Goal: Task Accomplishment & Management: Complete application form

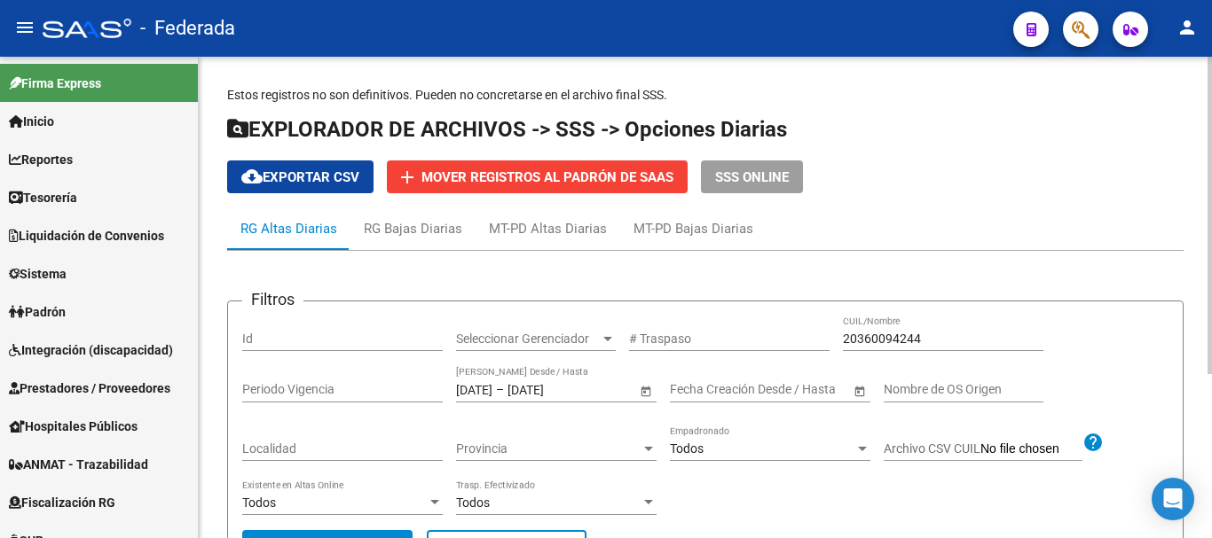
scroll to position [248, 0]
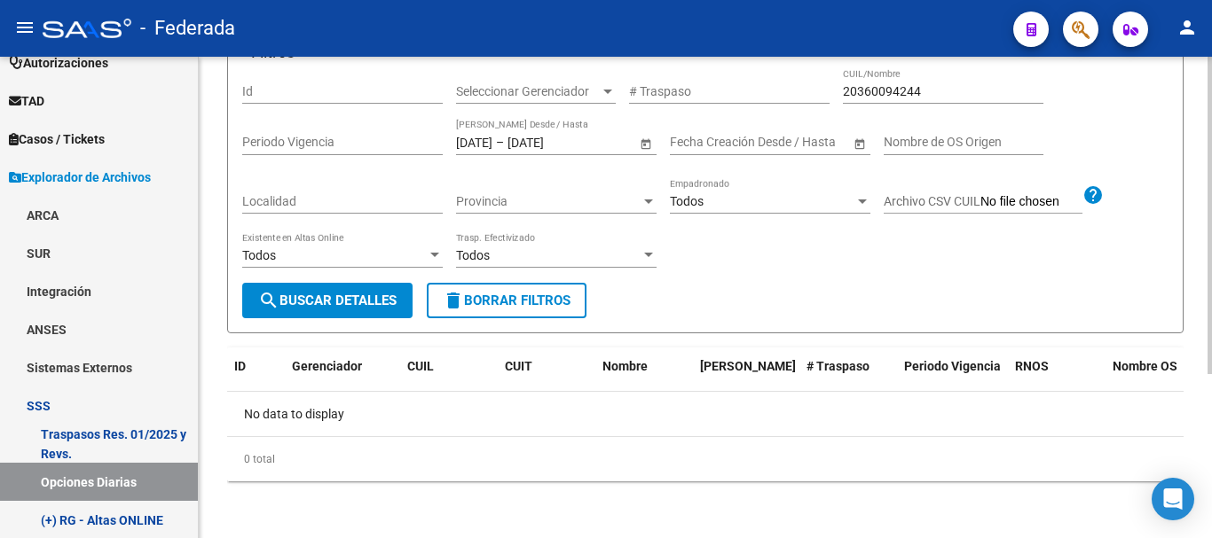
click at [886, 98] on input "20360094244" at bounding box center [943, 91] width 200 height 15
paste input "22715483"
type input "20227154838"
click at [267, 311] on button "search Buscar Detalles" at bounding box center [327, 300] width 170 height 35
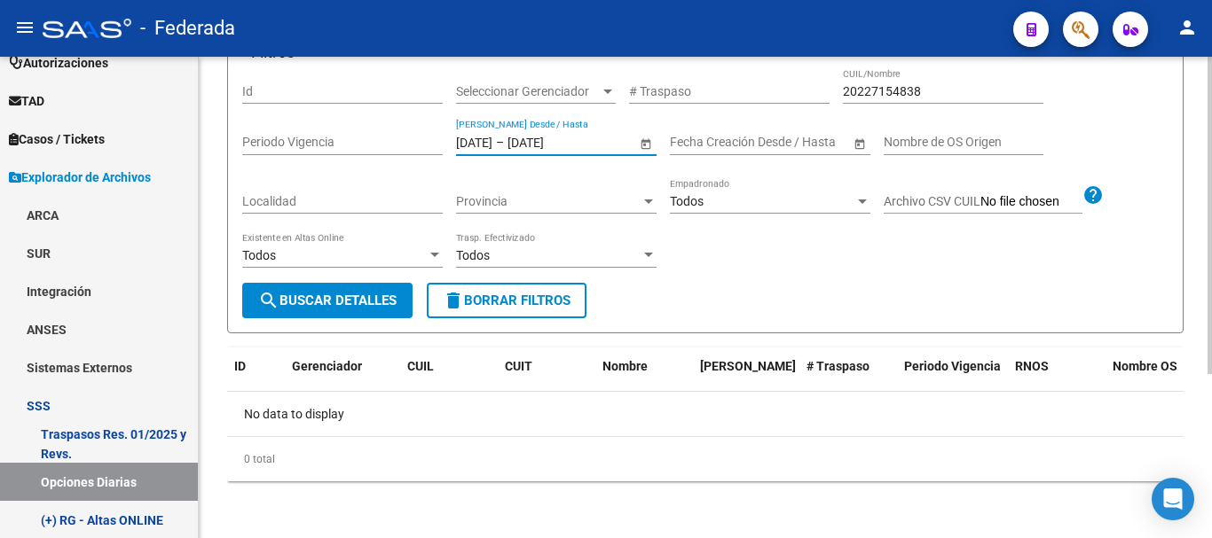
click at [492, 143] on input "[DATE]" at bounding box center [474, 142] width 36 height 15
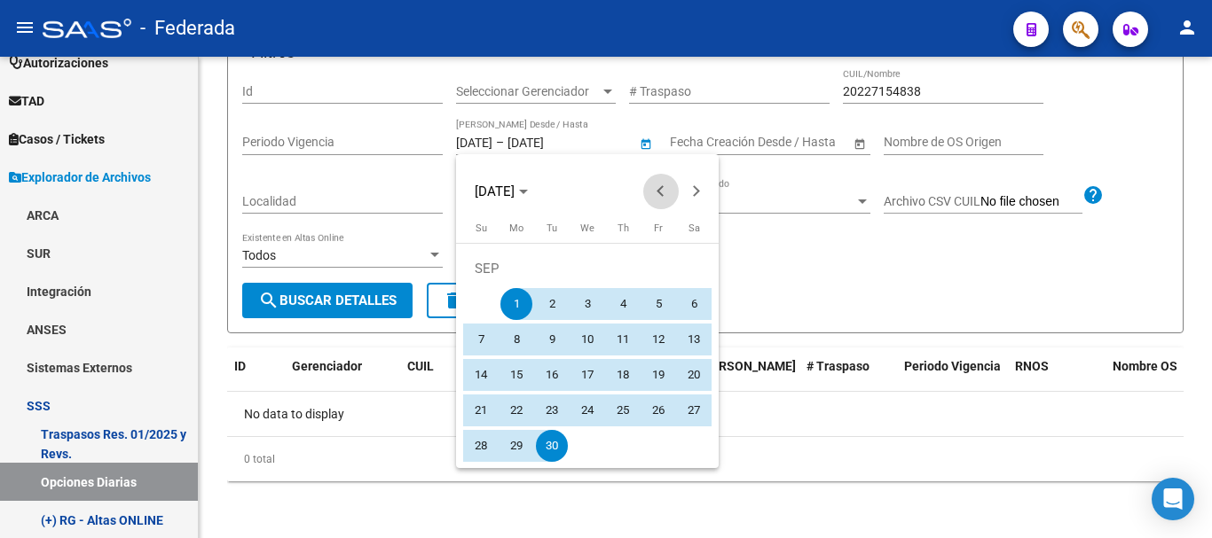
click at [648, 204] on span "Previous month" at bounding box center [660, 191] width 35 height 35
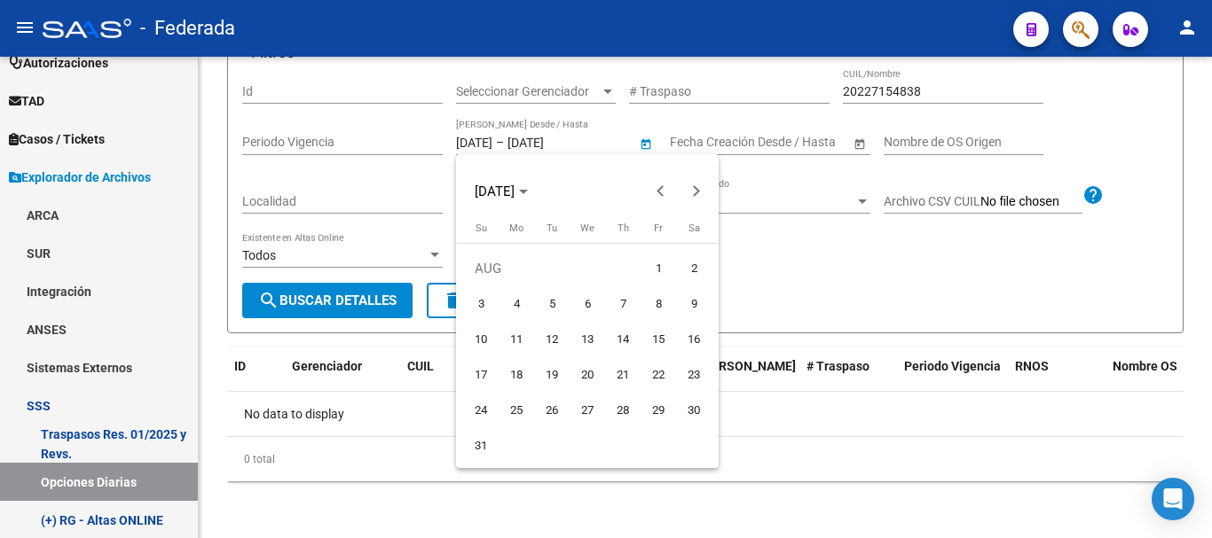
click at [650, 263] on span "1" at bounding box center [658, 269] width 32 height 32
type input "[DATE]"
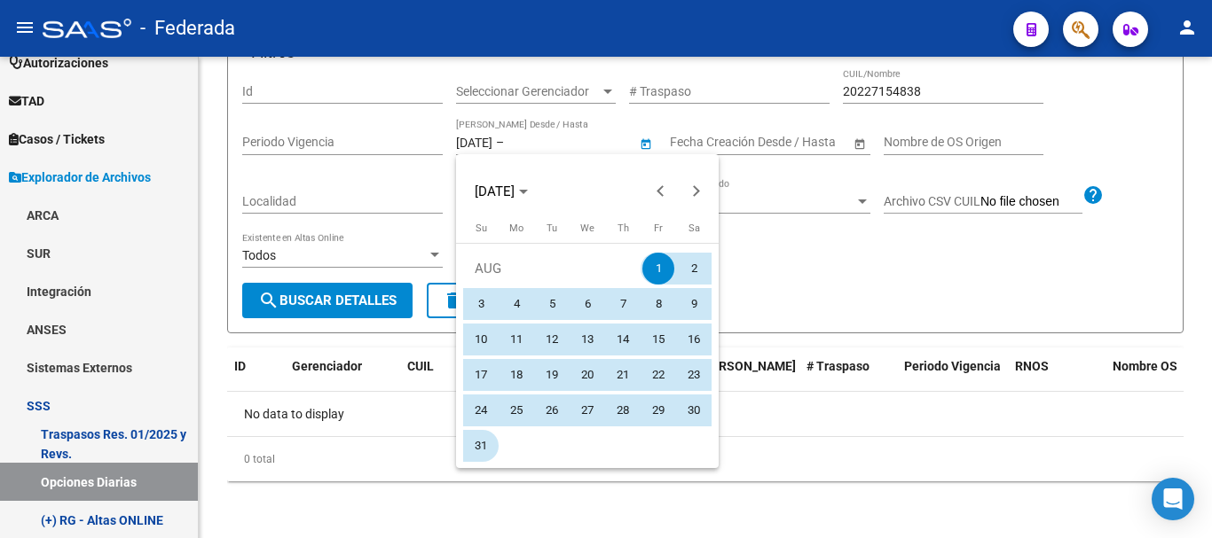
click at [489, 437] on span "31" at bounding box center [481, 446] width 32 height 32
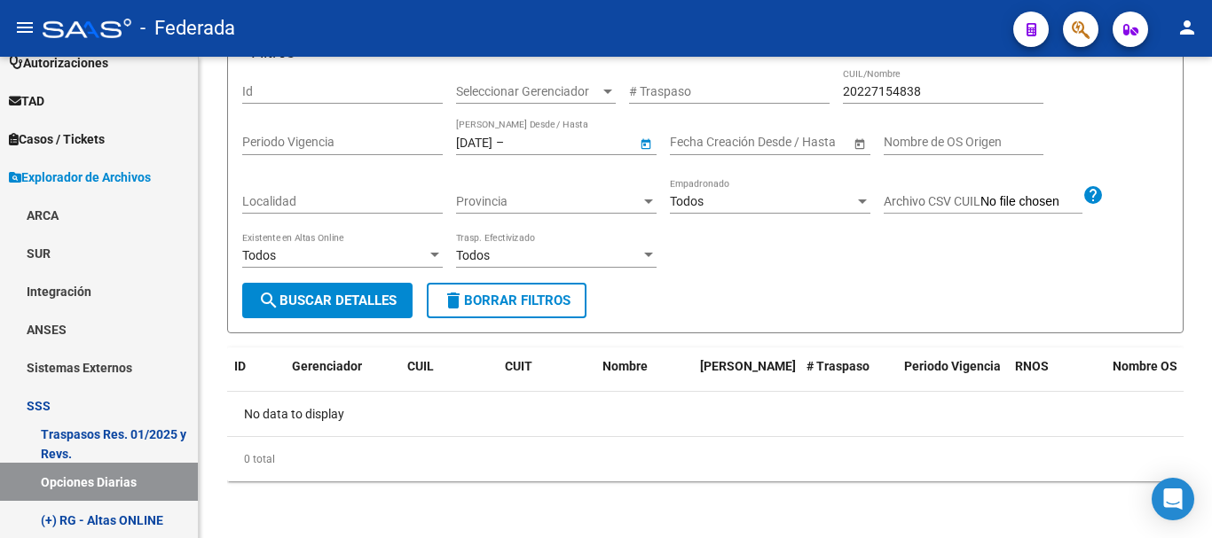
type input "[DATE]"
click at [369, 303] on span "search Buscar Detalles" at bounding box center [327, 301] width 138 height 16
click at [492, 145] on input "[DATE]" at bounding box center [474, 142] width 36 height 15
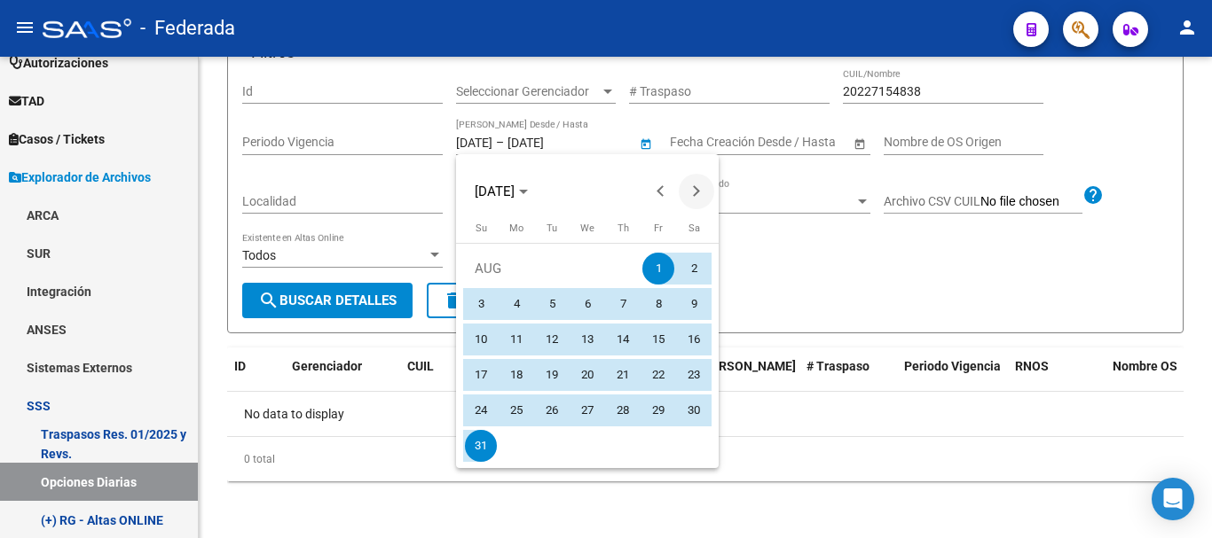
click at [708, 192] on span "Next month" at bounding box center [696, 191] width 35 height 35
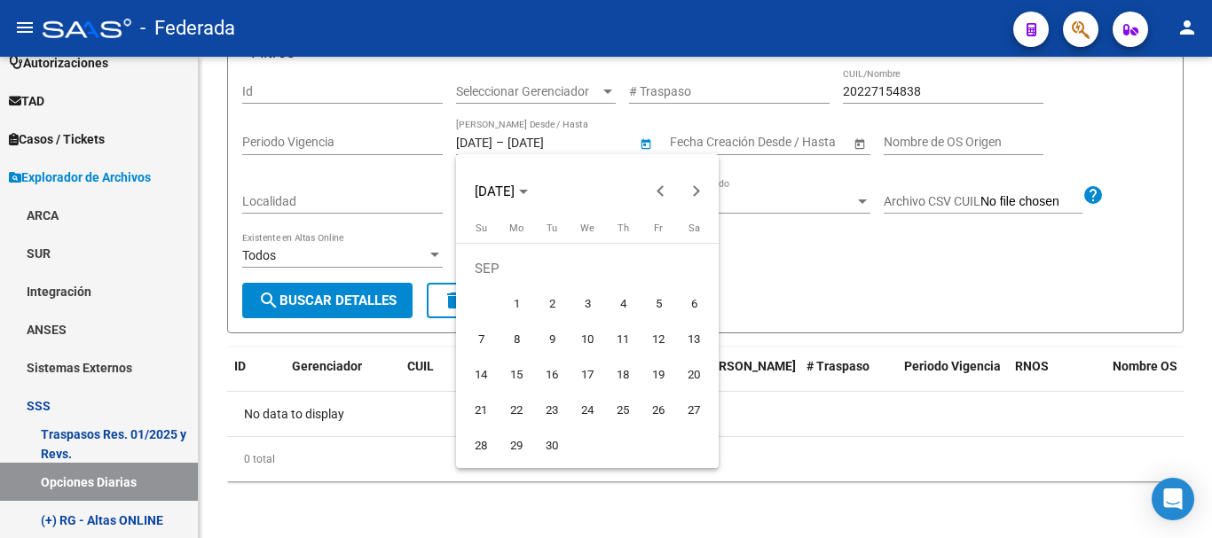
click at [521, 295] on span "1" at bounding box center [516, 304] width 32 height 32
type input "[DATE]"
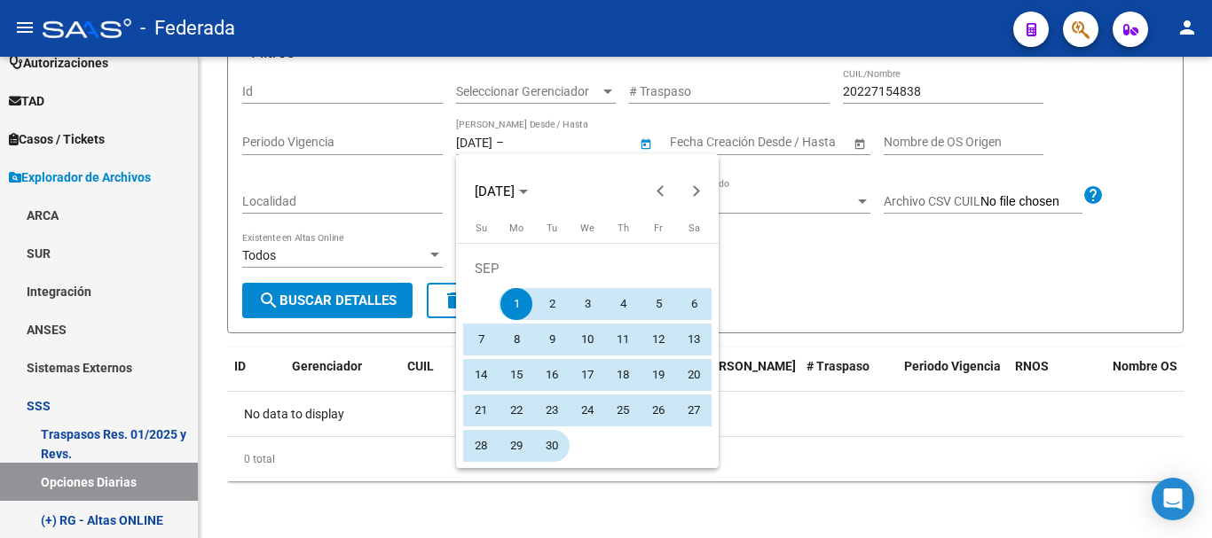
click at [558, 446] on span "30" at bounding box center [552, 446] width 32 height 32
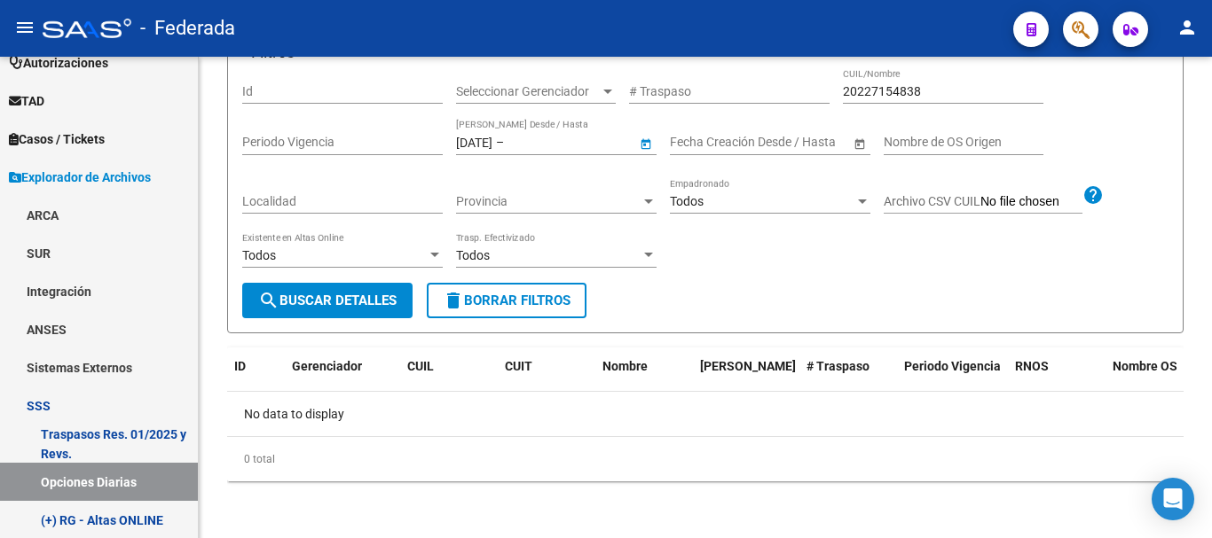
type input "[DATE]"
click at [382, 308] on span "search Buscar Detalles" at bounding box center [327, 301] width 138 height 16
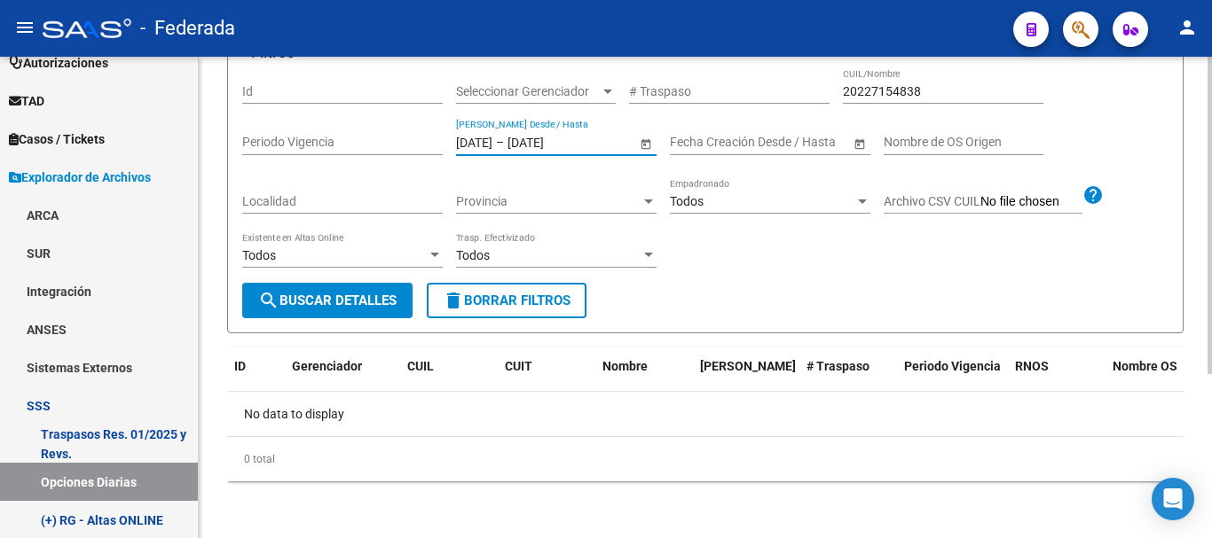
click at [486, 139] on input "[DATE]" at bounding box center [474, 142] width 36 height 15
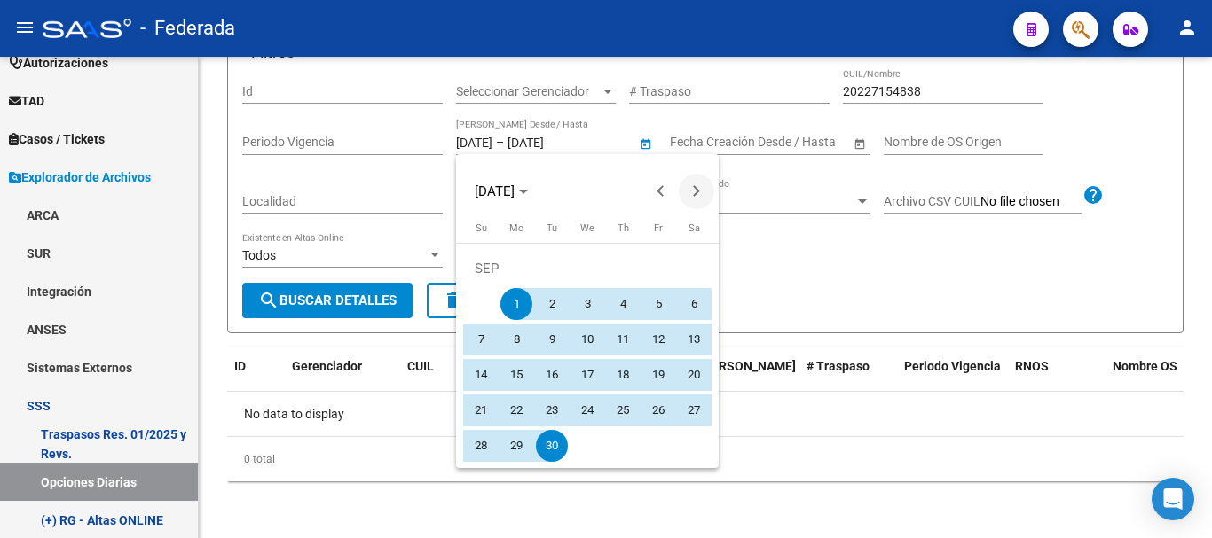
click at [703, 181] on span "Next month" at bounding box center [696, 191] width 35 height 35
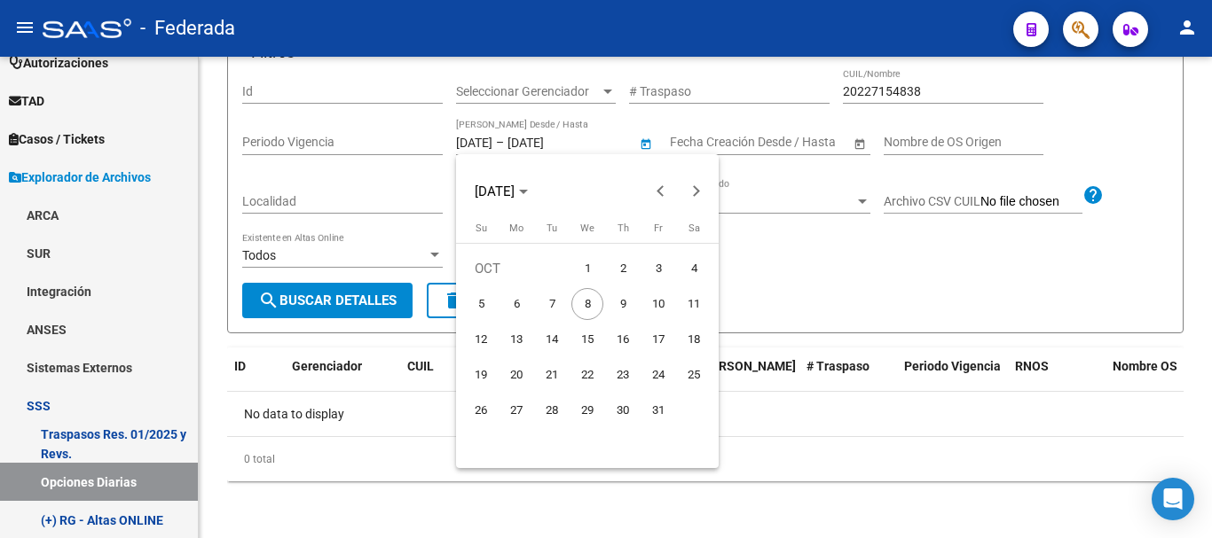
click at [596, 283] on button "1" at bounding box center [587, 268] width 35 height 35
type input "[DATE]"
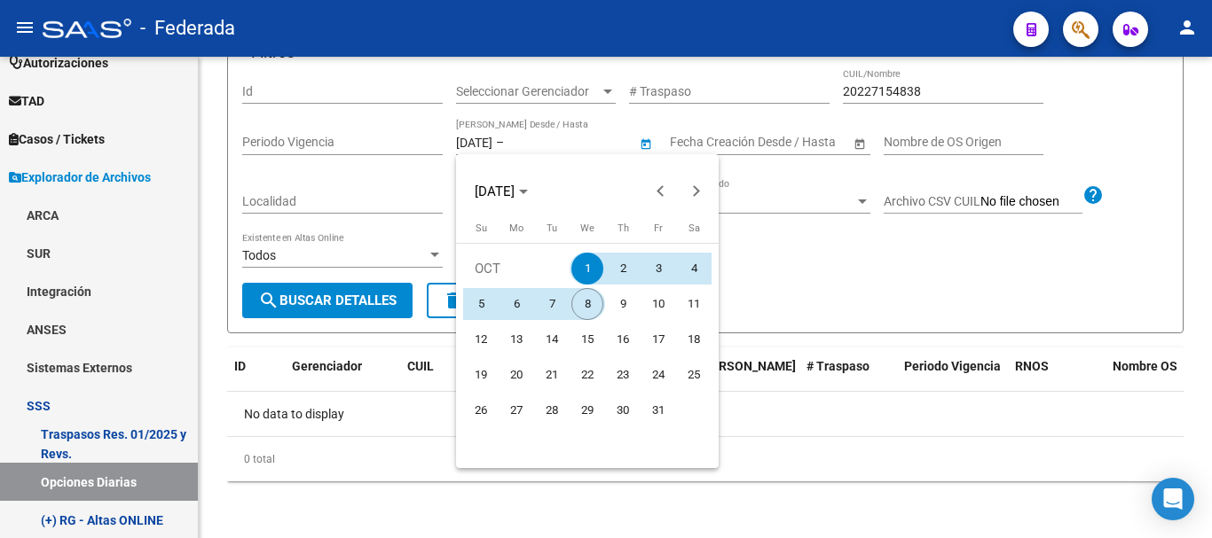
drag, startPoint x: 593, startPoint y: 301, endPoint x: 397, endPoint y: 312, distance: 197.3
click at [592, 302] on span "8" at bounding box center [587, 304] width 32 height 32
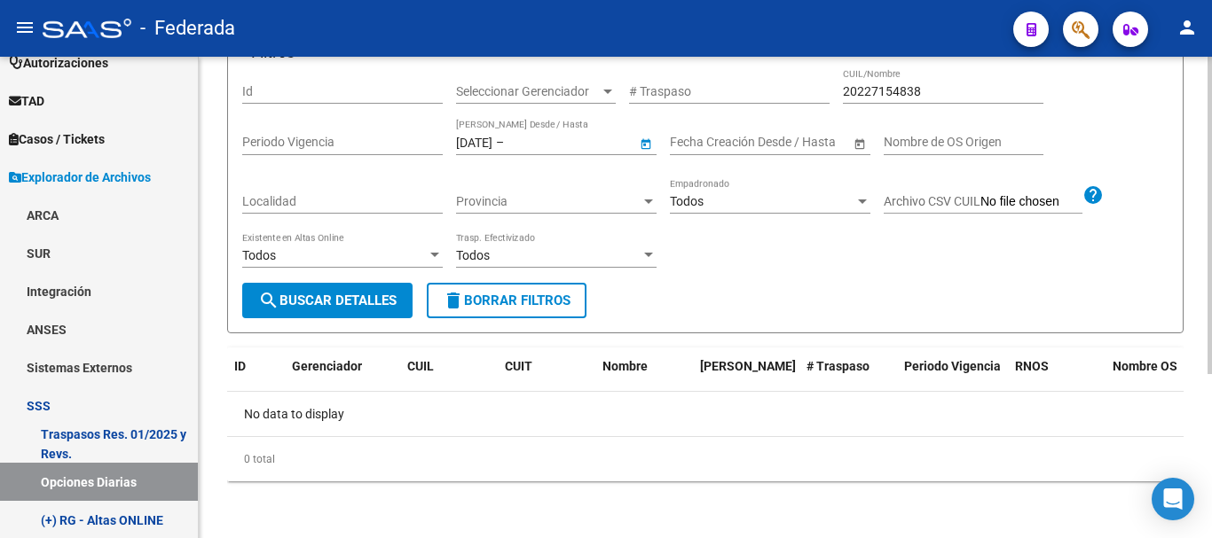
type input "[DATE]"
click at [387, 312] on button "search Buscar Detalles" at bounding box center [327, 300] width 170 height 35
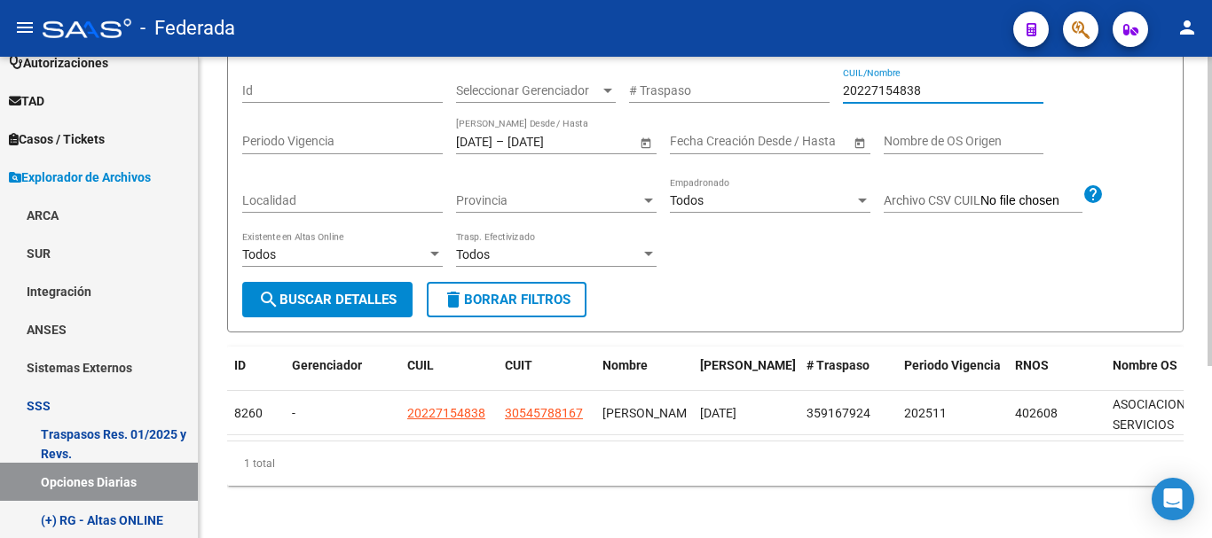
click at [910, 97] on input "20227154838" at bounding box center [943, 90] width 200 height 15
type input "27374507902"
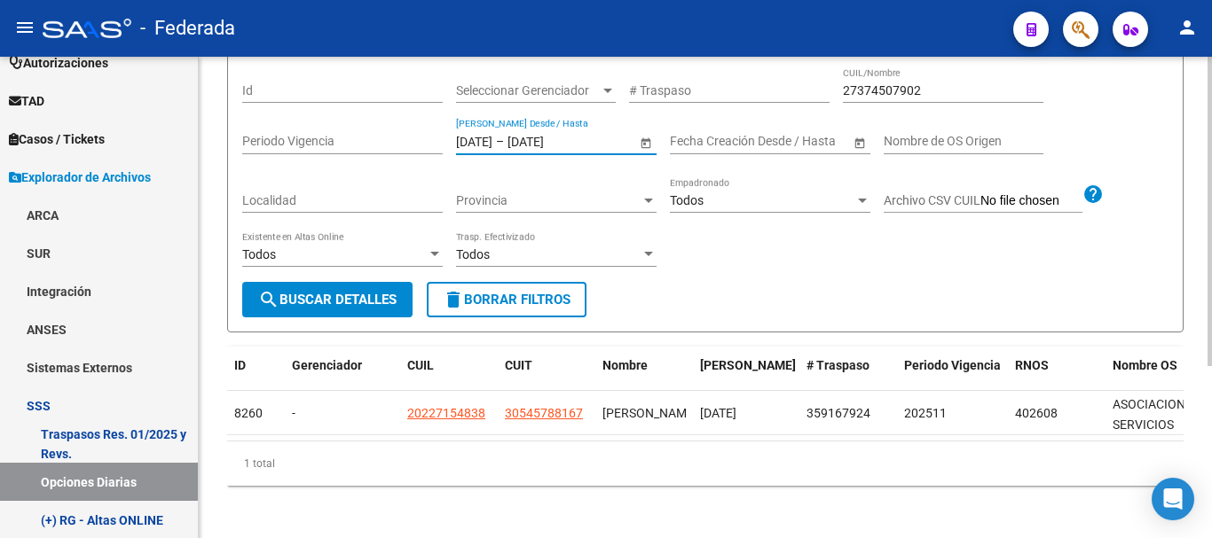
click at [472, 142] on input "[DATE]" at bounding box center [474, 141] width 36 height 15
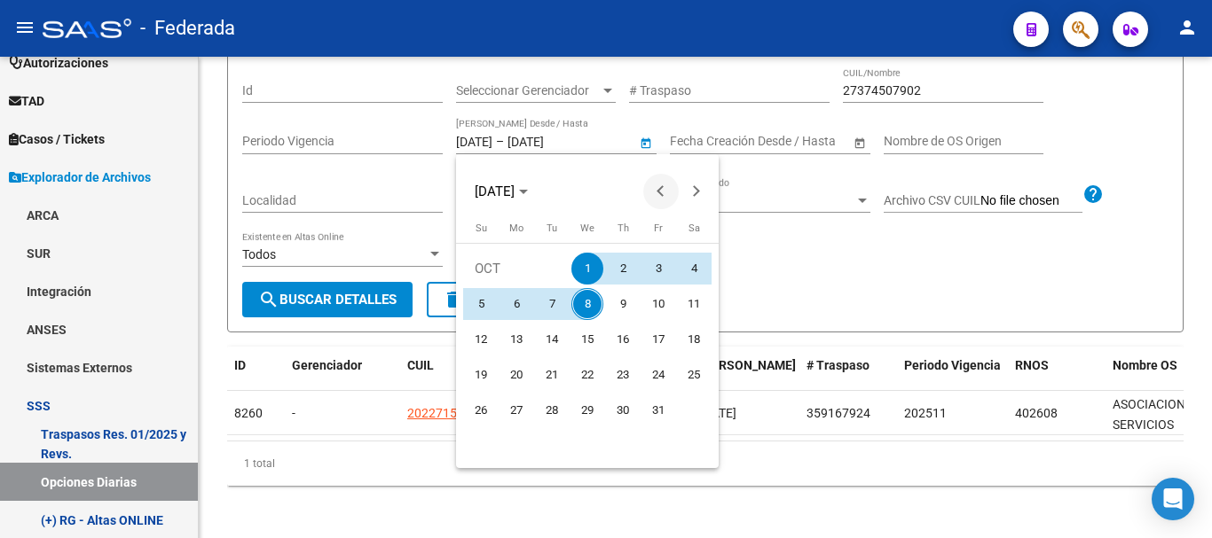
click at [656, 193] on span "Previous month" at bounding box center [660, 191] width 35 height 35
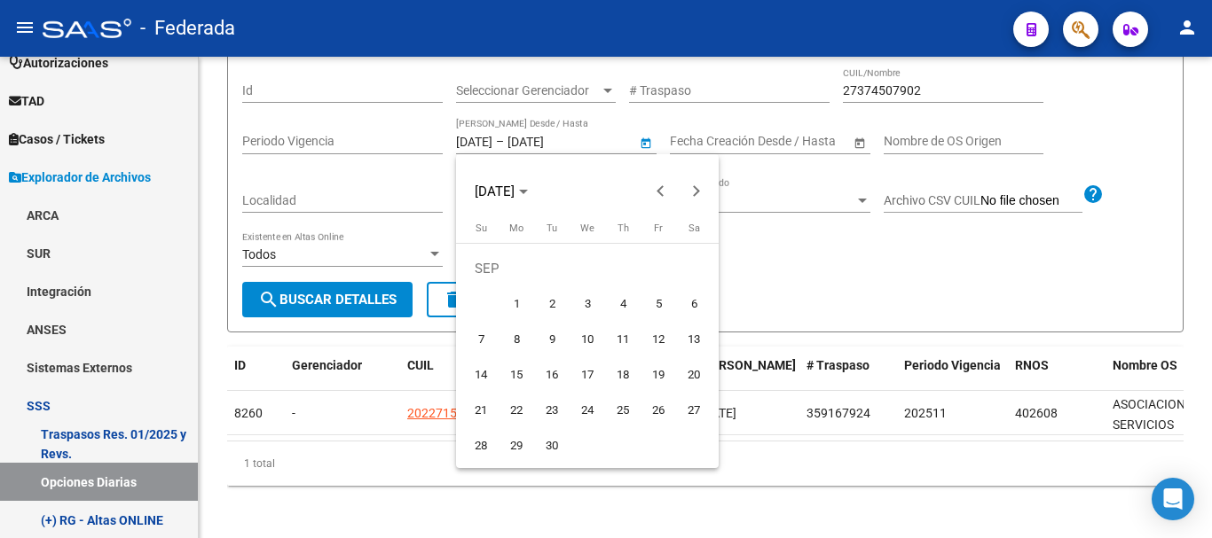
click at [520, 299] on span "1" at bounding box center [516, 304] width 32 height 32
type input "[DATE]"
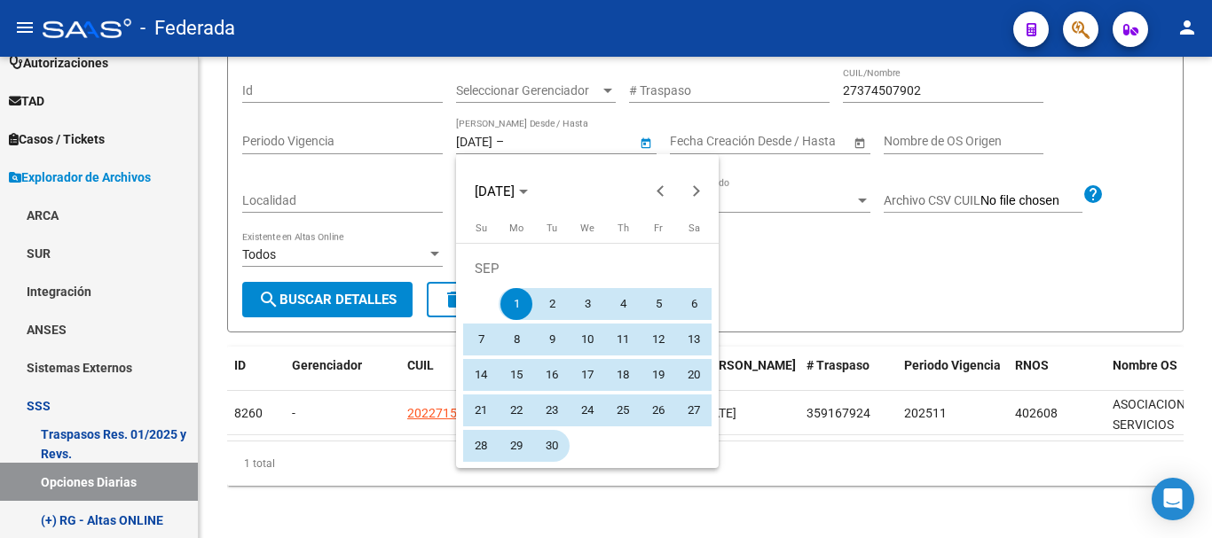
click at [560, 436] on span "30" at bounding box center [552, 446] width 32 height 32
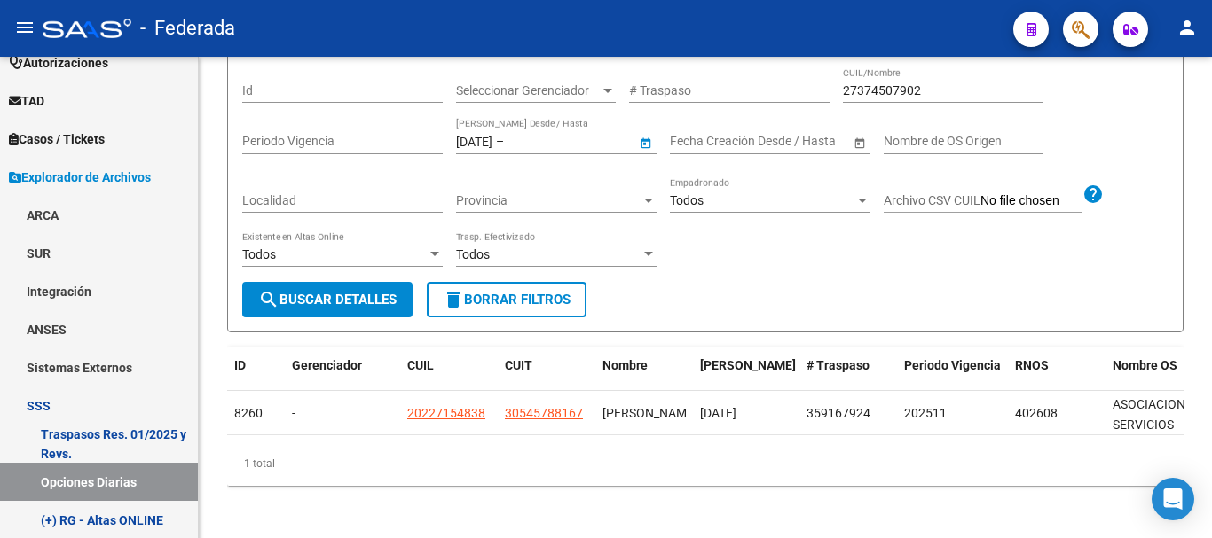
type input "[DATE]"
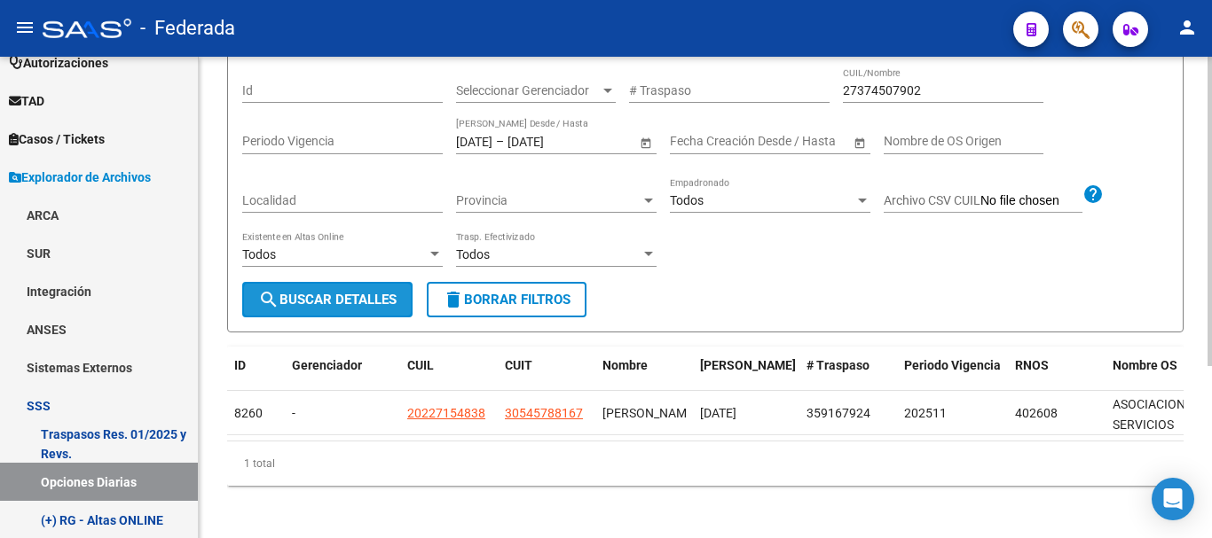
click at [372, 303] on span "search Buscar Detalles" at bounding box center [327, 300] width 138 height 16
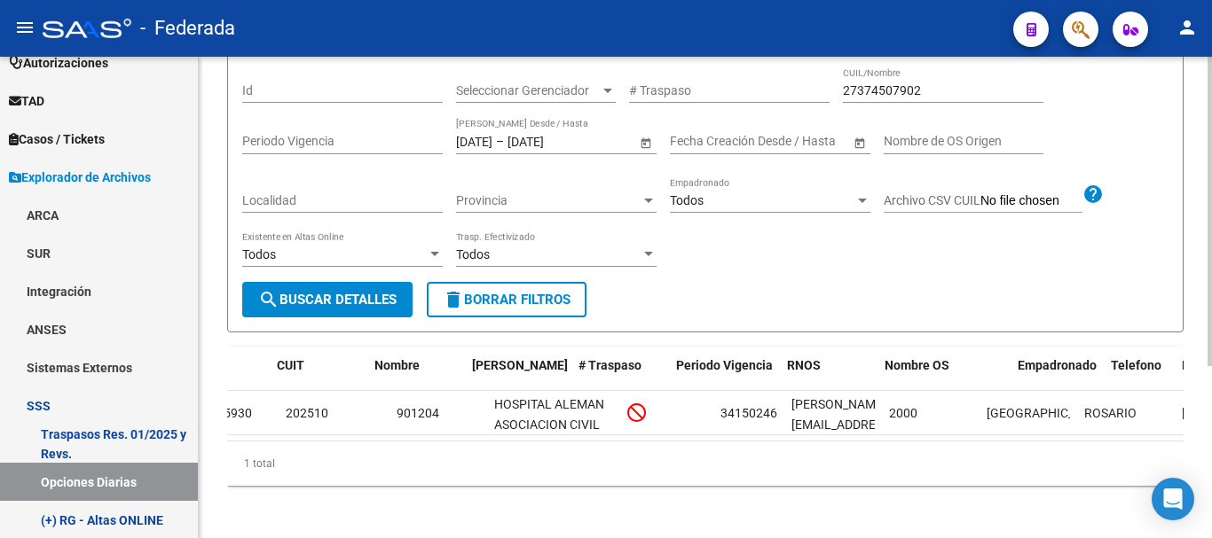
scroll to position [0, 0]
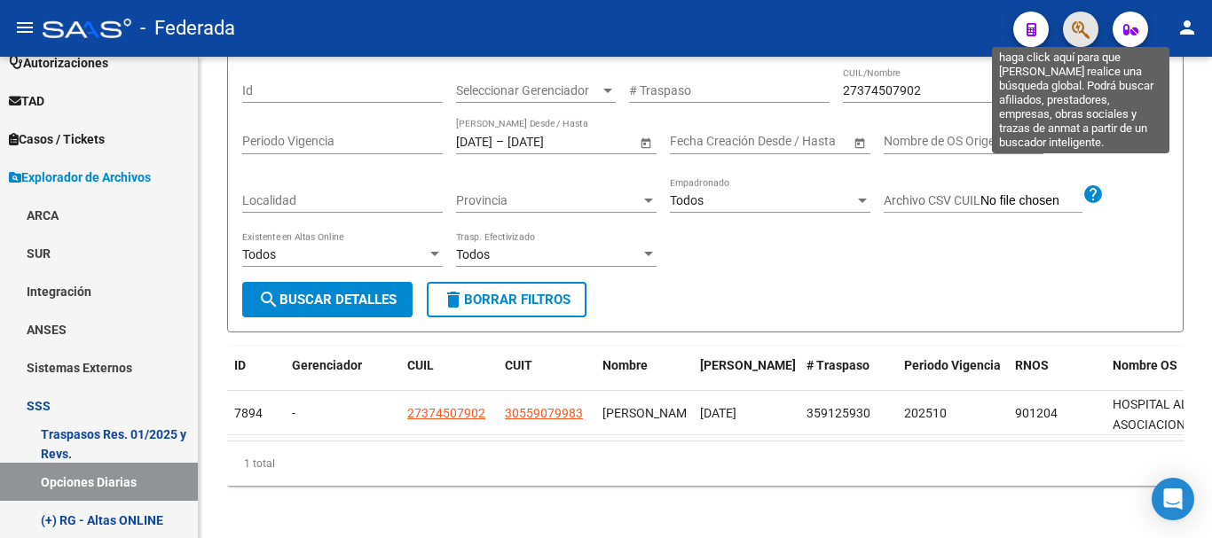
click at [1082, 27] on icon "button" at bounding box center [1081, 30] width 18 height 20
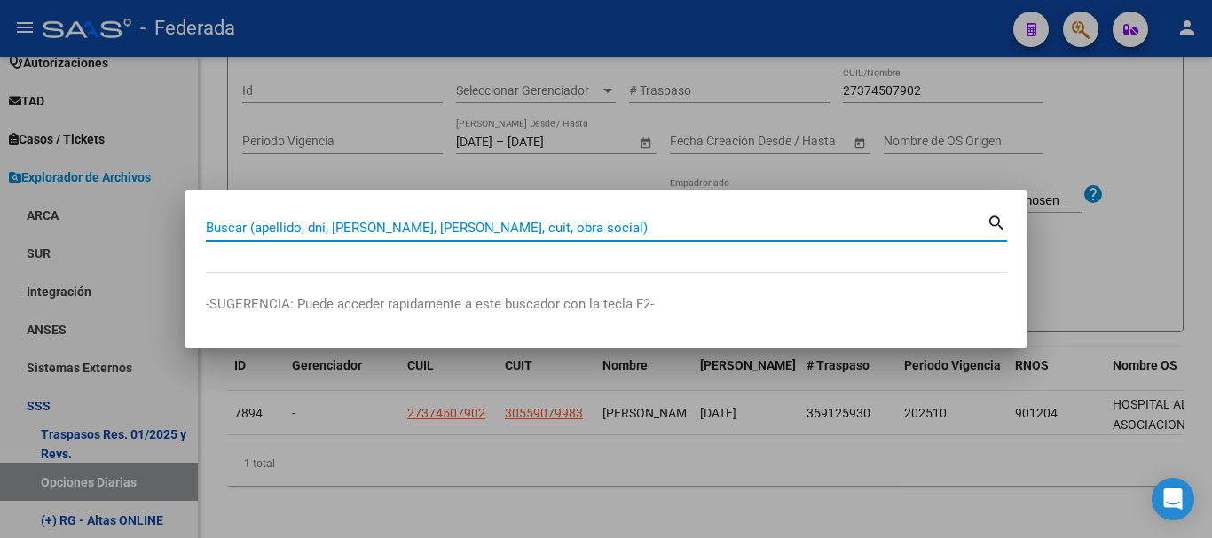
paste input "41783614"
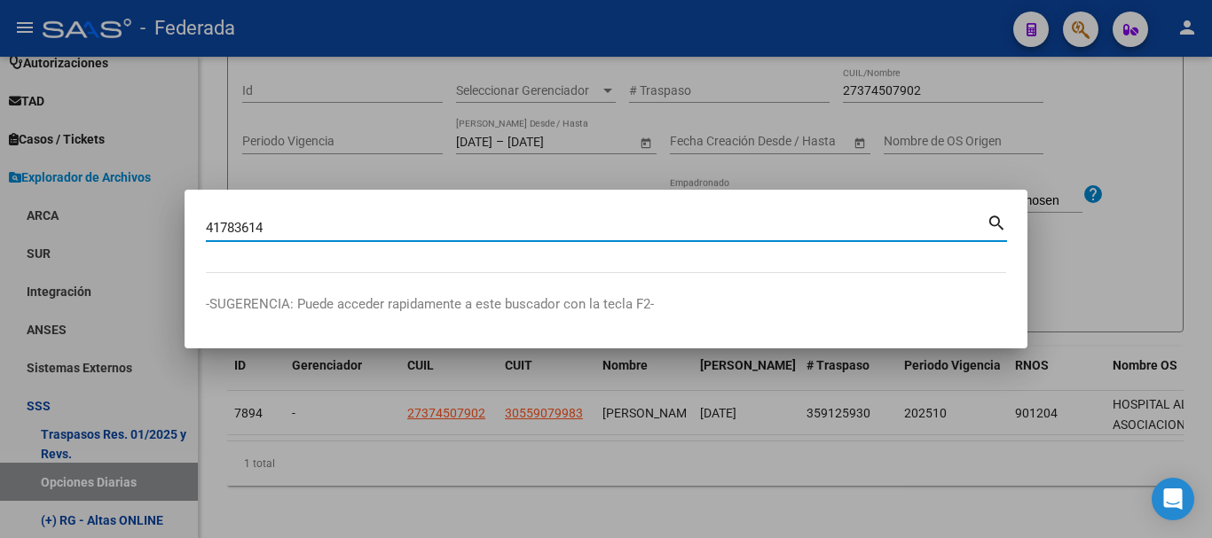
type input "41783614"
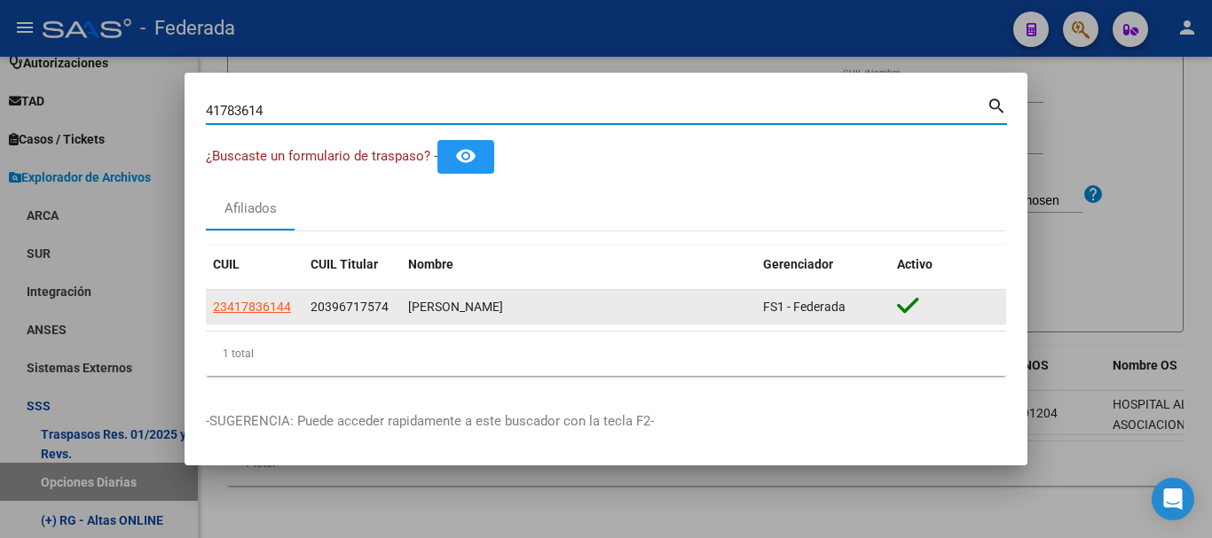
click at [284, 304] on span "23417836144" at bounding box center [252, 307] width 78 height 14
type textarea "23417836144"
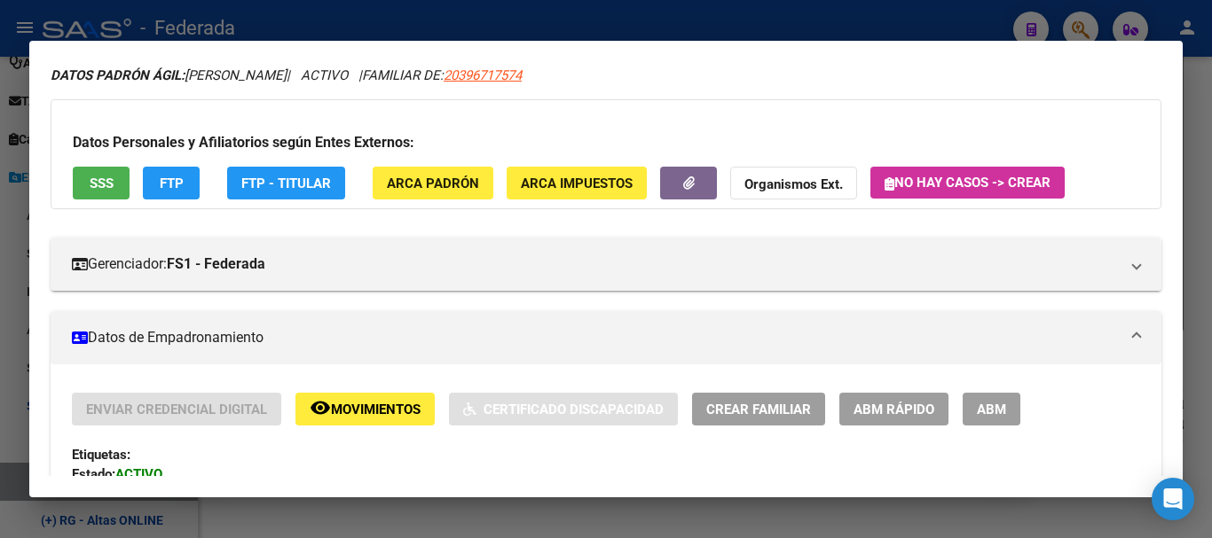
scroll to position [89, 0]
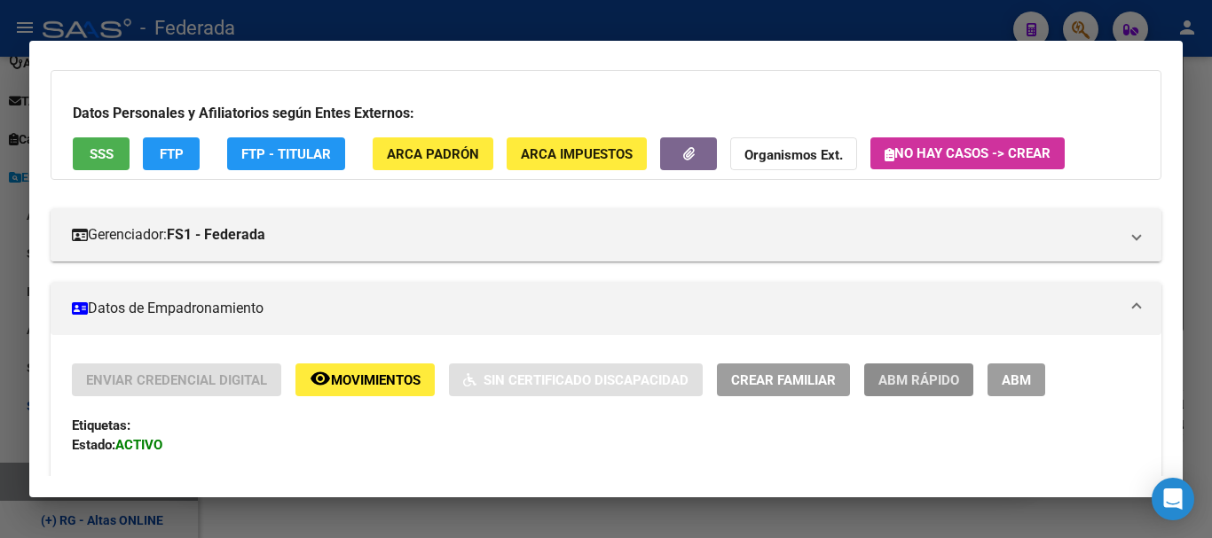
click at [960, 383] on button "ABM Rápido" at bounding box center [918, 380] width 109 height 33
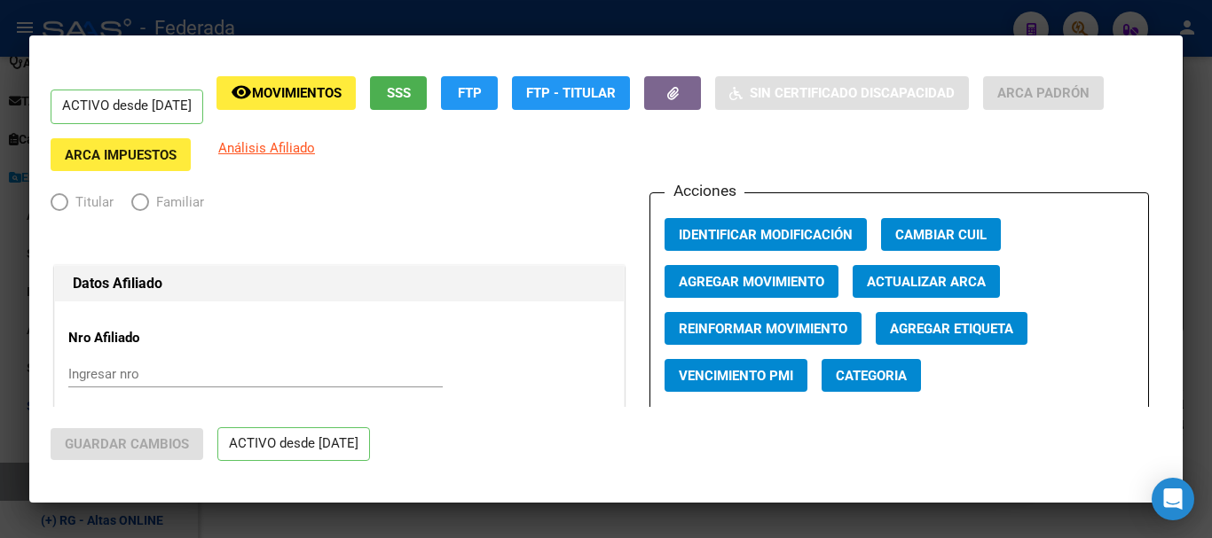
radio input "true"
type input "30-63854701-1"
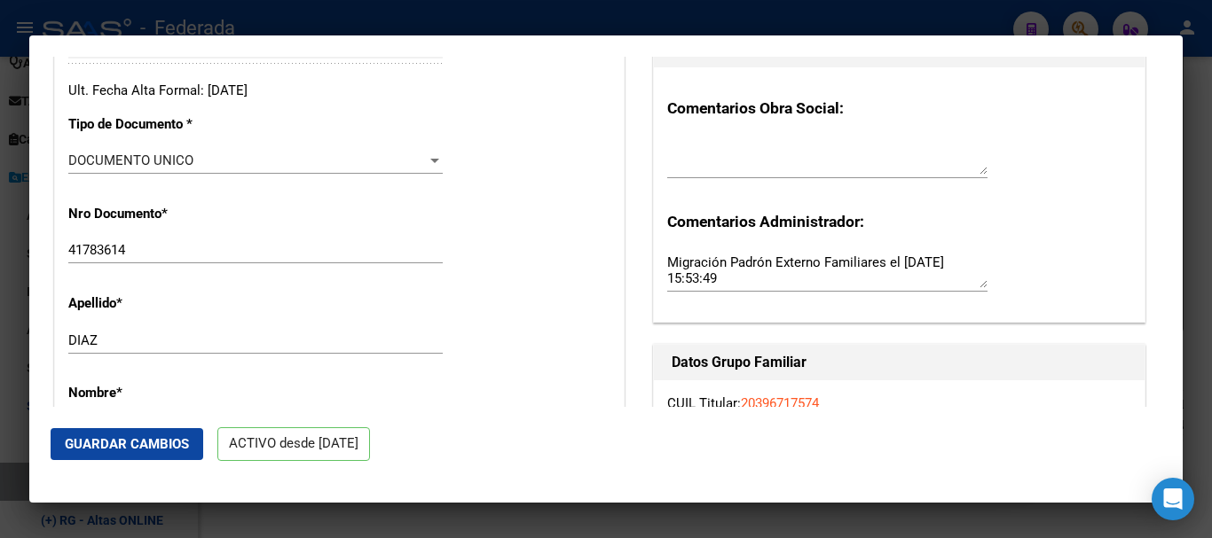
scroll to position [444, 0]
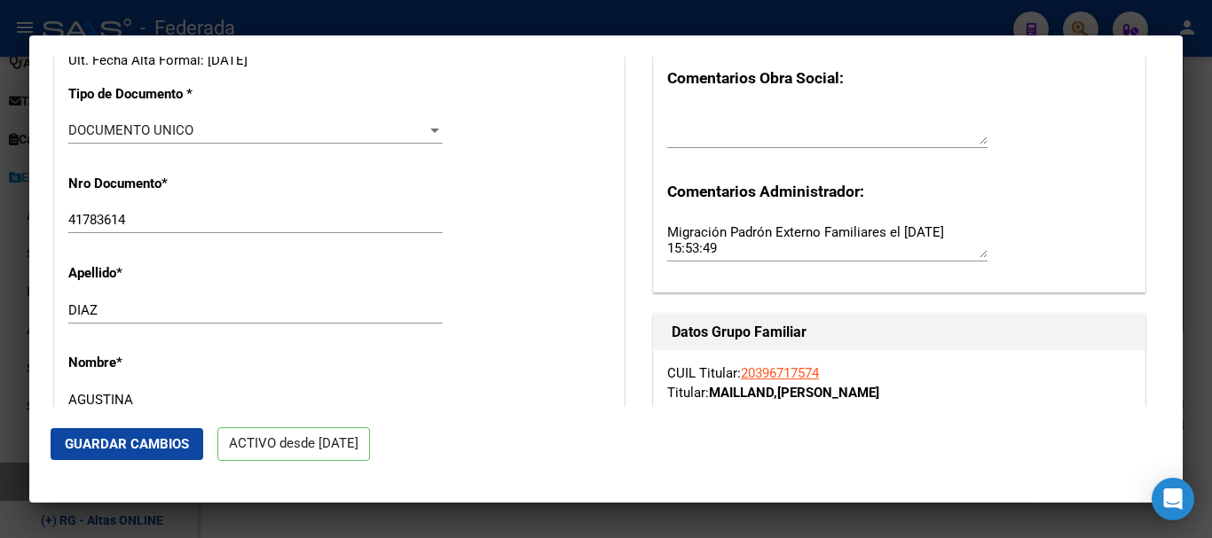
click at [203, 216] on input "41783614" at bounding box center [255, 220] width 374 height 16
click at [167, 291] on div "Apellido * [PERSON_NAME] apellido" at bounding box center [339, 295] width 542 height 90
click at [169, 303] on input "DIAZ" at bounding box center [255, 310] width 374 height 16
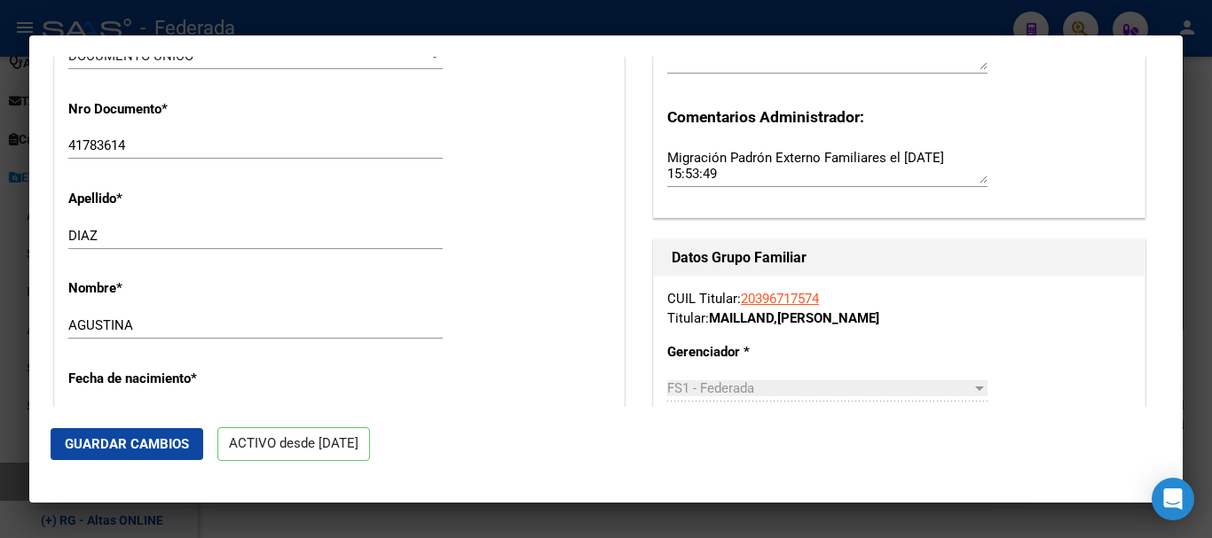
scroll to position [532, 0]
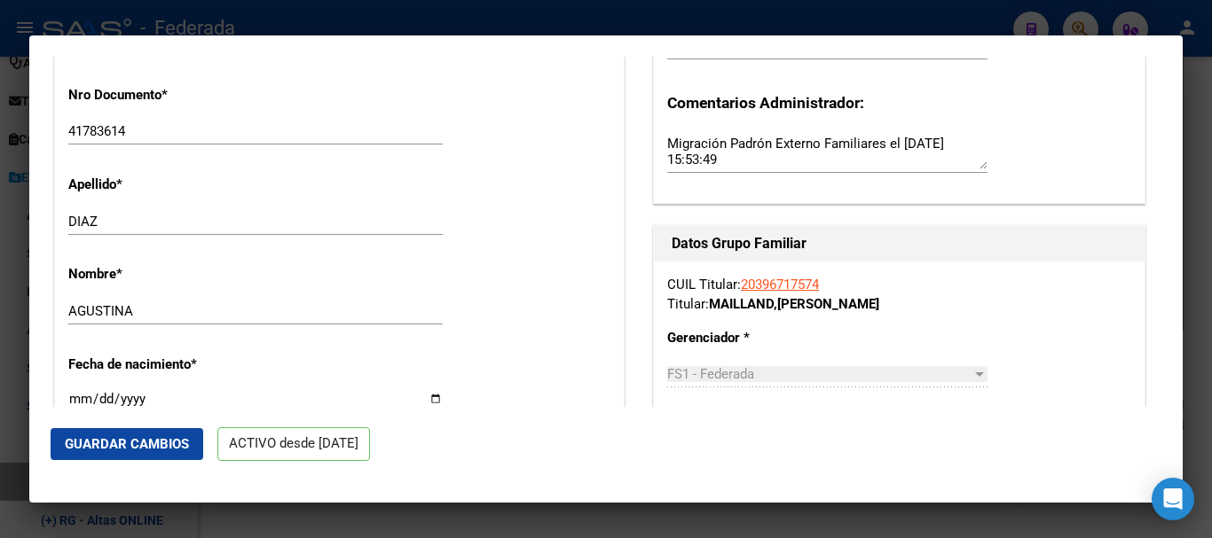
click at [173, 309] on input "AGUSTINA" at bounding box center [255, 311] width 374 height 16
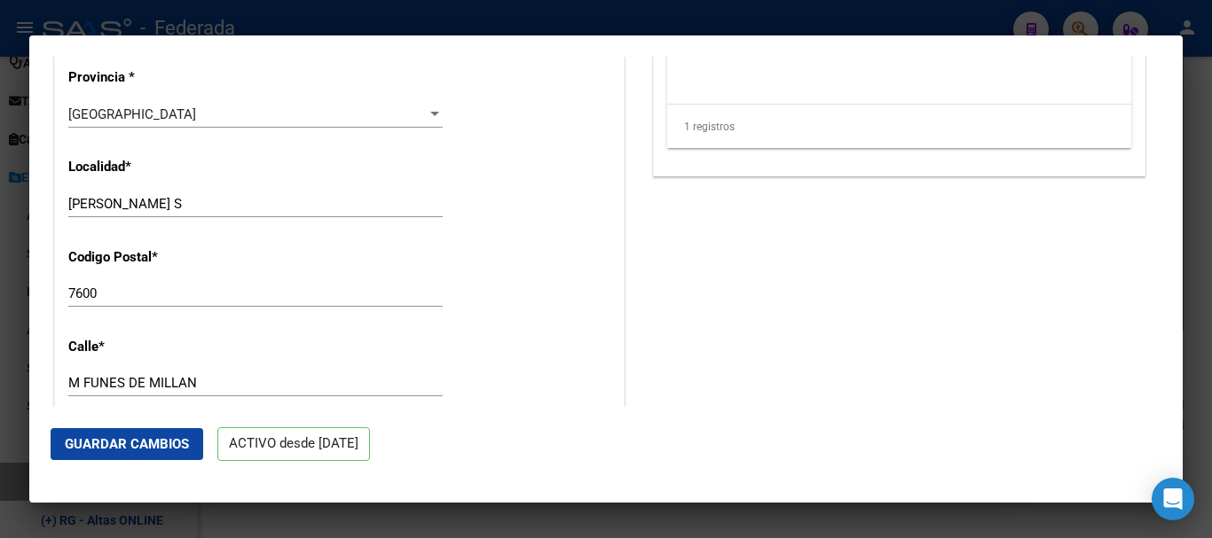
scroll to position [1597, 0]
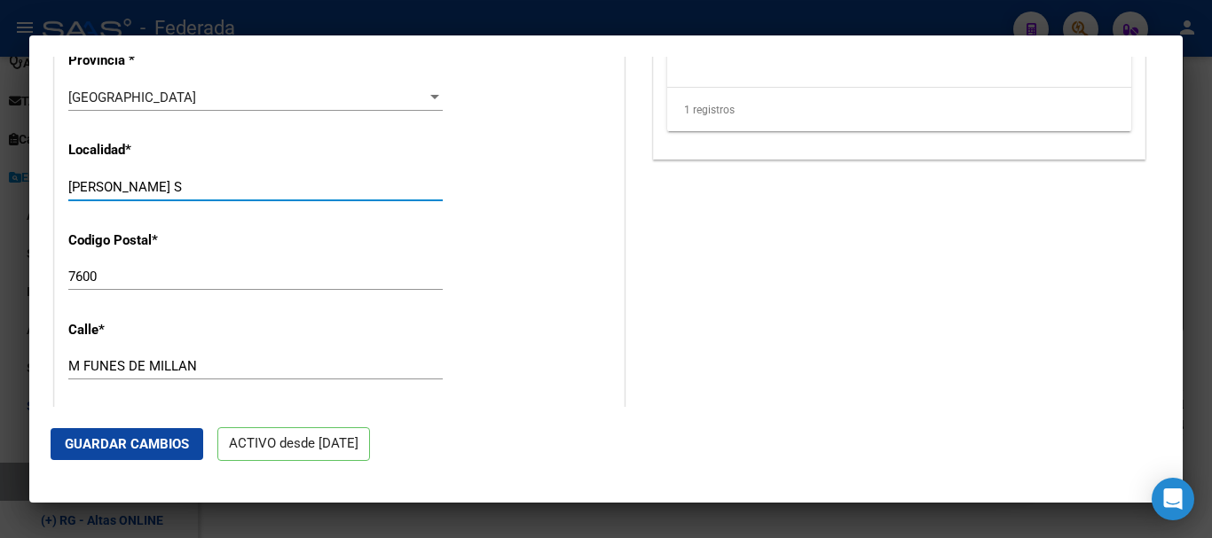
click at [271, 179] on input "[PERSON_NAME] S" at bounding box center [255, 187] width 374 height 16
type input "[PERSON_NAME]"
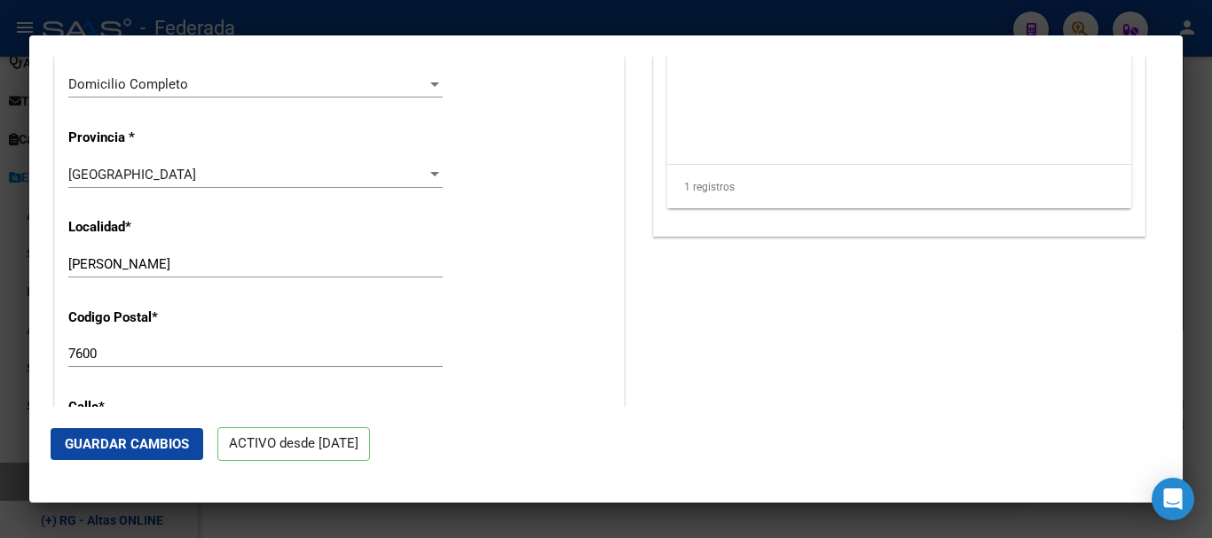
scroll to position [1608, 0]
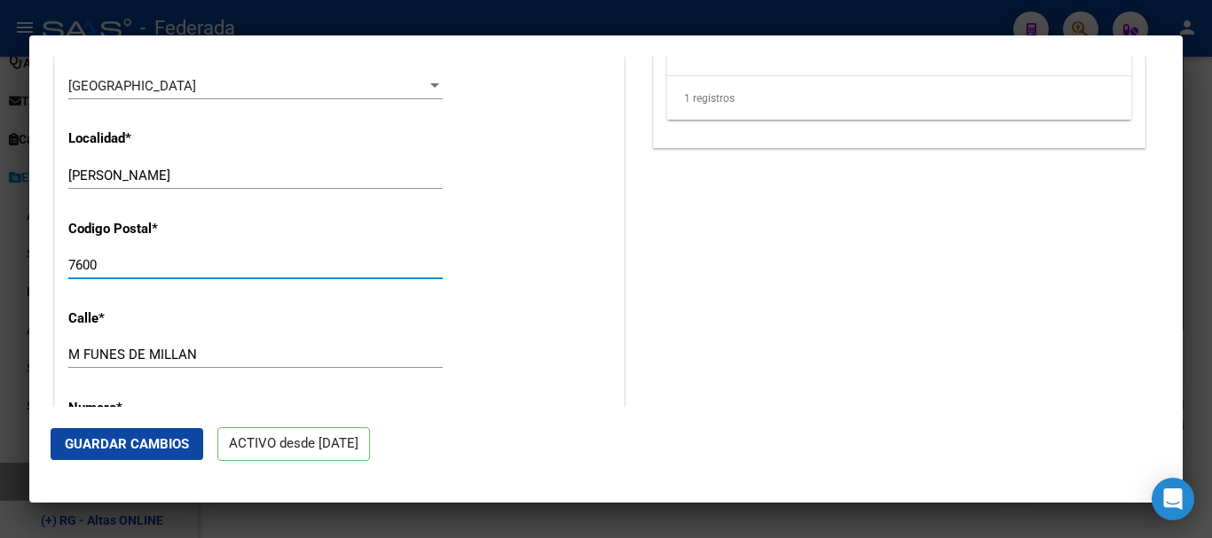
click at [232, 261] on input "7600" at bounding box center [255, 265] width 374 height 16
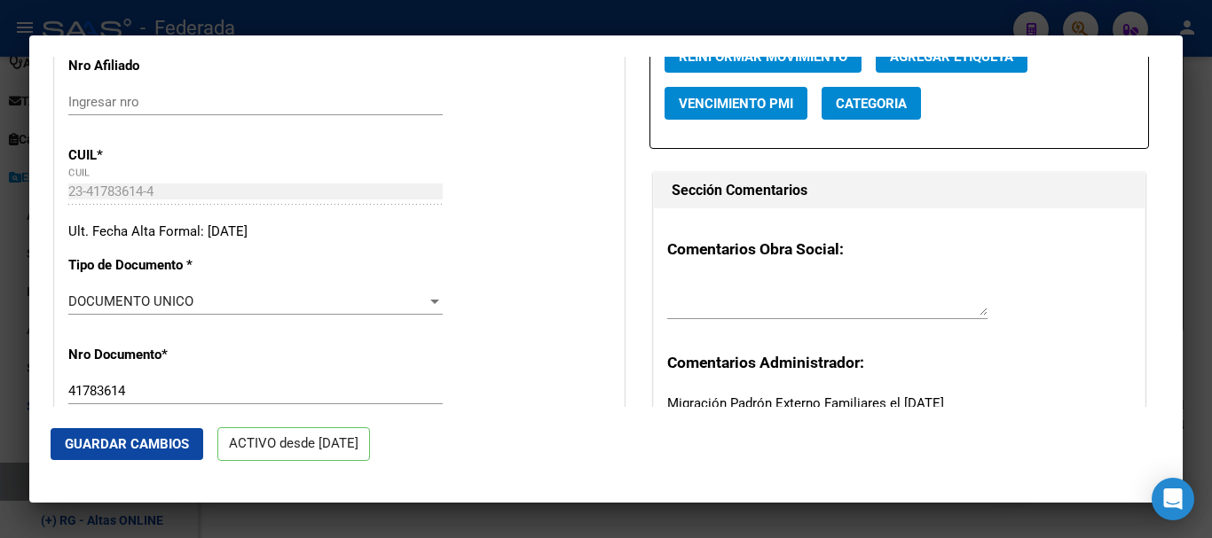
scroll to position [278, 0]
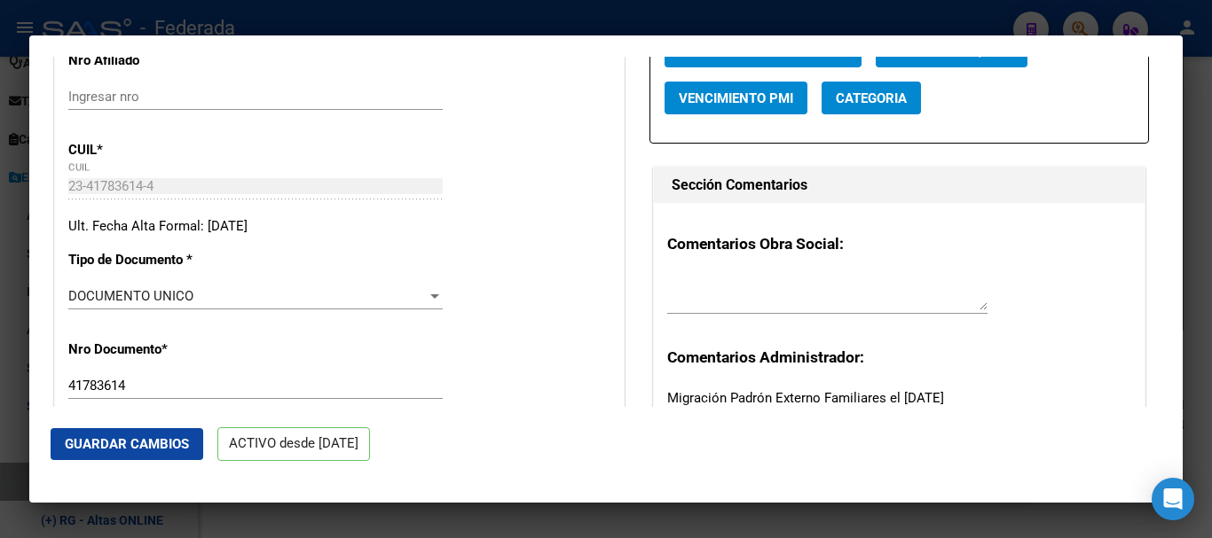
click at [205, 383] on input "41783614" at bounding box center [255, 386] width 374 height 16
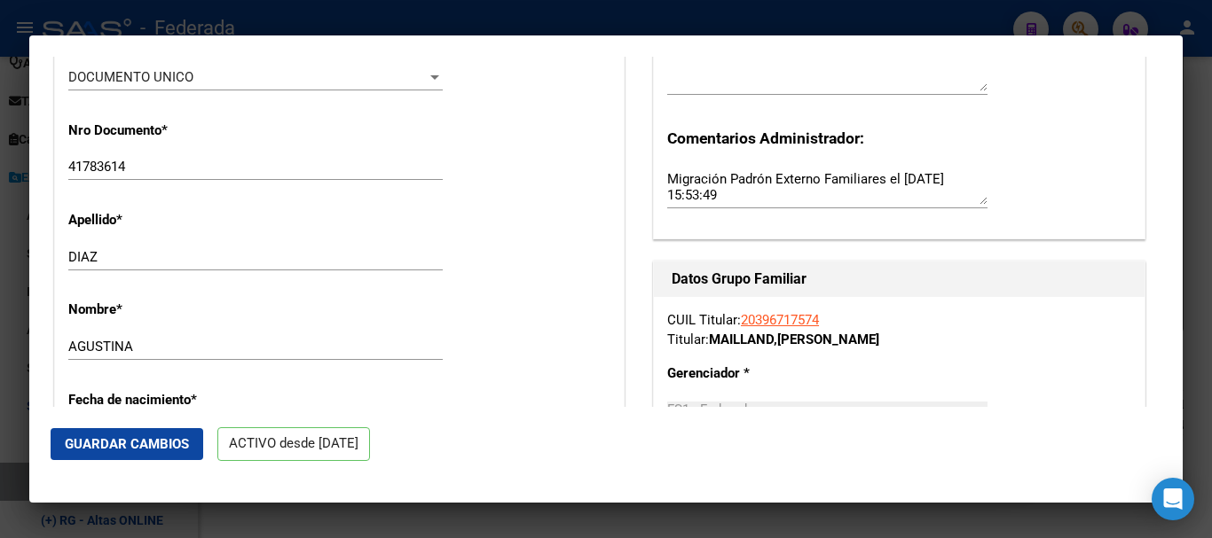
scroll to position [455, 0]
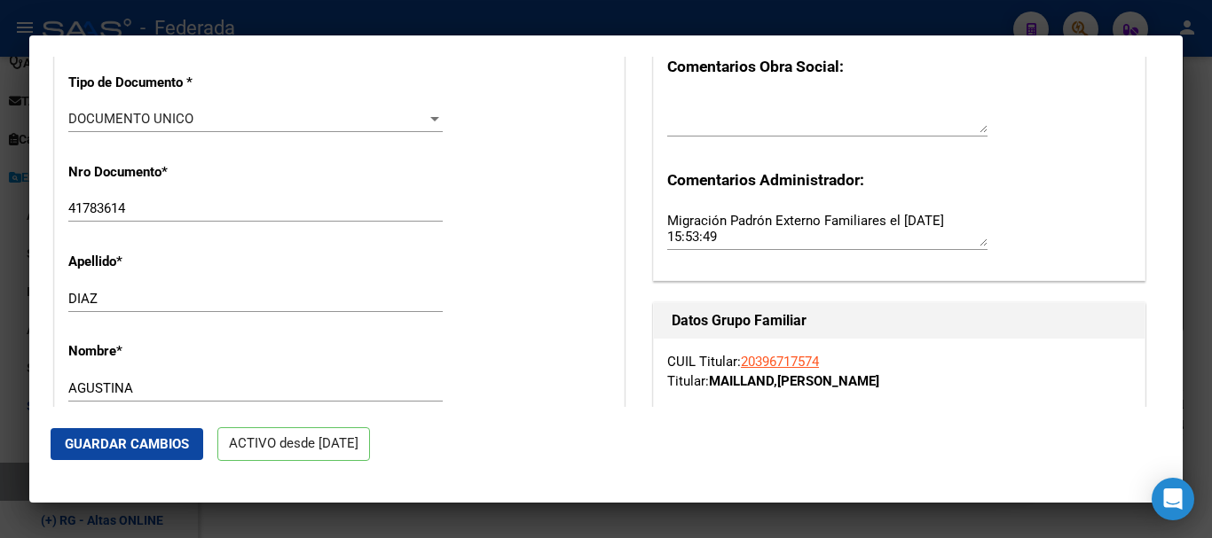
click at [205, 318] on div "[PERSON_NAME] Ingresar apellido" at bounding box center [255, 307] width 374 height 43
click at [205, 307] on div "[PERSON_NAME] Ingresar apellido" at bounding box center [255, 299] width 374 height 27
click at [203, 382] on input "AGUSTINA" at bounding box center [255, 389] width 374 height 16
click at [169, 447] on span "Guardar Cambios" at bounding box center [127, 444] width 124 height 16
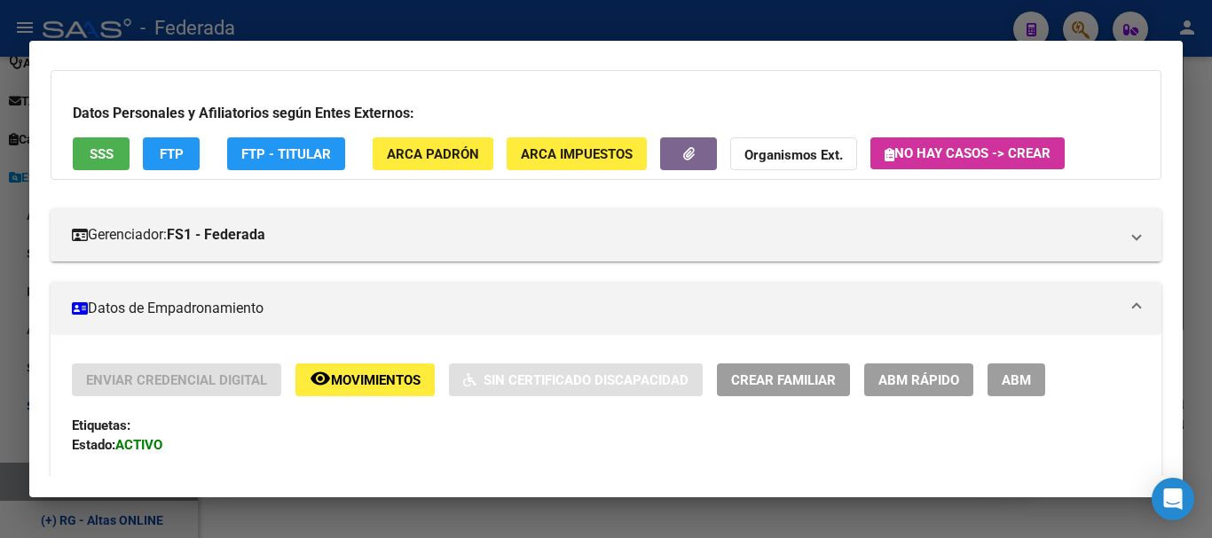
click at [1189, 181] on div at bounding box center [606, 269] width 1212 height 538
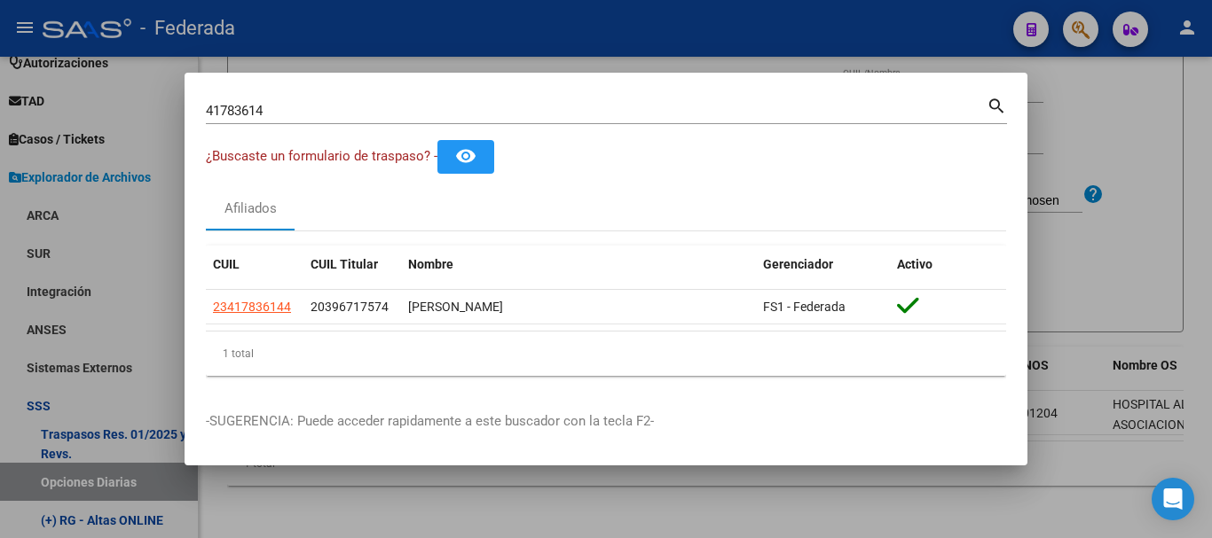
click at [1094, 24] on div at bounding box center [606, 269] width 1212 height 538
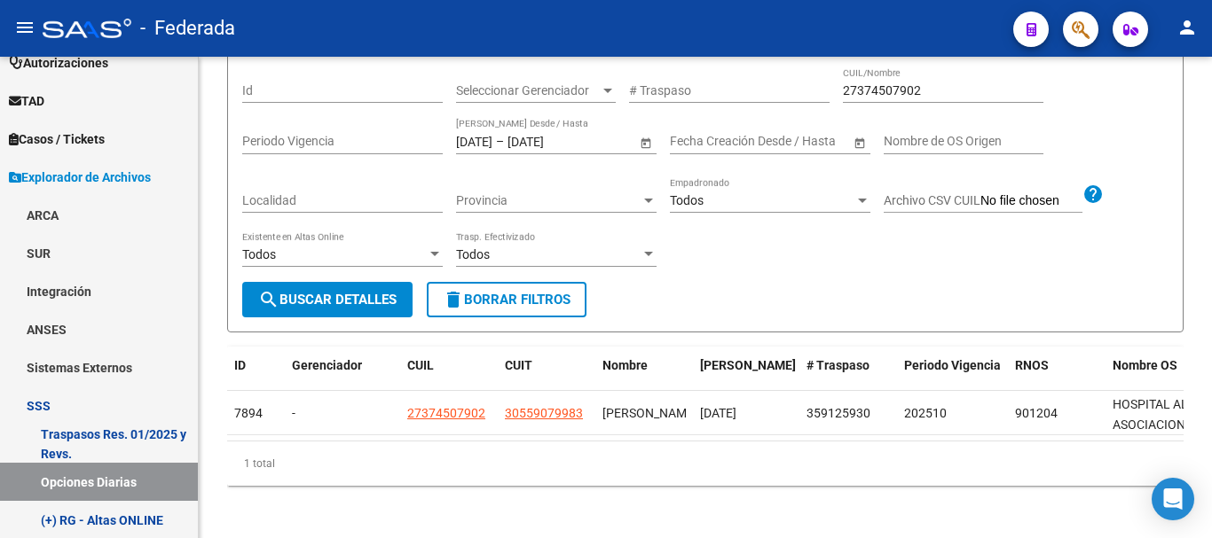
click at [1064, 16] on app-search-popup at bounding box center [1080, 27] width 35 height 22
click at [1070, 16] on button "button" at bounding box center [1080, 29] width 35 height 35
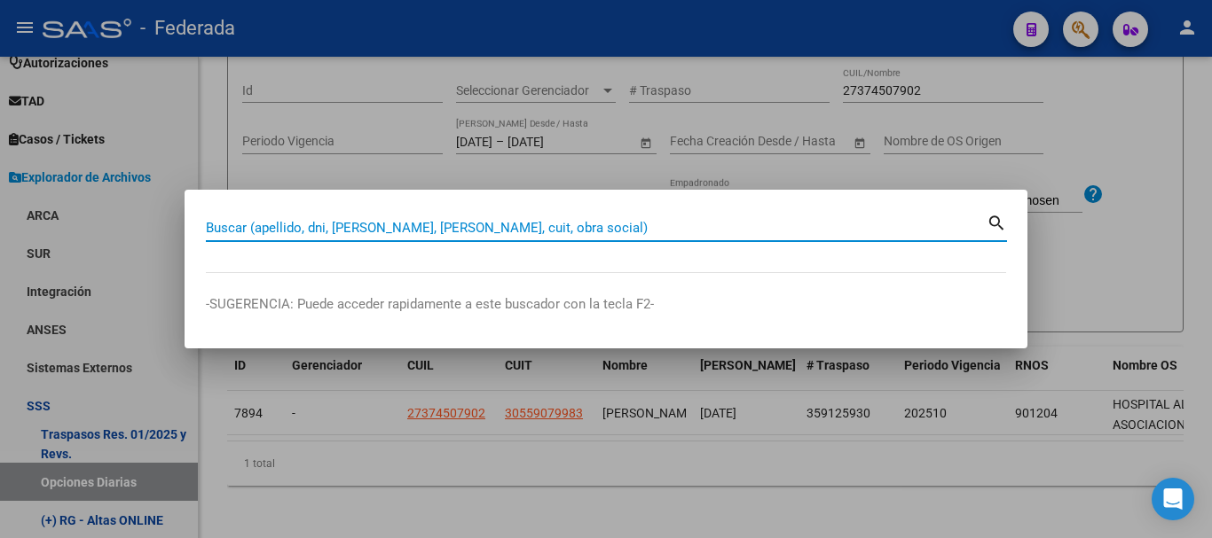
paste input "37551718"
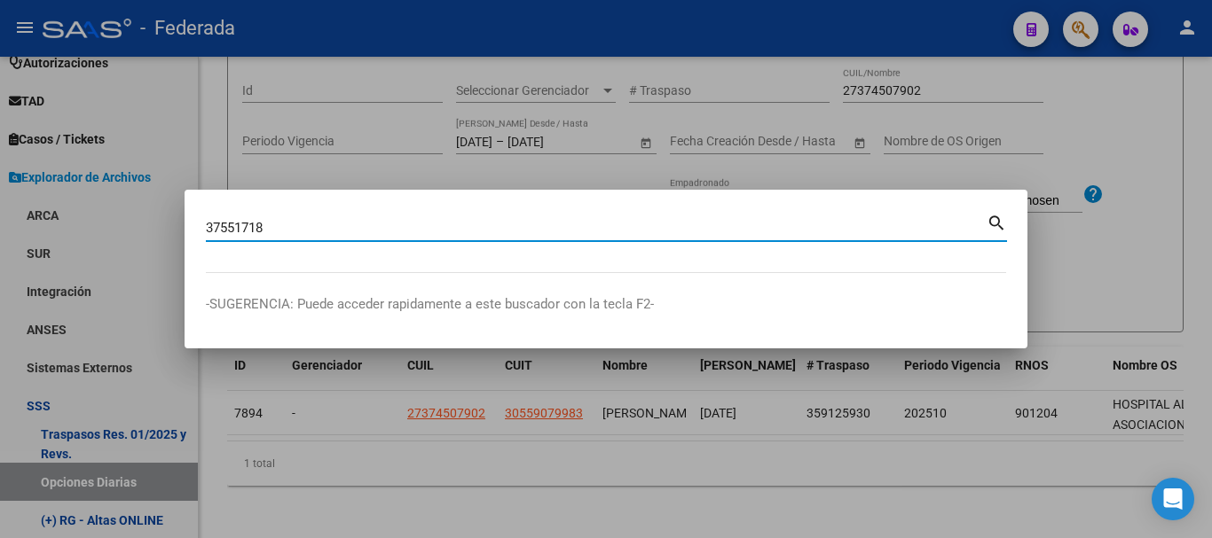
type input "37551718"
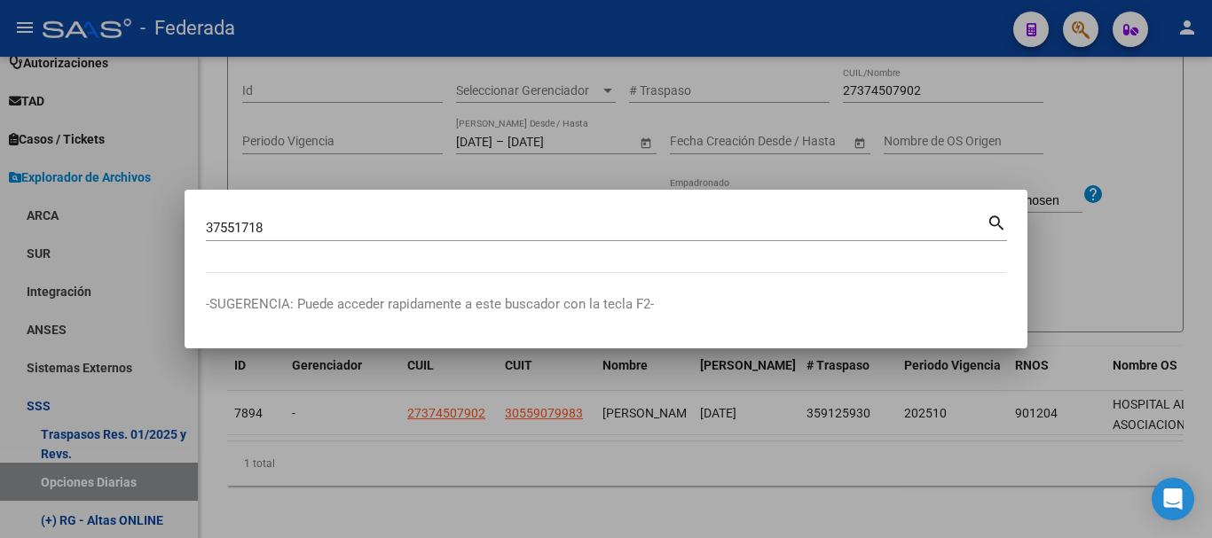
click at [990, 223] on mat-icon "search" at bounding box center [996, 221] width 20 height 21
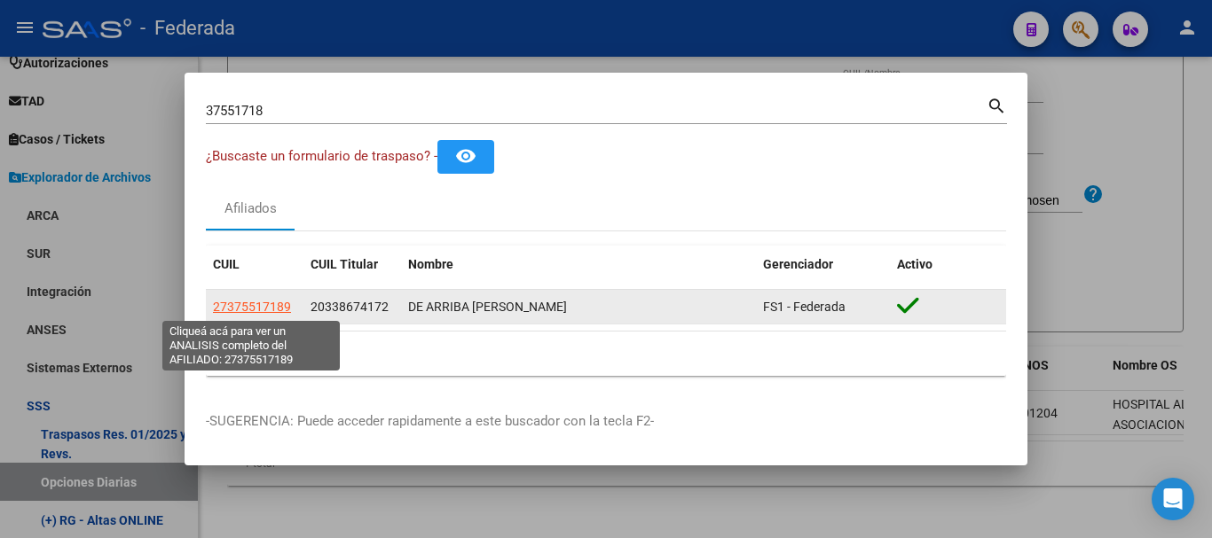
click at [271, 312] on span "27375517189" at bounding box center [252, 307] width 78 height 14
type textarea "27375517189"
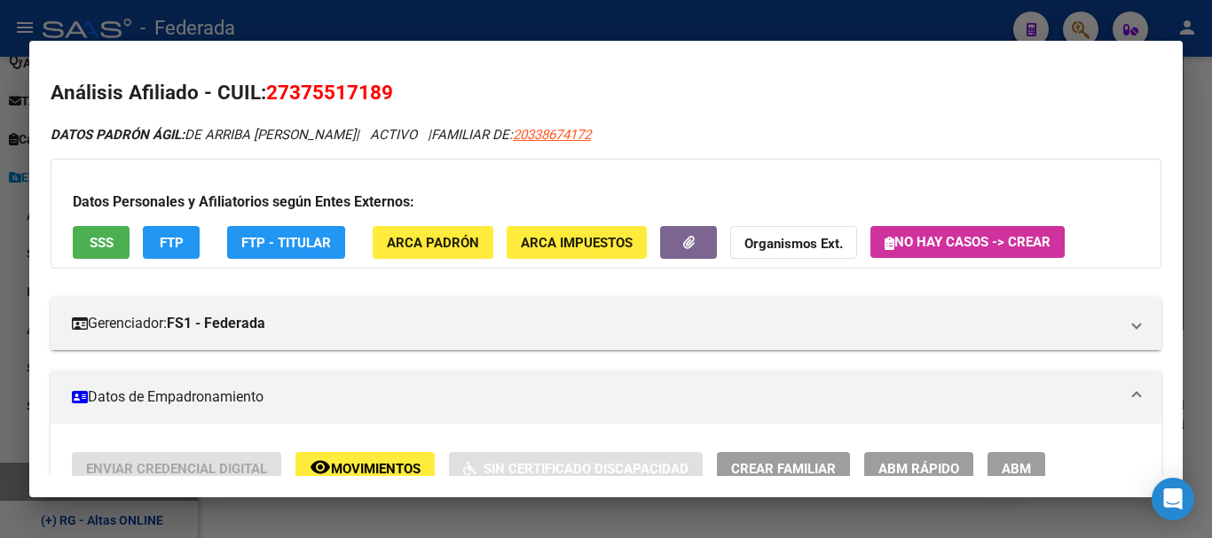
click at [900, 467] on span "ABM Rápido" at bounding box center [918, 469] width 81 height 16
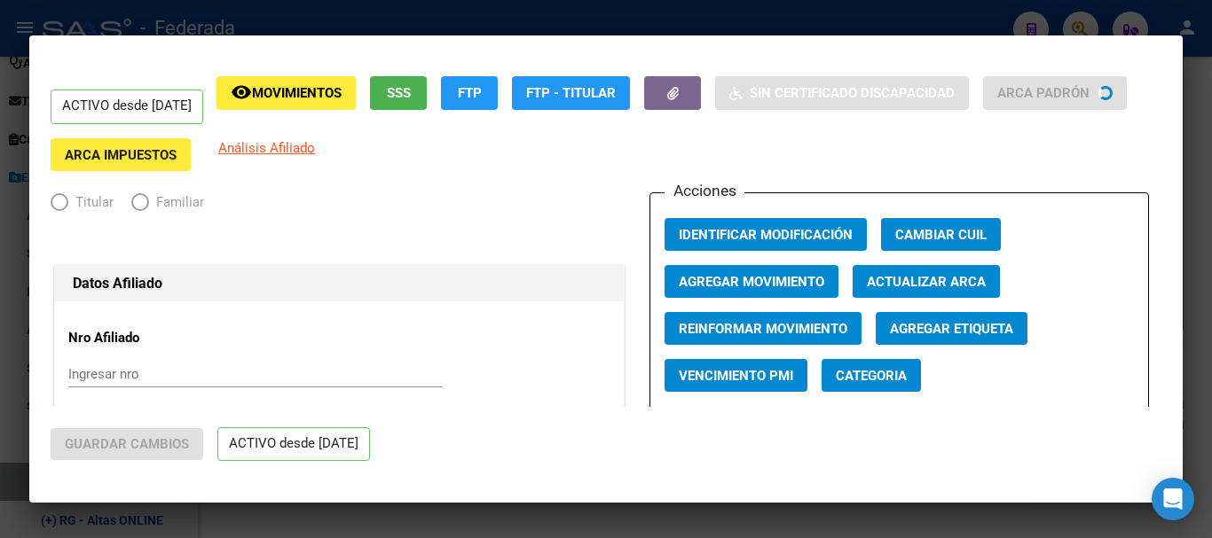
radio input "true"
type input "30-68812959-8"
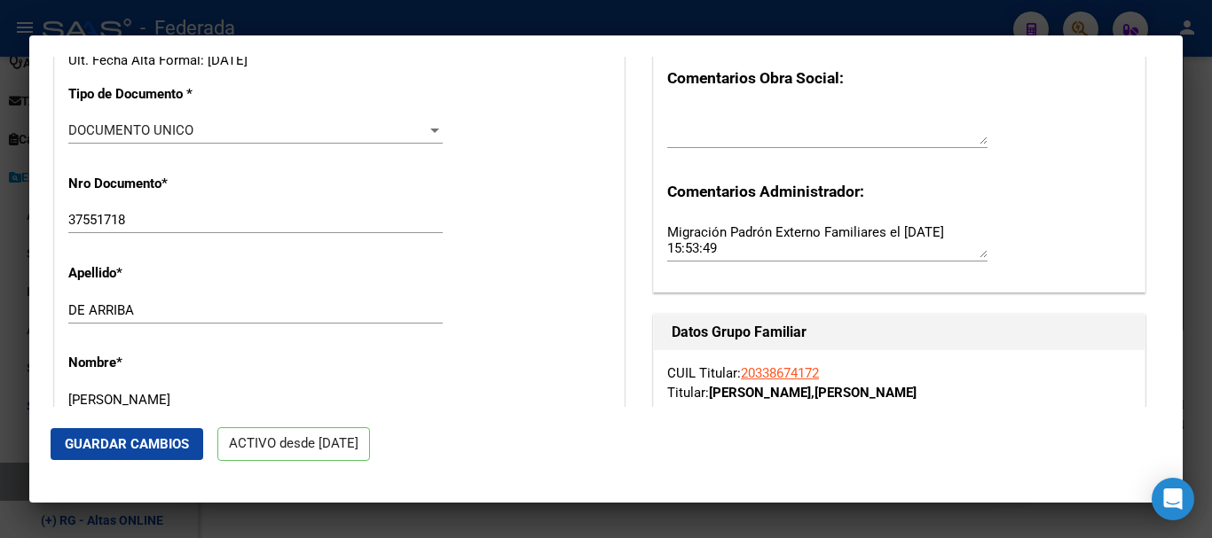
scroll to position [532, 0]
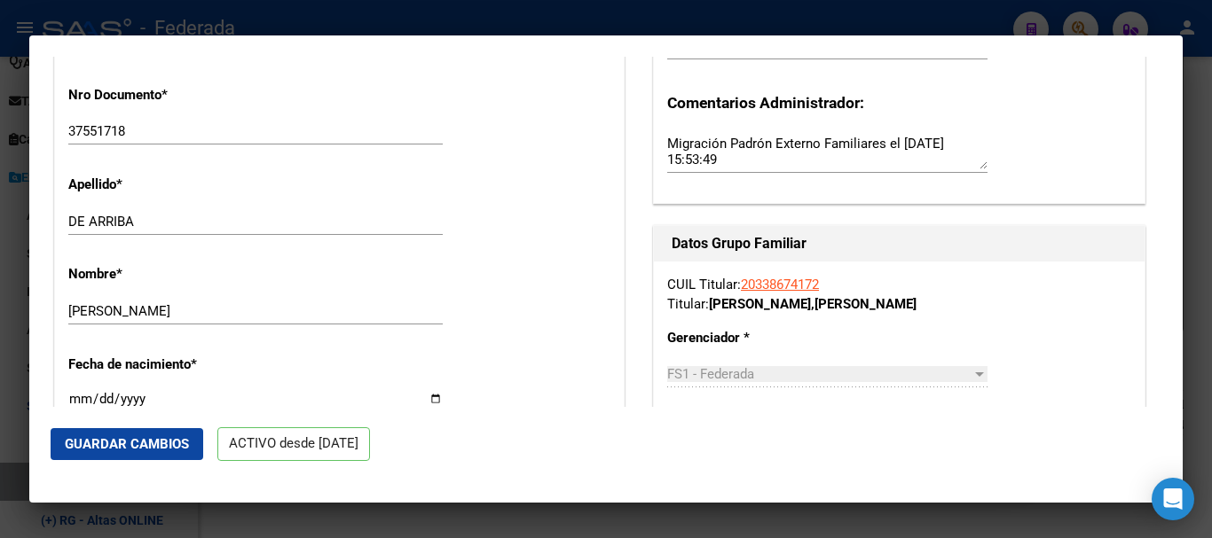
click at [194, 211] on div "DE ARRIBA Ingresar apellido" at bounding box center [255, 221] width 374 height 27
click at [204, 216] on input "DE ARRIBA" at bounding box center [255, 222] width 374 height 16
click at [215, 298] on div "[PERSON_NAME] nombre" at bounding box center [255, 311] width 374 height 27
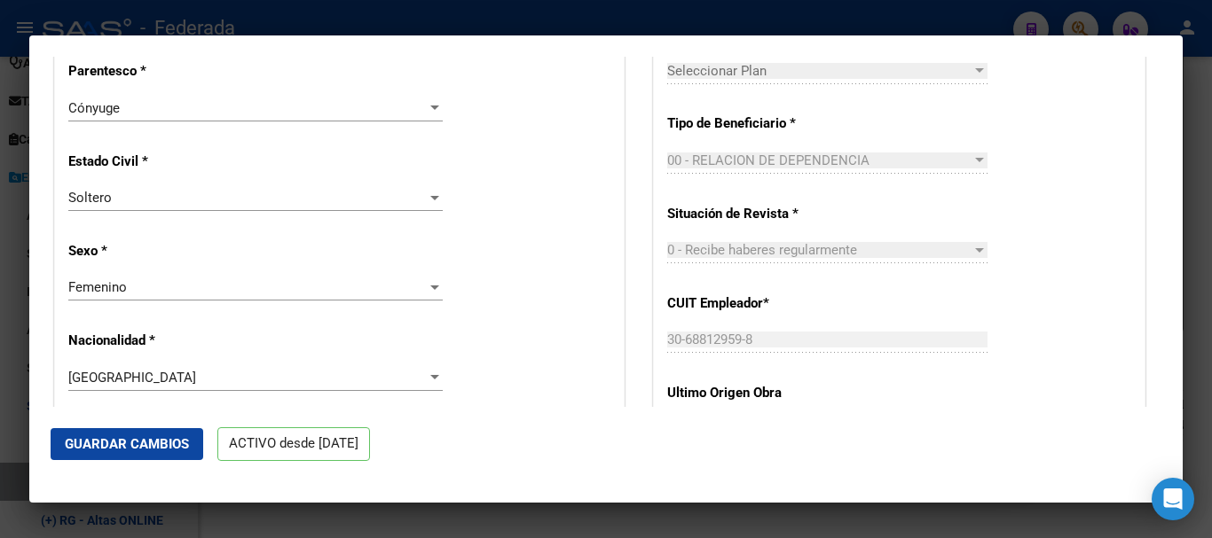
scroll to position [810, 0]
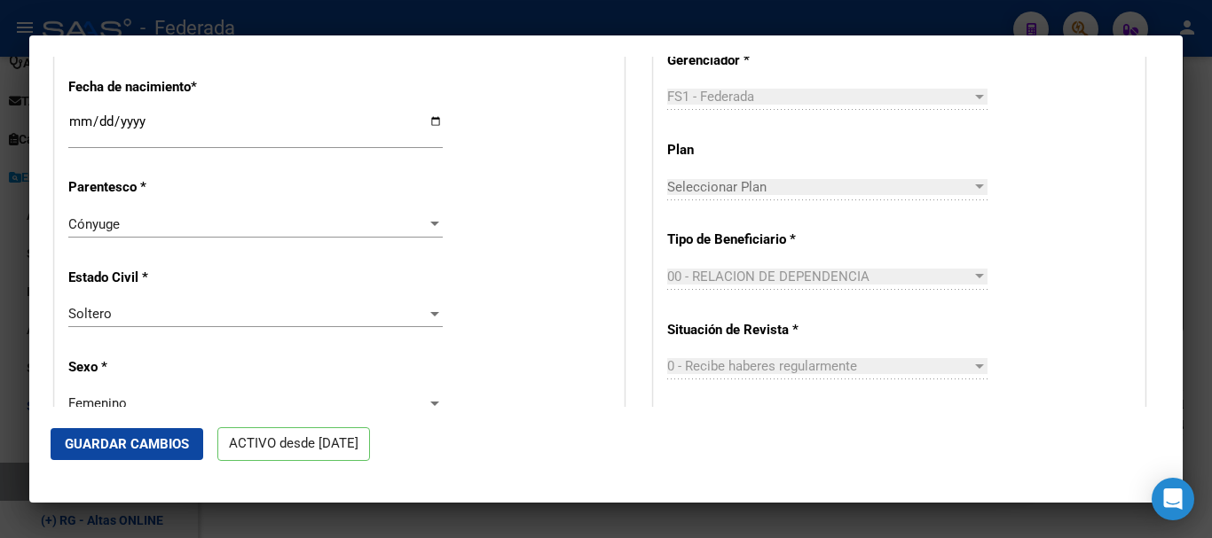
click at [221, 225] on div "Cónyuge" at bounding box center [247, 224] width 358 height 16
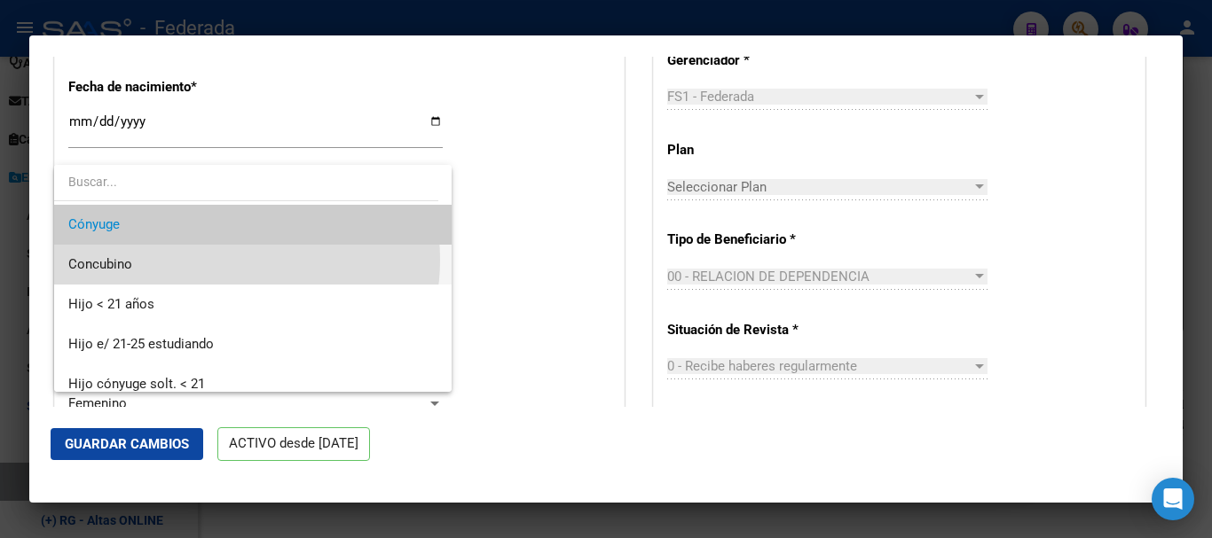
click at [225, 260] on span "Concubino" at bounding box center [252, 265] width 369 height 40
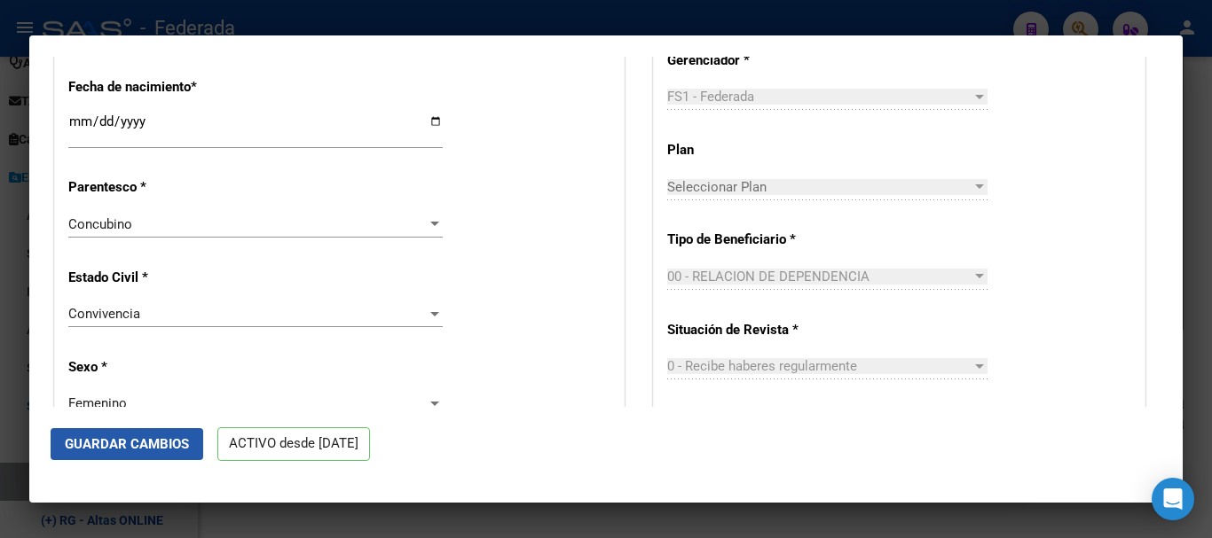
click at [174, 451] on span "Guardar Cambios" at bounding box center [127, 444] width 124 height 16
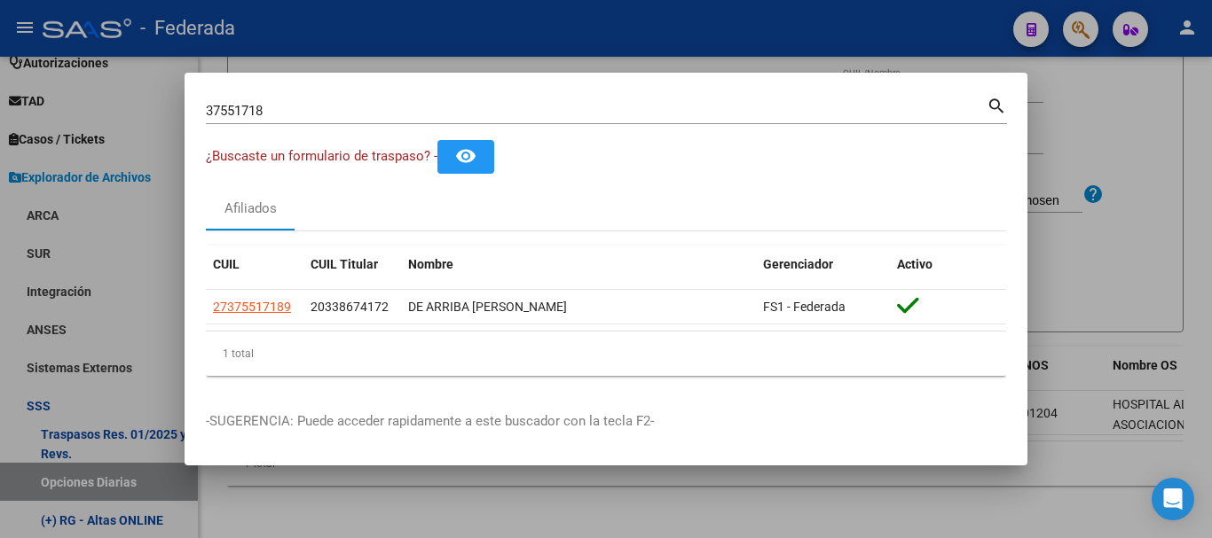
click at [469, 121] on div "37551718 Buscar (apellido, dni, [PERSON_NAME], [PERSON_NAME], cuit, obra social)" at bounding box center [596, 111] width 781 height 27
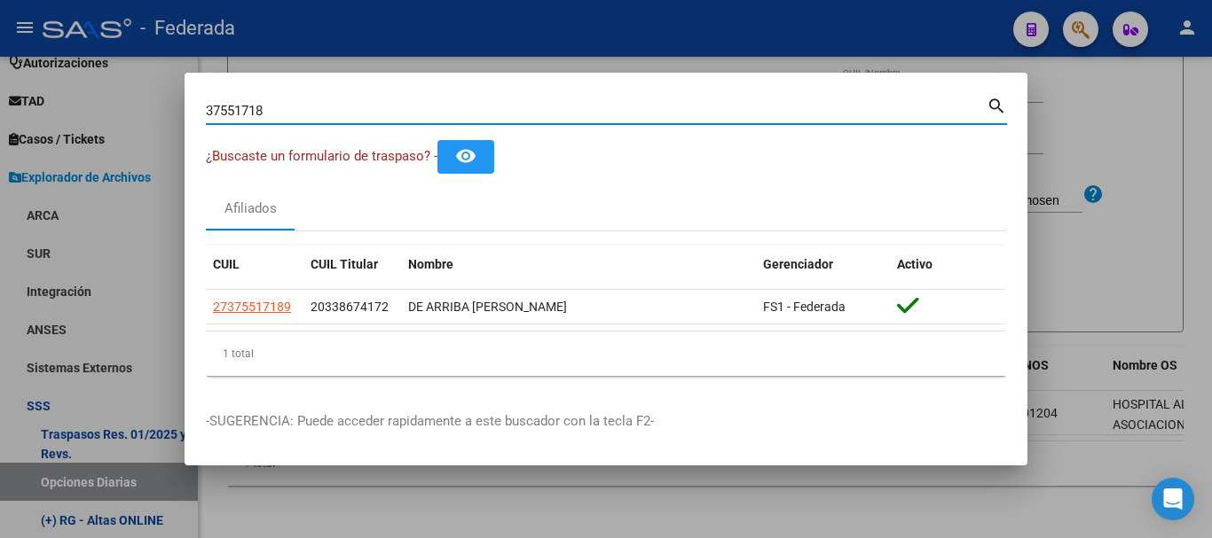
click at [469, 121] on div "37551718 Buscar (apellido, dni, [PERSON_NAME], [PERSON_NAME], cuit, obra social)" at bounding box center [596, 111] width 781 height 27
paste input "41783614"
click at [451, 120] on div "3755171841783614 Buscar (apellido, dni, [PERSON_NAME], [PERSON_NAME], cuit, obr…" at bounding box center [596, 111] width 781 height 27
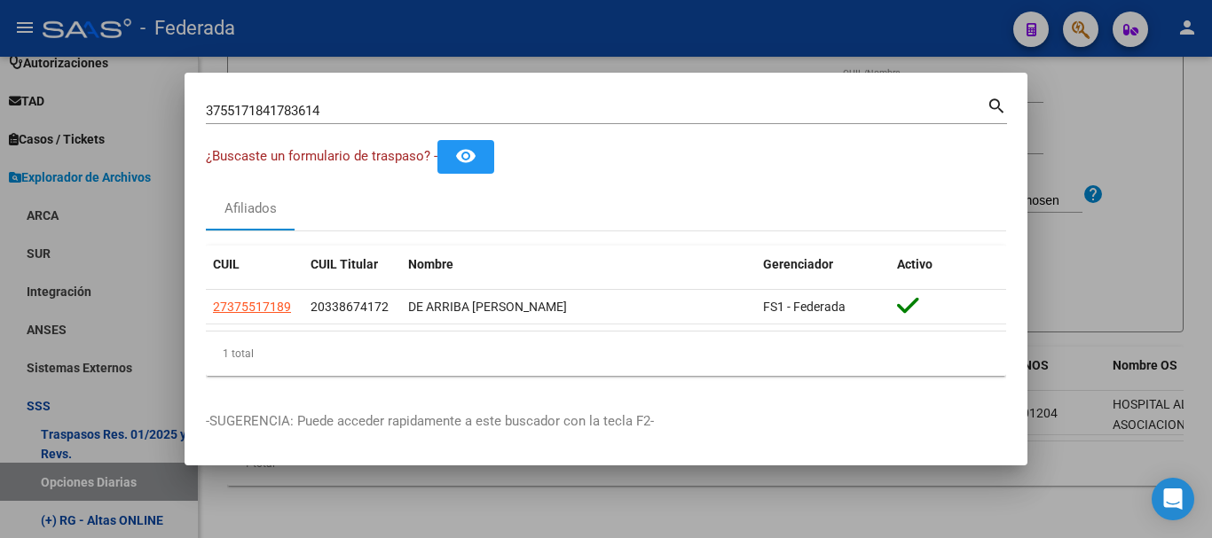
click at [451, 120] on div "3755171841783614 Buscar (apellido, dni, [PERSON_NAME], [PERSON_NAME], cuit, obr…" at bounding box center [596, 111] width 781 height 27
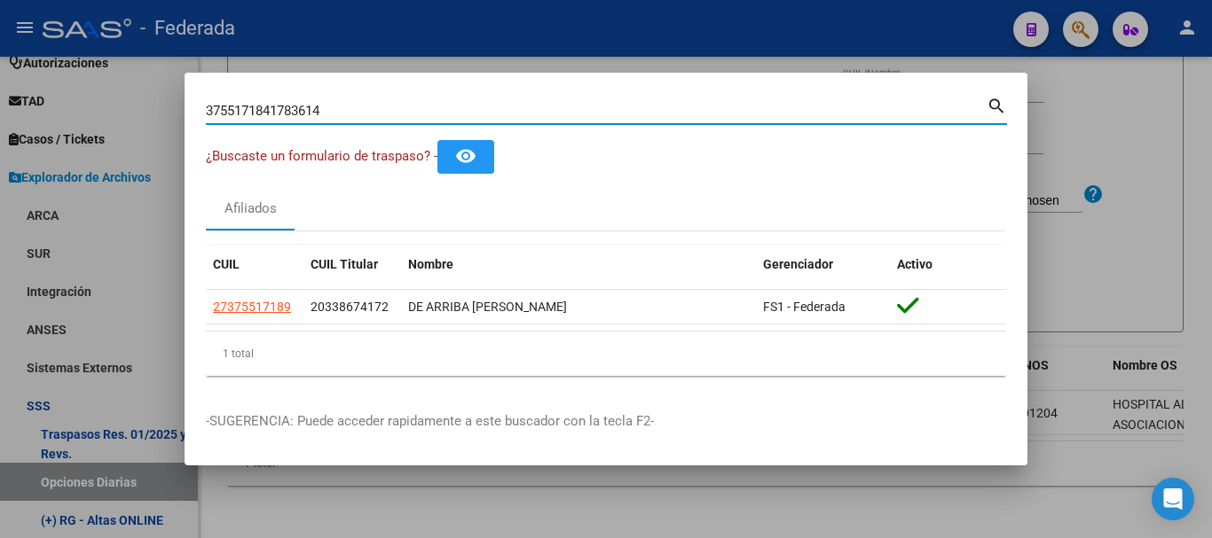
click at [644, 114] on input "3755171841783614" at bounding box center [596, 111] width 781 height 16
paste input "29442671"
type input "29442671"
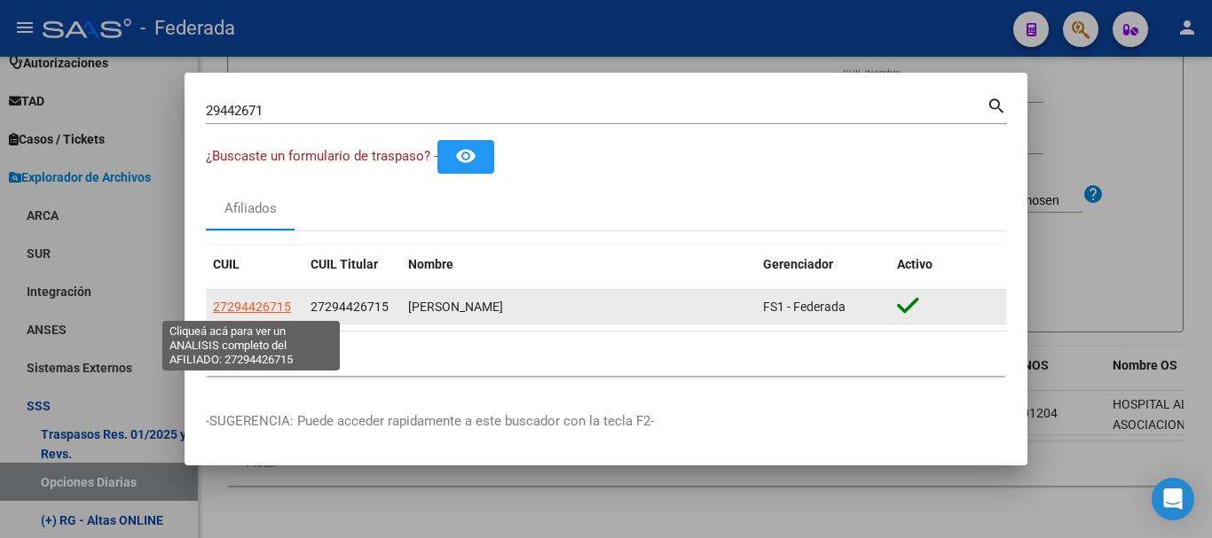
click at [274, 307] on span "27294426715" at bounding box center [252, 307] width 78 height 14
type textarea "27294426715"
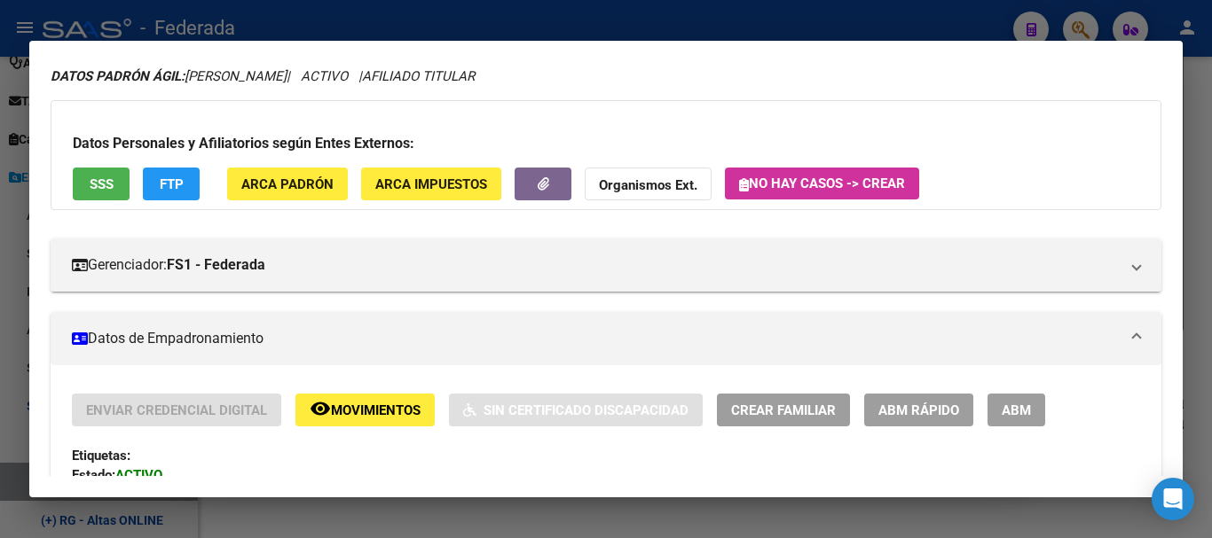
scroll to position [89, 0]
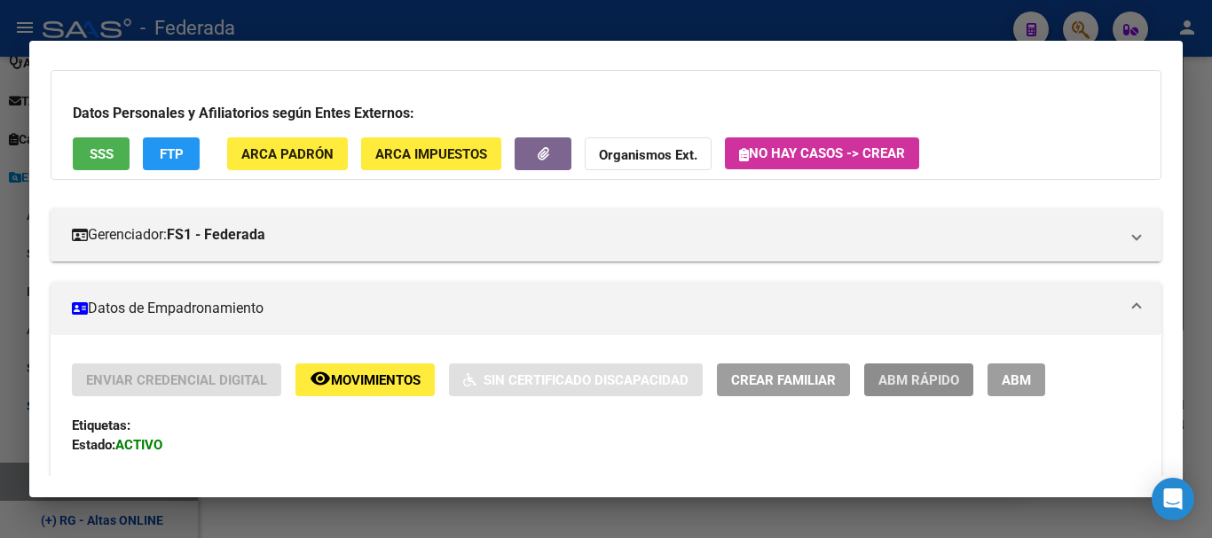
click at [934, 383] on span "ABM Rápido" at bounding box center [918, 381] width 81 height 16
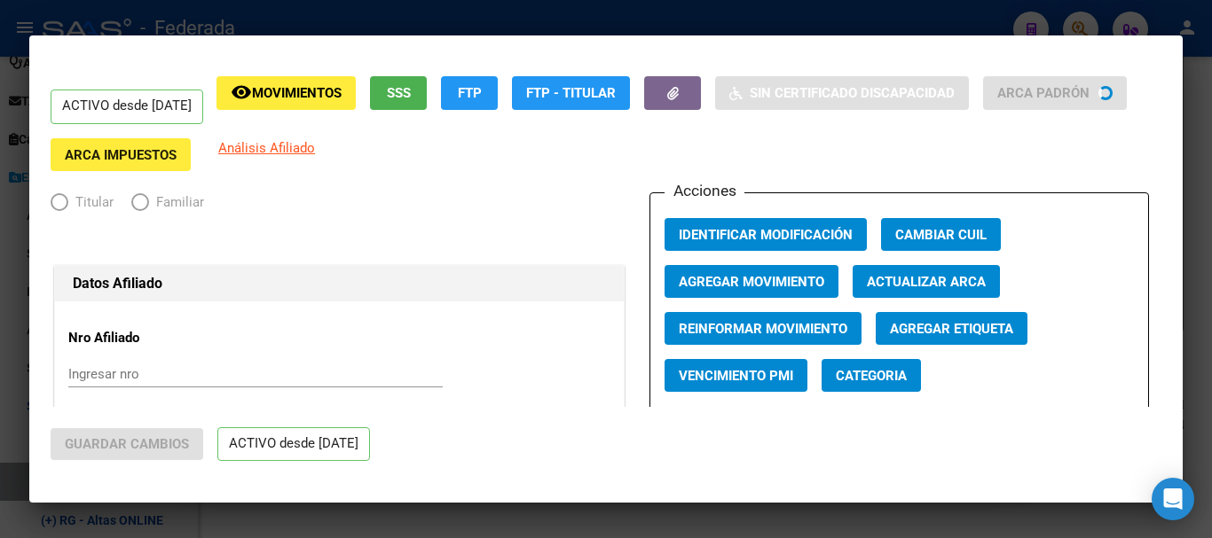
radio input "true"
type input "27-29442671-5"
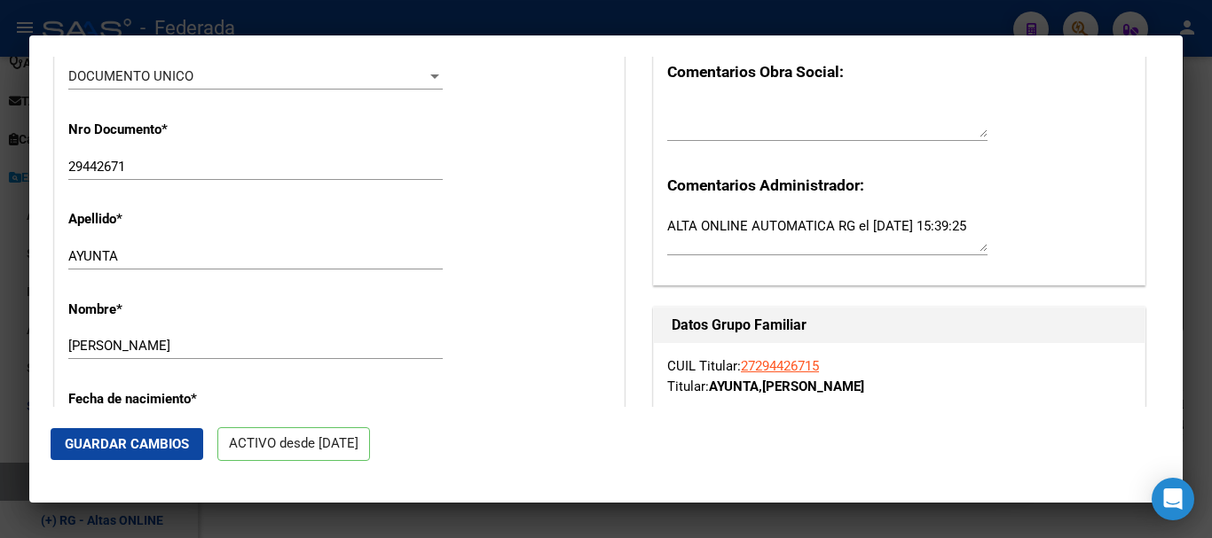
scroll to position [444, 0]
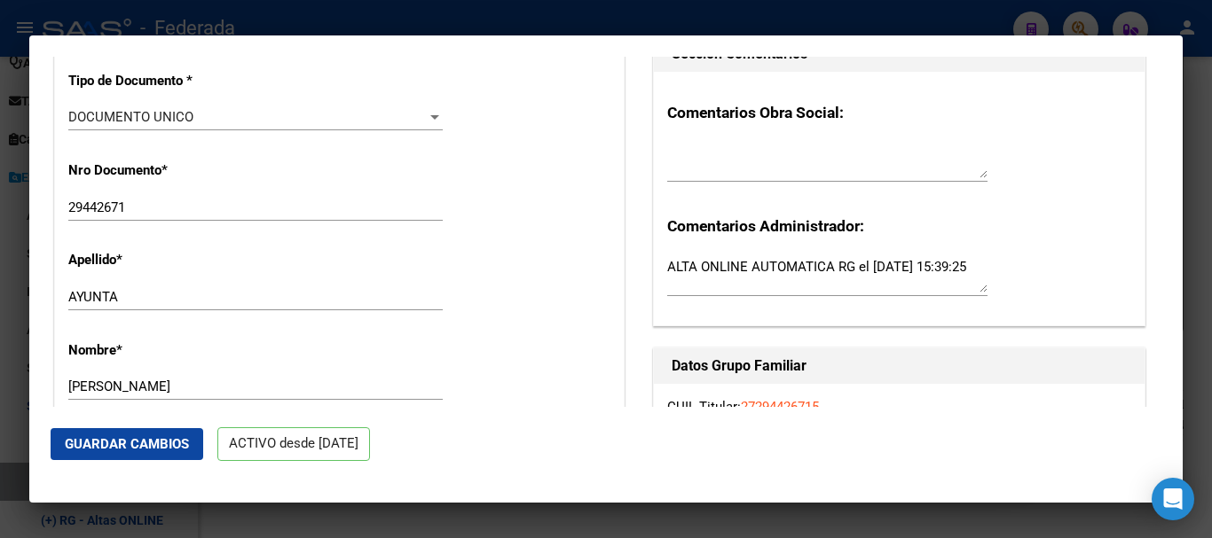
click at [382, 310] on div "AYUNTA Ingresar apellido" at bounding box center [255, 297] width 374 height 27
click at [386, 221] on div "29442671 Ingresar nro" at bounding box center [255, 207] width 374 height 27
click at [390, 216] on input "29442671" at bounding box center [255, 208] width 374 height 16
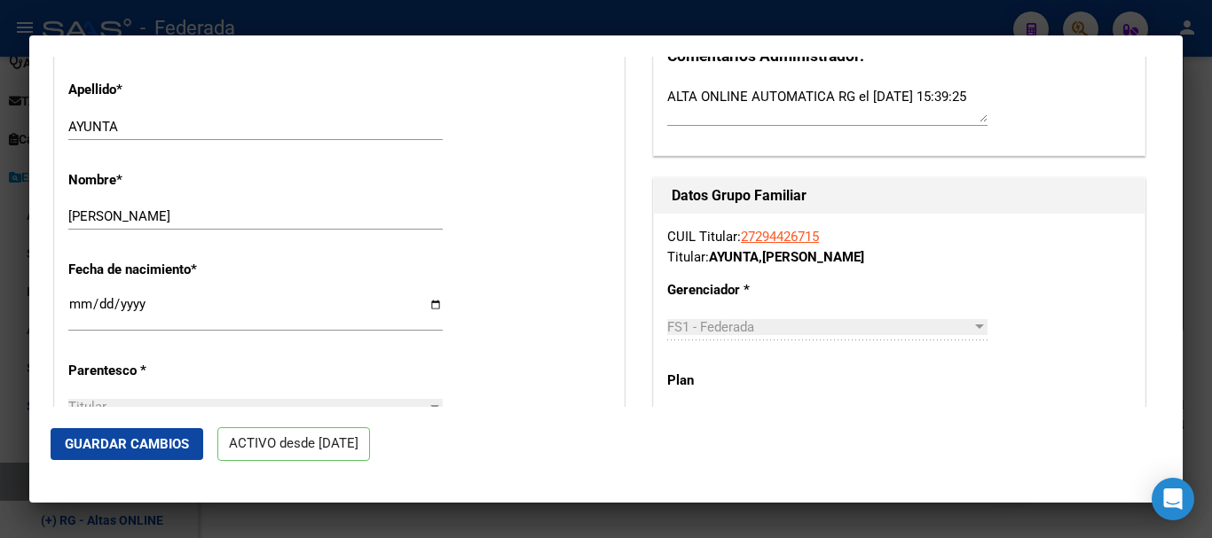
scroll to position [621, 0]
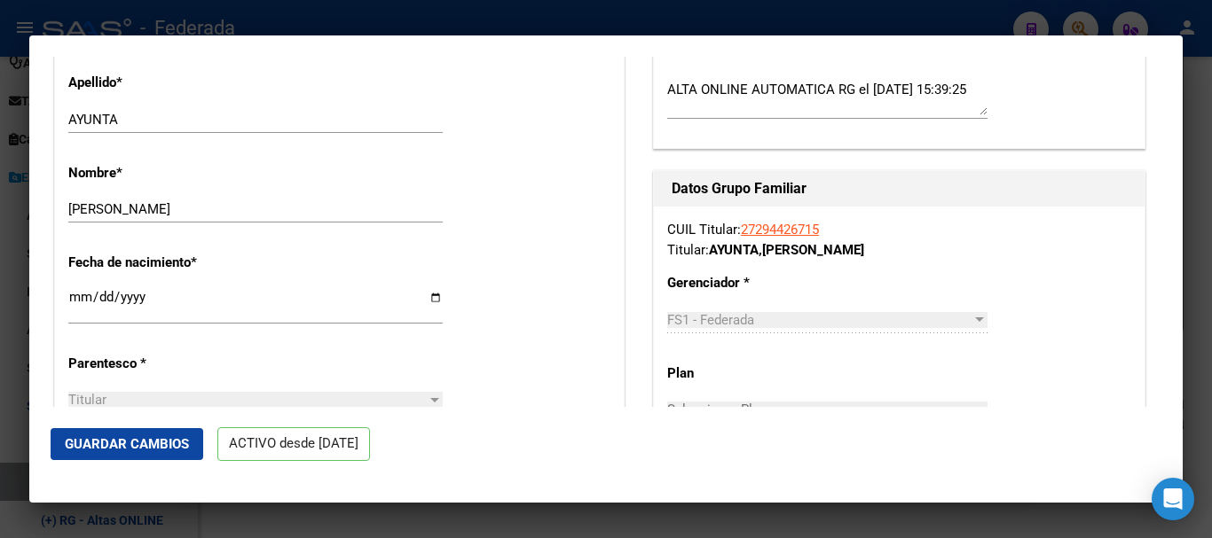
click at [336, 217] on input "[PERSON_NAME]" at bounding box center [255, 209] width 374 height 16
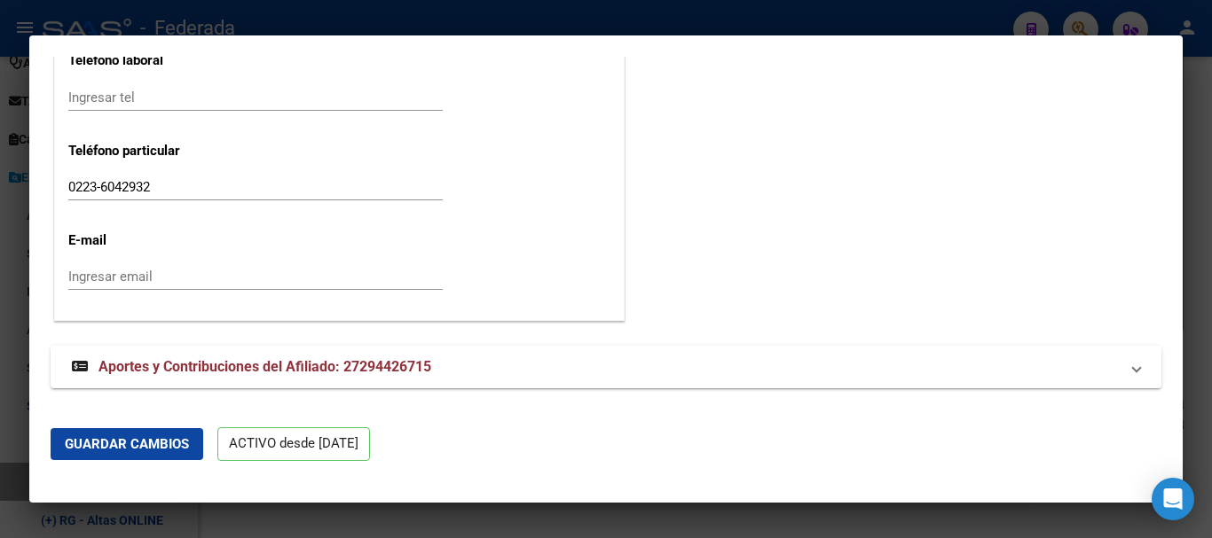
scroll to position [2318, 0]
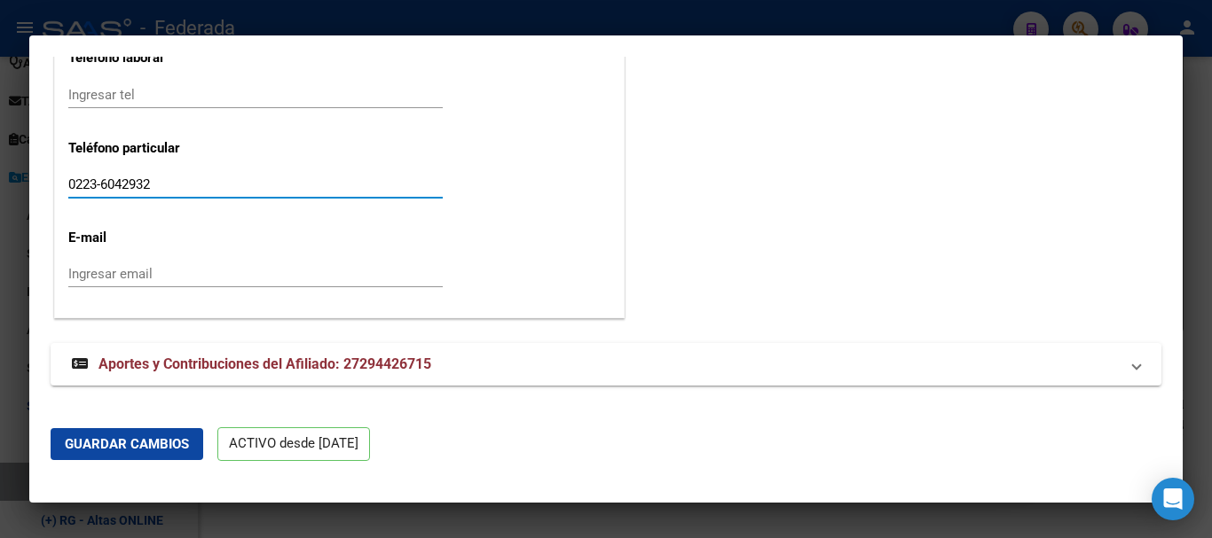
click at [98, 180] on input "0223-6042932" at bounding box center [255, 185] width 374 height 16
type input "02236042932"
click at [77, 182] on input "02236042932" at bounding box center [255, 185] width 374 height 16
click at [143, 436] on span "Guardar Cambios" at bounding box center [127, 444] width 124 height 16
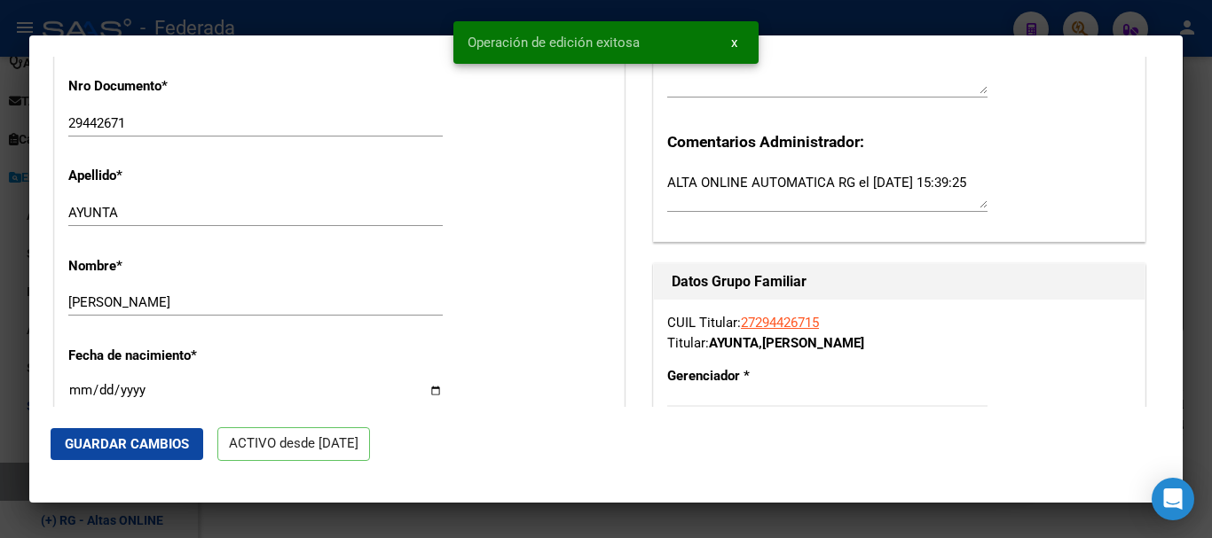
scroll to position [532, 0]
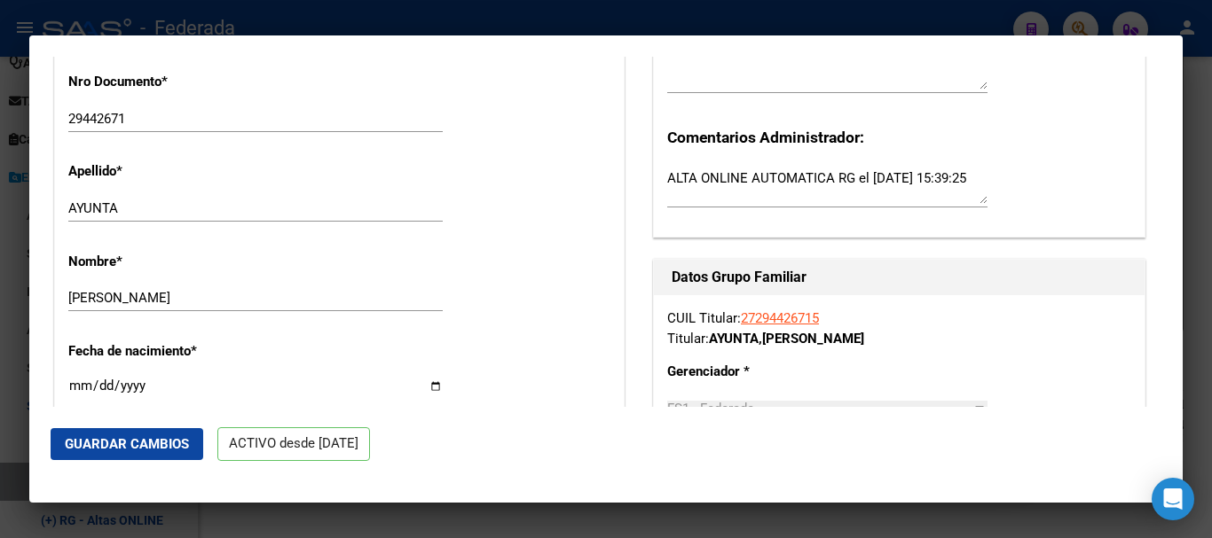
click at [0, 233] on div at bounding box center [606, 269] width 1212 height 538
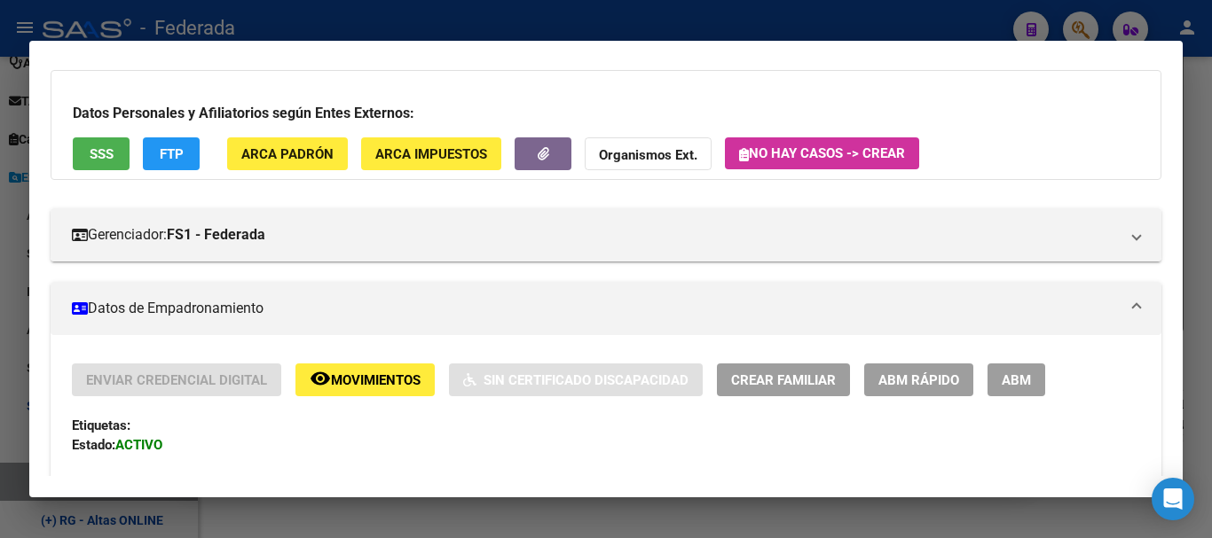
click at [1211, 165] on div at bounding box center [606, 269] width 1212 height 538
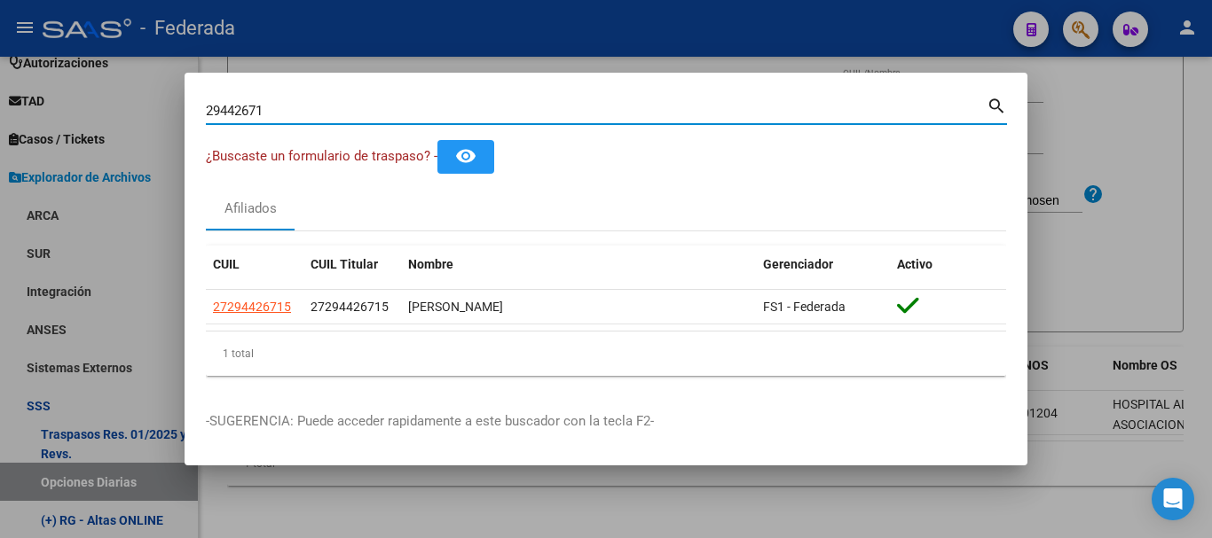
click at [327, 109] on input "29442671" at bounding box center [596, 111] width 781 height 16
paste input "35154599"
type input "35154599"
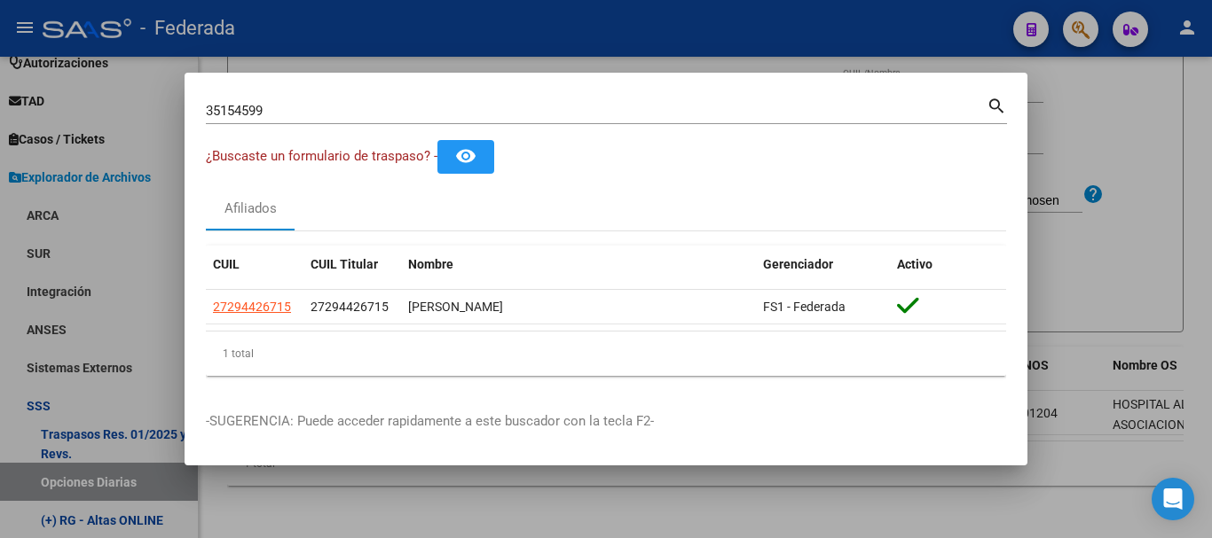
click at [994, 108] on mat-icon "search" at bounding box center [996, 104] width 20 height 21
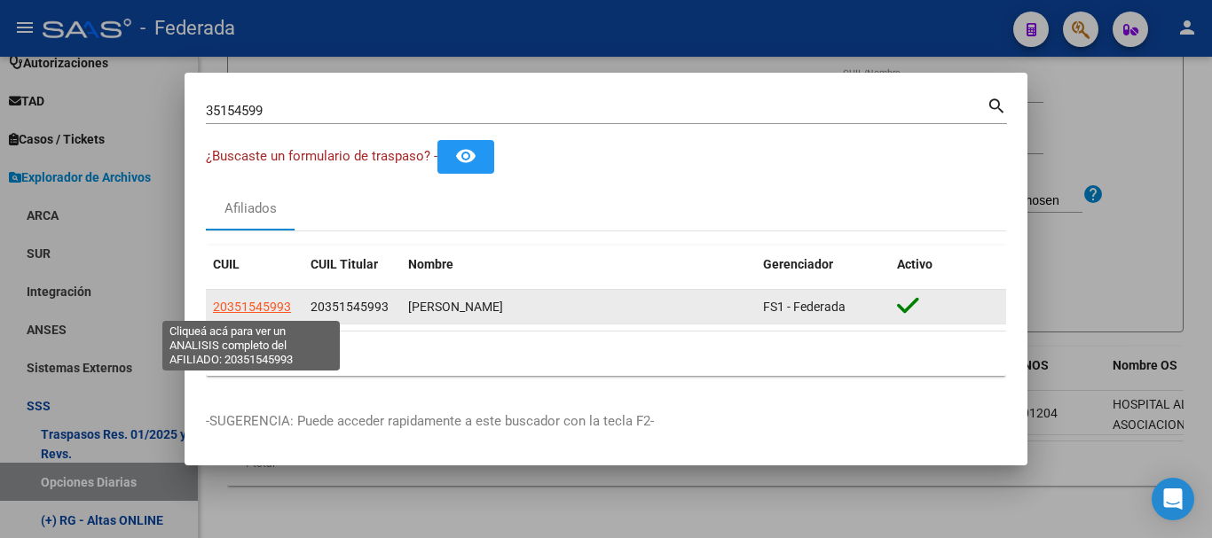
click at [267, 310] on span "20351545993" at bounding box center [252, 307] width 78 height 14
type textarea "20351545993"
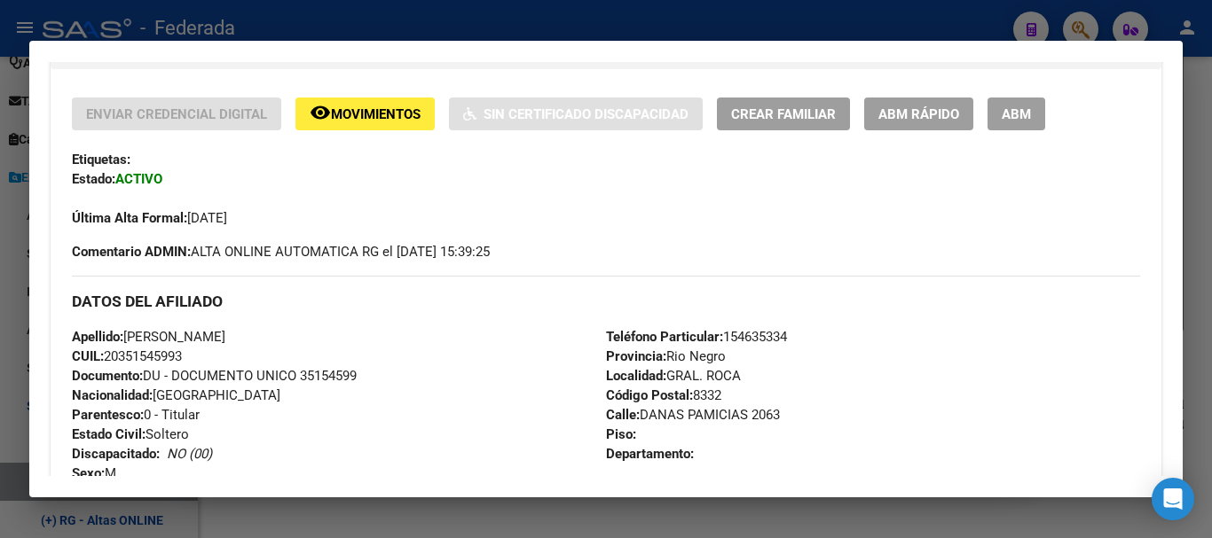
scroll to position [266, 0]
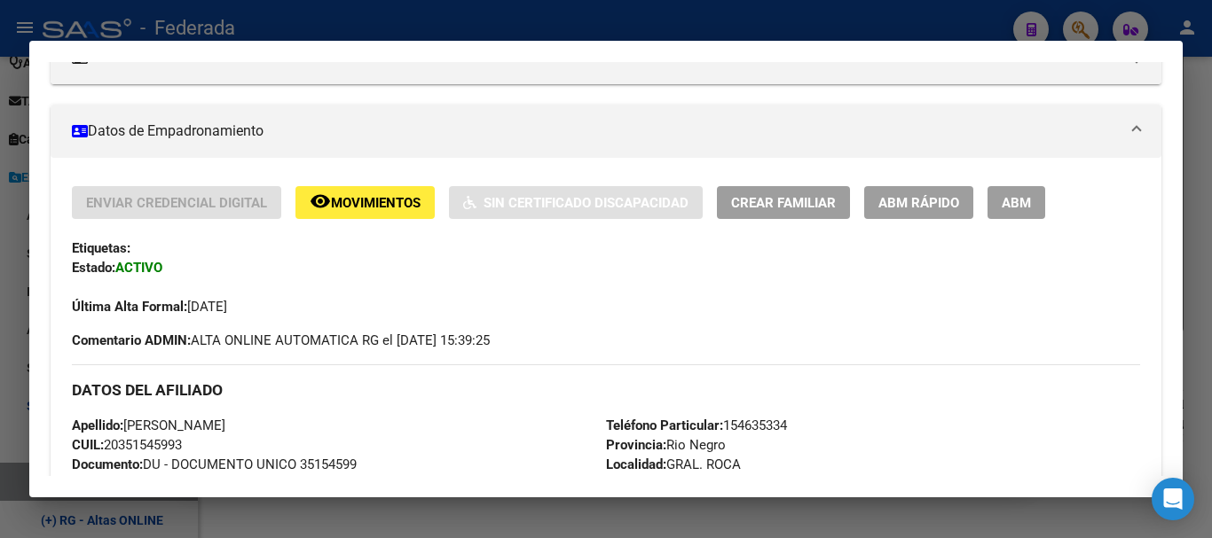
click at [945, 189] on button "ABM Rápido" at bounding box center [918, 202] width 109 height 33
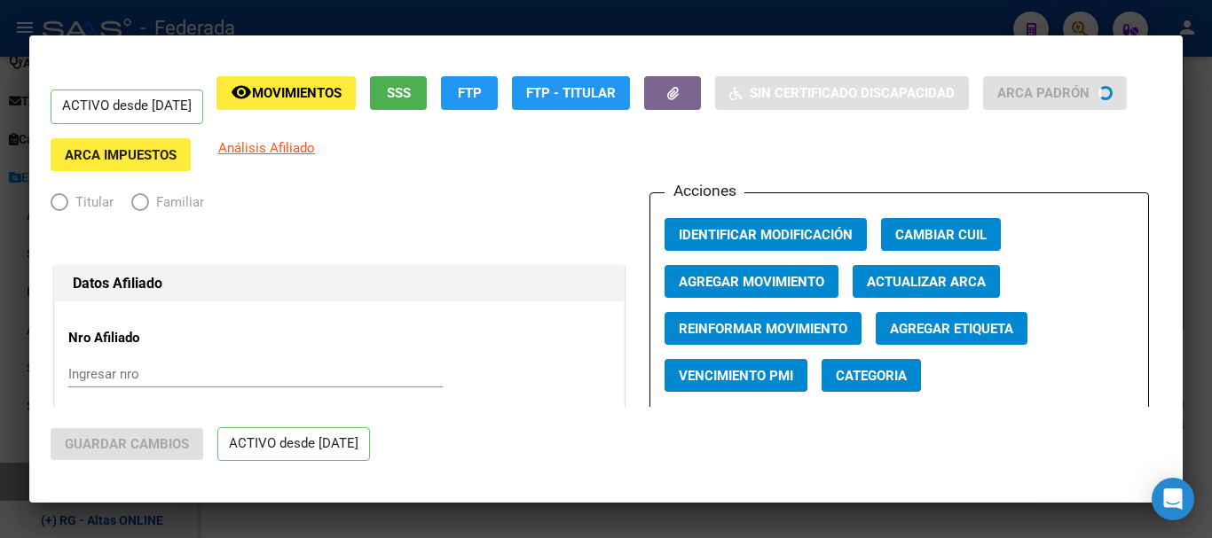
radio input "true"
type input "30-71745684-6"
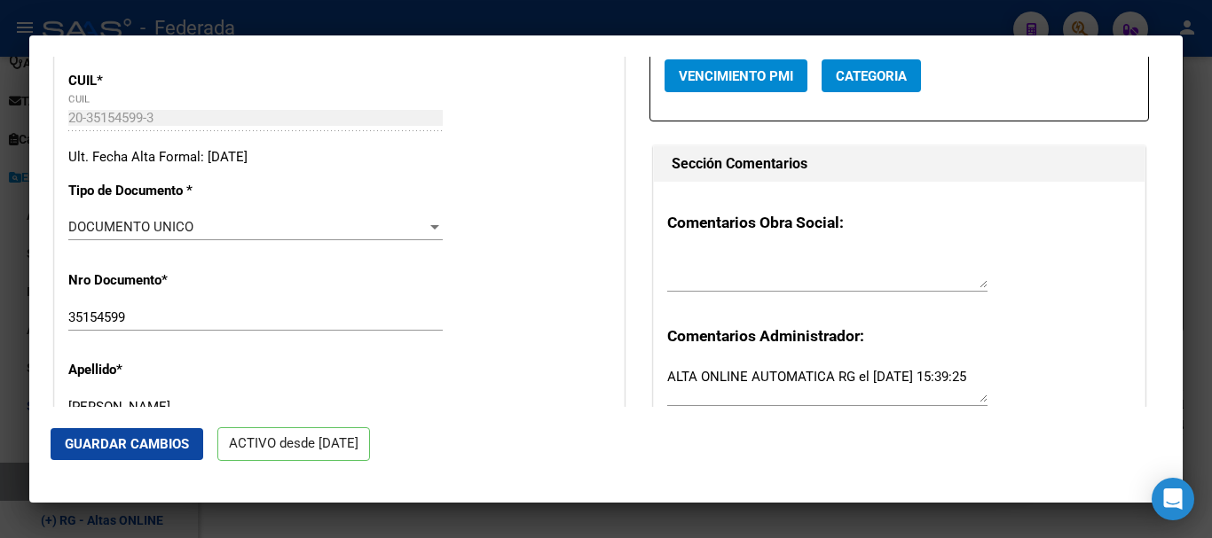
scroll to position [355, 0]
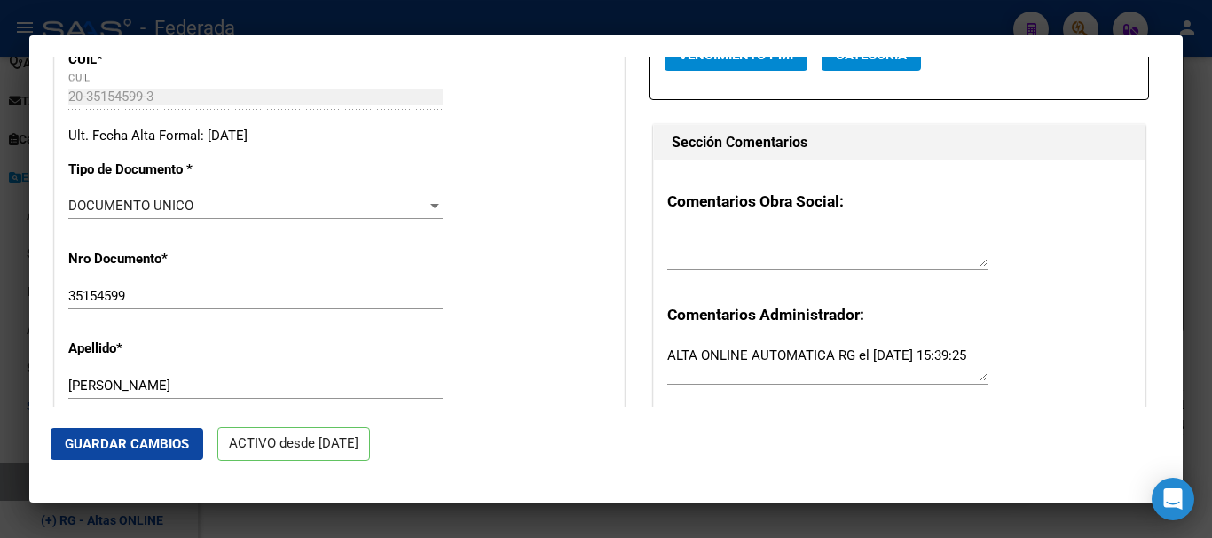
click at [412, 310] on div "35154599 Ingresar nro" at bounding box center [255, 296] width 374 height 27
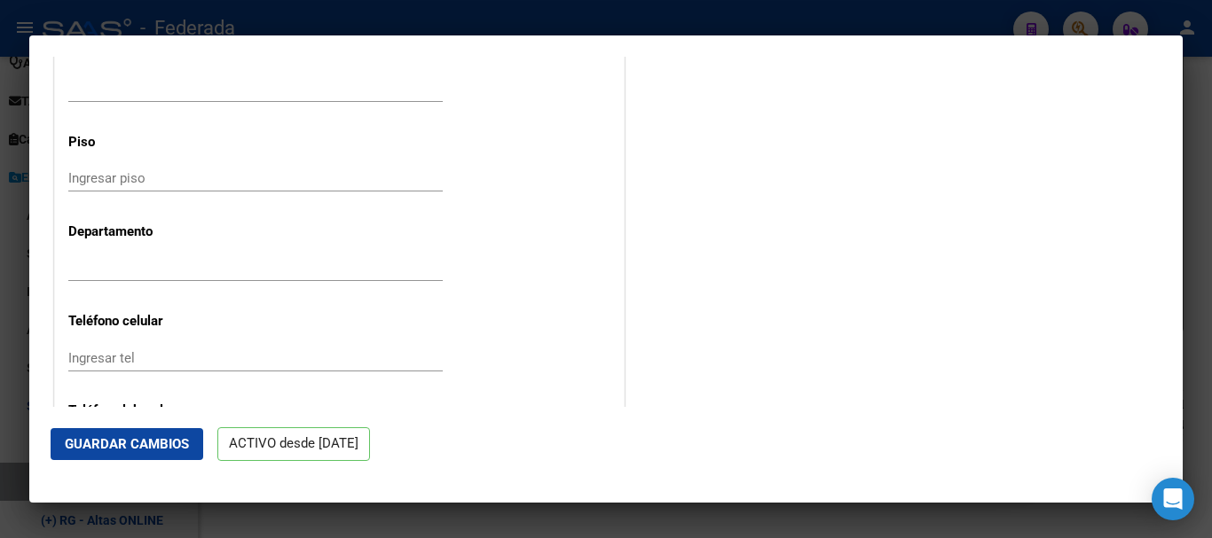
scroll to position [1774, 0]
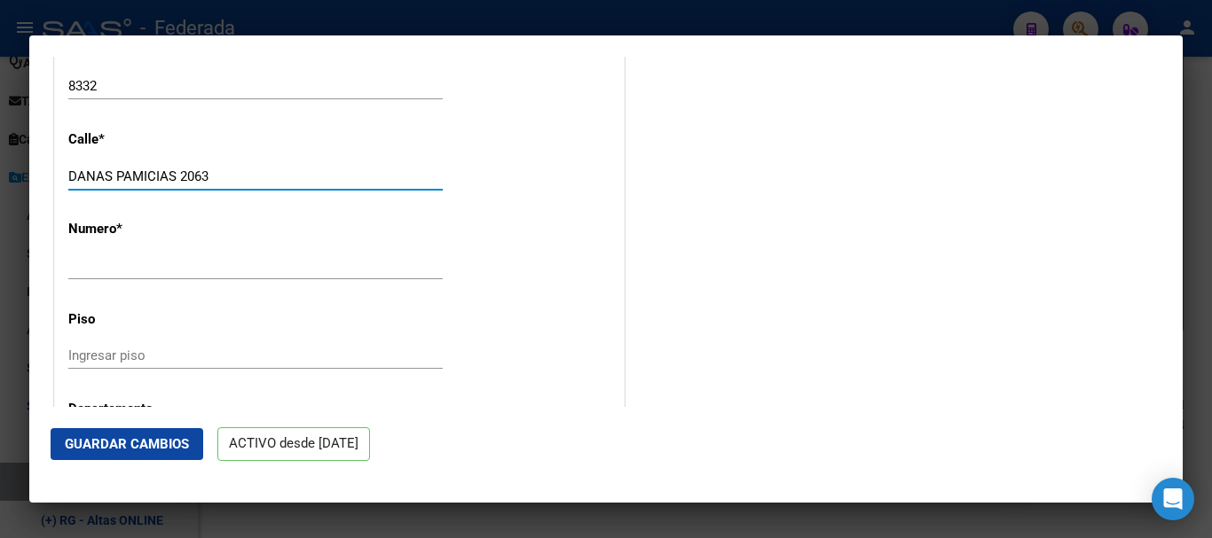
drag, startPoint x: 180, startPoint y: 184, endPoint x: 283, endPoint y: 188, distance: 103.0
click at [283, 185] on input "DANAS PAMICIAS 2063" at bounding box center [255, 177] width 374 height 16
type input "DANAS PAMICIAS"
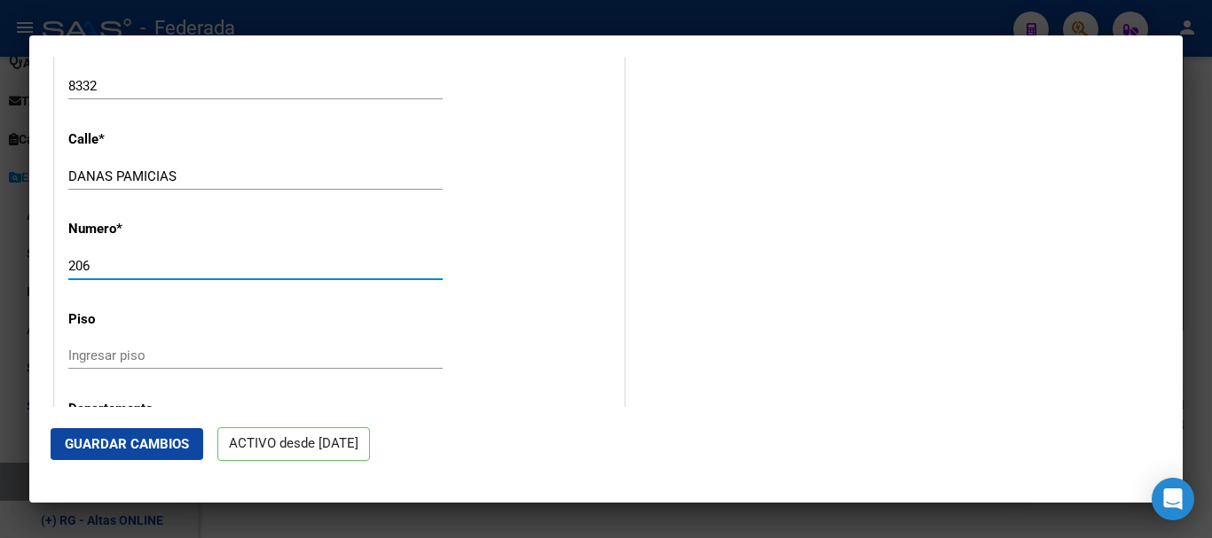
type input "2063"
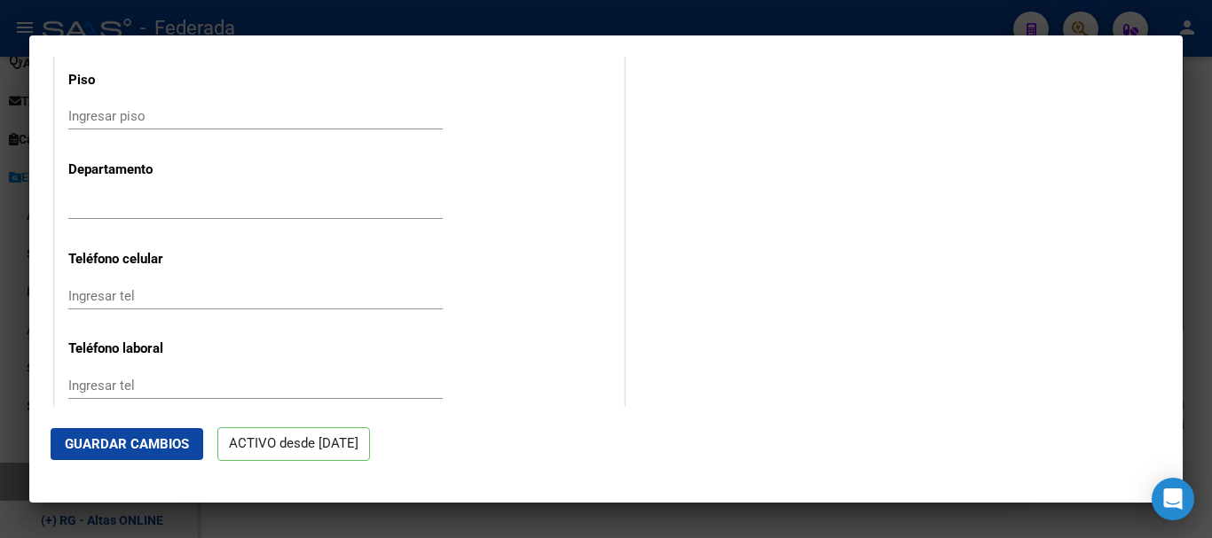
scroll to position [2271, 0]
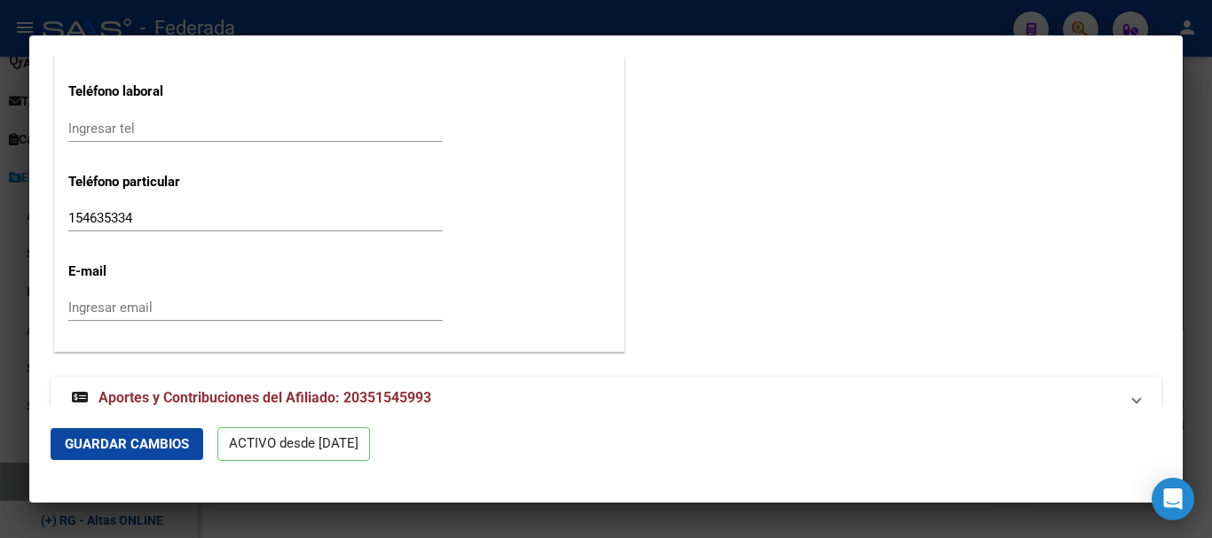
click at [134, 232] on div "154635334 Ingresar tel" at bounding box center [255, 218] width 374 height 27
click at [140, 225] on input "154635334" at bounding box center [255, 218] width 374 height 16
drag, startPoint x: 137, startPoint y: 229, endPoint x: 334, endPoint y: 228, distance: 196.9
click at [334, 226] on input "154635334" at bounding box center [255, 218] width 374 height 16
click at [173, 429] on button "Guardar Cambios" at bounding box center [127, 444] width 153 height 32
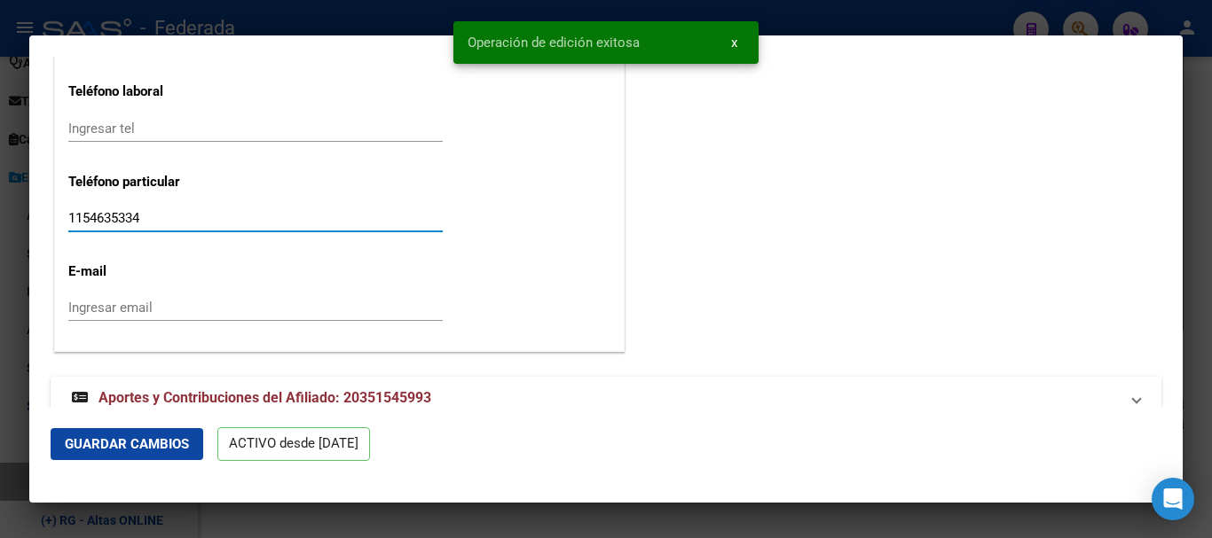
drag, startPoint x: 102, startPoint y: 230, endPoint x: 128, endPoint y: 234, distance: 26.1
click at [128, 226] on input "1154635334" at bounding box center [255, 218] width 374 height 16
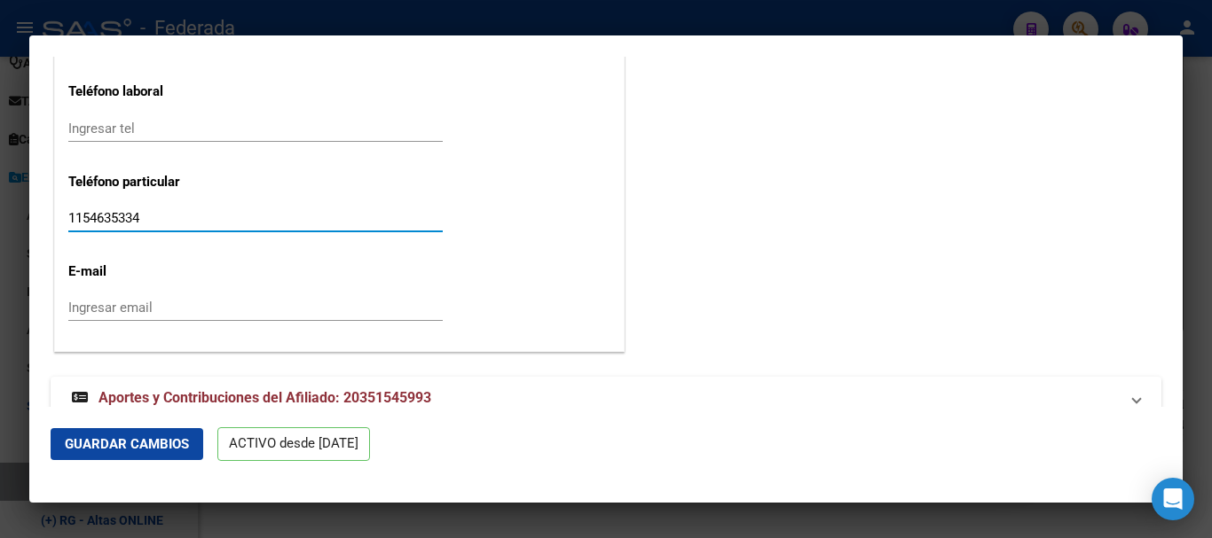
click at [194, 226] on input "1154635334" at bounding box center [255, 218] width 374 height 16
paste input "2984635336"
type input "2984635336"
click at [136, 430] on button "Guardar Cambios" at bounding box center [127, 444] width 153 height 32
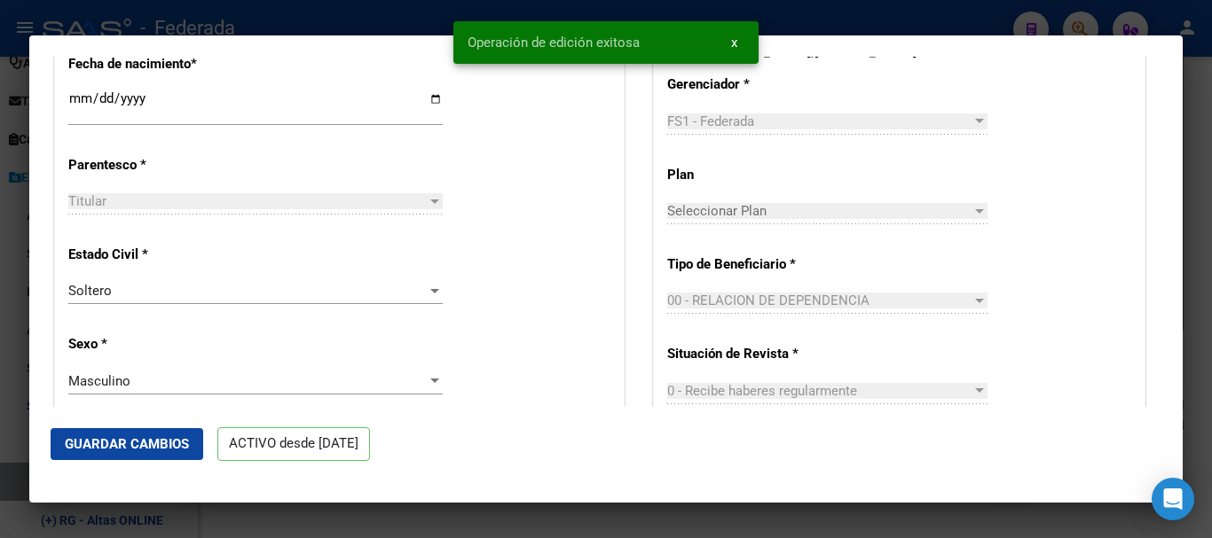
scroll to position [763, 0]
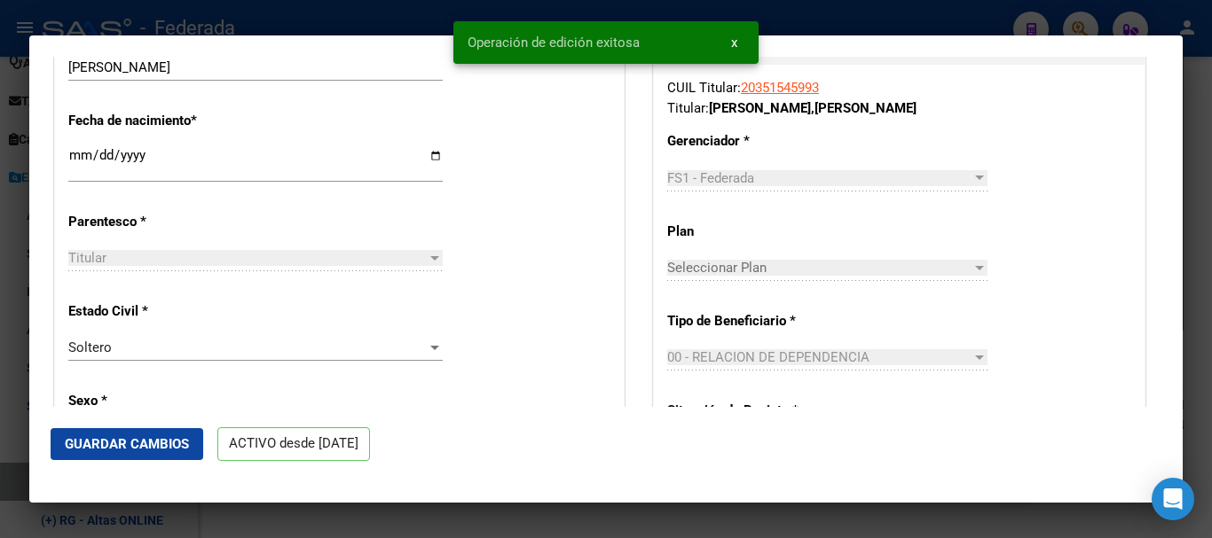
click at [1211, 190] on div at bounding box center [606, 269] width 1212 height 538
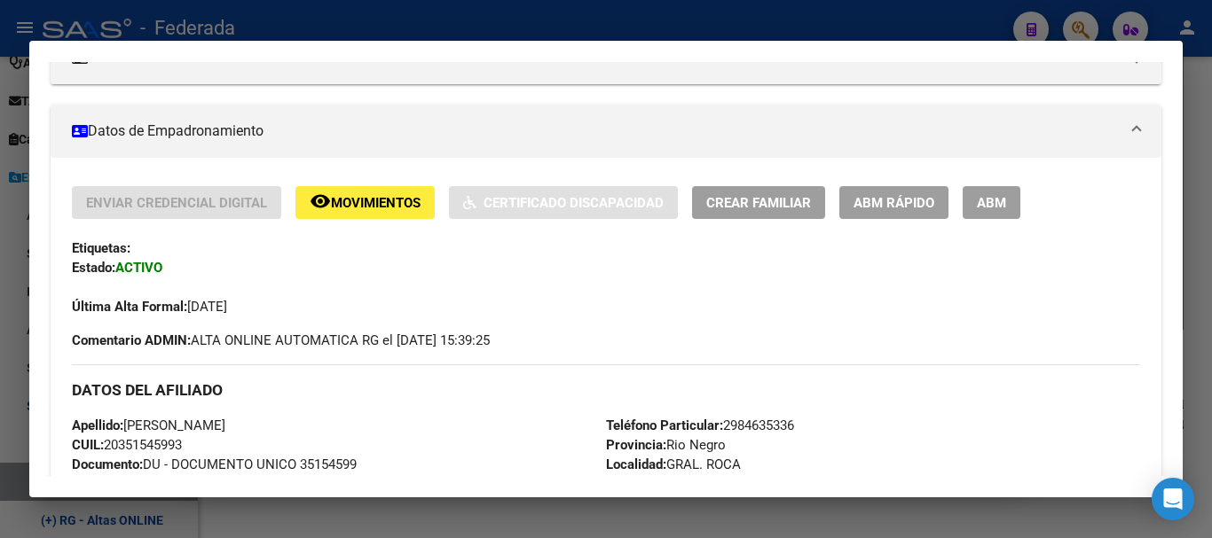
click at [1211, 190] on div at bounding box center [606, 269] width 1212 height 538
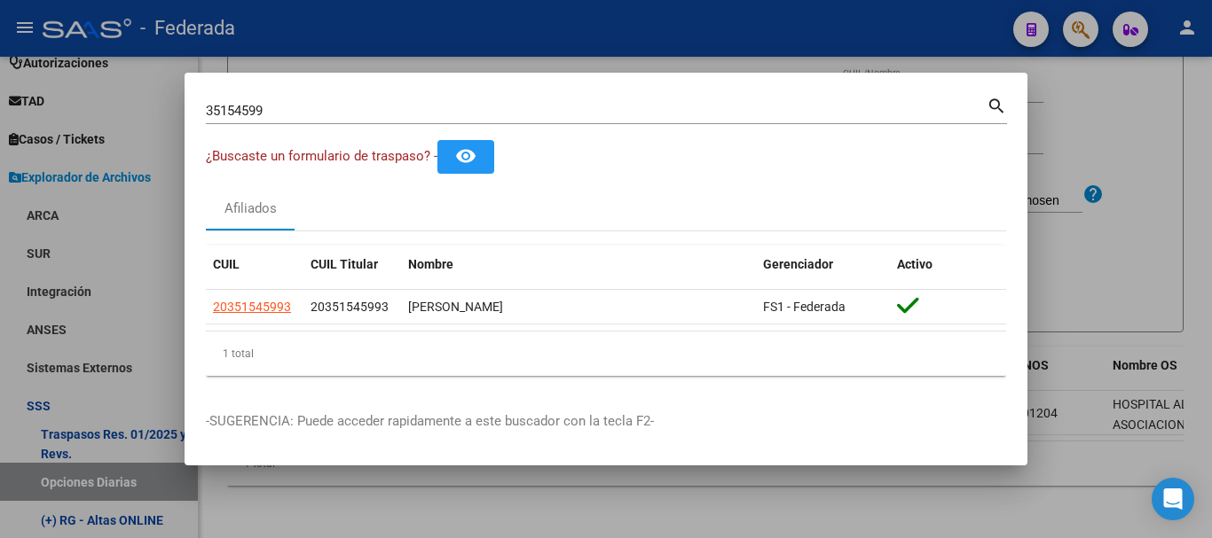
click at [434, 109] on input "35154599" at bounding box center [596, 111] width 781 height 16
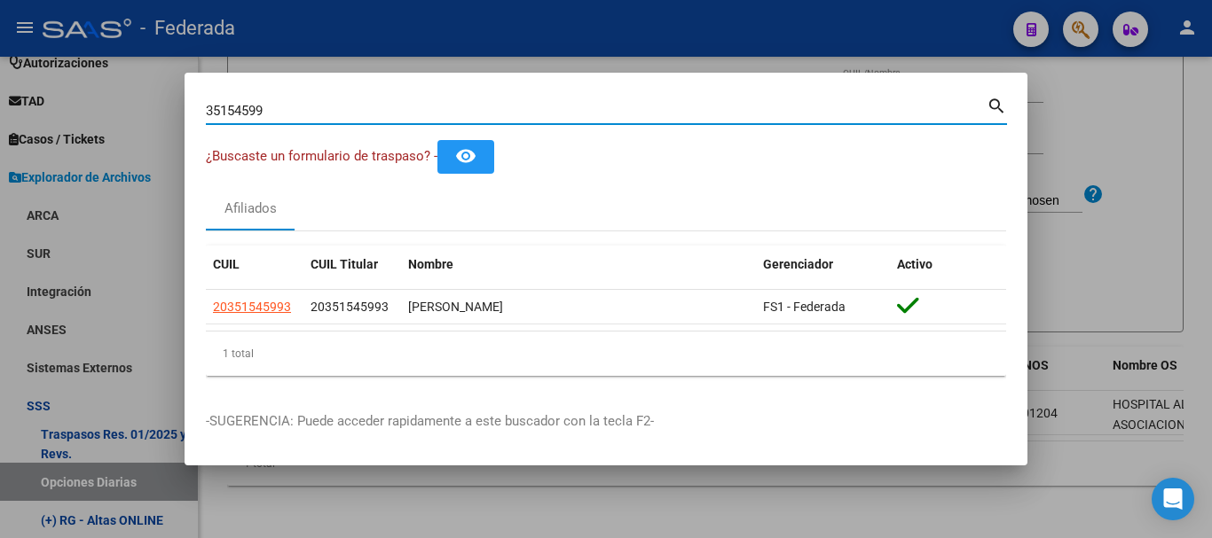
click at [434, 109] on input "35154599" at bounding box center [596, 111] width 781 height 16
paste input "19114167"
type input "19114167"
click at [992, 100] on mat-icon "search" at bounding box center [996, 104] width 20 height 21
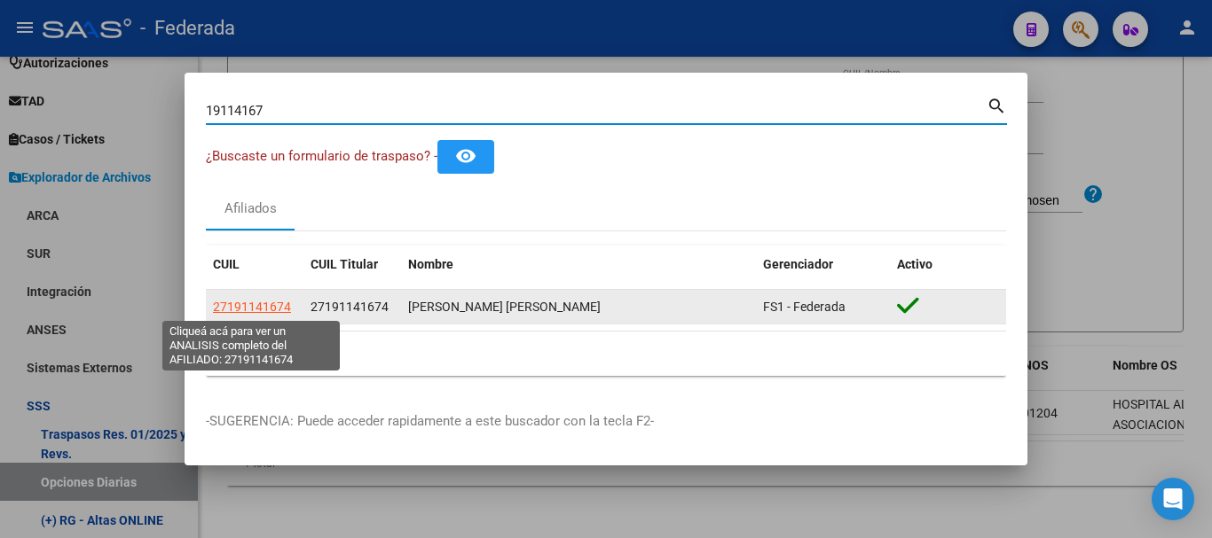
click at [266, 306] on span "27191141674" at bounding box center [252, 307] width 78 height 14
type textarea "27191141674"
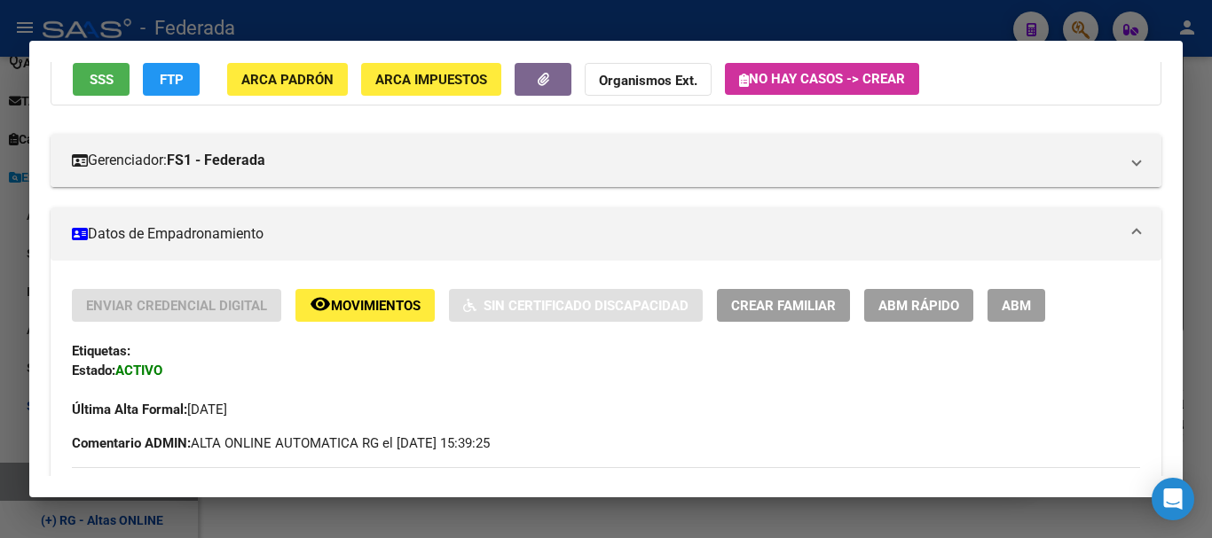
scroll to position [177, 0]
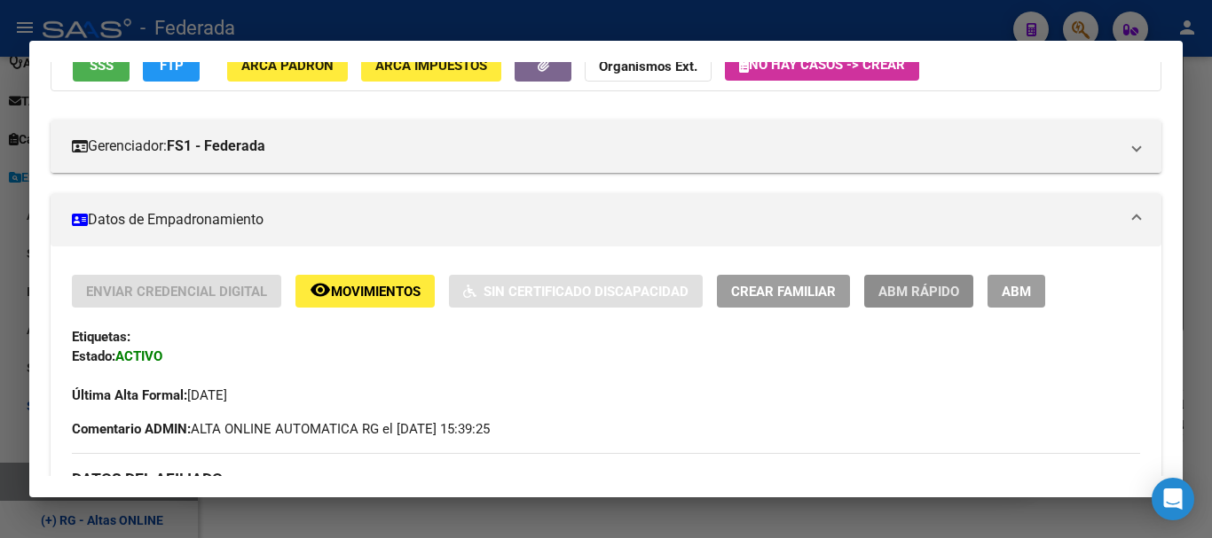
click at [922, 295] on span "ABM Rápido" at bounding box center [918, 292] width 81 height 16
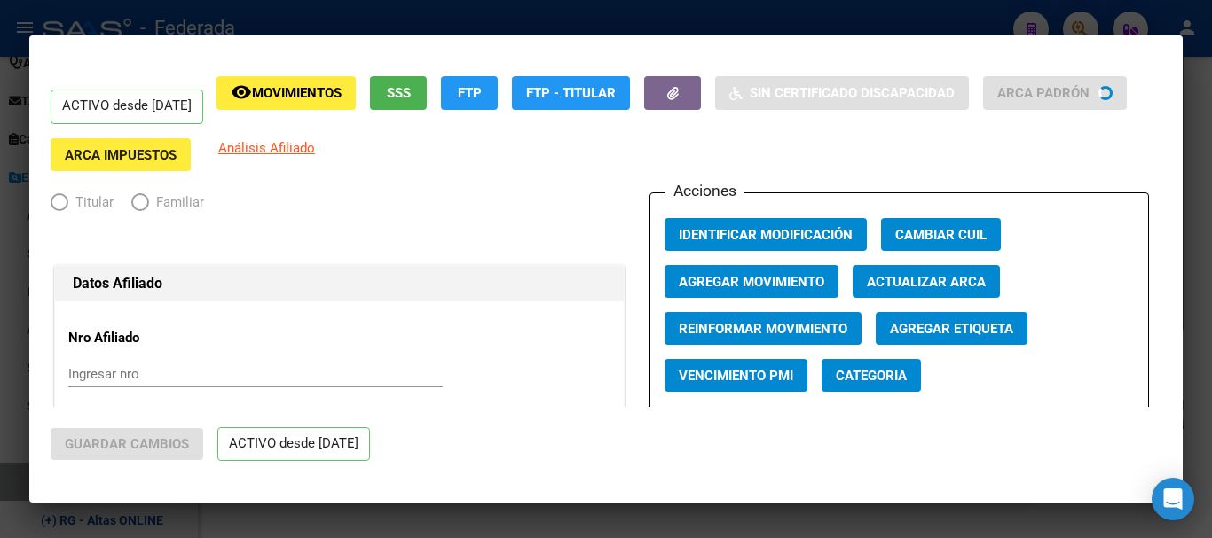
radio input "true"
type input "27-19114167-4"
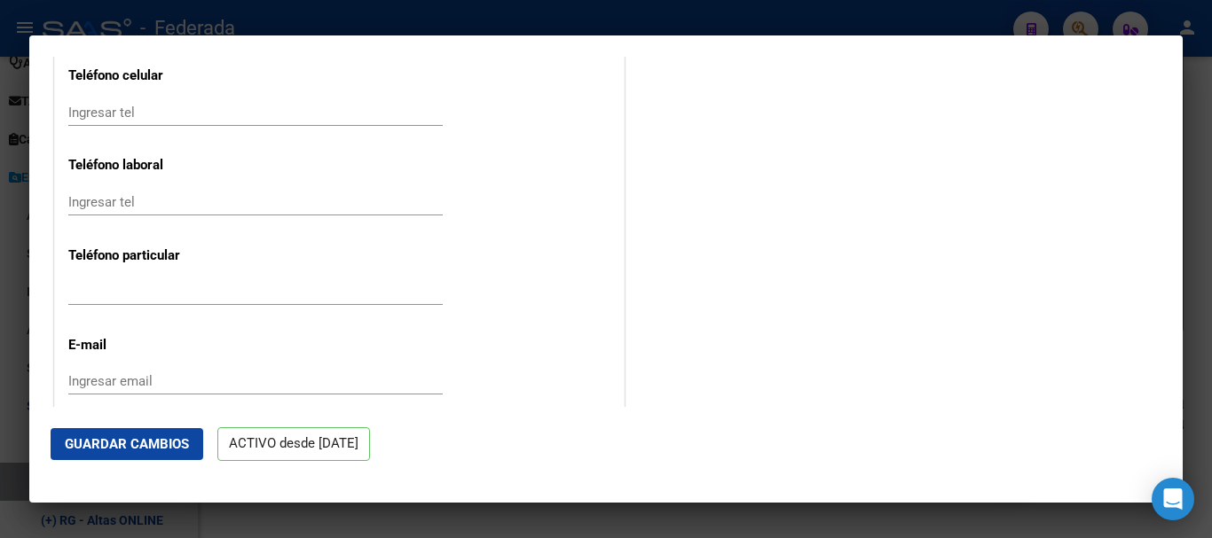
scroll to position [2129, 0]
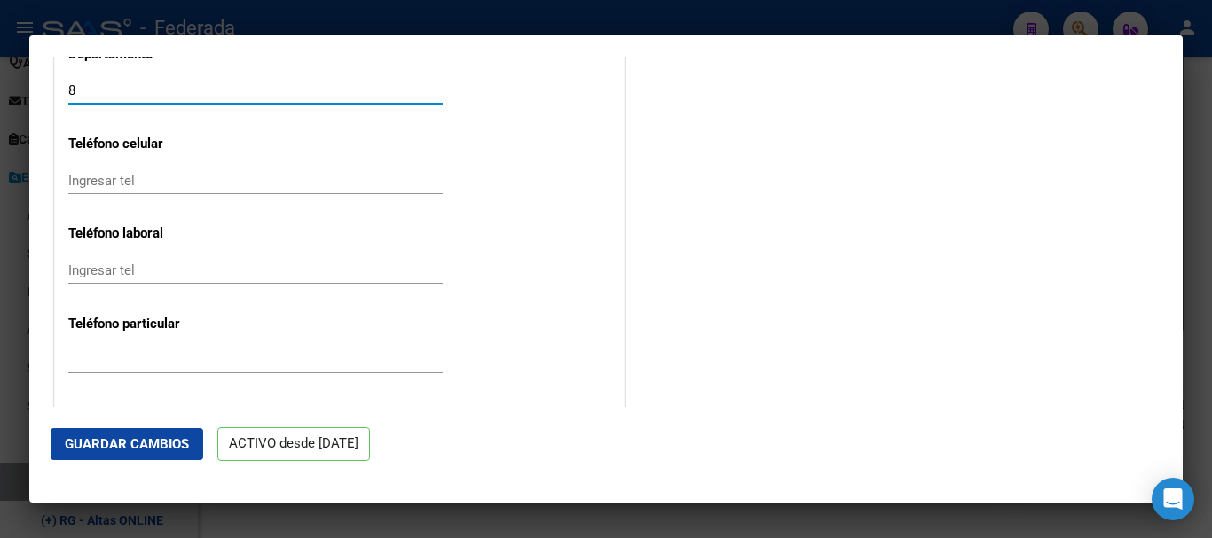
drag, startPoint x: 75, startPoint y: 98, endPoint x: 28, endPoint y: 98, distance: 47.0
click at [28, 98] on div "19114167 Buscar (apellido, dni, cuil, nro traspaso, cuit, obra social) search ¿…" at bounding box center [606, 269] width 1212 height 538
type input "8"
click at [98, 98] on input "8" at bounding box center [255, 90] width 374 height 16
type input "8"
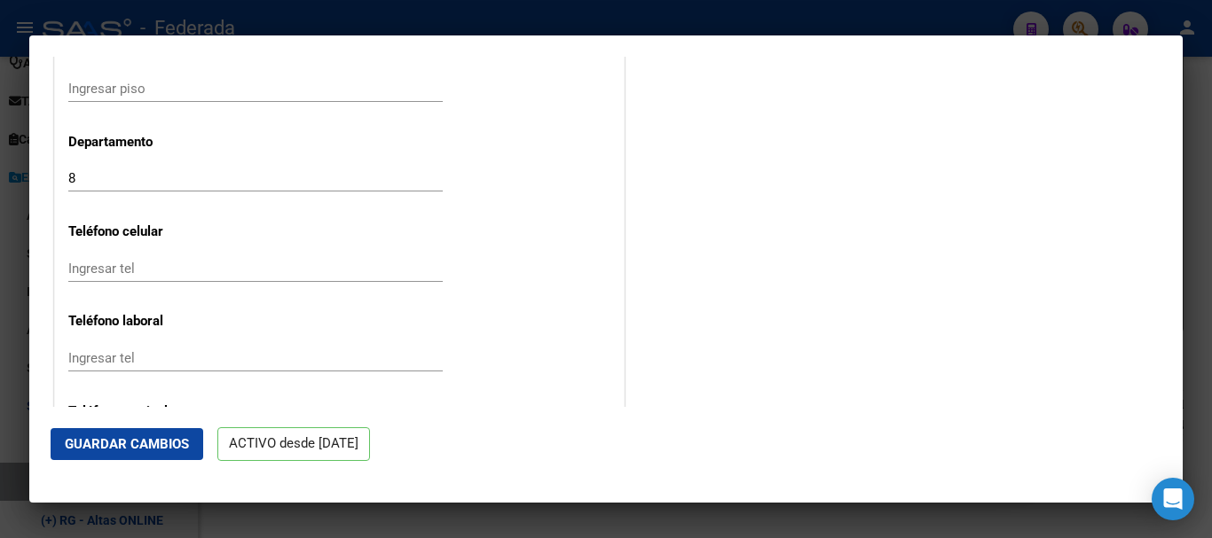
scroll to position [1952, 0]
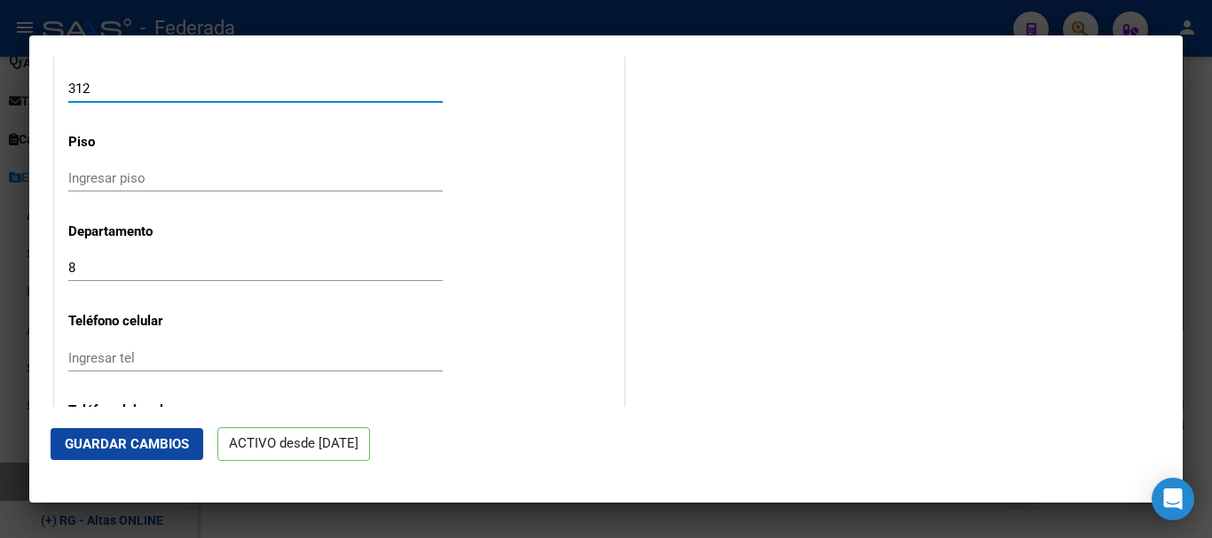
drag, startPoint x: 75, startPoint y: 99, endPoint x: 11, endPoint y: 100, distance: 64.8
click at [11, 100] on div "19114167 Buscar (apellido, dni, cuil, nro traspaso, cuit, obra social) search ¿…" at bounding box center [606, 269] width 1212 height 538
drag, startPoint x: 176, startPoint y: 114, endPoint x: 260, endPoint y: 122, distance: 84.7
click at [260, 119] on div "312 Ingresar nro" at bounding box center [255, 96] width 374 height 43
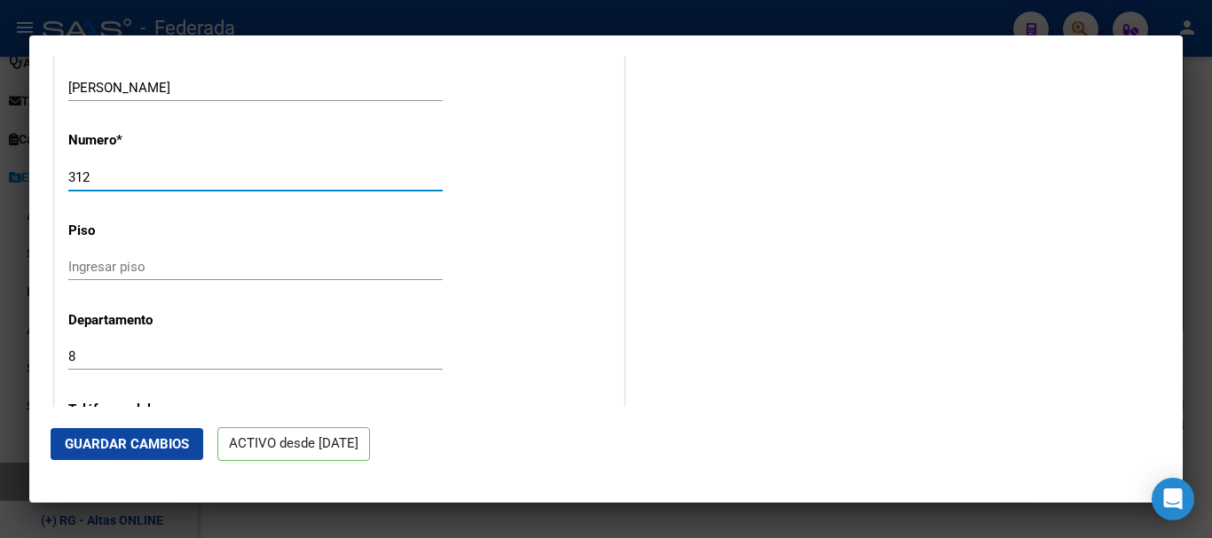
type input "312"
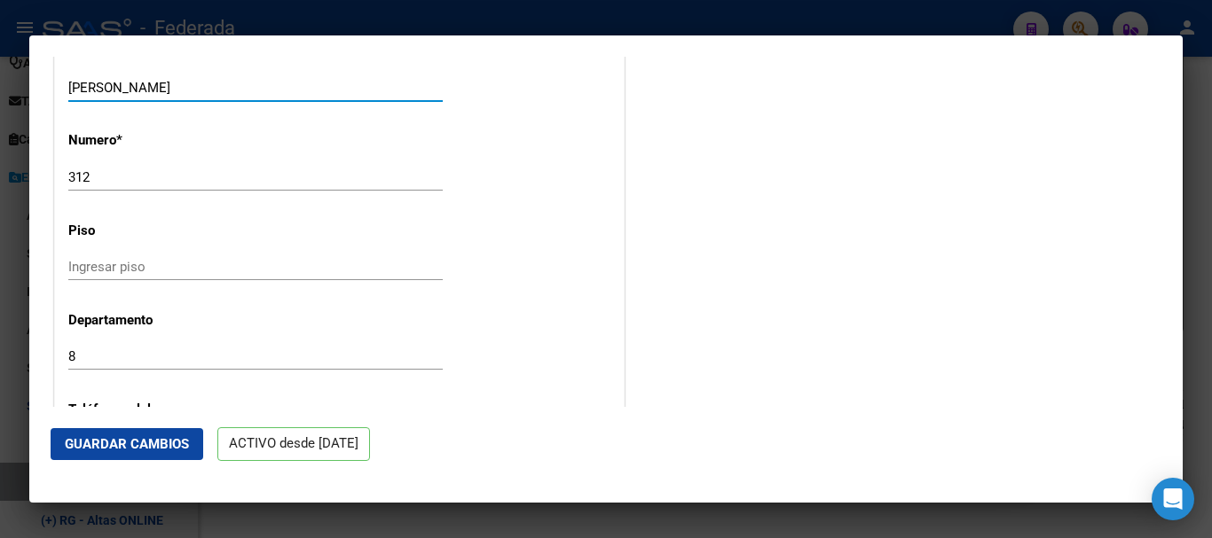
drag, startPoint x: 150, startPoint y: 98, endPoint x: 240, endPoint y: 110, distance: 90.5
click at [240, 101] on div "[PERSON_NAME] Ingresar calle" at bounding box center [255, 88] width 374 height 27
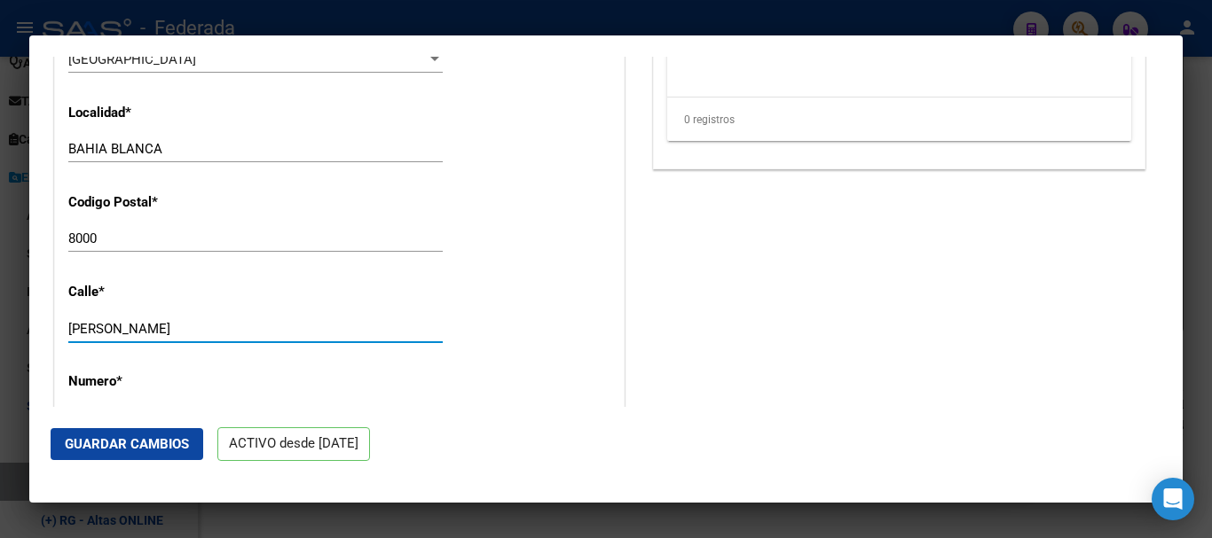
scroll to position [1597, 0]
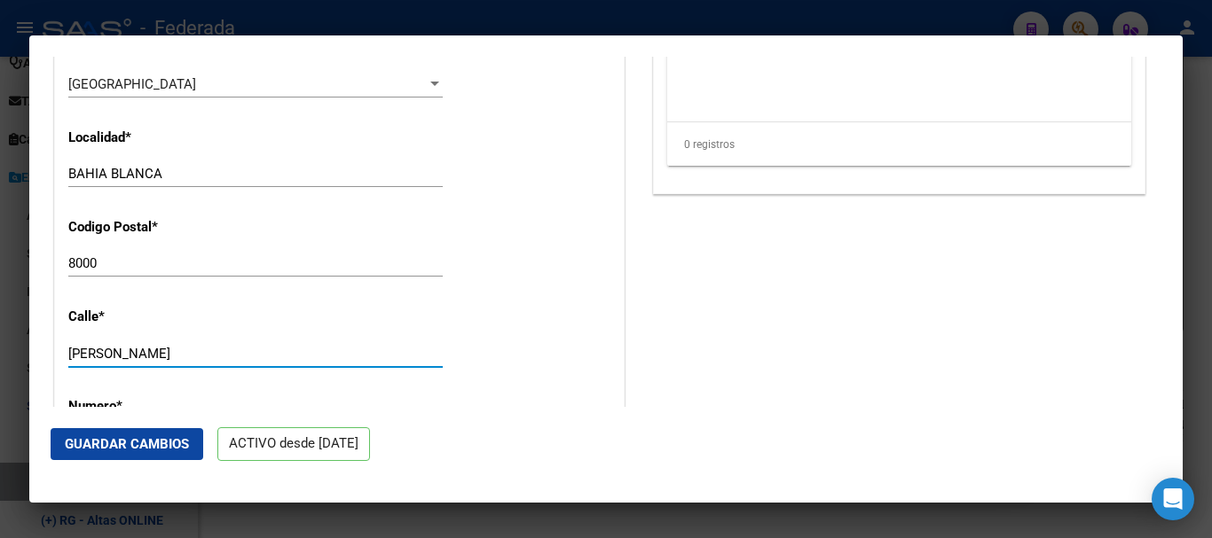
type input "[PERSON_NAME]"
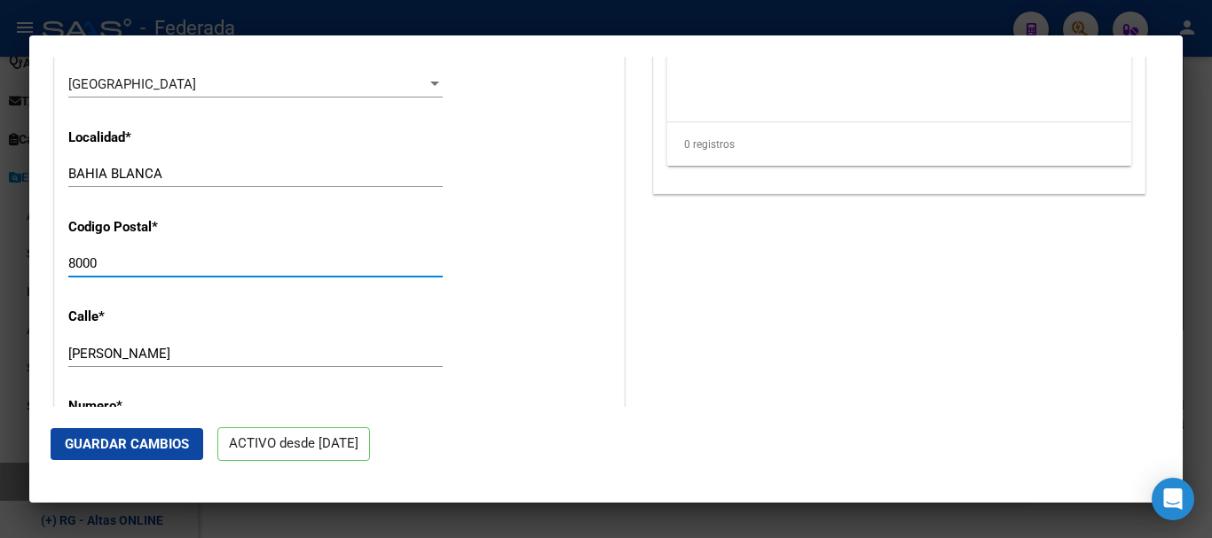
click at [247, 271] on input "8000" at bounding box center [255, 263] width 374 height 16
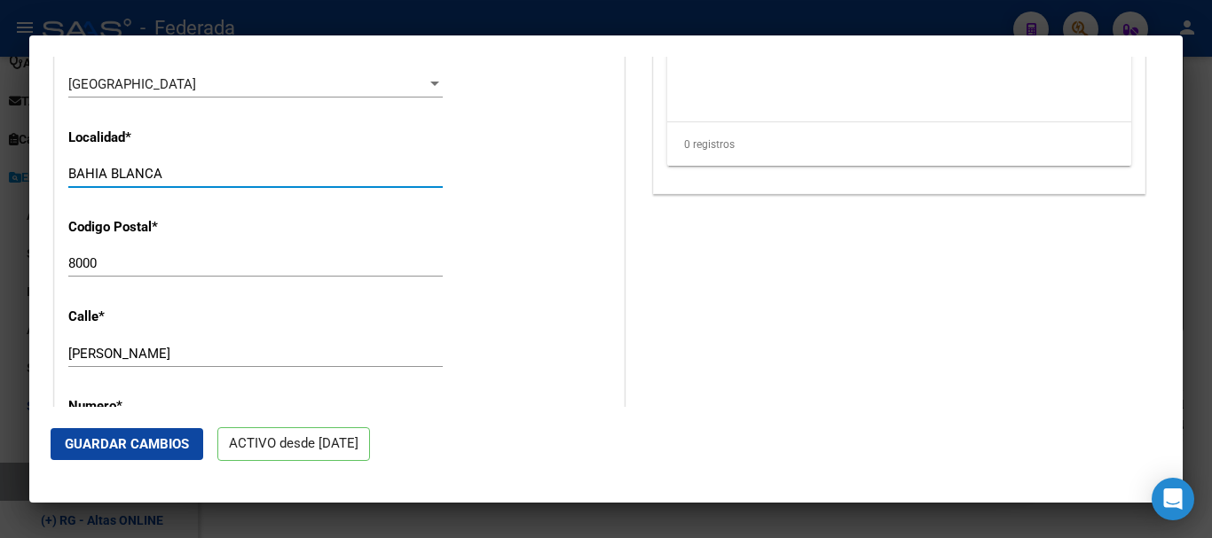
click at [260, 182] on input "BAHIA BLANCA" at bounding box center [255, 174] width 374 height 16
type input "BAHIA BLANCA"
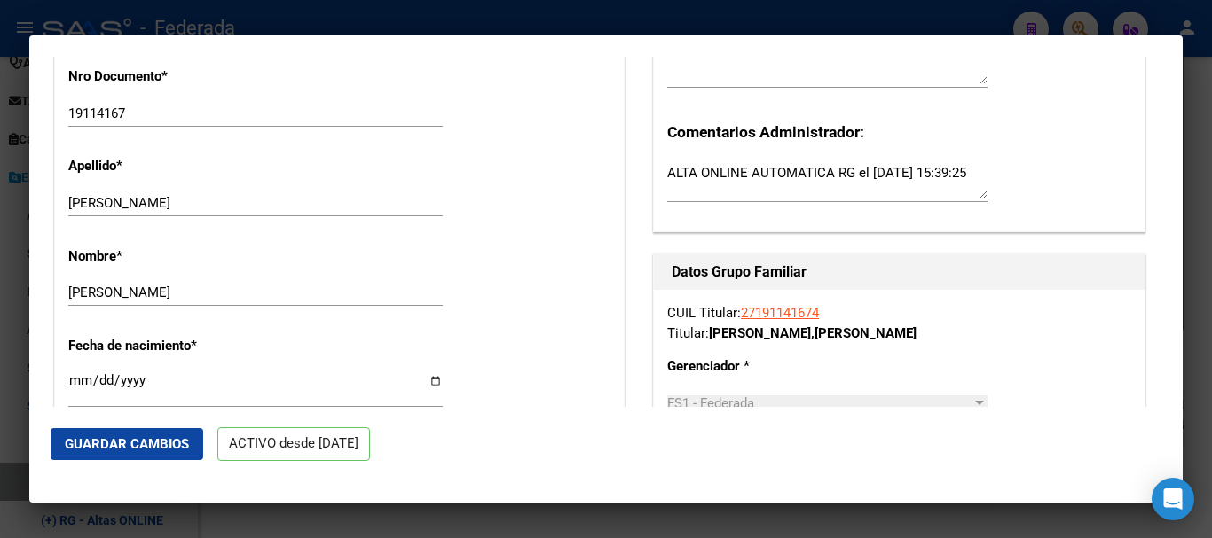
scroll to position [532, 0]
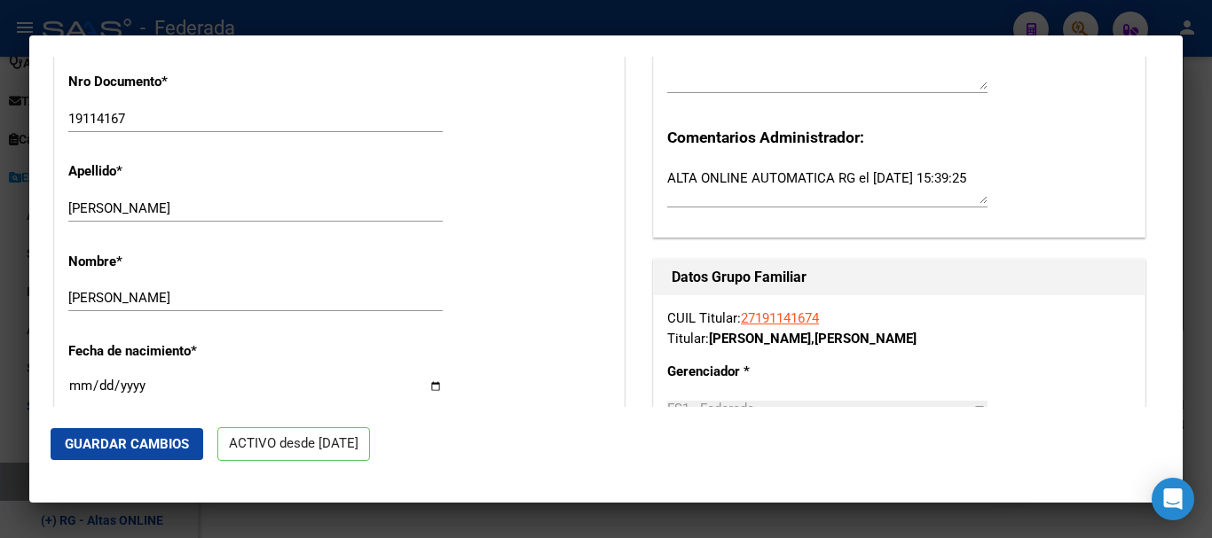
click at [207, 216] on input "[PERSON_NAME]" at bounding box center [255, 208] width 374 height 16
type input "[PERSON_NAME]"
click at [237, 306] on input "[PERSON_NAME]" at bounding box center [255, 298] width 374 height 16
type input "[PERSON_NAME]"
click at [124, 429] on button "Guardar Cambios" at bounding box center [127, 444] width 153 height 32
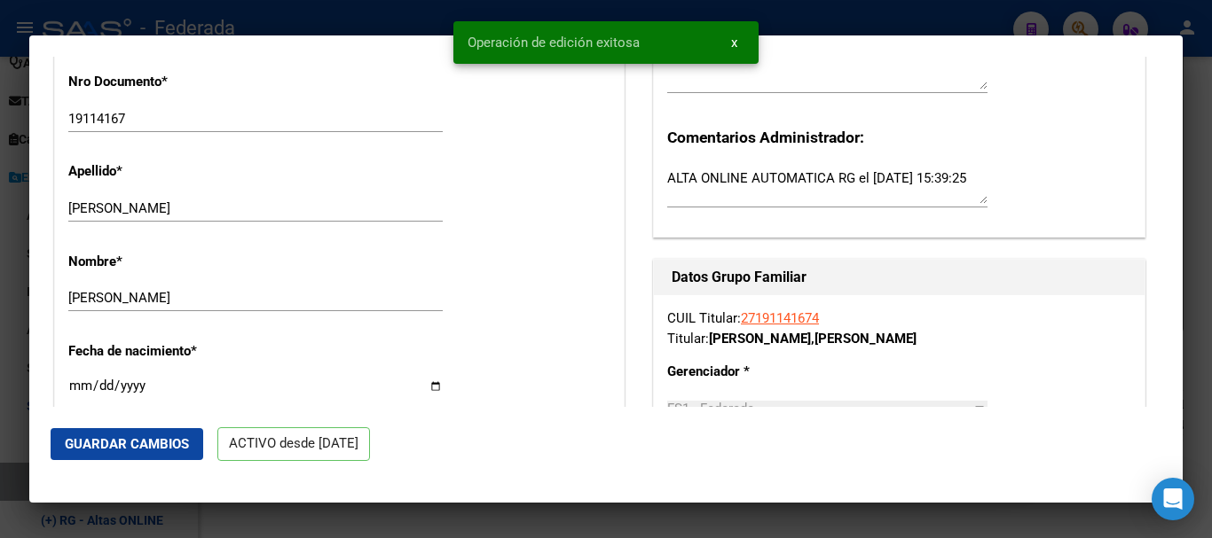
click at [1211, 305] on div at bounding box center [606, 269] width 1212 height 538
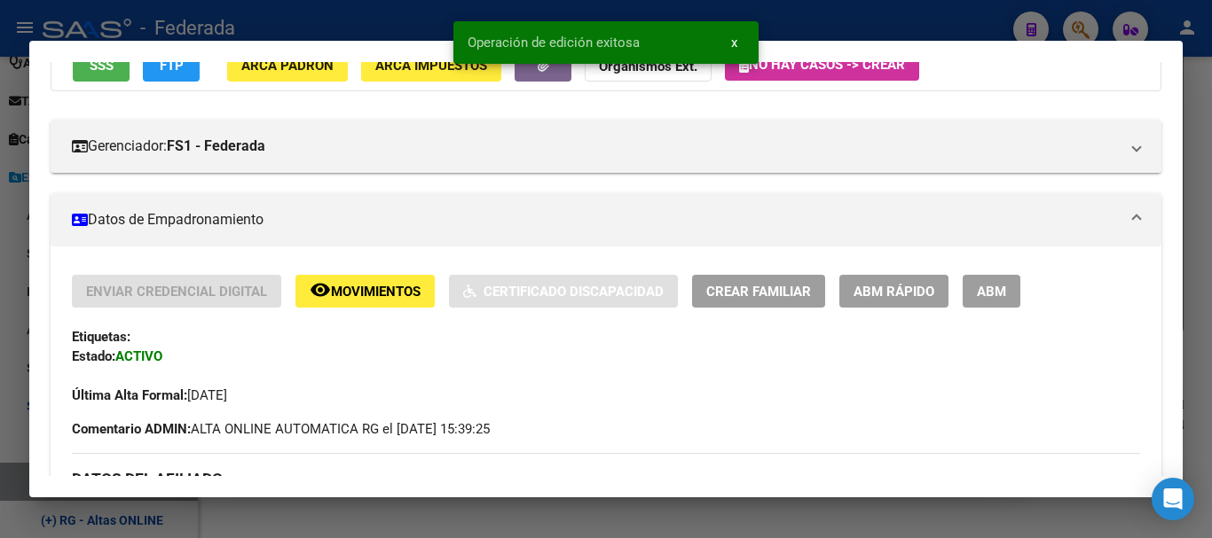
click at [1211, 169] on div at bounding box center [606, 269] width 1212 height 538
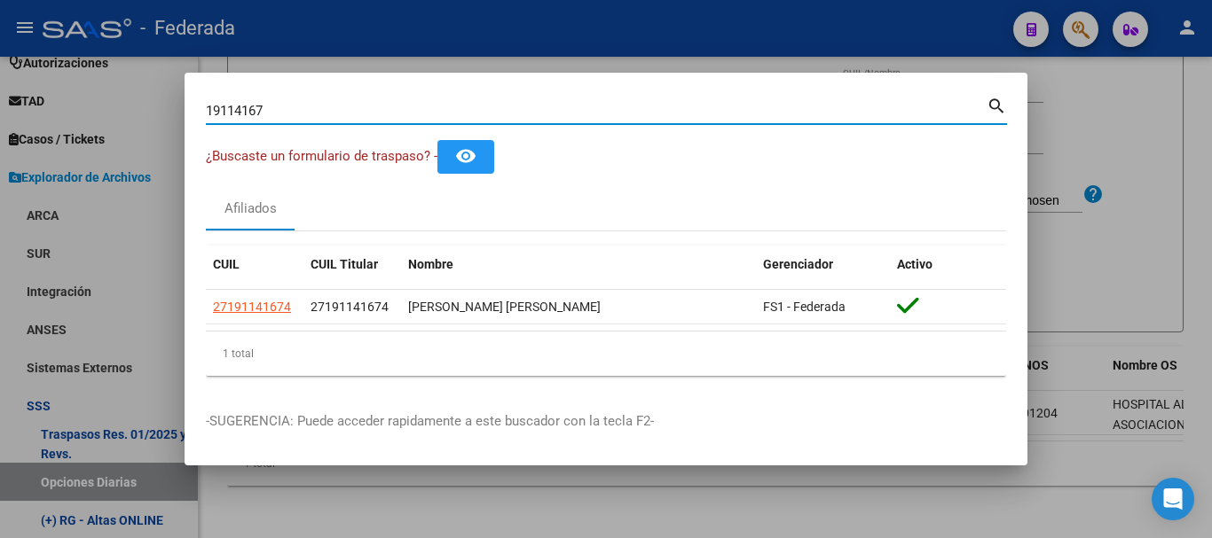
click at [480, 116] on input "19114167" at bounding box center [596, 111] width 781 height 16
paste input "22683763"
type input "22683763"
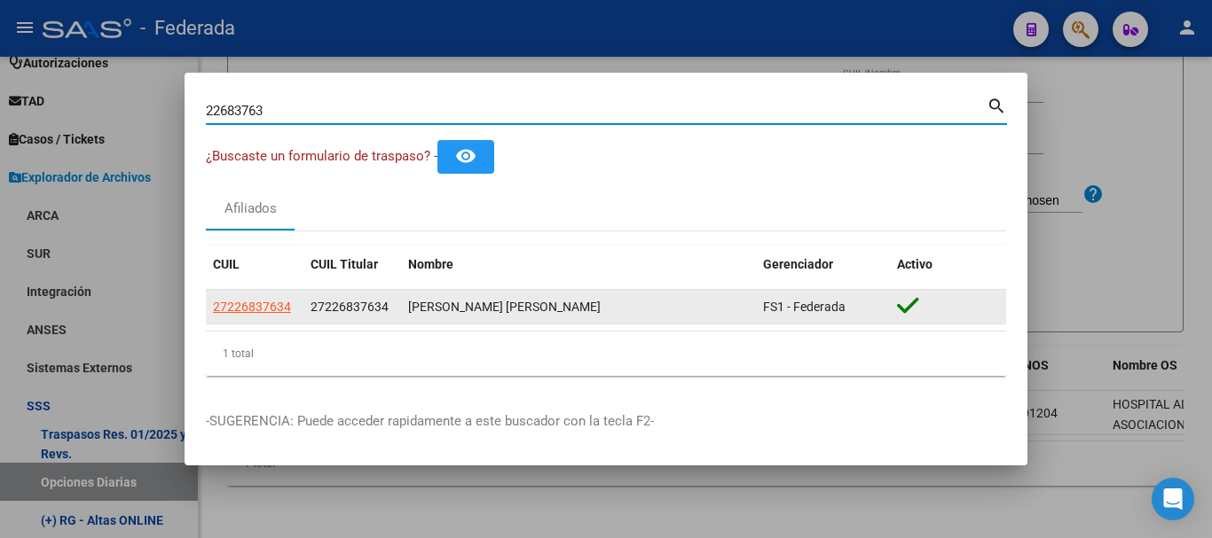
click at [262, 297] on app-link-go-to "27226837634" at bounding box center [252, 307] width 78 height 20
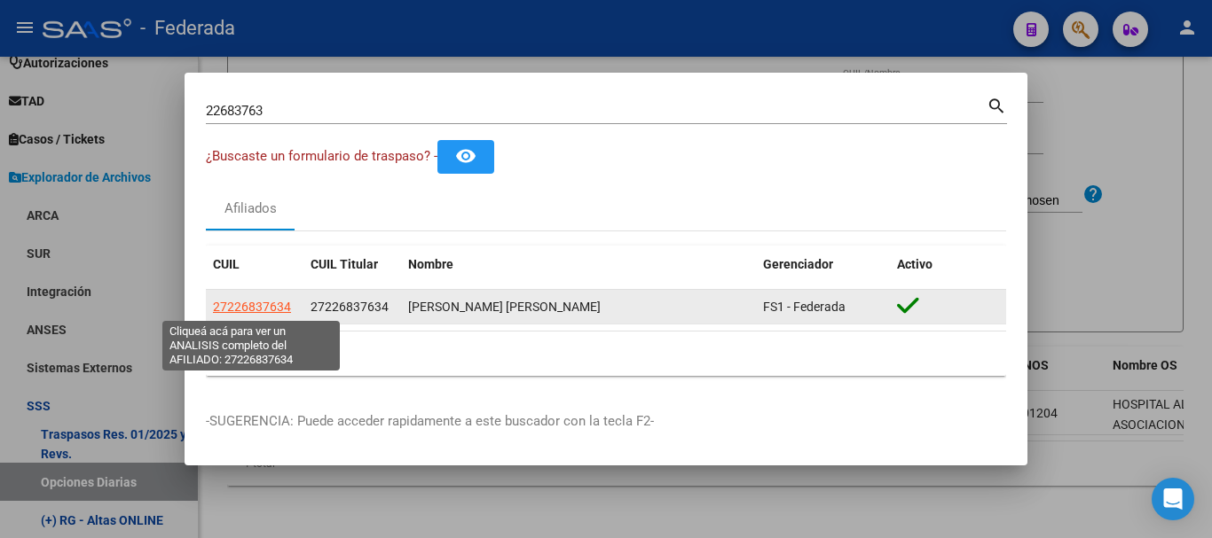
click at [267, 311] on span "27226837634" at bounding box center [252, 307] width 78 height 14
type textarea "27226837634"
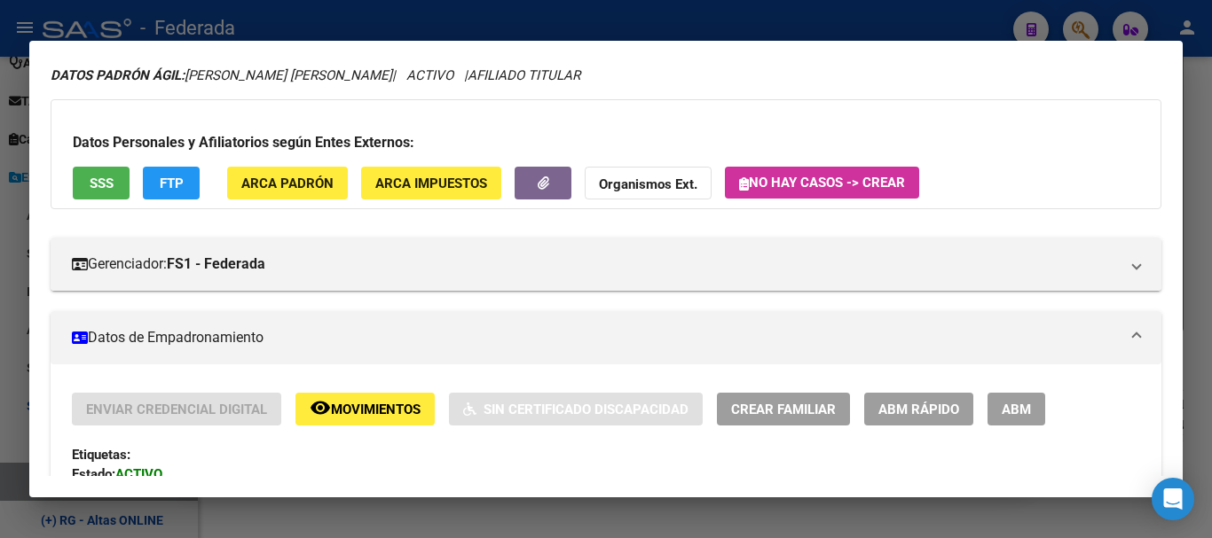
scroll to position [89, 0]
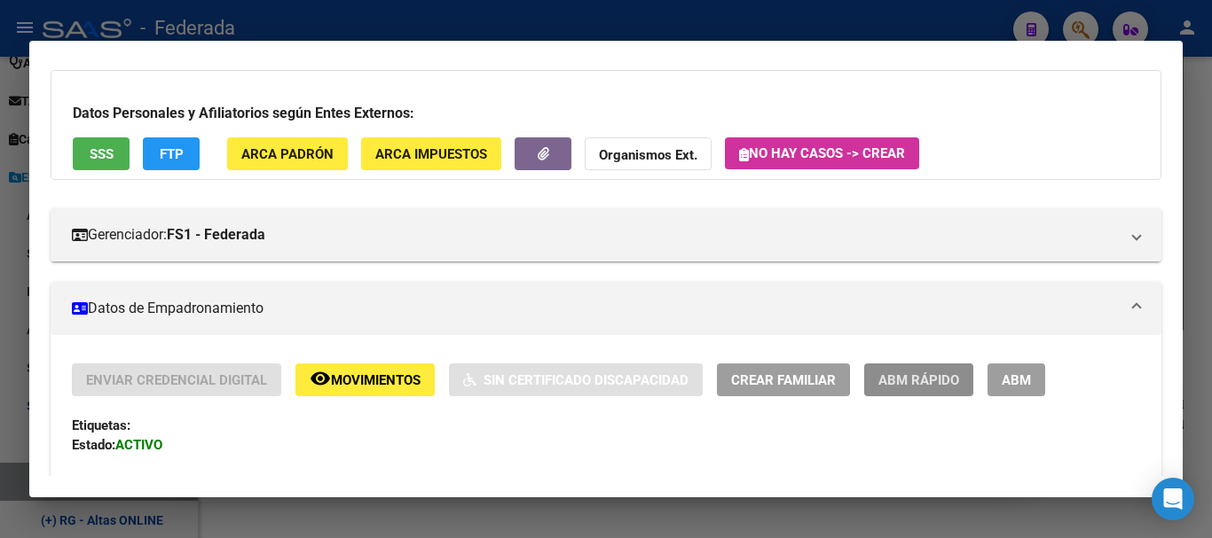
click at [949, 380] on span "ABM Rápido" at bounding box center [918, 381] width 81 height 16
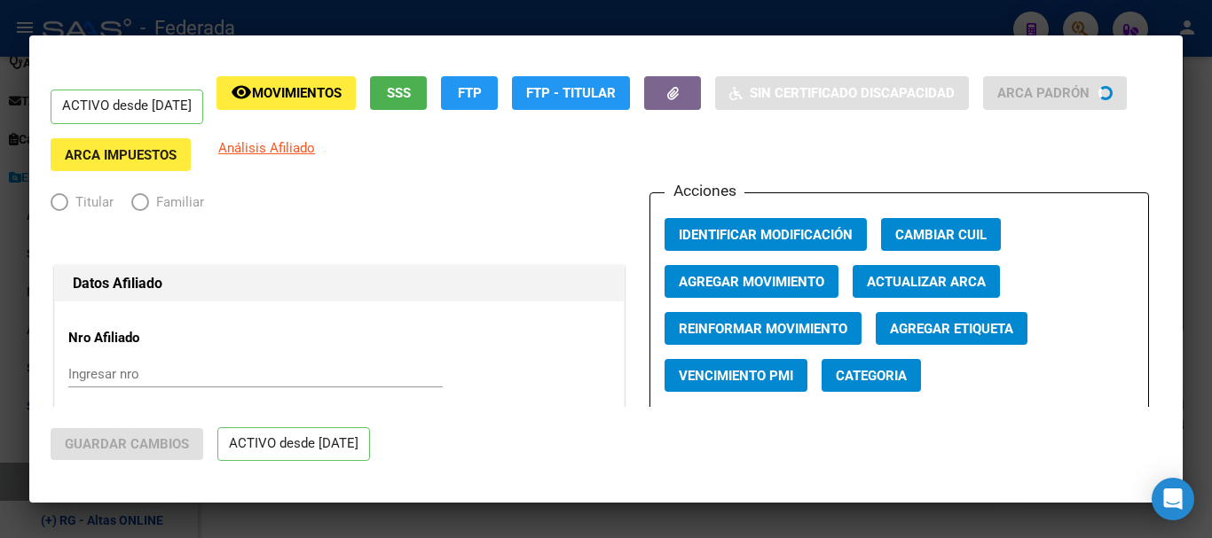
radio input "true"
type input "30-68702555-1"
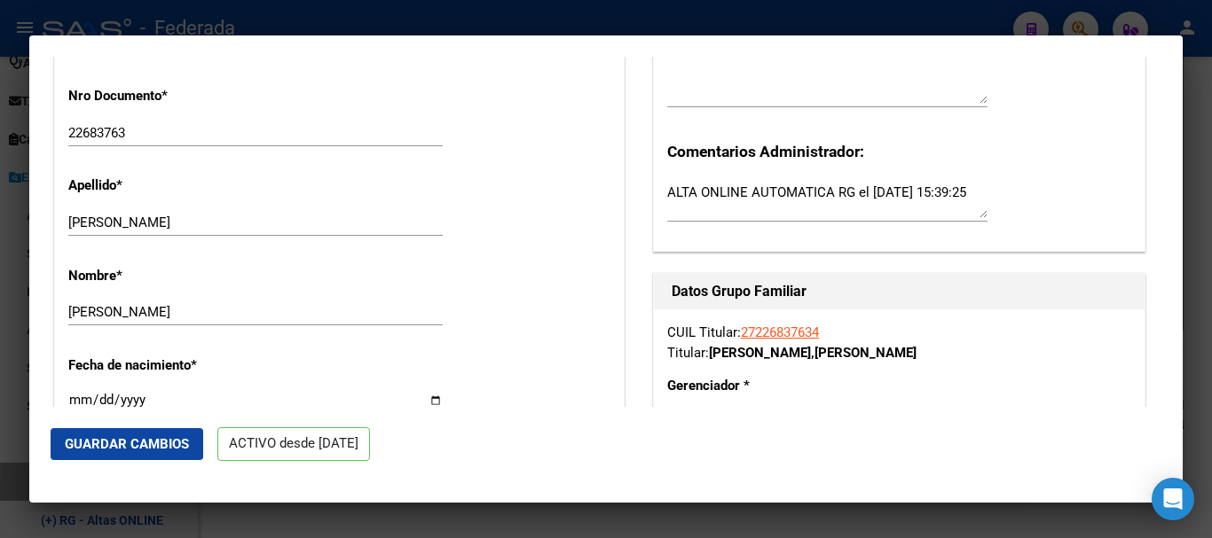
scroll to position [532, 0]
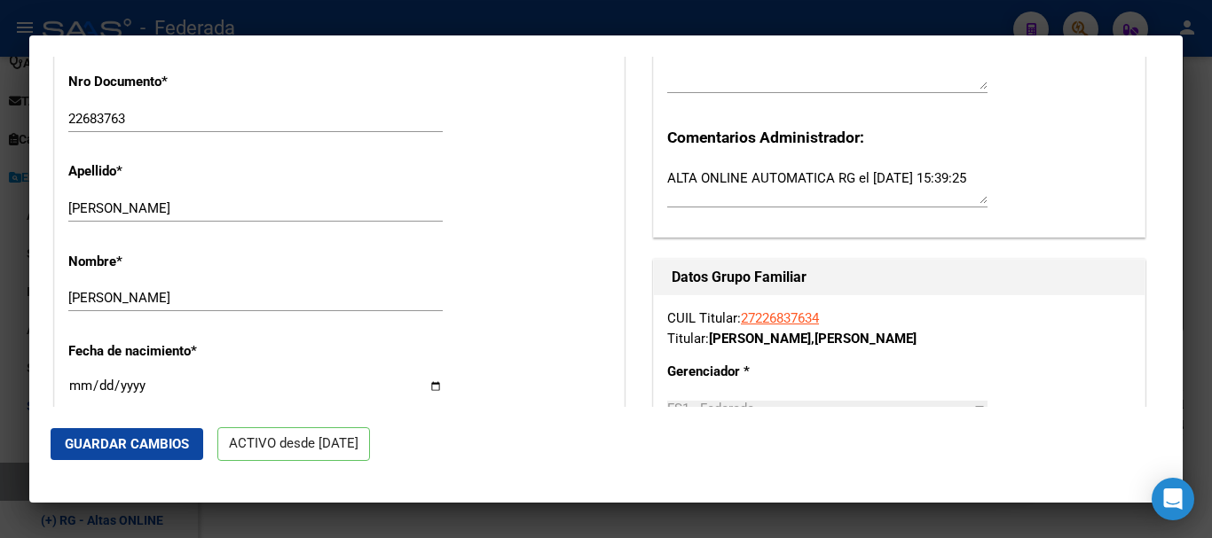
click at [272, 203] on div "Apellido * [PERSON_NAME] Ingresar apellido" at bounding box center [339, 193] width 542 height 90
click at [290, 216] on input "[PERSON_NAME]" at bounding box center [255, 208] width 374 height 16
click at [276, 306] on input "[PERSON_NAME]" at bounding box center [255, 298] width 374 height 16
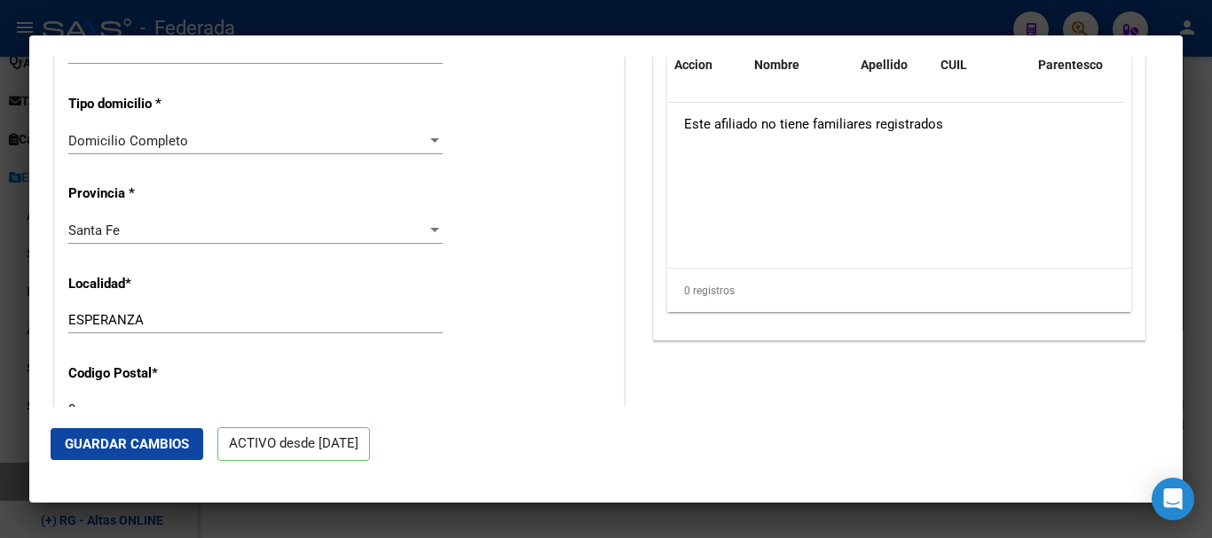
scroll to position [1508, 0]
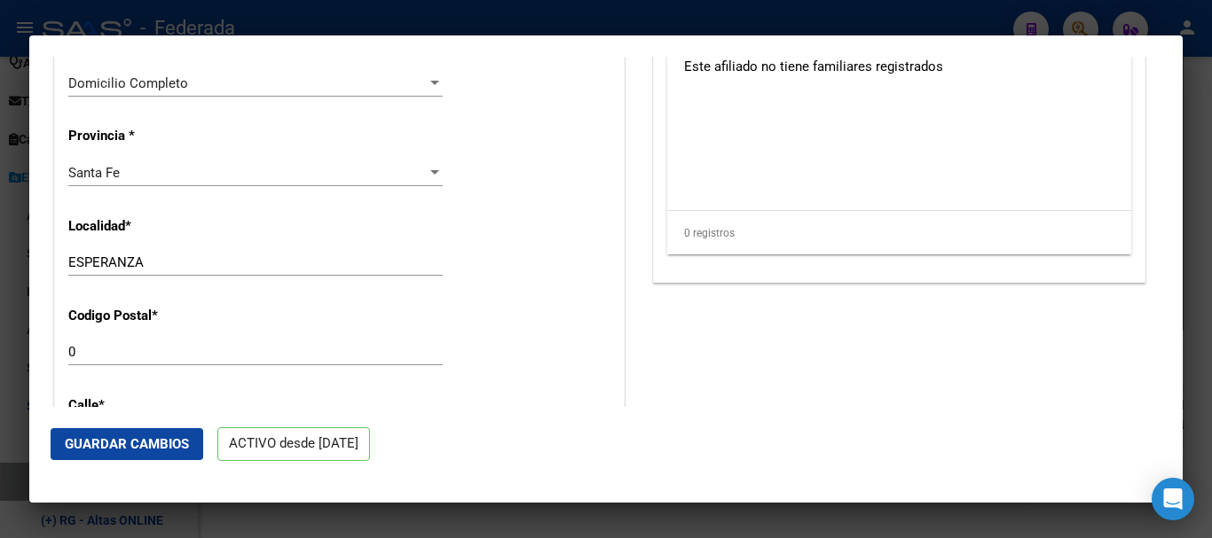
click at [313, 271] on input "ESPERANZA" at bounding box center [255, 263] width 374 height 16
click at [315, 365] on div "0 Ingresar el codigo" at bounding box center [255, 352] width 374 height 27
click at [132, 360] on input "0" at bounding box center [255, 352] width 374 height 16
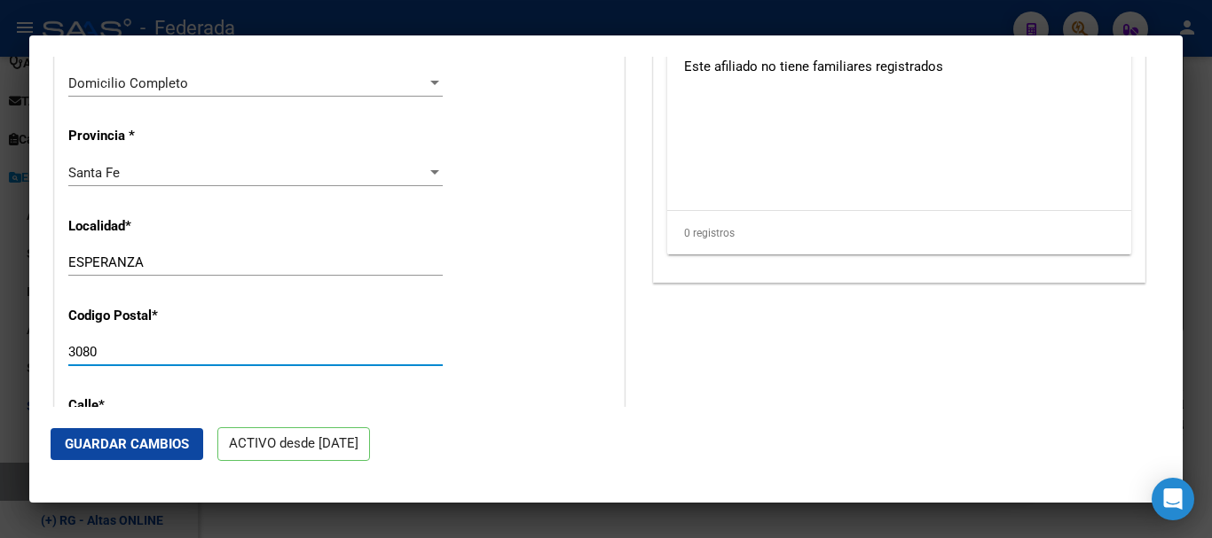
type input "3080"
click at [171, 271] on input "ESPERANZA" at bounding box center [255, 263] width 374 height 16
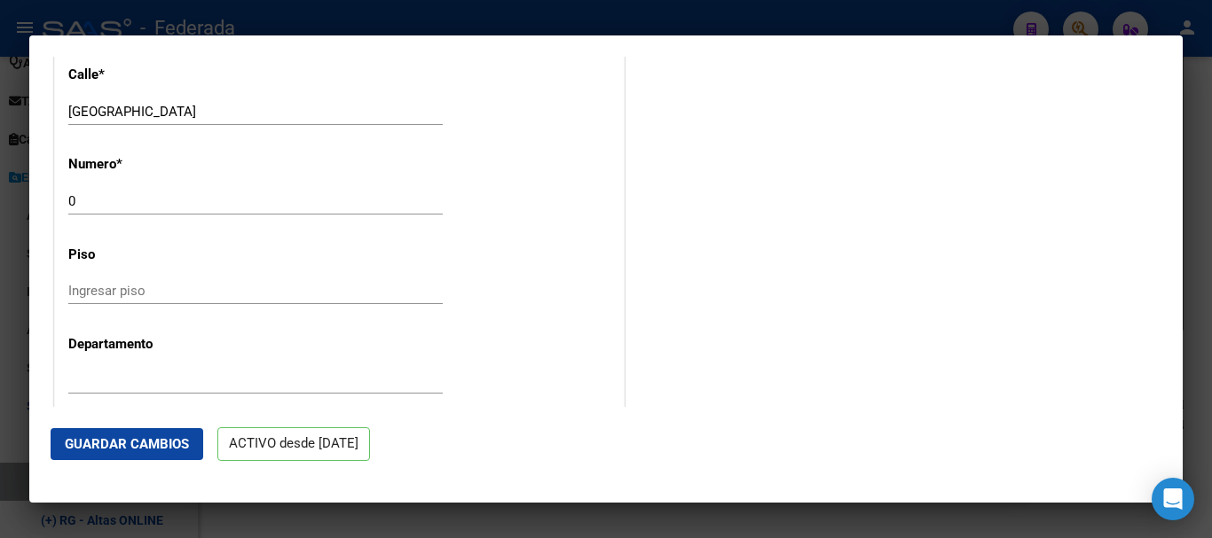
scroll to position [1863, 0]
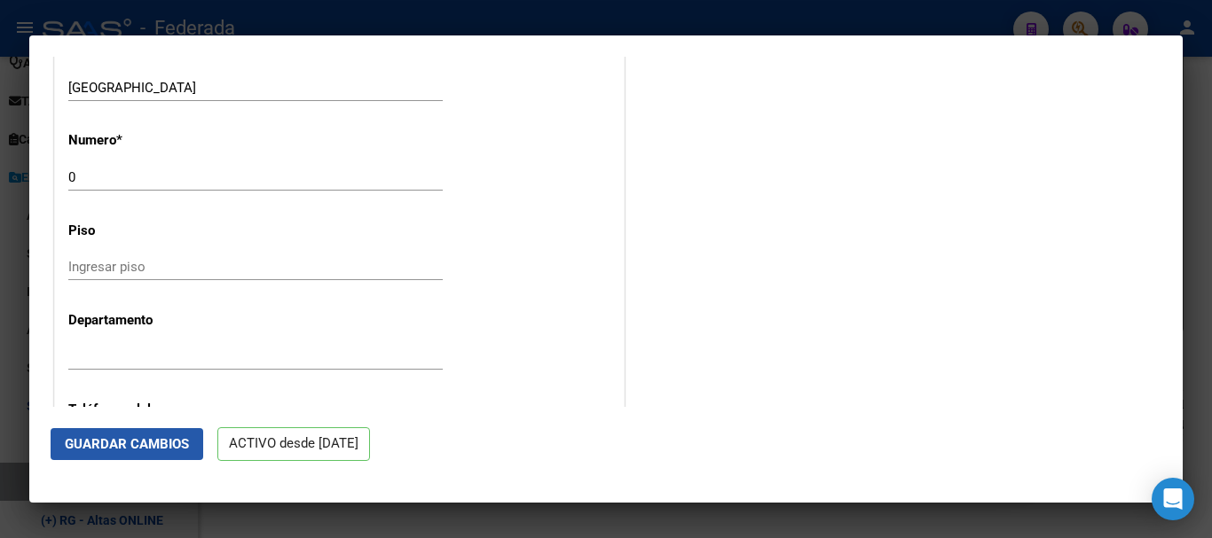
click at [128, 444] on span "Guardar Cambios" at bounding box center [127, 444] width 124 height 16
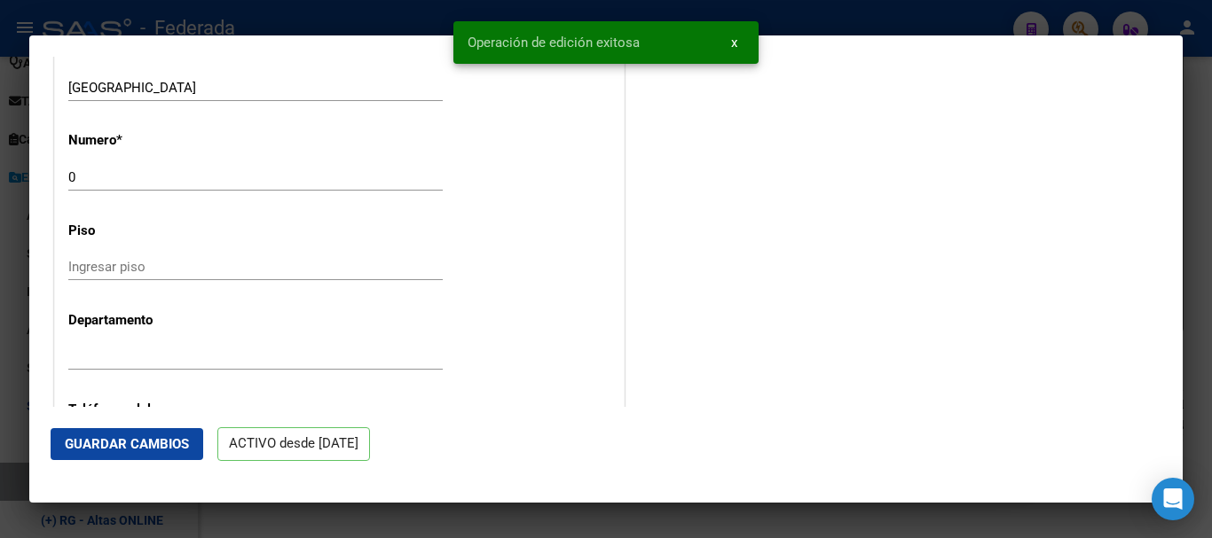
click at [1211, 244] on div at bounding box center [606, 269] width 1212 height 538
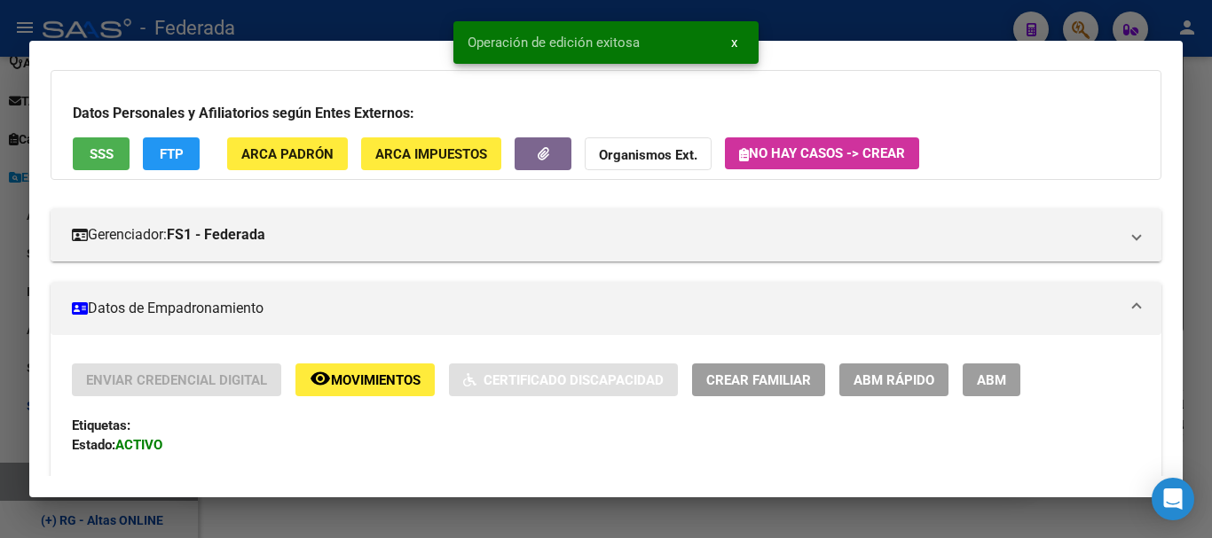
click at [1211, 244] on div at bounding box center [606, 269] width 1212 height 538
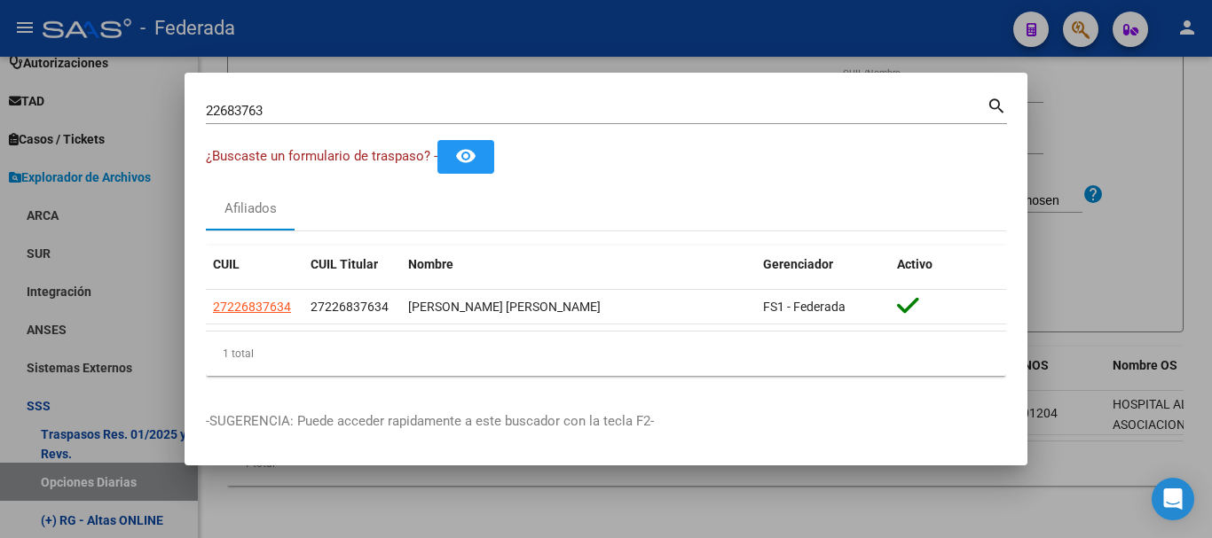
paste input "37557601|"
click at [404, 110] on input "22683763" at bounding box center [596, 111] width 781 height 16
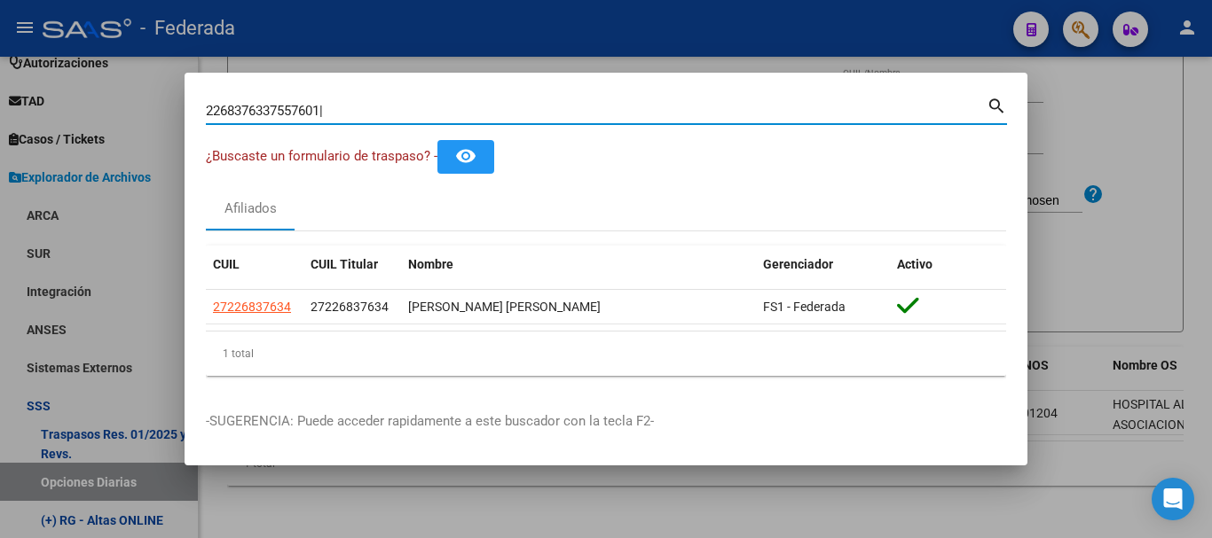
click at [404, 110] on input "2268376337557601|" at bounding box center [596, 111] width 781 height 16
paste input
type input "37557601"
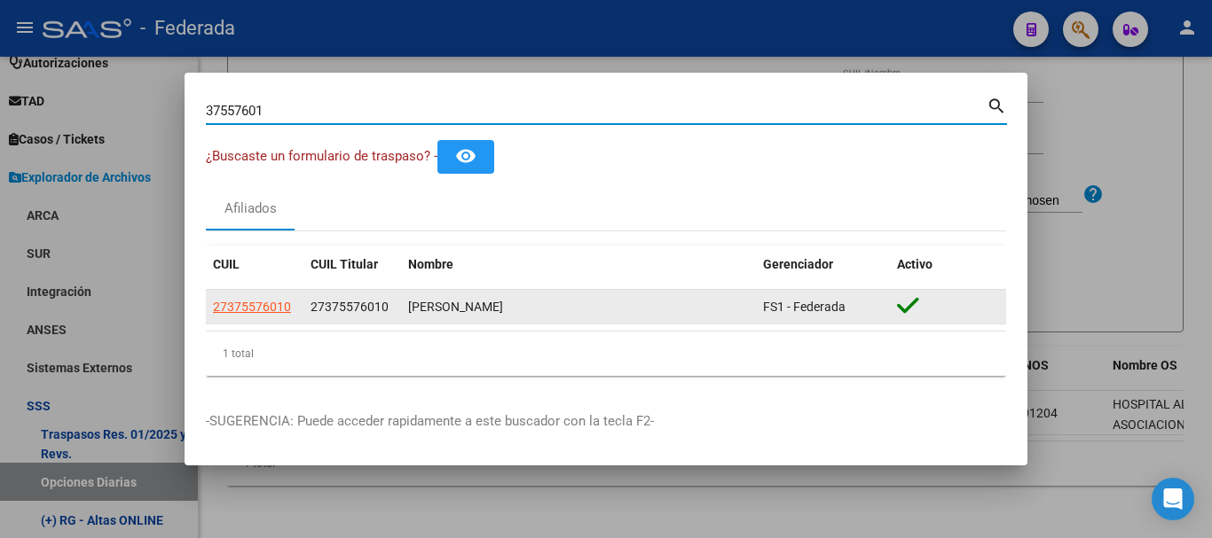
click at [269, 304] on span "27375576010" at bounding box center [252, 307] width 78 height 14
type textarea "27375576010"
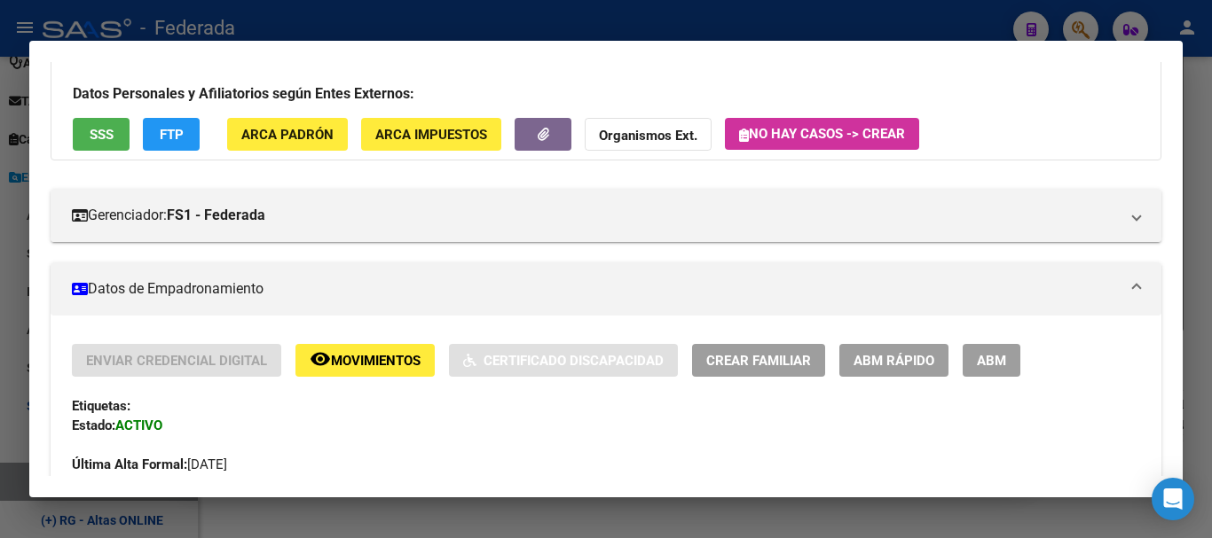
scroll to position [177, 0]
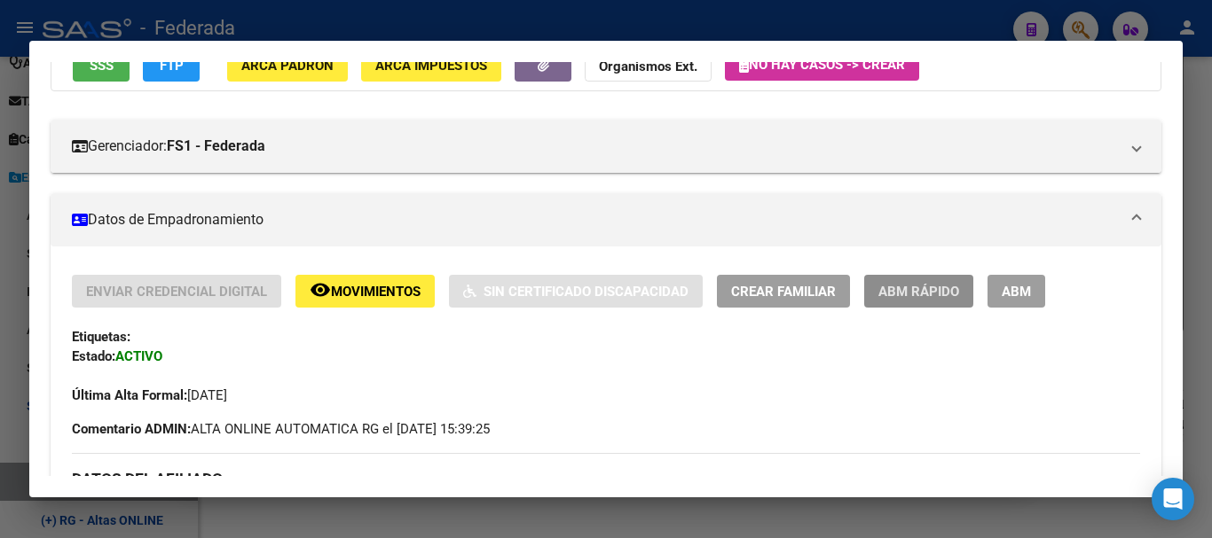
click at [878, 290] on button "ABM Rápido" at bounding box center [918, 291] width 109 height 33
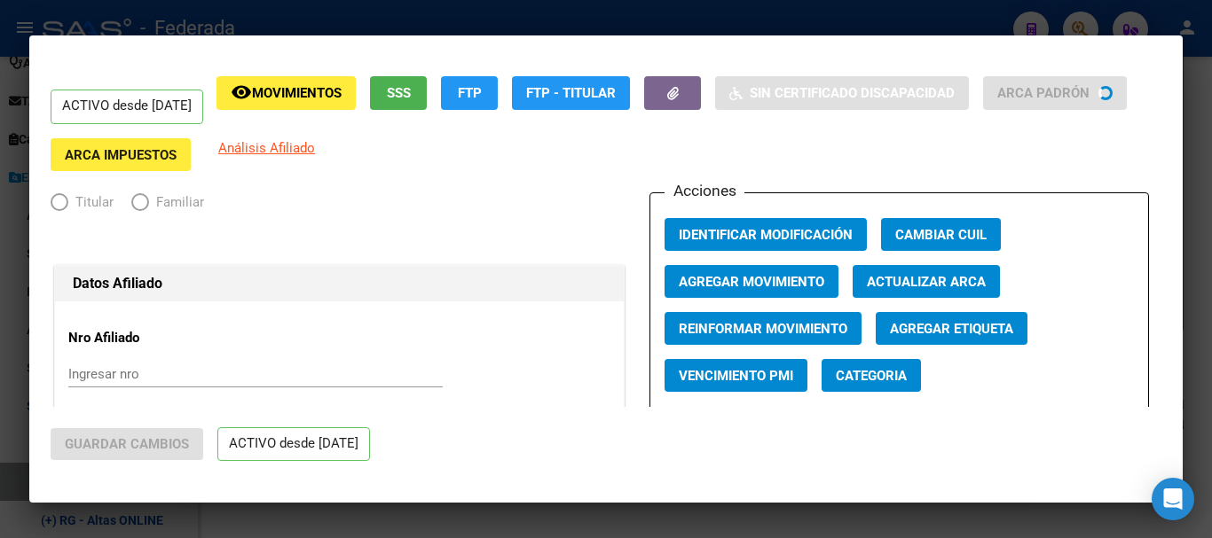
radio input "true"
type input "27-37557601-0"
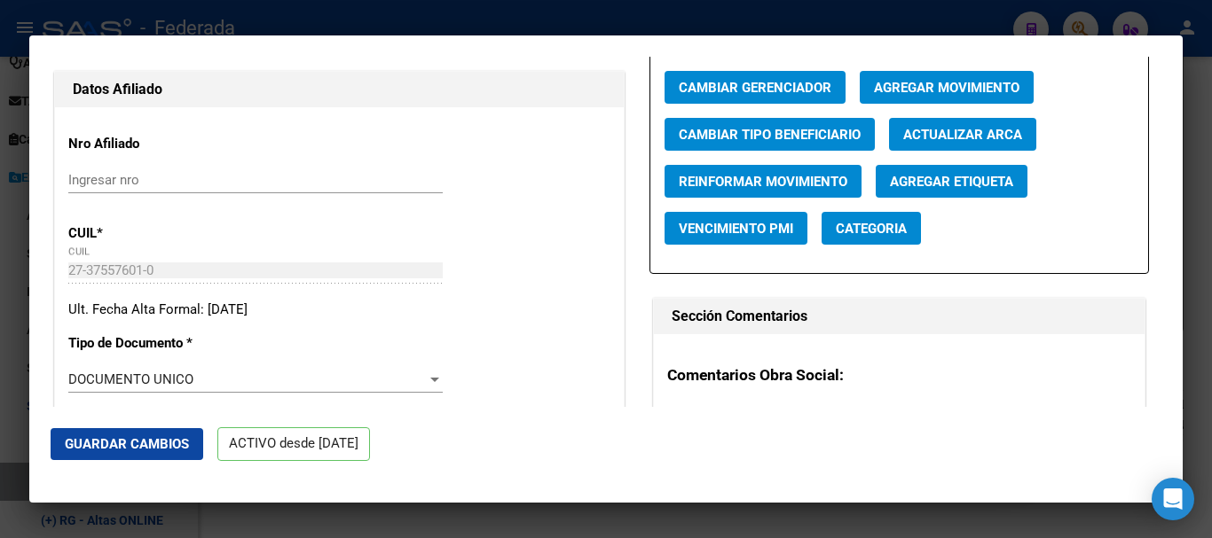
scroll to position [355, 0]
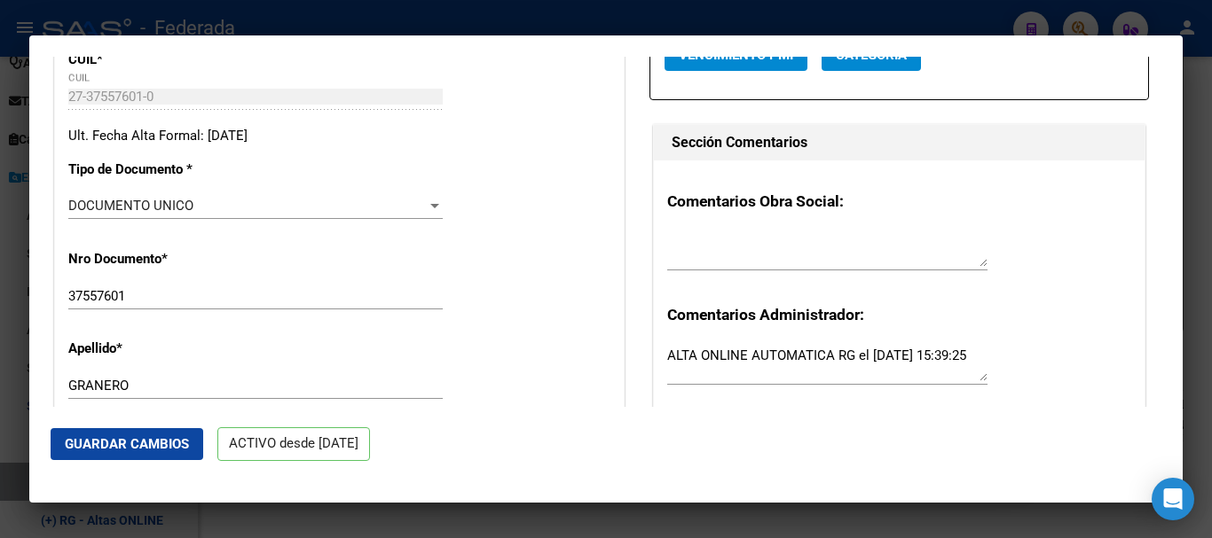
click at [261, 304] on input "37557601" at bounding box center [255, 296] width 374 height 16
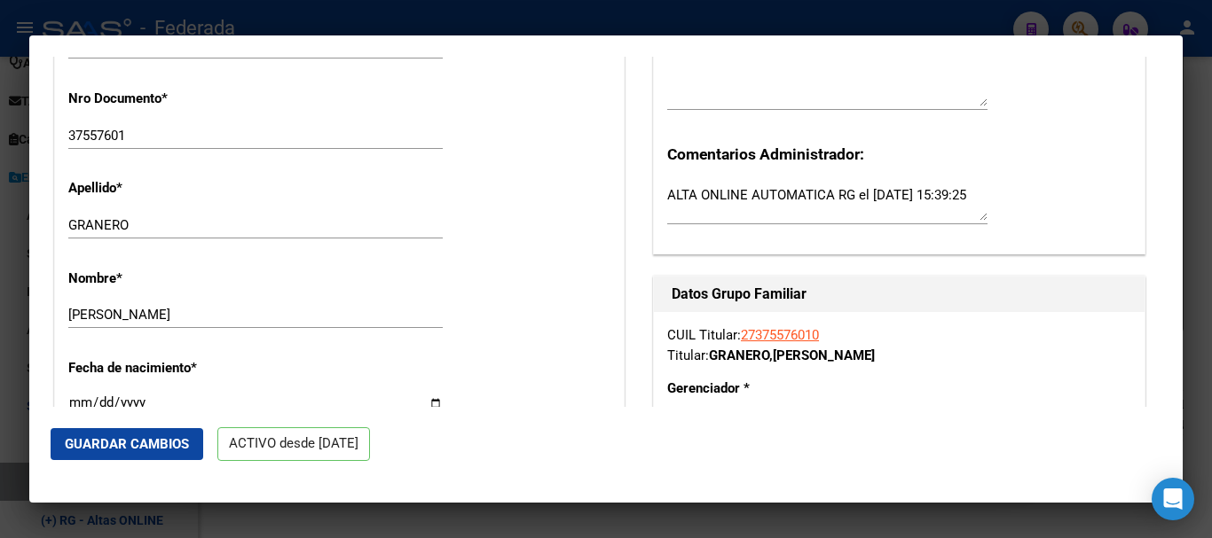
scroll to position [532, 0]
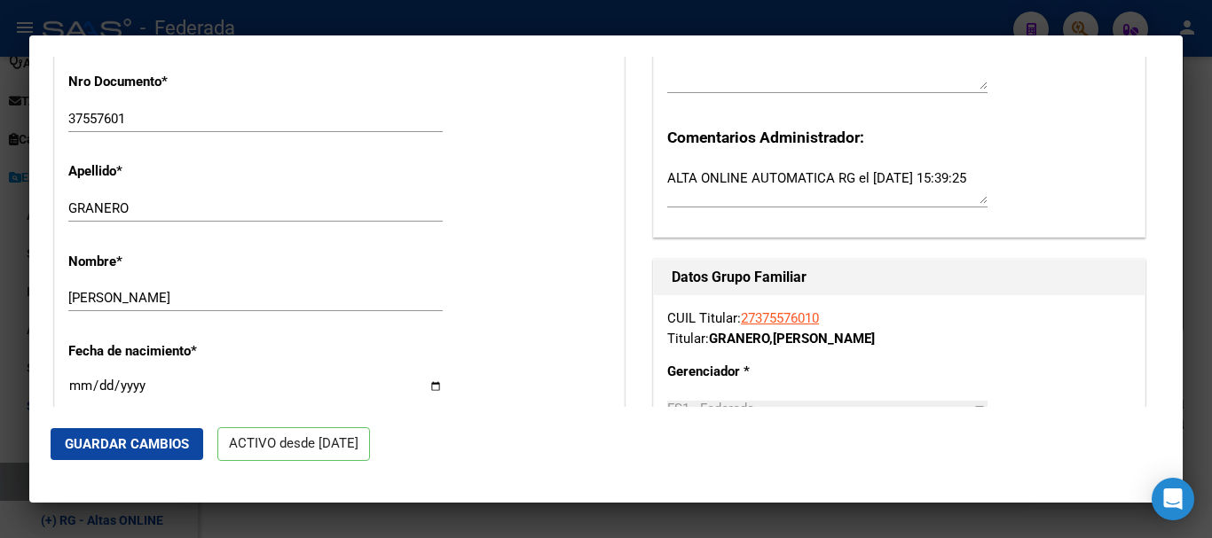
click at [261, 306] on input "[PERSON_NAME]" at bounding box center [255, 298] width 374 height 16
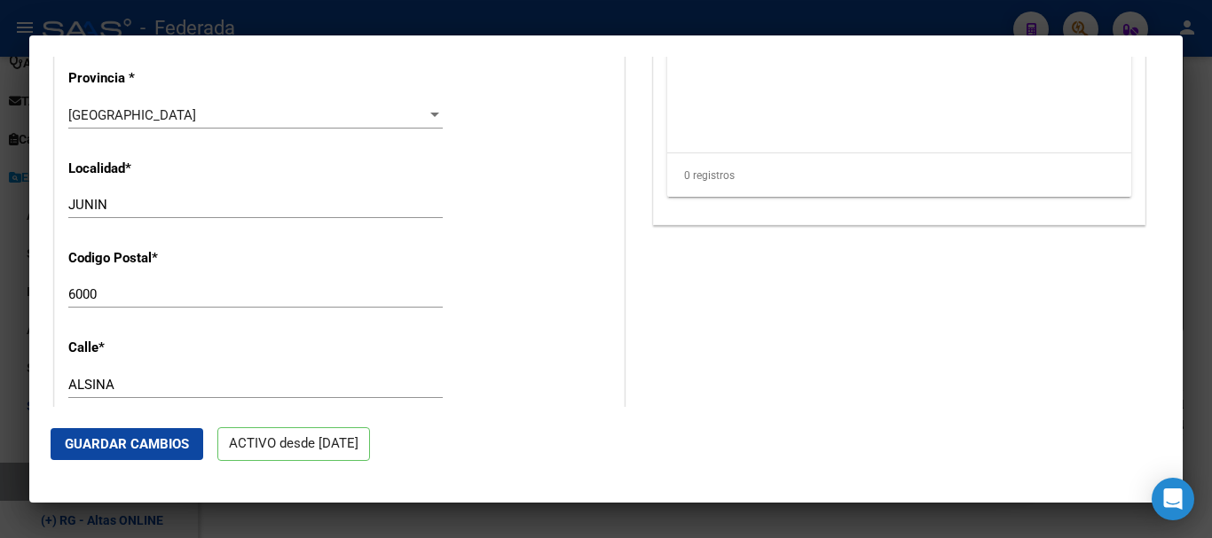
scroll to position [1597, 0]
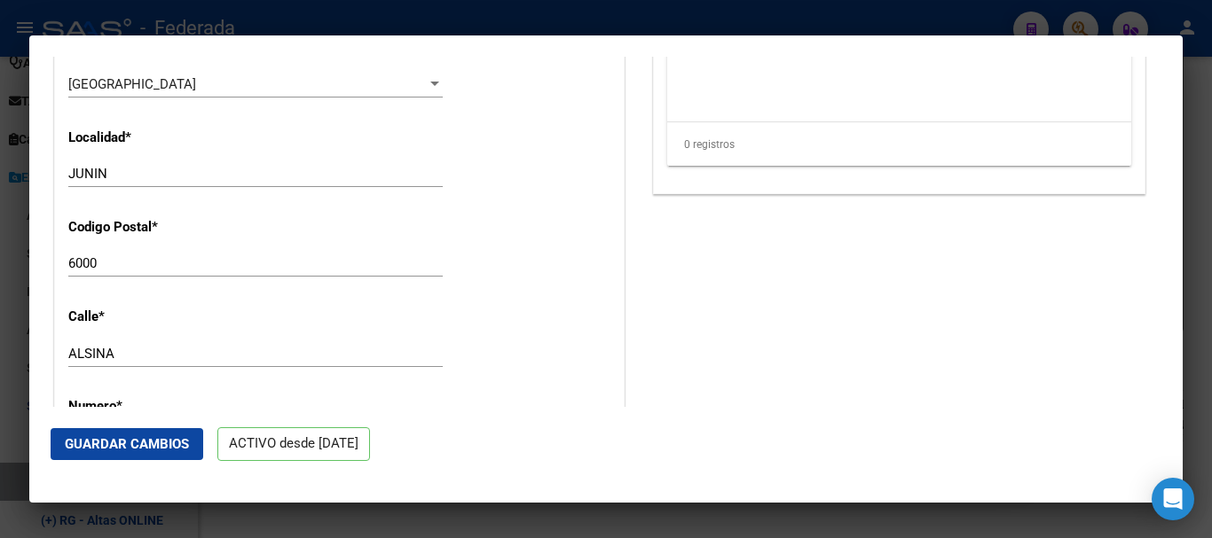
click at [296, 182] on input "JUNIN" at bounding box center [255, 174] width 374 height 16
drag, startPoint x: 111, startPoint y: 189, endPoint x: 317, endPoint y: 184, distance: 205.9
click at [316, 182] on input "JUNIN" at bounding box center [255, 174] width 374 height 16
type input "JUNIN"
drag, startPoint x: 100, startPoint y: 279, endPoint x: 314, endPoint y: 273, distance: 213.9
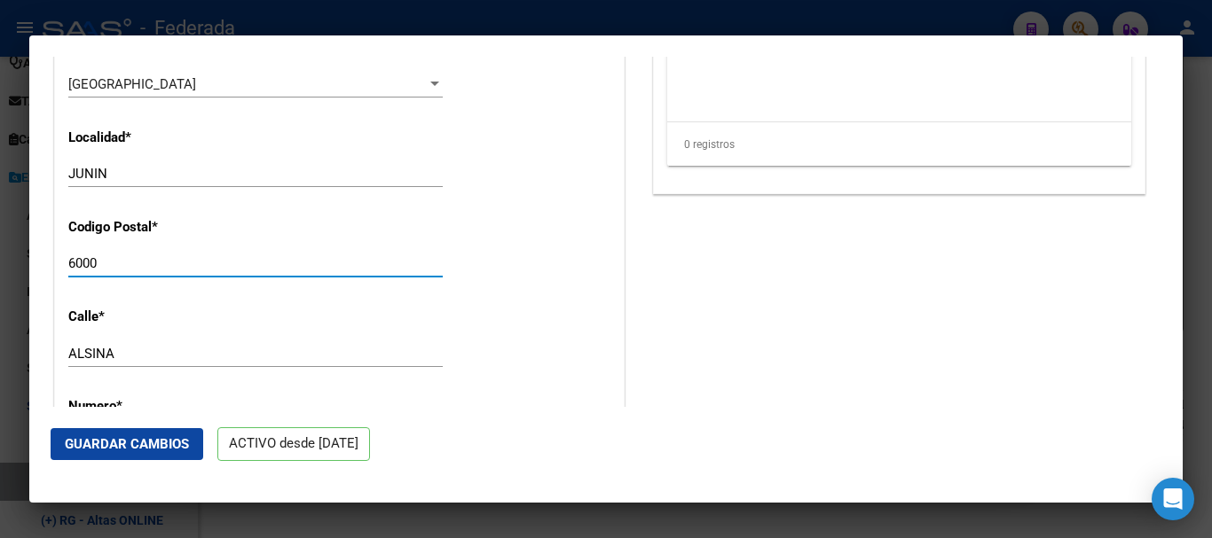
click at [301, 271] on input "6000" at bounding box center [255, 263] width 374 height 16
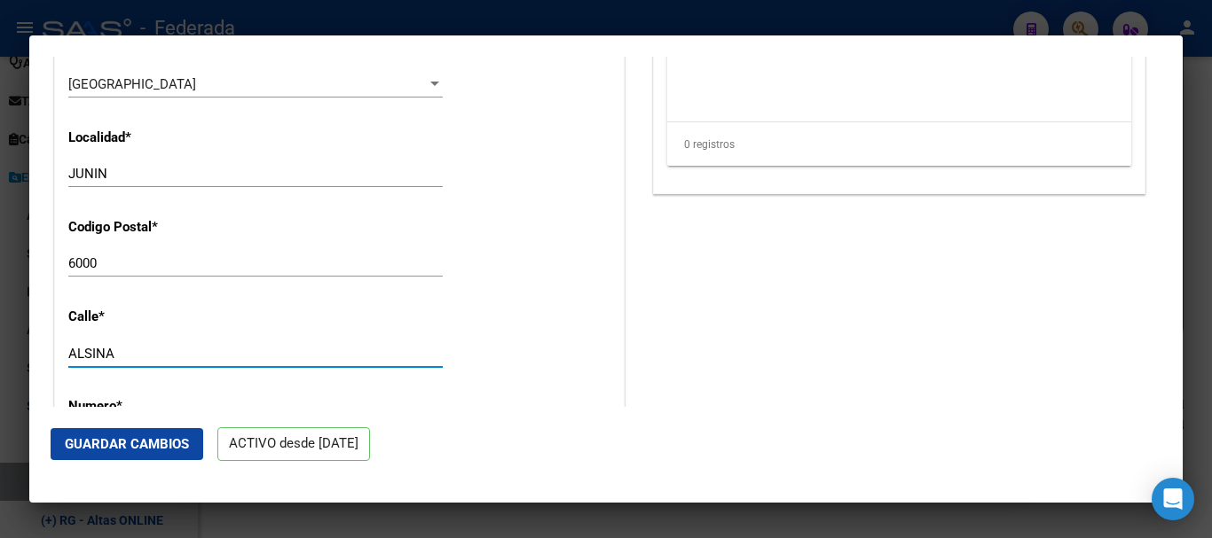
drag, startPoint x: 123, startPoint y: 364, endPoint x: 243, endPoint y: 359, distance: 119.8
click at [243, 359] on input "ALSINA" at bounding box center [255, 354] width 374 height 16
type input "ALSINA"
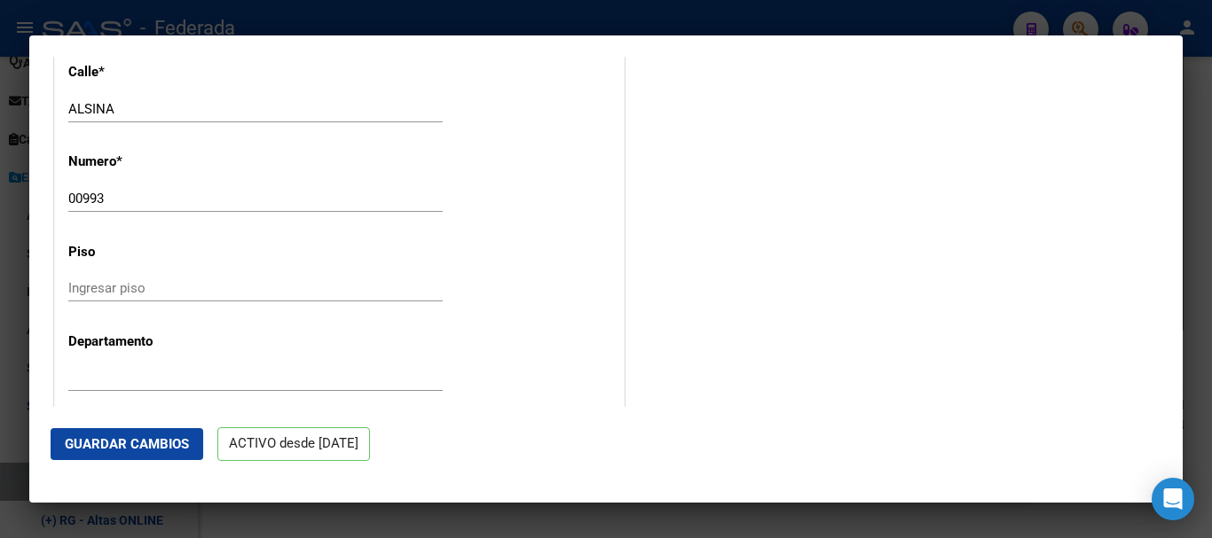
scroll to position [1863, 0]
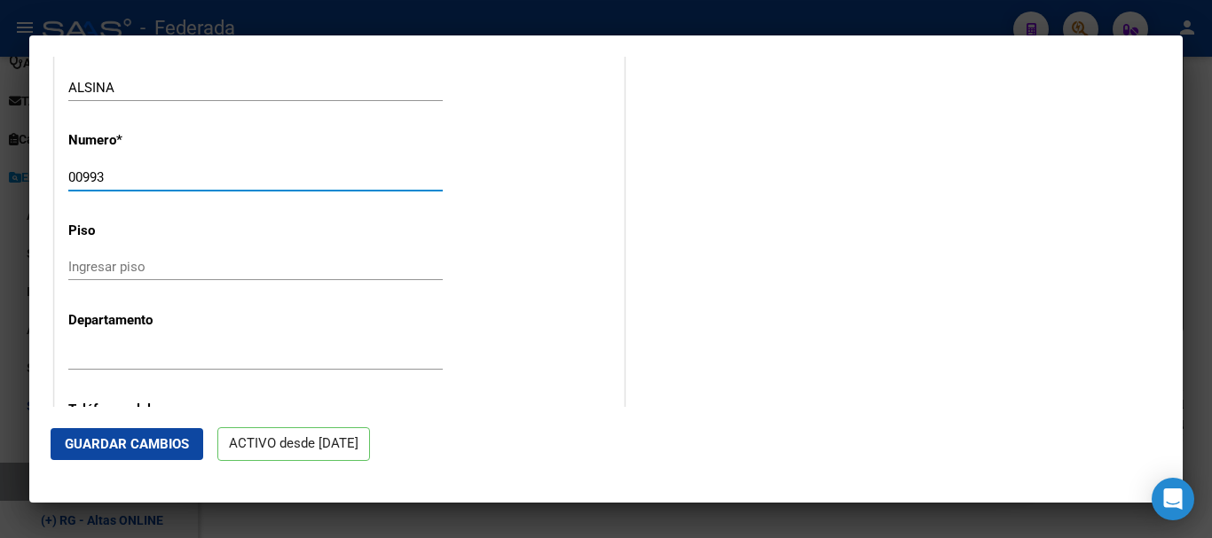
drag, startPoint x: 71, startPoint y: 191, endPoint x: 0, endPoint y: 191, distance: 71.0
click at [0, 191] on div "37557601 Buscar (apellido, dni, cuil, nro traspaso, cuit, obra social) search ¿…" at bounding box center [606, 269] width 1212 height 538
drag, startPoint x: 93, startPoint y: 190, endPoint x: 209, endPoint y: 200, distance: 116.7
click at [206, 191] on div "993 Ingresar nro" at bounding box center [255, 177] width 374 height 27
type input "993"
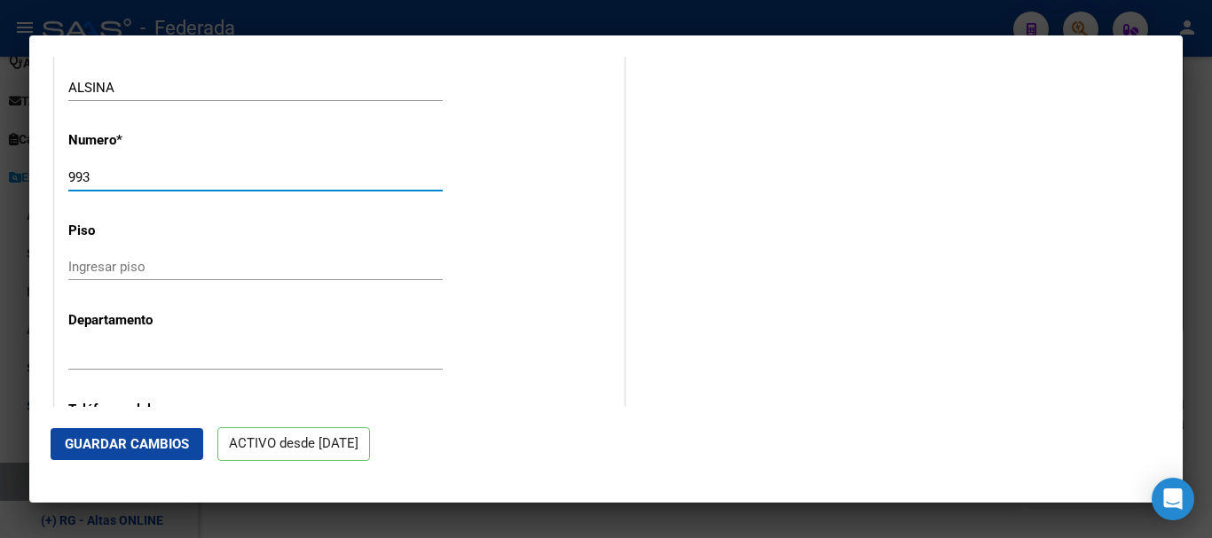
click at [184, 280] on div "Ingresar piso" at bounding box center [255, 267] width 374 height 27
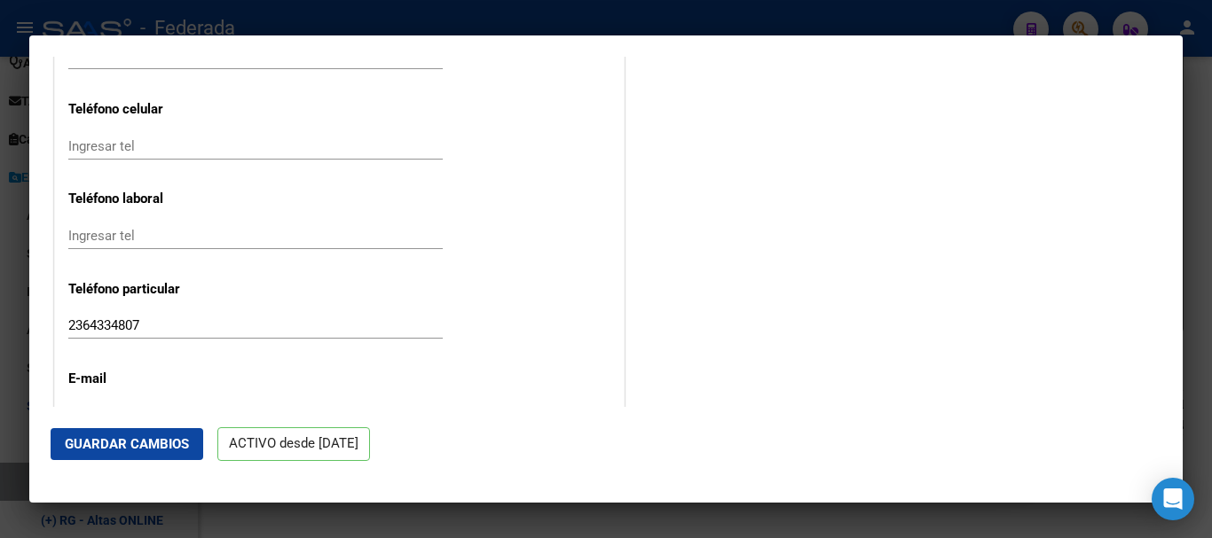
scroll to position [2218, 0]
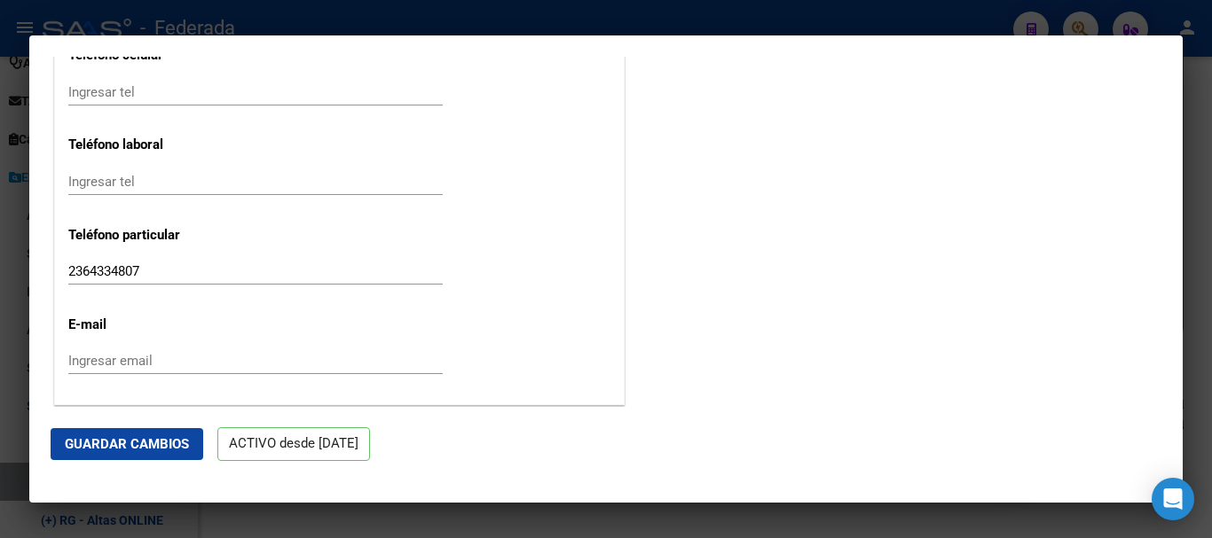
click at [162, 443] on span "Guardar Cambios" at bounding box center [127, 444] width 124 height 16
click at [1211, 171] on div at bounding box center [606, 269] width 1212 height 538
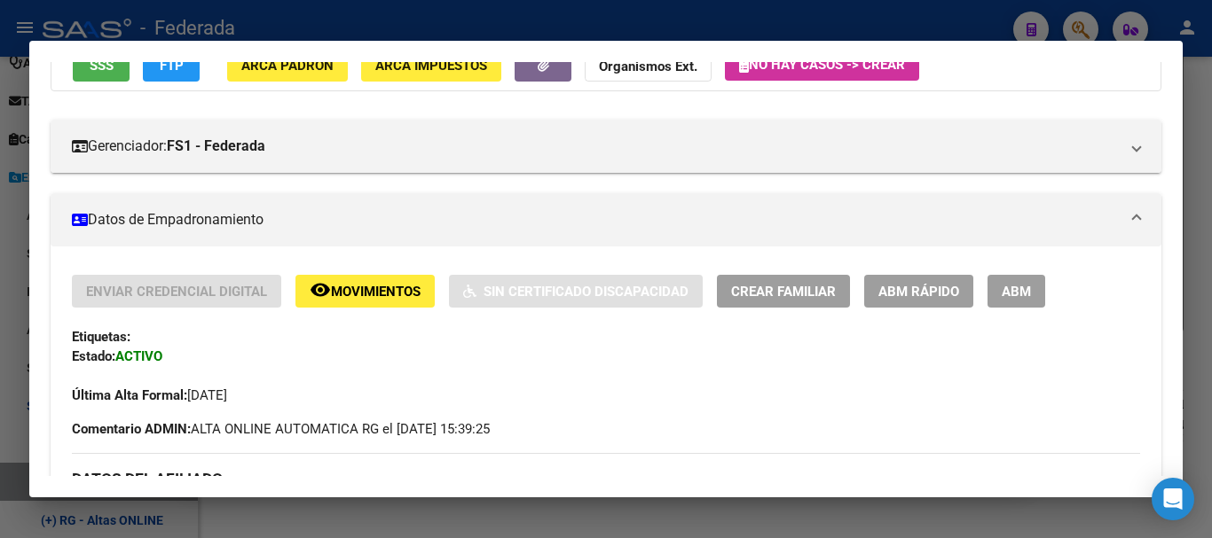
click at [1211, 171] on div at bounding box center [606, 269] width 1212 height 538
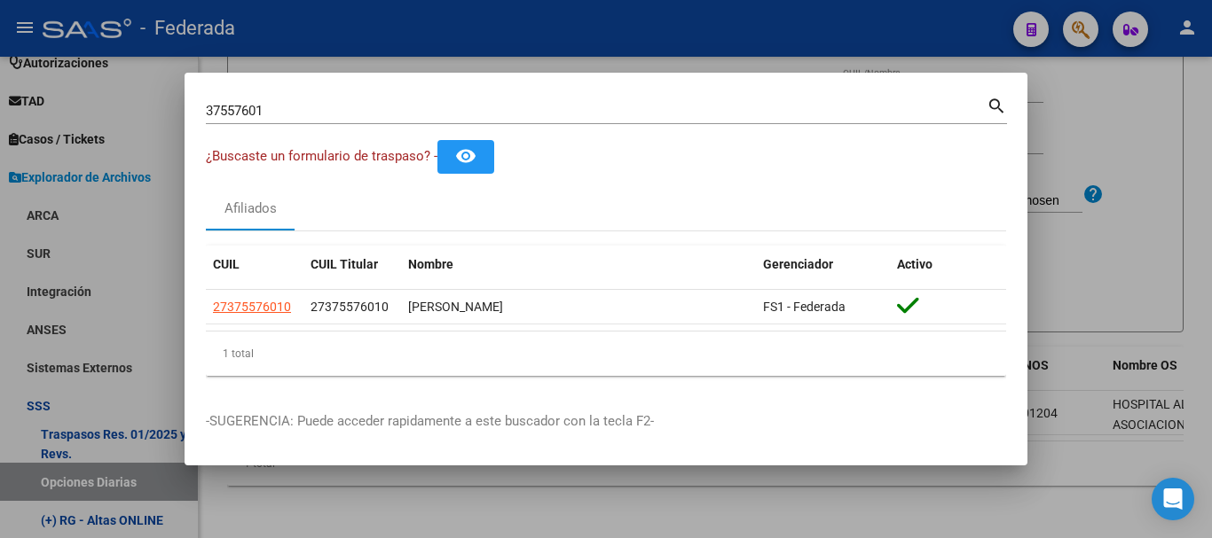
click at [480, 114] on input "37557601" at bounding box center [596, 111] width 781 height 16
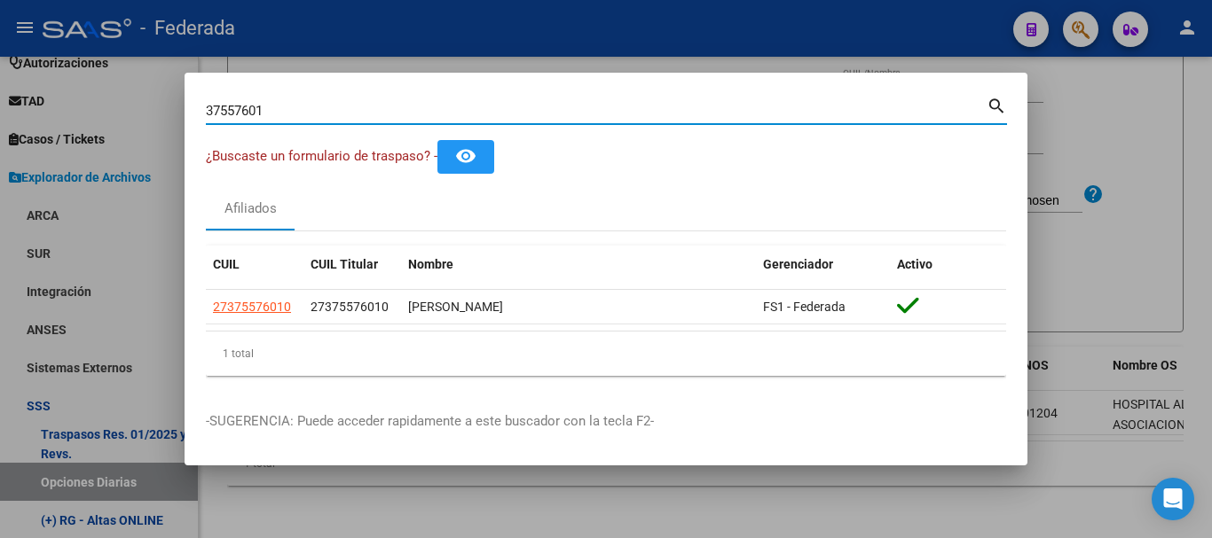
click at [480, 114] on input "37557601" at bounding box center [596, 111] width 781 height 16
paste input "42190277|"
type input "42190277"
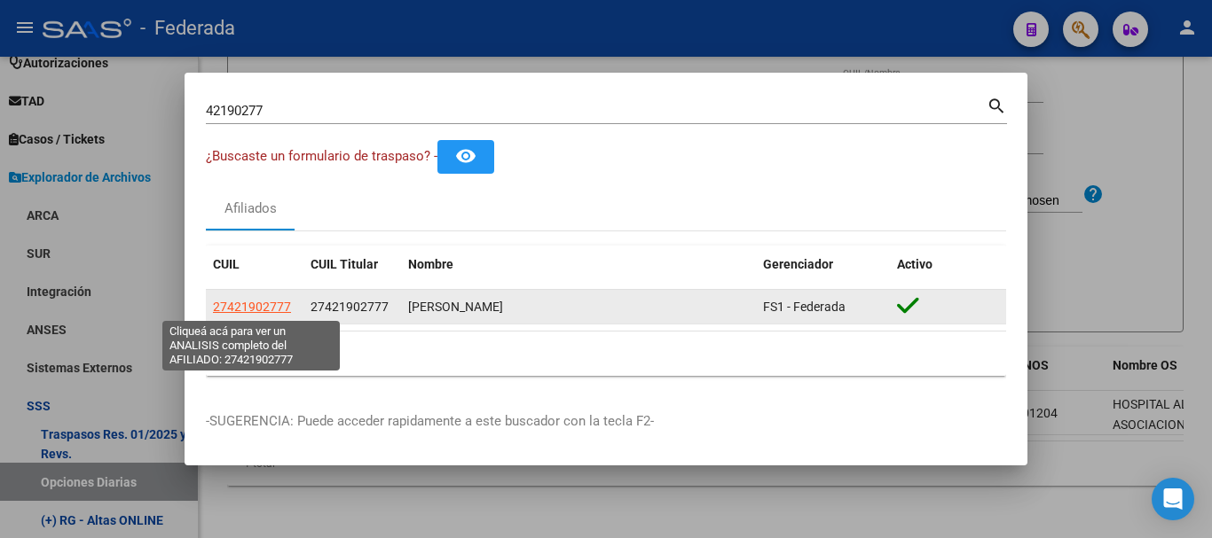
click at [259, 301] on span "27421902777" at bounding box center [252, 307] width 78 height 14
type textarea "27421902777"
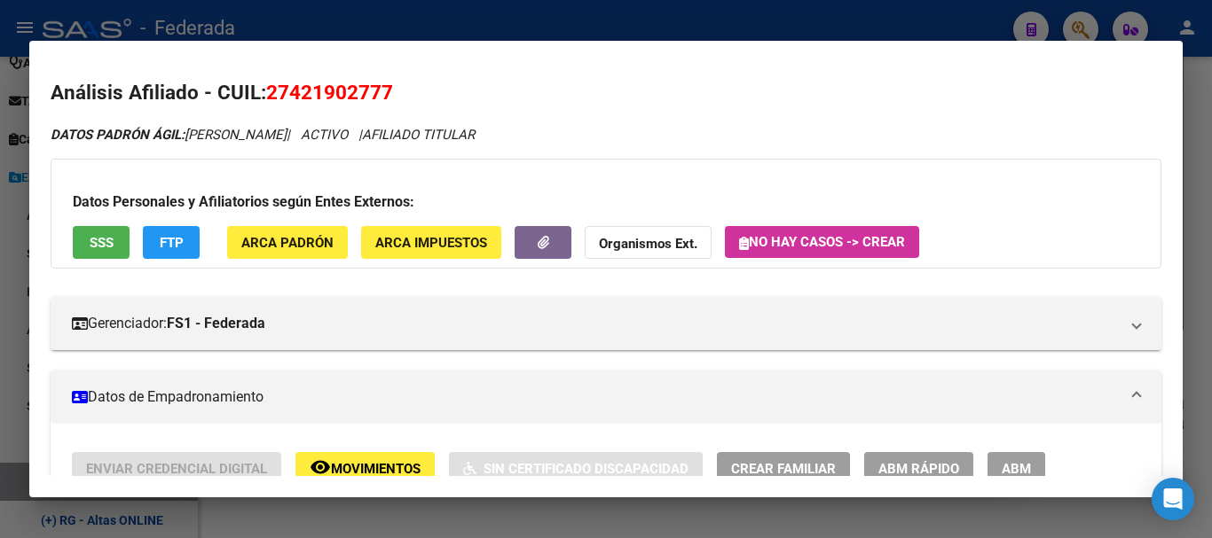
click at [887, 470] on span "ABM Rápido" at bounding box center [918, 469] width 81 height 16
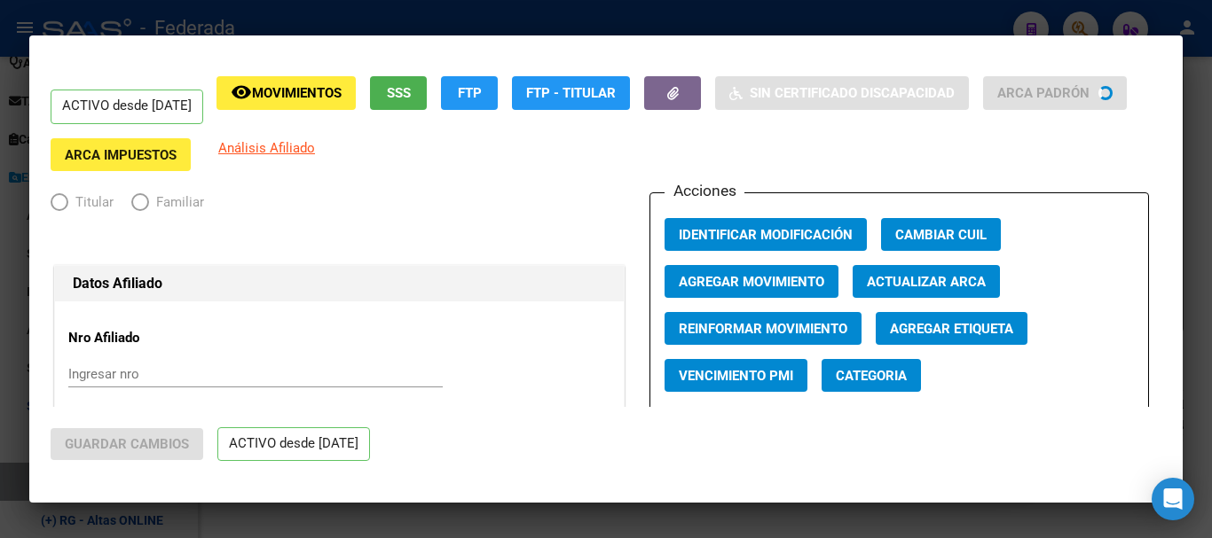
radio input "true"
type input "27-42190277-7"
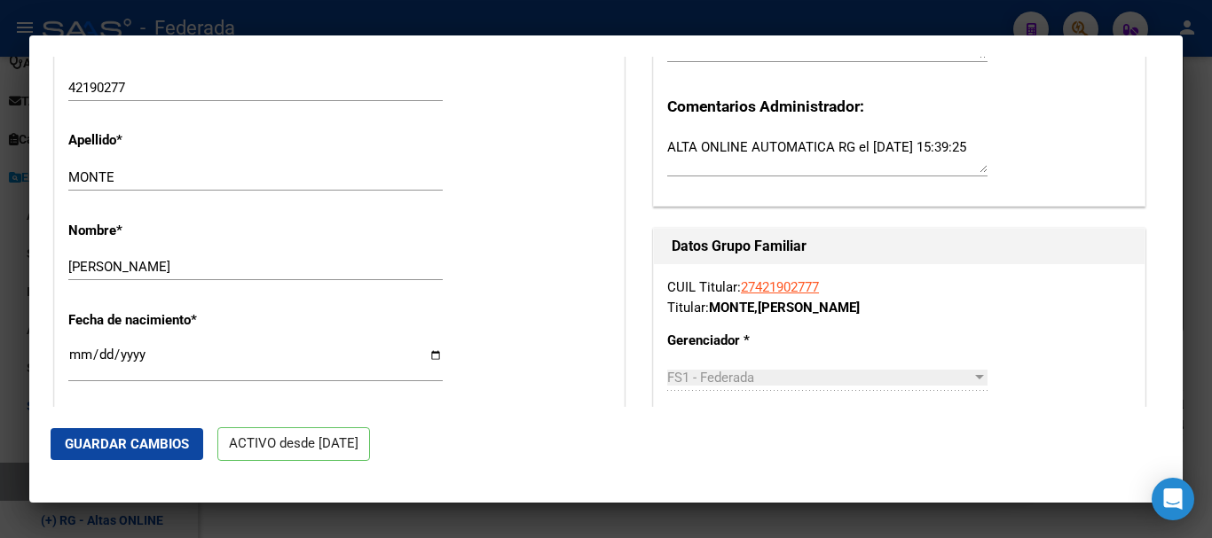
scroll to position [532, 0]
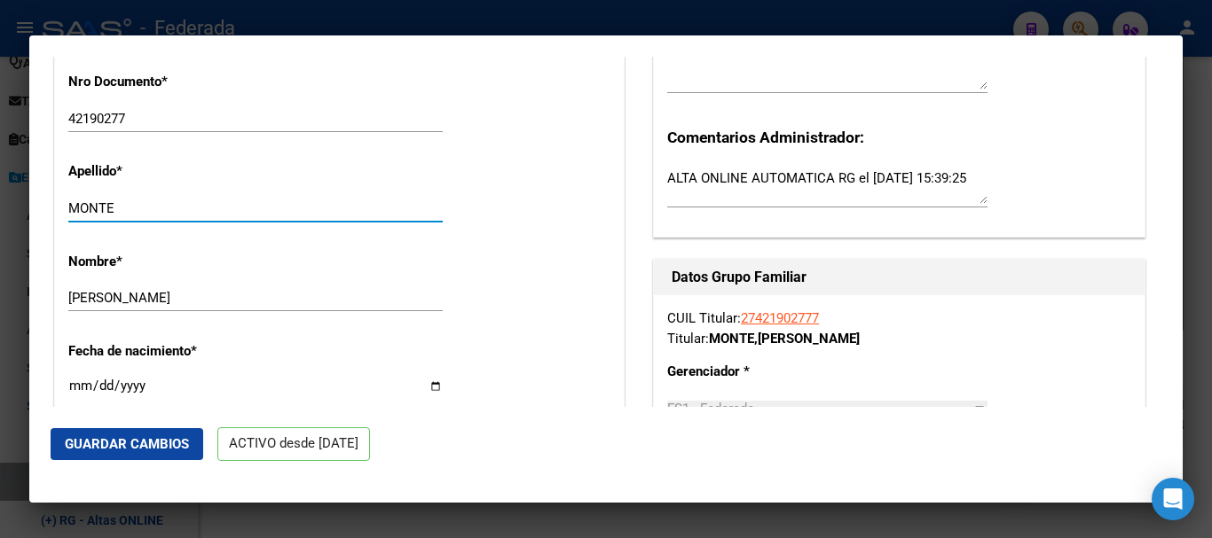
click at [169, 216] on input "MONTE" at bounding box center [255, 208] width 374 height 16
drag, startPoint x: 114, startPoint y: 216, endPoint x: 373, endPoint y: 216, distance: 259.0
click at [373, 216] on input "MONTE" at bounding box center [255, 208] width 374 height 16
type input "MONTE"
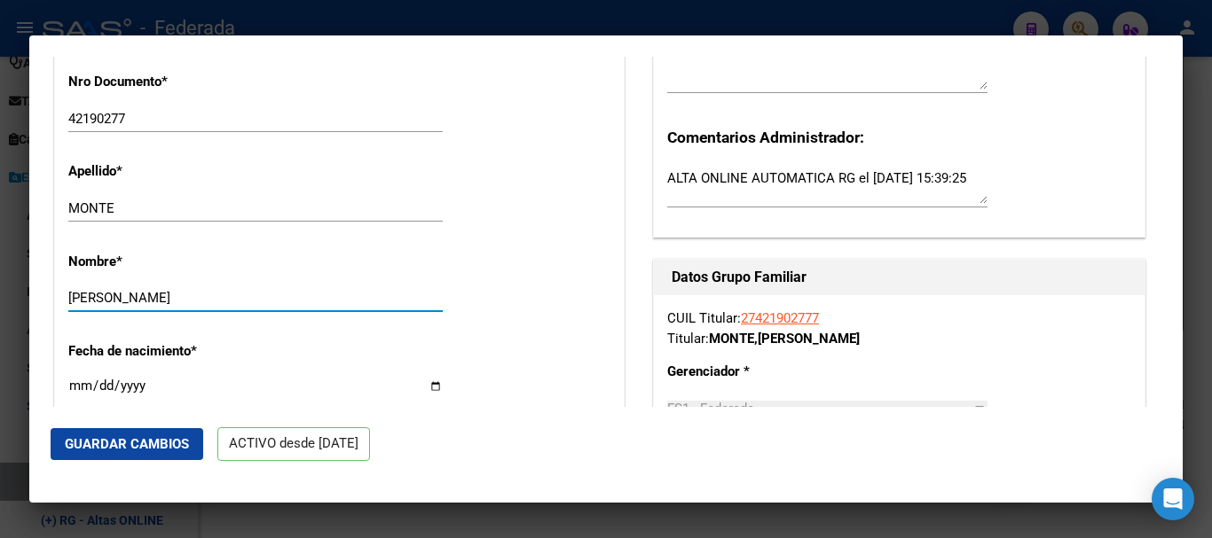
drag, startPoint x: 192, startPoint y: 312, endPoint x: 408, endPoint y: 321, distance: 215.7
click at [408, 311] on div "[PERSON_NAME] nombre" at bounding box center [255, 298] width 374 height 27
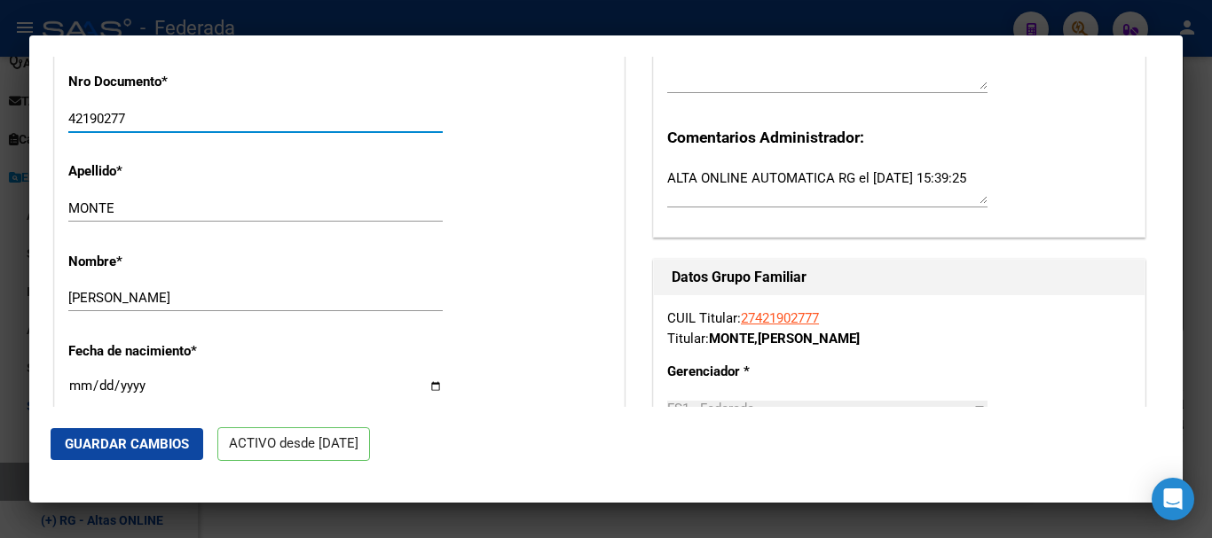
click at [113, 127] on input "42190277" at bounding box center [255, 119] width 374 height 16
drag, startPoint x: 125, startPoint y: 130, endPoint x: 302, endPoint y: 143, distance: 177.0
click at [302, 132] on div "42190277 Ingresar nro" at bounding box center [255, 119] width 374 height 27
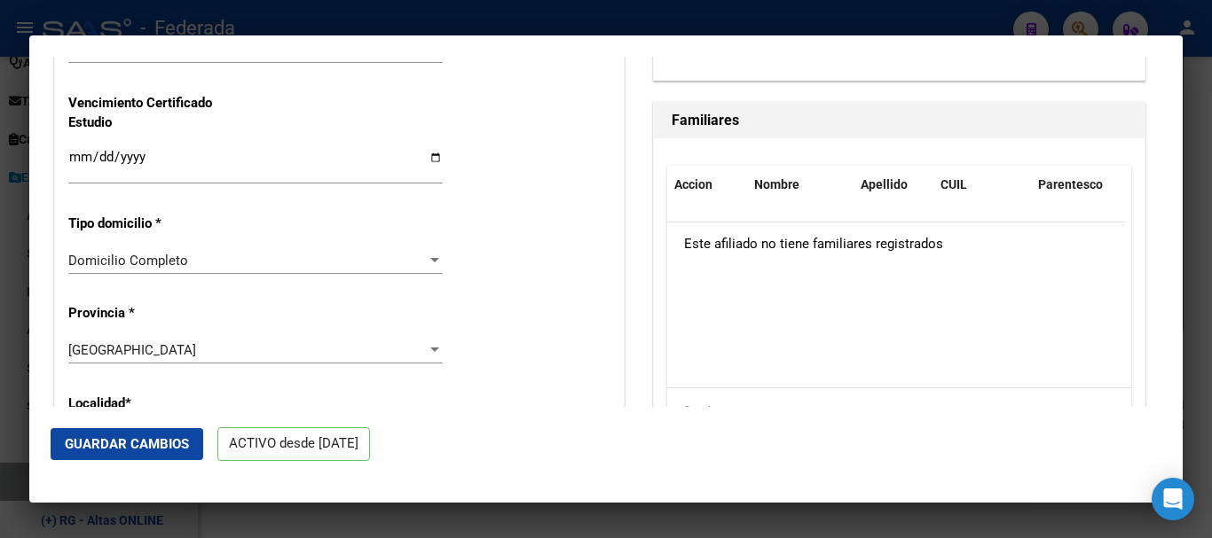
scroll to position [1508, 0]
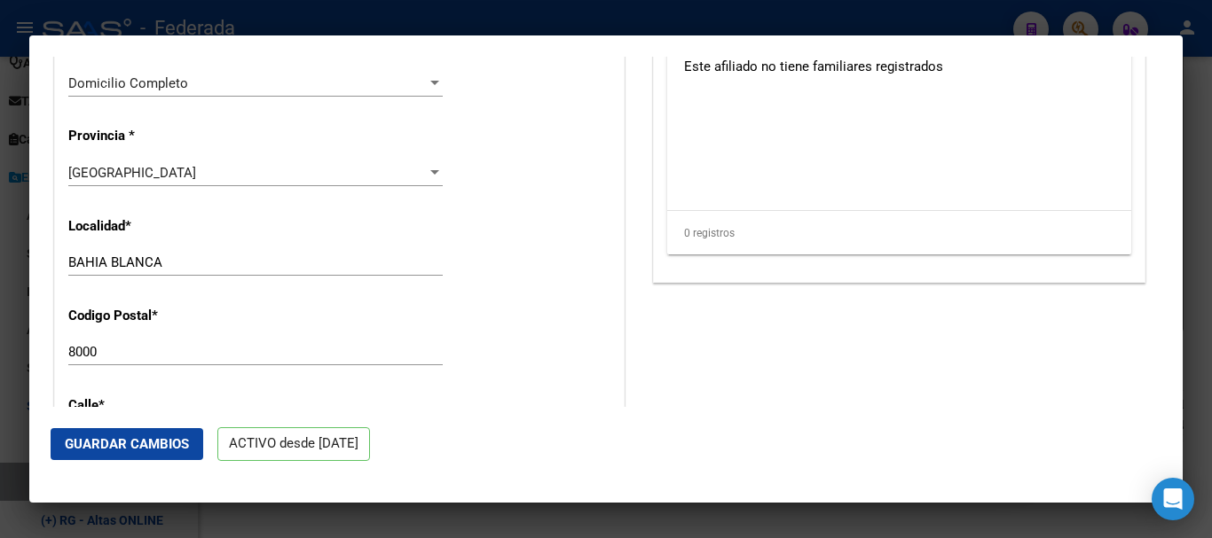
click at [177, 262] on div "BAHIA BLANCA Ingresar el nombre" at bounding box center [255, 262] width 374 height 27
click at [178, 270] on input "BAHIA BLANCA" at bounding box center [255, 263] width 374 height 16
drag, startPoint x: 160, startPoint y: 272, endPoint x: 342, endPoint y: 250, distance: 183.2
type input "BAHIA BLANCA"
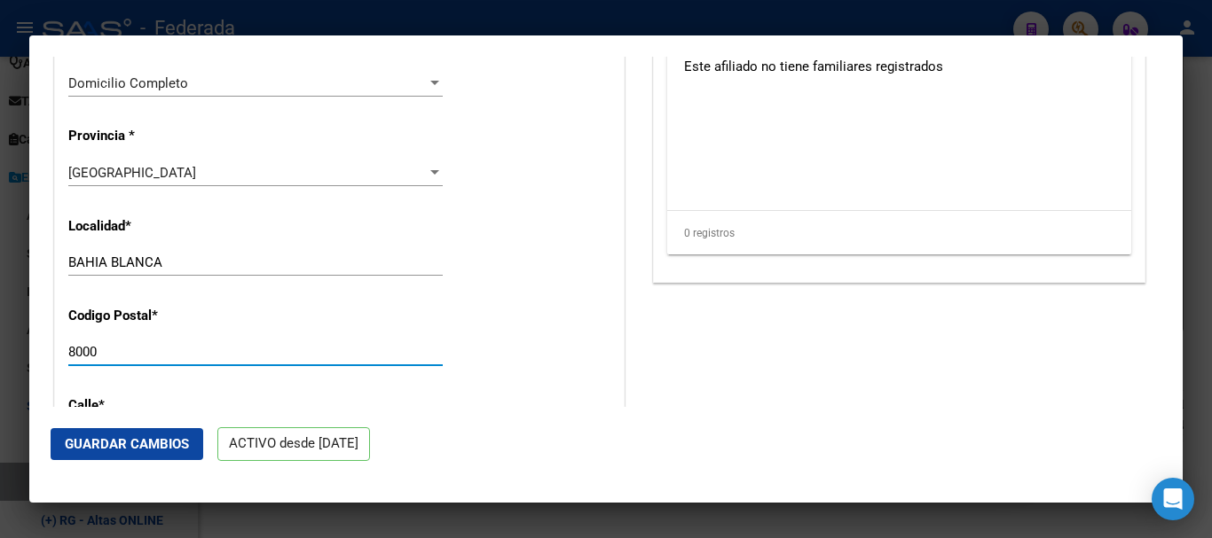
drag, startPoint x: 110, startPoint y: 357, endPoint x: 177, endPoint y: 367, distance: 67.2
click at [163, 360] on input "8000" at bounding box center [255, 352] width 374 height 16
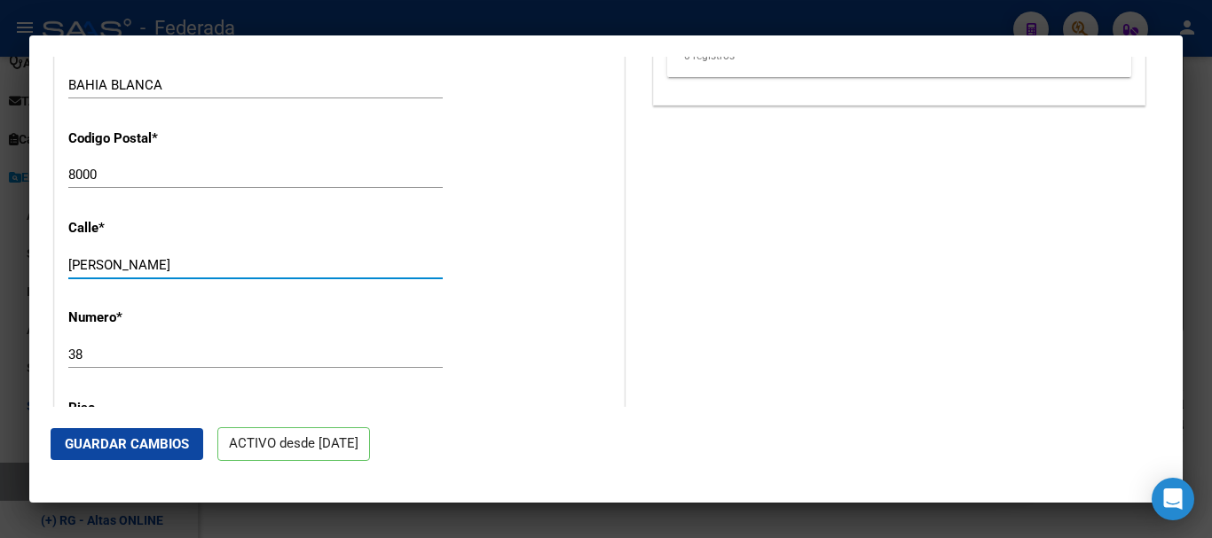
drag, startPoint x: 132, startPoint y: 279, endPoint x: 394, endPoint y: 286, distance: 261.8
click at [393, 273] on input "[PERSON_NAME]" at bounding box center [255, 265] width 374 height 16
type input "[PERSON_NAME]"
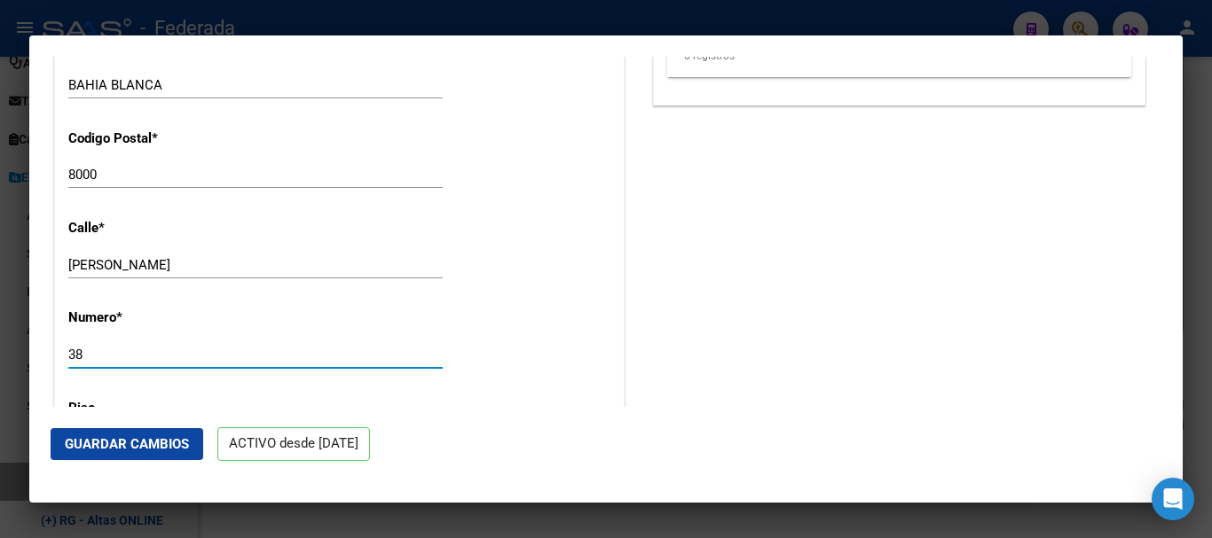
click at [81, 363] on input "38" at bounding box center [255, 355] width 374 height 16
drag, startPoint x: 91, startPoint y: 365, endPoint x: 304, endPoint y: 373, distance: 213.0
click at [303, 363] on input "38" at bounding box center [255, 355] width 374 height 16
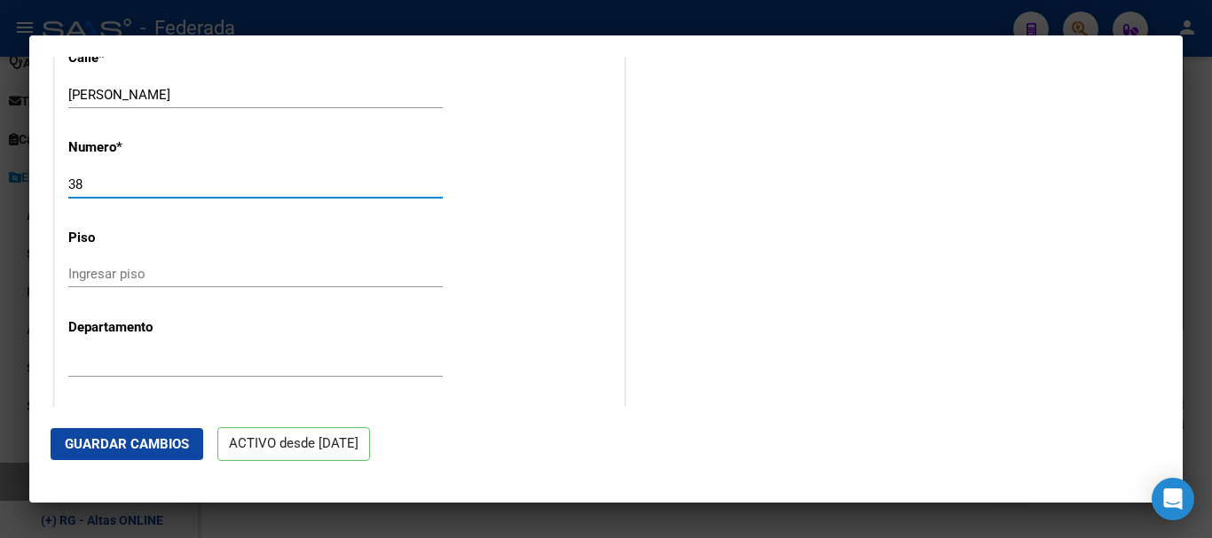
scroll to position [1863, 0]
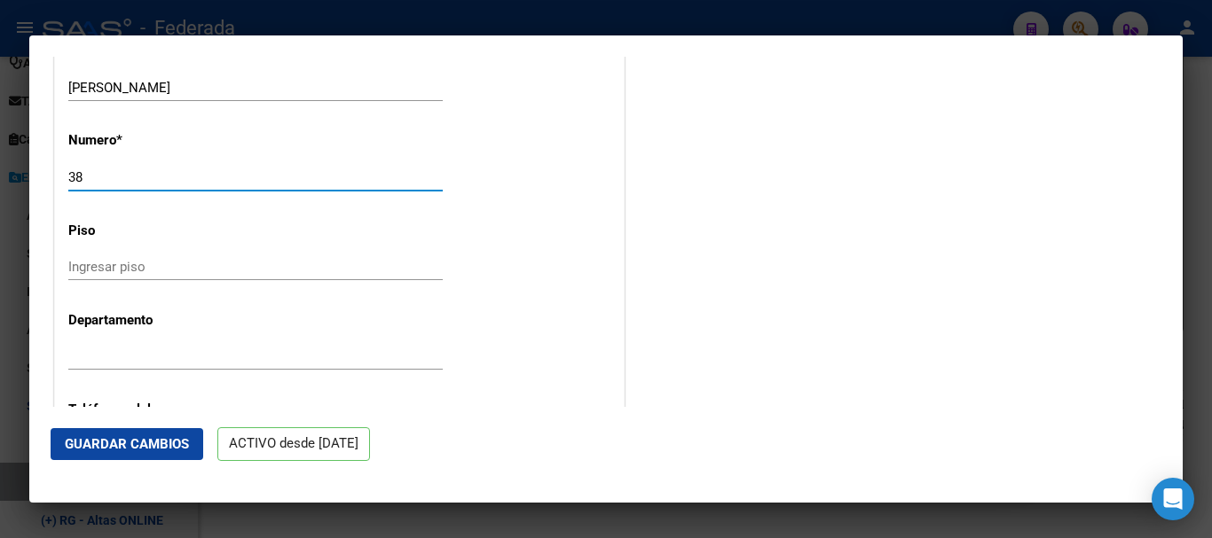
type input "38"
click at [153, 440] on span "Guardar Cambios" at bounding box center [127, 444] width 124 height 16
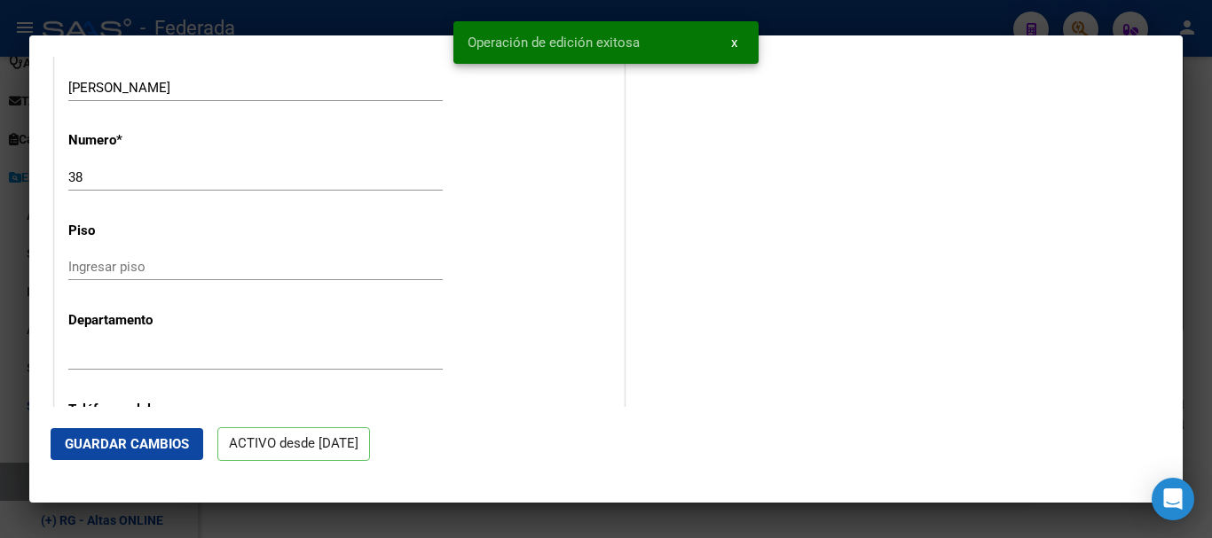
click at [1211, 323] on div at bounding box center [606, 269] width 1212 height 538
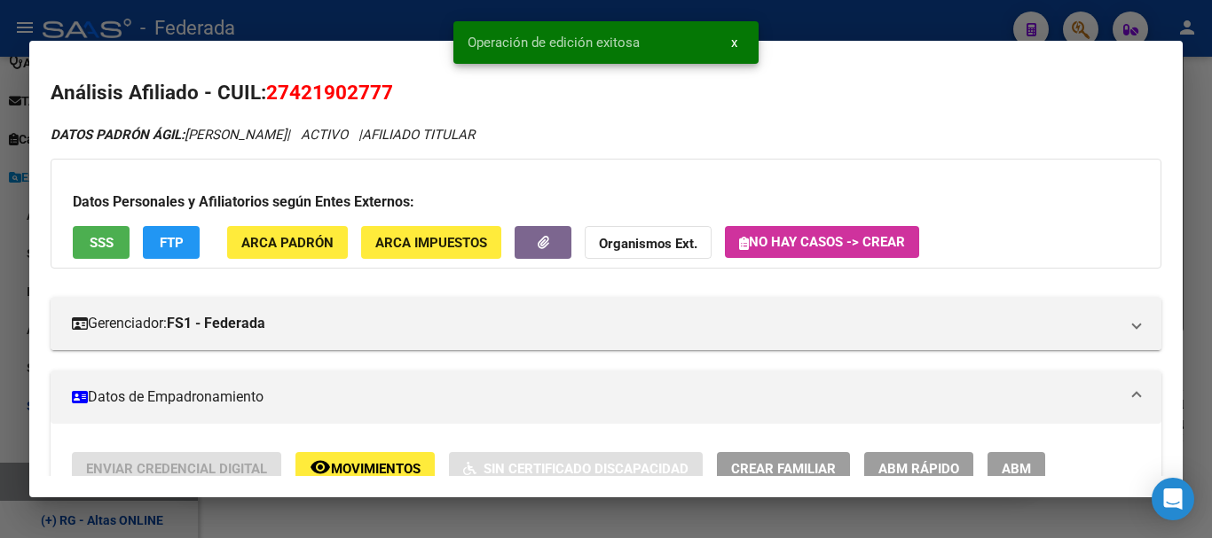
click at [1211, 323] on div at bounding box center [606, 269] width 1212 height 538
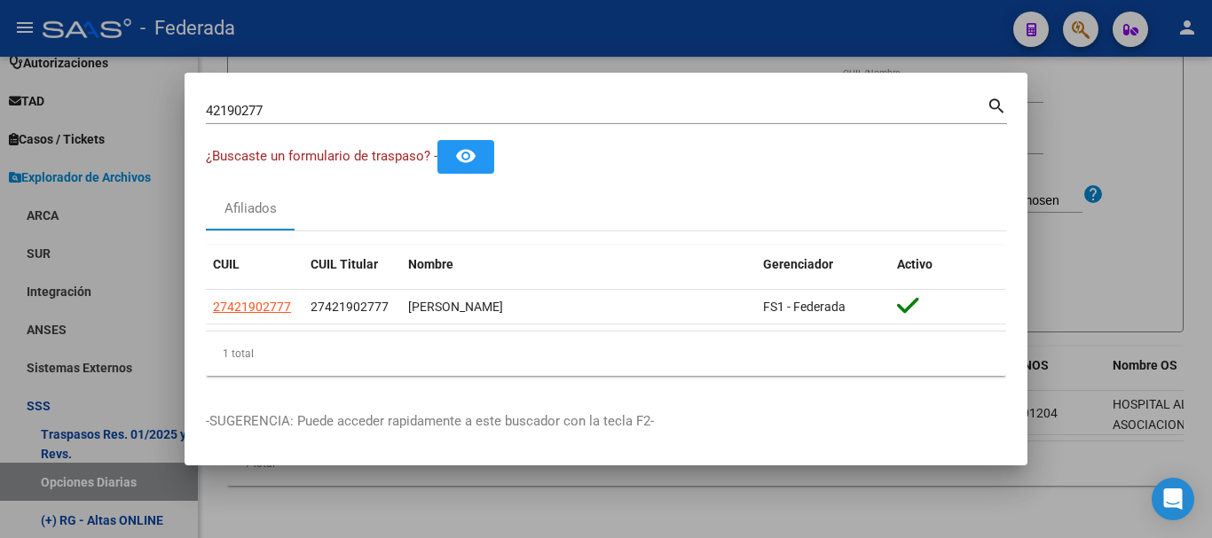
click at [593, 106] on input "42190277" at bounding box center [596, 111] width 781 height 16
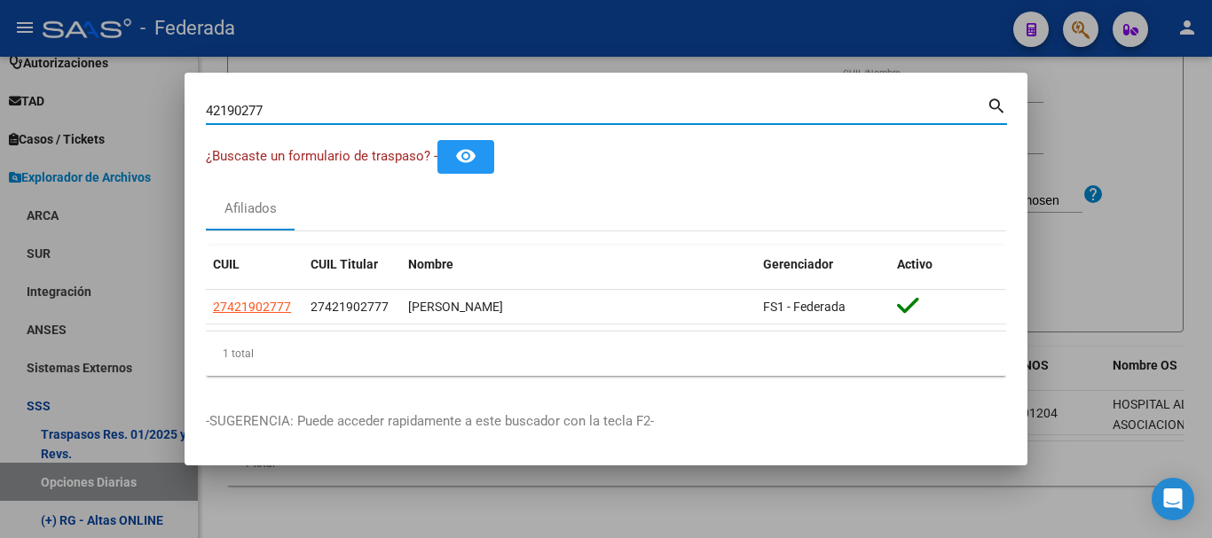
click at [593, 106] on input "42190277" at bounding box center [596, 111] width 781 height 16
paste input "35647730|"
type input "35647730"
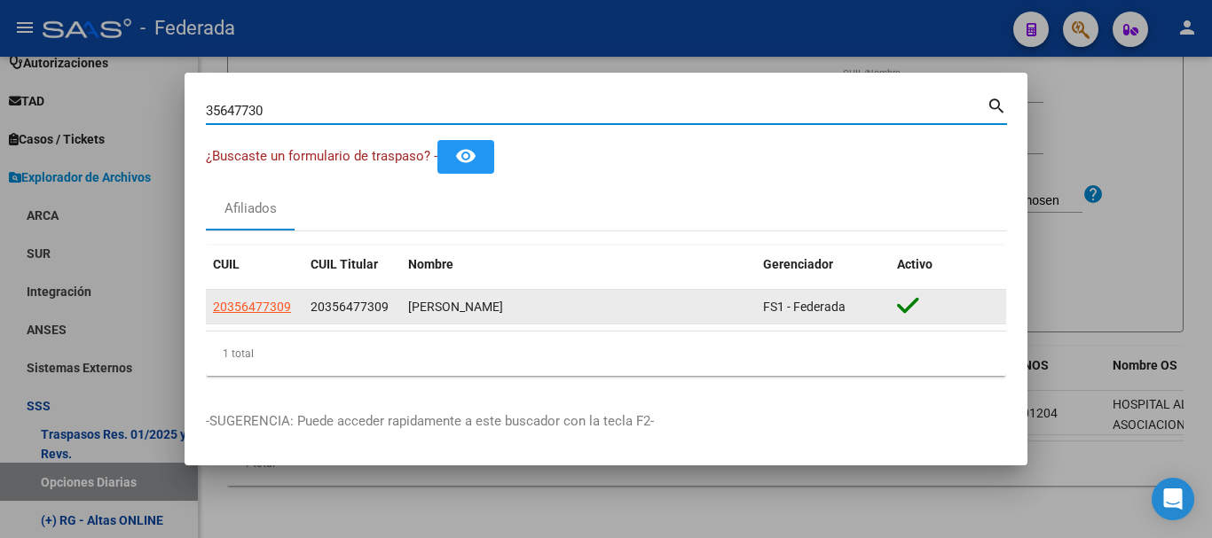
click at [272, 294] on datatable-body-cell "20356477309" at bounding box center [255, 307] width 98 height 35
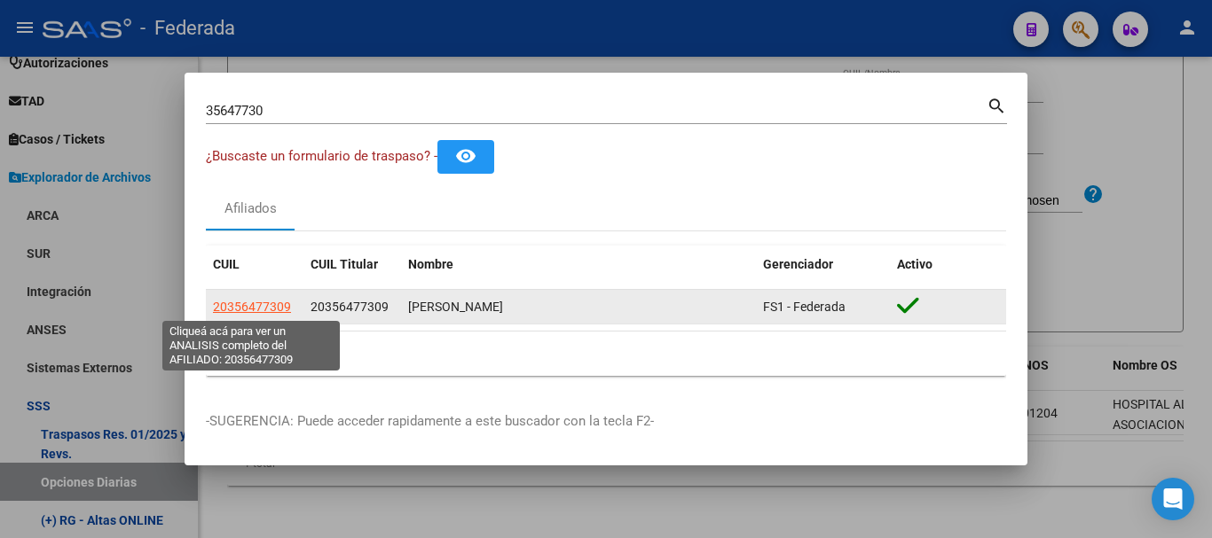
click at [279, 307] on span "20356477309" at bounding box center [252, 307] width 78 height 14
type textarea "20356477309"
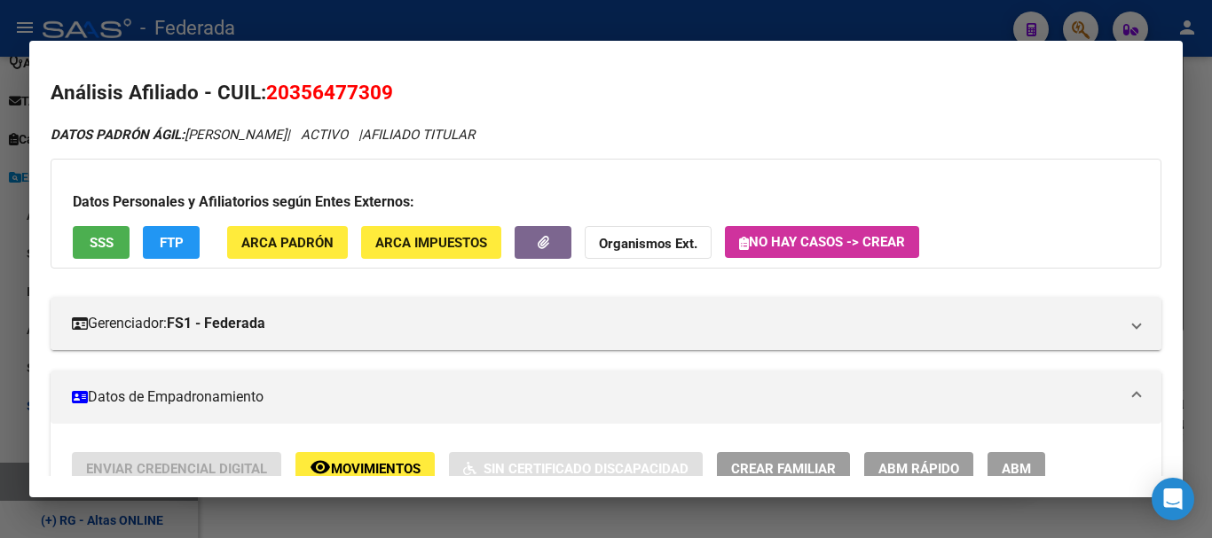
click at [918, 468] on span "ABM Rápido" at bounding box center [918, 469] width 81 height 16
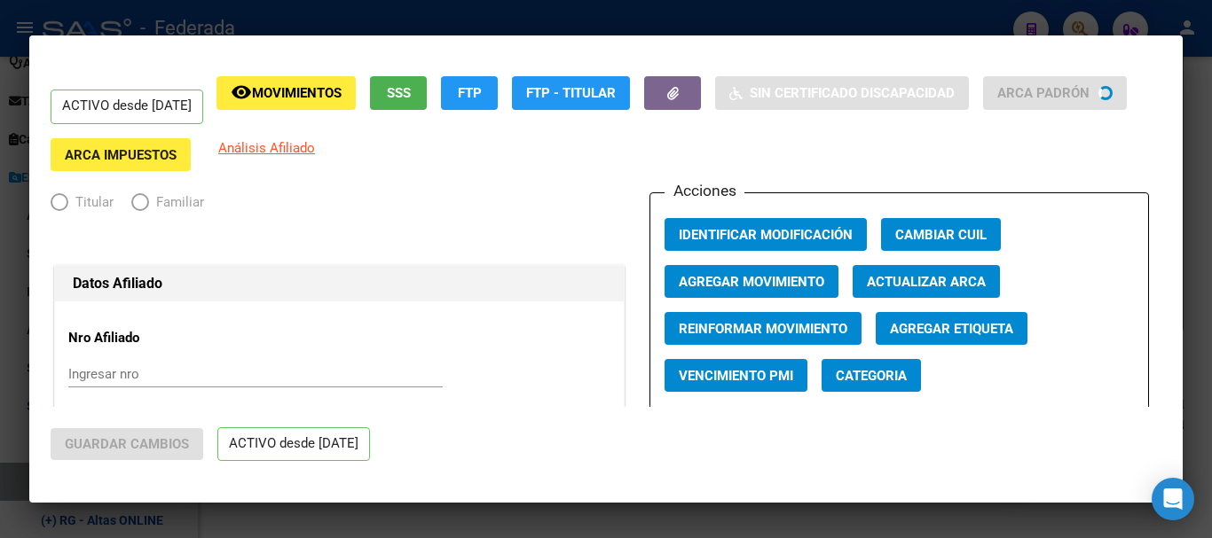
radio input "true"
type input "20-35647730-9"
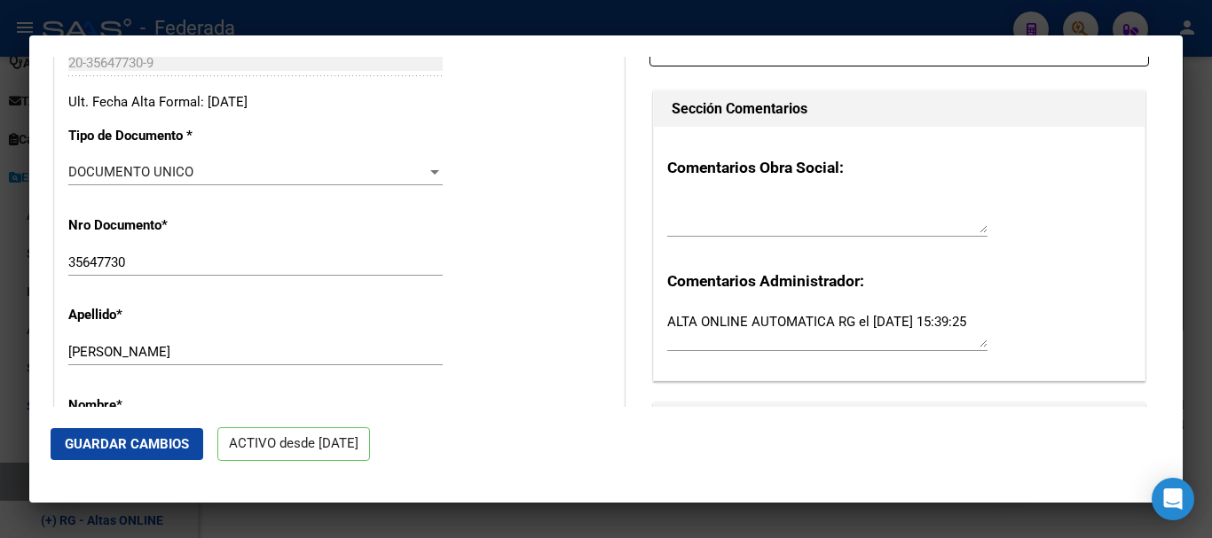
scroll to position [444, 0]
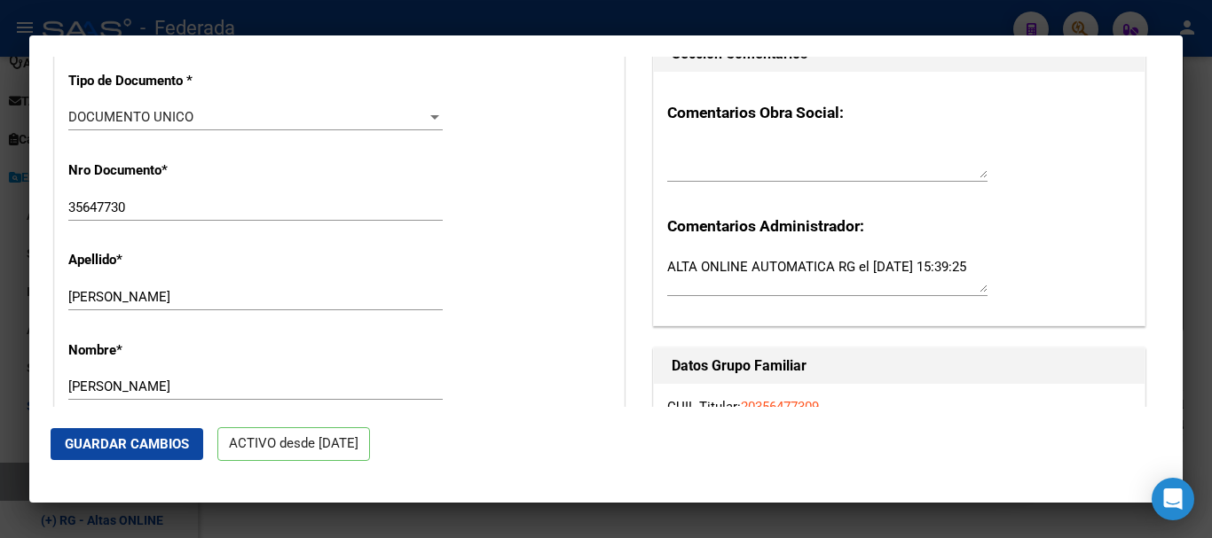
click at [309, 214] on input "35647730" at bounding box center [255, 208] width 374 height 16
click at [310, 305] on input "[PERSON_NAME]" at bounding box center [255, 297] width 374 height 16
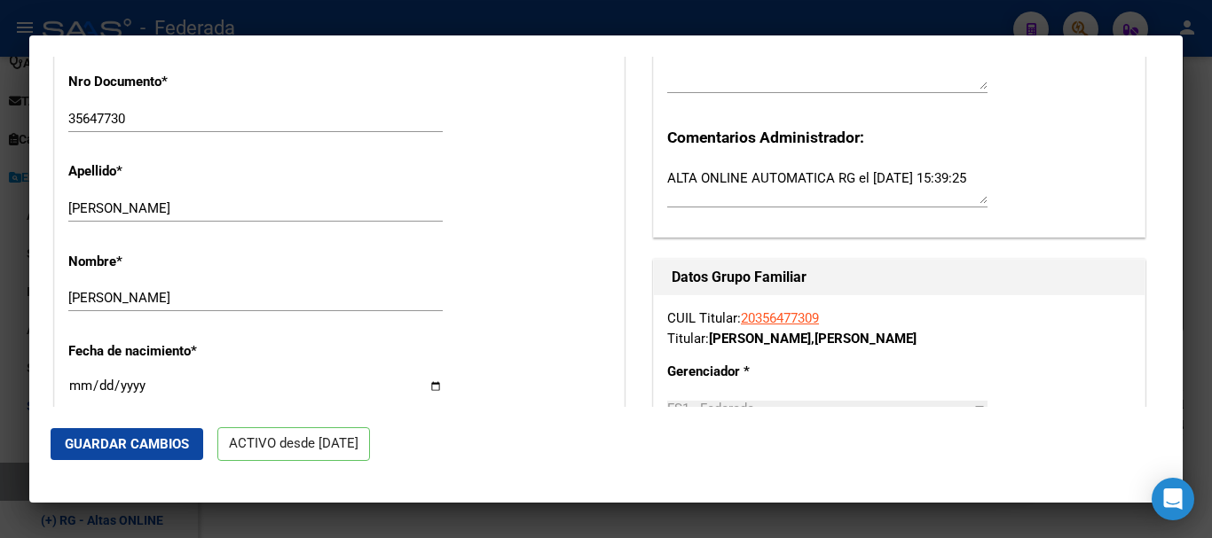
click at [310, 306] on input "[PERSON_NAME]" at bounding box center [255, 298] width 374 height 16
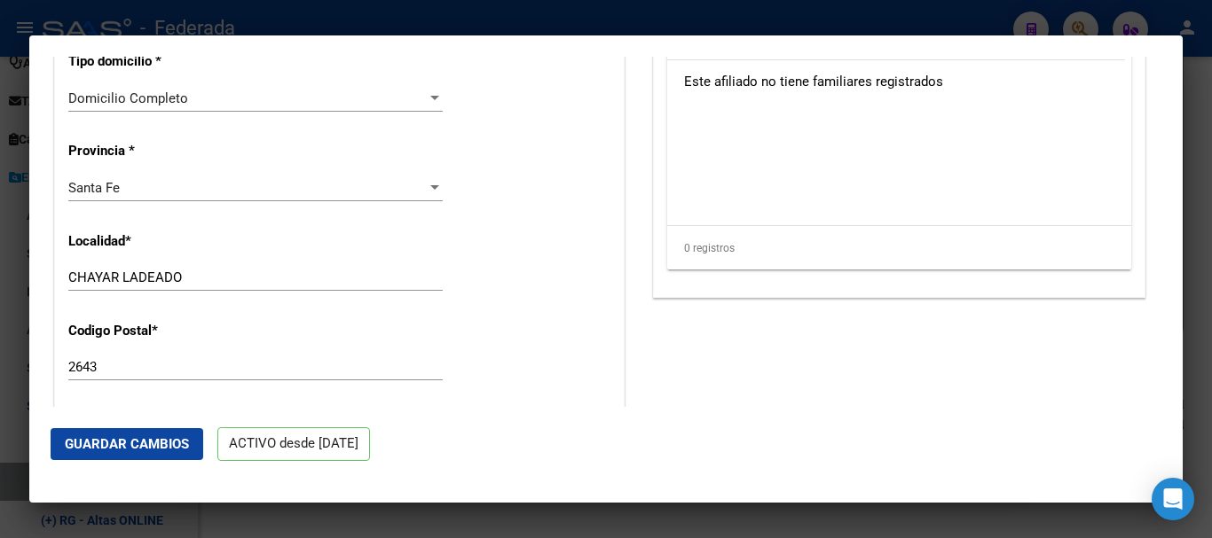
scroll to position [1508, 0]
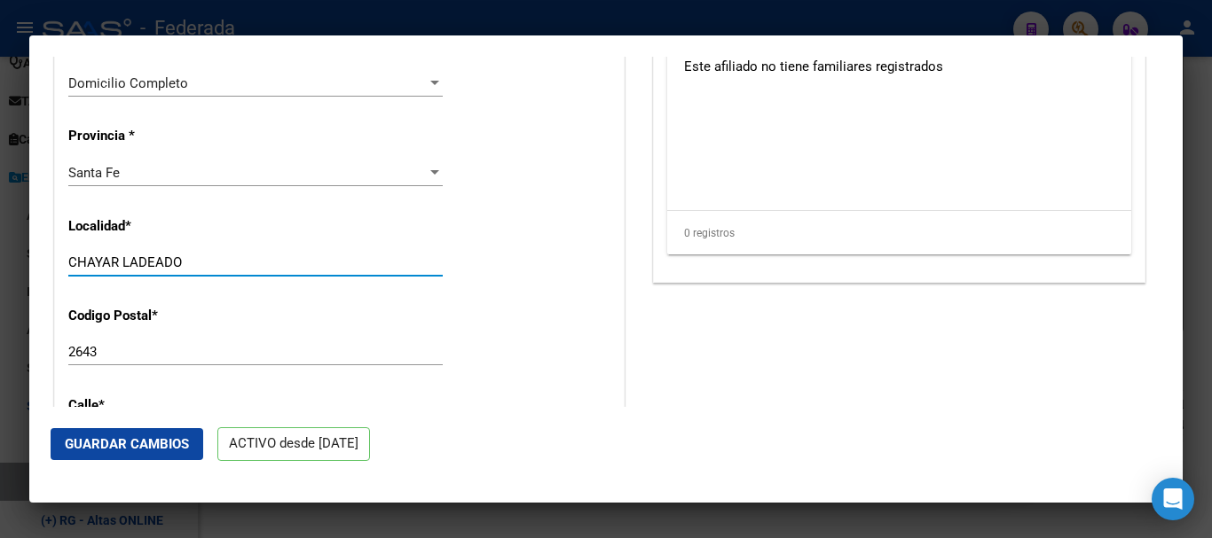
drag, startPoint x: 259, startPoint y: 273, endPoint x: 179, endPoint y: 293, distance: 82.2
click at [179, 293] on div "CHAYAR LADEADO Ingresar el nombre" at bounding box center [255, 270] width 374 height 43
drag, startPoint x: 109, startPoint y: 272, endPoint x: 90, endPoint y: 269, distance: 19.0
click at [90, 269] on input "CHAYAR LADEADO" at bounding box center [255, 263] width 374 height 16
click at [105, 271] on input "CHAYAR LADEADO" at bounding box center [255, 263] width 374 height 16
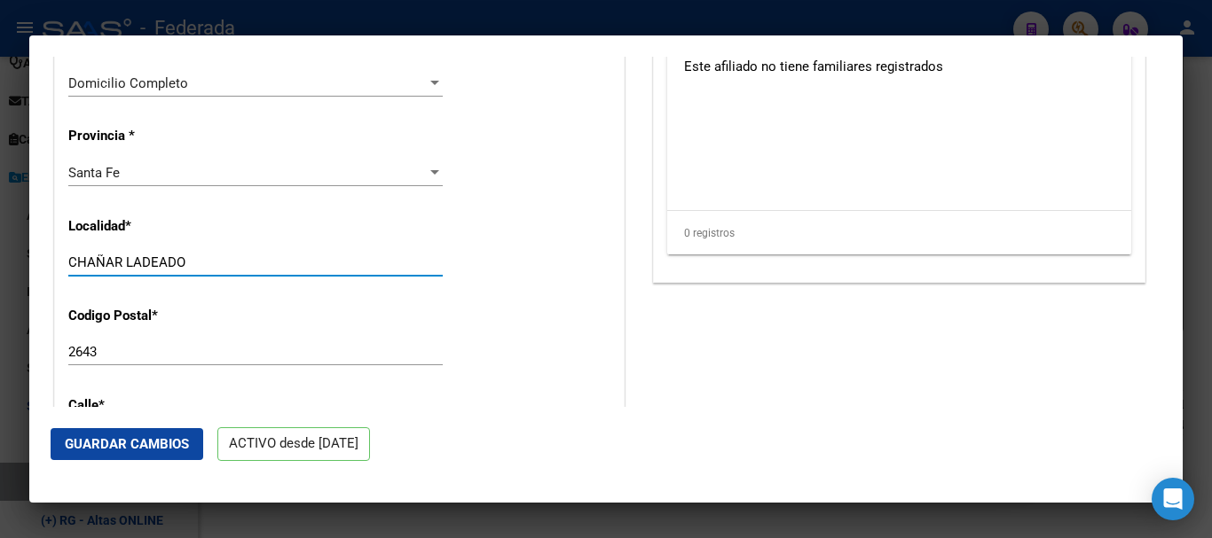
type input "CHAÑAR LADEADO"
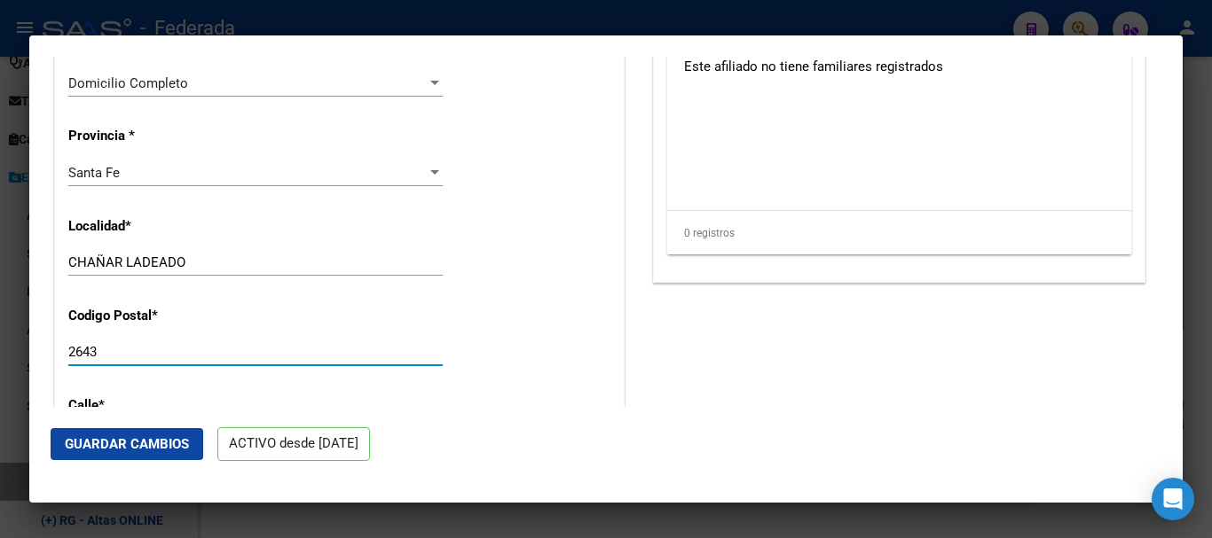
drag, startPoint x: 126, startPoint y: 370, endPoint x: 179, endPoint y: 376, distance: 53.6
click at [179, 365] on div "2643 Ingresar el codigo" at bounding box center [255, 352] width 374 height 27
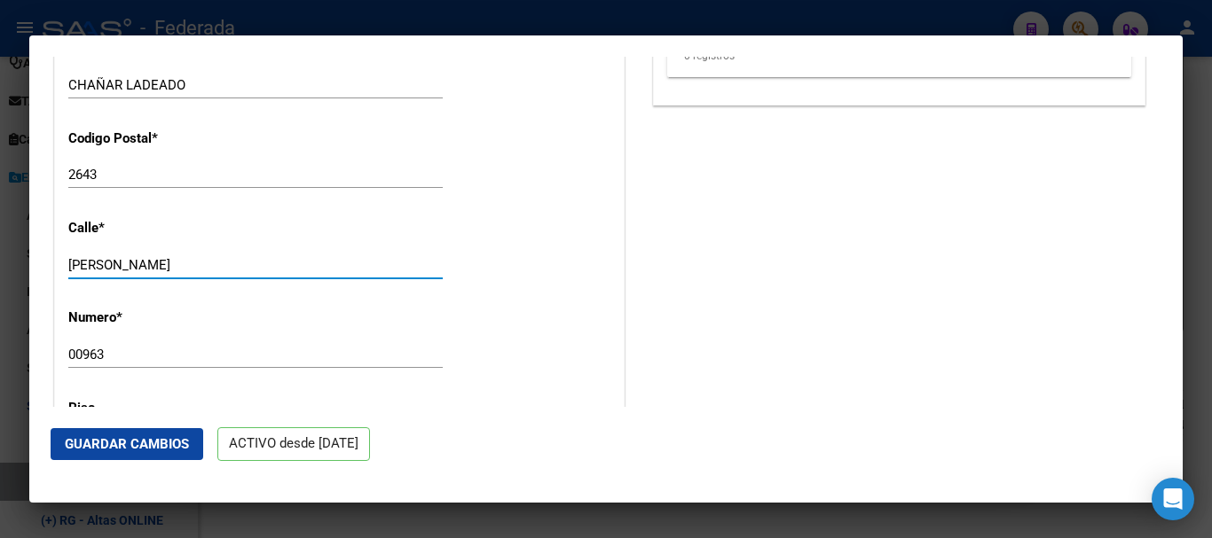
drag, startPoint x: 166, startPoint y: 281, endPoint x: 309, endPoint y: 284, distance: 142.8
click at [309, 273] on input "[PERSON_NAME]" at bounding box center [255, 265] width 374 height 16
type input "[PERSON_NAME]"
click at [179, 363] on input "00963" at bounding box center [255, 355] width 374 height 16
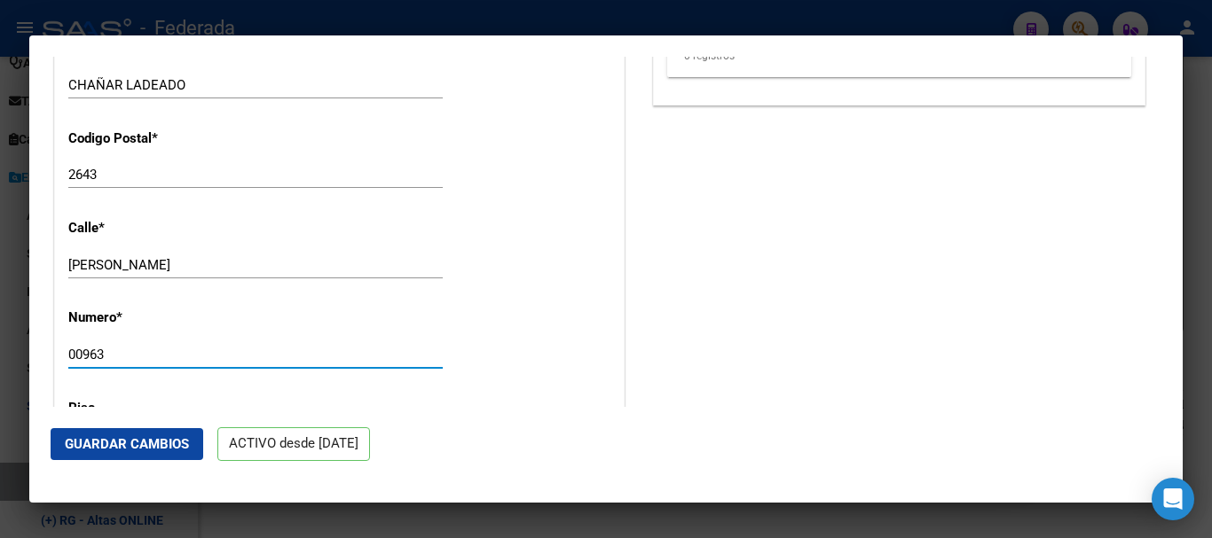
drag, startPoint x: 81, startPoint y: 374, endPoint x: 15, endPoint y: 374, distance: 65.6
click at [15, 374] on div "35647730 Buscar (apellido, dni, cuil, nro traspaso, cuit, obra social) search ¿…" at bounding box center [606, 269] width 1212 height 538
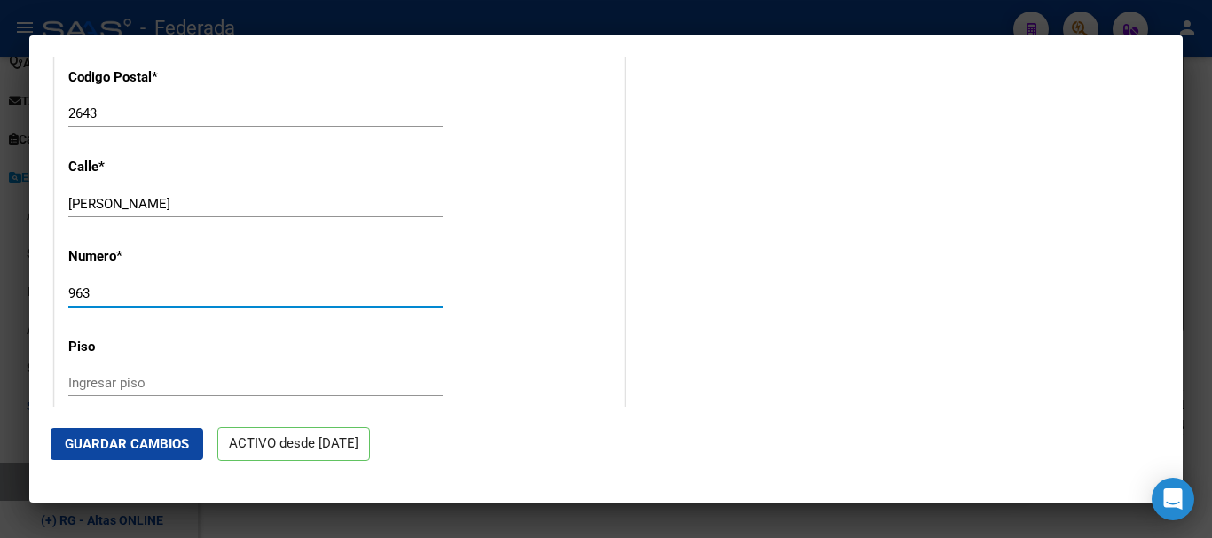
scroll to position [1774, 0]
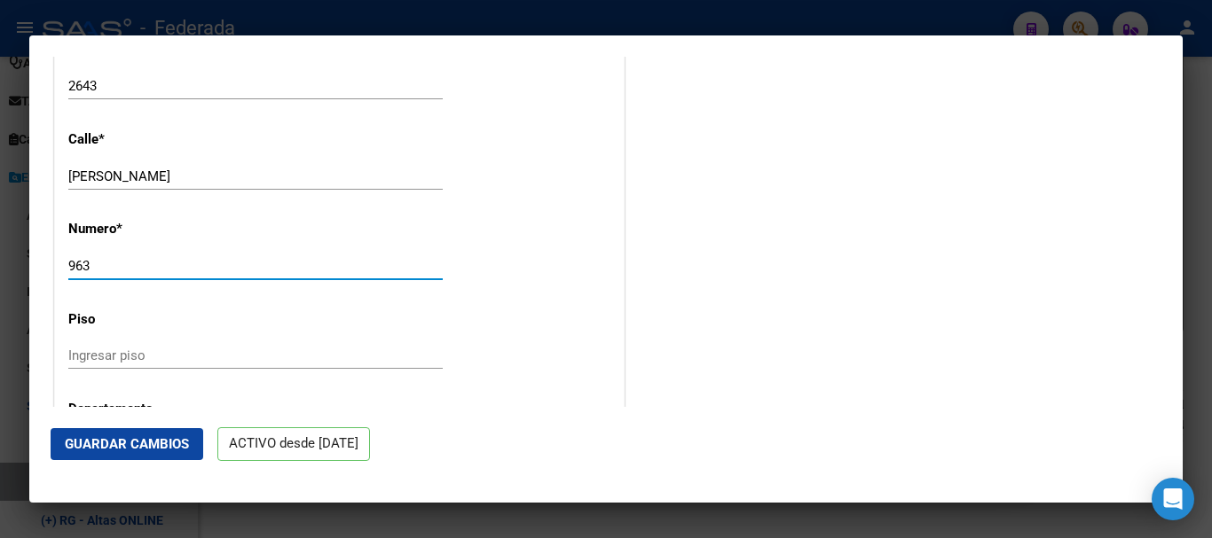
drag, startPoint x: 85, startPoint y: 286, endPoint x: 210, endPoint y: 288, distance: 125.1
click at [210, 279] on div "963 Ingresar nro" at bounding box center [255, 266] width 374 height 27
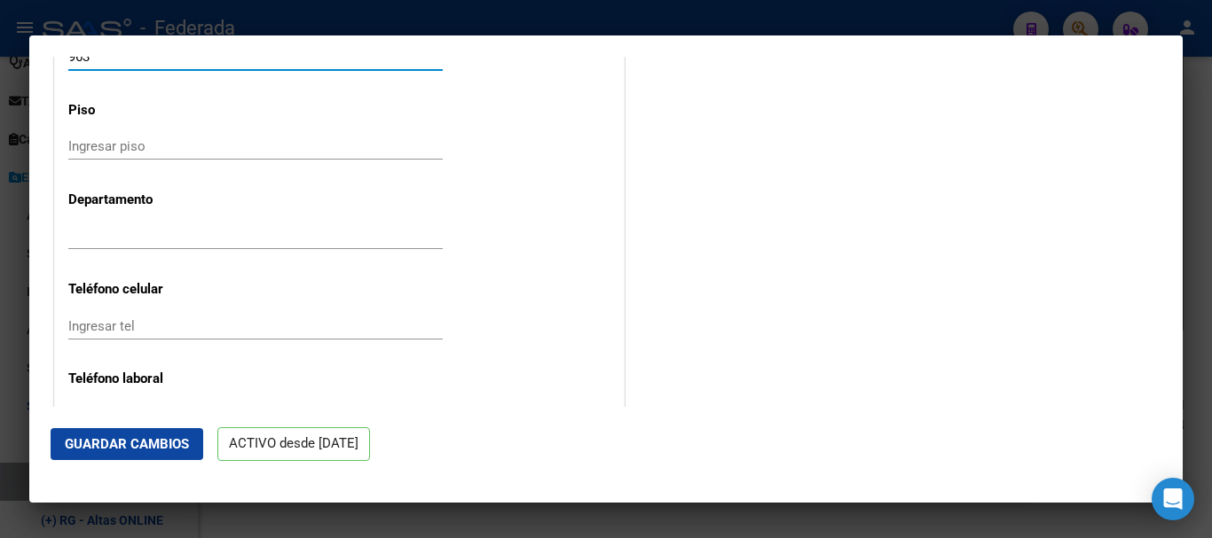
scroll to position [2040, 0]
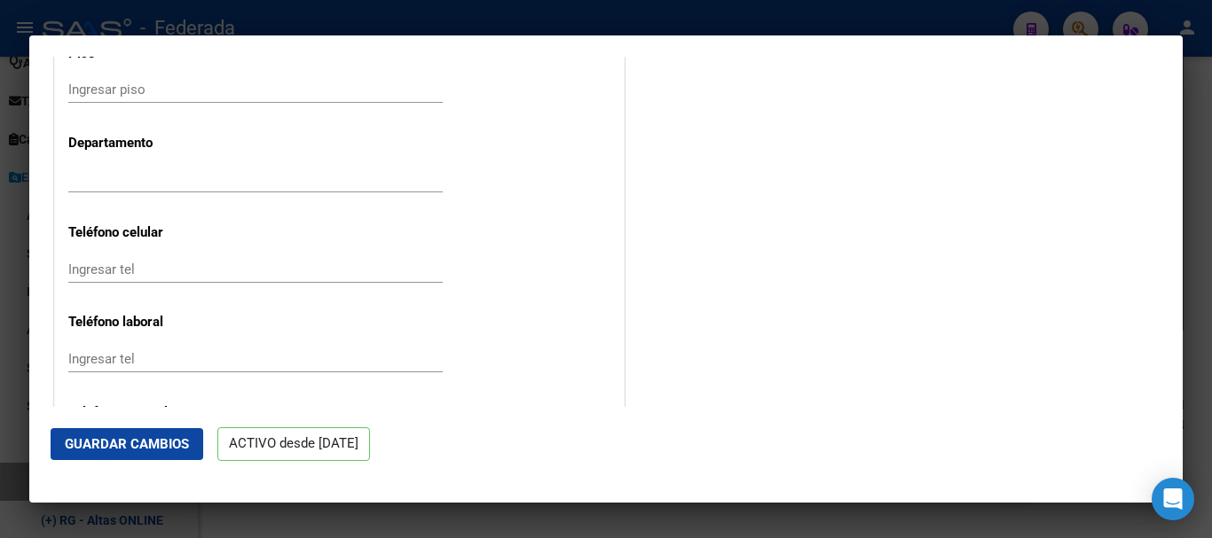
type input "963"
click at [156, 431] on button "Guardar Cambios" at bounding box center [127, 444] width 153 height 32
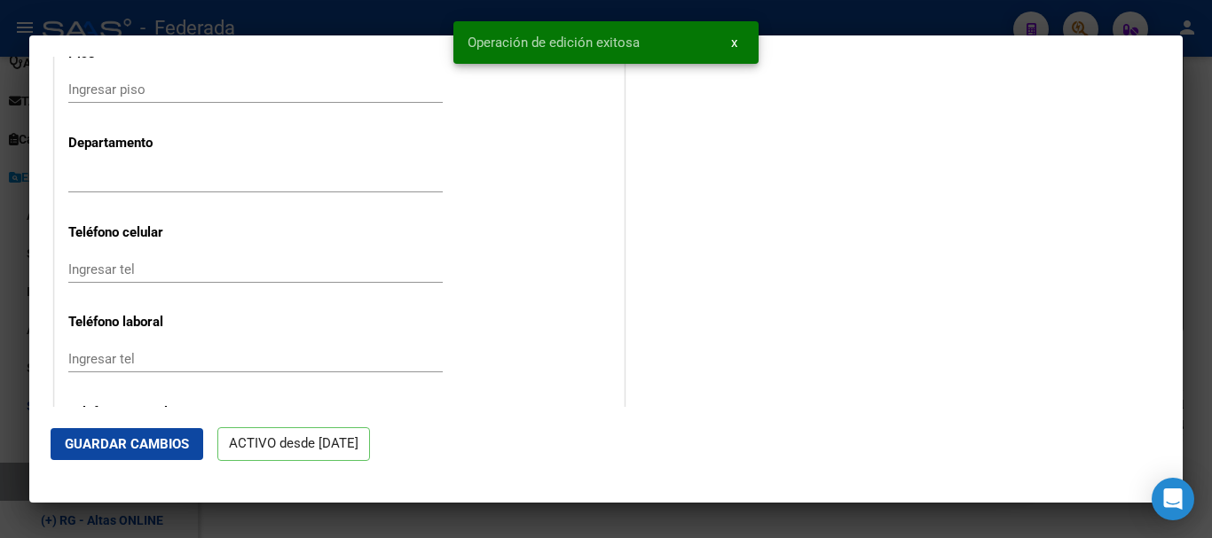
click at [1211, 250] on div at bounding box center [606, 269] width 1212 height 538
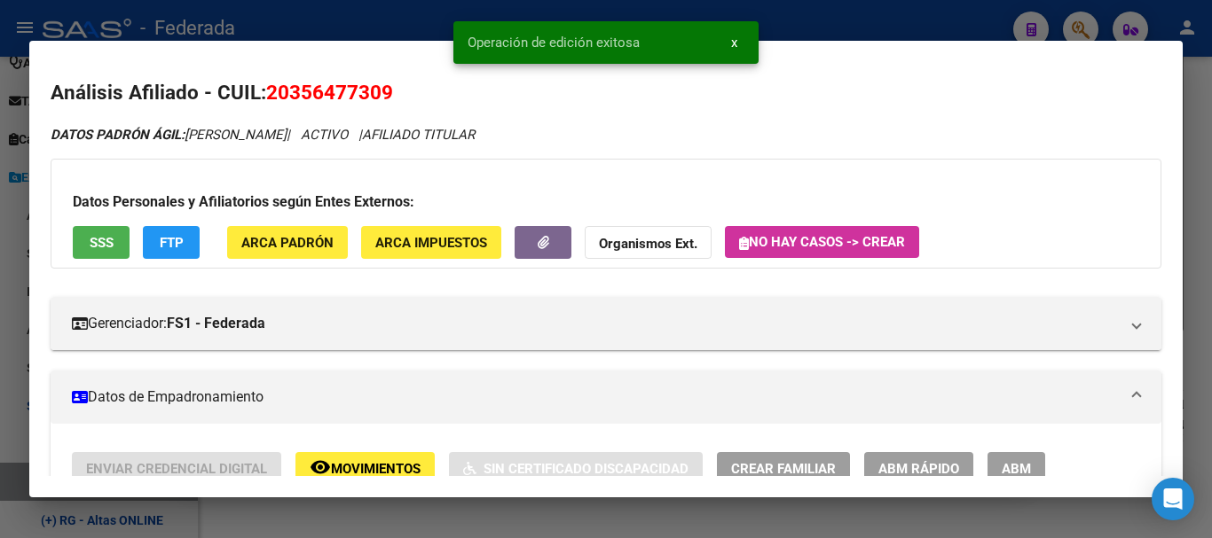
click at [1211, 159] on div at bounding box center [606, 269] width 1212 height 538
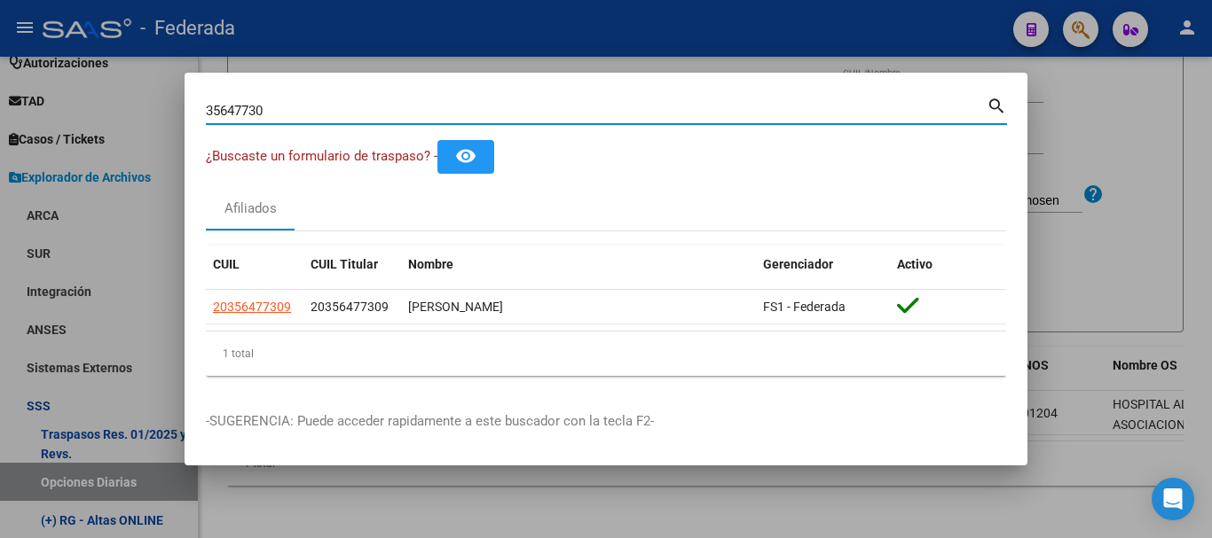
click at [758, 114] on input "35647730" at bounding box center [596, 111] width 781 height 16
paste input "3767383|"
type input "33767383"
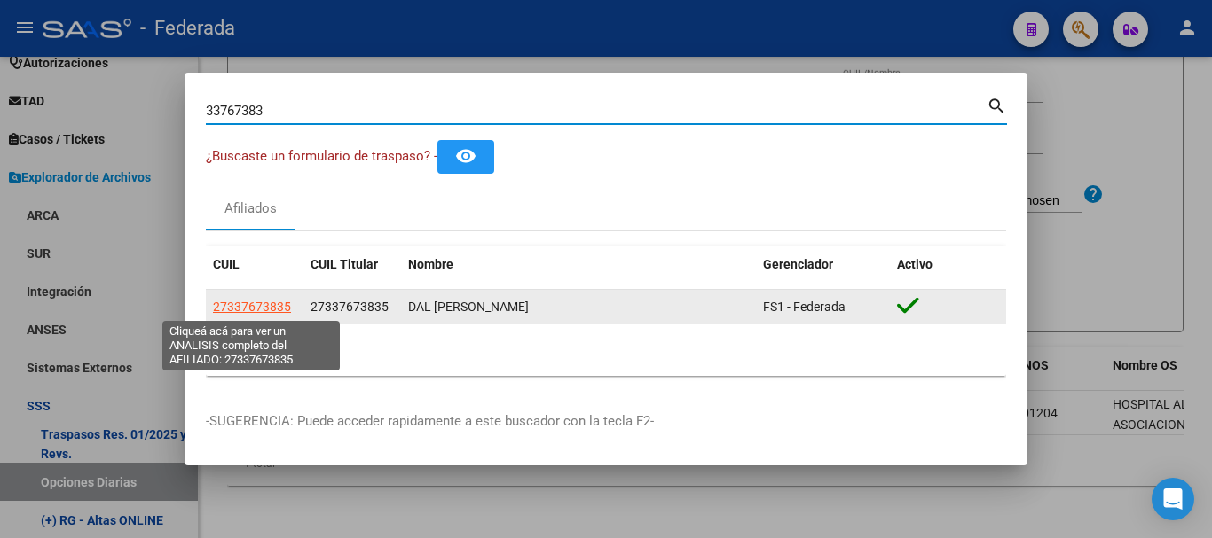
click at [284, 302] on span "27337673835" at bounding box center [252, 307] width 78 height 14
type textarea "27337673835"
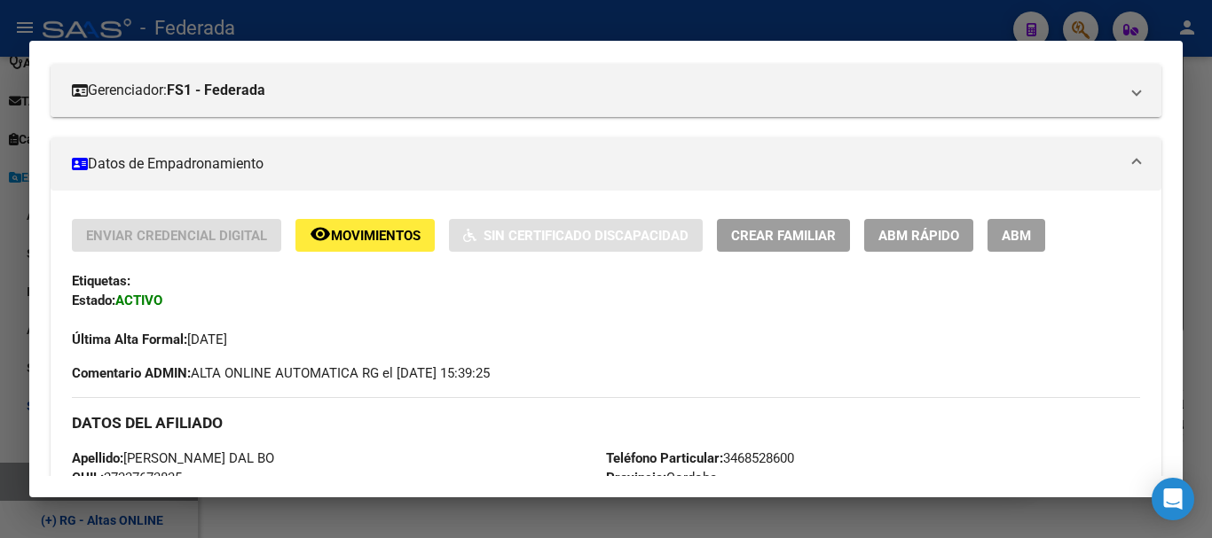
scroll to position [266, 0]
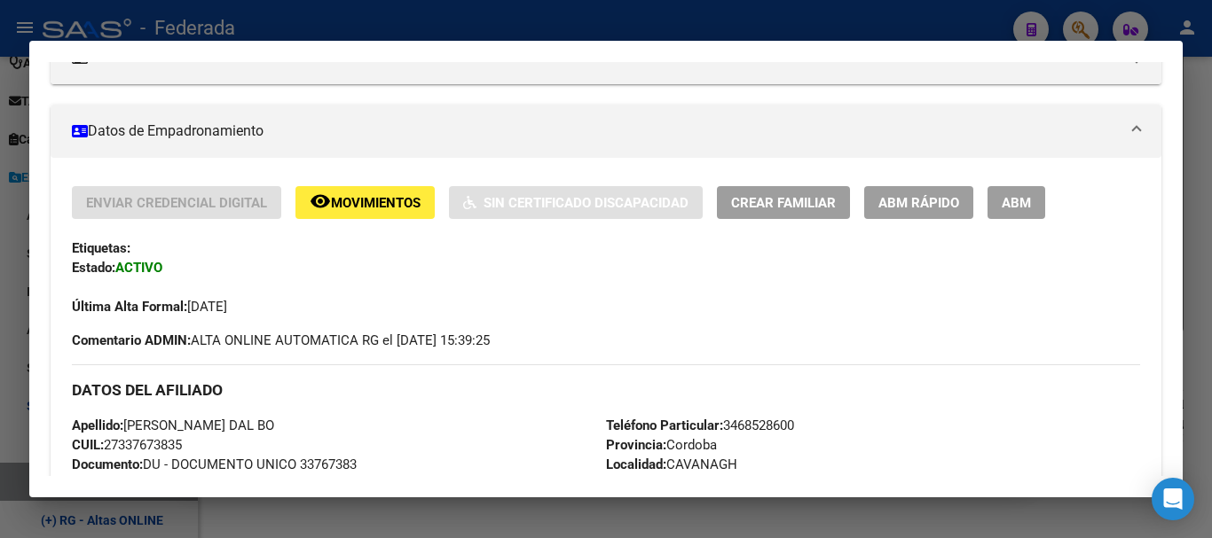
click at [905, 219] on div "Enviar Credencial Digital remove_red_eye Movimientos Sin Certificado Discapacid…" at bounding box center [606, 251] width 1068 height 130
click at [905, 216] on button "ABM Rápido" at bounding box center [918, 202] width 109 height 33
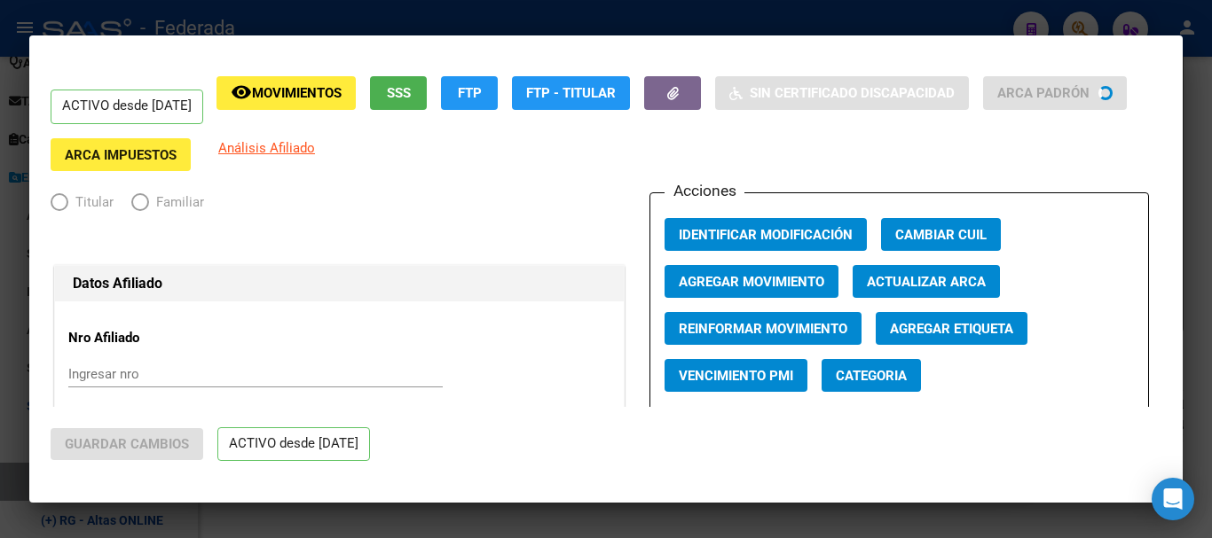
radio input "true"
type input "27-33767383-5"
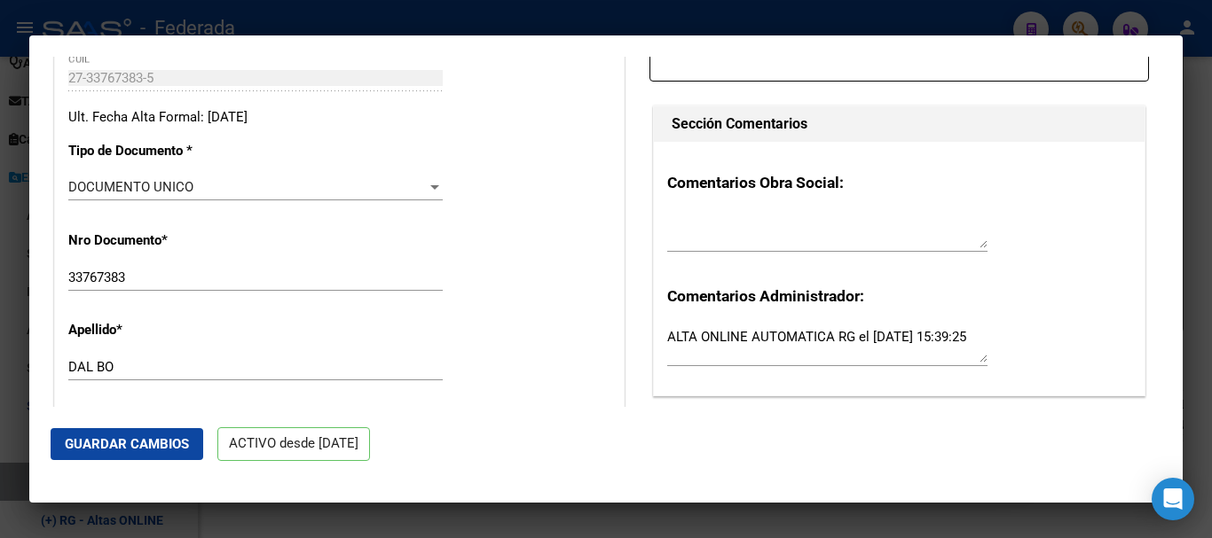
scroll to position [444, 0]
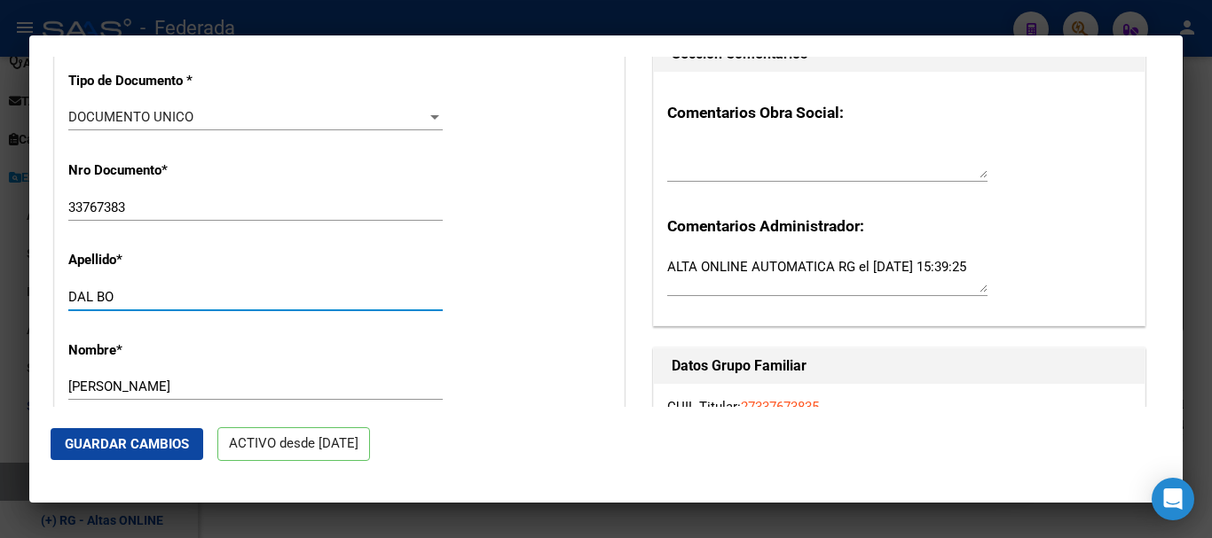
drag, startPoint x: 134, startPoint y: 311, endPoint x: 281, endPoint y: 312, distance: 147.3
click at [281, 305] on input "DAL BO" at bounding box center [255, 297] width 374 height 16
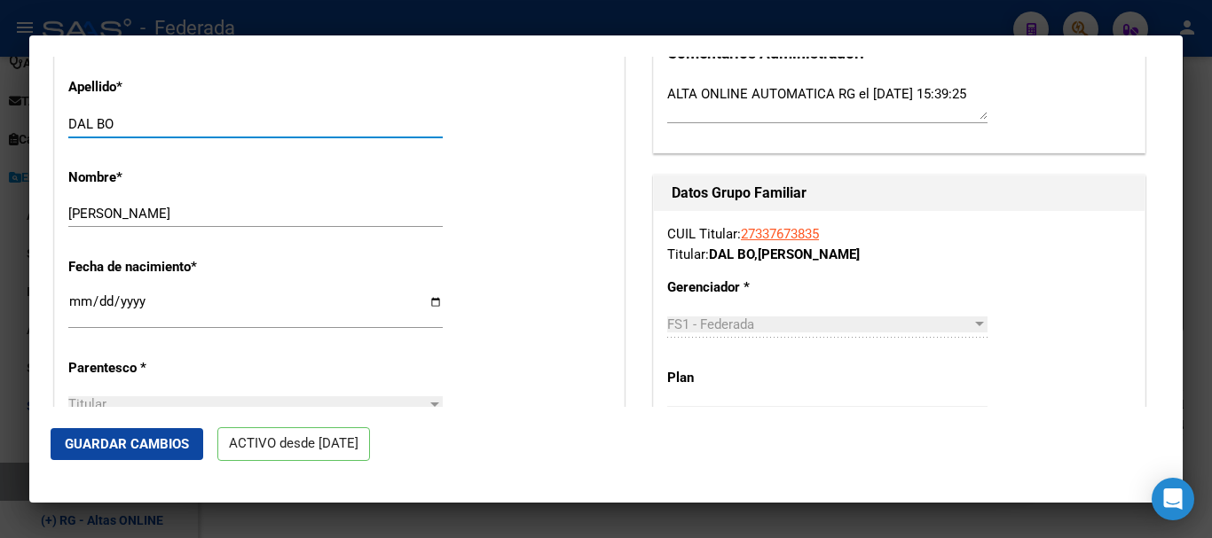
scroll to position [621, 0]
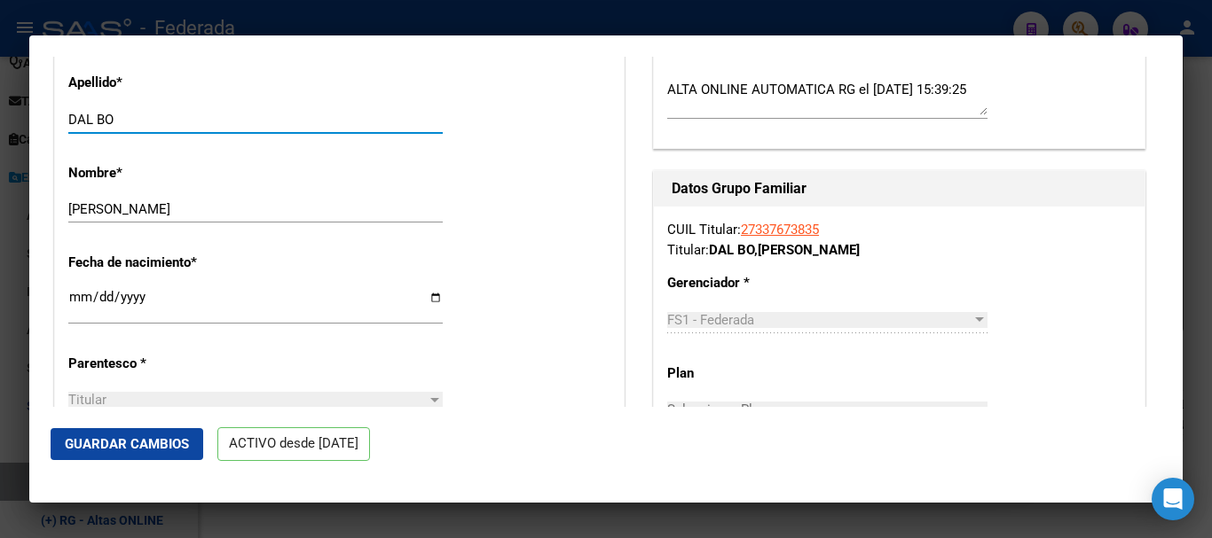
type input "DAL BO"
drag, startPoint x: 180, startPoint y: 220, endPoint x: 230, endPoint y: 238, distance: 52.7
click at [230, 238] on div "[PERSON_NAME] Ingresar nombre" at bounding box center [255, 217] width 374 height 43
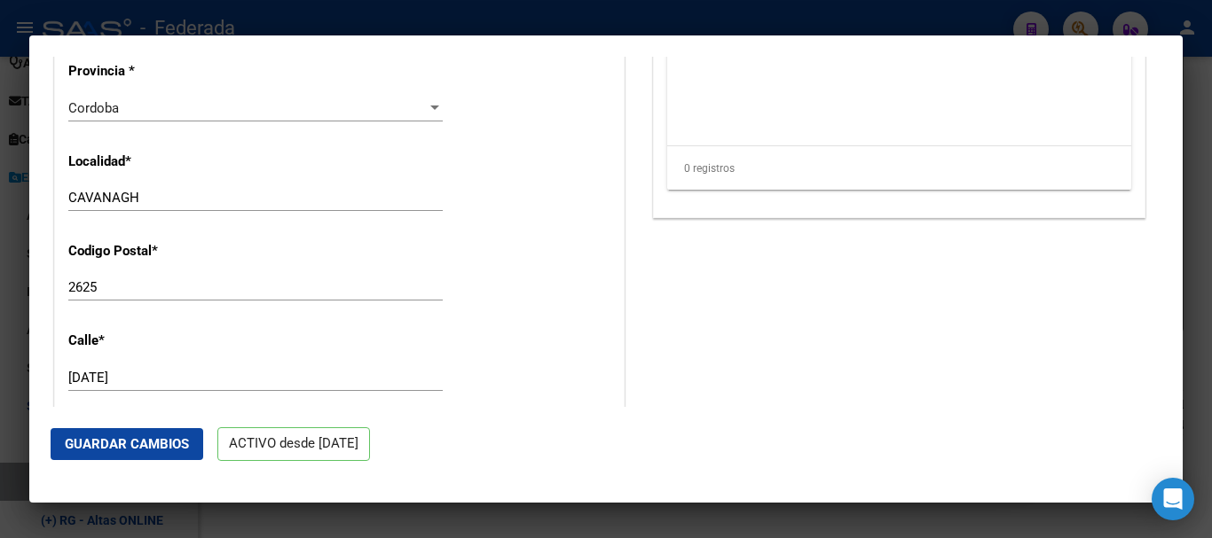
scroll to position [1597, 0]
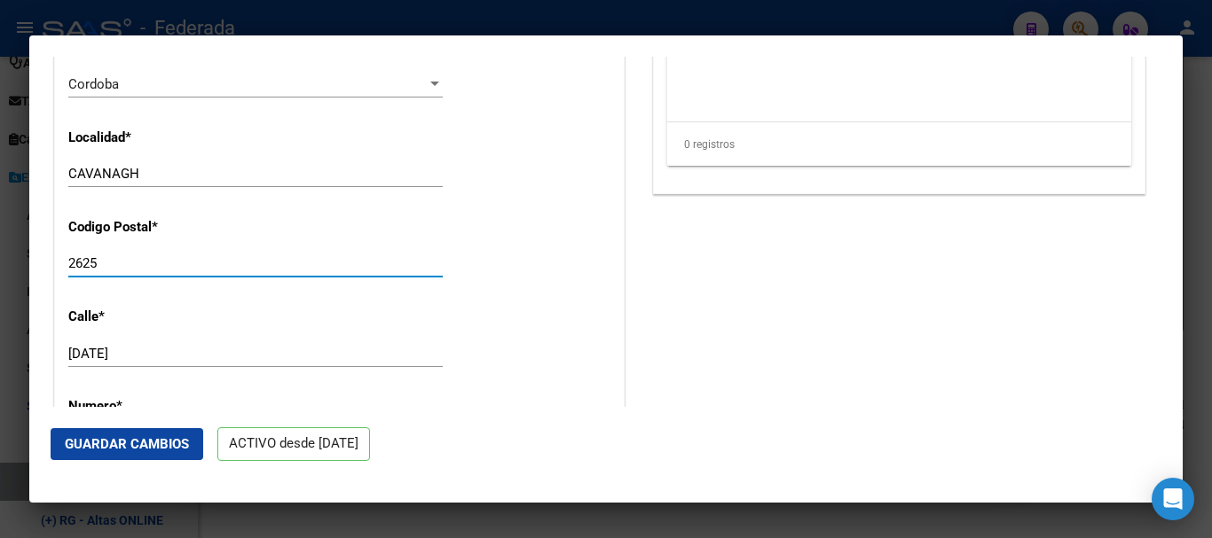
drag, startPoint x: 259, startPoint y: 281, endPoint x: 280, endPoint y: 287, distance: 22.2
click at [280, 277] on div "2625 Ingresar el codigo" at bounding box center [255, 263] width 374 height 27
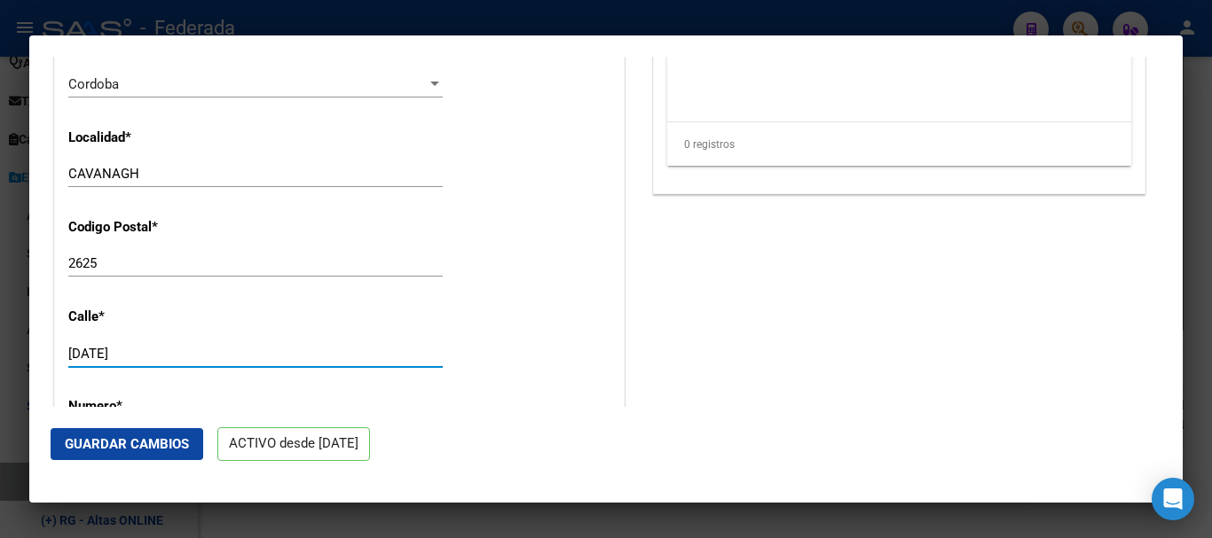
click at [257, 362] on input "[DATE]" at bounding box center [255, 354] width 374 height 16
drag, startPoint x: 279, startPoint y: 370, endPoint x: 393, endPoint y: 376, distance: 114.6
click at [393, 367] on div "[DATE] Ingresar calle" at bounding box center [255, 354] width 374 height 27
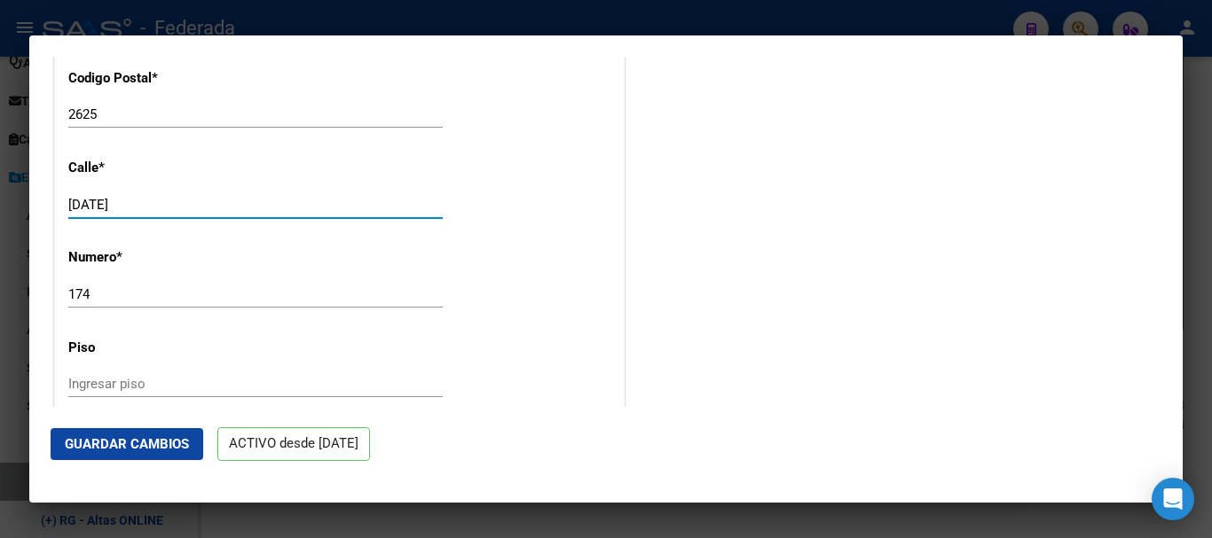
scroll to position [1774, 0]
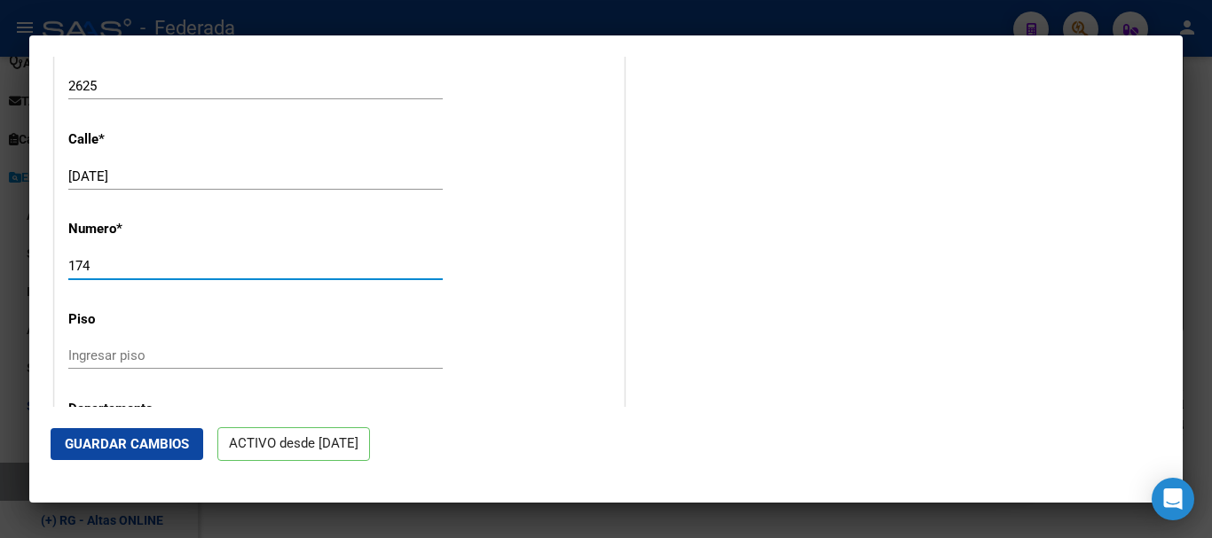
drag, startPoint x: 166, startPoint y: 277, endPoint x: 361, endPoint y: 277, distance: 195.2
click at [353, 274] on input "174" at bounding box center [255, 266] width 374 height 16
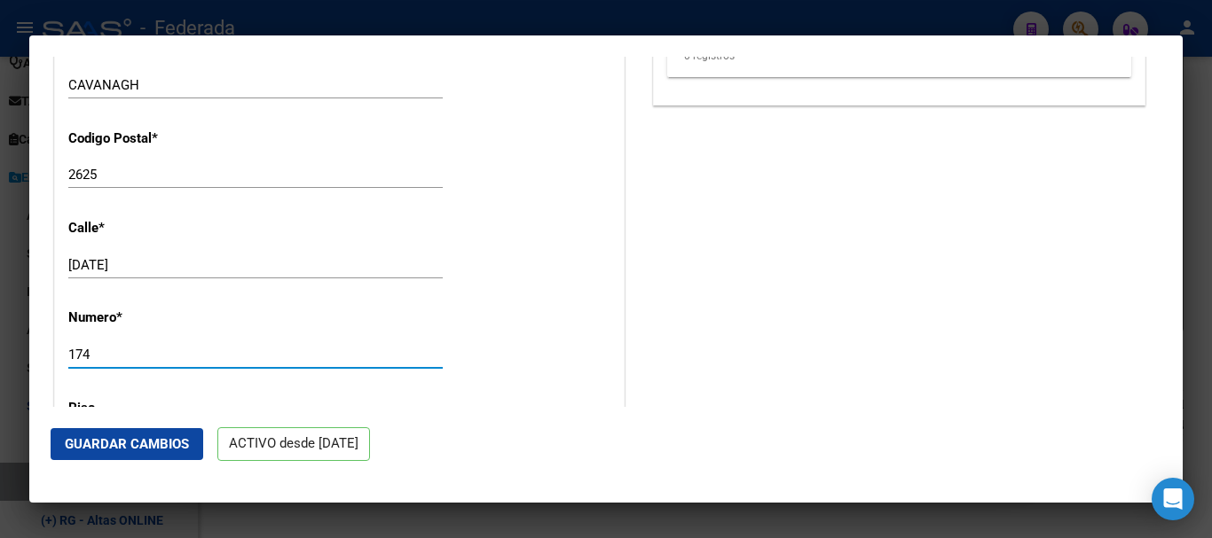
click at [114, 450] on span "Guardar Cambios" at bounding box center [127, 444] width 124 height 16
click at [1197, 110] on div at bounding box center [606, 269] width 1212 height 538
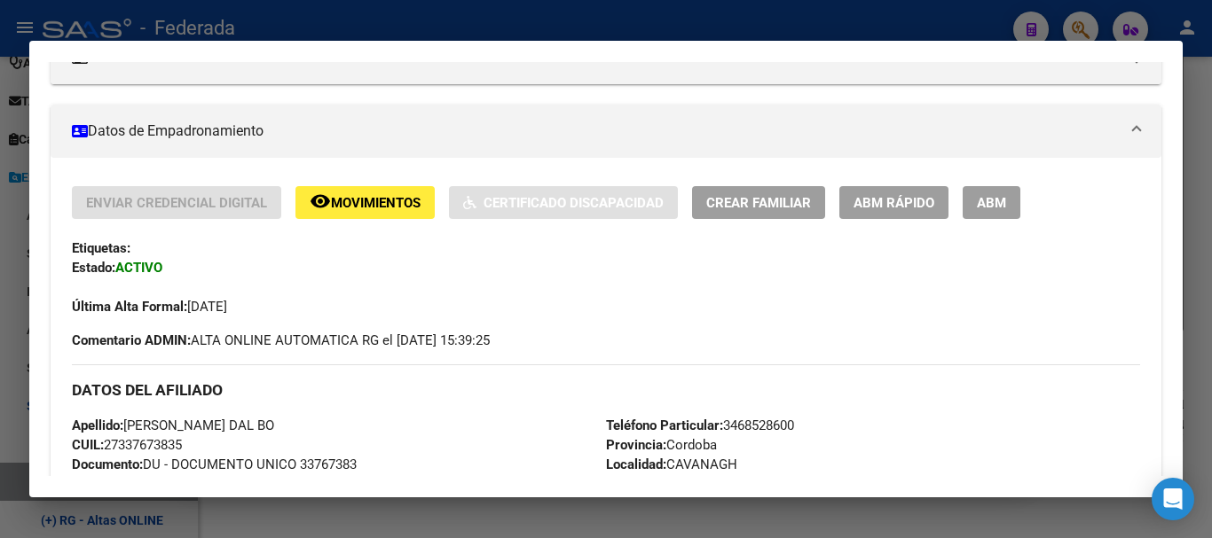
click at [1197, 110] on div at bounding box center [606, 269] width 1212 height 538
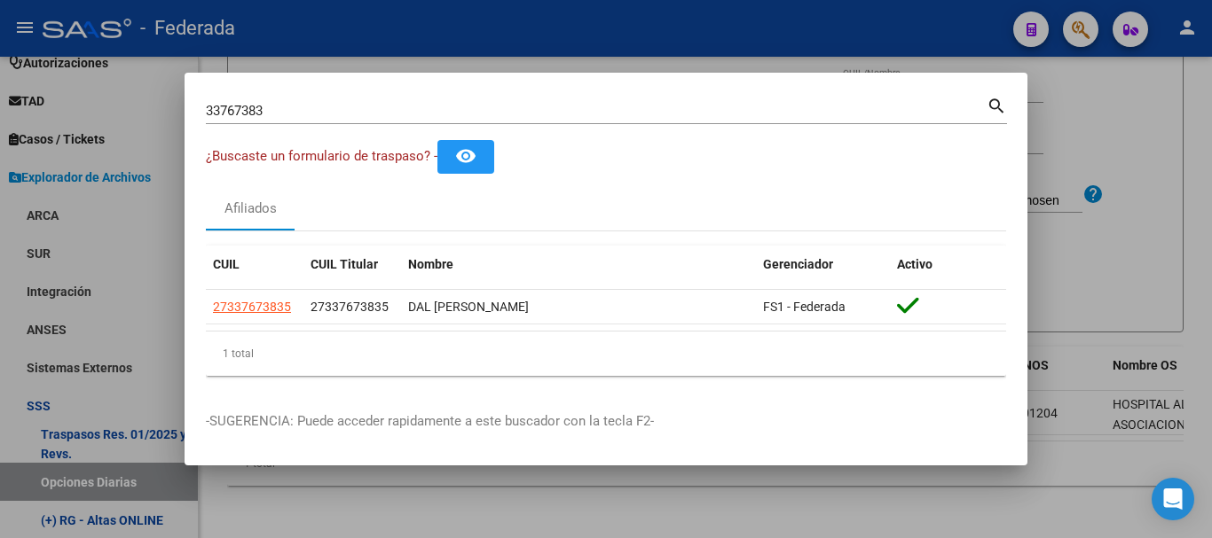
click at [768, 98] on div "33767383 Buscar (apellido, dni, [PERSON_NAME], nro traspaso, cuit, obra social)" at bounding box center [596, 111] width 781 height 27
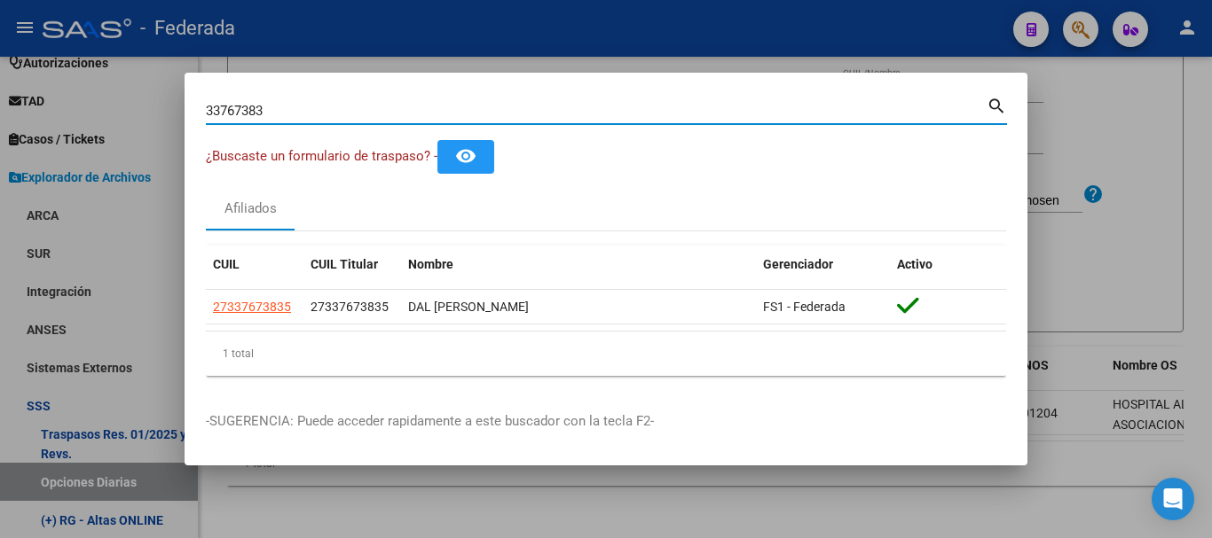
click at [768, 110] on input "33767383" at bounding box center [596, 111] width 781 height 16
paste input "41240386|"
type input "41240386"
drag, startPoint x: 263, startPoint y: 288, endPoint x: 253, endPoint y: 298, distance: 14.4
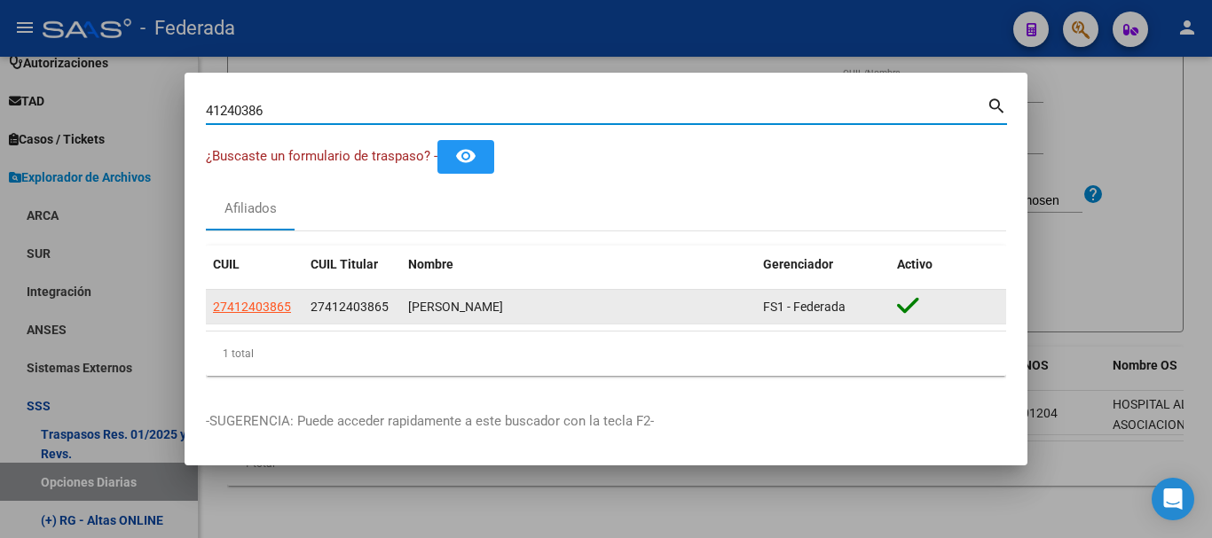
click at [263, 288] on datatable-header "CUIL CUIL Titular Nombre Gerenciador Activo" at bounding box center [606, 268] width 800 height 44
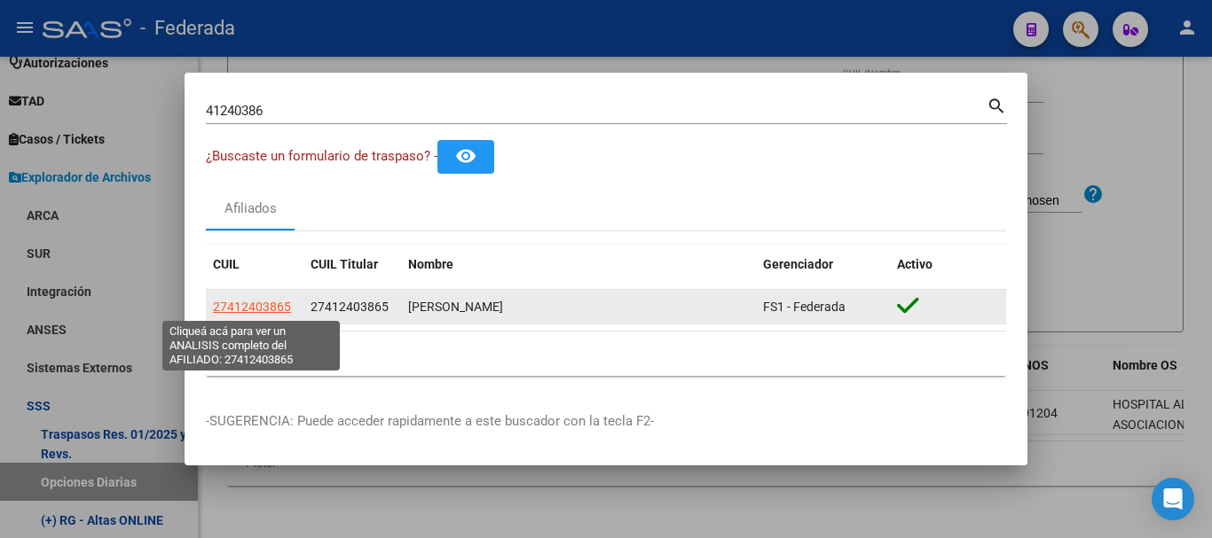
click at [251, 301] on span "27412403865" at bounding box center [252, 307] width 78 height 14
type textarea "27412403865"
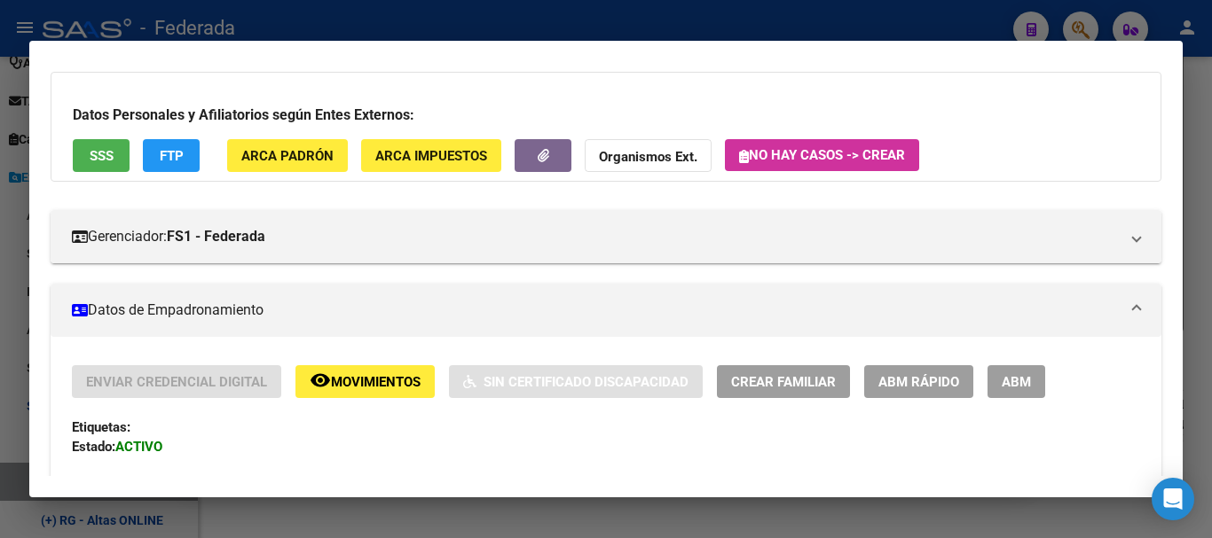
scroll to position [177, 0]
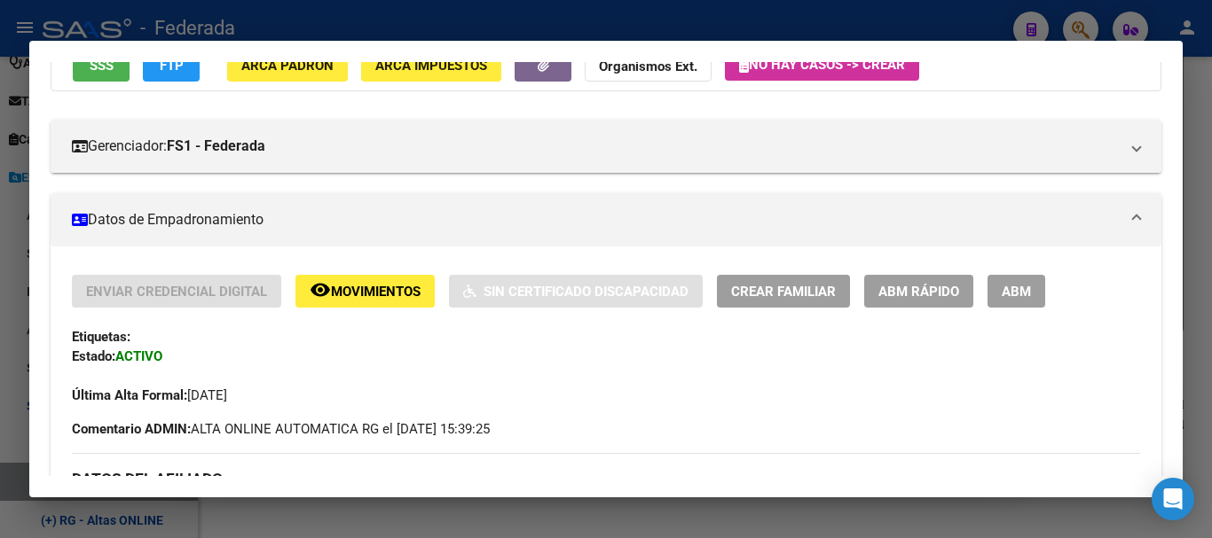
click at [939, 284] on span "ABM Rápido" at bounding box center [918, 292] width 81 height 16
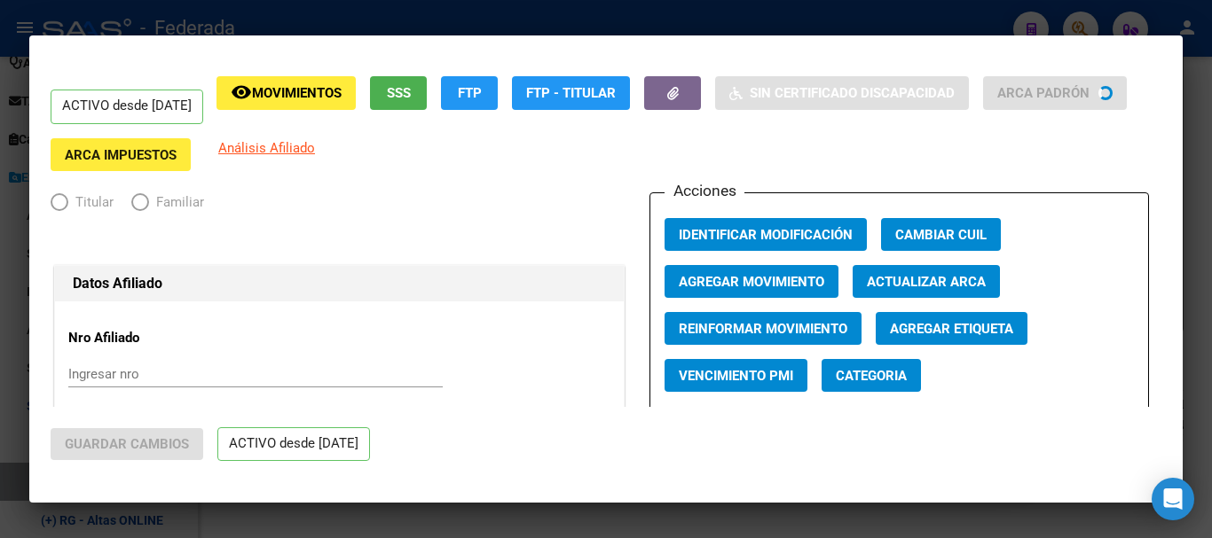
radio input "true"
type input "27-21403015-8"
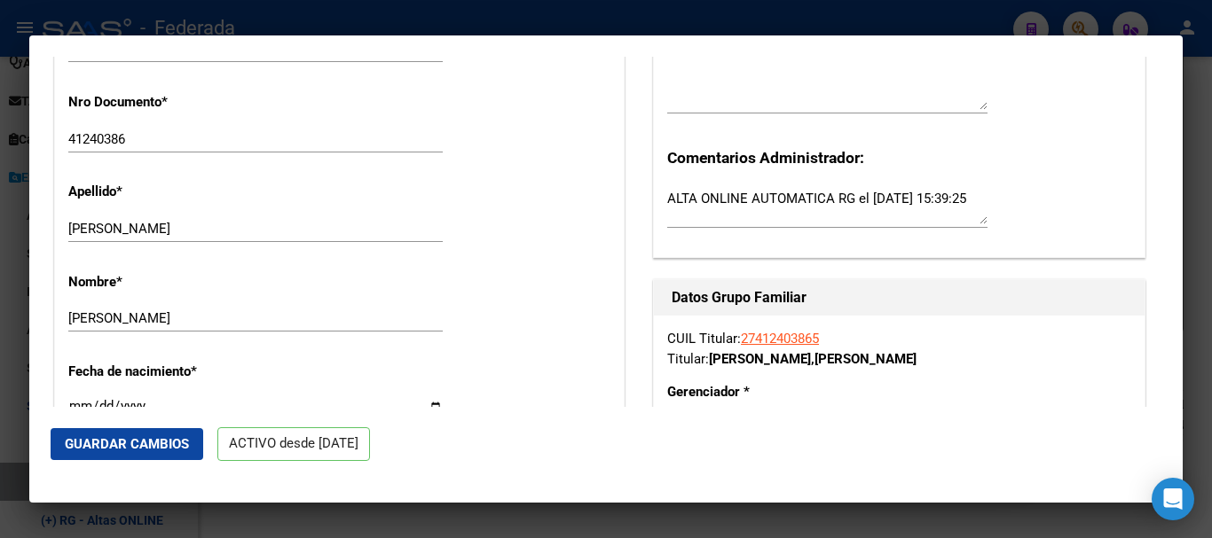
scroll to position [532, 0]
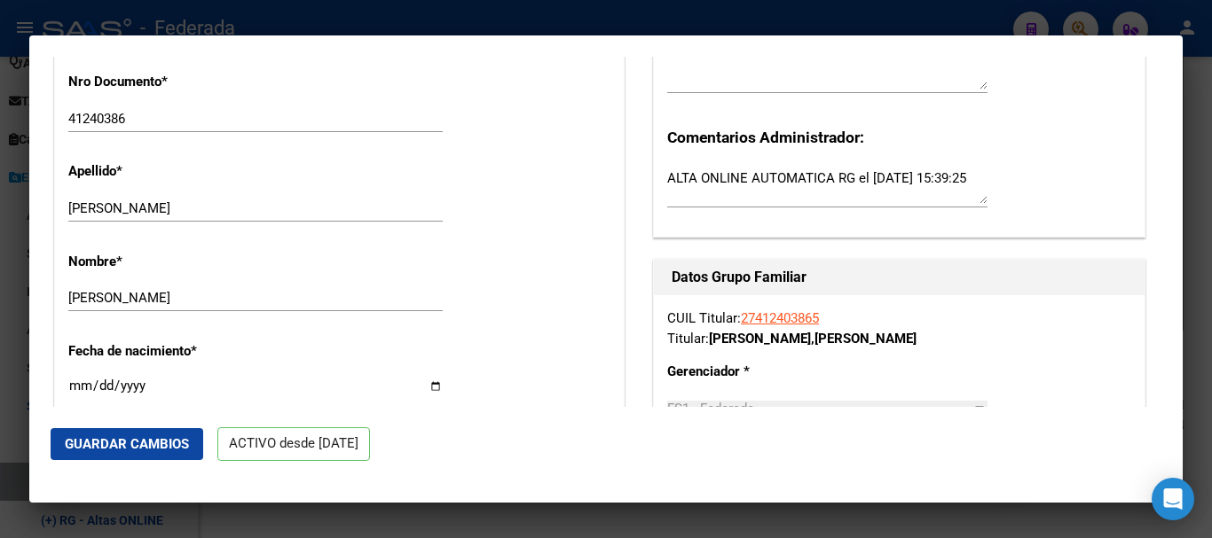
click at [205, 209] on div "[PERSON_NAME] Ingresar apellido" at bounding box center [255, 208] width 374 height 27
click at [232, 306] on input "[PERSON_NAME]" at bounding box center [255, 298] width 374 height 16
type input "[PERSON_NAME]"
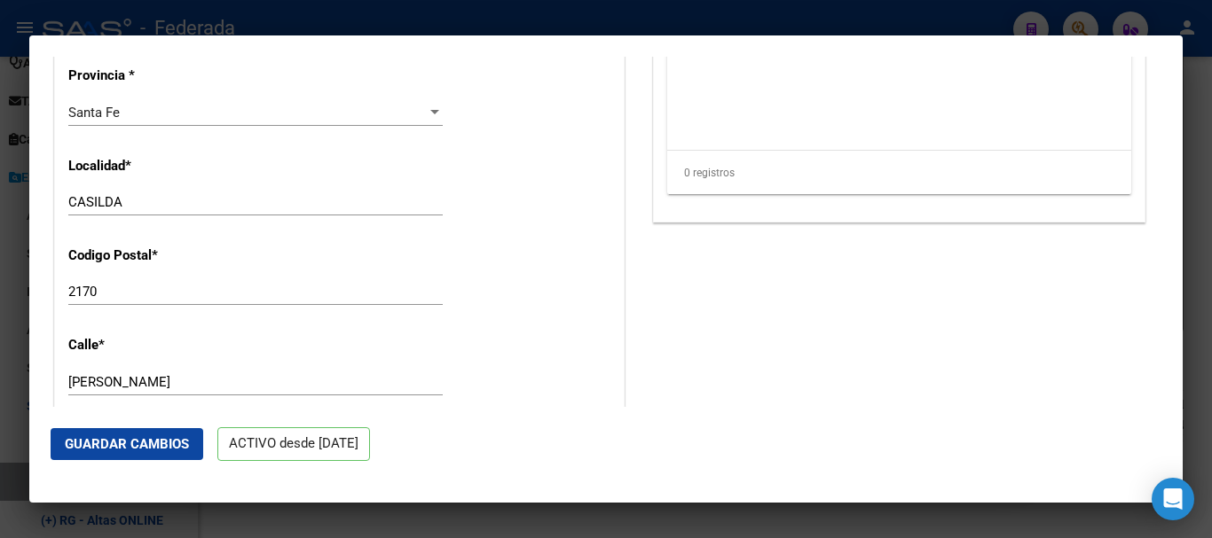
scroll to position [1597, 0]
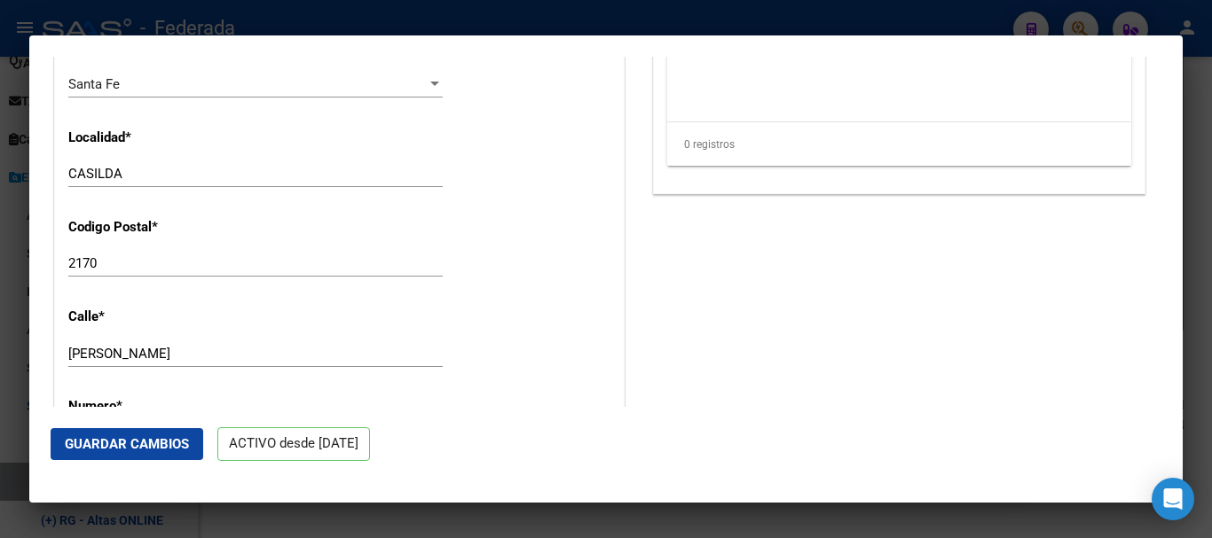
click at [215, 182] on input "CASILDA" at bounding box center [255, 174] width 374 height 16
drag, startPoint x: 127, startPoint y: 184, endPoint x: 381, endPoint y: 181, distance: 253.7
click at [378, 181] on input "CASILDA" at bounding box center [255, 174] width 374 height 16
type input "CASILDA"
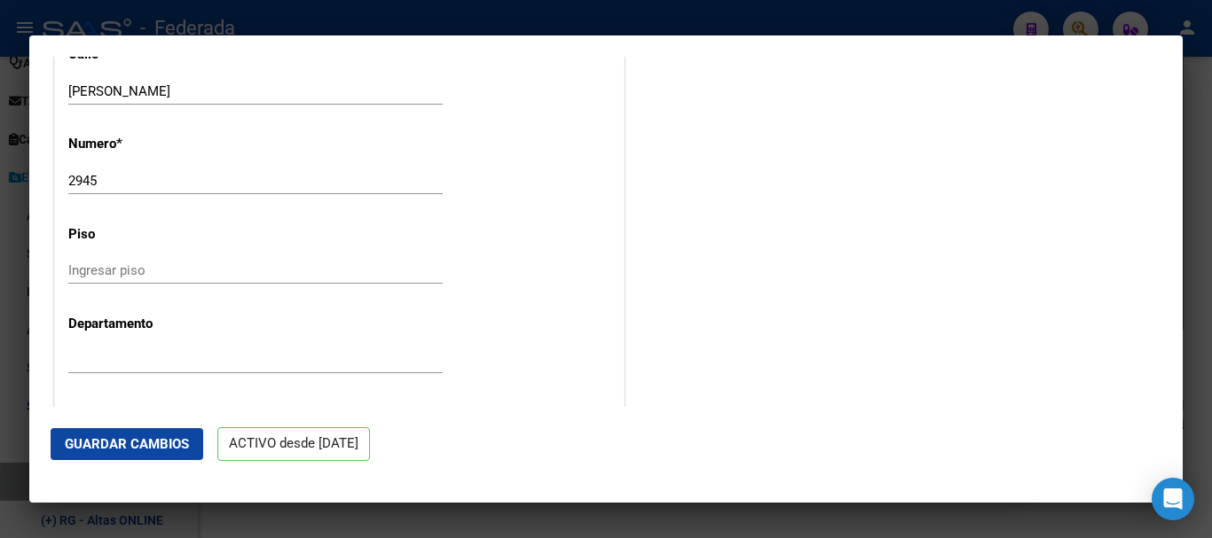
scroll to position [1863, 0]
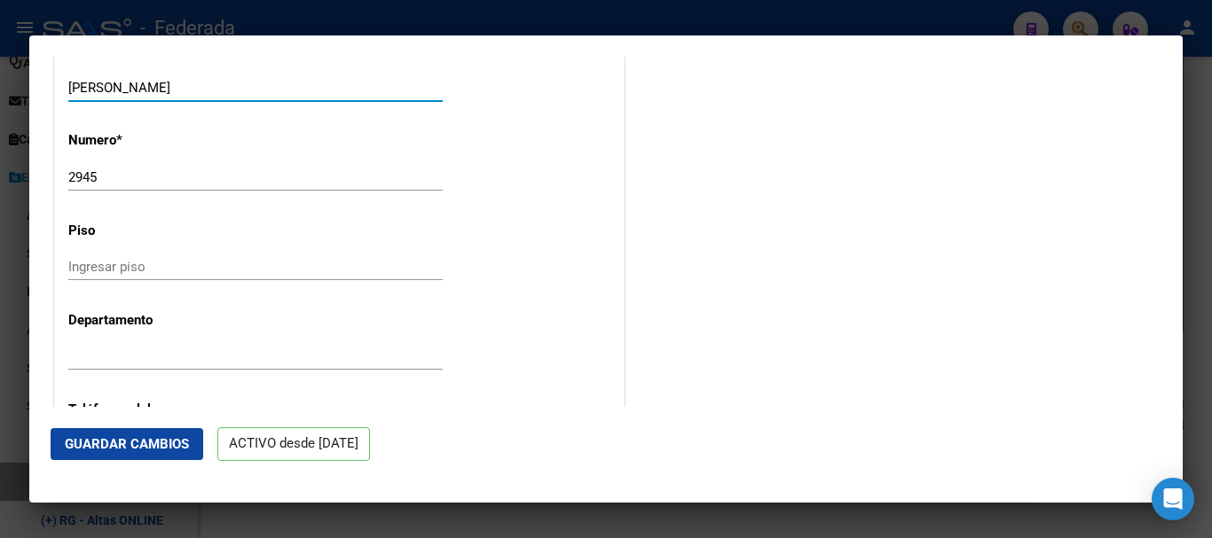
drag, startPoint x: 124, startPoint y: 102, endPoint x: 196, endPoint y: 101, distance: 71.9
click at [196, 96] on input "[PERSON_NAME]" at bounding box center [255, 88] width 374 height 16
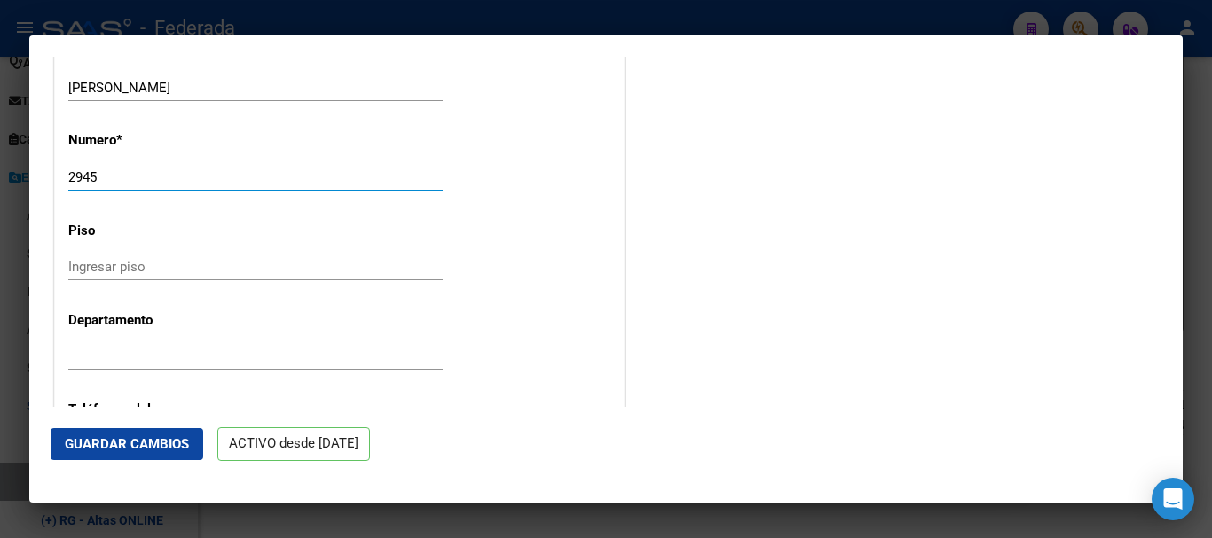
drag, startPoint x: 143, startPoint y: 196, endPoint x: 237, endPoint y: 197, distance: 94.0
click at [237, 185] on input "2945" at bounding box center [255, 177] width 374 height 16
click at [204, 269] on div "Ingresar piso" at bounding box center [255, 267] width 374 height 27
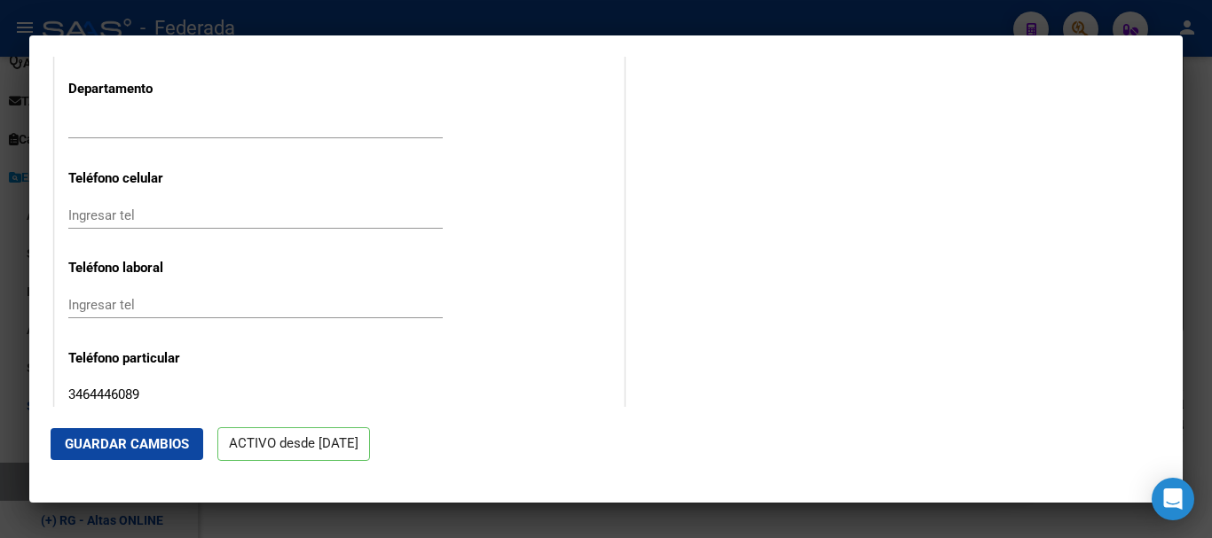
scroll to position [2129, 0]
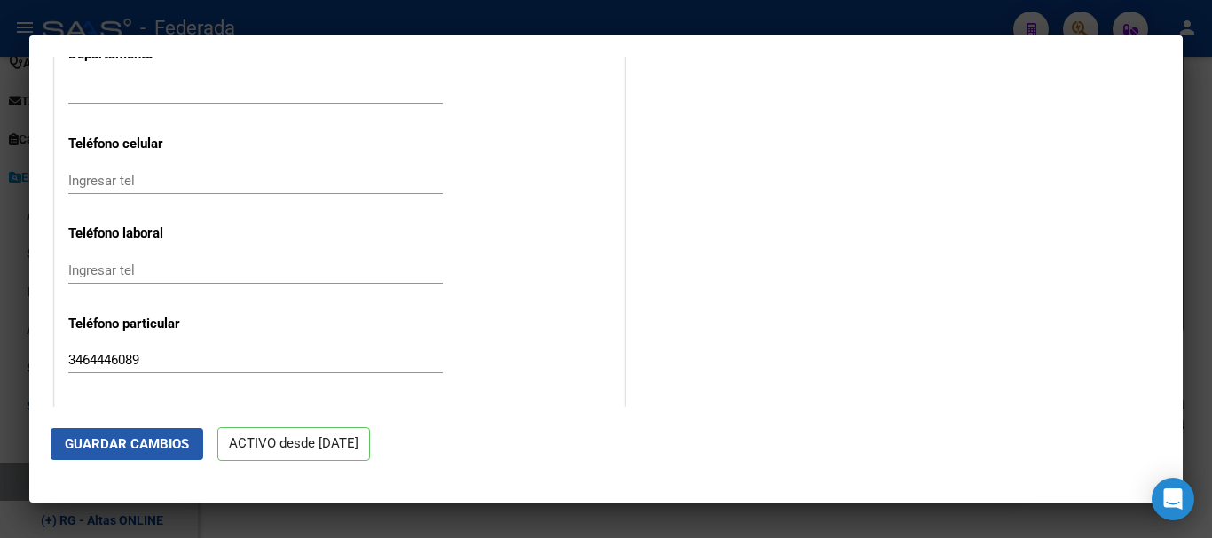
click at [169, 430] on button "Guardar Cambios" at bounding box center [127, 444] width 153 height 32
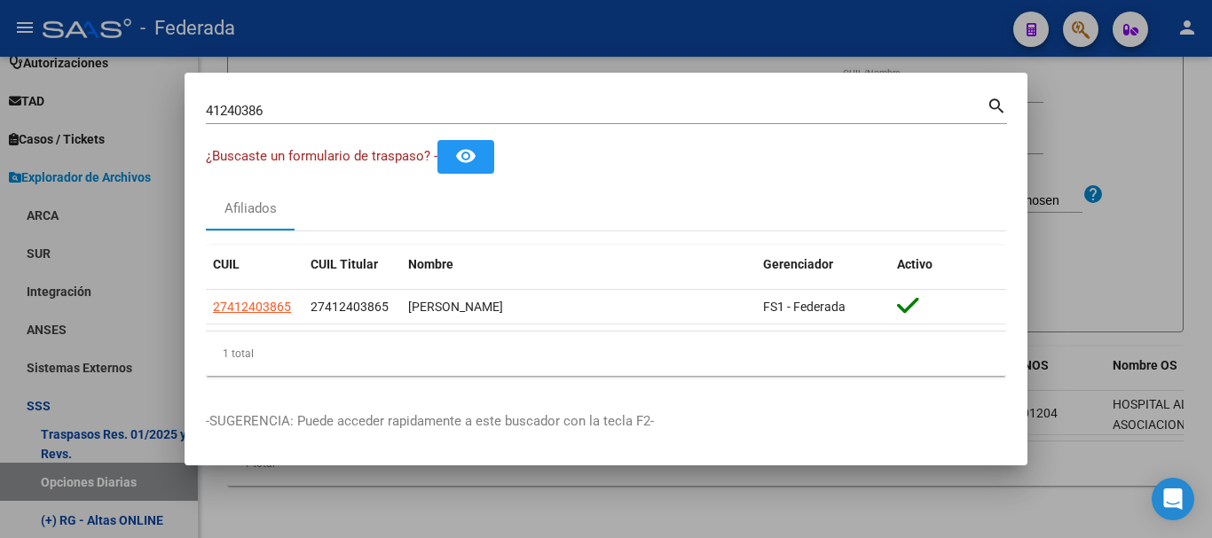
click at [491, 130] on div "41240386 Buscar (apellido, dni, [PERSON_NAME], [PERSON_NAME], cuit, obra social…" at bounding box center [606, 117] width 801 height 47
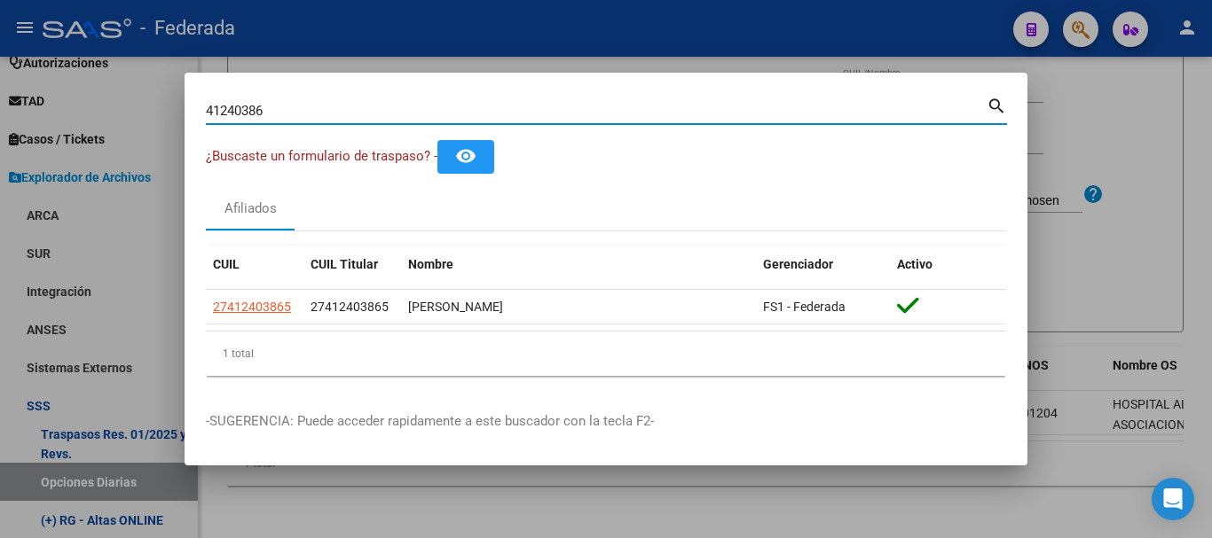
click at [486, 113] on input "41240386" at bounding box center [596, 111] width 781 height 16
paste input "18158434|"
type input "18158434"
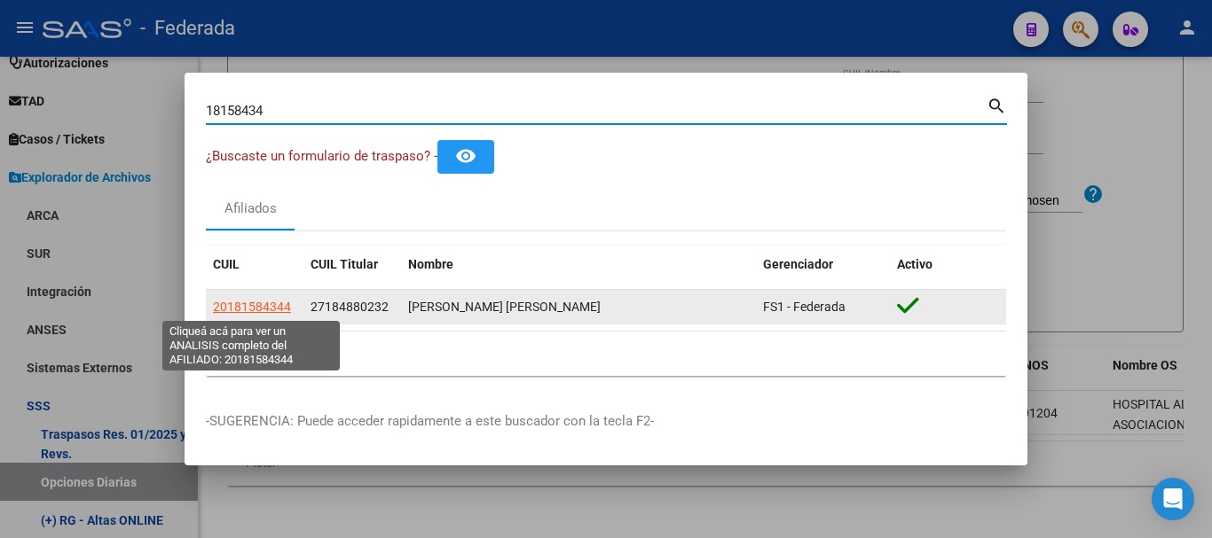
click at [271, 309] on span "20181584344" at bounding box center [252, 307] width 78 height 14
type textarea "20181584344"
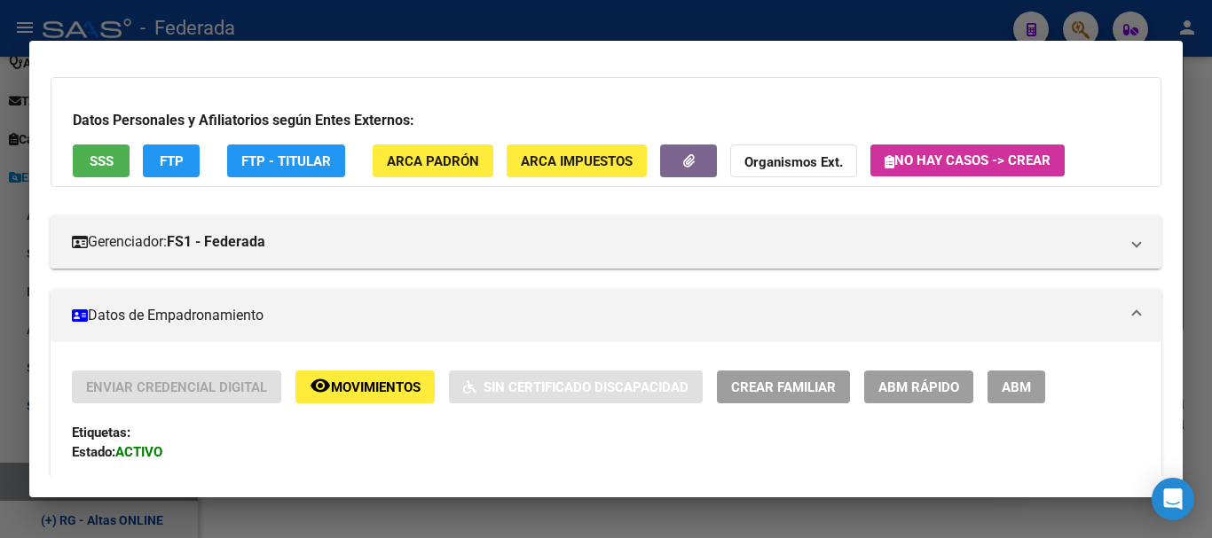
scroll to position [177, 0]
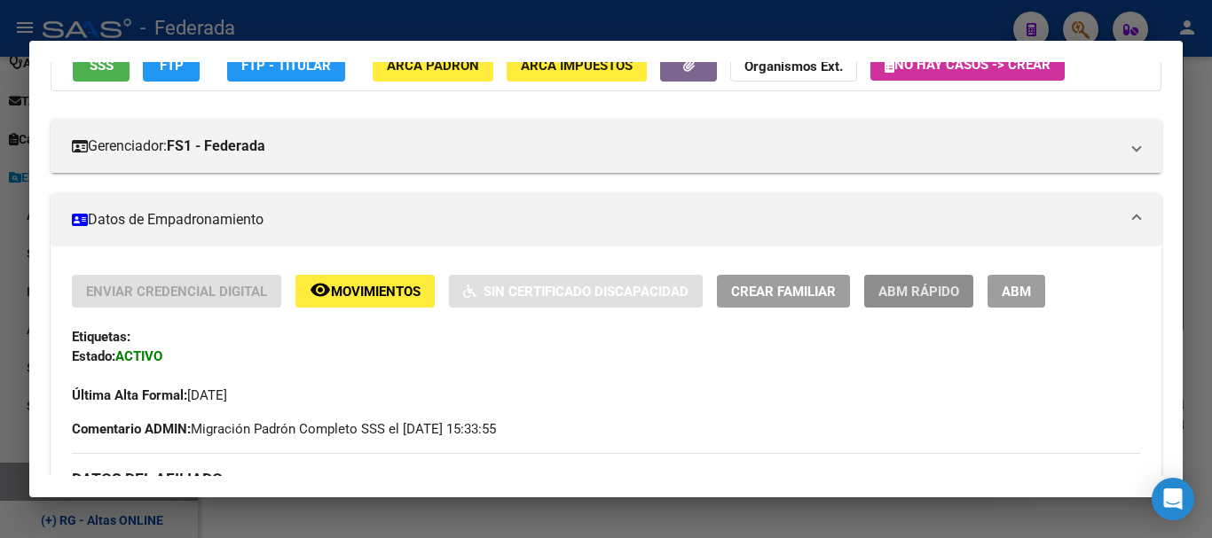
click at [884, 287] on span "ABM Rápido" at bounding box center [918, 292] width 81 height 16
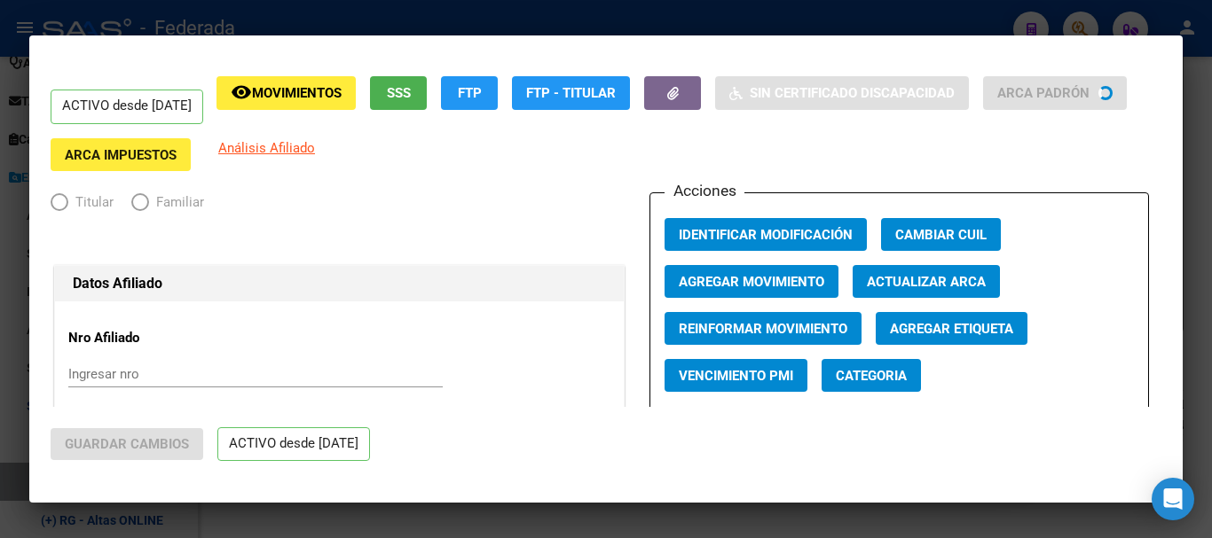
radio input "true"
type input "30-71441496-4"
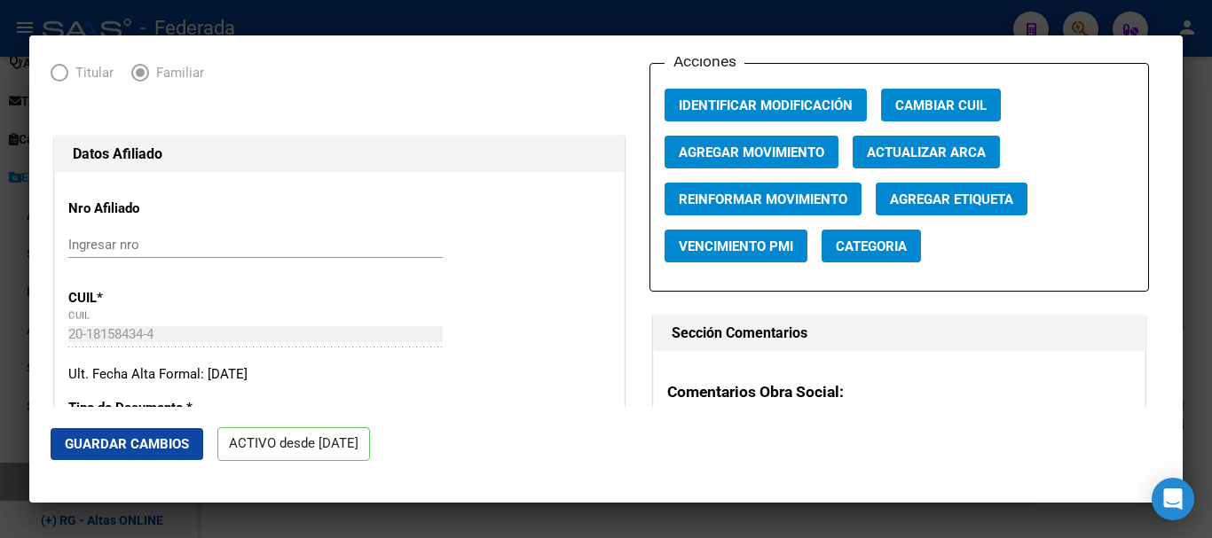
scroll to position [355, 0]
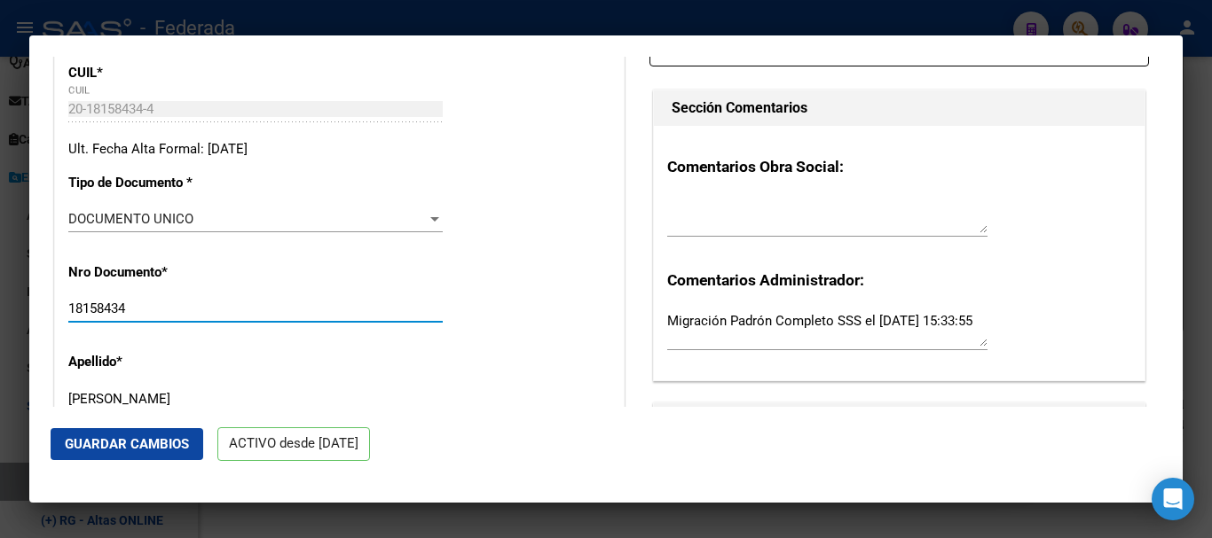
click at [265, 311] on input "18158434" at bounding box center [255, 309] width 374 height 16
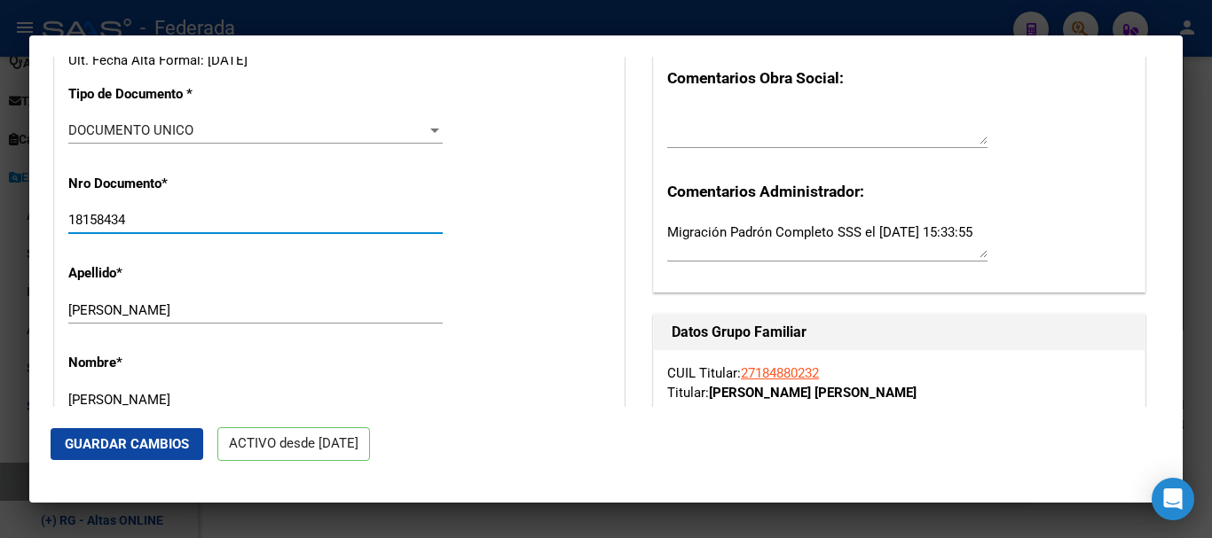
click at [255, 312] on input "[PERSON_NAME]" at bounding box center [255, 310] width 374 height 16
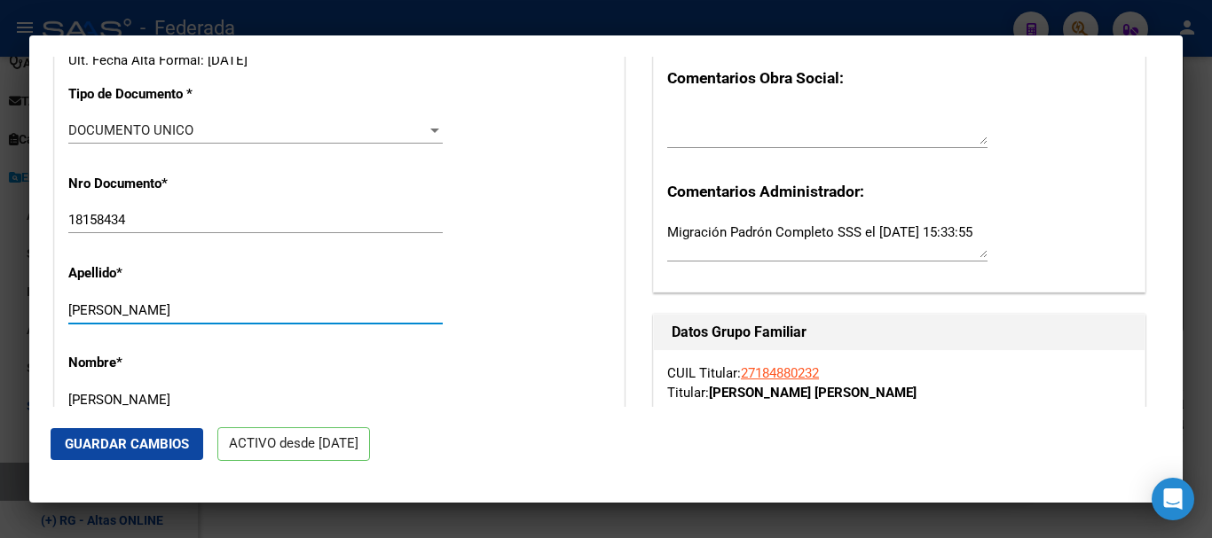
drag, startPoint x: 132, startPoint y: 309, endPoint x: 270, endPoint y: 303, distance: 137.6
click at [268, 303] on input "[PERSON_NAME]" at bounding box center [255, 310] width 374 height 16
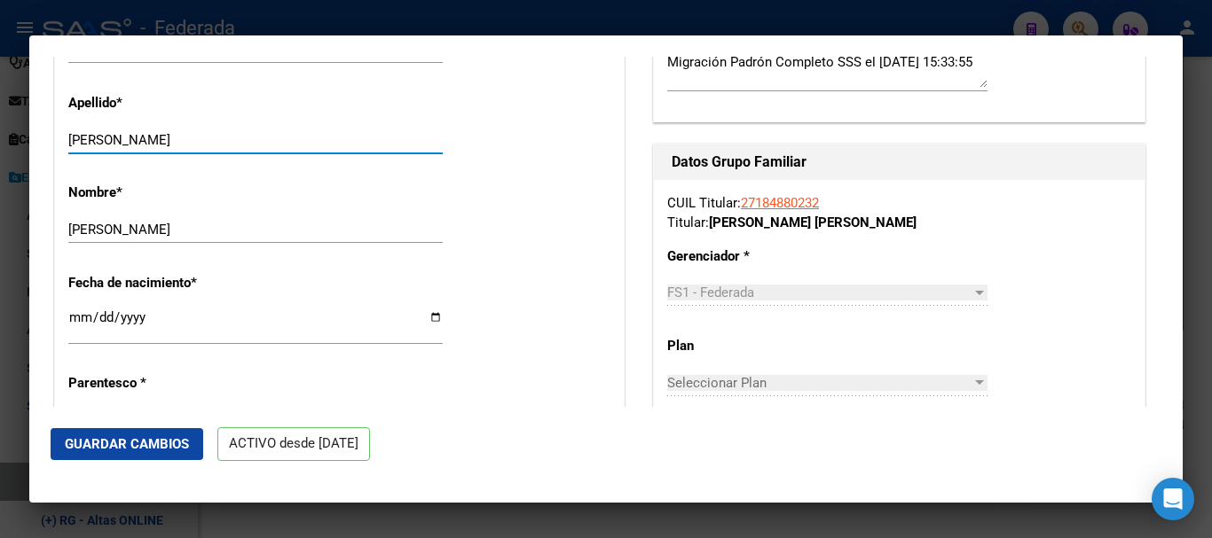
scroll to position [621, 0]
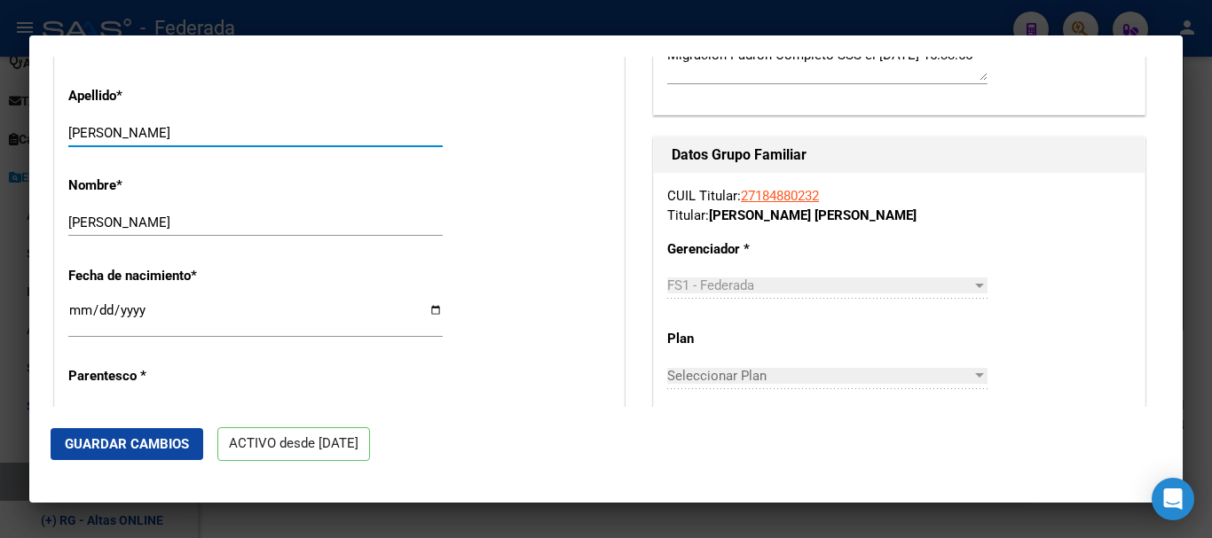
type input "[PERSON_NAME]"
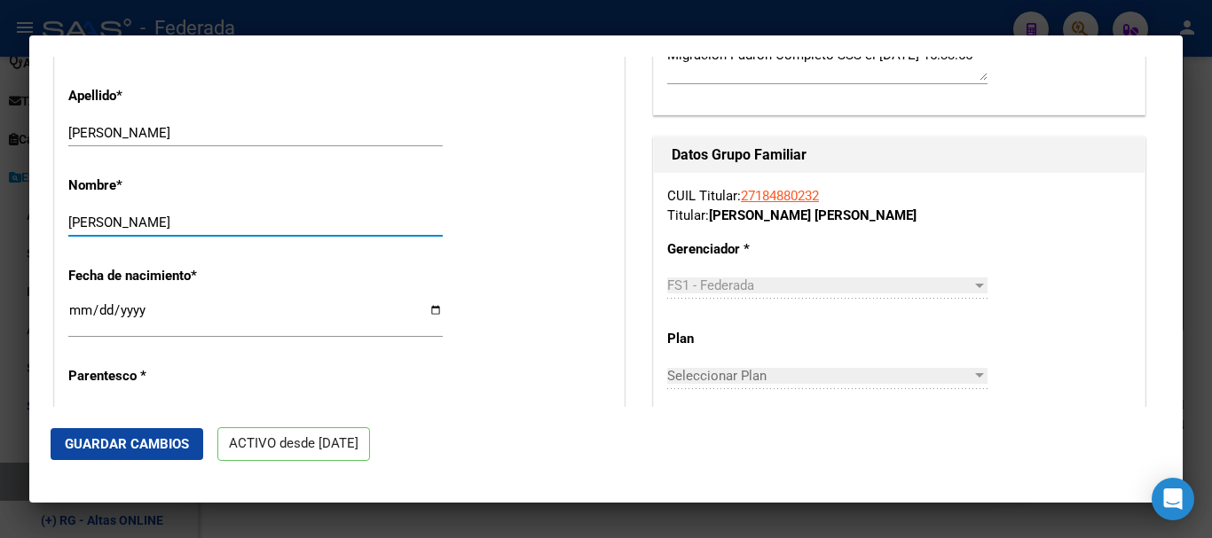
drag, startPoint x: 204, startPoint y: 223, endPoint x: 231, endPoint y: 231, distance: 27.8
click at [231, 231] on div "[PERSON_NAME] nombre" at bounding box center [255, 222] width 374 height 27
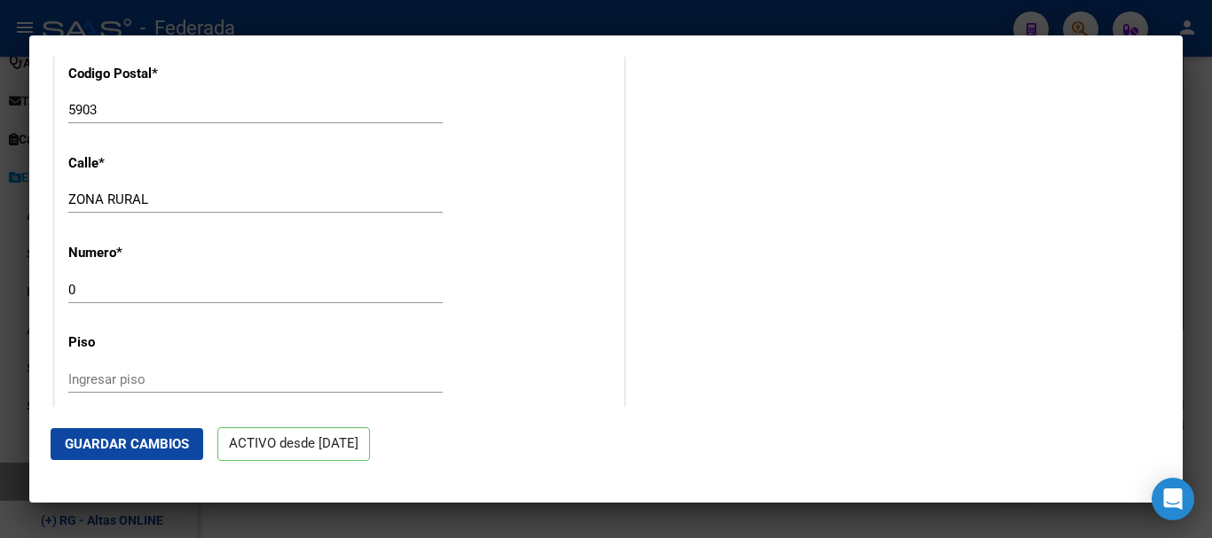
scroll to position [1774, 0]
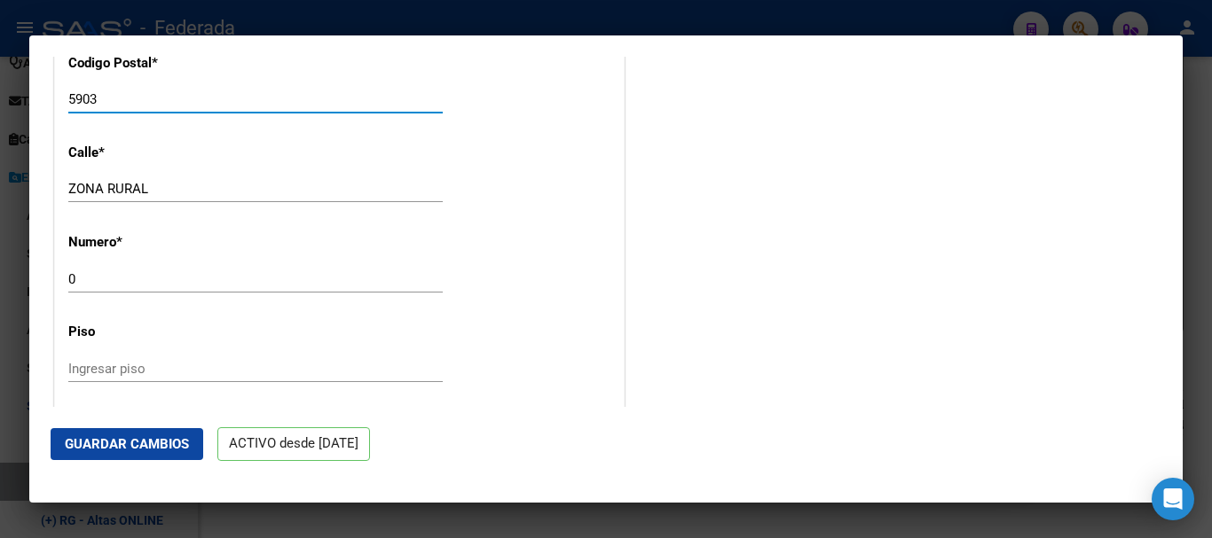
drag, startPoint x: 175, startPoint y: 97, endPoint x: 188, endPoint y: 95, distance: 13.4
click at [188, 95] on input "5903" at bounding box center [255, 99] width 374 height 16
drag, startPoint x: 192, startPoint y: 170, endPoint x: 221, endPoint y: 181, distance: 30.3
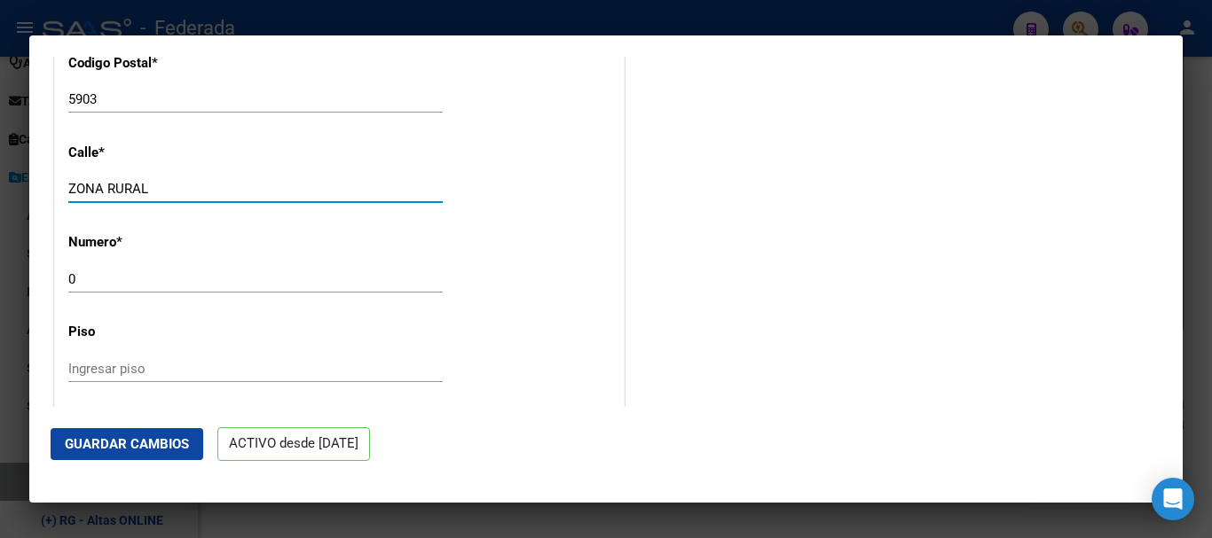
drag, startPoint x: 220, startPoint y: 188, endPoint x: 191, endPoint y: 200, distance: 31.5
click at [191, 200] on div "ZONA RURAL Ingresar calle" at bounding box center [255, 189] width 374 height 27
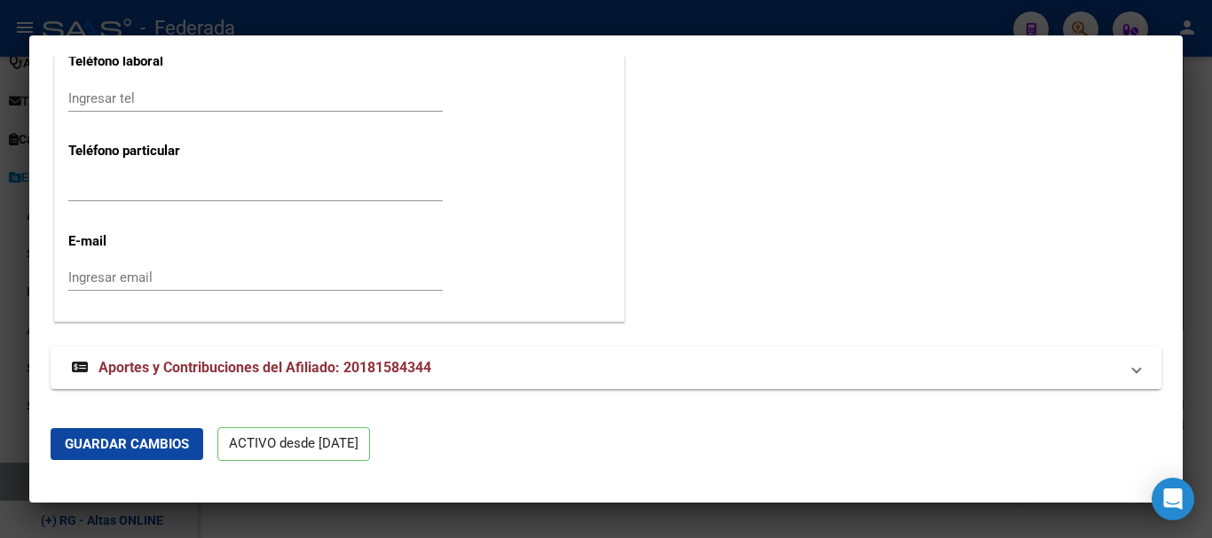
scroll to position [2318, 0]
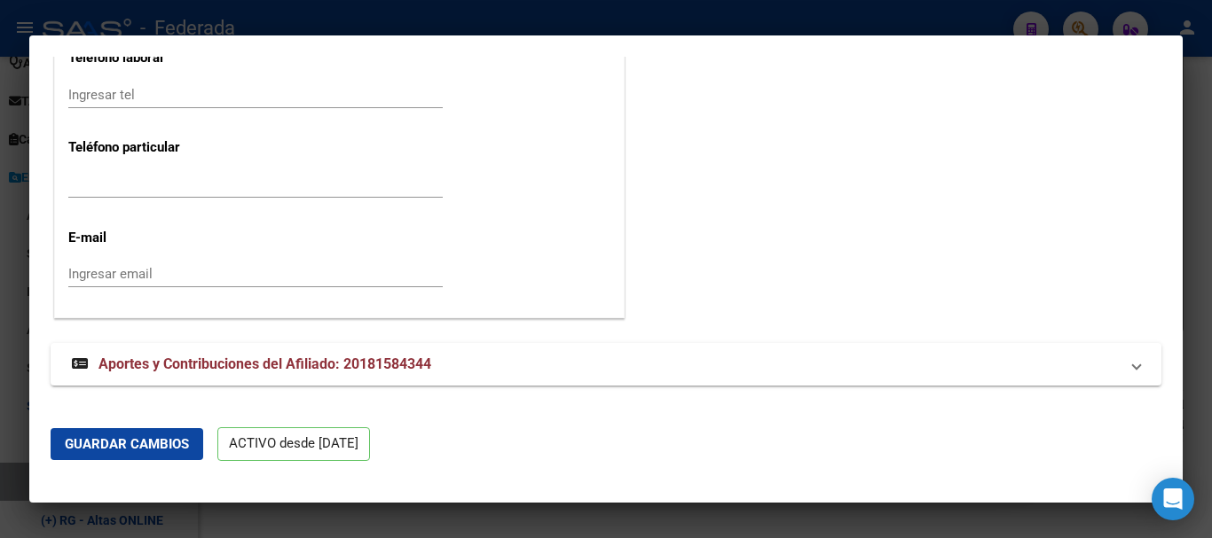
click at [134, 450] on span "Guardar Cambios" at bounding box center [127, 444] width 124 height 16
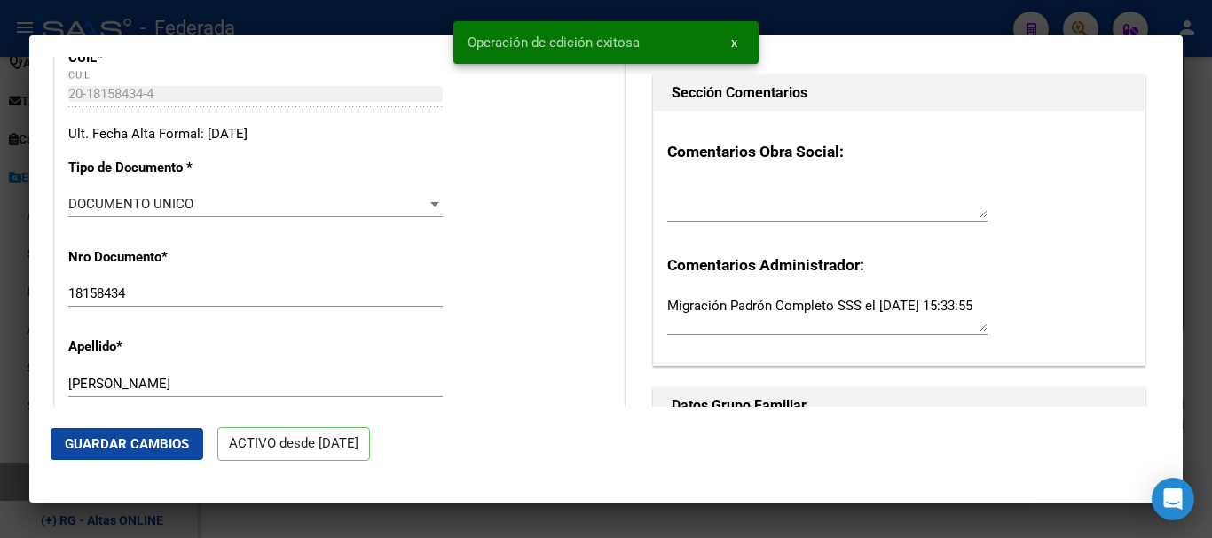
scroll to position [366, 0]
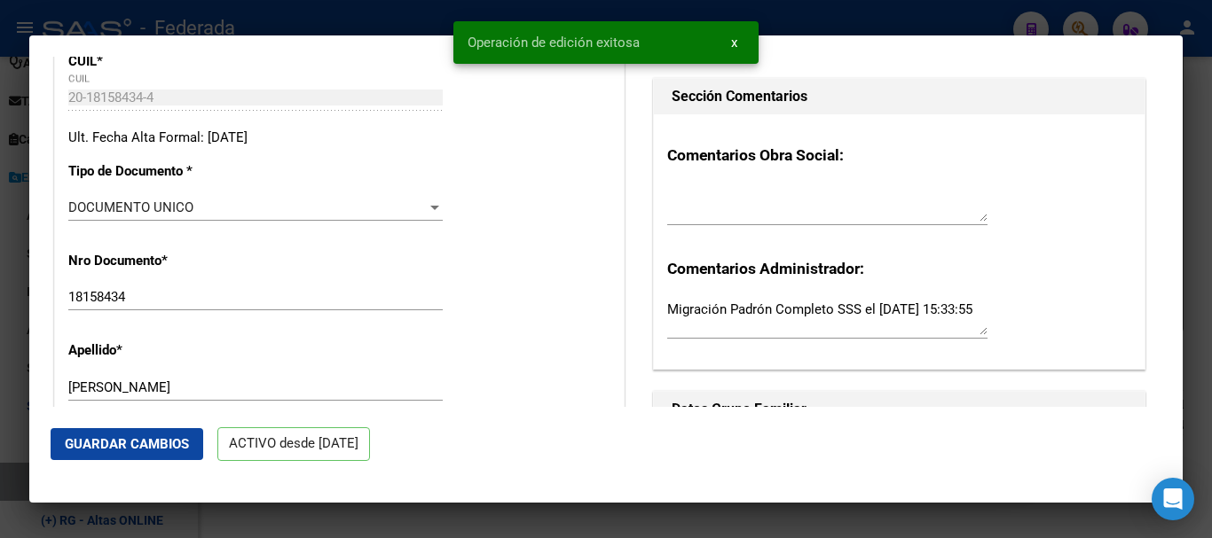
click at [1211, 151] on div at bounding box center [606, 269] width 1212 height 538
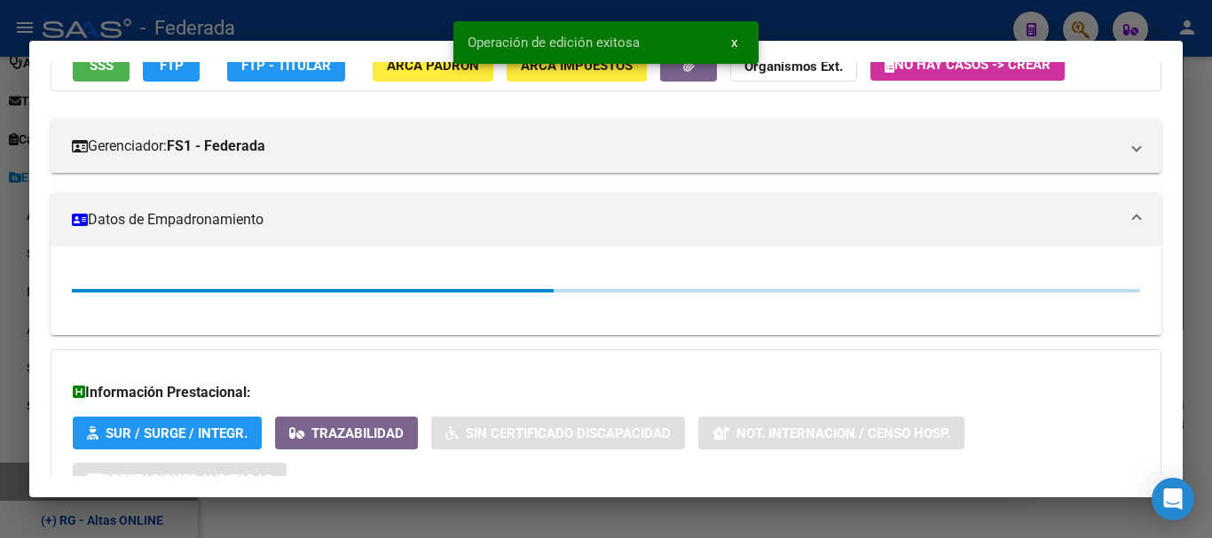
click at [1211, 151] on div at bounding box center [606, 269] width 1212 height 538
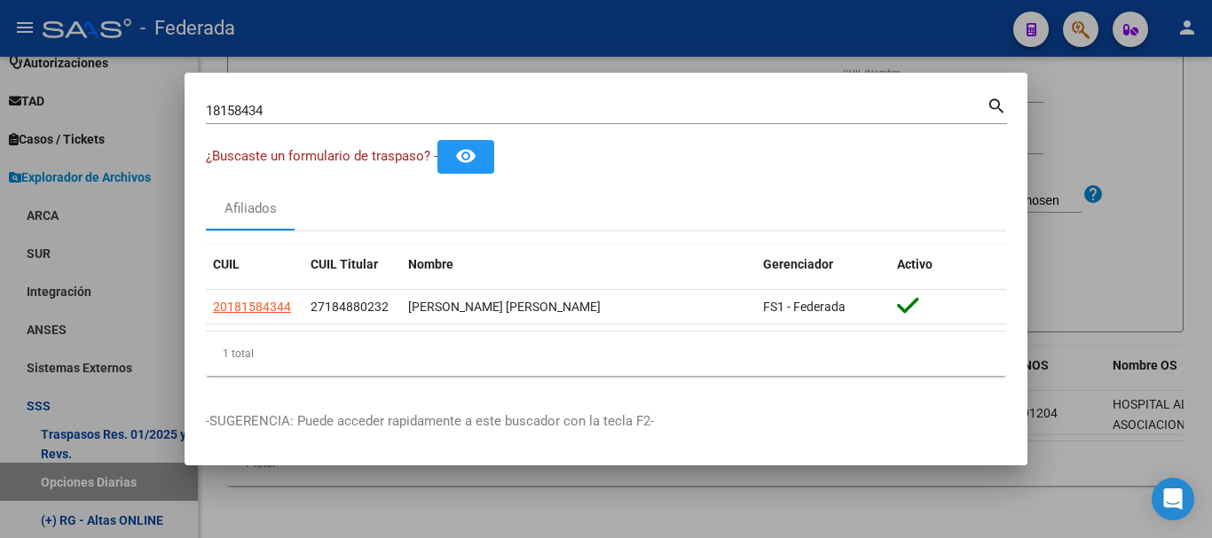
click at [372, 103] on input "18158434" at bounding box center [596, 111] width 781 height 16
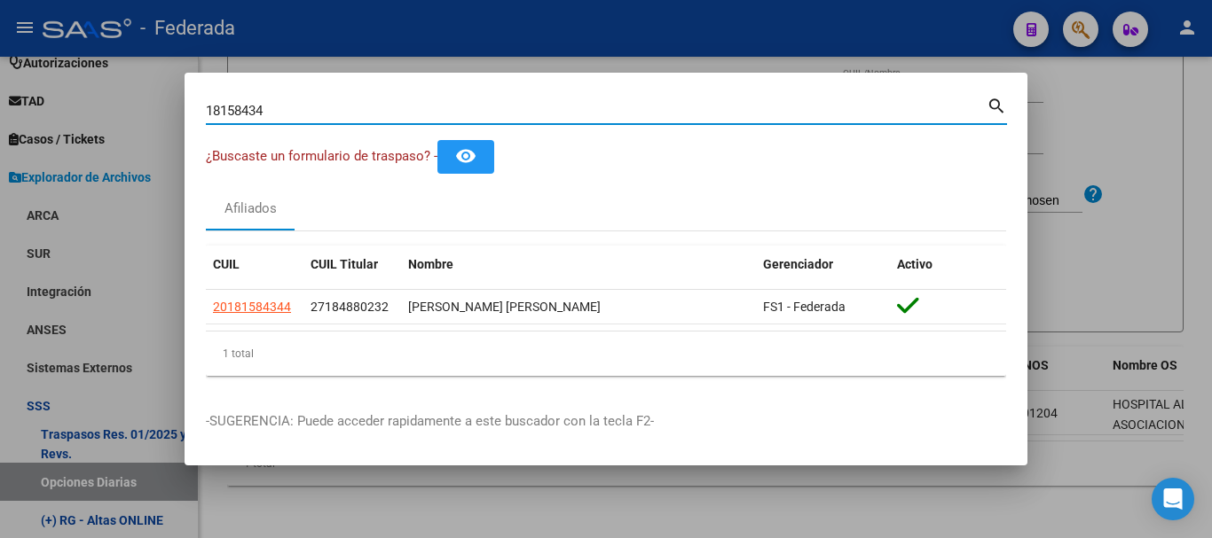
click at [372, 103] on input "18158434" at bounding box center [596, 111] width 781 height 16
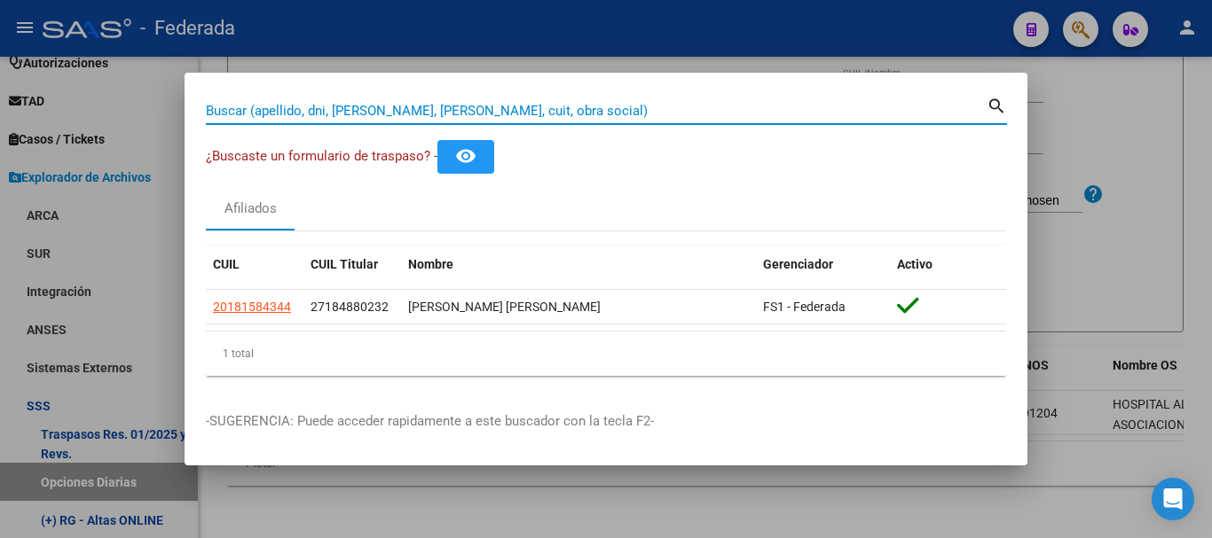
paste input "36858229|"
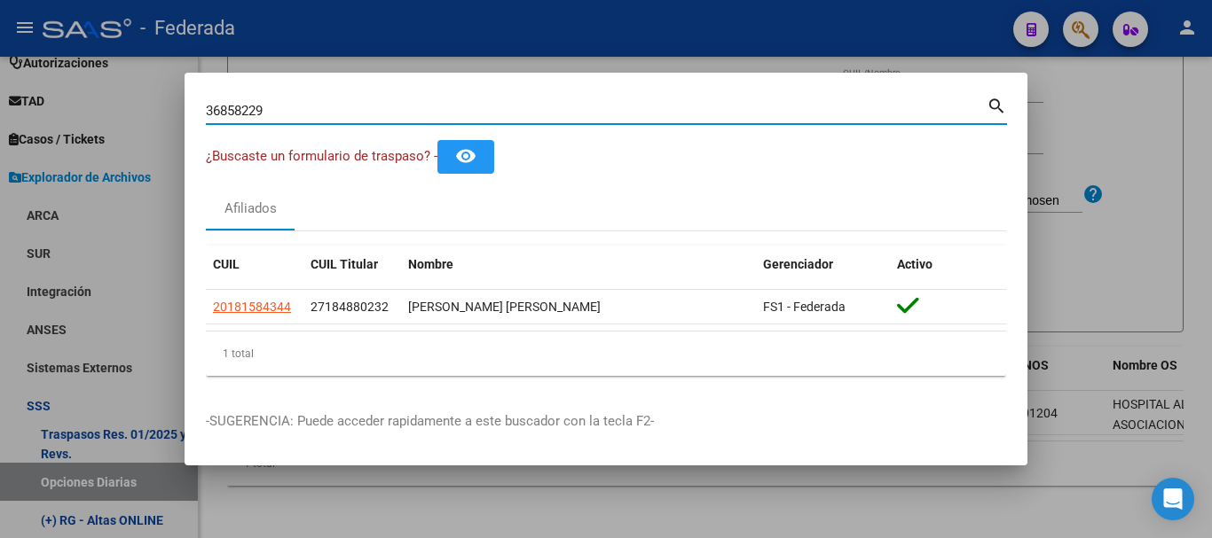
type input "36858229"
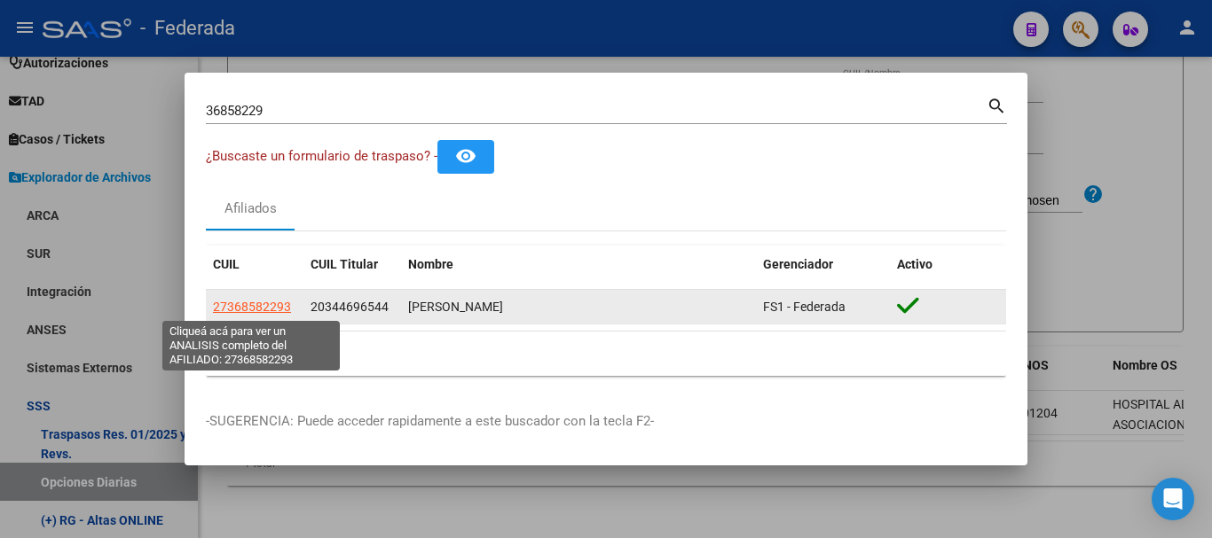
click at [240, 313] on span "27368582293" at bounding box center [252, 307] width 78 height 14
type textarea "27368582293"
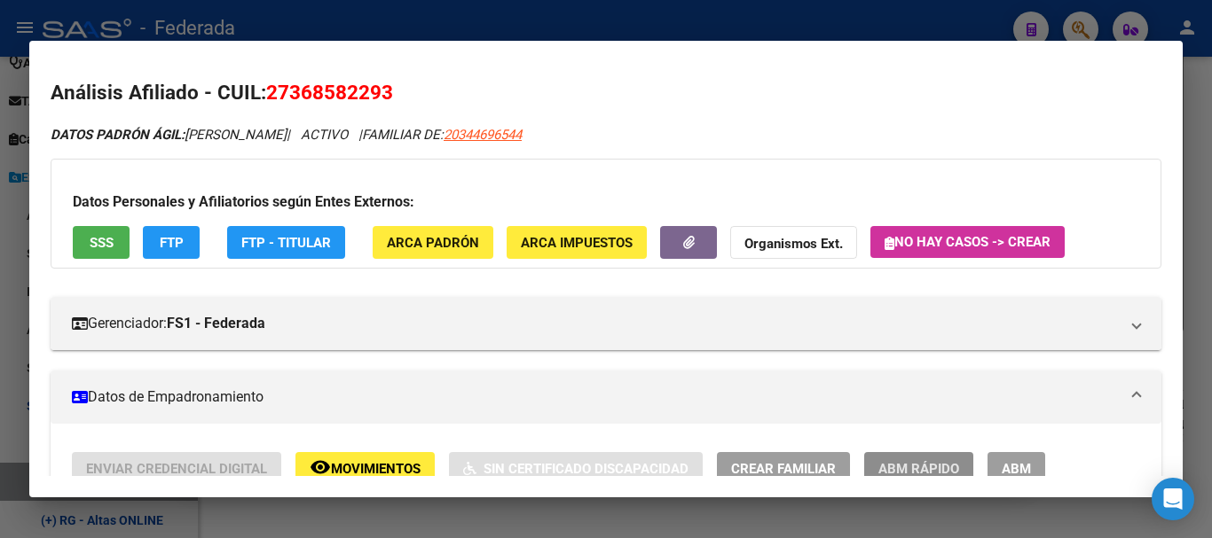
click at [936, 455] on button "ABM Rápido" at bounding box center [918, 468] width 109 height 33
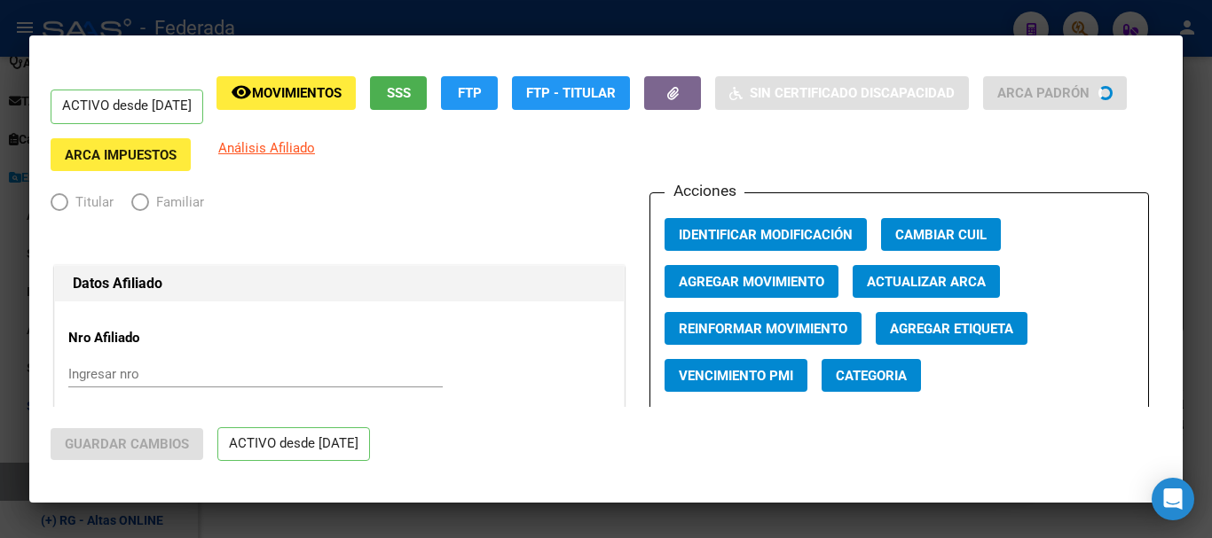
radio input "true"
type input "30-67964590-7"
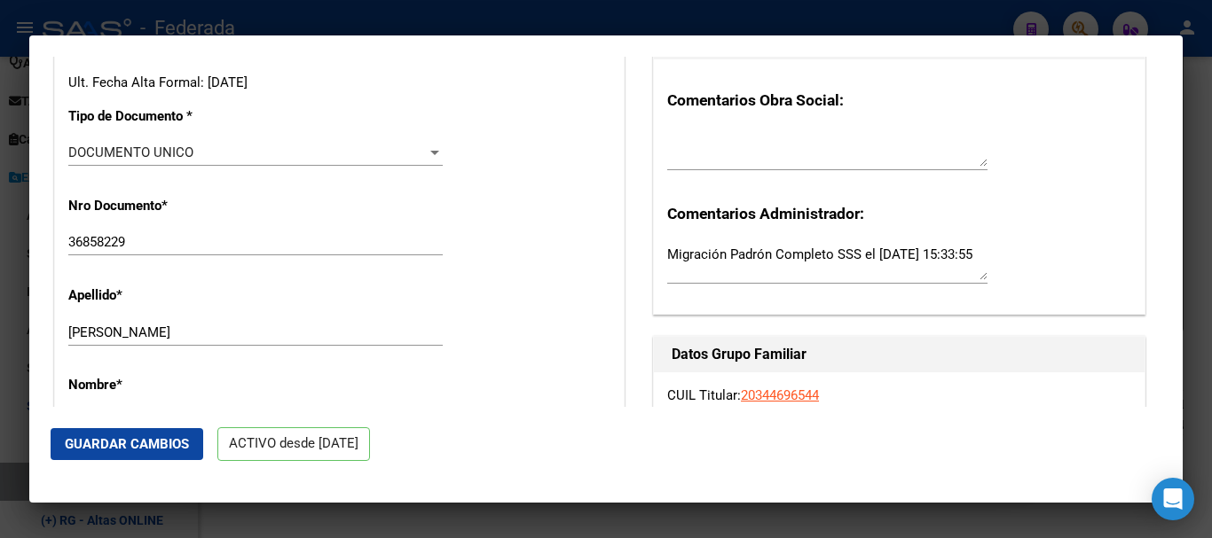
scroll to position [444, 0]
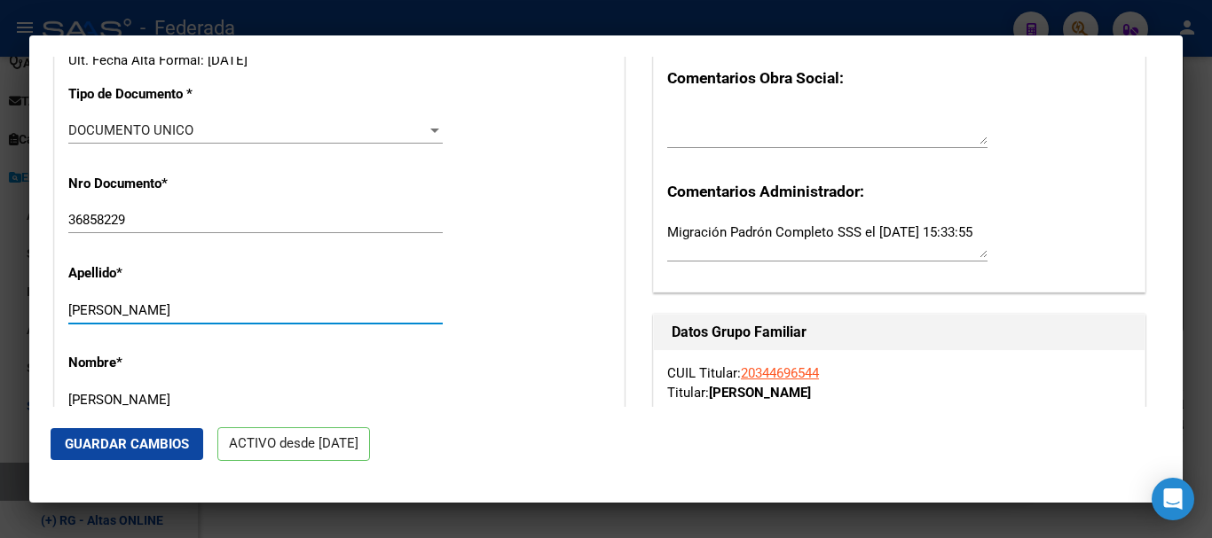
click at [378, 311] on input "[PERSON_NAME]" at bounding box center [255, 310] width 374 height 16
type input "[PERSON_NAME]"
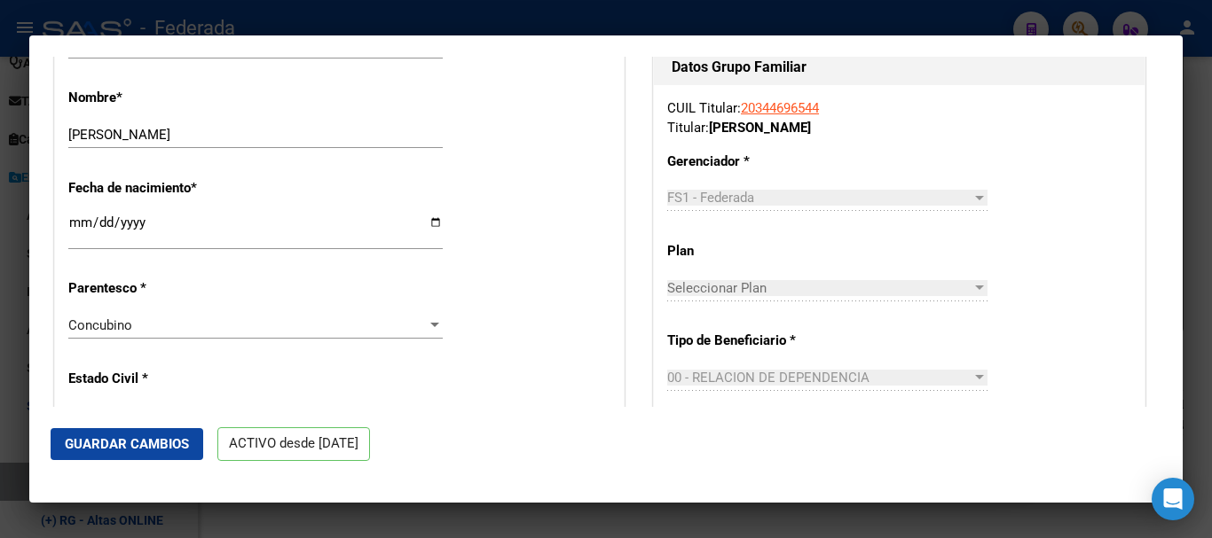
scroll to position [710, 0]
drag, startPoint x: 206, startPoint y: 132, endPoint x: 265, endPoint y: 139, distance: 59.9
click at [265, 139] on input "[PERSON_NAME]" at bounding box center [255, 134] width 374 height 16
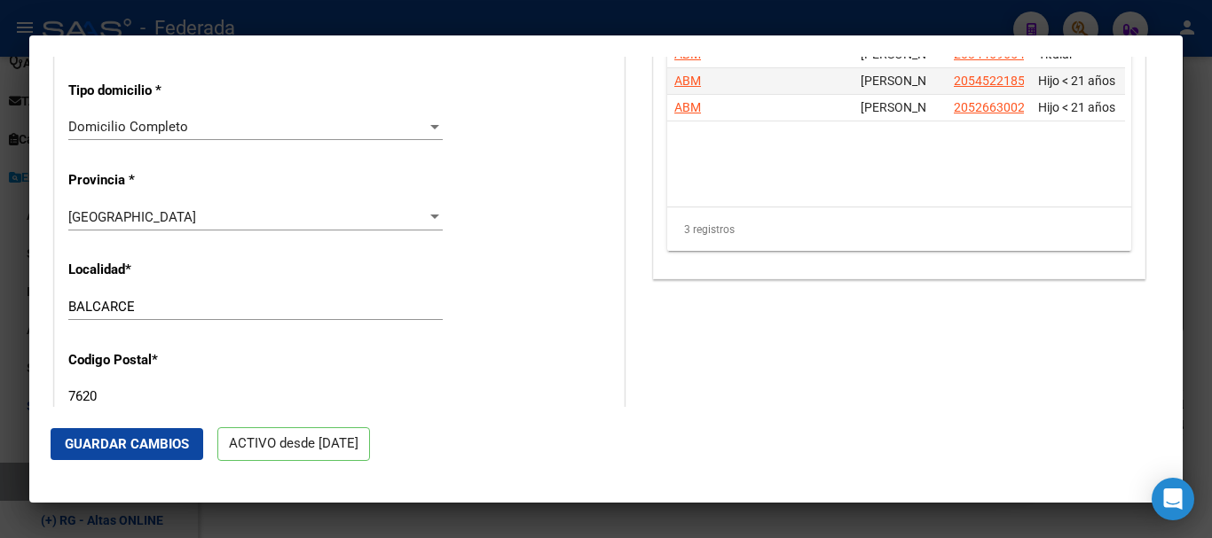
scroll to position [1508, 0]
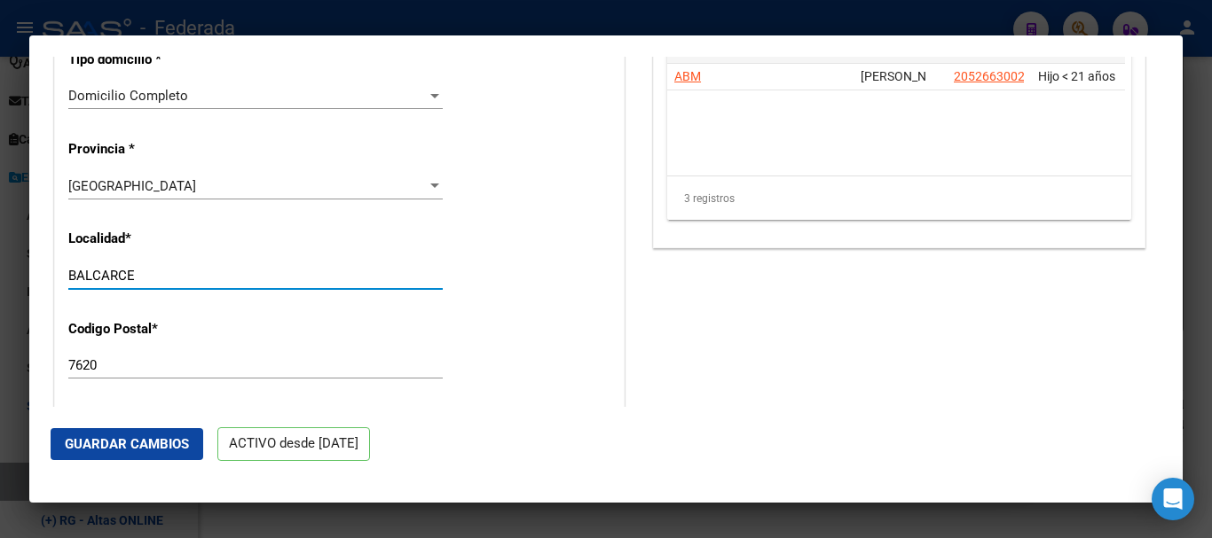
drag, startPoint x: 148, startPoint y: 284, endPoint x: 237, endPoint y: 291, distance: 89.0
click at [237, 291] on div "BALCARCE Ingresar el nombre" at bounding box center [255, 284] width 374 height 43
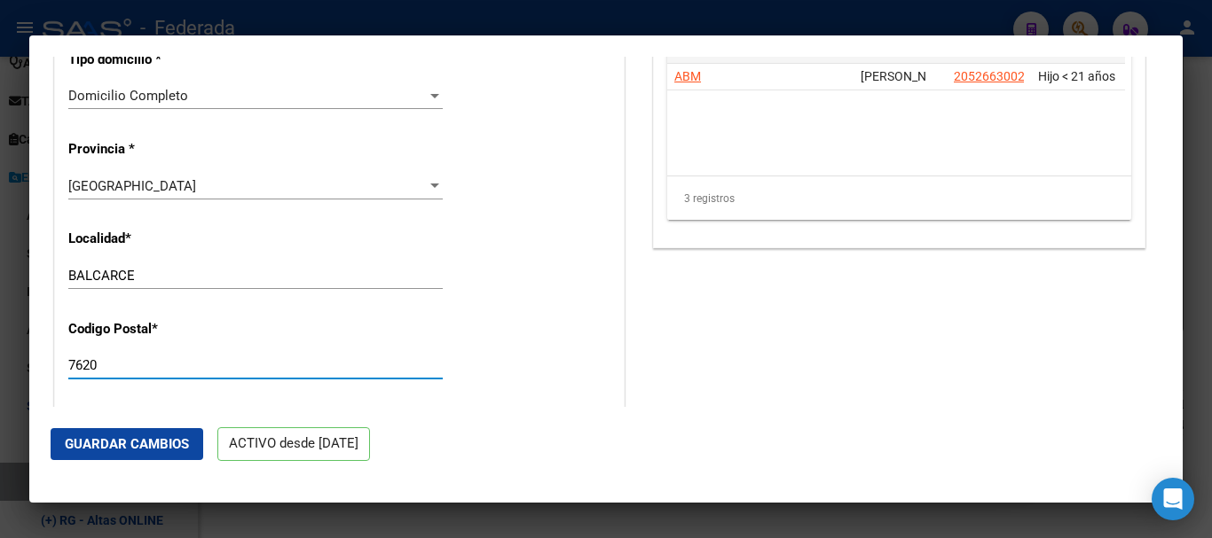
click at [242, 365] on input "7620" at bounding box center [255, 365] width 374 height 16
drag, startPoint x: 242, startPoint y: 365, endPoint x: 308, endPoint y: 377, distance: 66.8
click at [308, 377] on div "7620 Ingresar el codigo" at bounding box center [255, 365] width 374 height 27
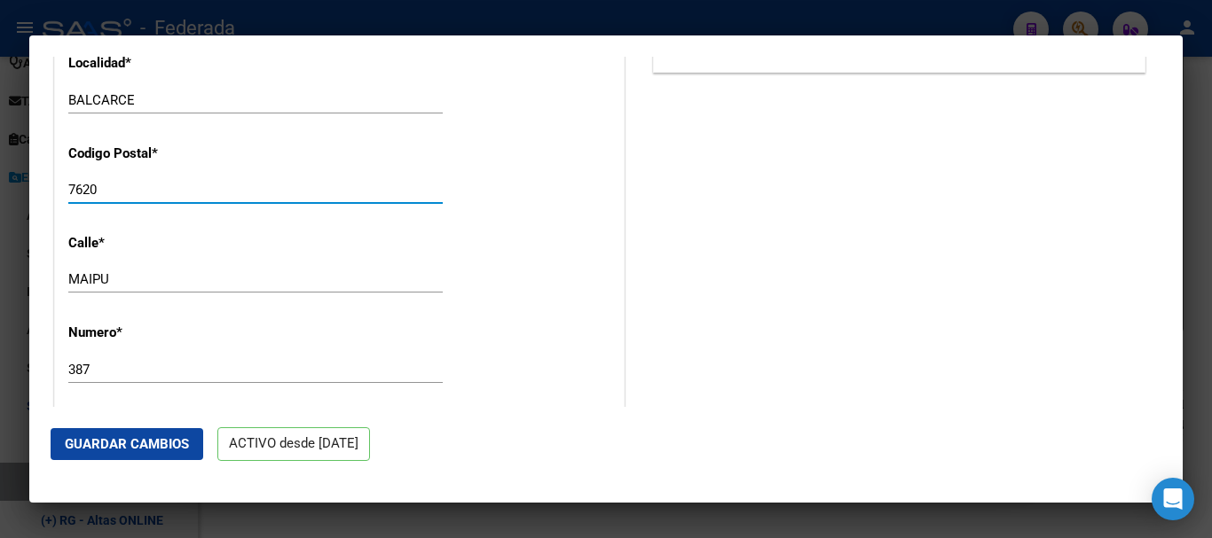
scroll to position [1685, 0]
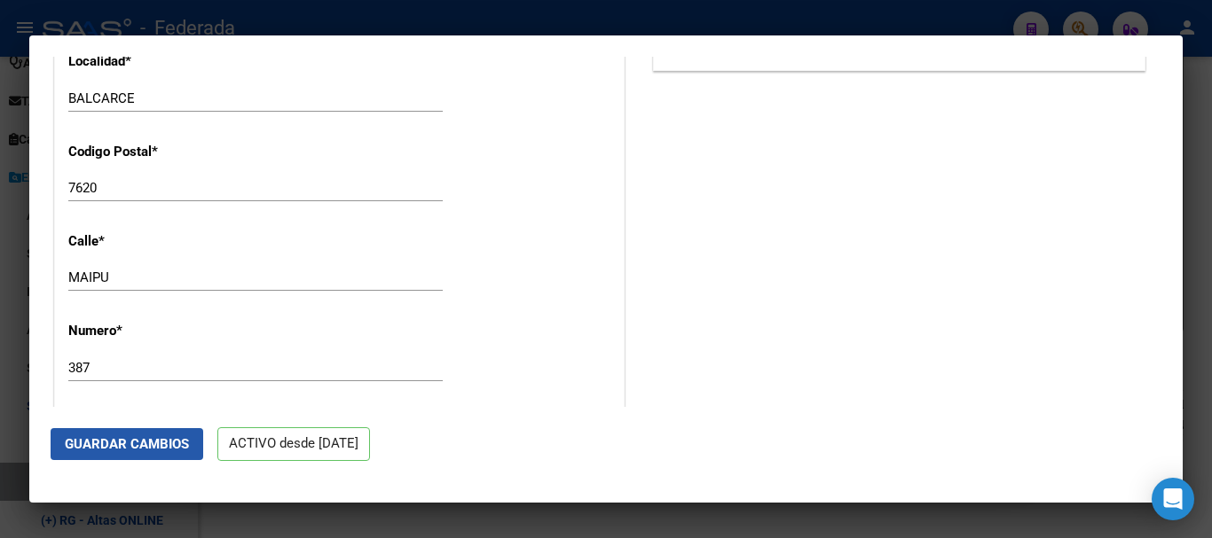
click at [161, 453] on button "Guardar Cambios" at bounding box center [127, 444] width 153 height 32
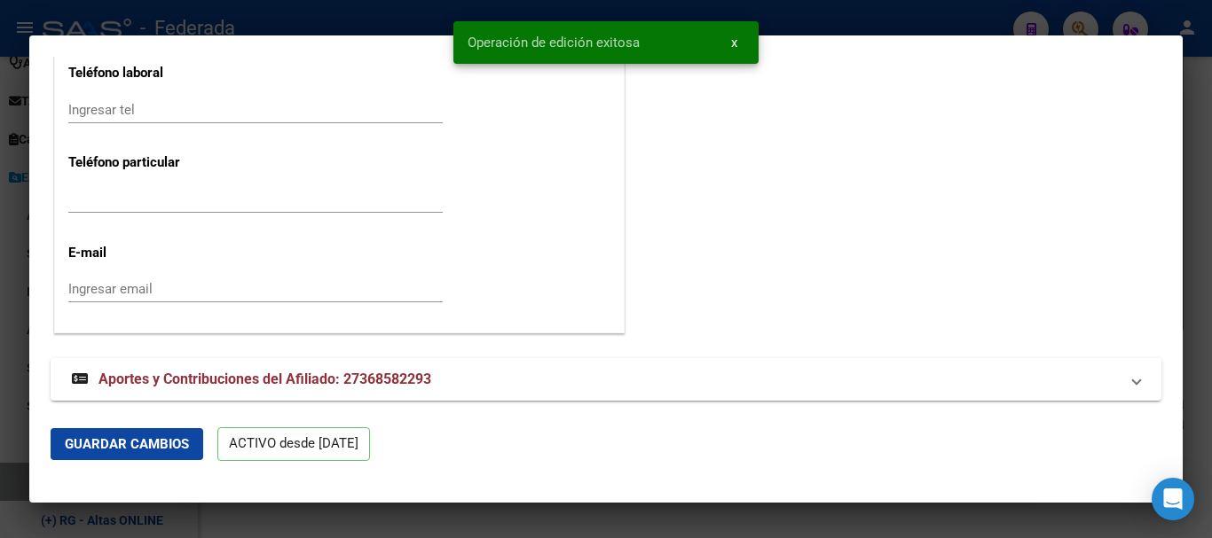
scroll to position [2306, 0]
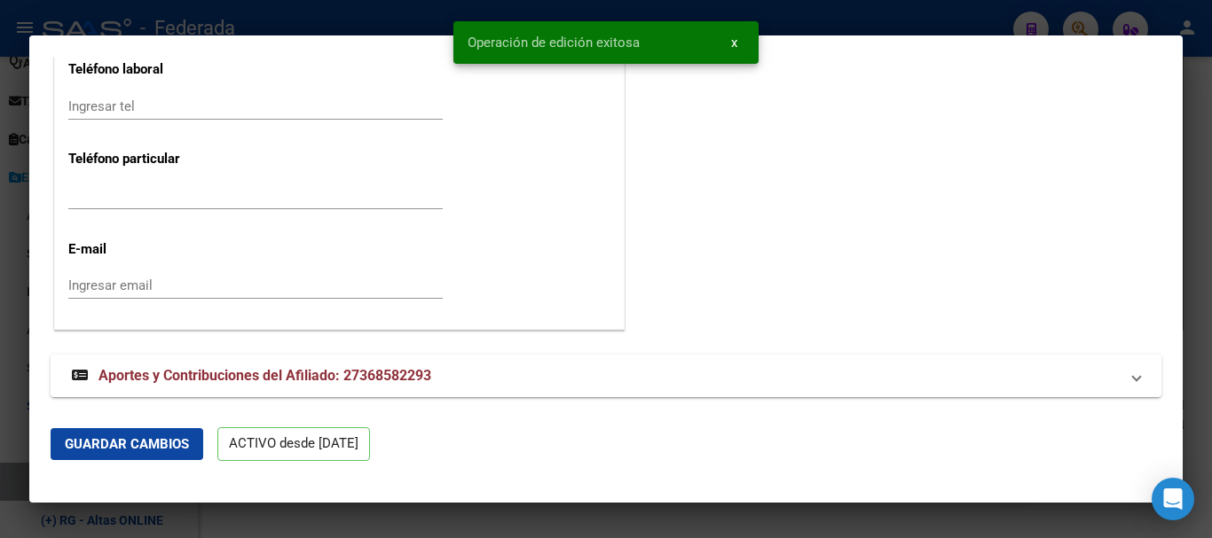
click at [1211, 108] on div at bounding box center [606, 269] width 1212 height 538
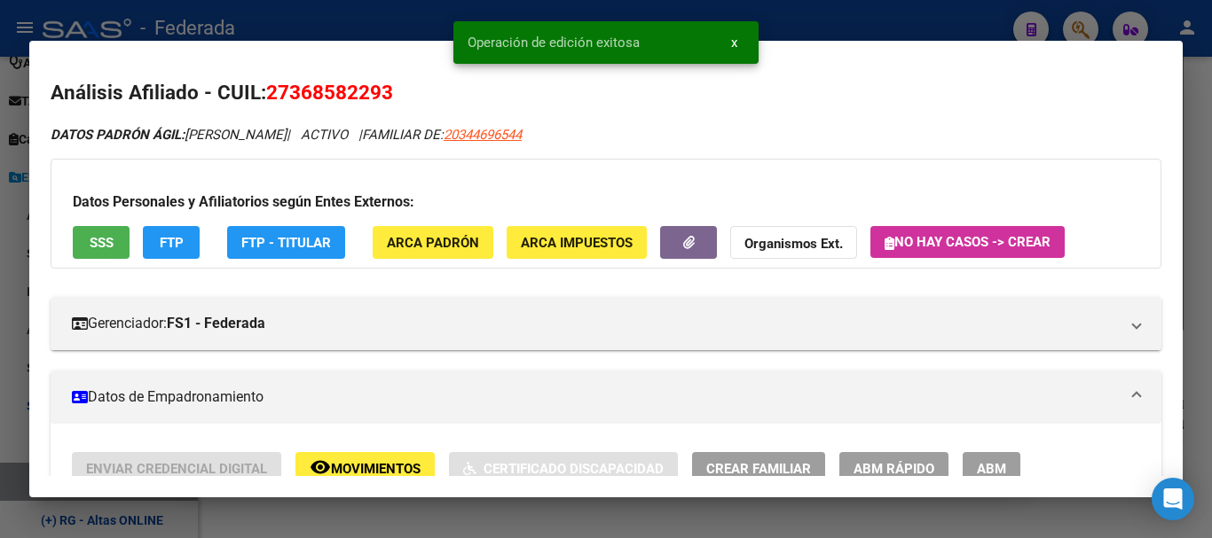
click at [1211, 215] on div at bounding box center [606, 269] width 1212 height 538
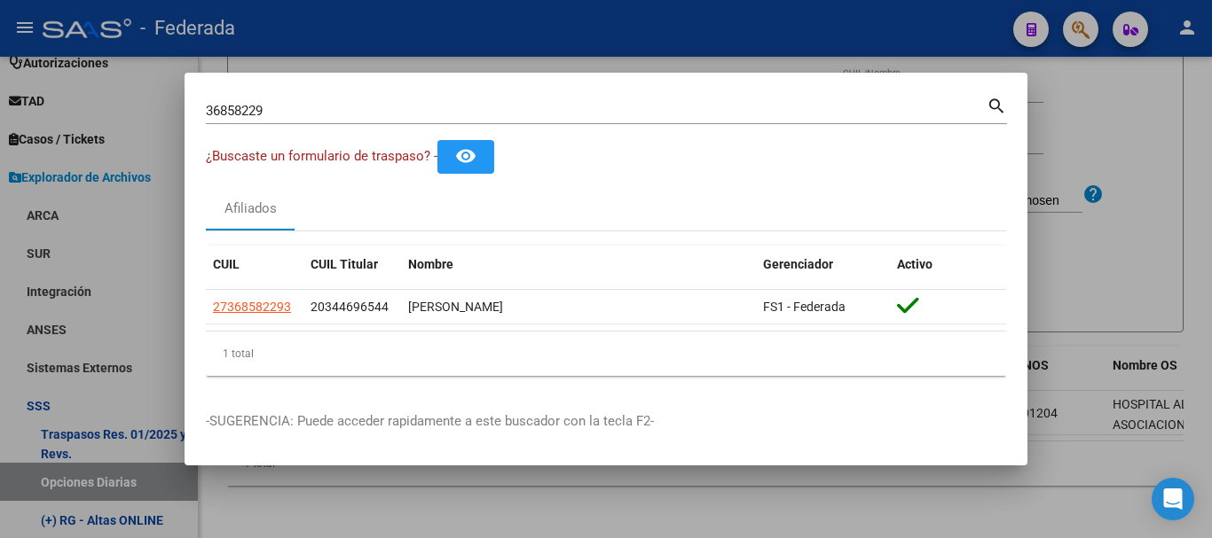
click at [371, 112] on input "36858229" at bounding box center [596, 111] width 781 height 16
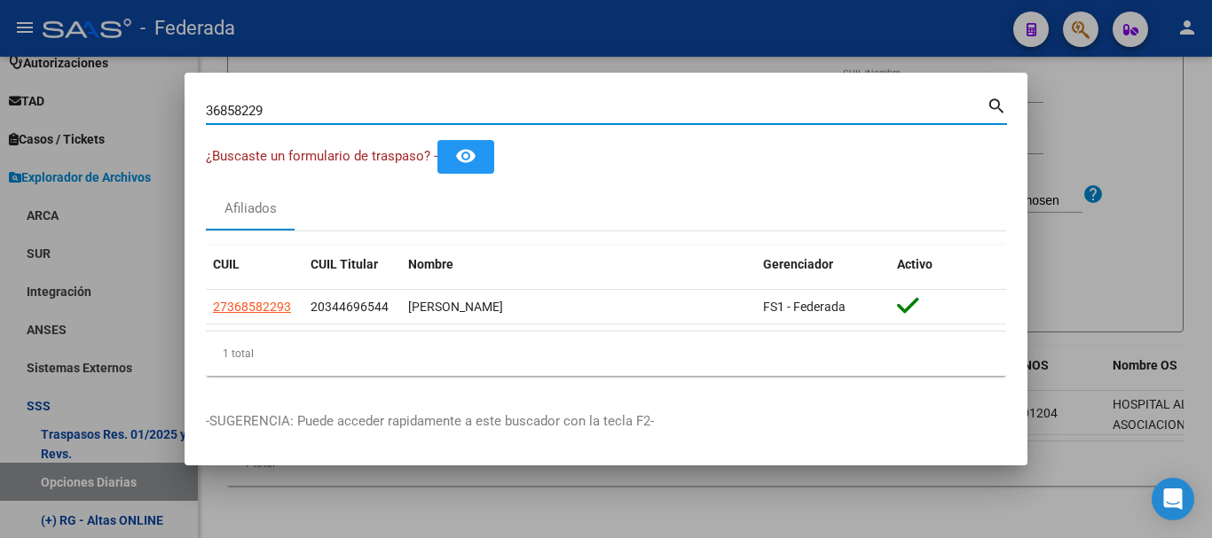
paste input "58536794|"
click at [371, 112] on input "3685822958536794|" at bounding box center [596, 111] width 781 height 16
paste input "58536794"
click at [371, 112] on input "368582295853679458536794|" at bounding box center [596, 111] width 781 height 16
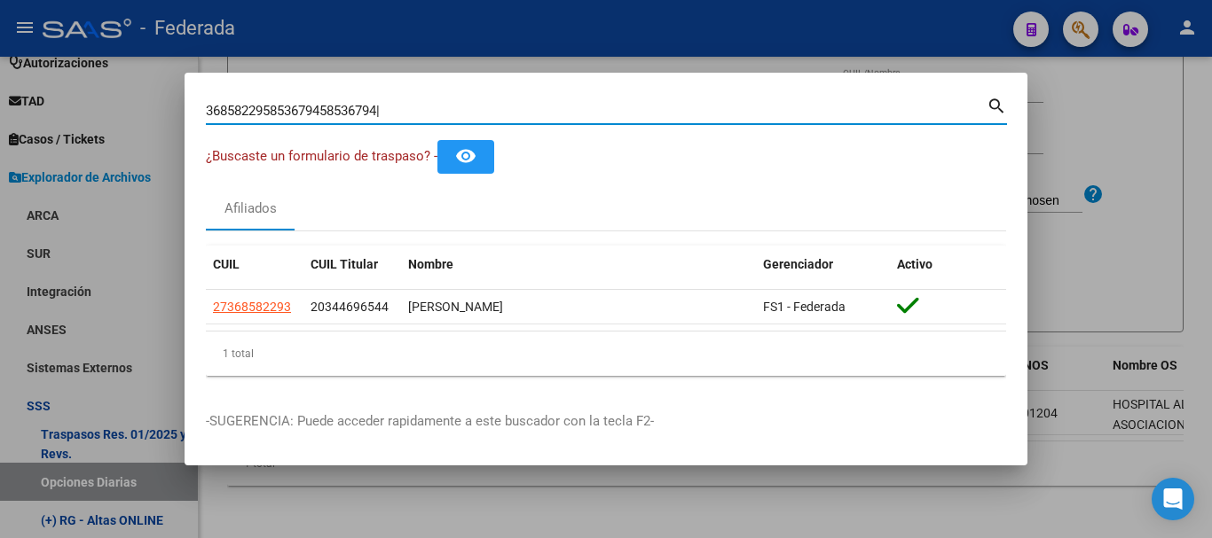
click at [371, 112] on input "368582295853679458536794|" at bounding box center [596, 111] width 781 height 16
paste input "58536794|"
type input "58536794"
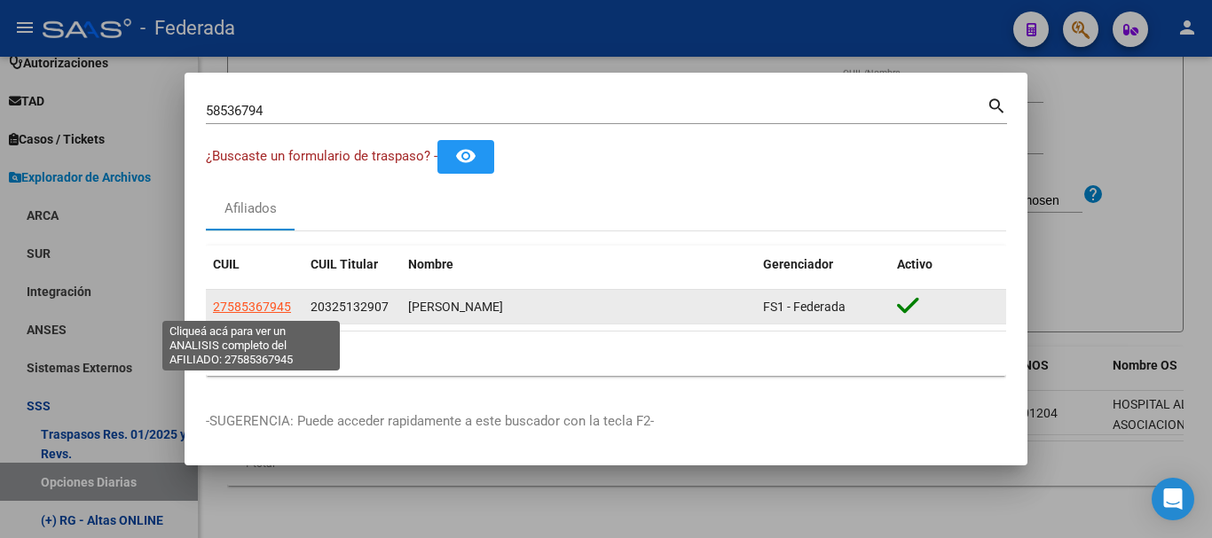
click at [277, 302] on span "27585367945" at bounding box center [252, 307] width 78 height 14
type textarea "27585367945"
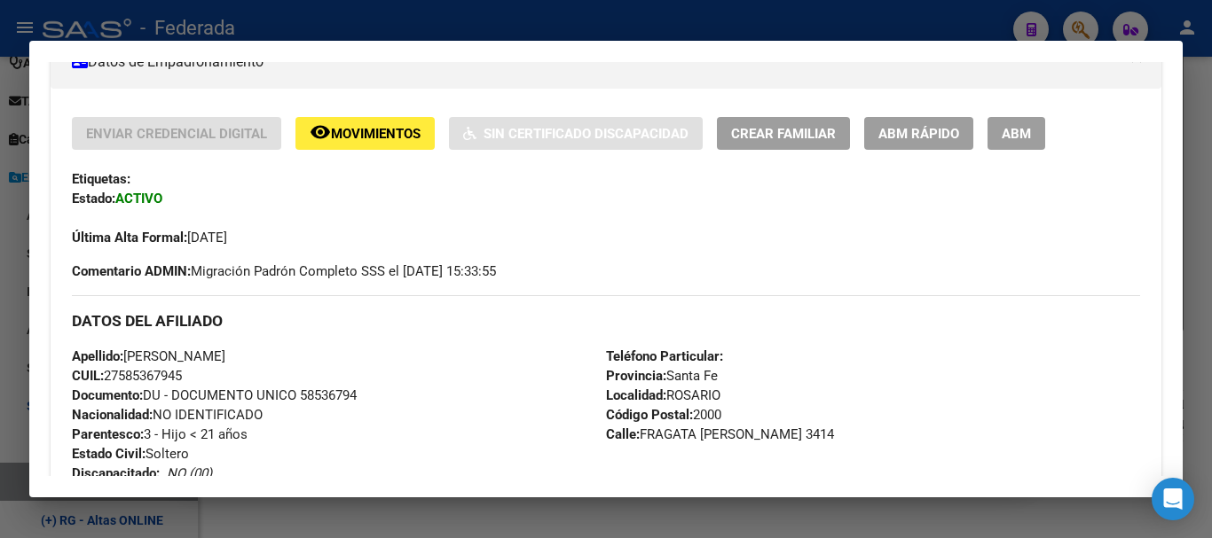
scroll to position [330, 0]
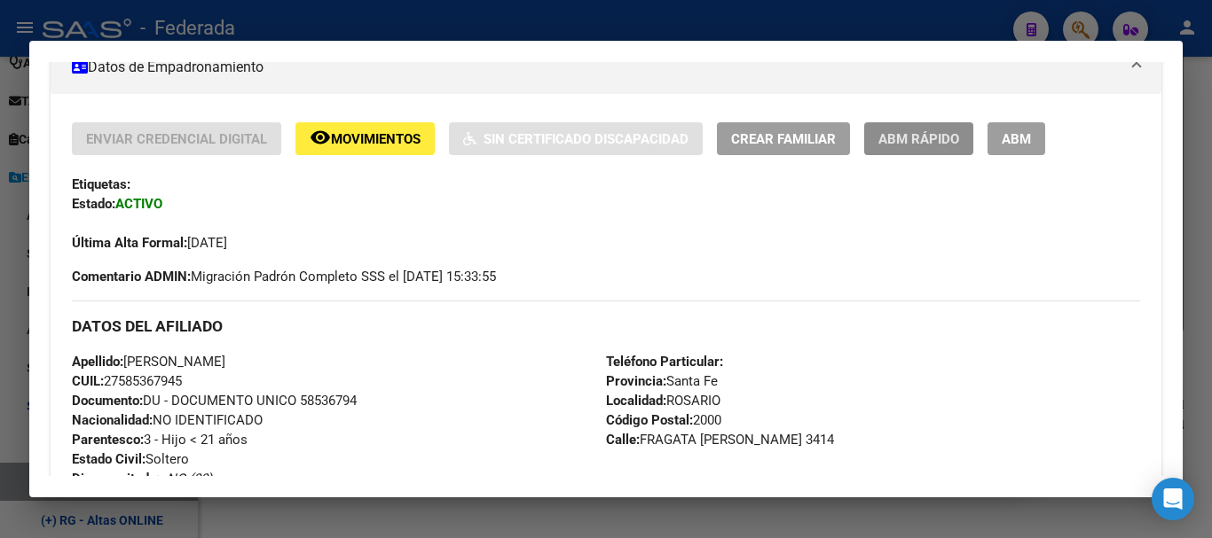
click at [893, 152] on button "ABM Rápido" at bounding box center [918, 138] width 109 height 33
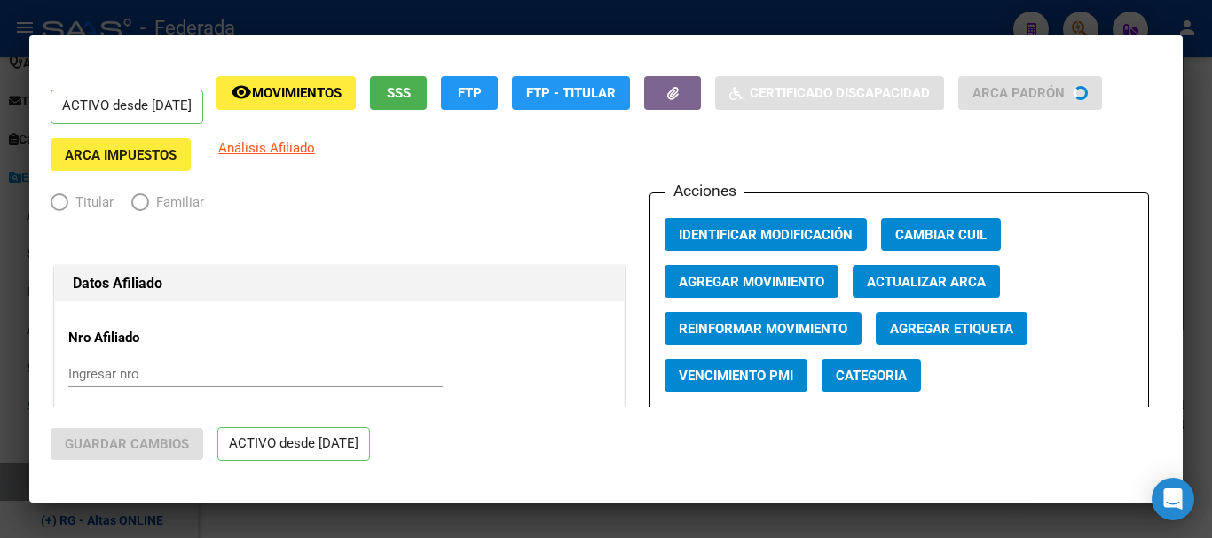
radio input "true"
type input "30-71789691-9"
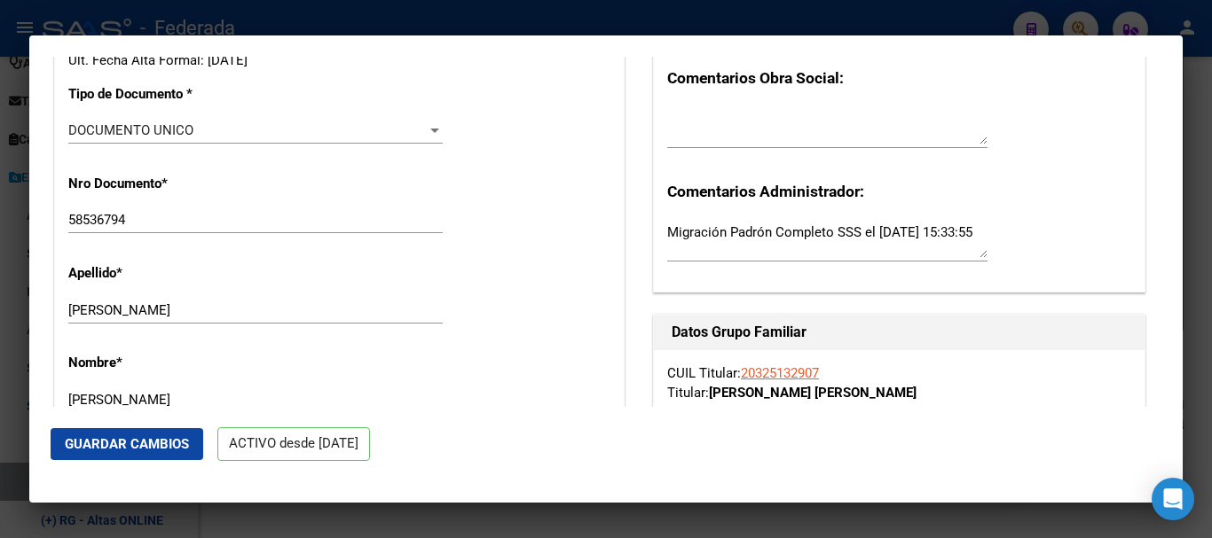
scroll to position [532, 0]
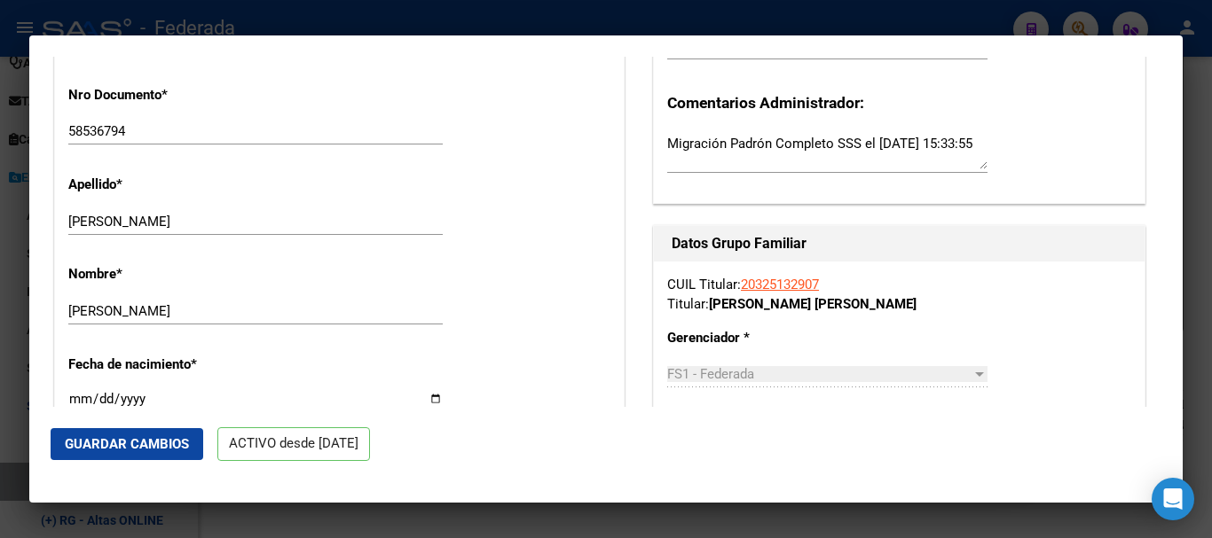
click at [370, 314] on input "[PERSON_NAME]" at bounding box center [255, 311] width 374 height 16
click at [387, 192] on div "Apellido * [PERSON_NAME] Ingresar apellido" at bounding box center [339, 206] width 542 height 90
click at [405, 216] on input "[PERSON_NAME]" at bounding box center [255, 222] width 374 height 16
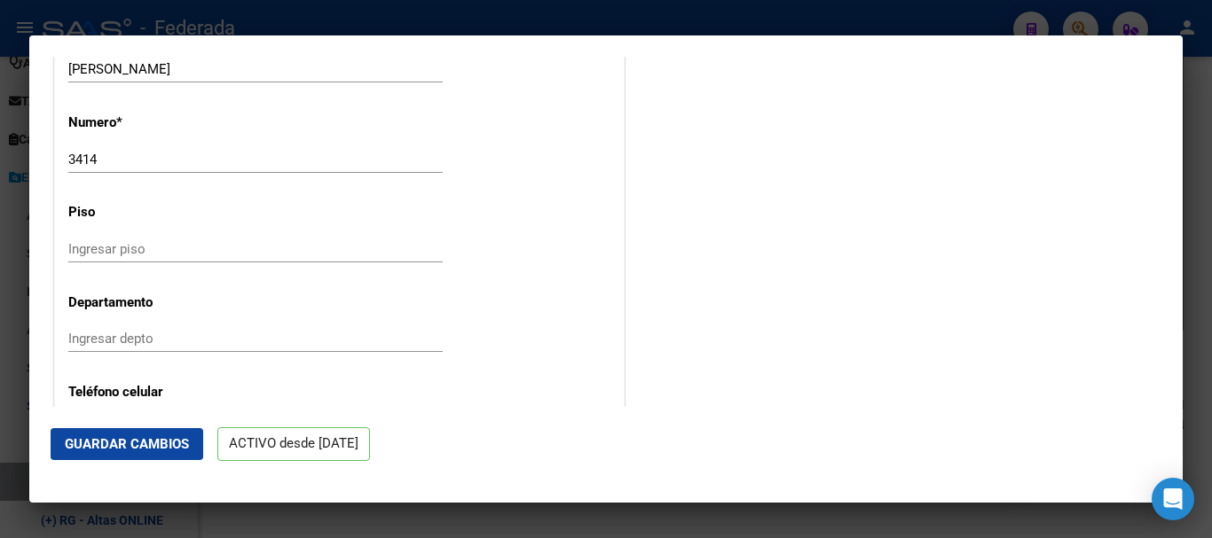
scroll to position [1863, 0]
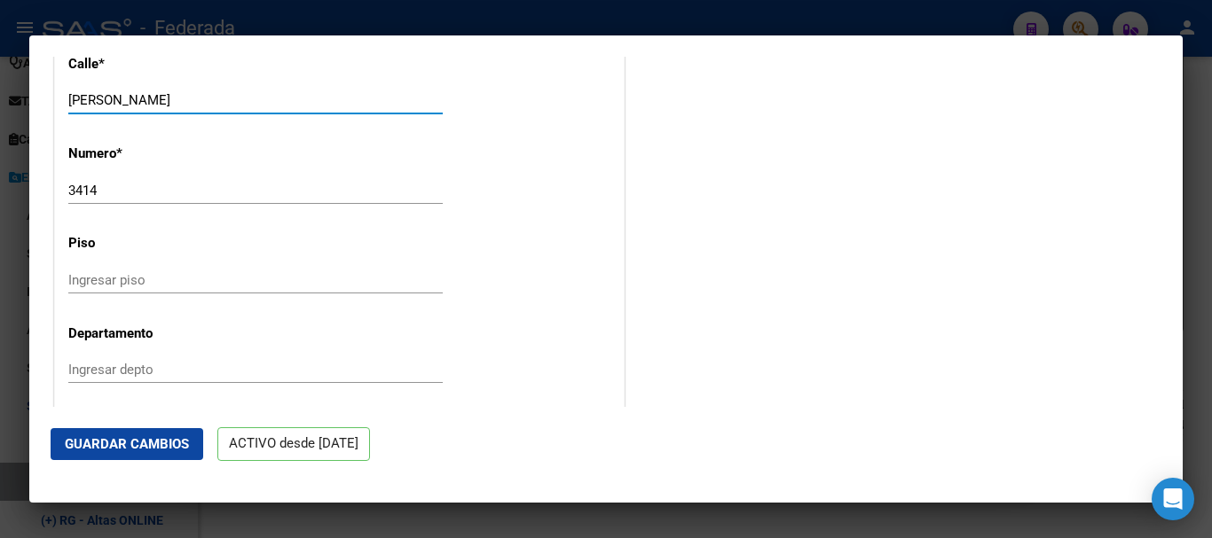
click at [292, 106] on input "[PERSON_NAME]" at bounding box center [255, 100] width 374 height 16
click at [286, 183] on input "3414" at bounding box center [255, 191] width 374 height 16
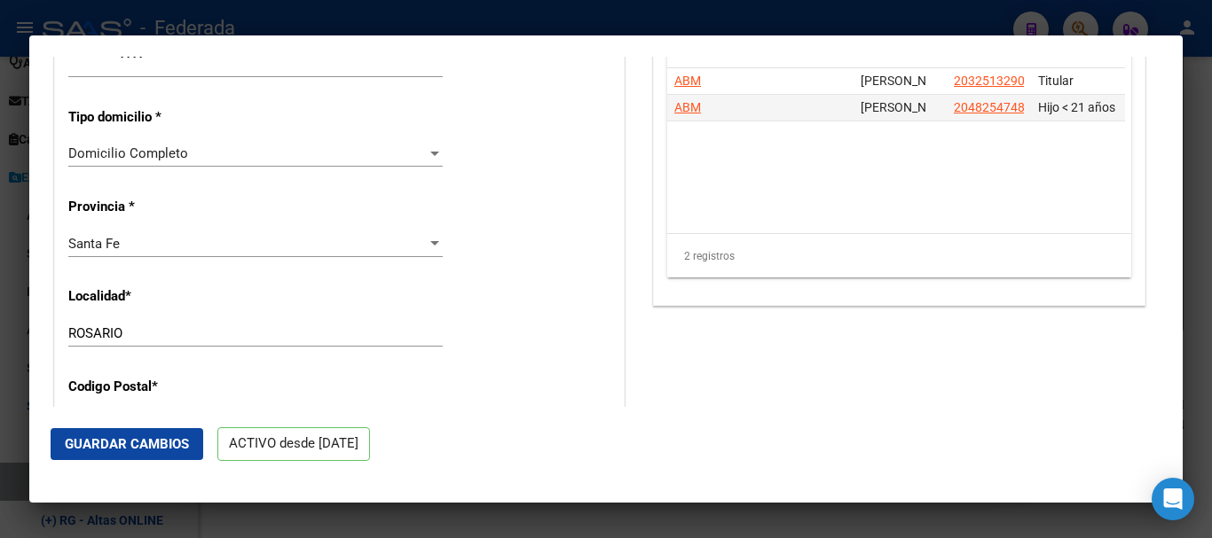
scroll to position [1431, 0]
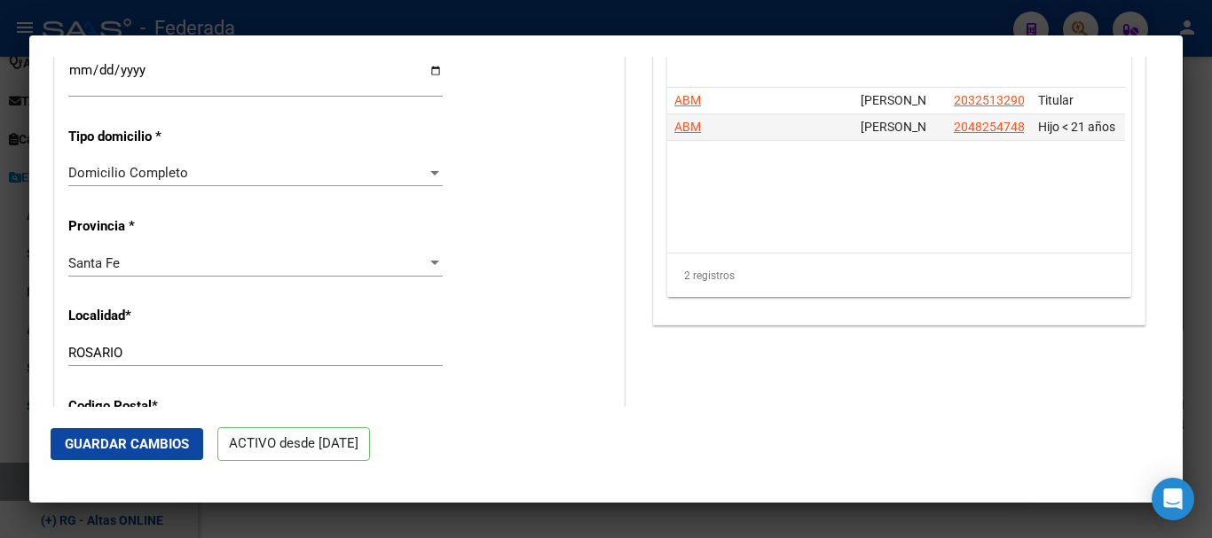
click at [281, 342] on div "[PERSON_NAME] el nombre" at bounding box center [255, 353] width 374 height 27
click at [173, 447] on span "Guardar Cambios" at bounding box center [127, 444] width 124 height 16
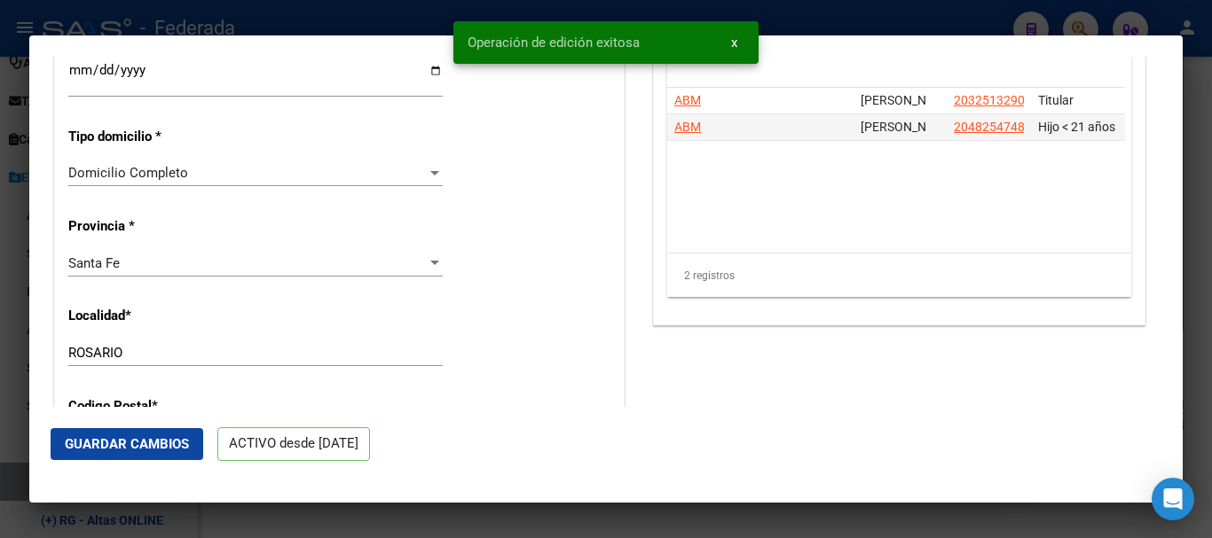
click at [1211, 146] on div at bounding box center [606, 269] width 1212 height 538
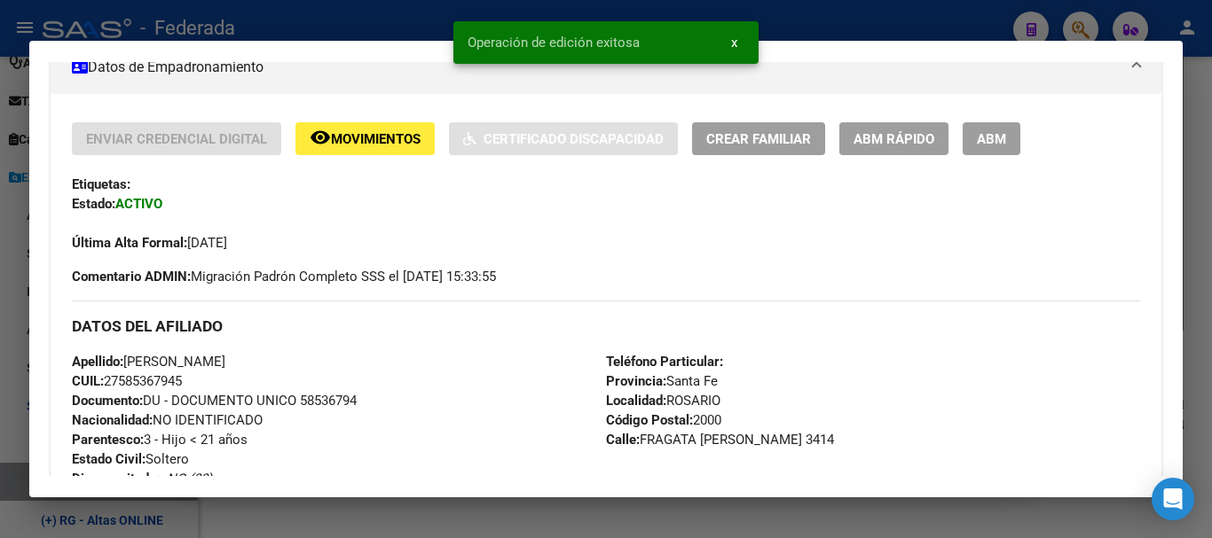
click at [1209, 147] on div at bounding box center [606, 269] width 1212 height 538
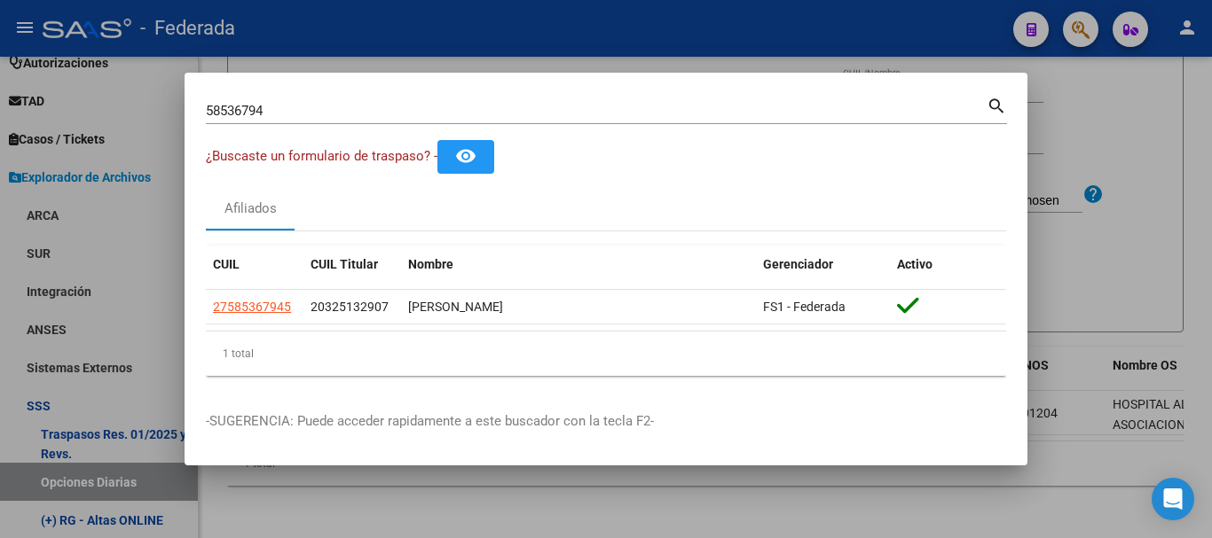
click at [285, 107] on input "58536794" at bounding box center [596, 111] width 781 height 16
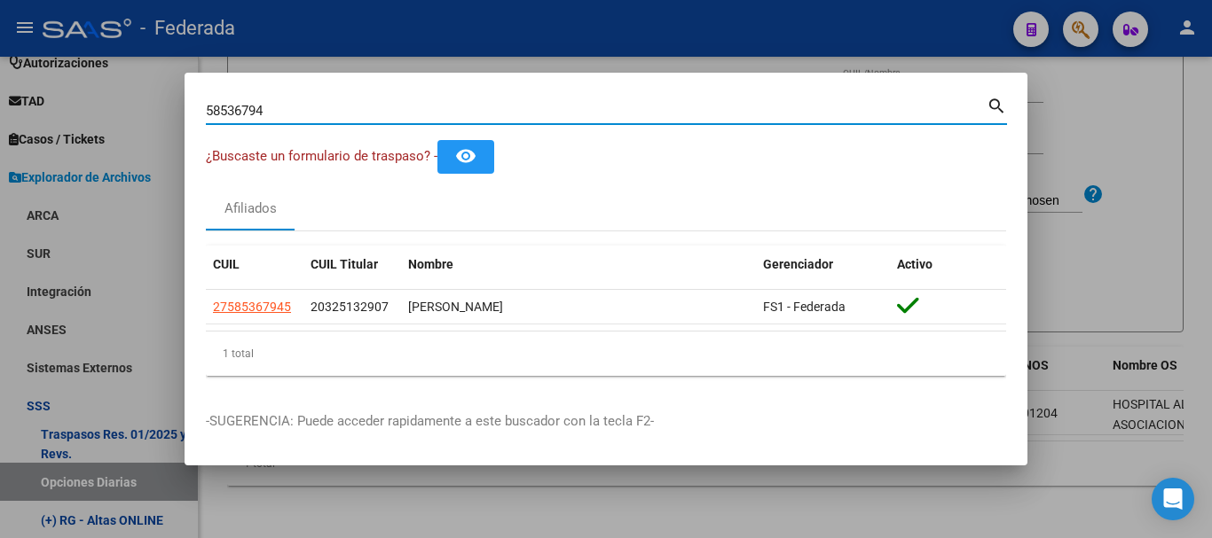
click at [285, 107] on input "58536794" at bounding box center [596, 111] width 781 height 16
paste input "0536441|"
type input "50536441"
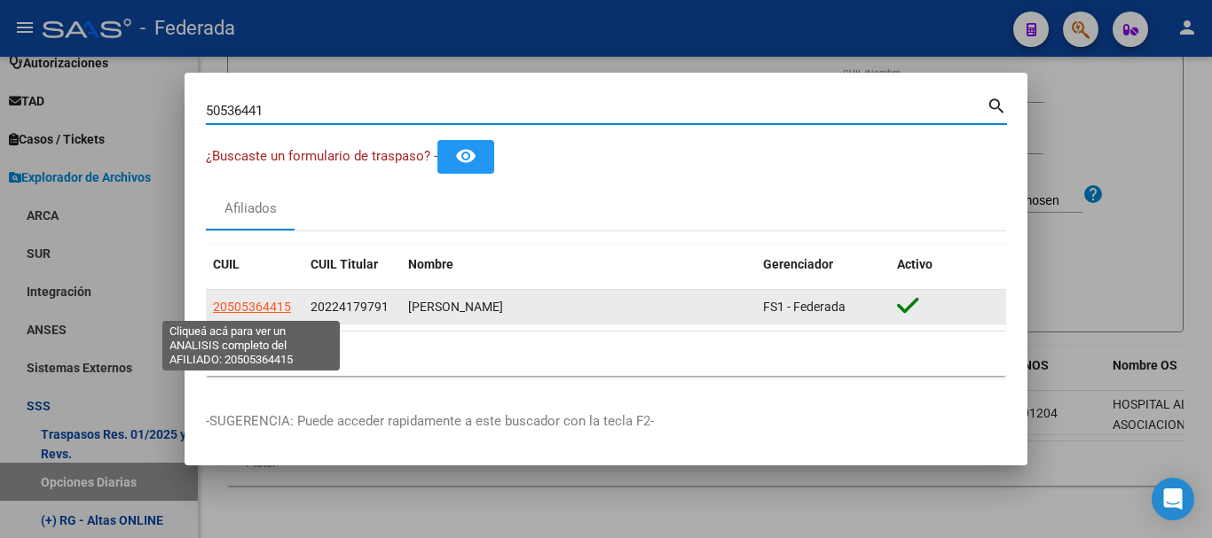
click at [268, 300] on span "20505364415" at bounding box center [252, 307] width 78 height 14
type textarea "20505364415"
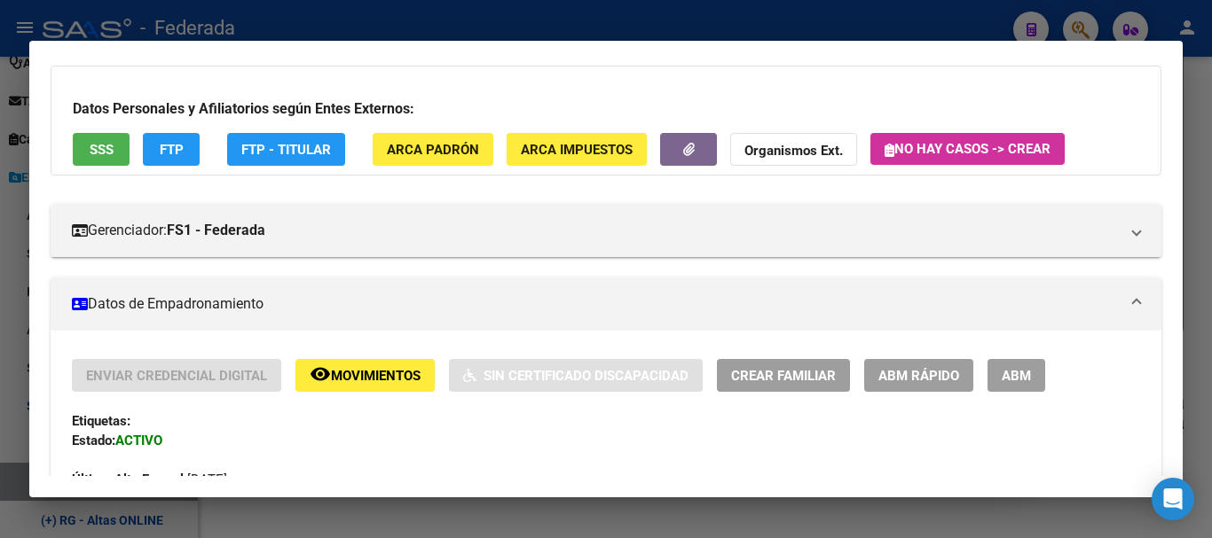
scroll to position [177, 0]
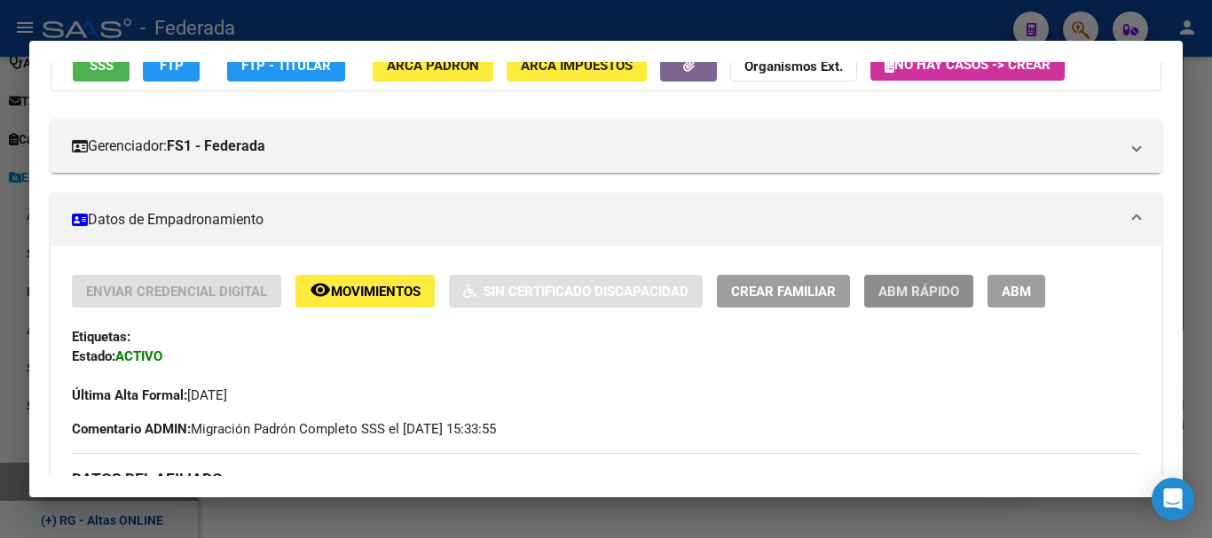
click at [916, 287] on span "ABM Rápido" at bounding box center [918, 292] width 81 height 16
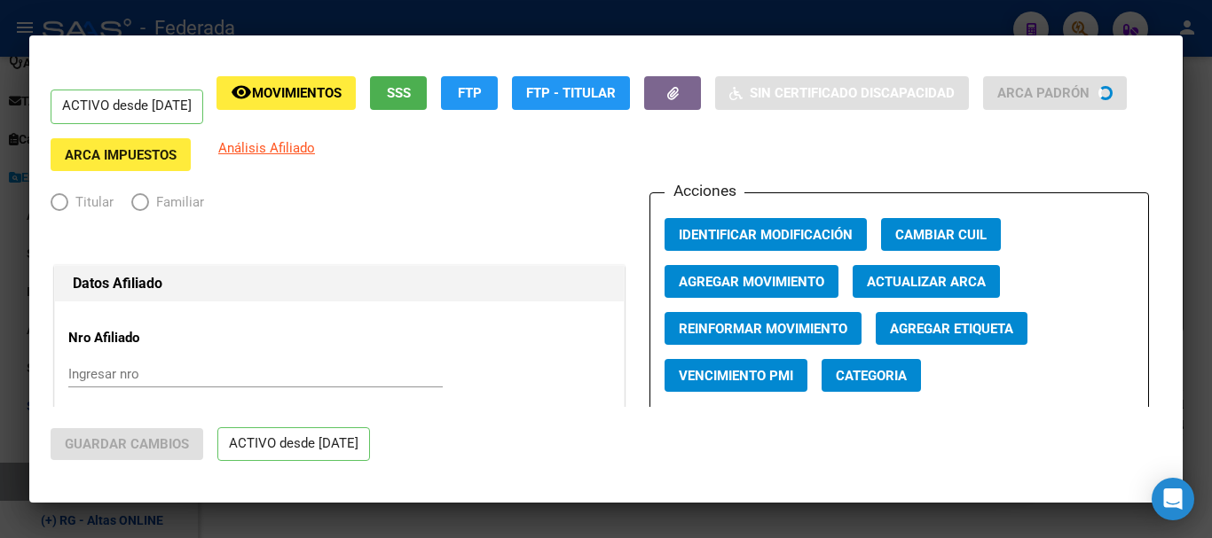
radio input "true"
type input "30-71682280-6"
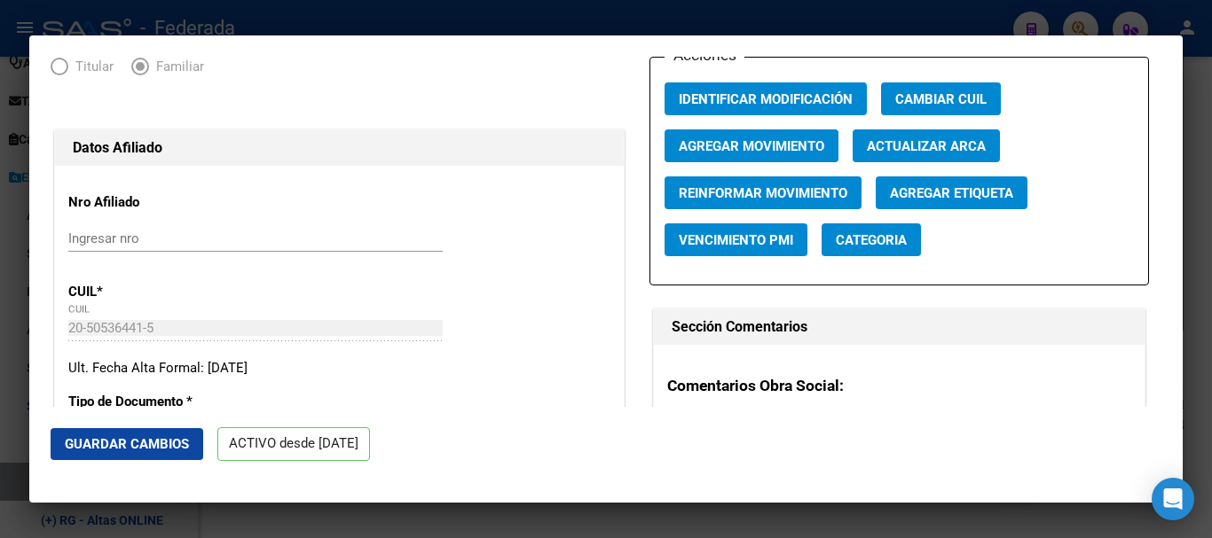
scroll to position [444, 0]
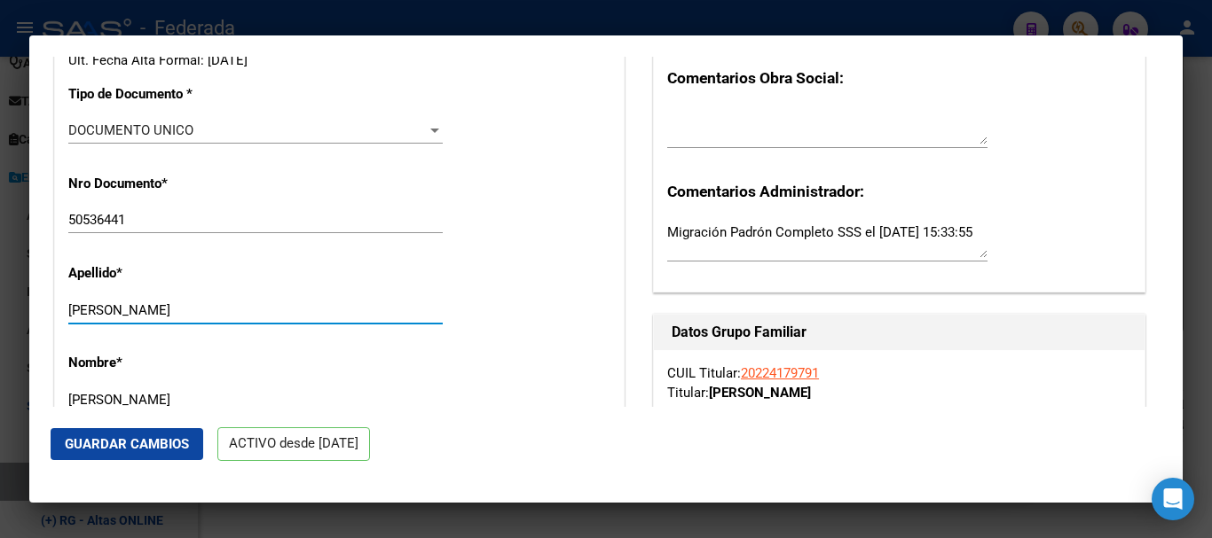
click at [273, 307] on input "[PERSON_NAME]" at bounding box center [255, 310] width 374 height 16
type input "[PERSON_NAME]"
click at [248, 398] on input "[PERSON_NAME]" at bounding box center [255, 400] width 374 height 16
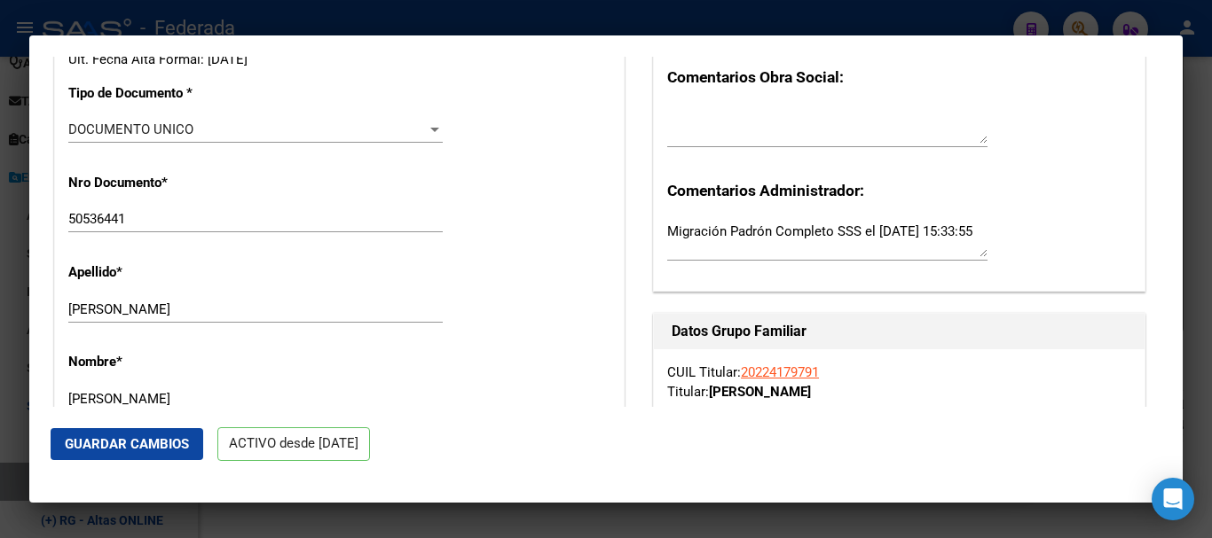
type input "[PERSON_NAME]"
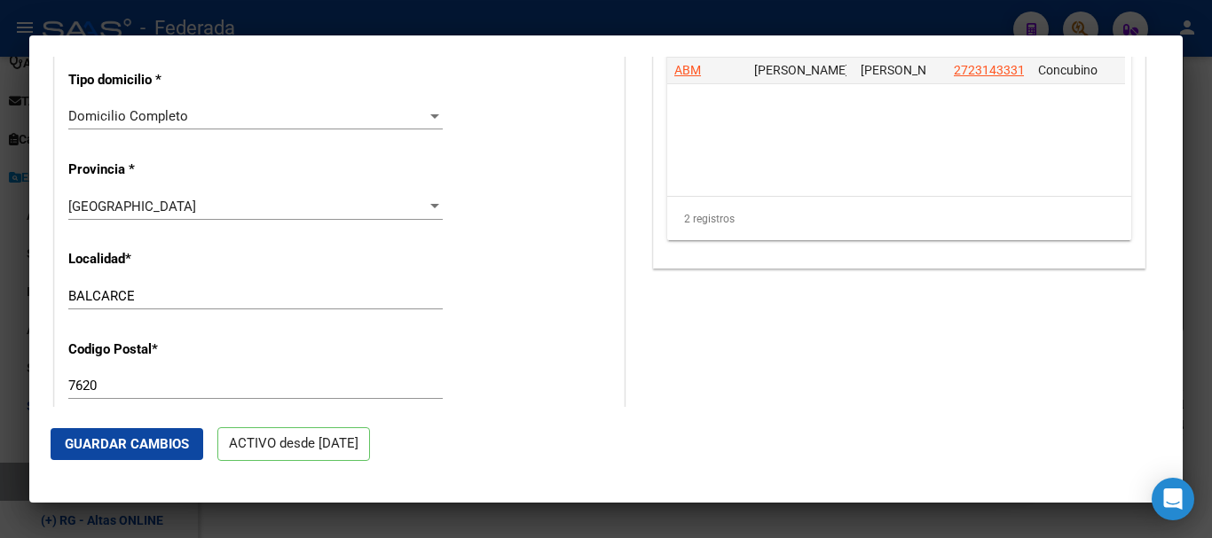
scroll to position [1509, 0]
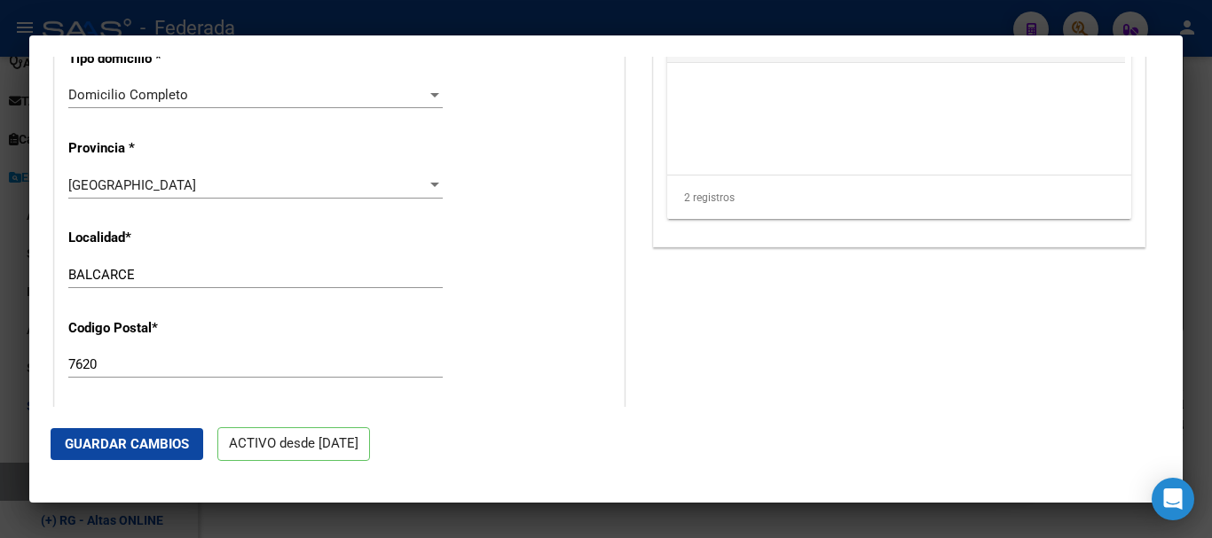
click at [256, 271] on input "BALCARCE" at bounding box center [255, 275] width 374 height 16
click at [276, 365] on input "7620" at bounding box center [255, 365] width 374 height 16
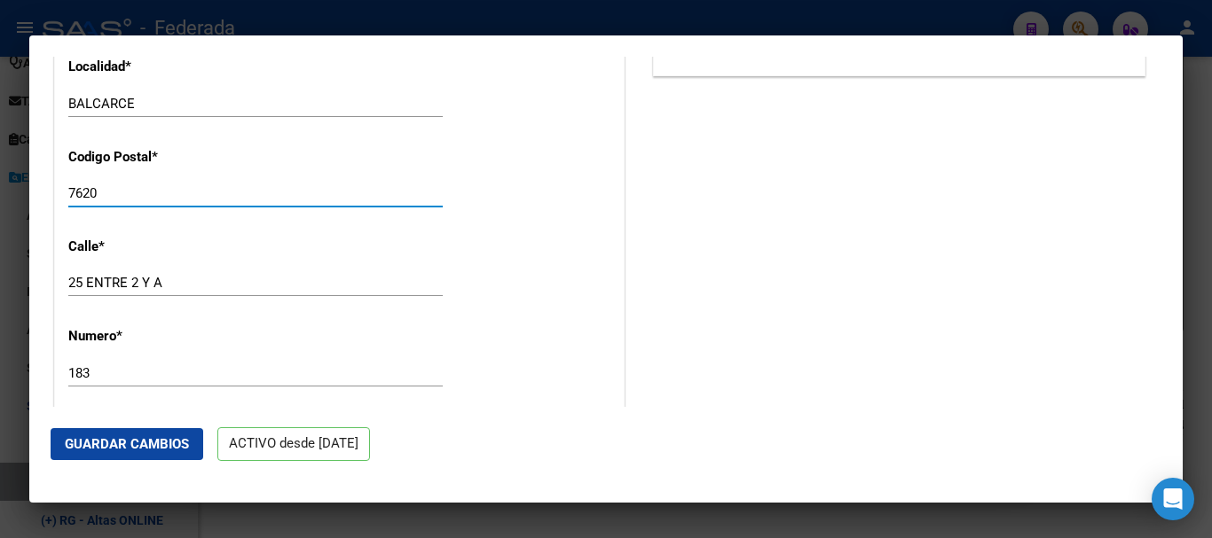
scroll to position [1775, 0]
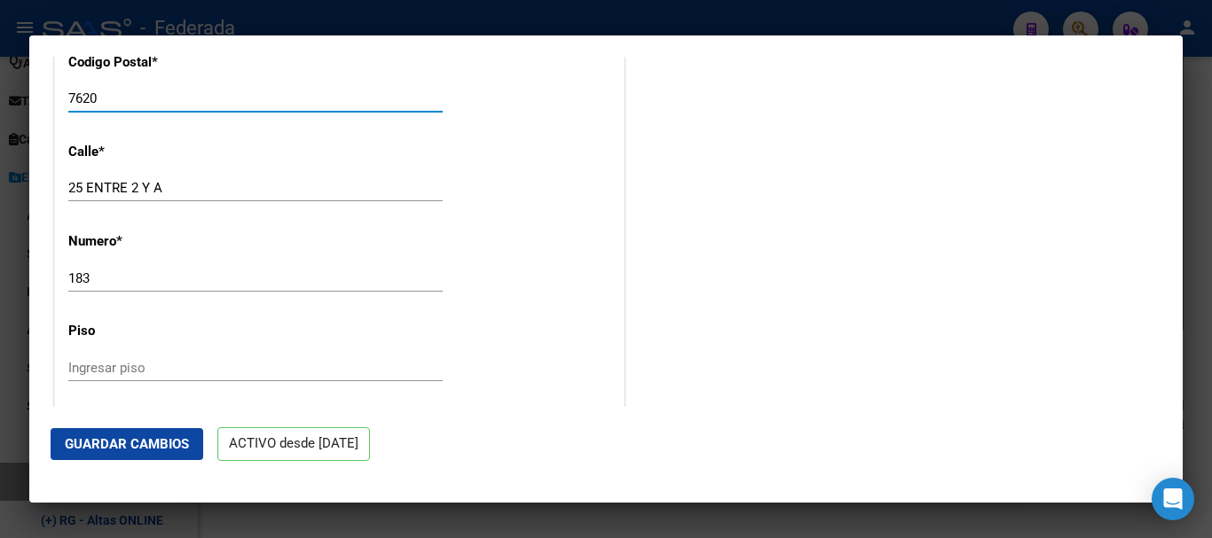
click at [163, 455] on button "Guardar Cambios" at bounding box center [127, 444] width 153 height 32
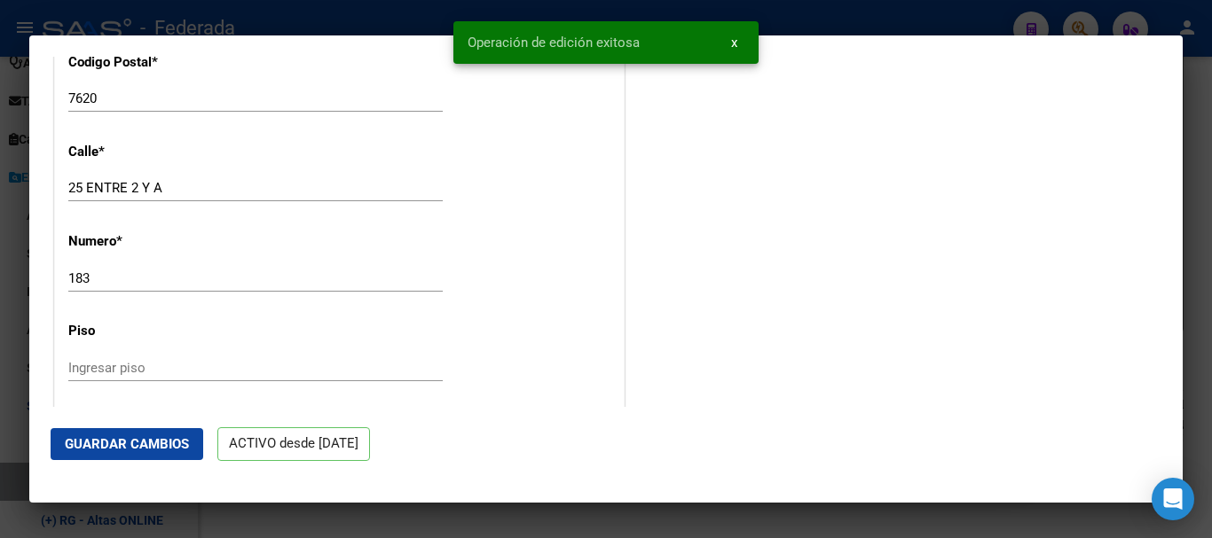
click at [1211, 412] on div at bounding box center [606, 269] width 1212 height 538
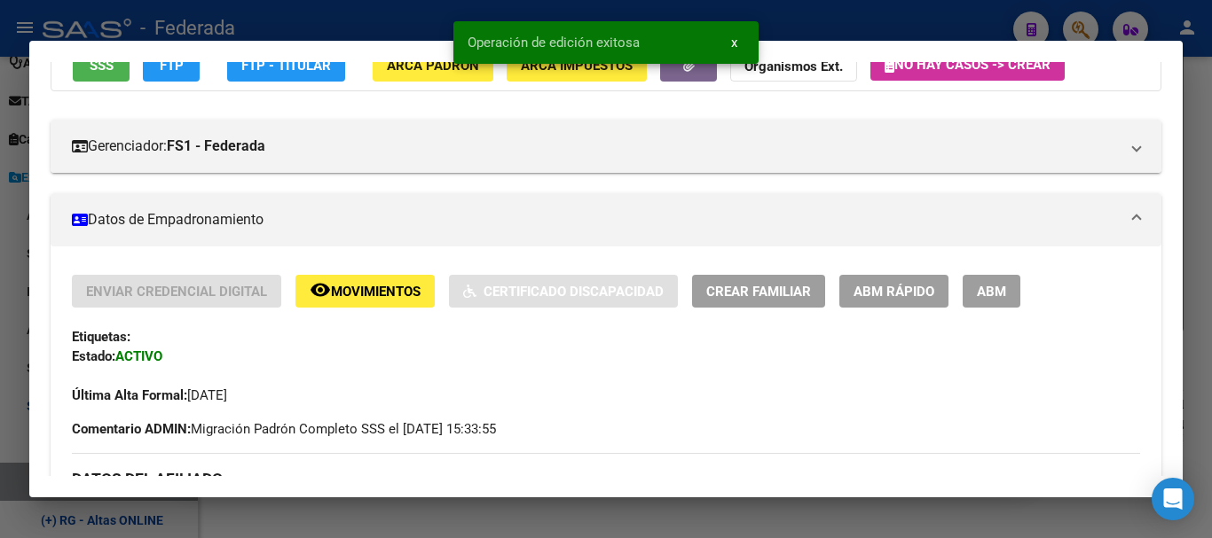
click at [1211, 412] on div at bounding box center [606, 269] width 1212 height 538
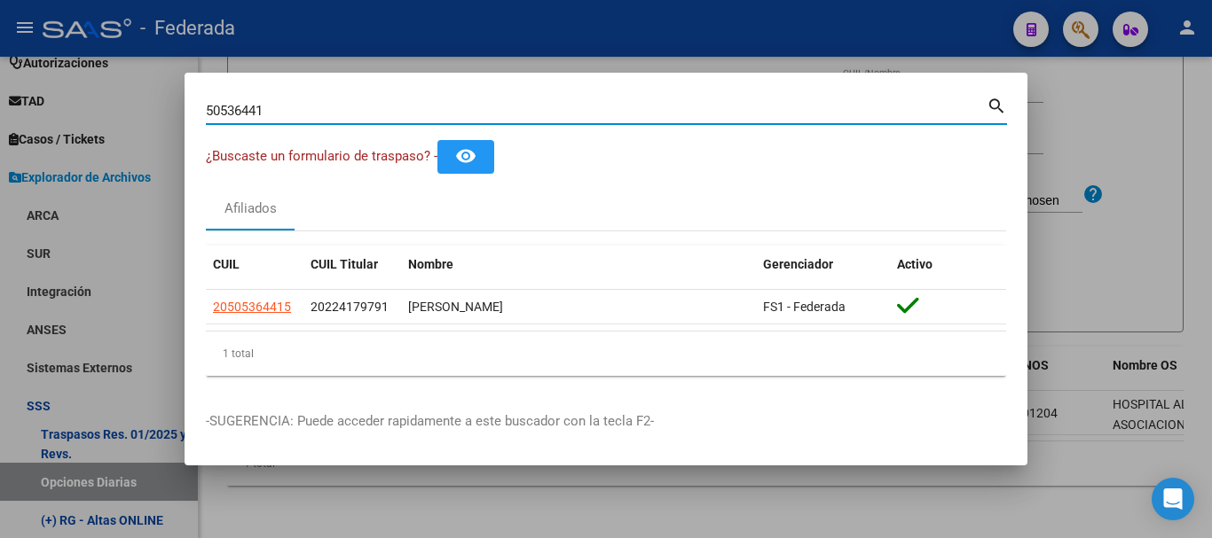
click at [373, 116] on input "50536441" at bounding box center [596, 111] width 781 height 16
paste input "23143331|"
type input "23143331"
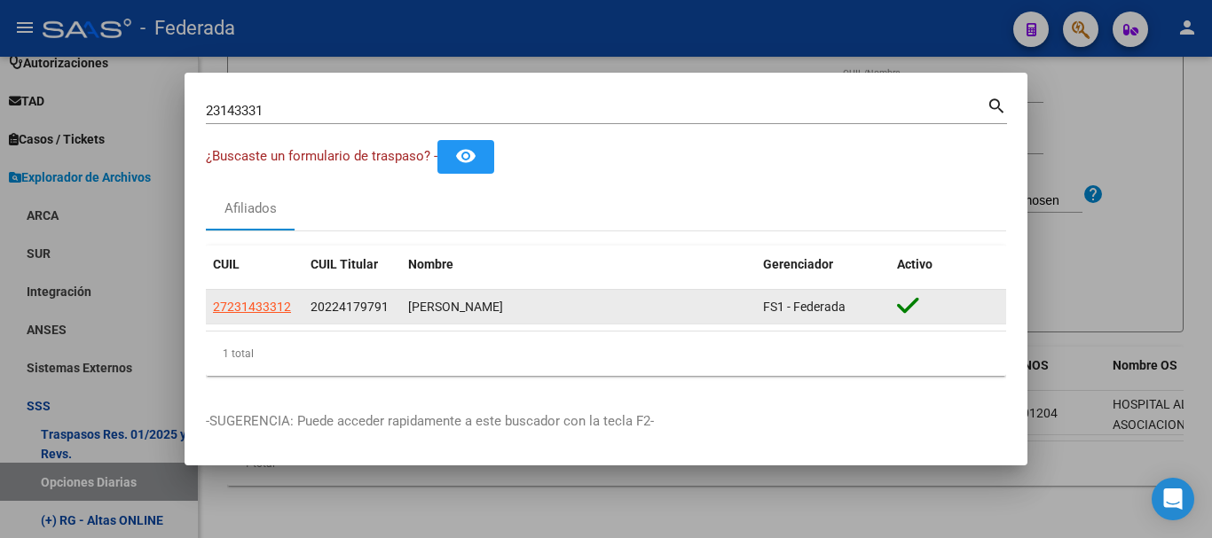
click at [269, 318] on datatable-body-cell "27231433312" at bounding box center [255, 307] width 98 height 35
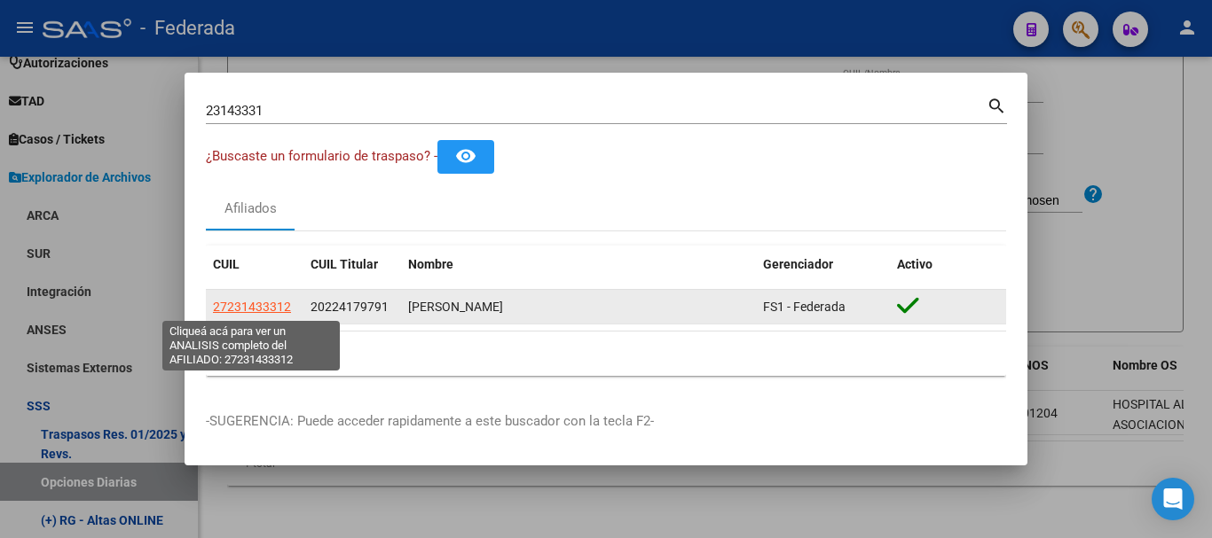
click at [268, 314] on span "27231433312" at bounding box center [252, 307] width 78 height 14
type textarea "27231433312"
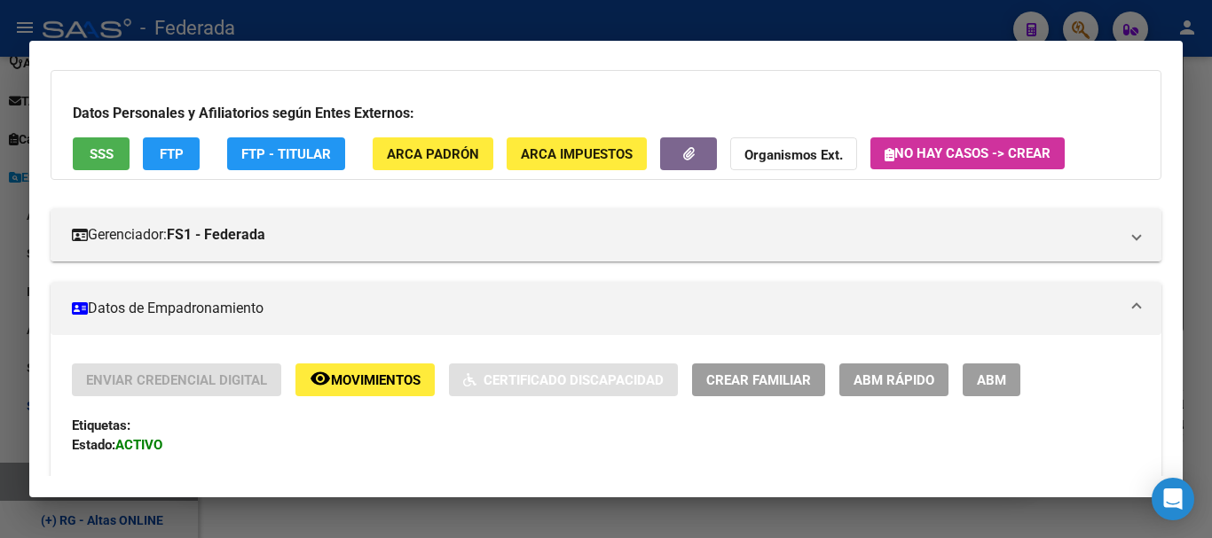
scroll to position [177, 0]
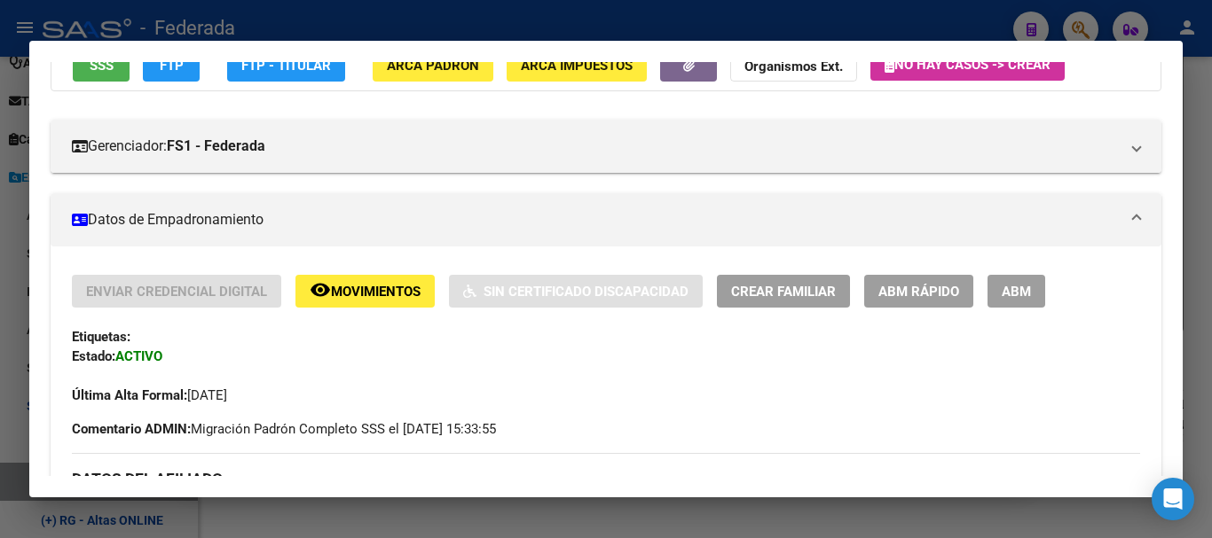
click at [909, 290] on span "ABM Rápido" at bounding box center [918, 292] width 81 height 16
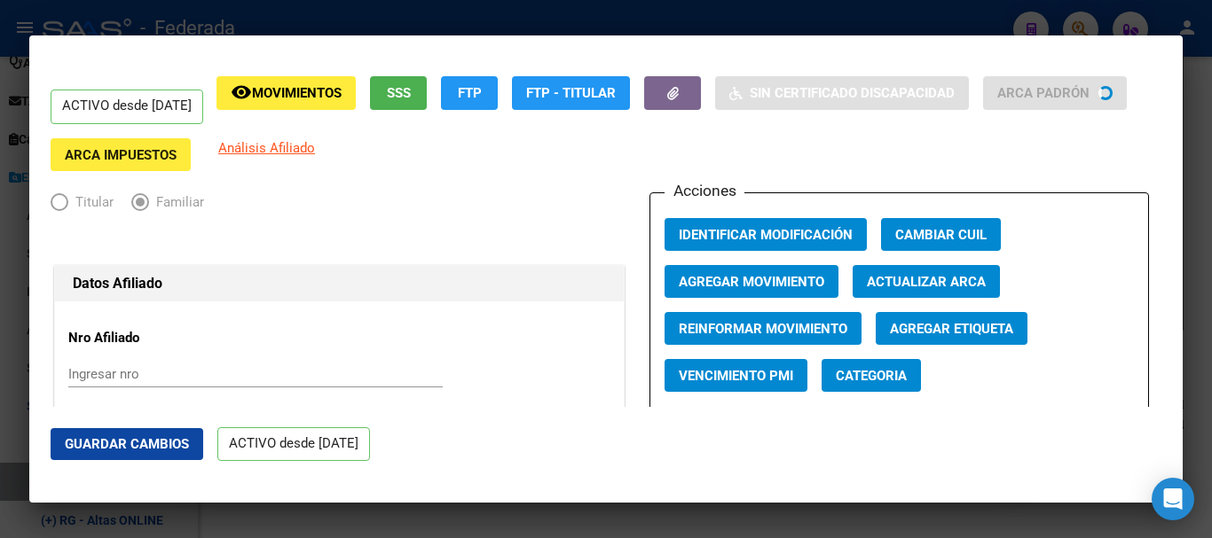
radio input "true"
type input "30-71682280-6"
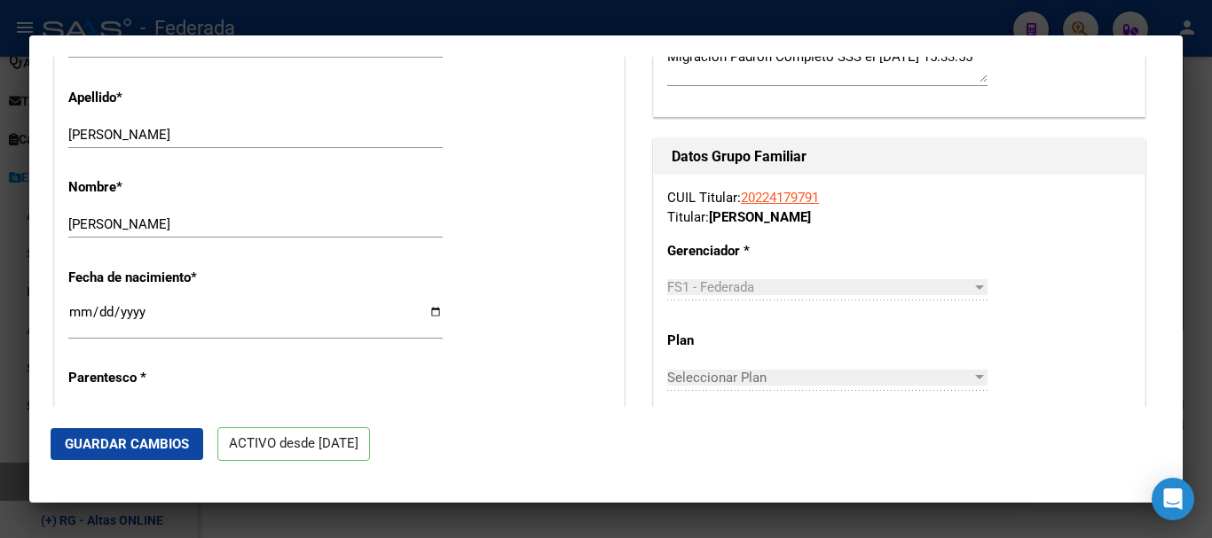
scroll to position [621, 0]
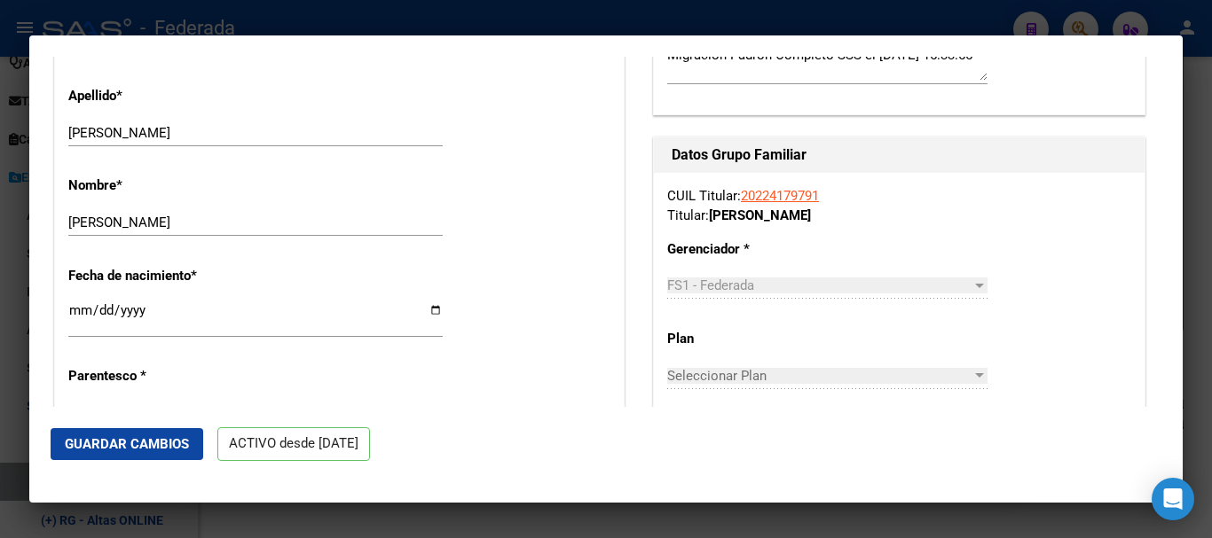
click at [215, 229] on input "[PERSON_NAME]" at bounding box center [255, 223] width 374 height 16
click at [187, 137] on input "[PERSON_NAME]" at bounding box center [255, 133] width 374 height 16
drag, startPoint x: 122, startPoint y: 130, endPoint x: 218, endPoint y: 131, distance: 96.7
click at [218, 131] on input "[PERSON_NAME]" at bounding box center [255, 133] width 374 height 16
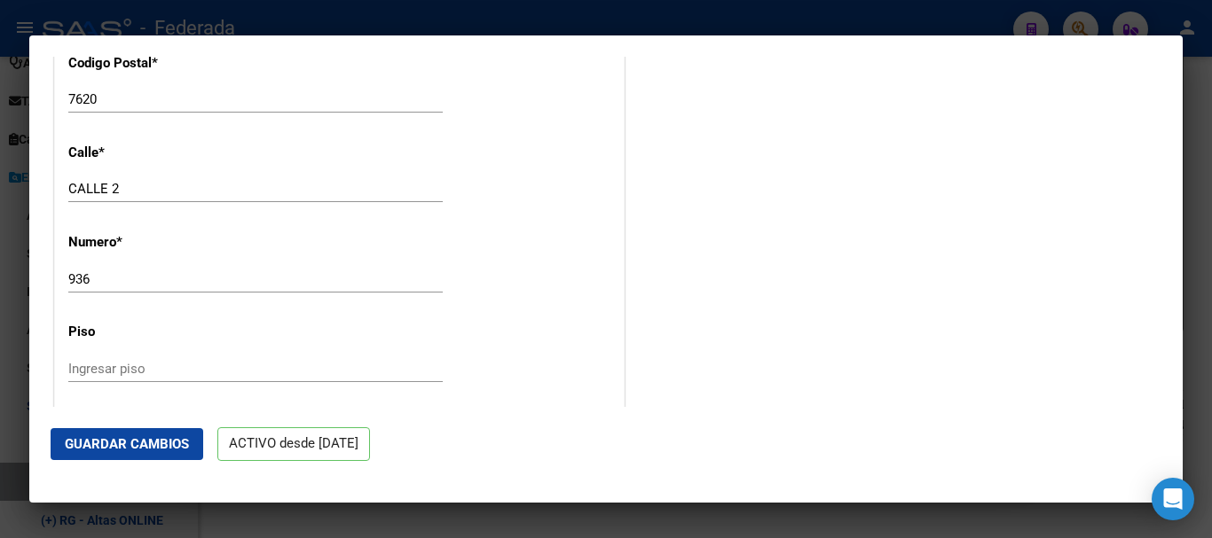
scroll to position [1863, 0]
type input "[PERSON_NAME]"
click at [180, 101] on input "CALLE 2" at bounding box center [255, 100] width 374 height 16
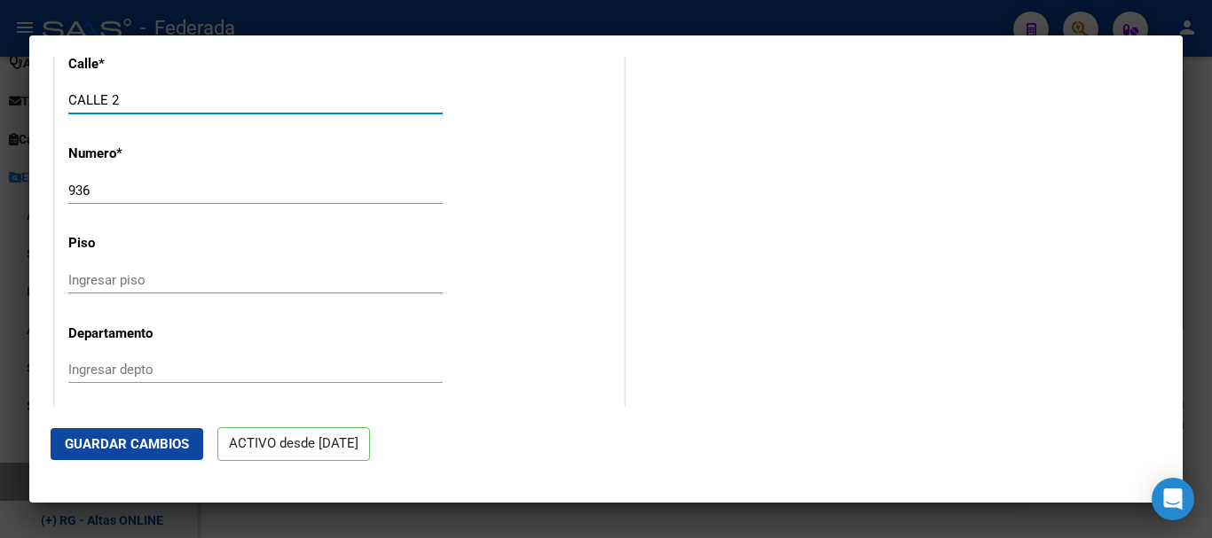
click at [195, 188] on input "936" at bounding box center [255, 191] width 374 height 16
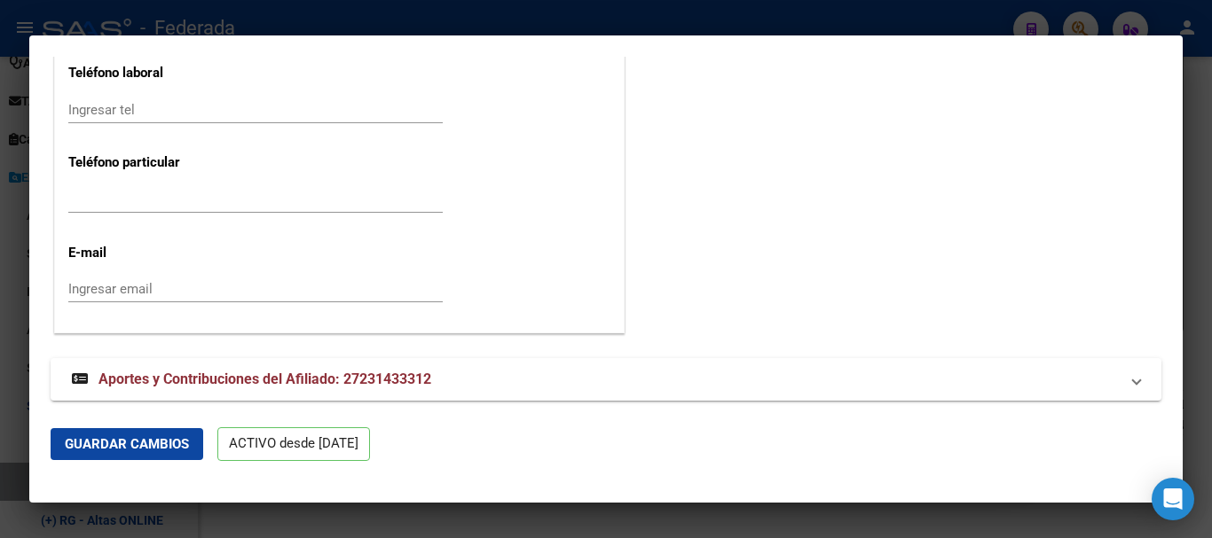
scroll to position [2318, 0]
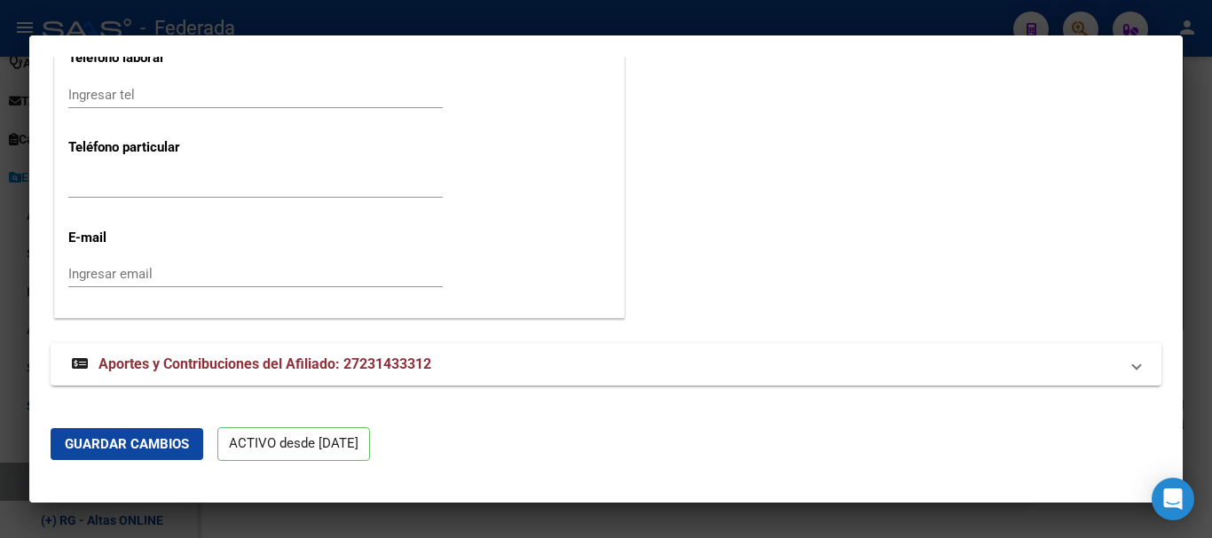
click at [166, 449] on span "Guardar Cambios" at bounding box center [127, 444] width 124 height 16
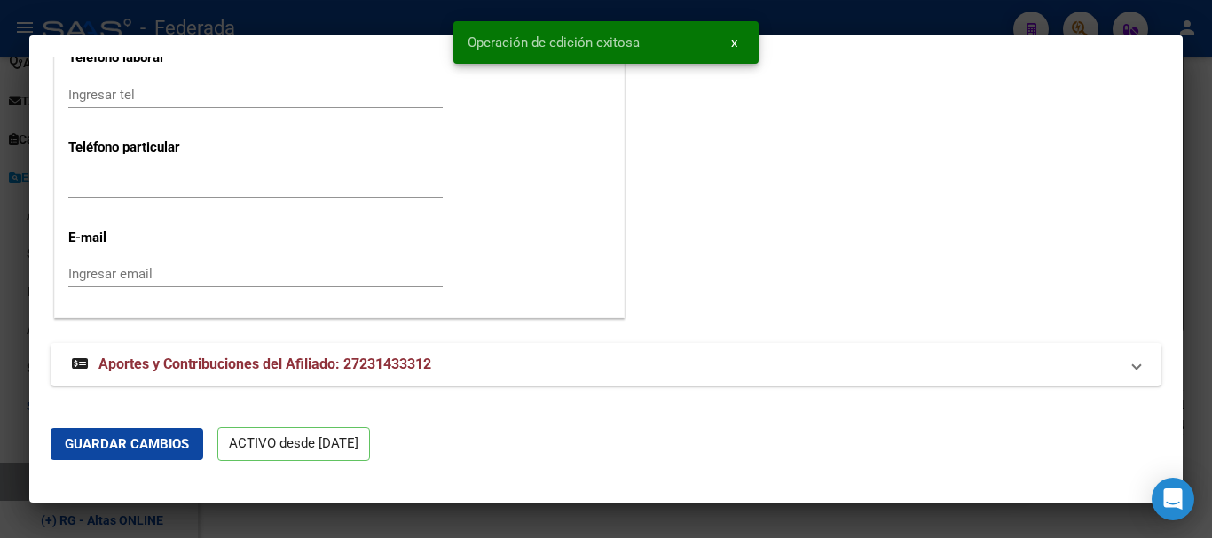
click at [1211, 335] on div at bounding box center [606, 269] width 1212 height 538
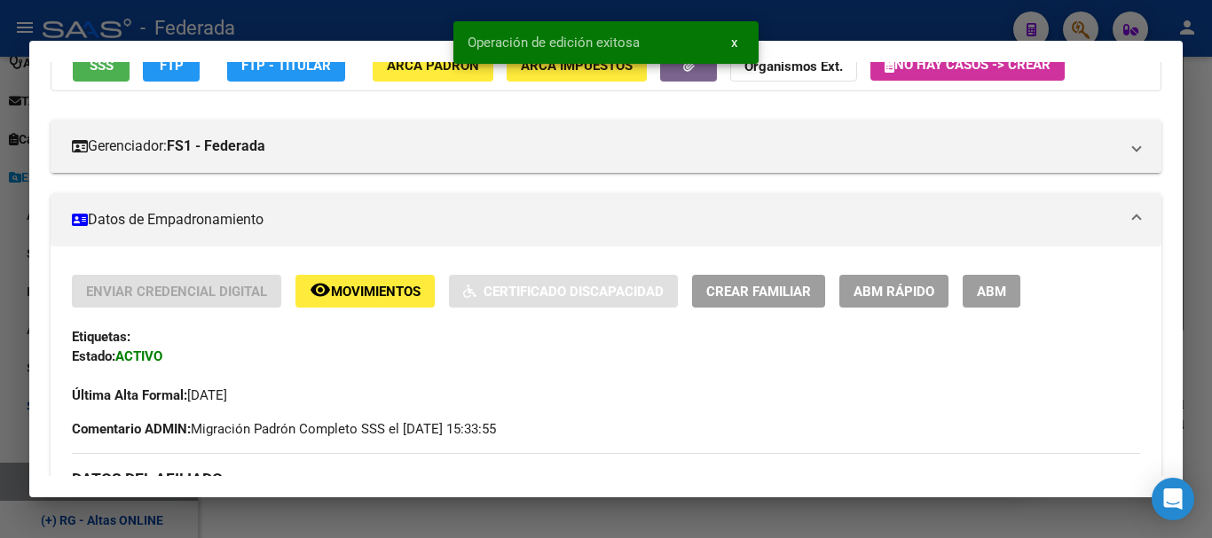
click at [1211, 335] on div at bounding box center [606, 269] width 1212 height 538
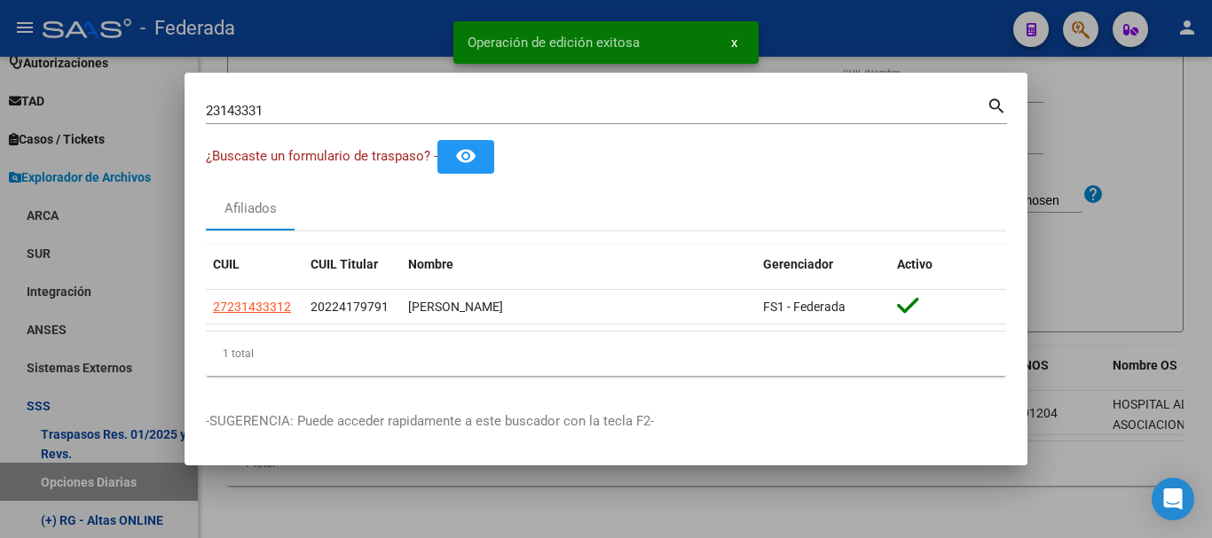
click at [1048, 244] on div at bounding box center [606, 269] width 1212 height 538
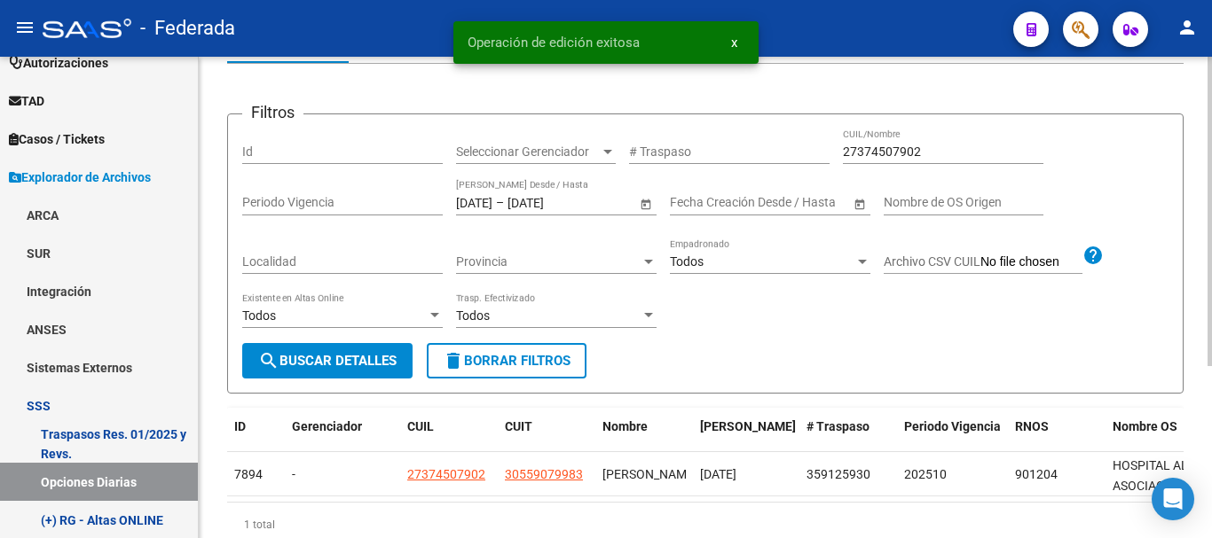
scroll to position [71, 0]
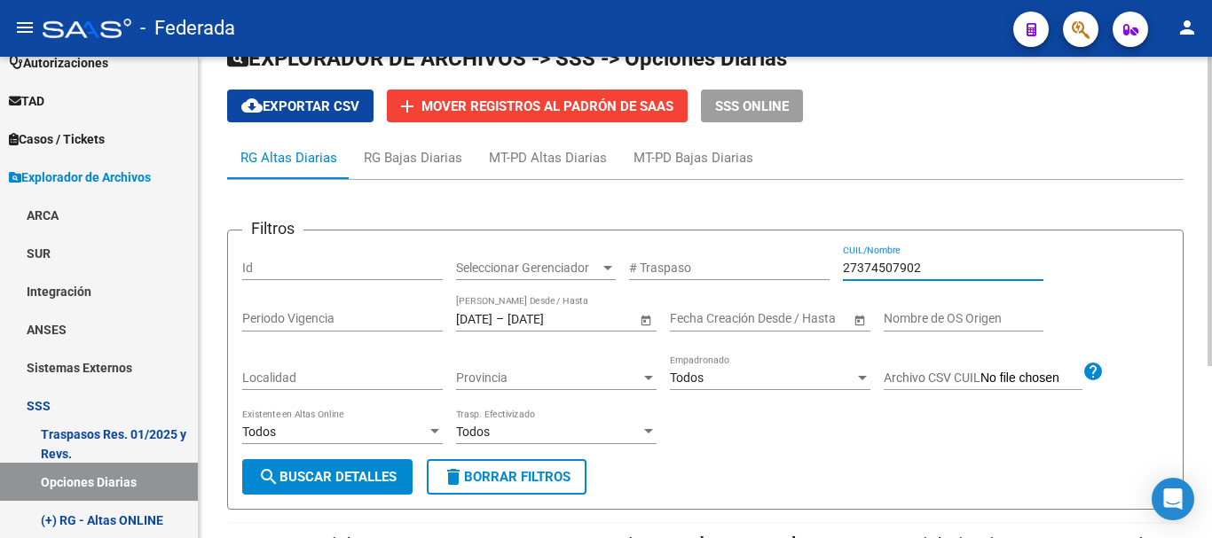
click at [923, 268] on input "27374507902" at bounding box center [943, 268] width 200 height 15
paste input "53153832|"
type input "53153832"
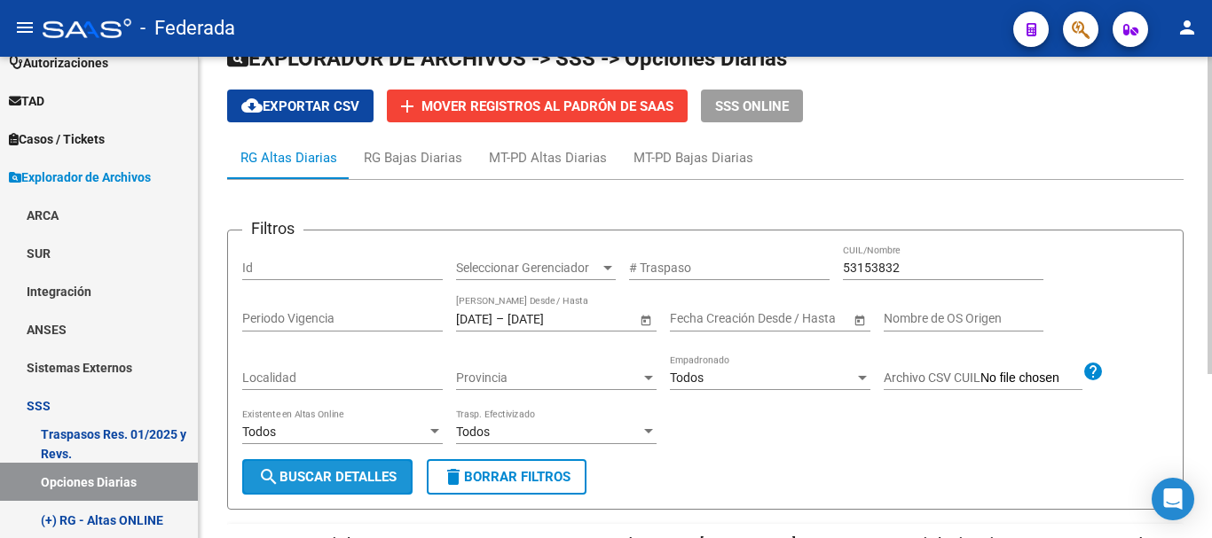
click at [397, 470] on span "search Buscar Detalles" at bounding box center [327, 477] width 138 height 16
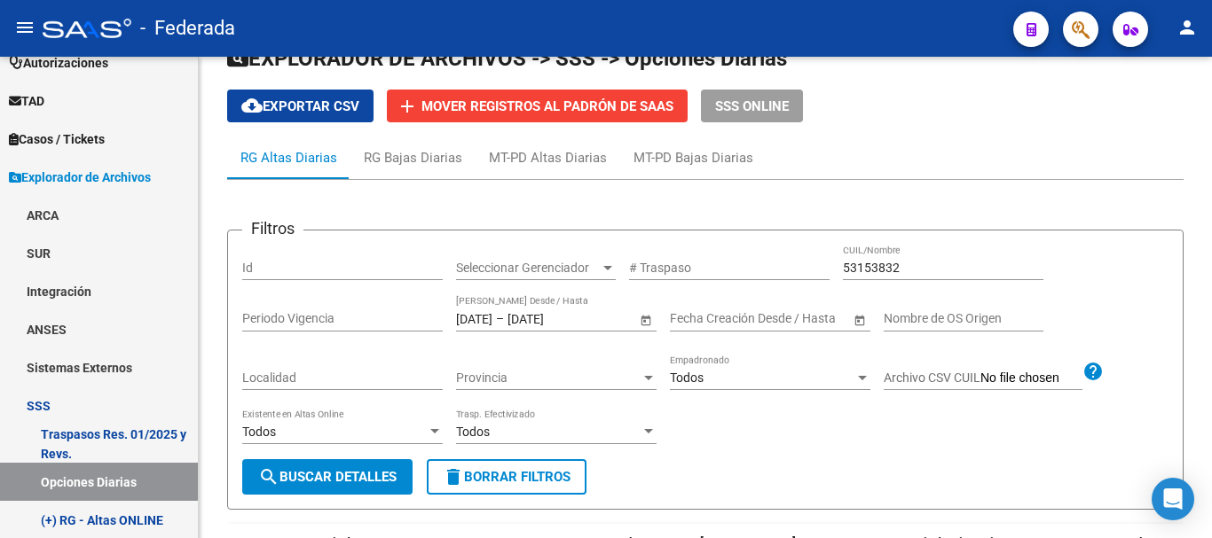
click at [1072, 48] on mat-toolbar "menu - Federada person" at bounding box center [606, 28] width 1212 height 57
click at [1071, 37] on button "button" at bounding box center [1080, 29] width 35 height 35
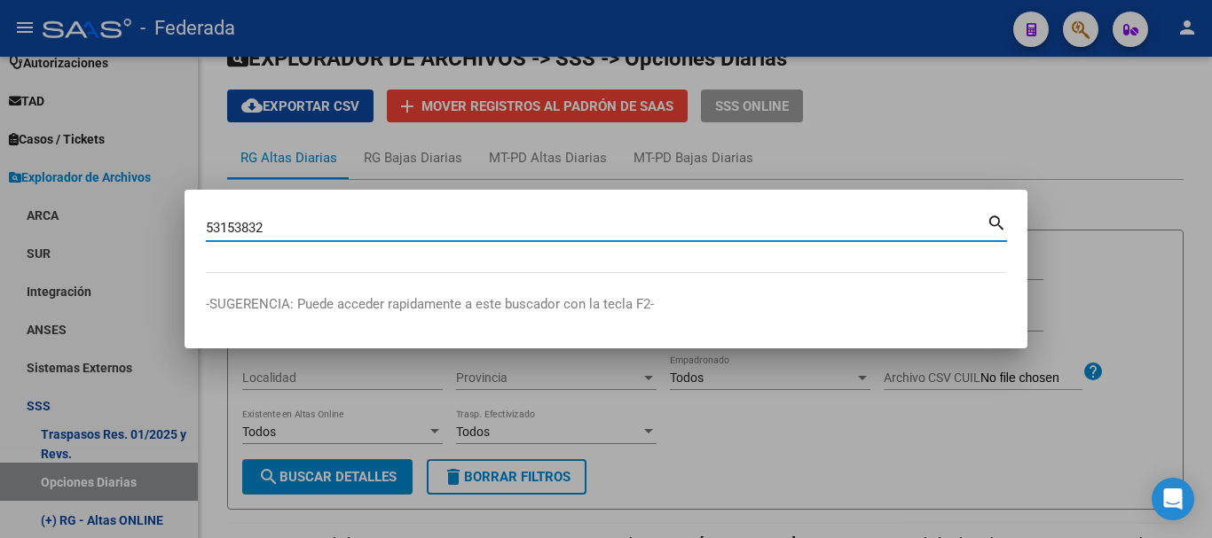
type input "53153832"
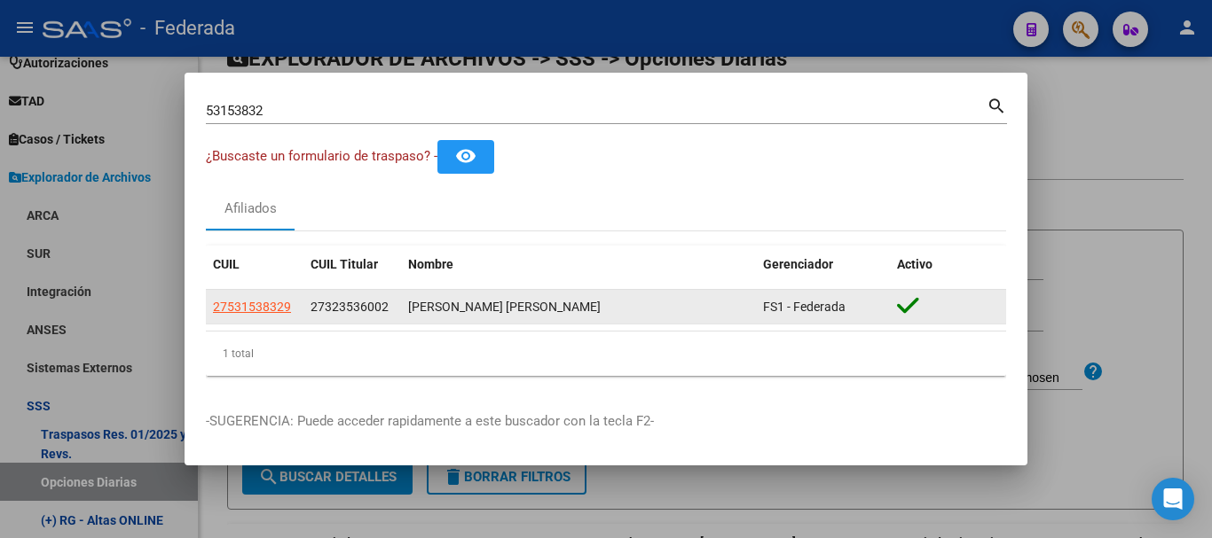
click at [260, 297] on app-link-go-to "27531538329" at bounding box center [252, 307] width 78 height 20
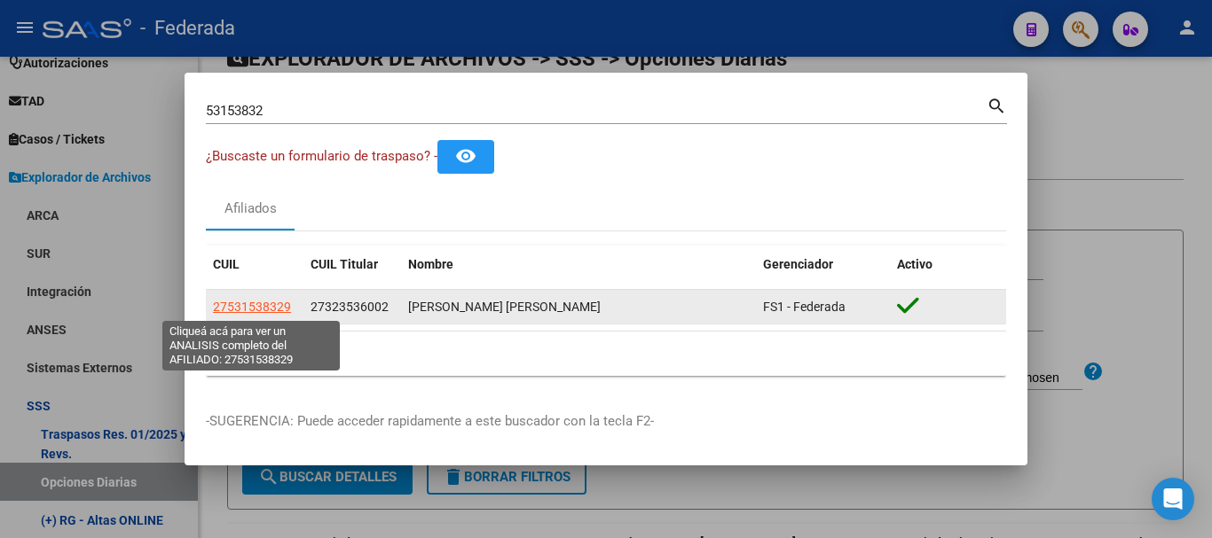
click at [269, 300] on span "27531538329" at bounding box center [252, 307] width 78 height 14
type textarea "27531538329"
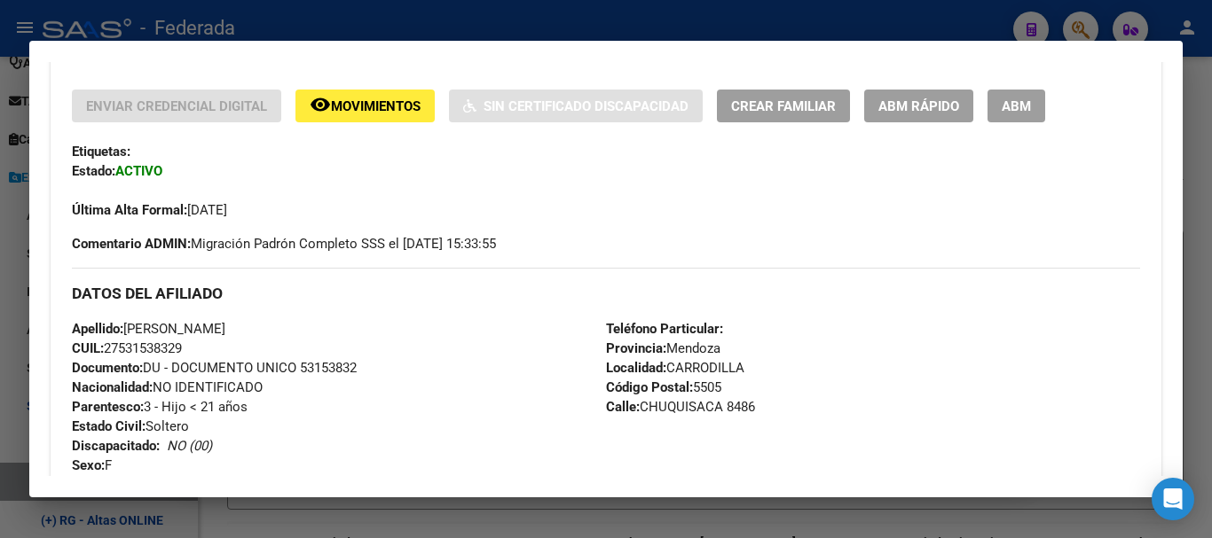
scroll to position [266, 0]
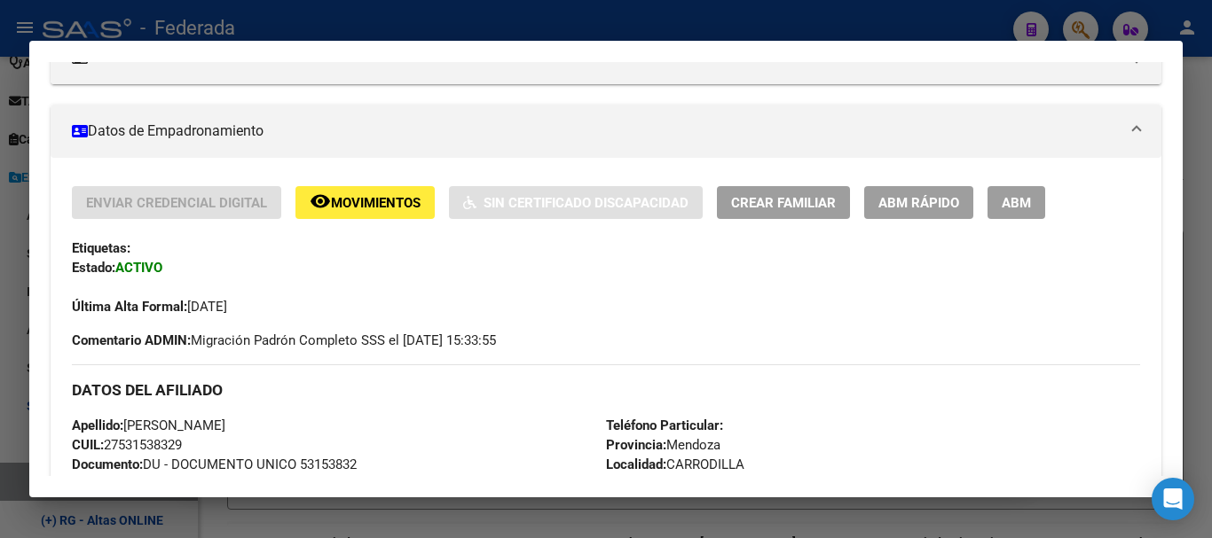
click at [913, 224] on div "Enviar Credencial Digital remove_red_eye Movimientos Sin Certificado Discapacid…" at bounding box center [606, 251] width 1068 height 130
click at [912, 218] on button "ABM Rápido" at bounding box center [918, 202] width 109 height 33
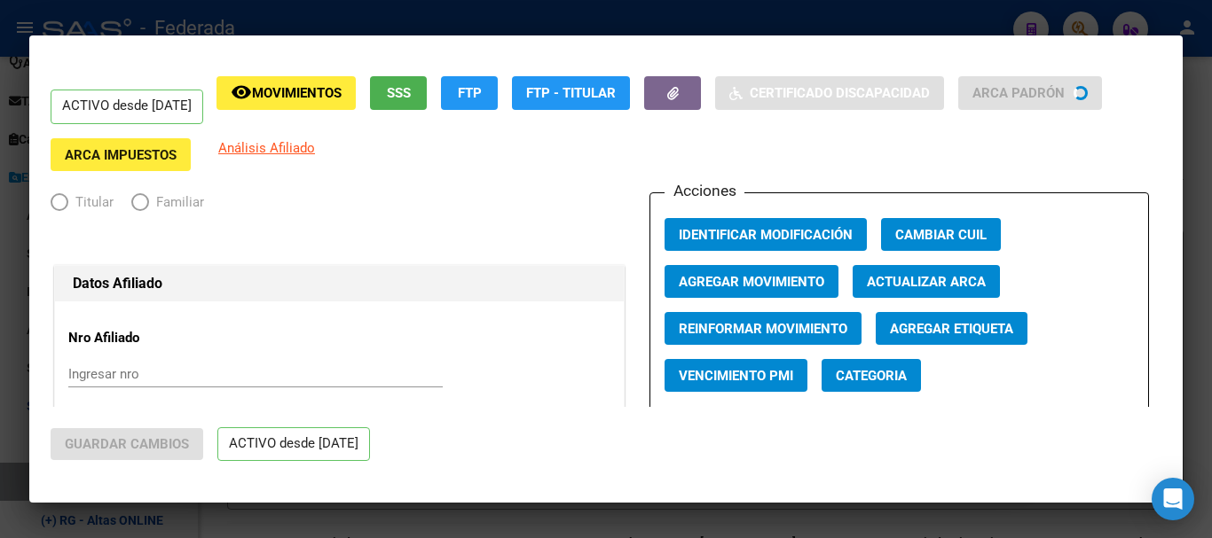
radio input "true"
type input "33-71544039-9"
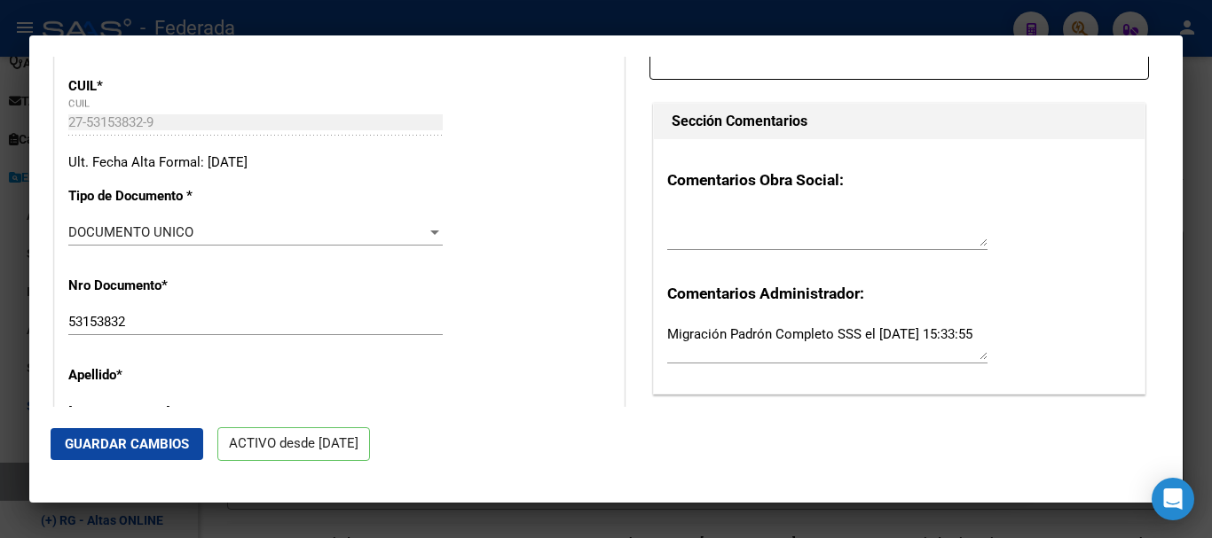
scroll to position [532, 0]
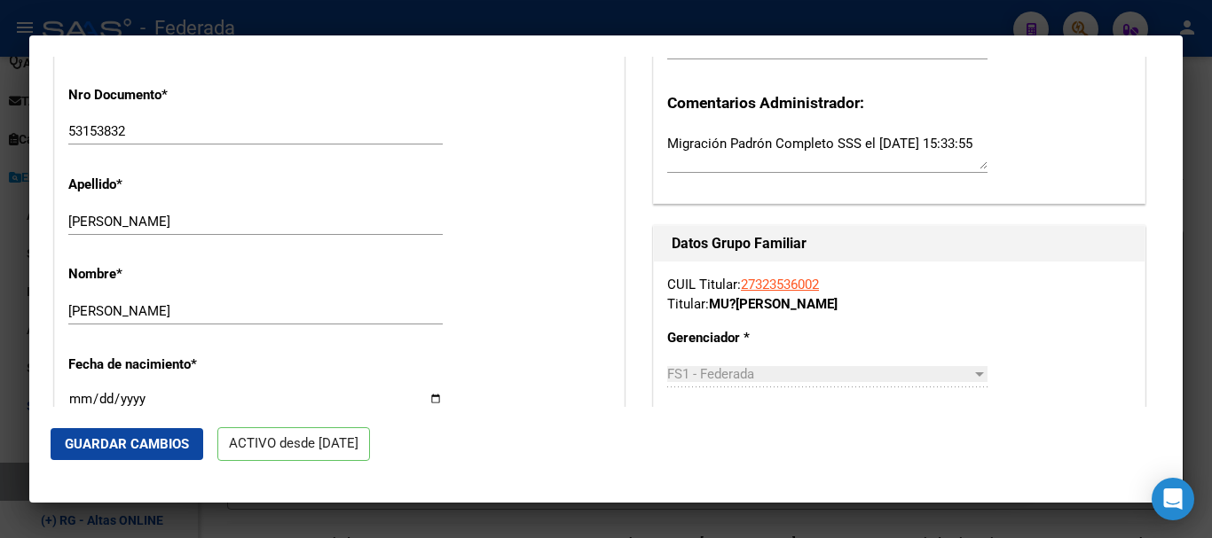
click at [341, 312] on input "[PERSON_NAME]" at bounding box center [255, 311] width 374 height 16
click at [301, 232] on div "[PERSON_NAME] Ingresar apellido" at bounding box center [255, 221] width 374 height 27
click at [296, 210] on div "[PERSON_NAME] Ingresar apellido" at bounding box center [255, 221] width 374 height 27
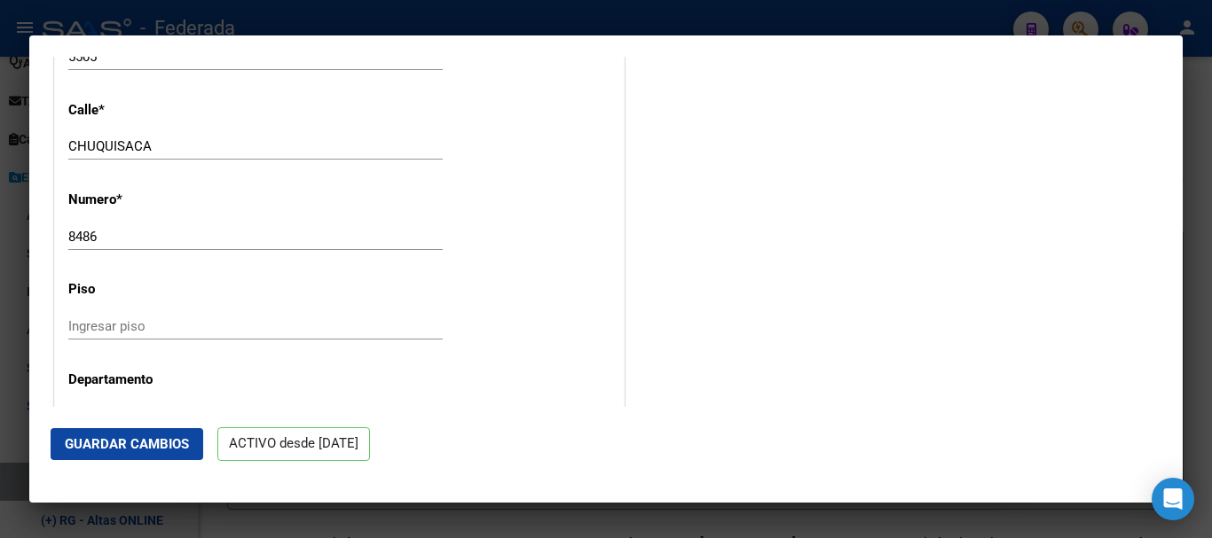
scroll to position [1863, 0]
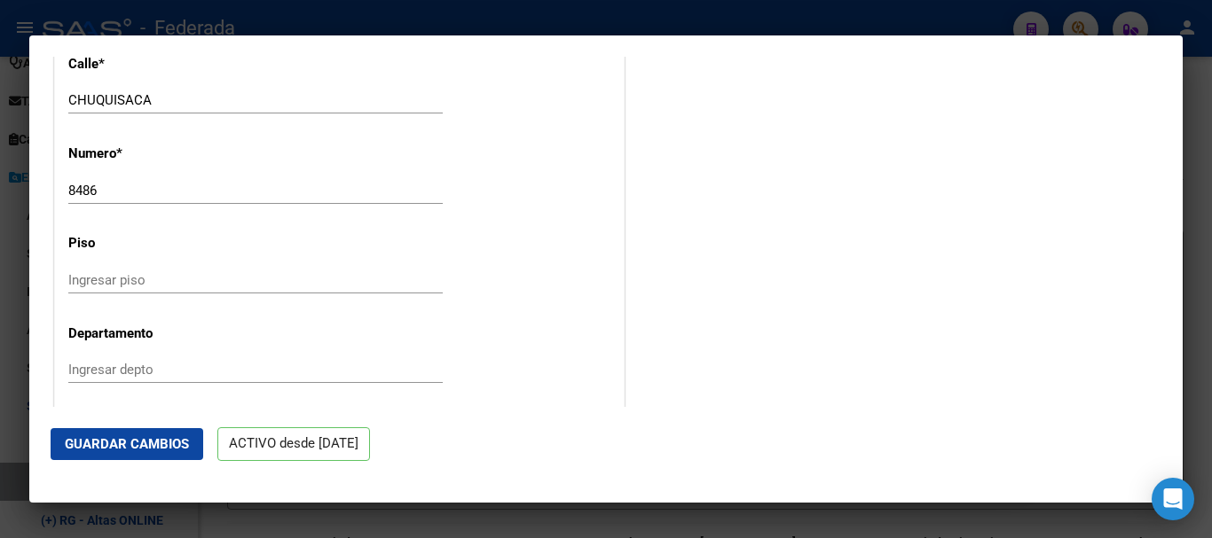
click at [295, 204] on div "8486 Ingresar nro" at bounding box center [255, 198] width 374 height 43
click at [290, 191] on input "8486" at bounding box center [255, 191] width 374 height 16
click at [301, 90] on div "CHUQUISACA Ingresar calle" at bounding box center [255, 100] width 374 height 27
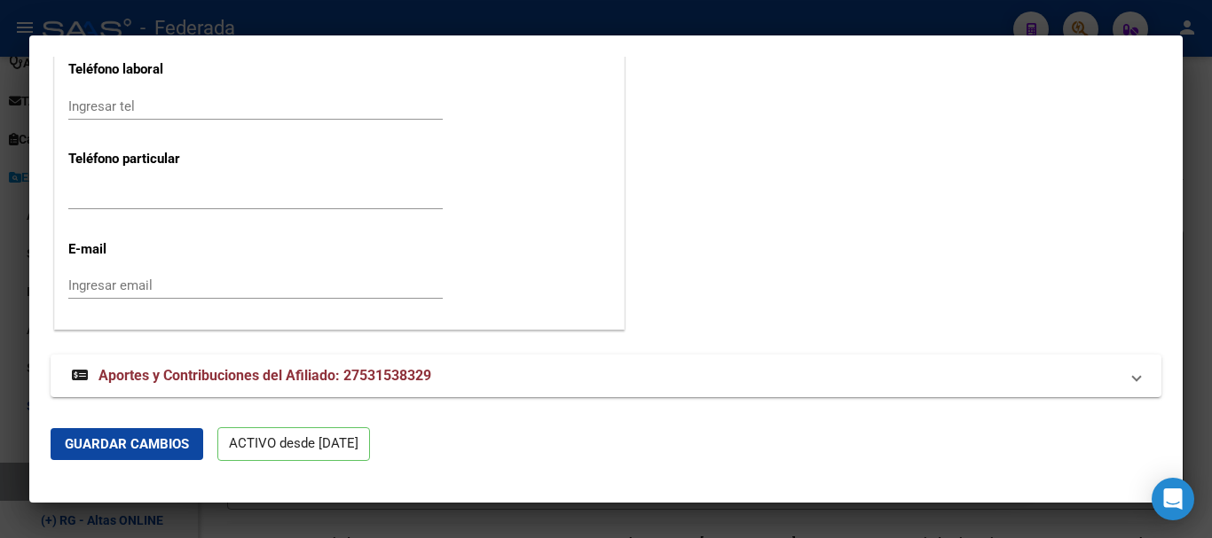
scroll to position [2318, 0]
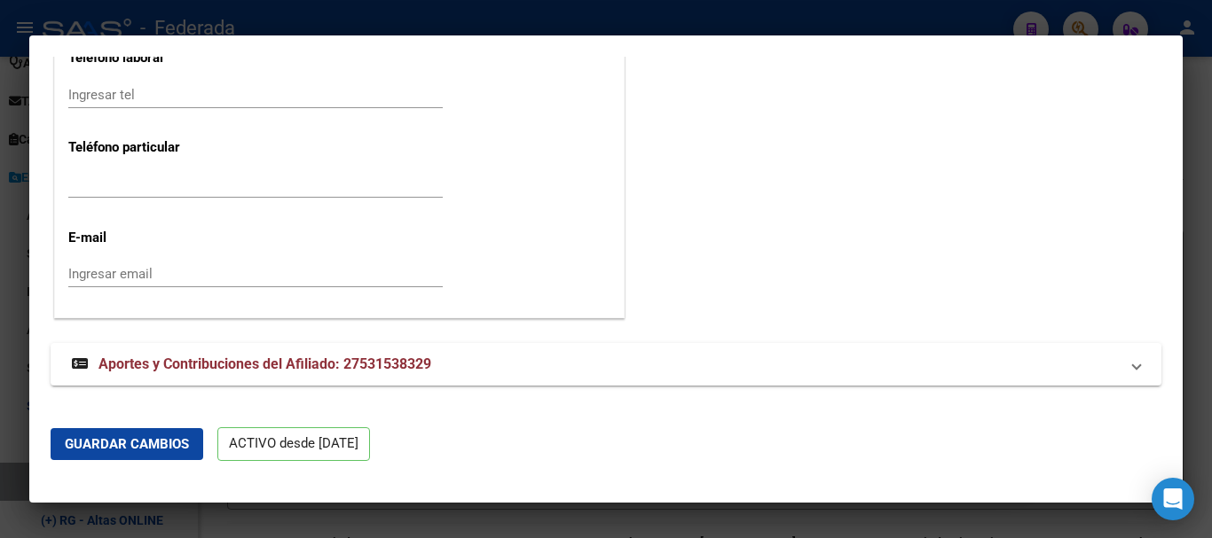
click at [169, 431] on button "Guardar Cambios" at bounding box center [127, 444] width 153 height 32
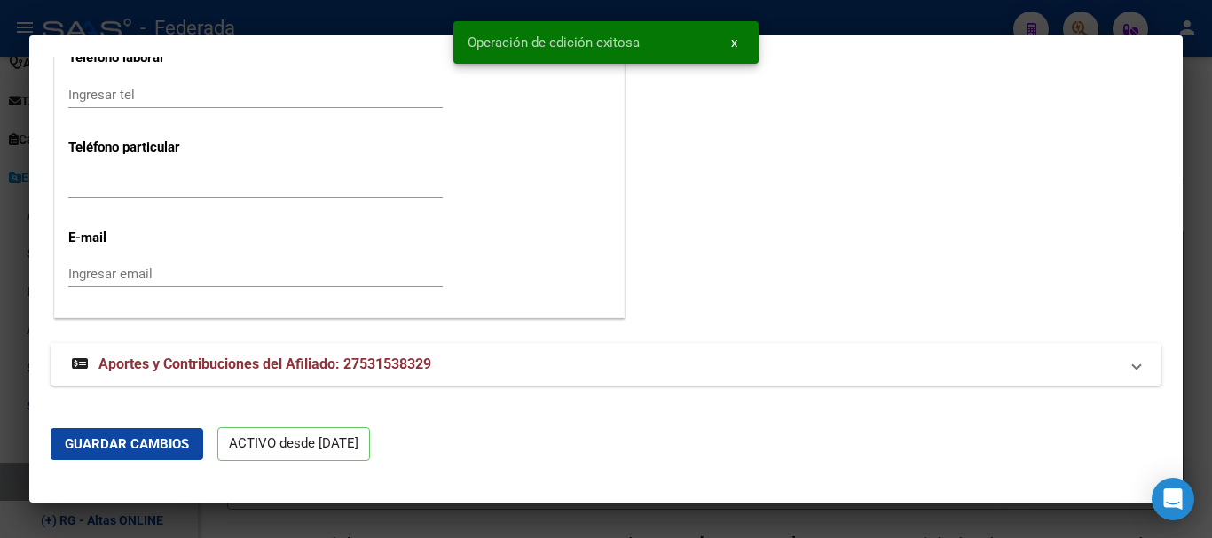
click at [1211, 230] on div at bounding box center [606, 269] width 1212 height 538
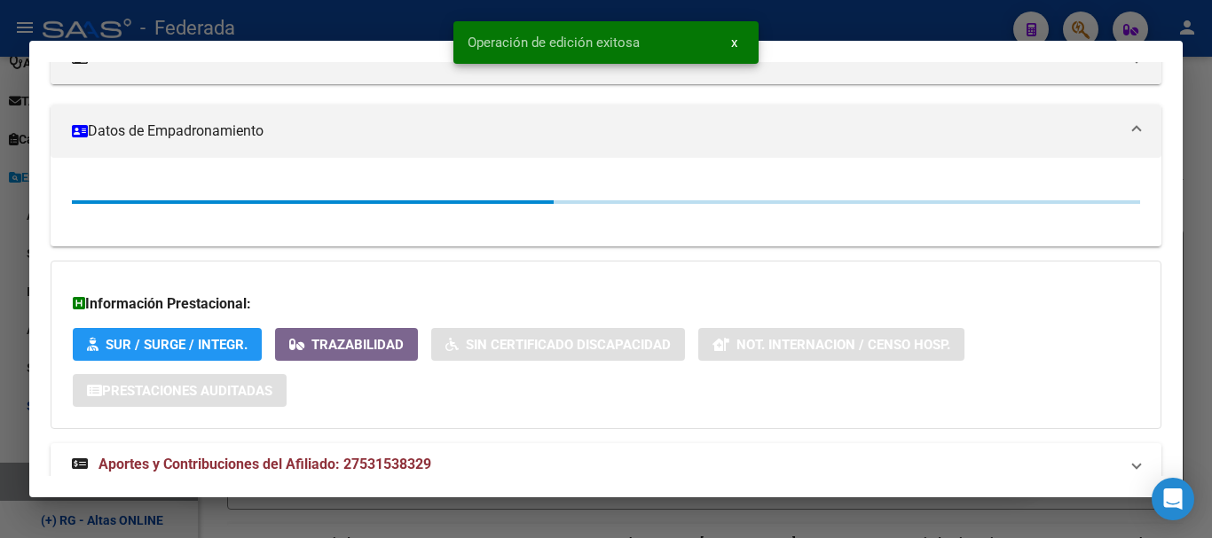
click at [1211, 230] on div at bounding box center [606, 269] width 1212 height 538
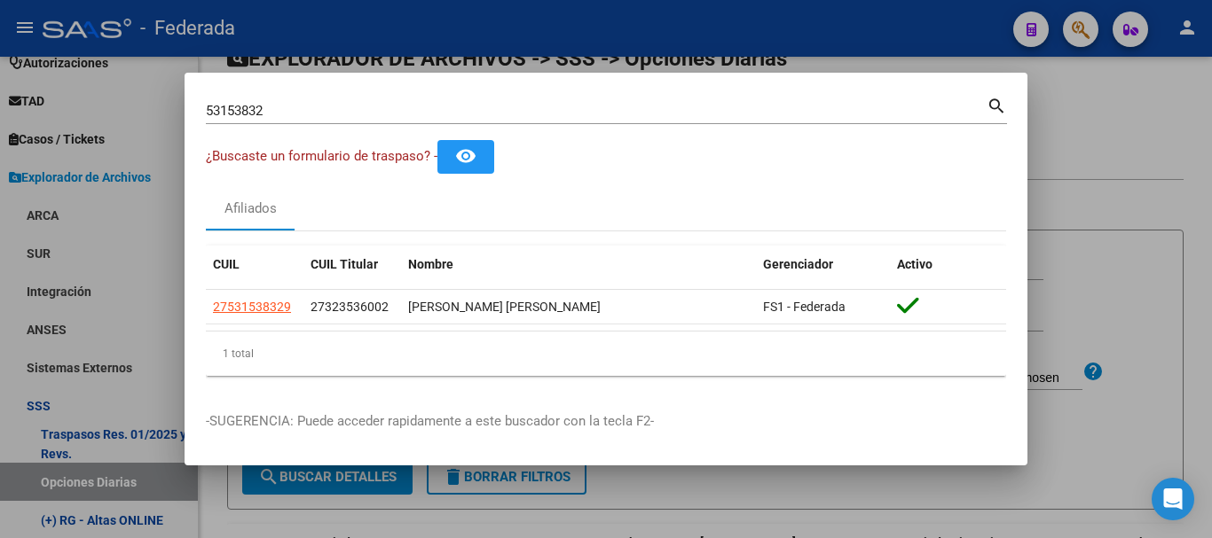
click at [511, 98] on div "53153832 Buscar (apellido, dni, cuil, [PERSON_NAME], cuit, obra social)" at bounding box center [596, 111] width 781 height 27
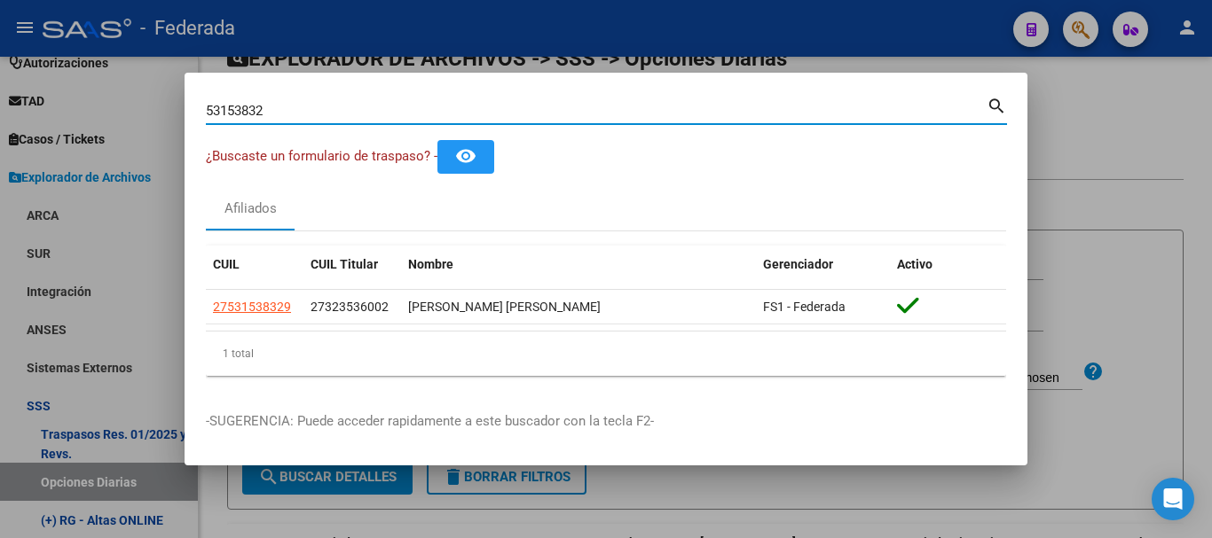
click at [521, 98] on div "53153832 Buscar (apellido, dni, cuil, [PERSON_NAME], cuit, obra social)" at bounding box center [596, 111] width 781 height 27
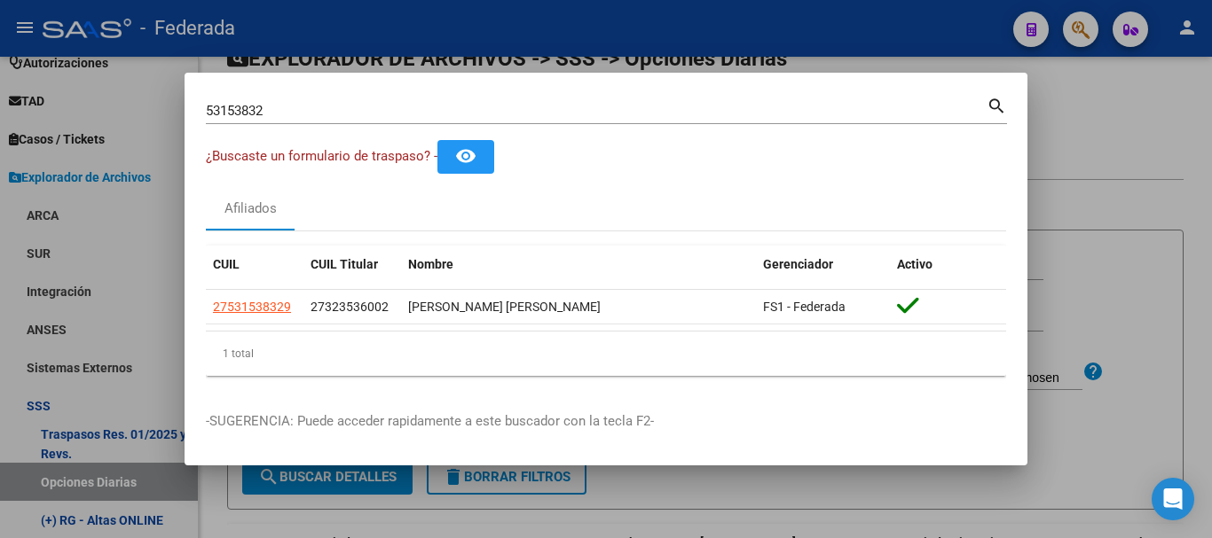
click at [523, 99] on div "53153832 Buscar (apellido, dni, cuil, [PERSON_NAME], cuit, obra social)" at bounding box center [596, 111] width 781 height 27
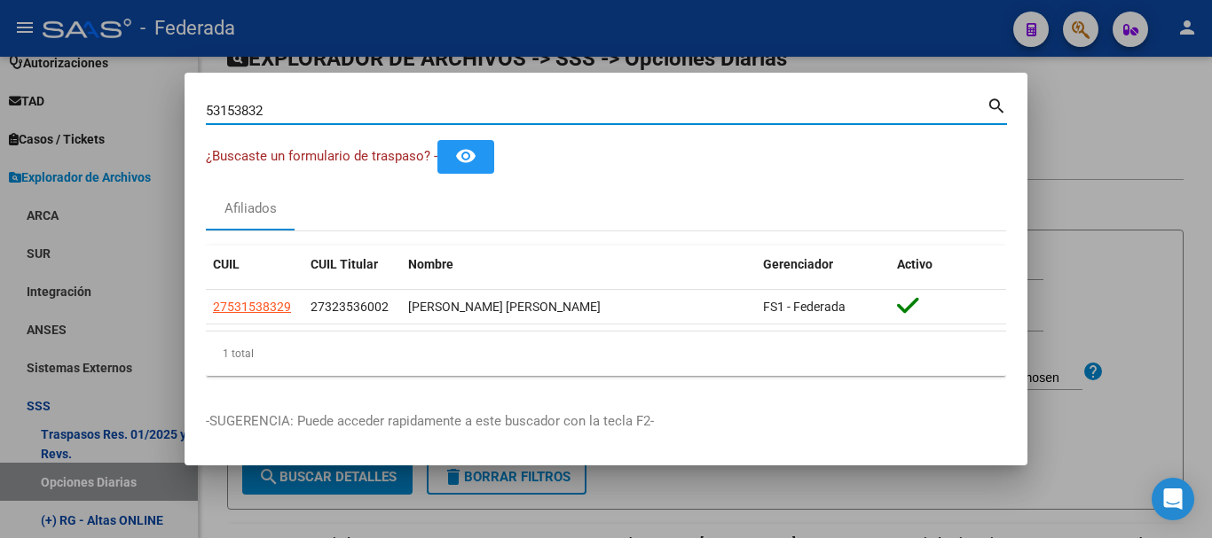
click at [528, 115] on input "53153832" at bounding box center [596, 111] width 781 height 16
paste input "46620082|"
type input "46620082"
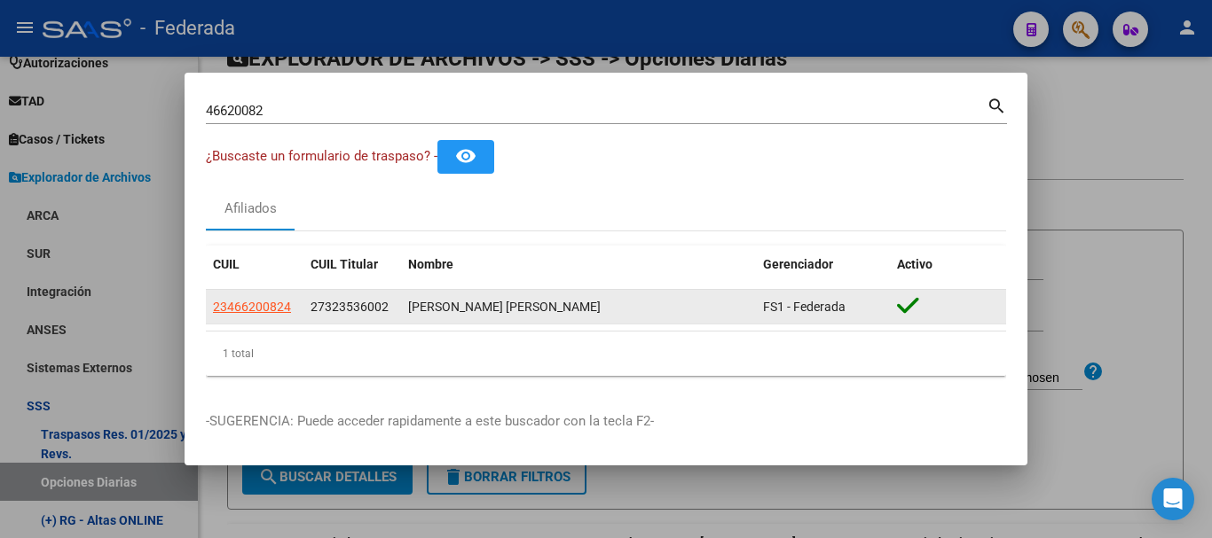
click at [242, 291] on datatable-body-cell "23466200824" at bounding box center [255, 307] width 98 height 35
click at [266, 297] on app-link-go-to "23466200824" at bounding box center [252, 307] width 78 height 20
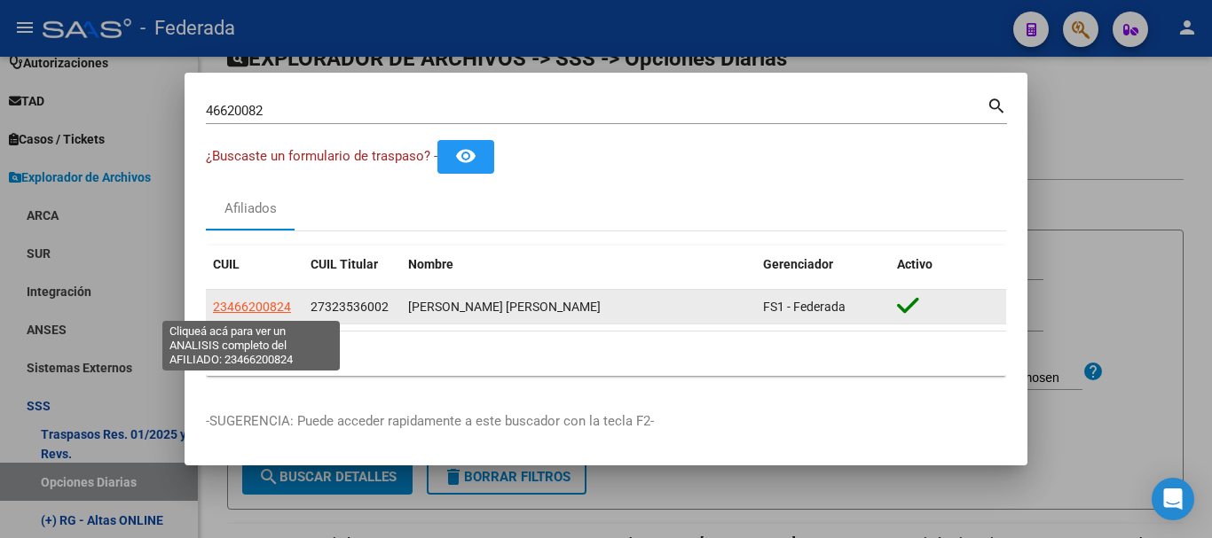
click at [259, 300] on span "23466200824" at bounding box center [252, 307] width 78 height 14
copy span "0"
type textarea "23466200824"
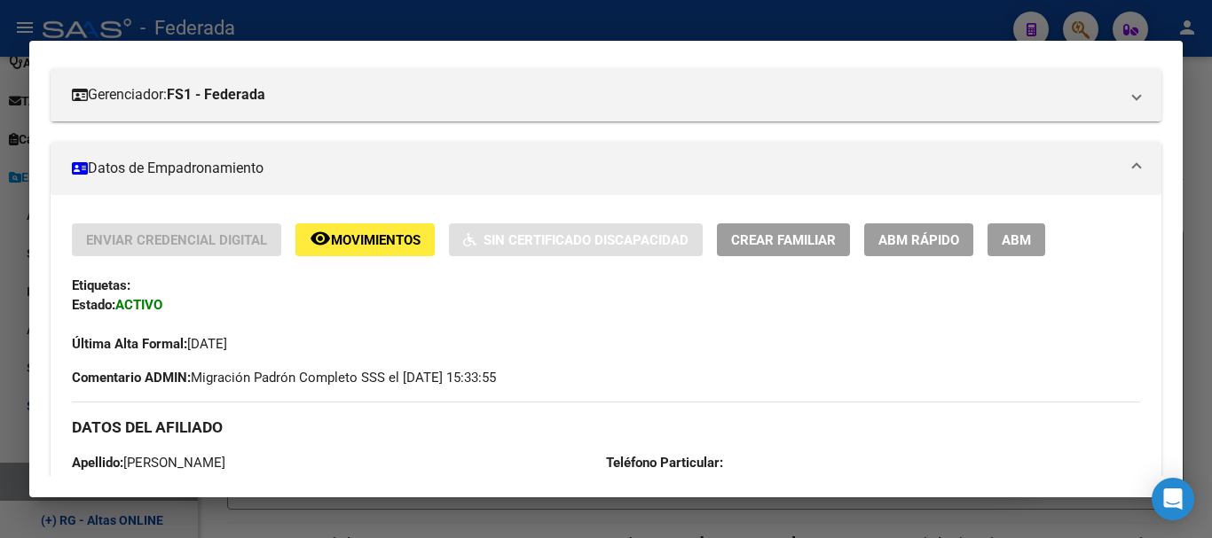
scroll to position [266, 0]
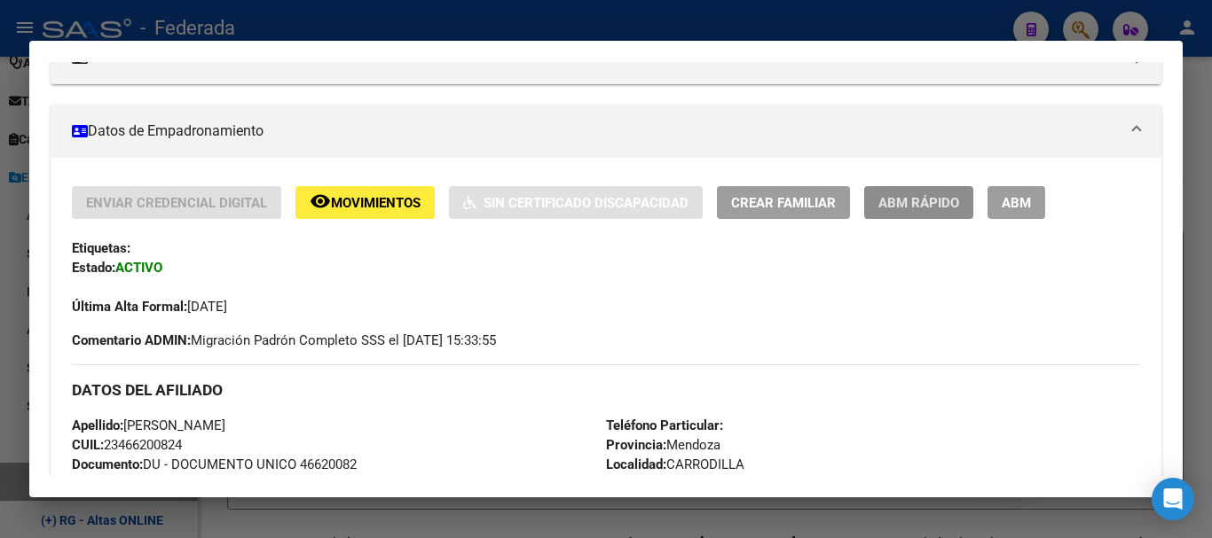
click at [907, 196] on span "ABM Rápido" at bounding box center [918, 203] width 81 height 16
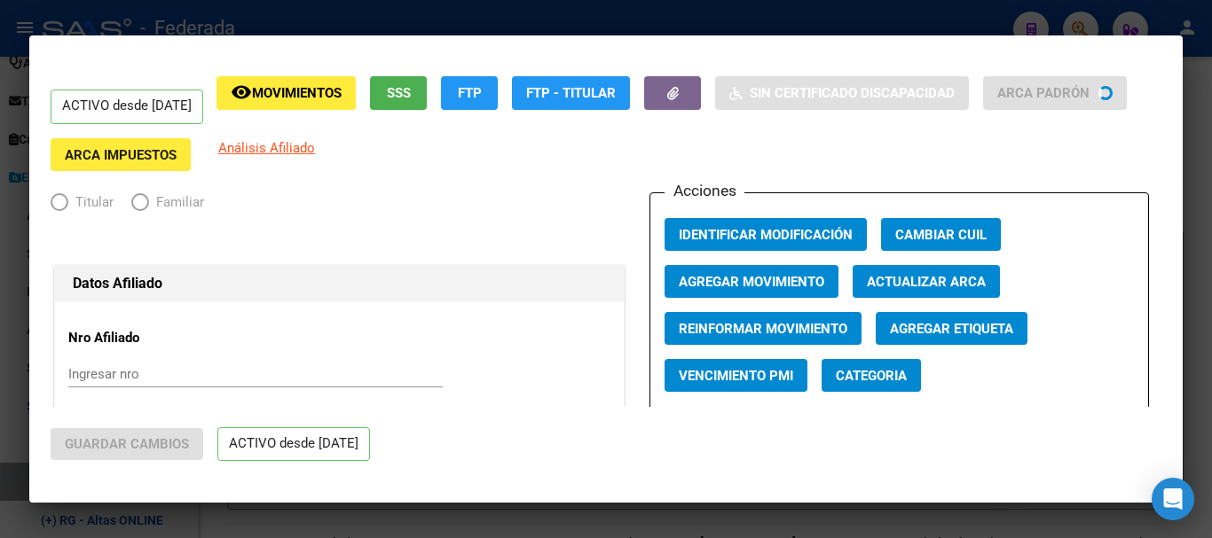
radio input "true"
type input "33-71544039-9"
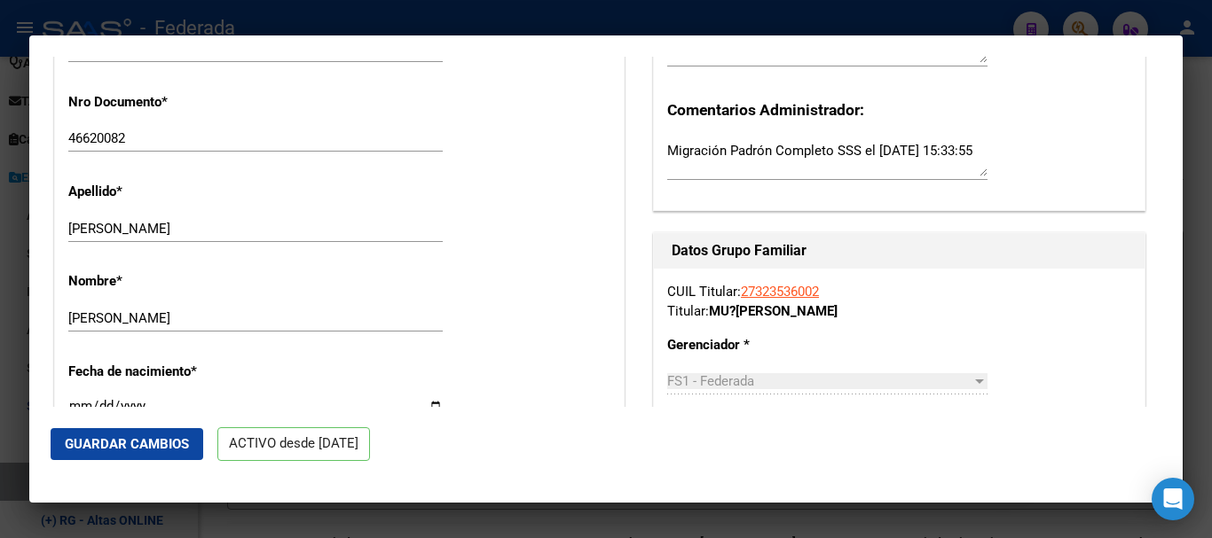
scroll to position [532, 0]
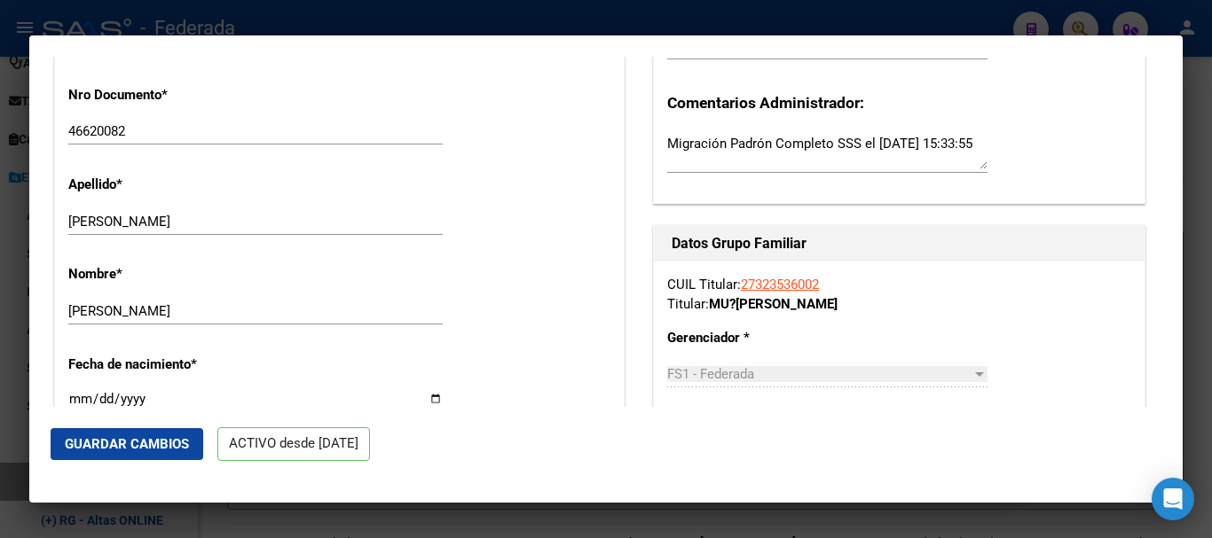
click at [257, 231] on div "[PERSON_NAME] Ingresar apellido" at bounding box center [255, 221] width 374 height 27
click at [254, 216] on input "[PERSON_NAME]" at bounding box center [255, 222] width 374 height 16
click at [224, 318] on input "[PERSON_NAME]" at bounding box center [255, 311] width 374 height 16
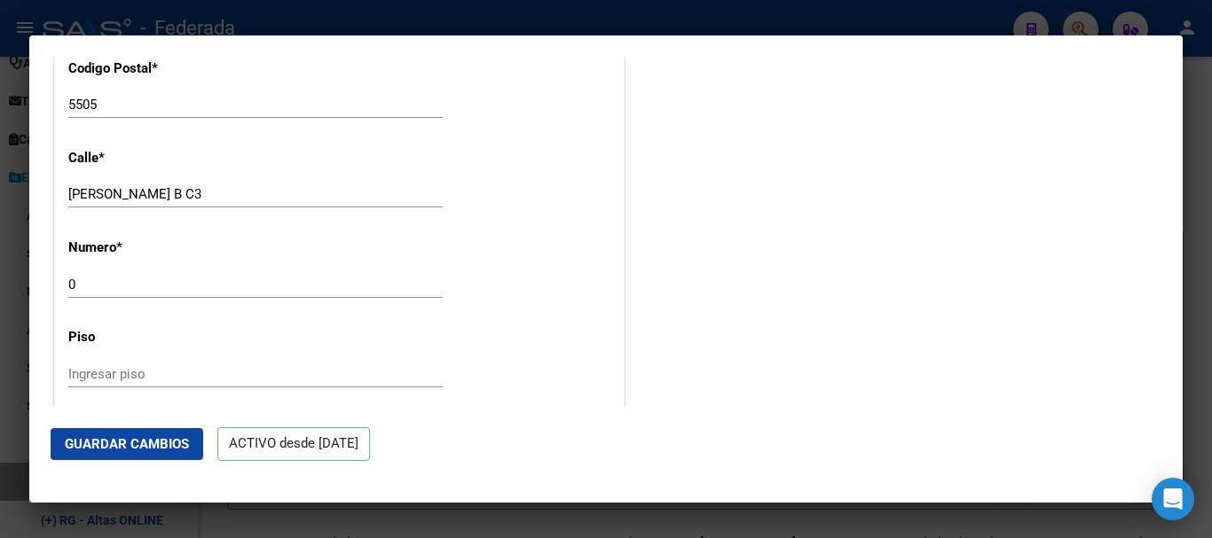
scroll to position [1774, 0]
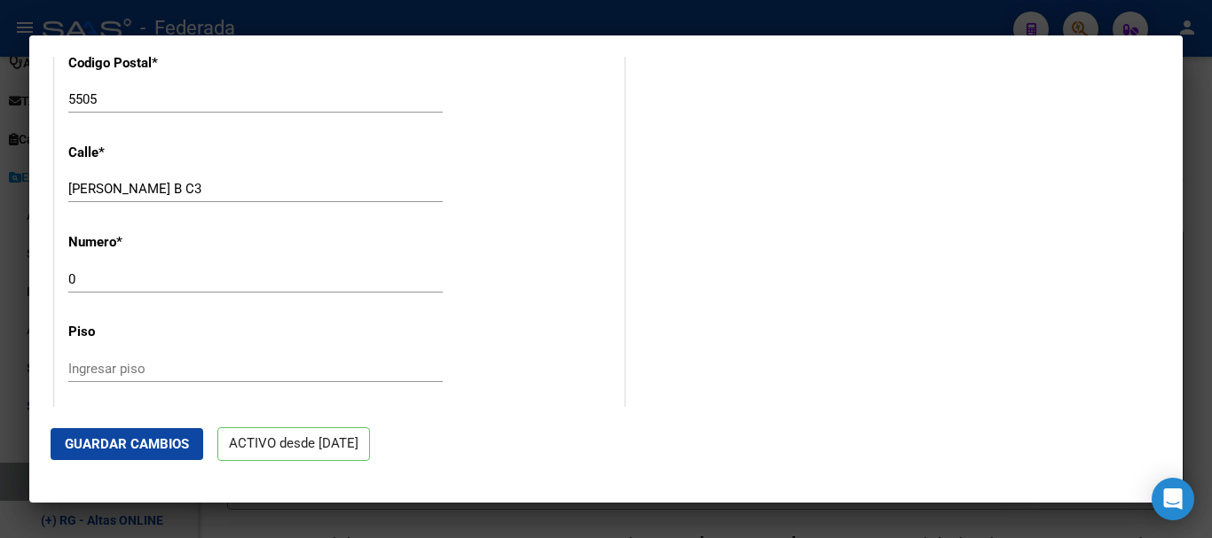
click at [278, 187] on input "[PERSON_NAME] B C3" at bounding box center [255, 189] width 374 height 16
click at [215, 284] on input "0" at bounding box center [255, 279] width 374 height 16
click at [183, 113] on div "5505 Ingresar el codigo" at bounding box center [255, 107] width 374 height 43
click at [175, 106] on input "5505" at bounding box center [255, 99] width 374 height 16
drag, startPoint x: 175, startPoint y: 106, endPoint x: 308, endPoint y: 106, distance: 133.1
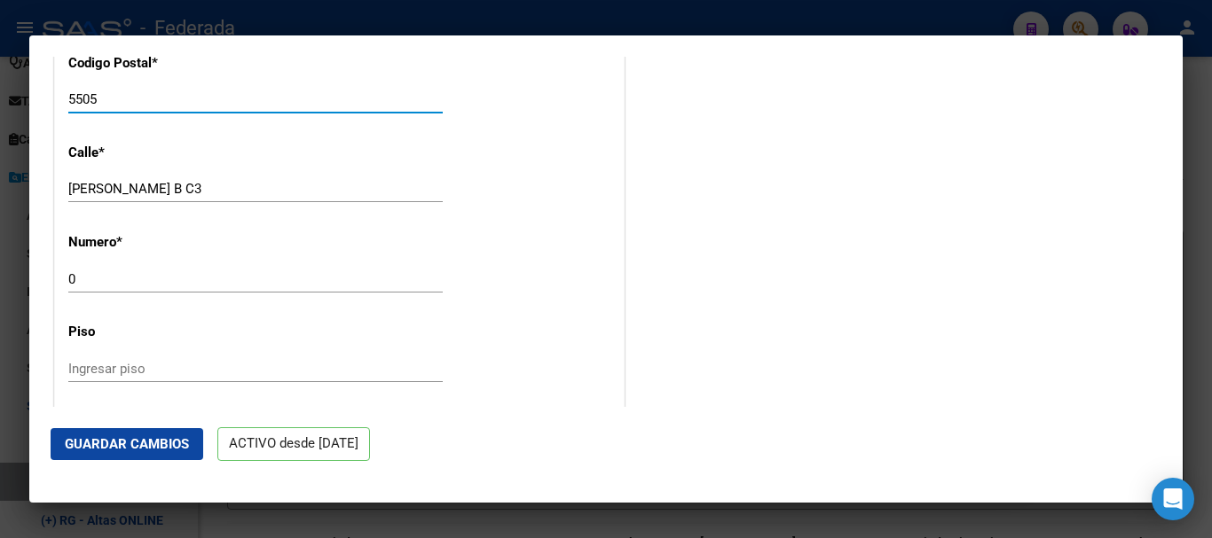
click at [308, 106] on input "5505" at bounding box center [255, 99] width 374 height 16
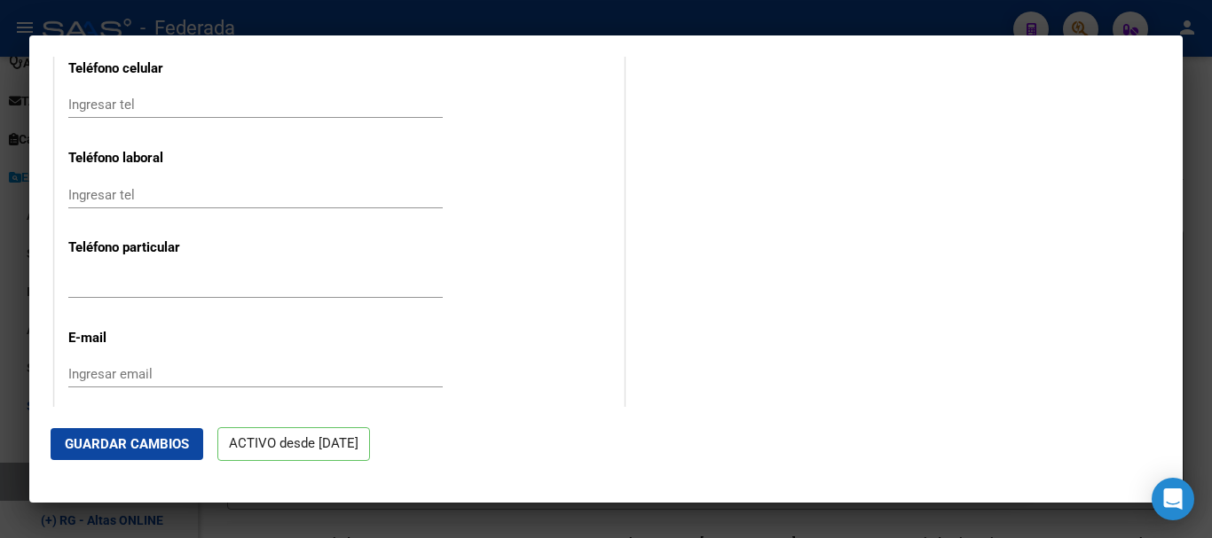
scroll to position [2318, 0]
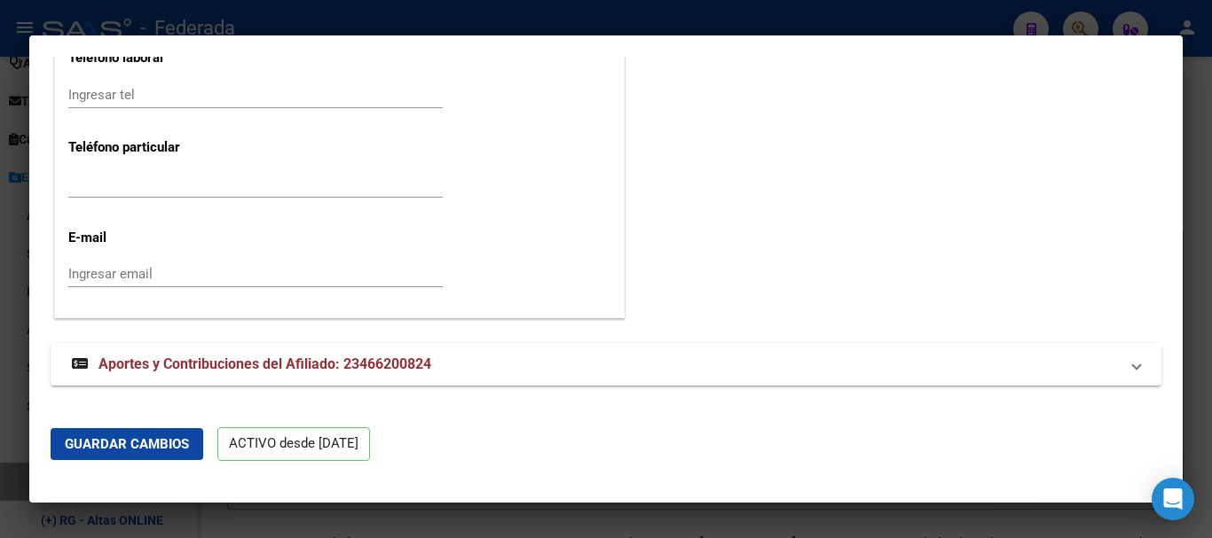
click at [169, 444] on span "Guardar Cambios" at bounding box center [127, 444] width 124 height 16
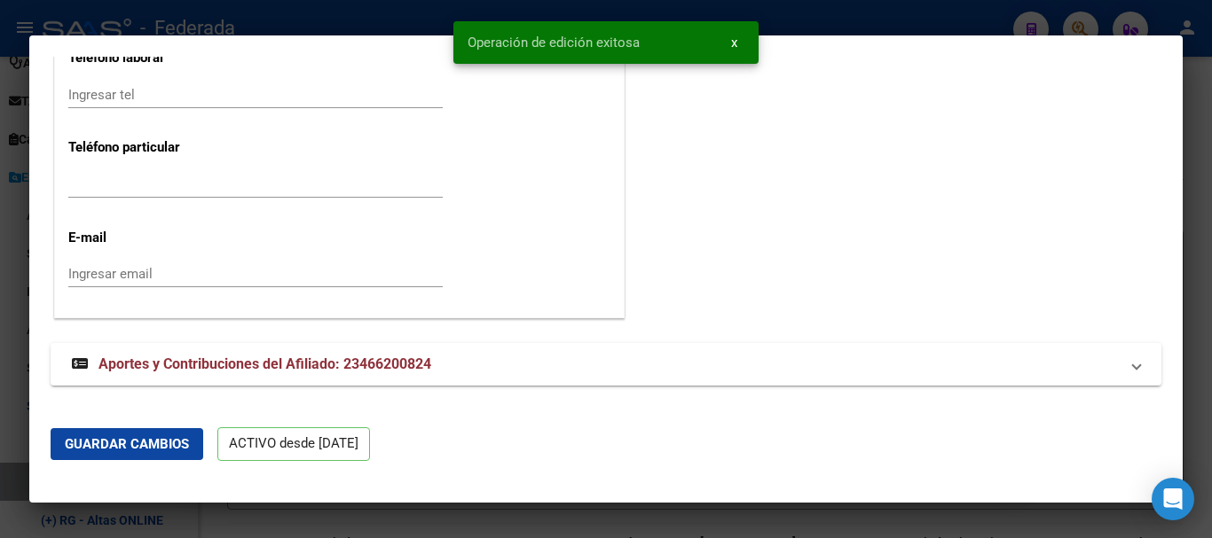
click at [1211, 266] on div at bounding box center [606, 269] width 1212 height 538
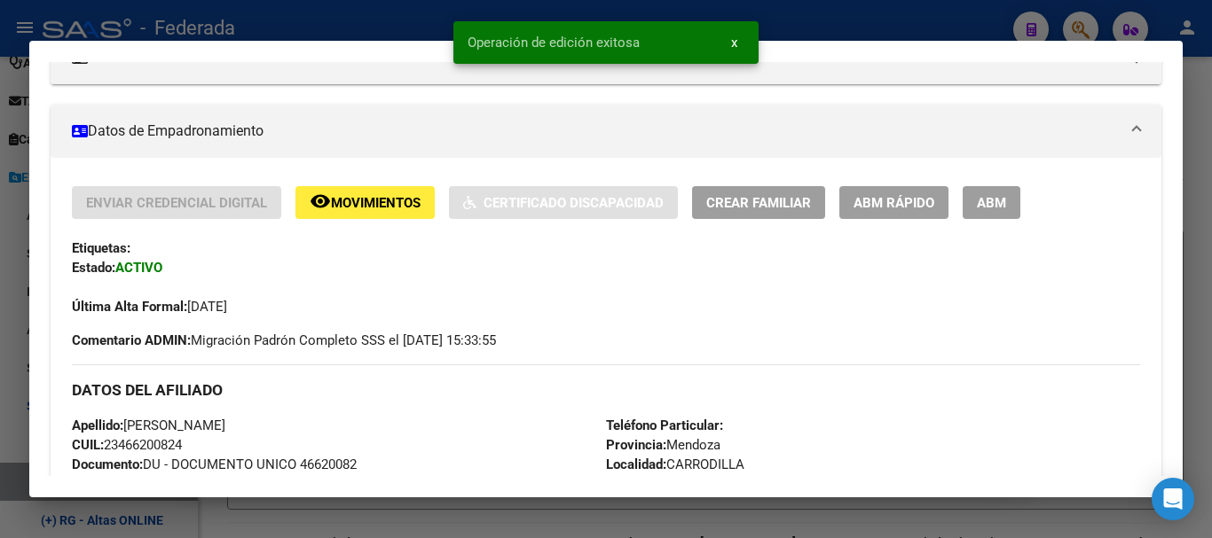
click at [1211, 266] on div at bounding box center [606, 269] width 1212 height 538
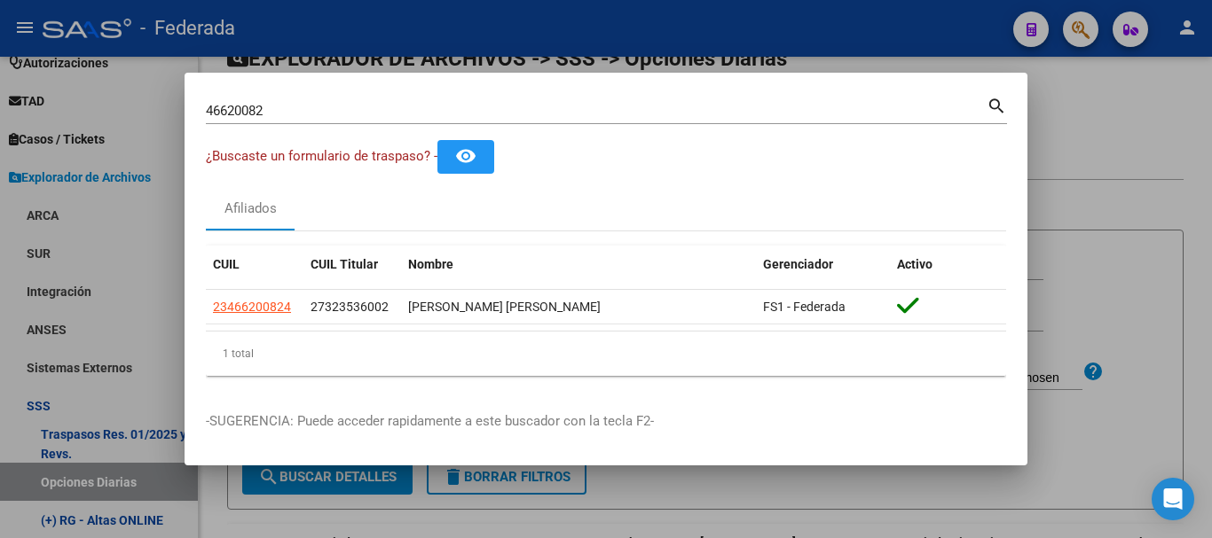
click at [363, 108] on input "46620082" at bounding box center [596, 111] width 781 height 16
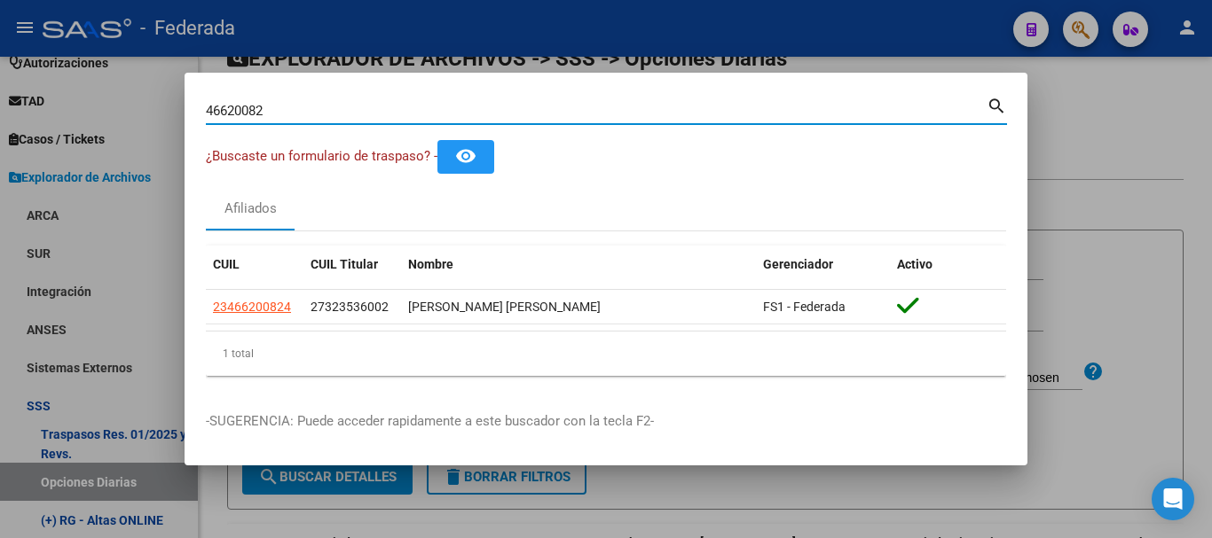
click at [363, 108] on input "46620082" at bounding box center [596, 111] width 781 height 16
paste input "54091014|"
type input "54091014"
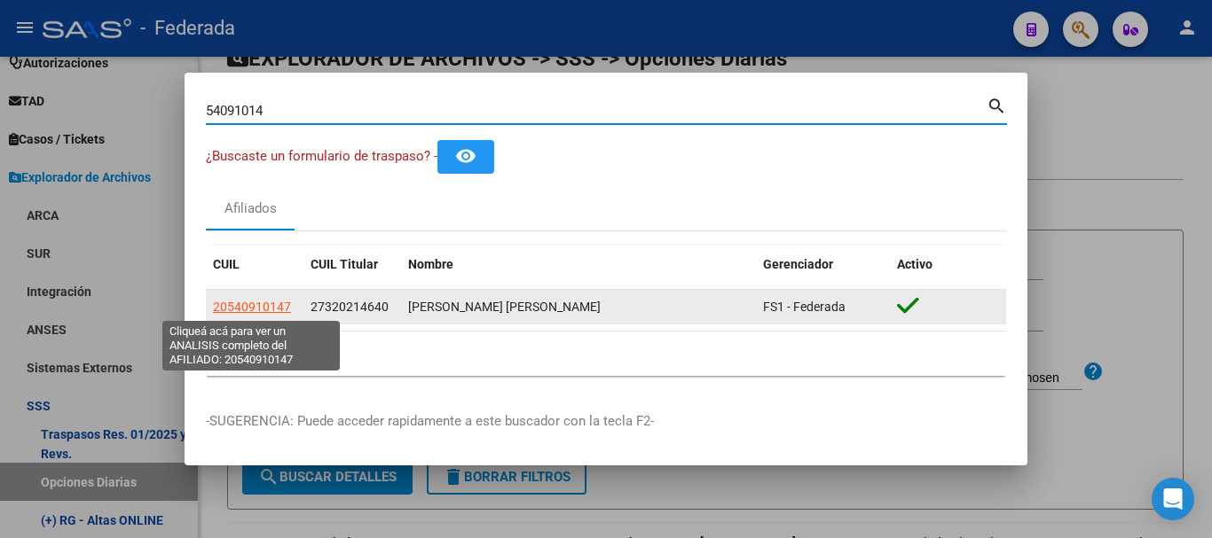
click at [269, 304] on span "20540910147" at bounding box center [252, 307] width 78 height 14
type textarea "20540910147"
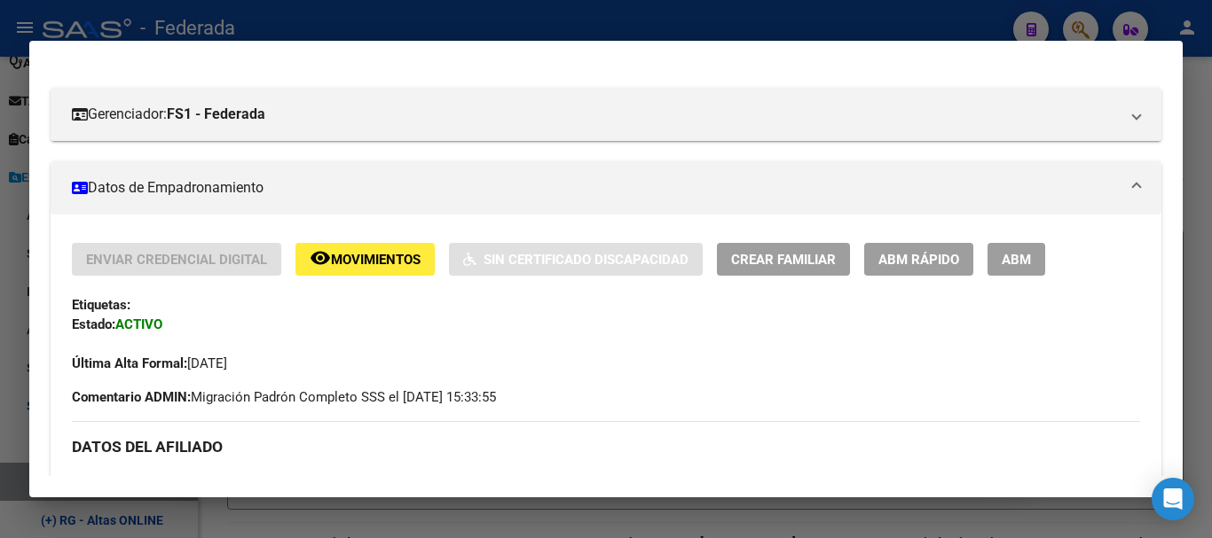
scroll to position [266, 0]
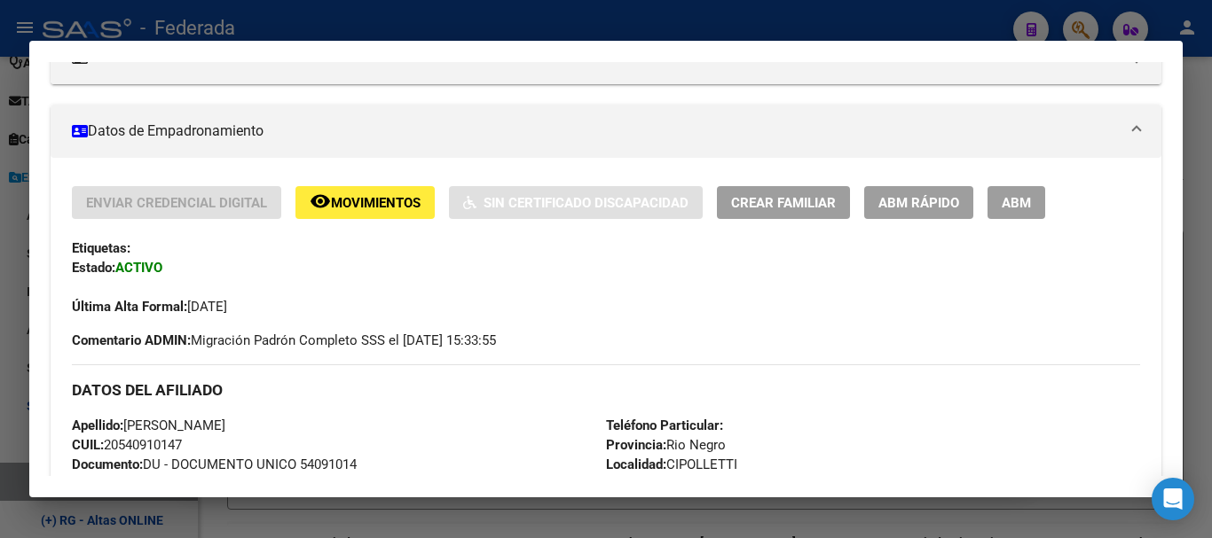
click at [898, 202] on span "ABM Rápido" at bounding box center [918, 203] width 81 height 16
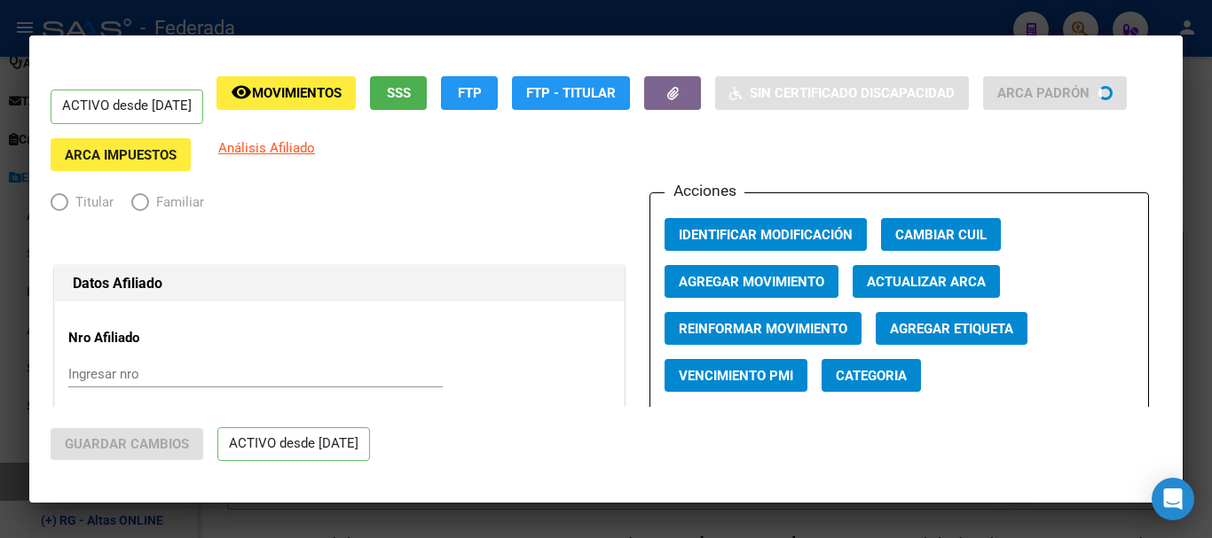
radio input "true"
type input "30-59036076-3"
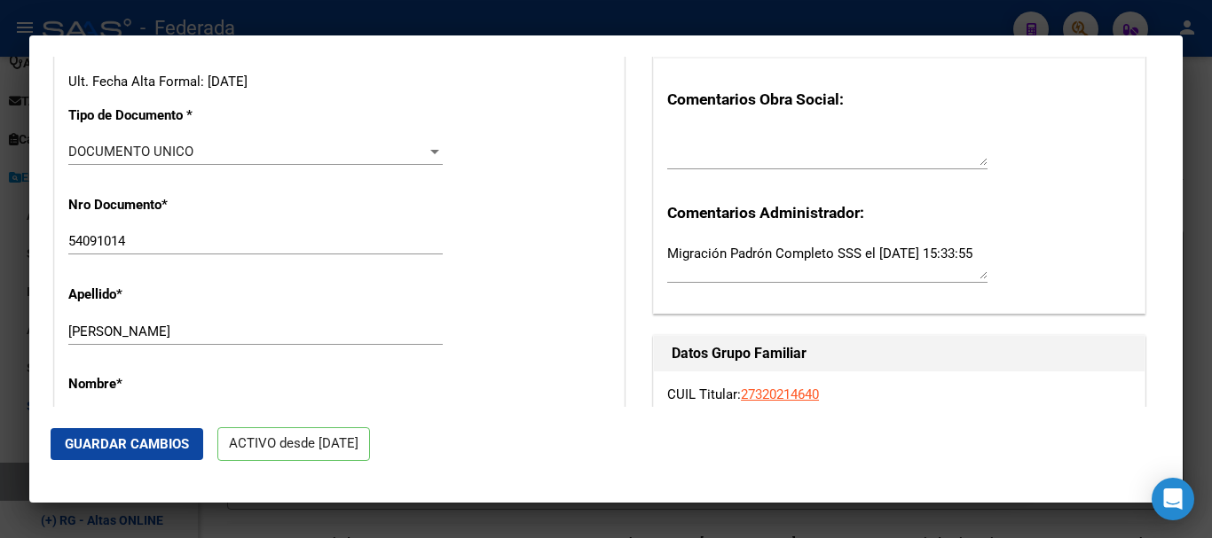
scroll to position [444, 0]
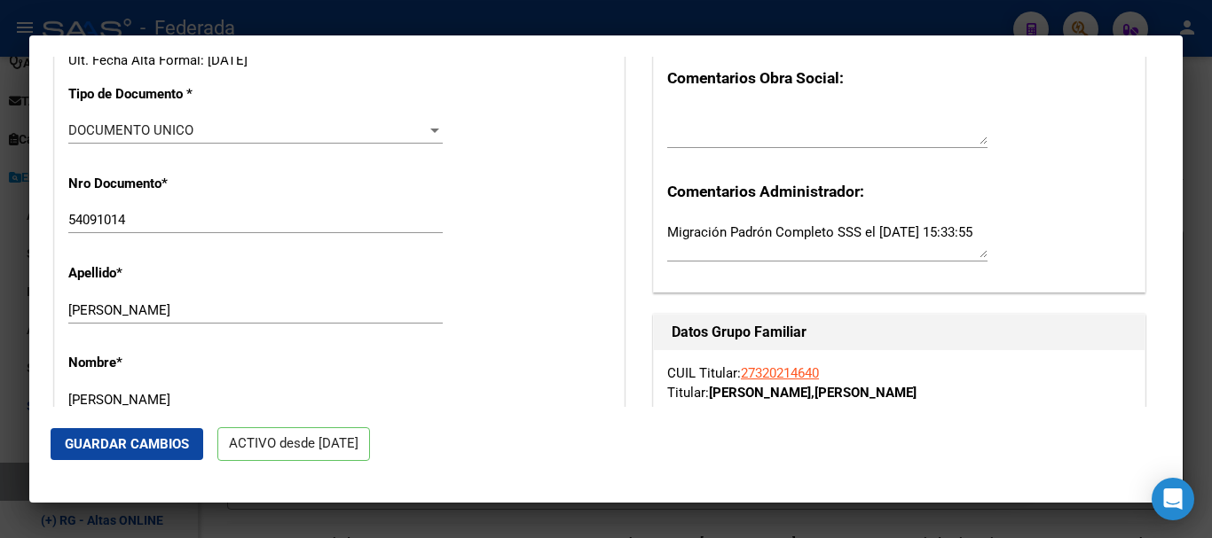
click at [268, 309] on input "[PERSON_NAME]" at bounding box center [255, 310] width 374 height 16
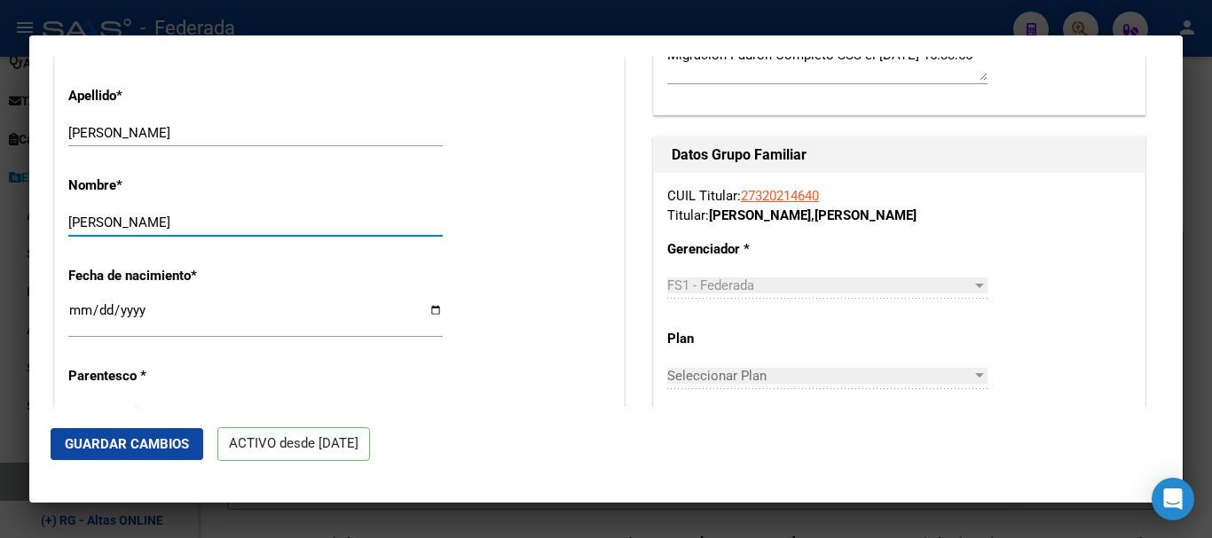
click at [267, 228] on input "[PERSON_NAME]" at bounding box center [255, 223] width 374 height 16
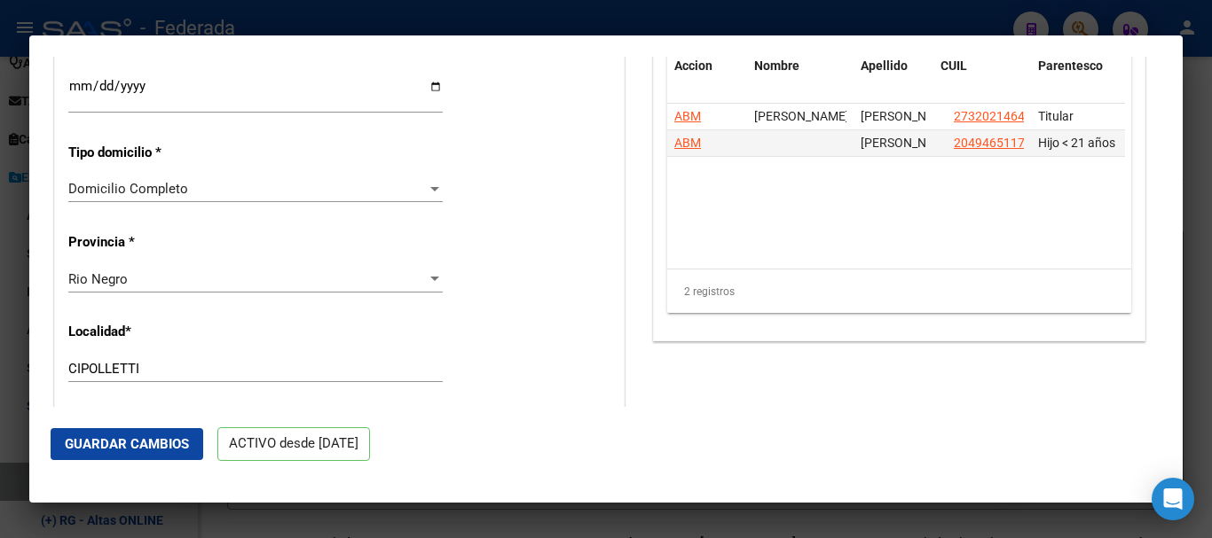
scroll to position [1419, 0]
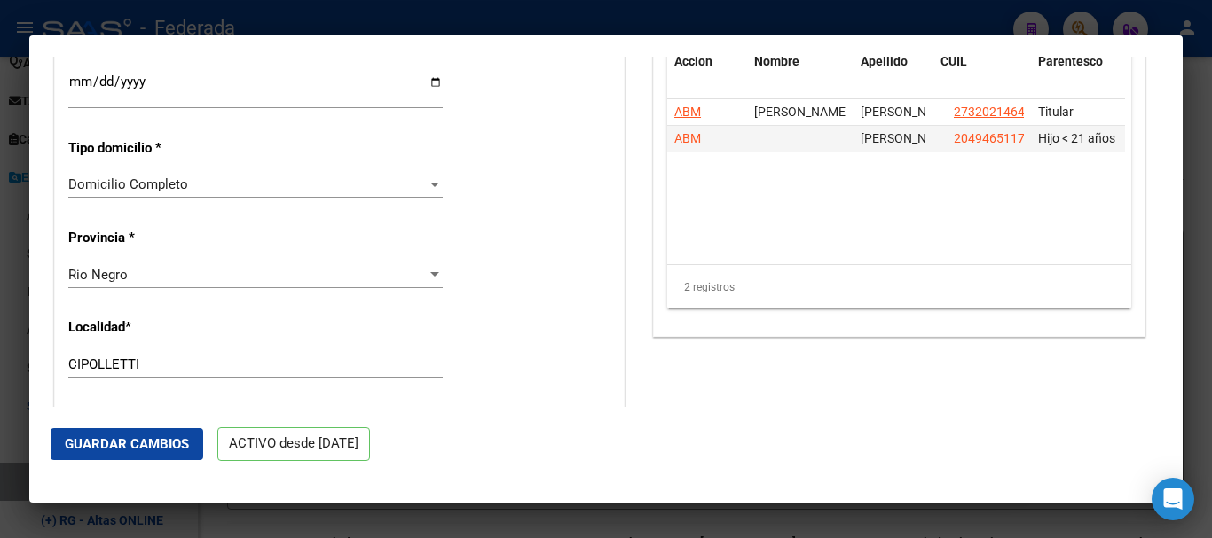
click at [251, 357] on input "CIPOLLETTI" at bounding box center [255, 365] width 374 height 16
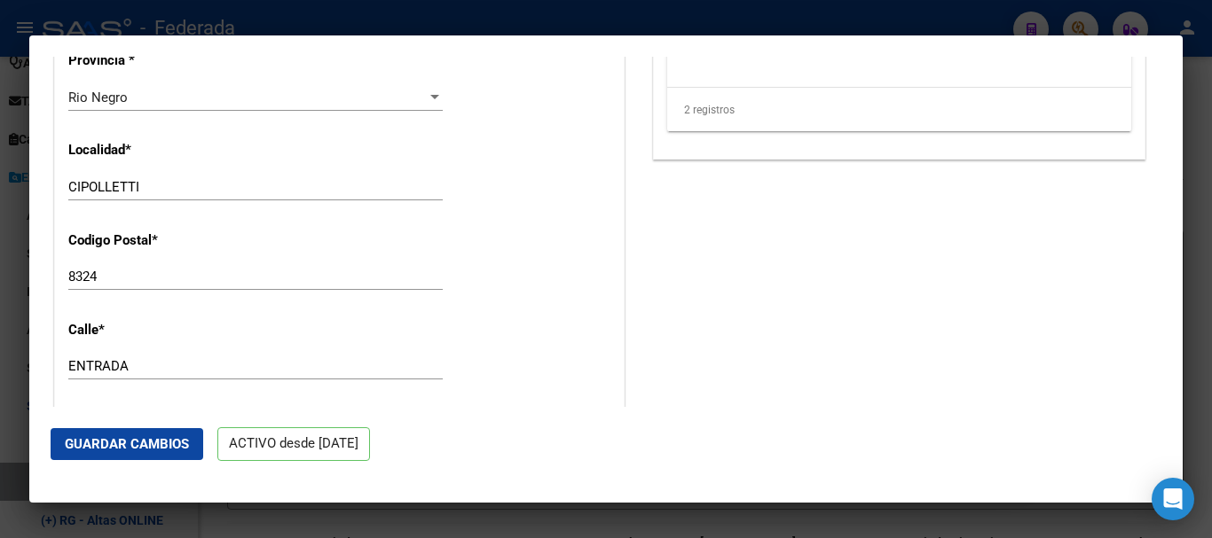
click at [228, 267] on div "8324 Ingresar el codigo" at bounding box center [255, 276] width 374 height 27
click at [243, 360] on input "ENTRADA" at bounding box center [255, 366] width 374 height 16
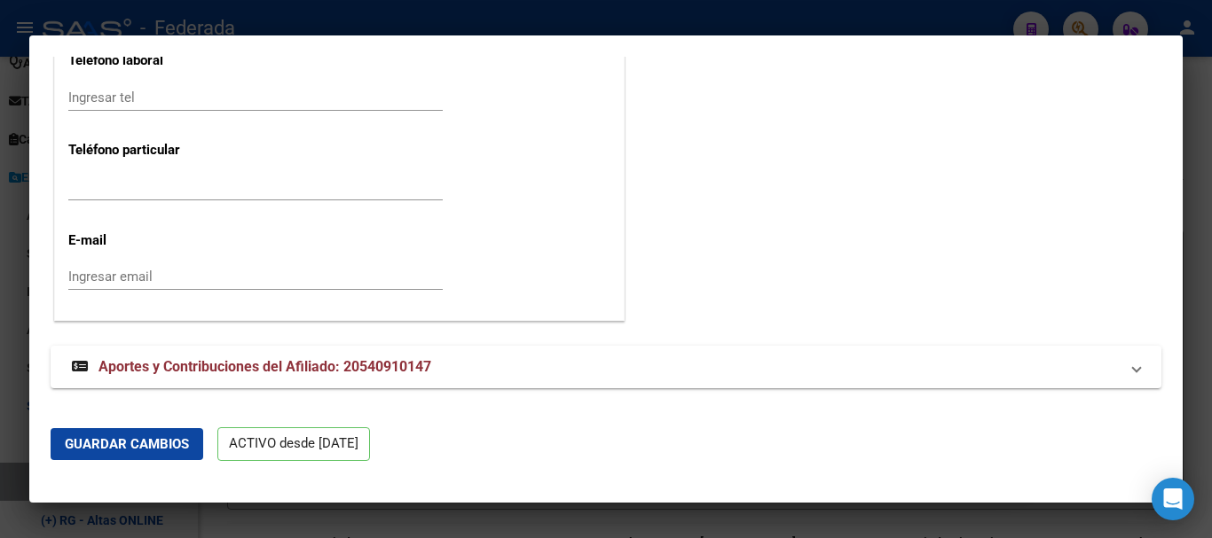
scroll to position [2318, 0]
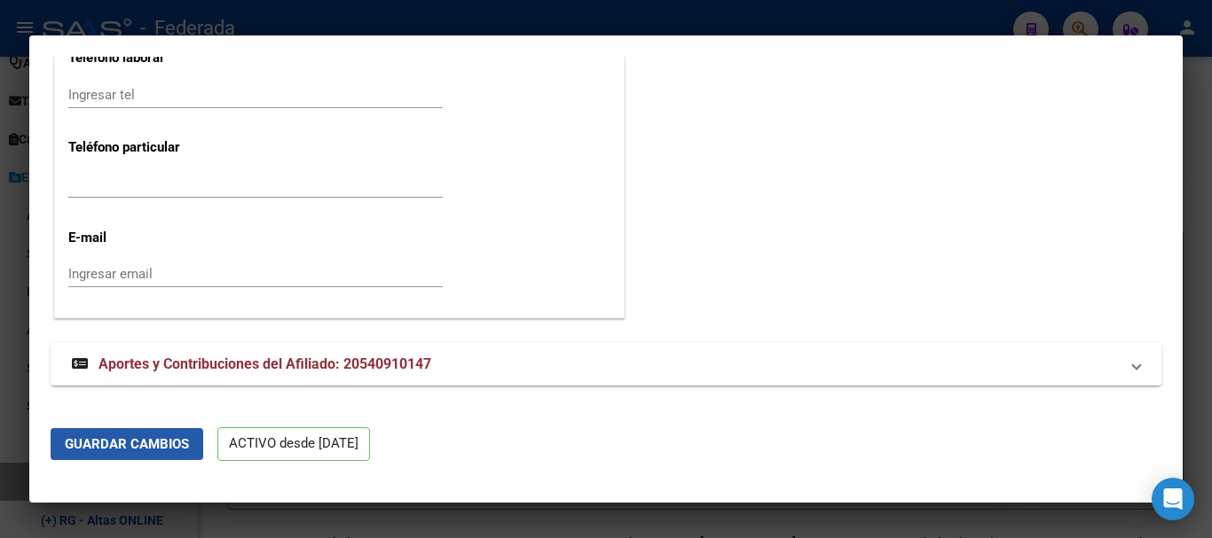
click at [178, 448] on span "Guardar Cambios" at bounding box center [127, 444] width 124 height 16
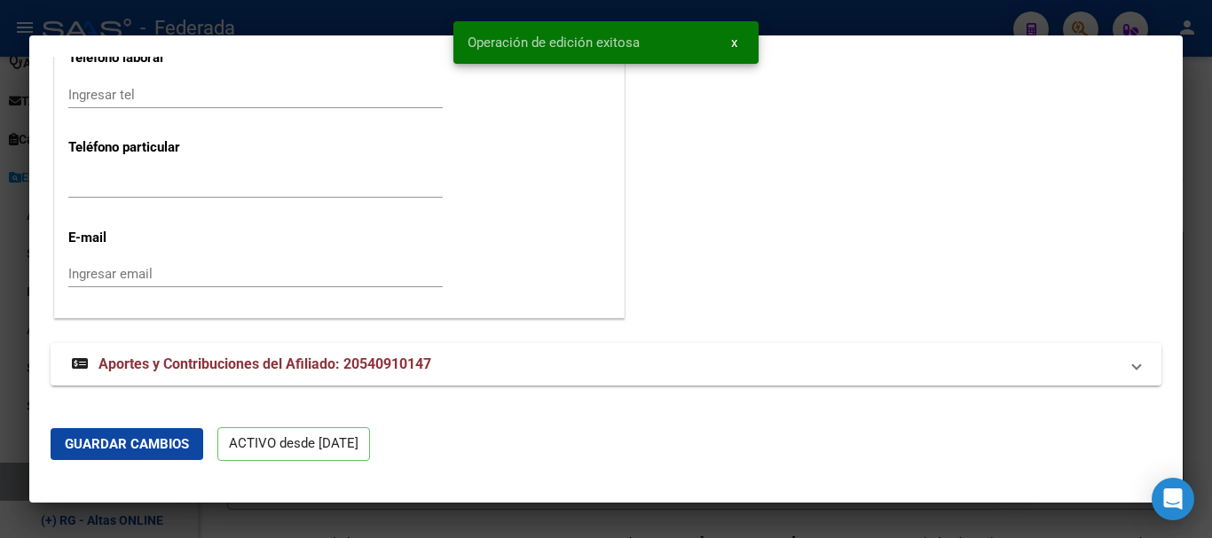
click at [1211, 299] on div at bounding box center [606, 269] width 1212 height 538
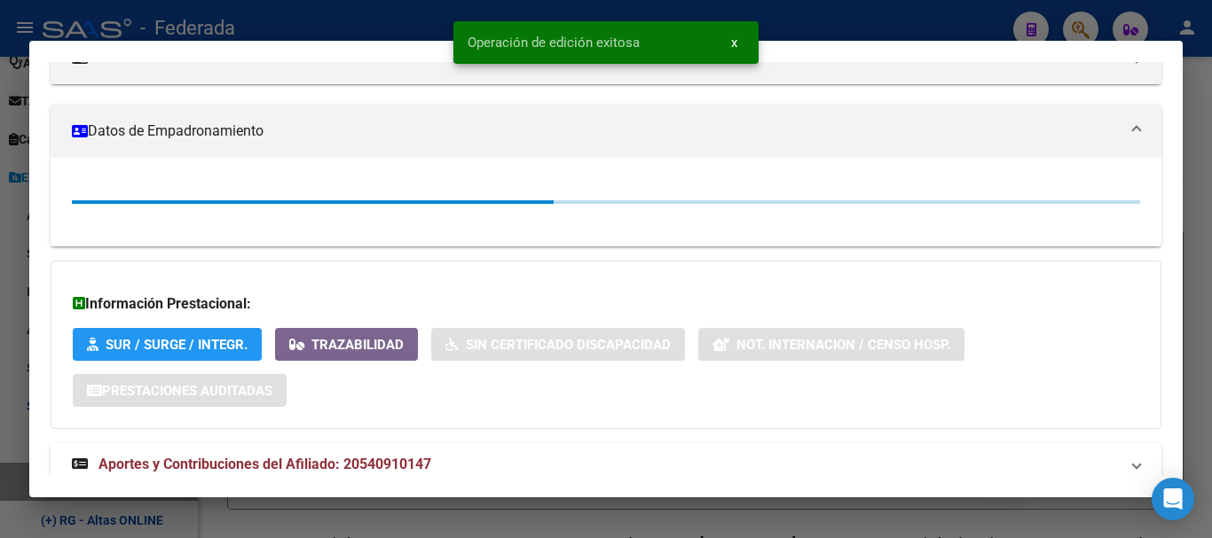
click at [1211, 299] on div at bounding box center [606, 269] width 1212 height 538
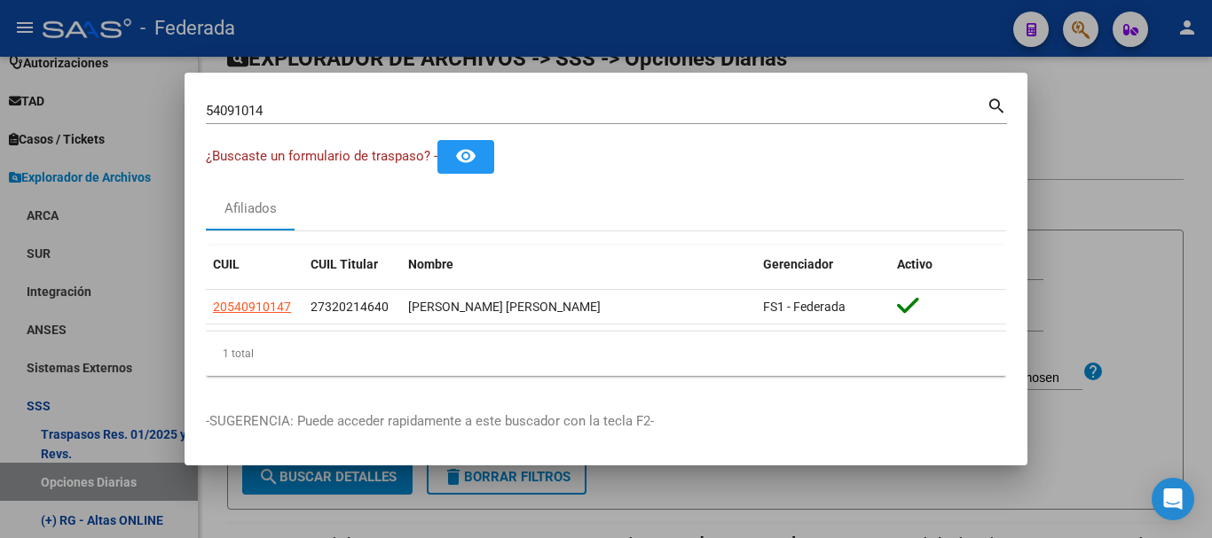
click at [396, 122] on div "54091014 Buscar (apellido, dni, [PERSON_NAME], nro traspaso, cuit, obra social)" at bounding box center [596, 111] width 781 height 27
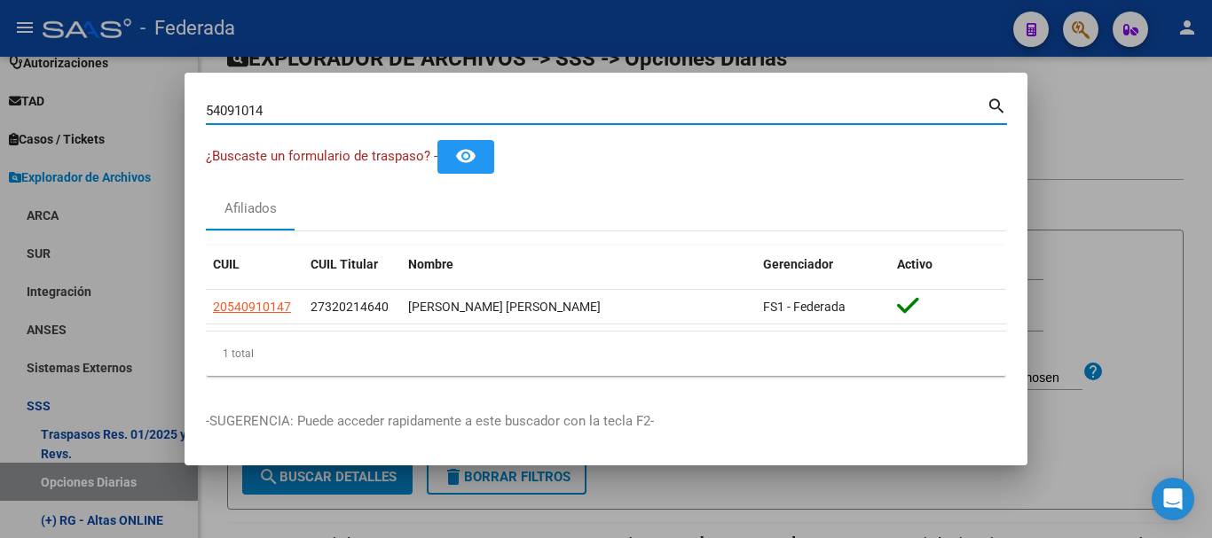
click at [395, 105] on input "54091014" at bounding box center [596, 111] width 781 height 16
click at [408, 107] on input "54091014" at bounding box center [596, 111] width 781 height 16
paste input "49465117|"
type input "49465117"
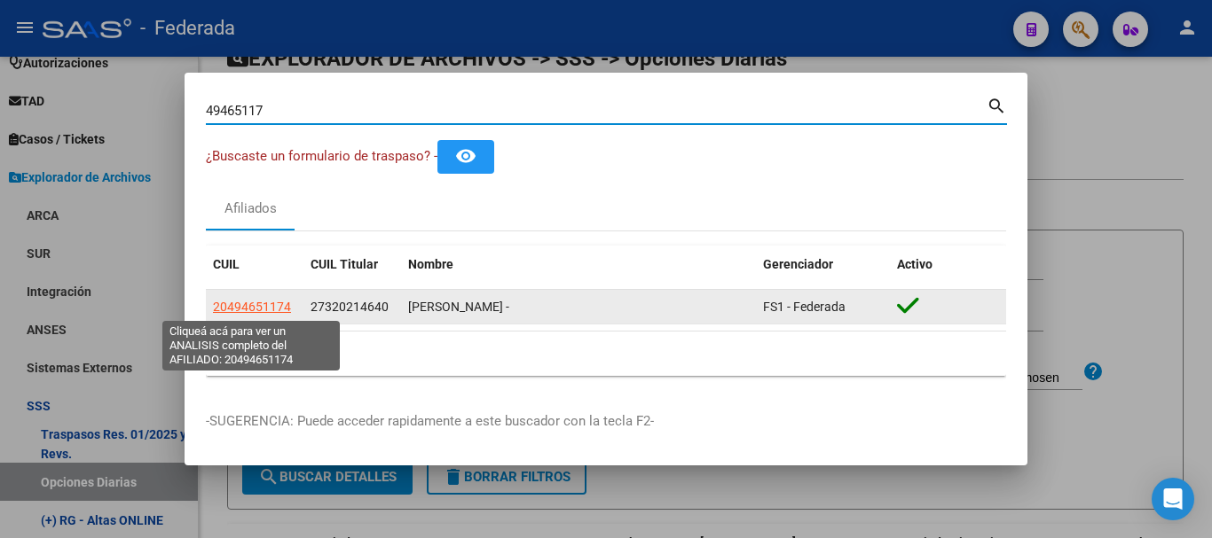
click at [269, 300] on span "20494651174" at bounding box center [252, 307] width 78 height 14
type textarea "20494651174"
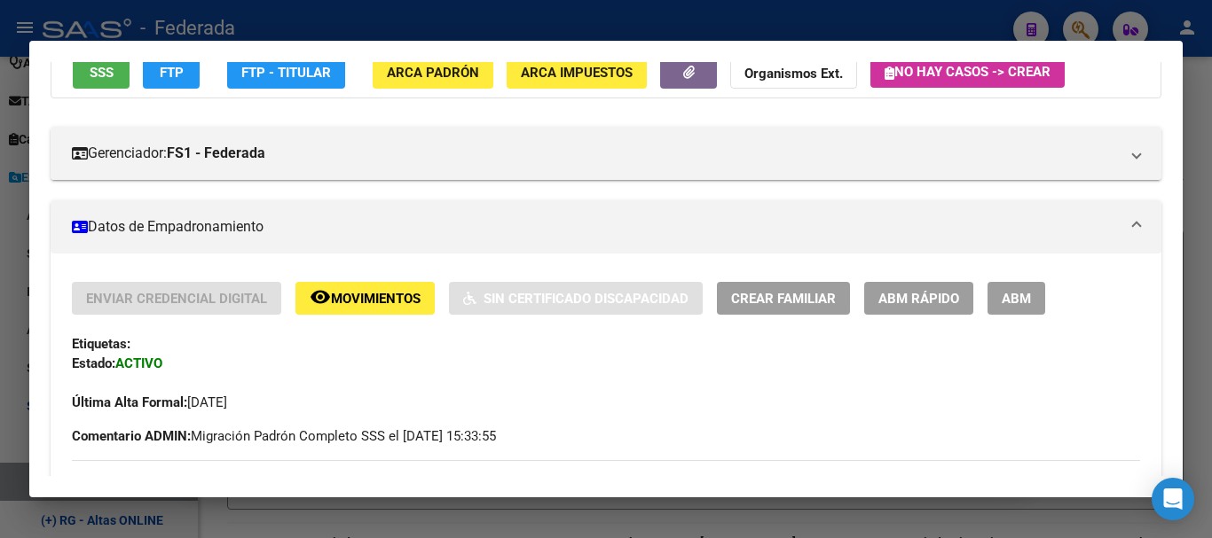
scroll to position [177, 0]
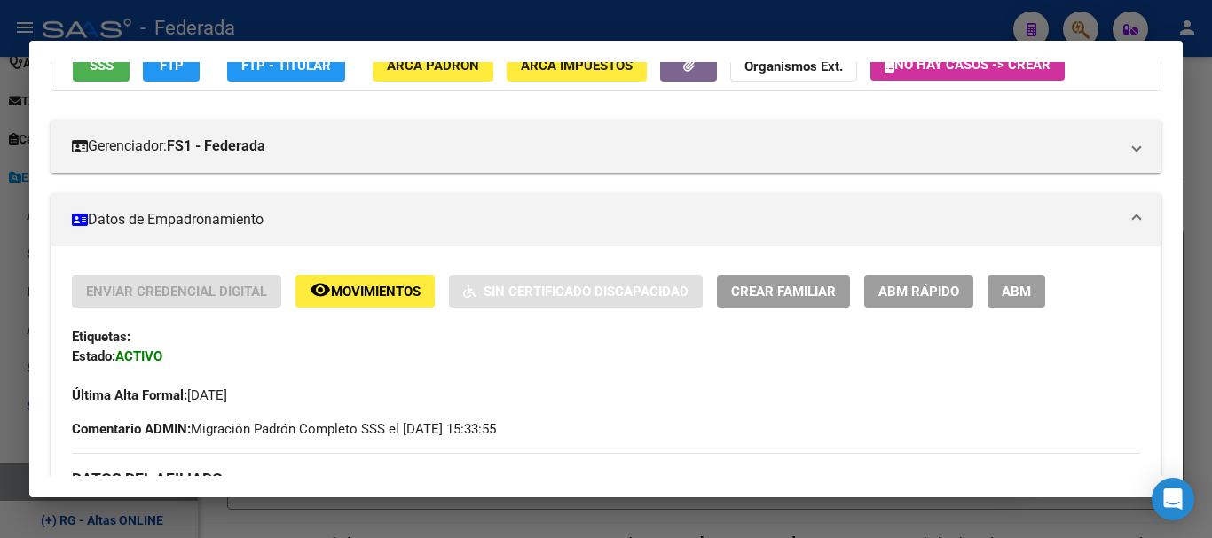
click at [900, 294] on span "ABM Rápido" at bounding box center [918, 292] width 81 height 16
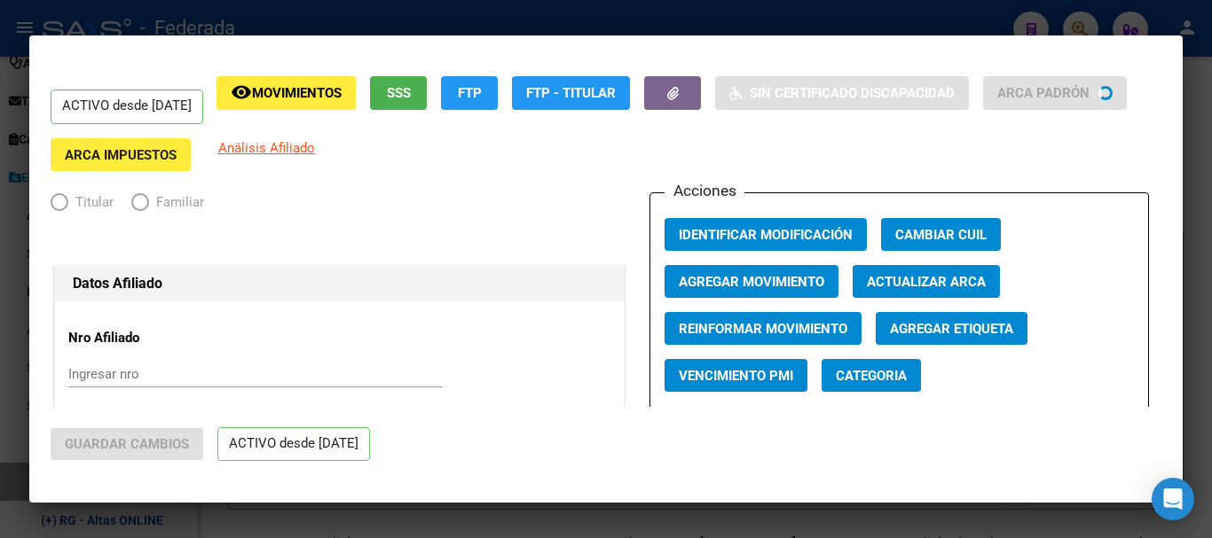
radio input "true"
type input "30-59036076-3"
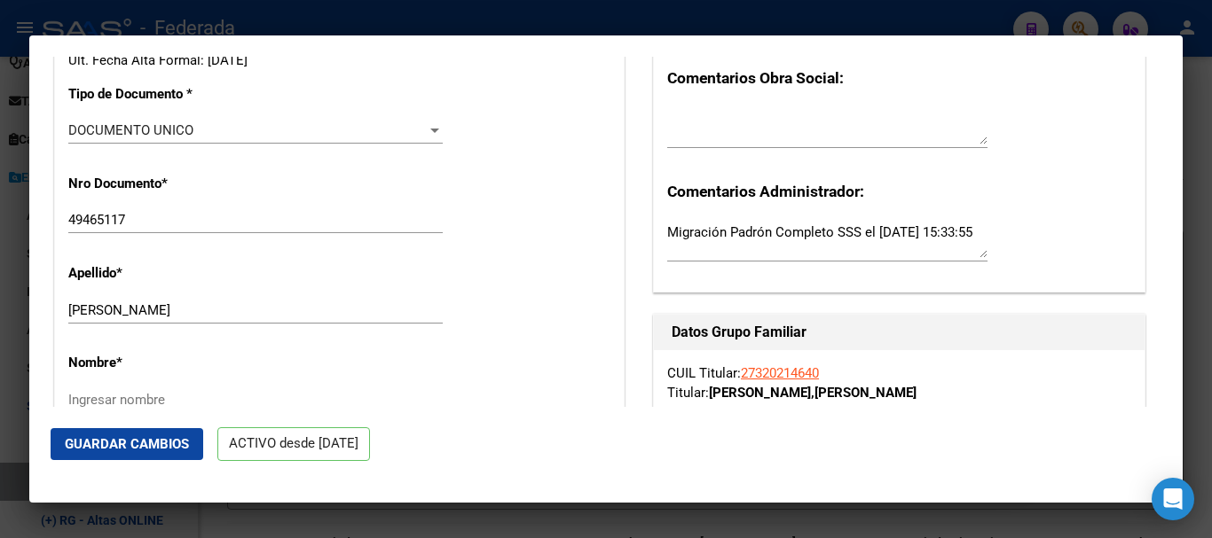
scroll to position [532, 0]
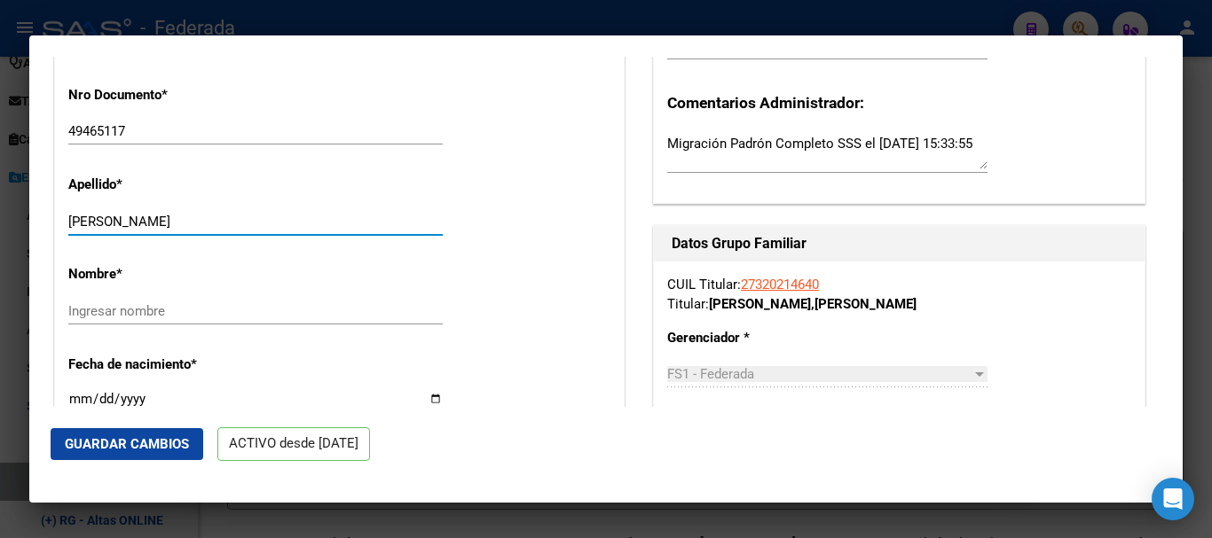
drag, startPoint x: 190, startPoint y: 220, endPoint x: 326, endPoint y: 222, distance: 136.6
click at [326, 222] on input "[PERSON_NAME]" at bounding box center [255, 222] width 374 height 16
click at [197, 125] on input "49465117" at bounding box center [255, 131] width 374 height 16
click at [128, 124] on input "49465117" at bounding box center [255, 131] width 374 height 16
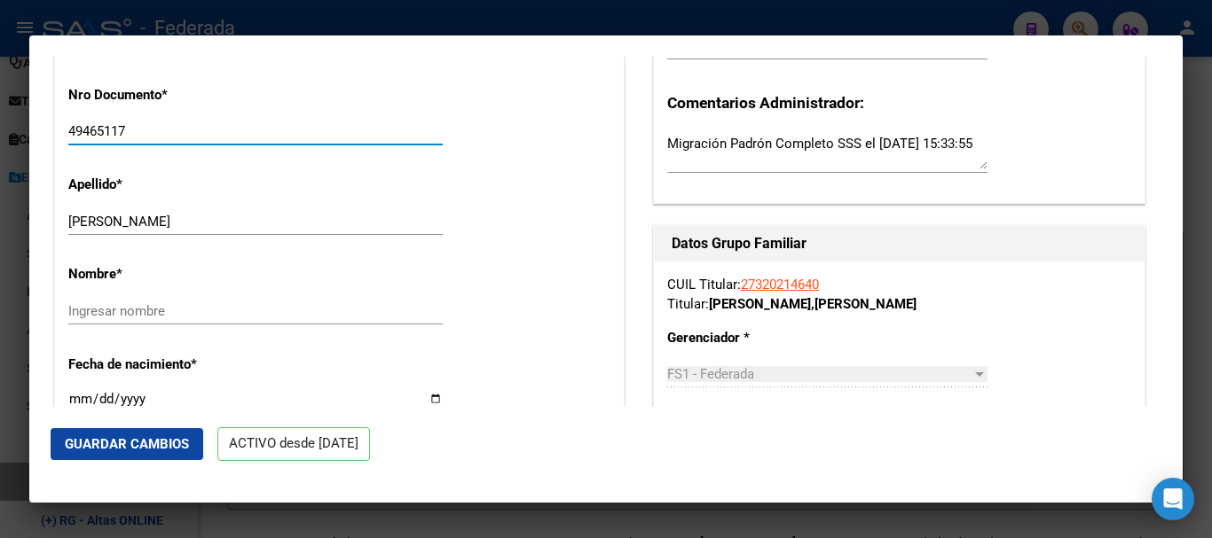
drag, startPoint x: 128, startPoint y: 124, endPoint x: 0, endPoint y: 138, distance: 128.5
click at [0, 138] on div "49465117 Buscar (apellido, dni, cuil, nro traspaso, cuit, obra social) search ¿…" at bounding box center [606, 269] width 1212 height 538
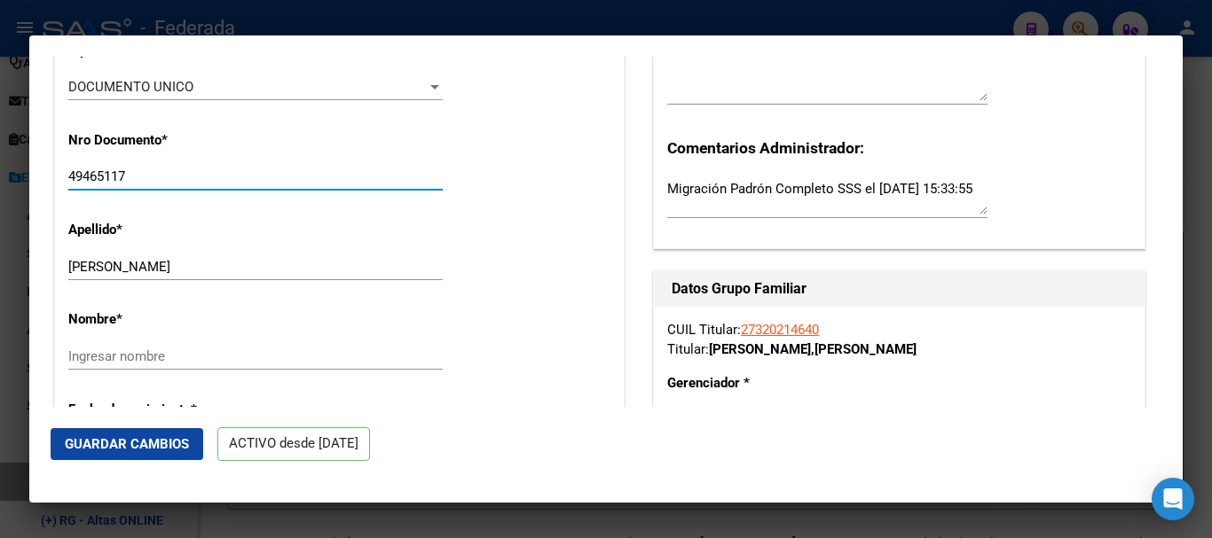
scroll to position [444, 0]
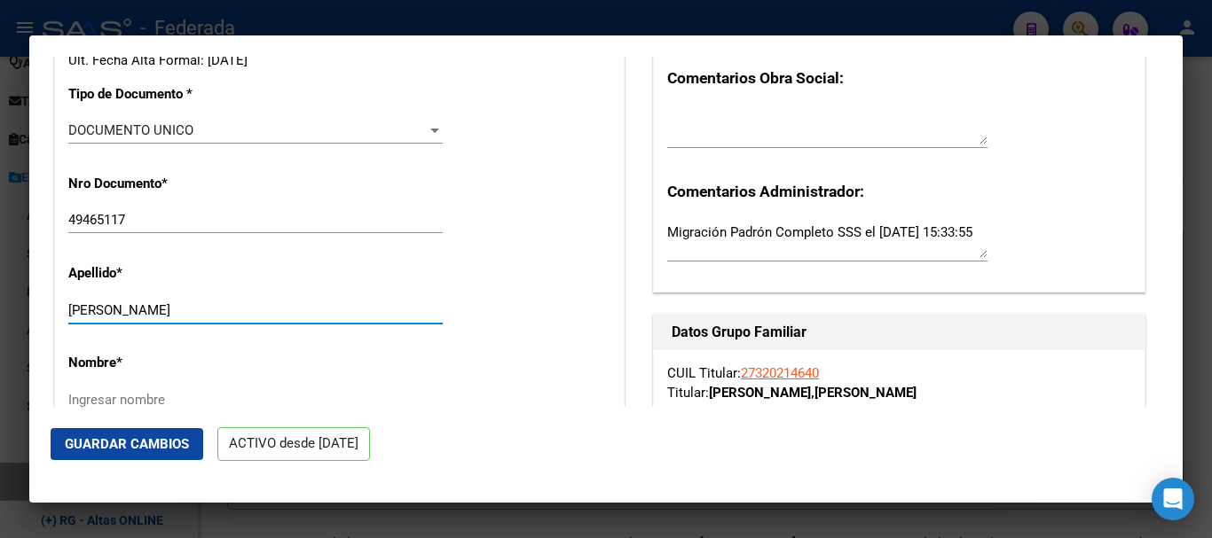
drag, startPoint x: 192, startPoint y: 306, endPoint x: 332, endPoint y: 309, distance: 139.3
click at [332, 309] on input "[PERSON_NAME]" at bounding box center [255, 310] width 374 height 16
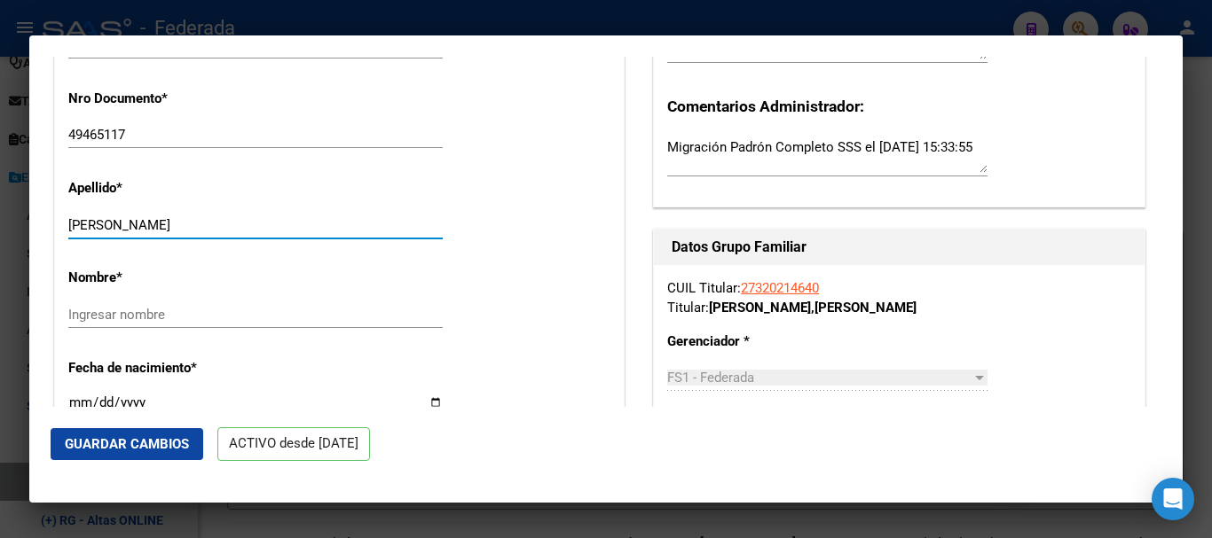
scroll to position [532, 0]
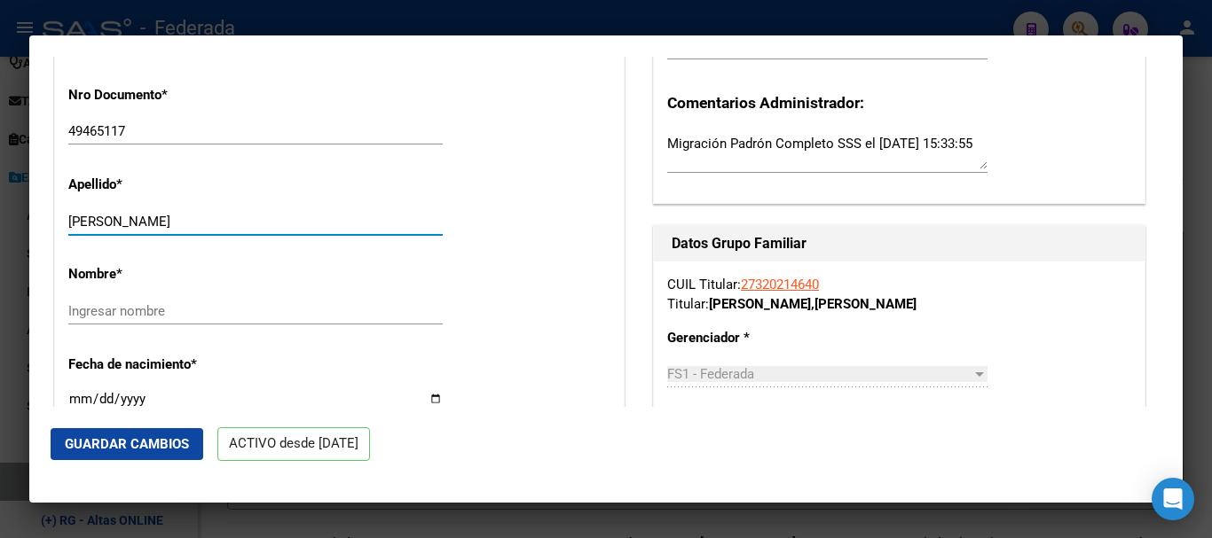
type input "[PERSON_NAME]"
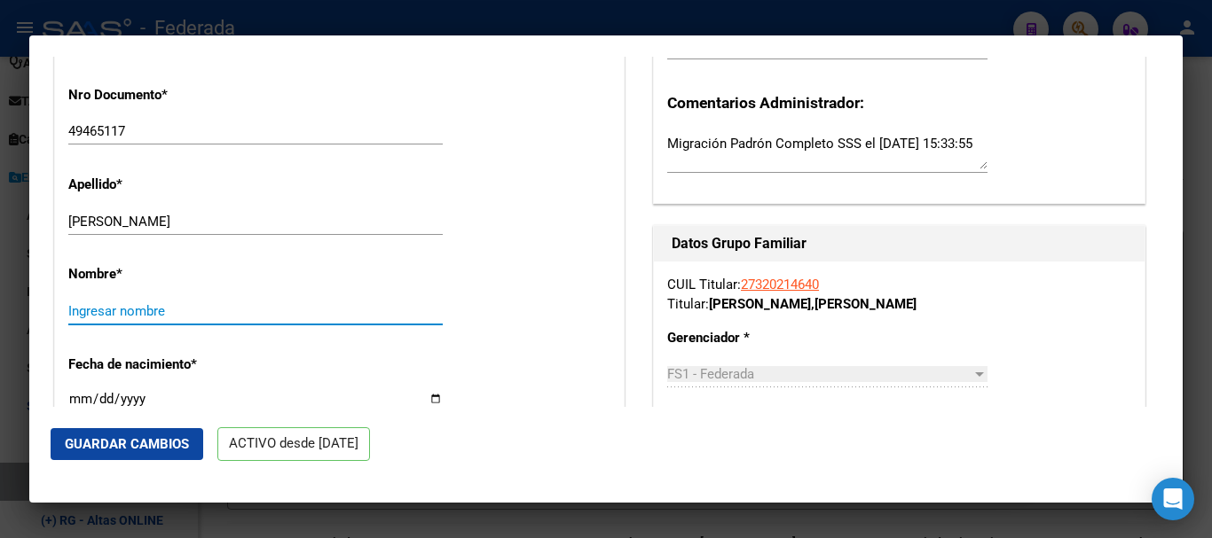
paste input "[PERSON_NAME]"
type input "[PERSON_NAME]"
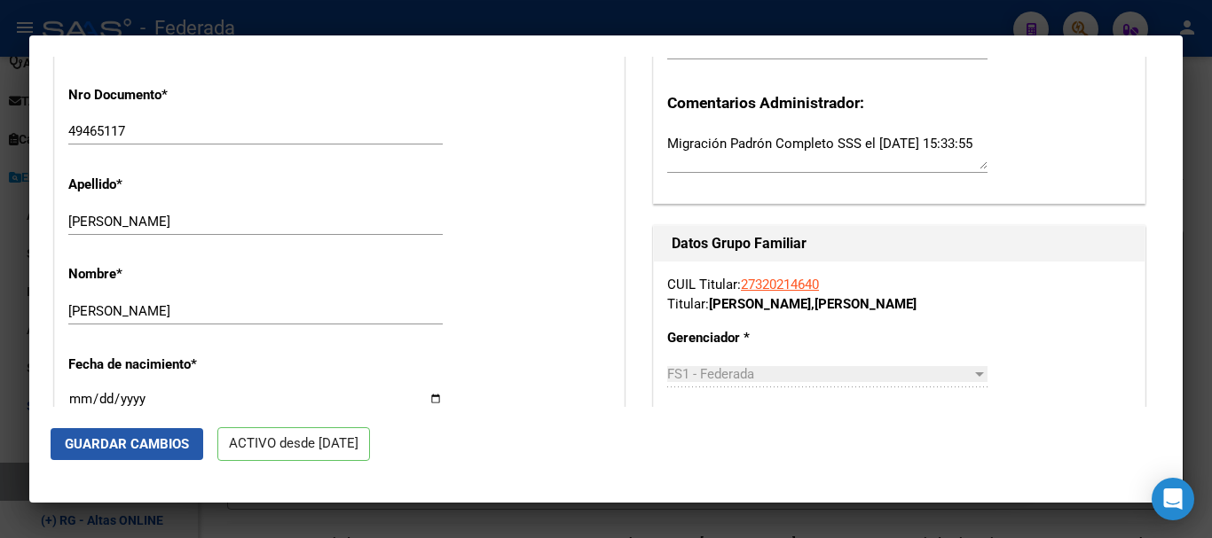
click at [177, 448] on span "Guardar Cambios" at bounding box center [127, 444] width 124 height 16
click at [107, 433] on button "Guardar Cambios" at bounding box center [127, 444] width 153 height 32
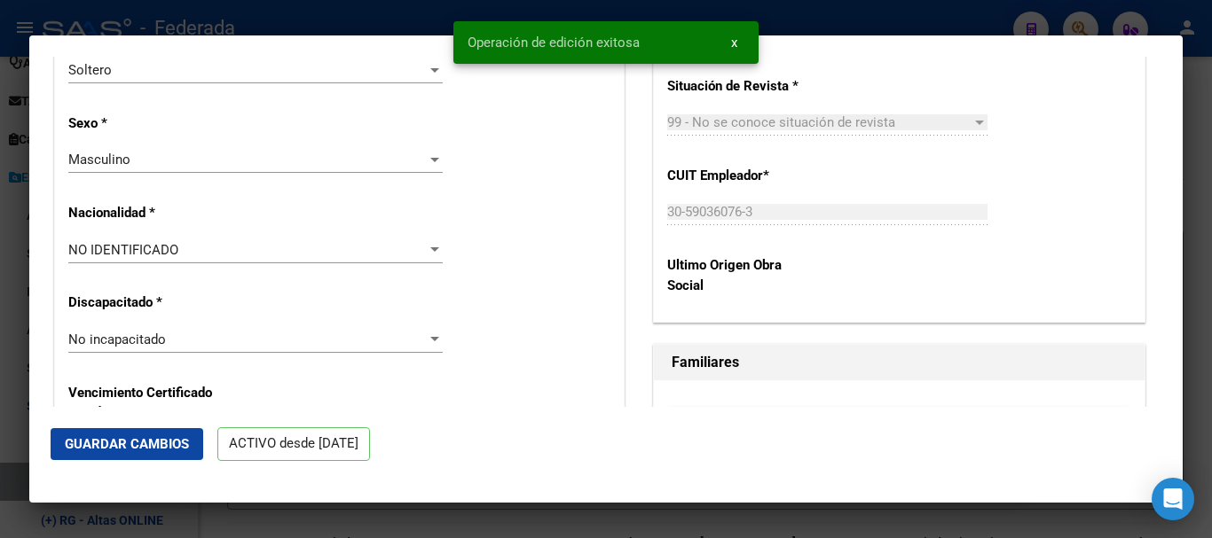
scroll to position [1153, 0]
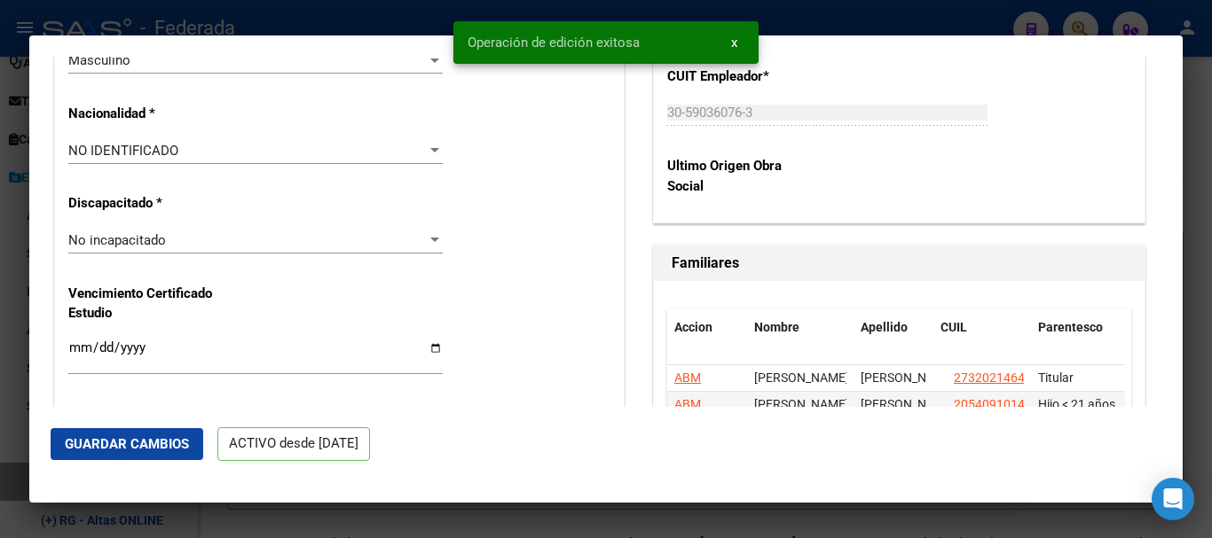
click at [1211, 273] on div at bounding box center [606, 269] width 1212 height 538
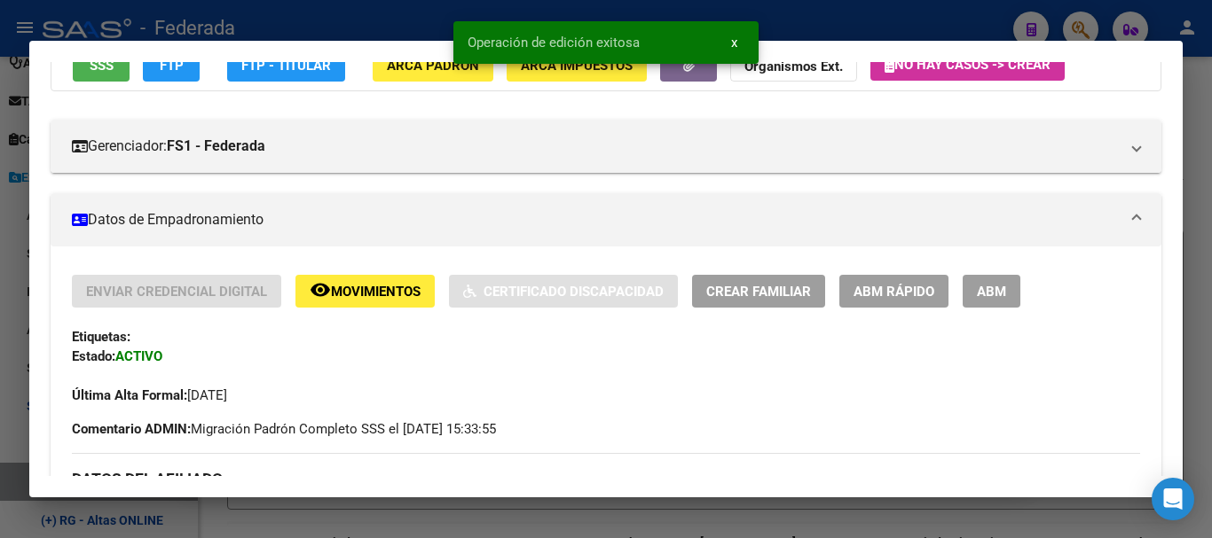
click at [1210, 231] on div at bounding box center [606, 269] width 1212 height 538
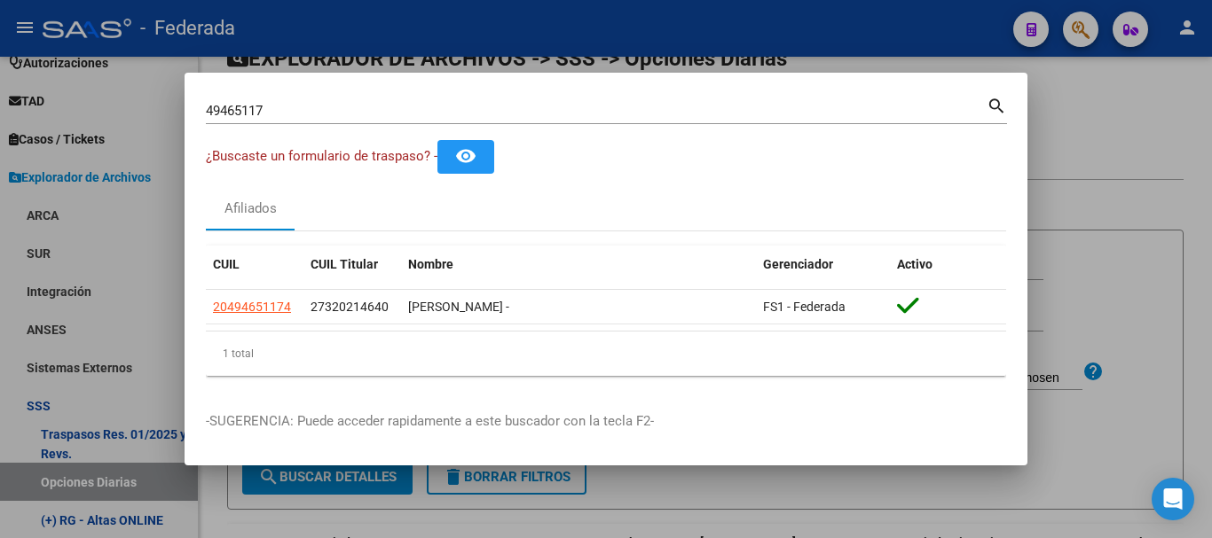
click at [506, 113] on input "49465117" at bounding box center [596, 111] width 781 height 16
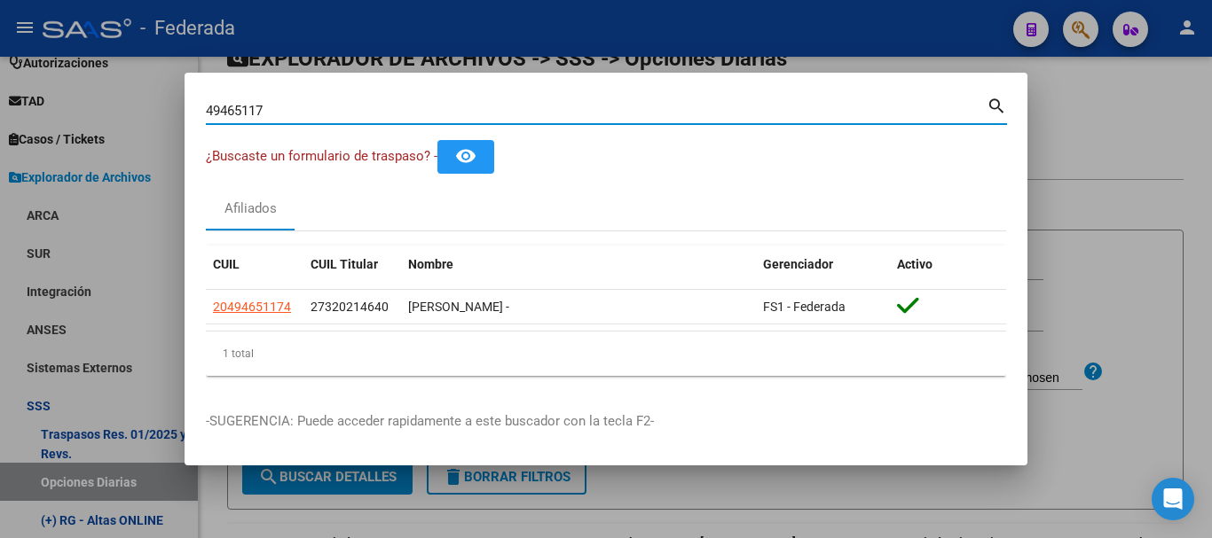
click at [506, 112] on input "49465117" at bounding box center [596, 111] width 781 height 16
paste input "30502409|"
type input "30502409"
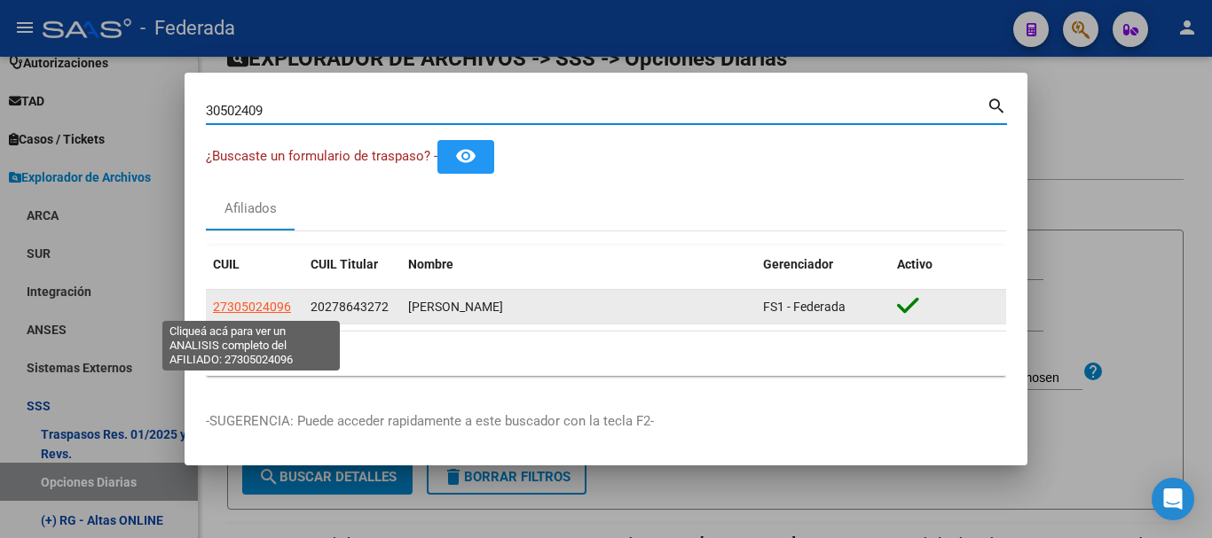
click at [277, 303] on span "27305024096" at bounding box center [252, 307] width 78 height 14
type textarea "27305024096"
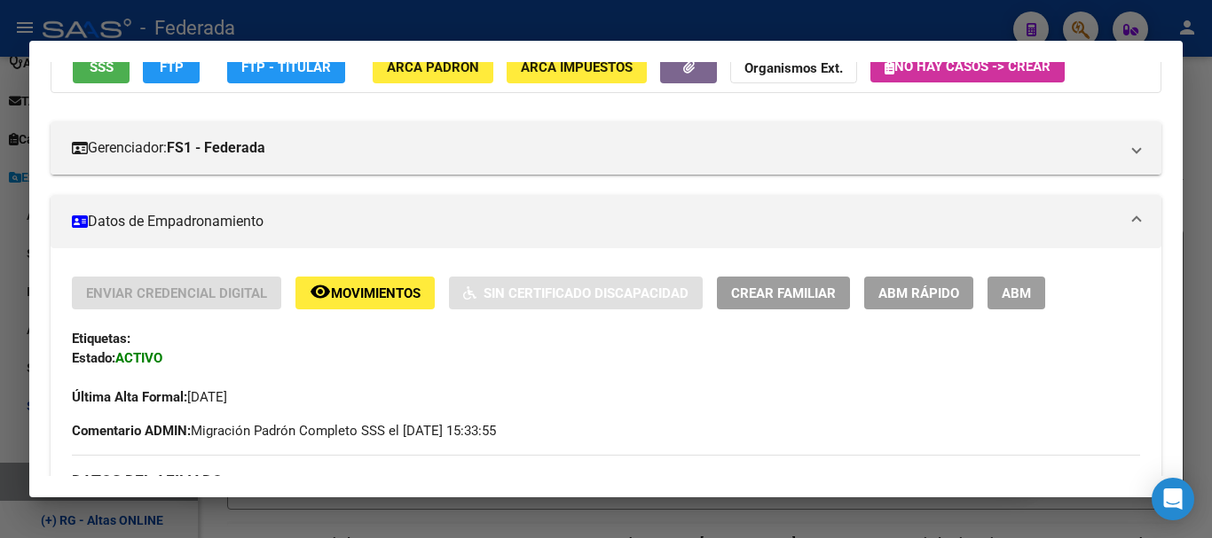
scroll to position [177, 0]
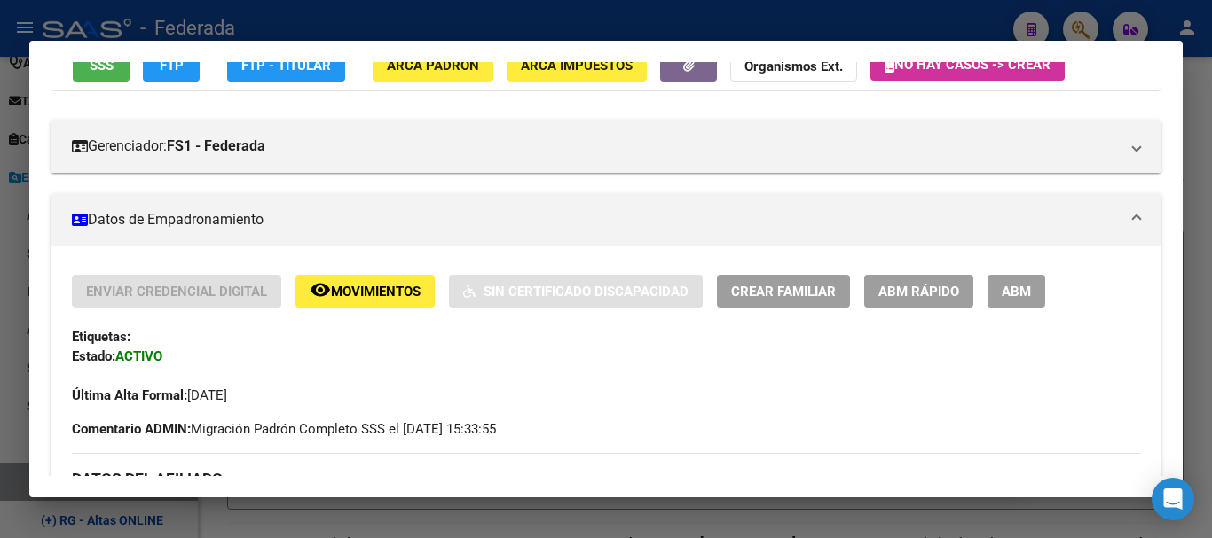
click at [919, 295] on span "ABM Rápido" at bounding box center [918, 292] width 81 height 16
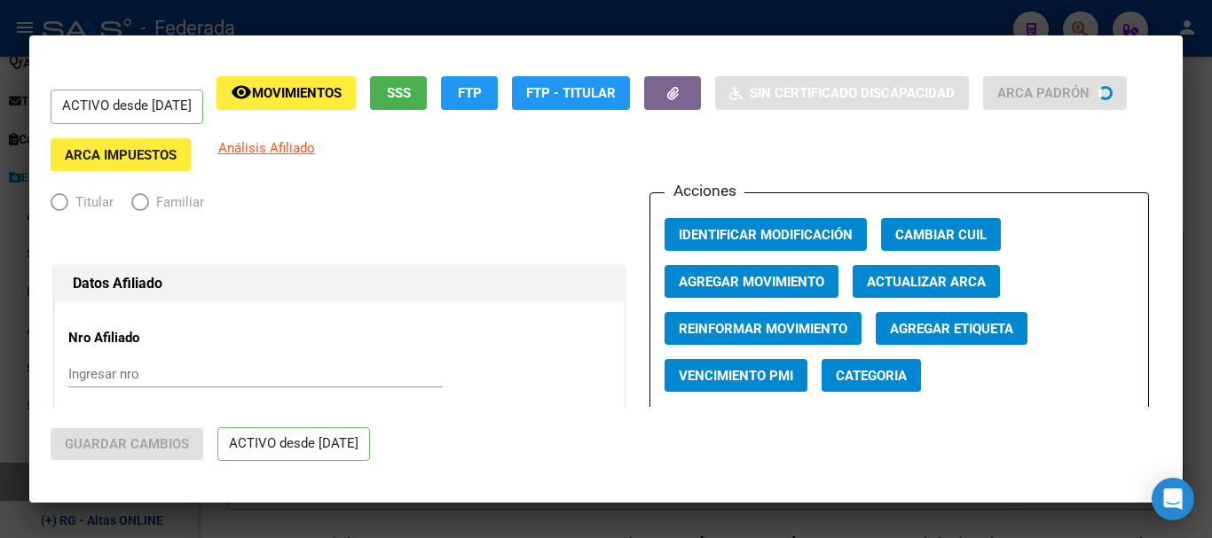
radio input "true"
type input "30-71135909-1"
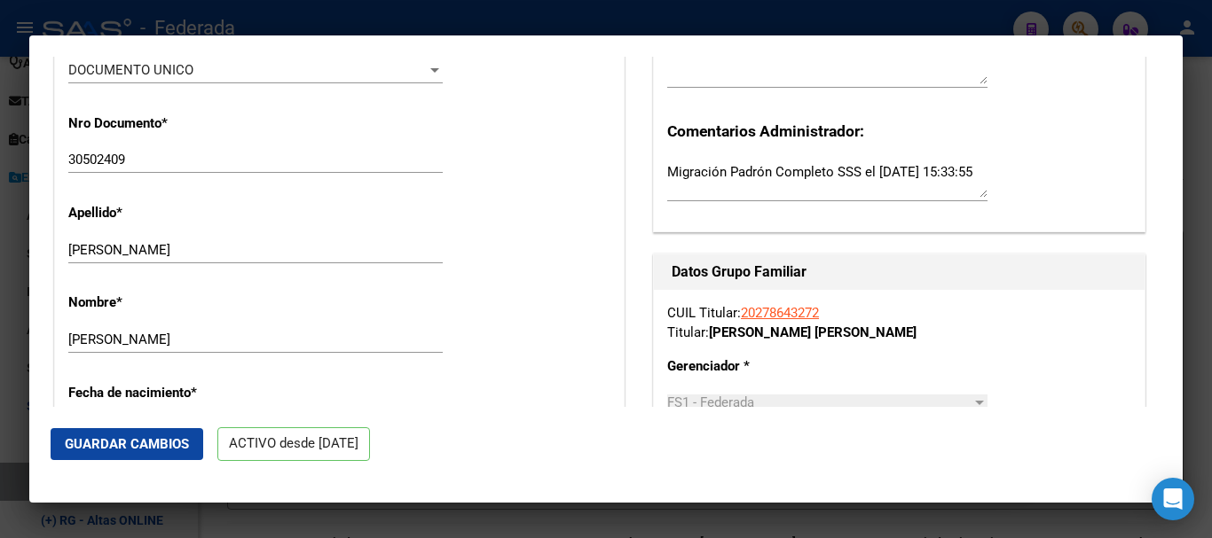
scroll to position [532, 0]
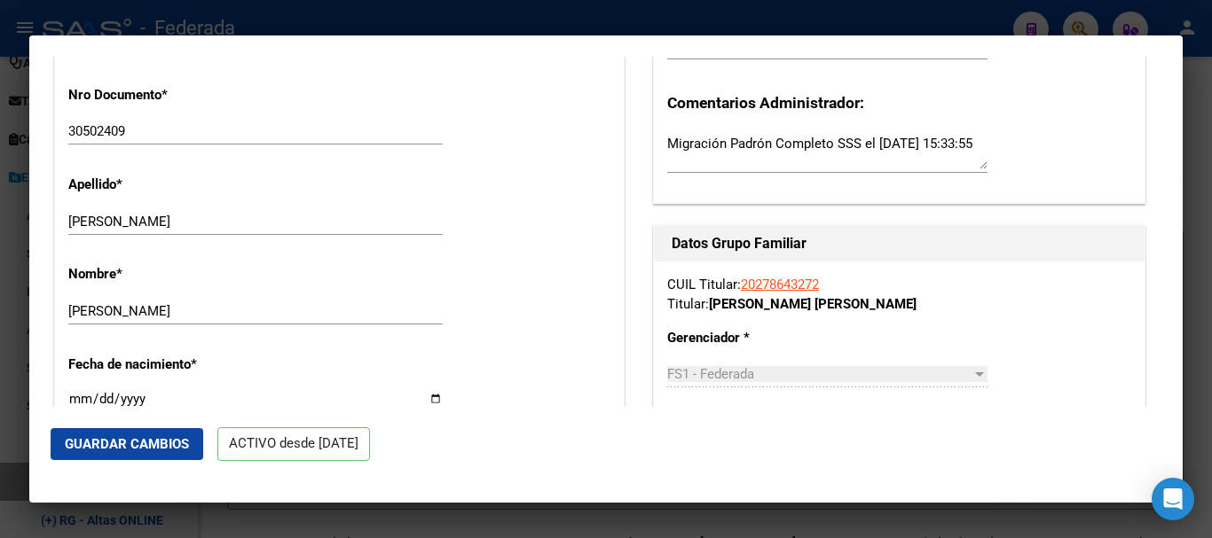
click at [355, 223] on input "[PERSON_NAME]" at bounding box center [255, 222] width 374 height 16
type input "[PERSON_NAME]"
click at [342, 323] on div "[PERSON_NAME] nombre" at bounding box center [255, 311] width 374 height 27
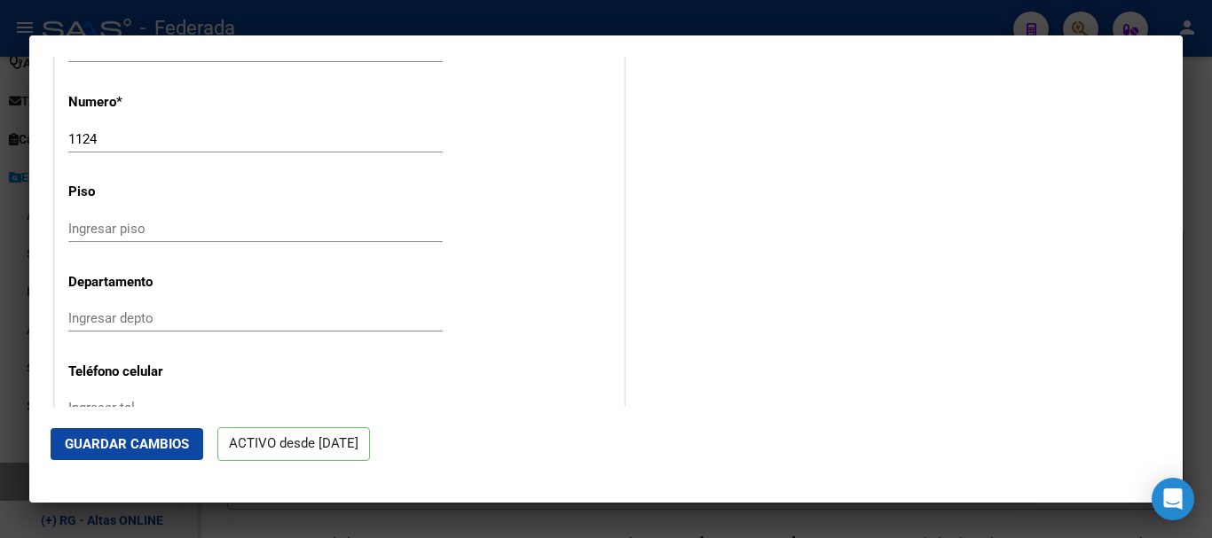
scroll to position [1952, 0]
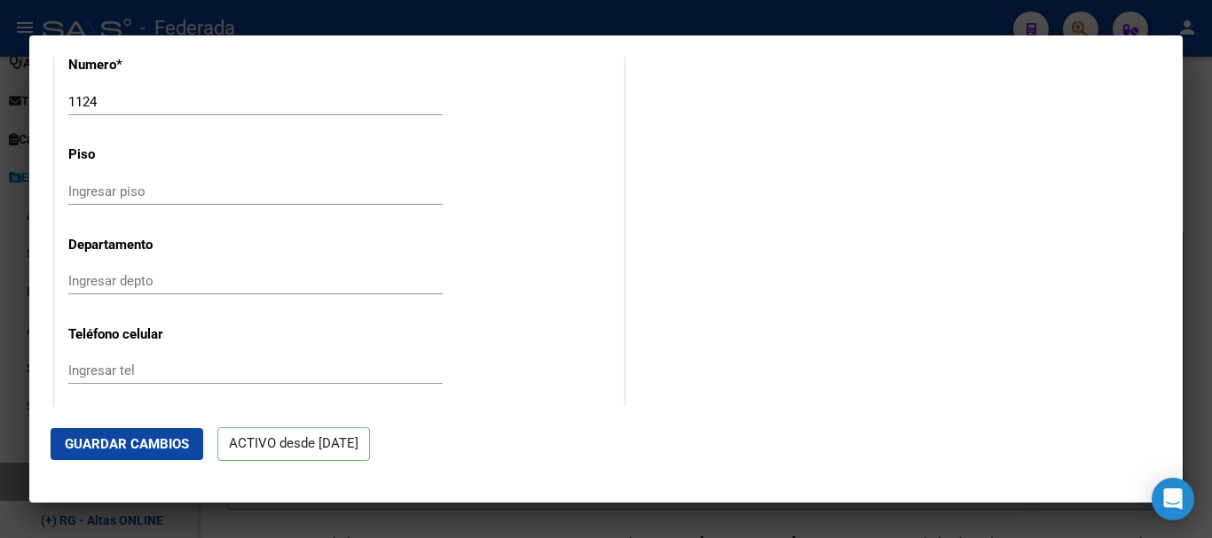
click at [153, 452] on span "Guardar Cambios" at bounding box center [127, 444] width 124 height 16
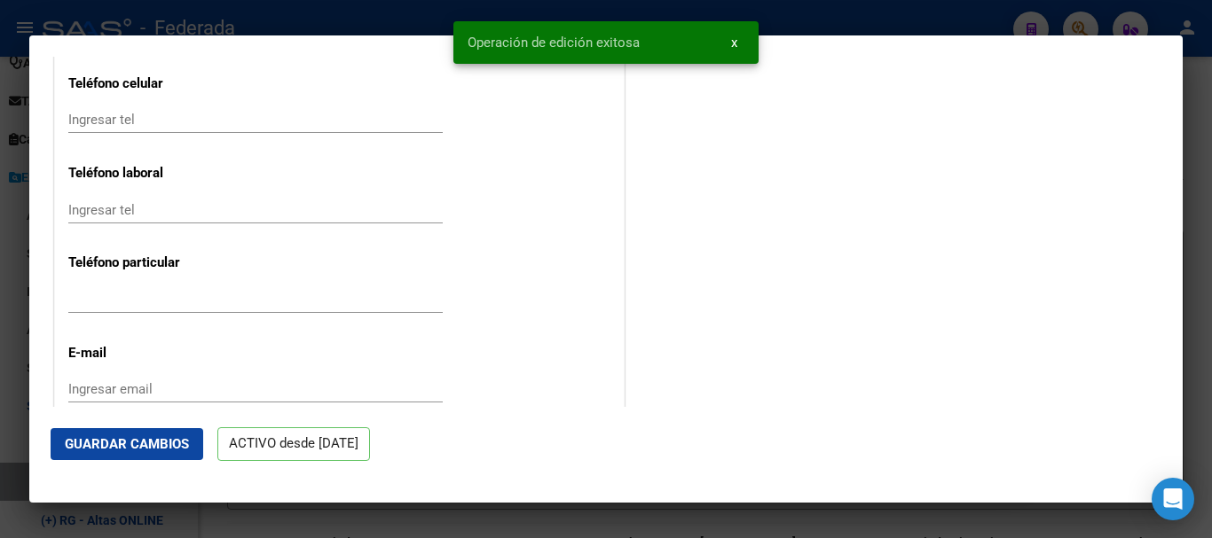
scroll to position [2318, 0]
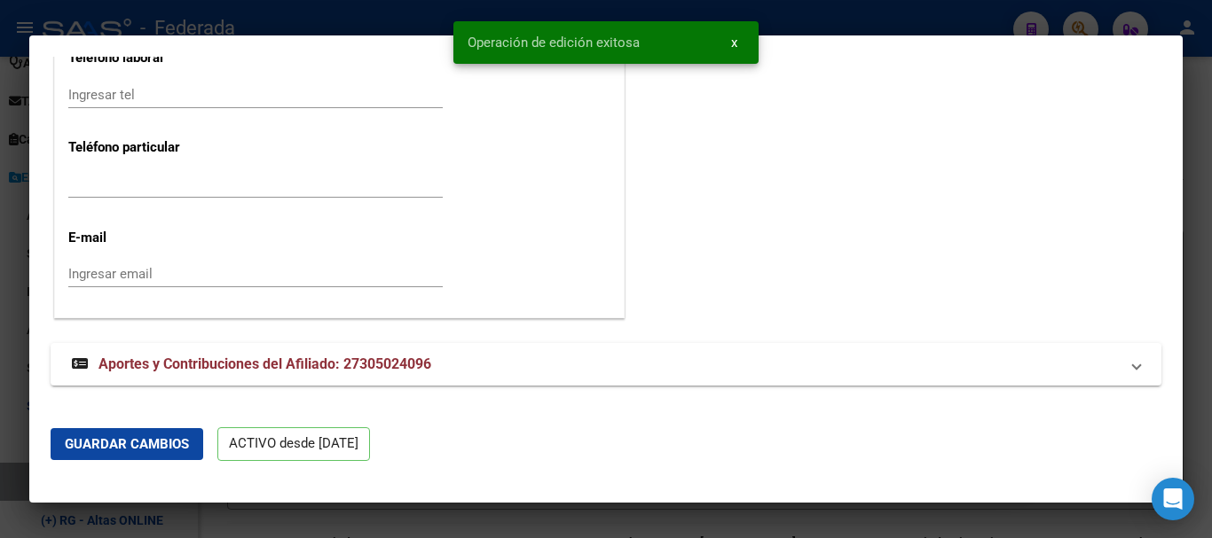
click at [1211, 382] on div at bounding box center [606, 269] width 1212 height 538
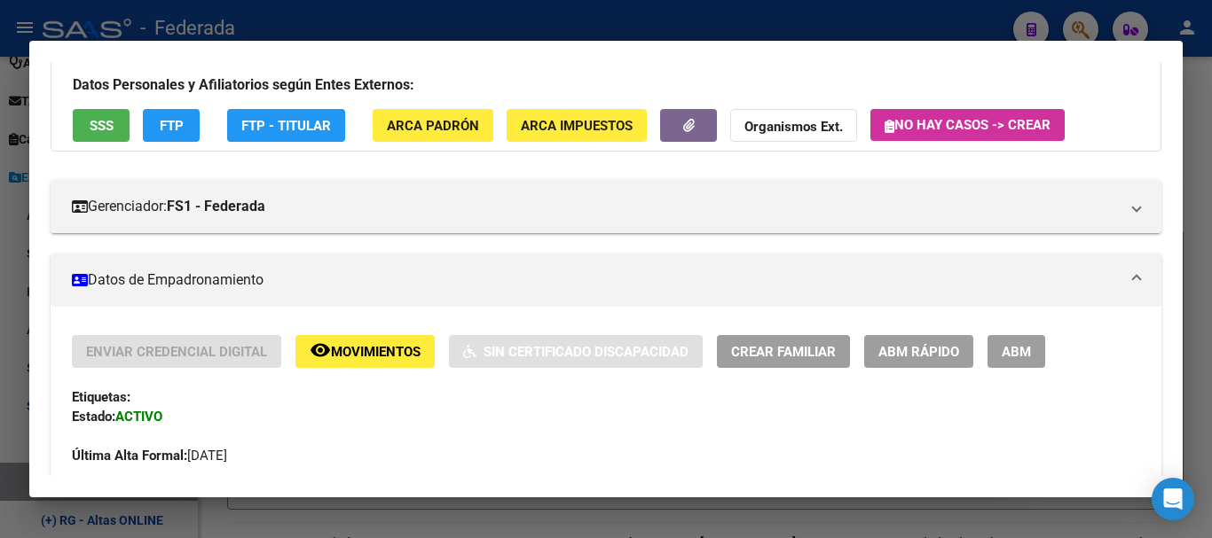
scroll to position [89, 0]
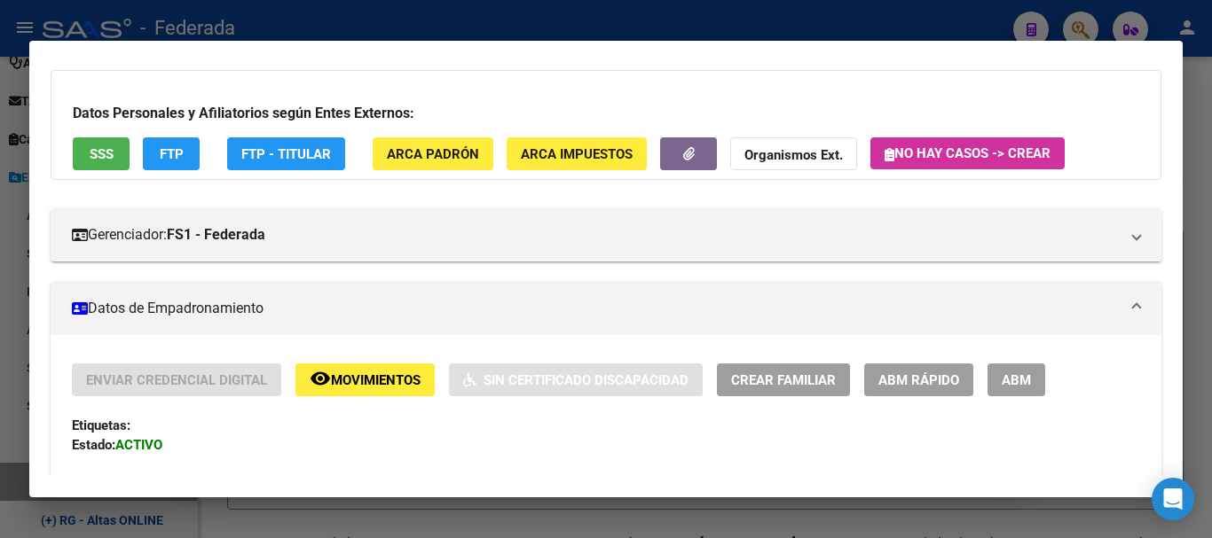
click at [1211, 141] on div at bounding box center [606, 269] width 1212 height 538
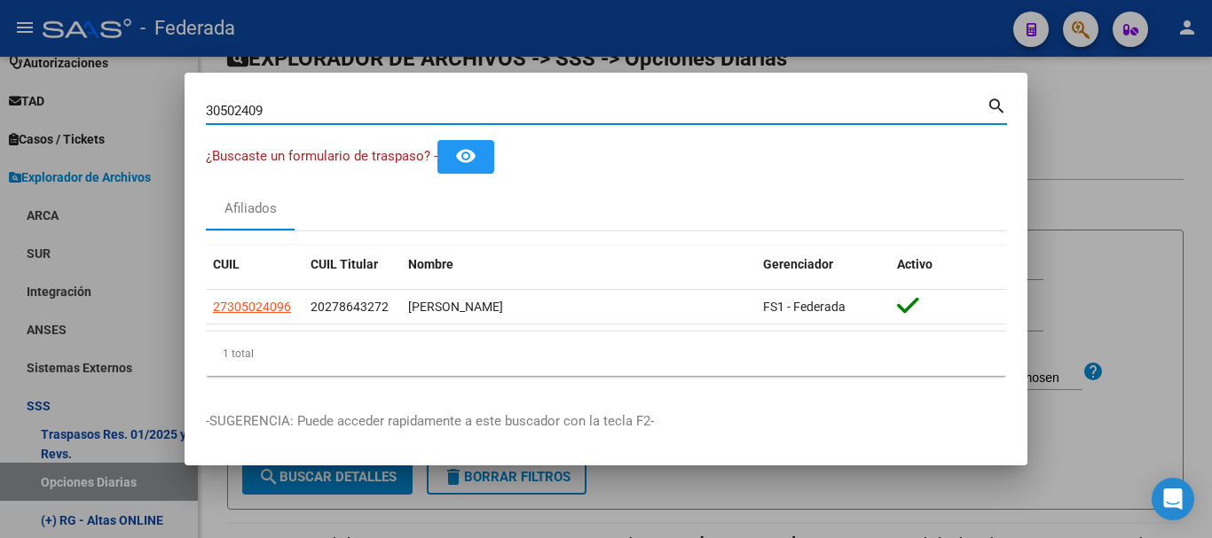
click at [866, 115] on input "30502409" at bounding box center [596, 111] width 781 height 16
paste input "49267772|"
type input "49267772"
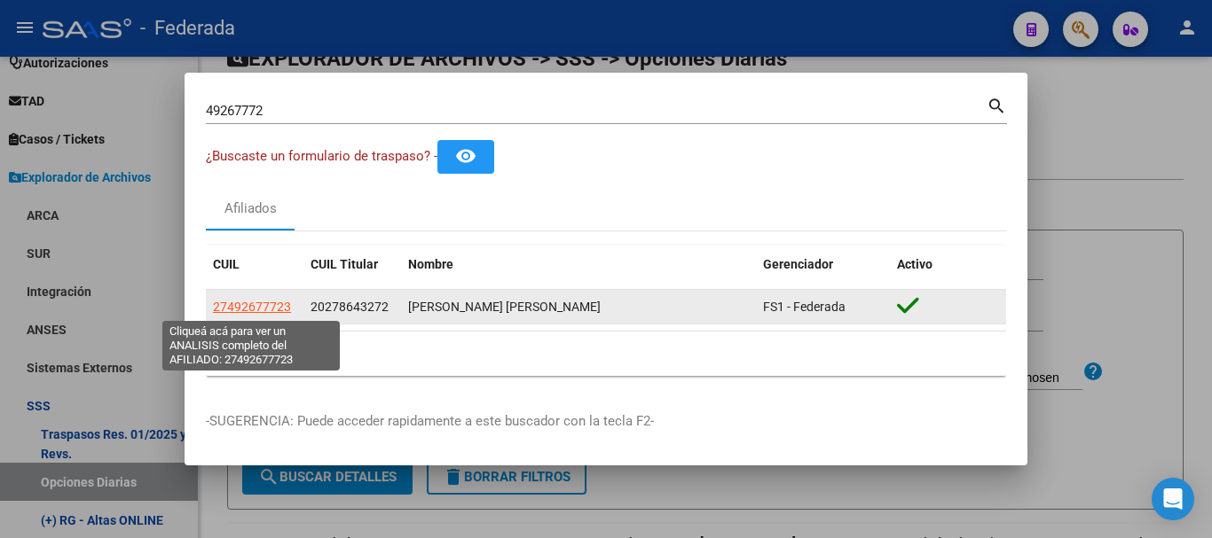
click at [252, 306] on span "27492677723" at bounding box center [252, 307] width 78 height 14
type textarea "27492677723"
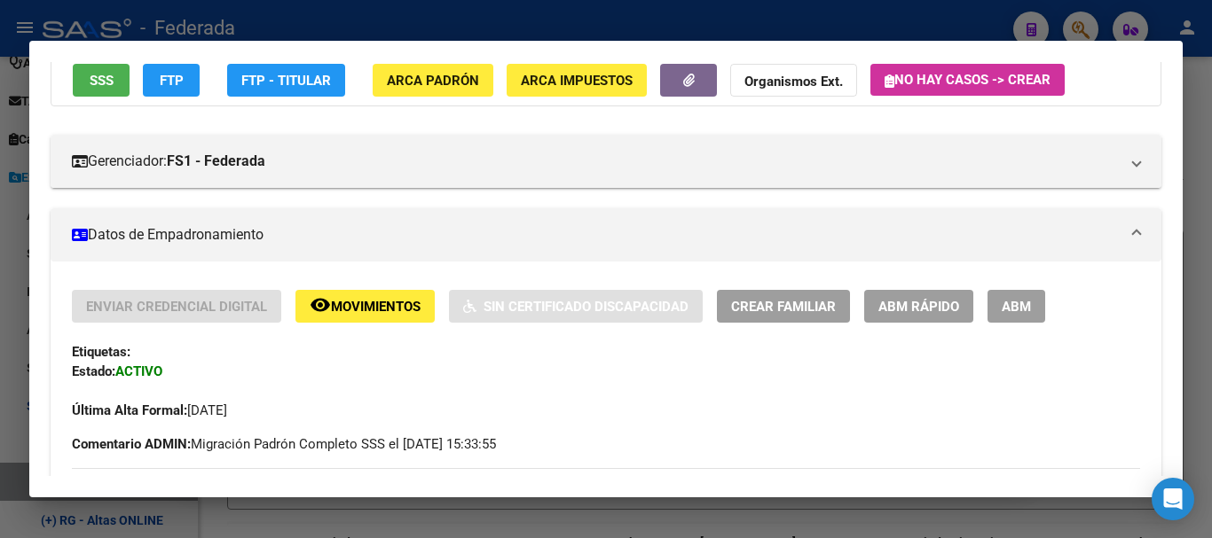
scroll to position [177, 0]
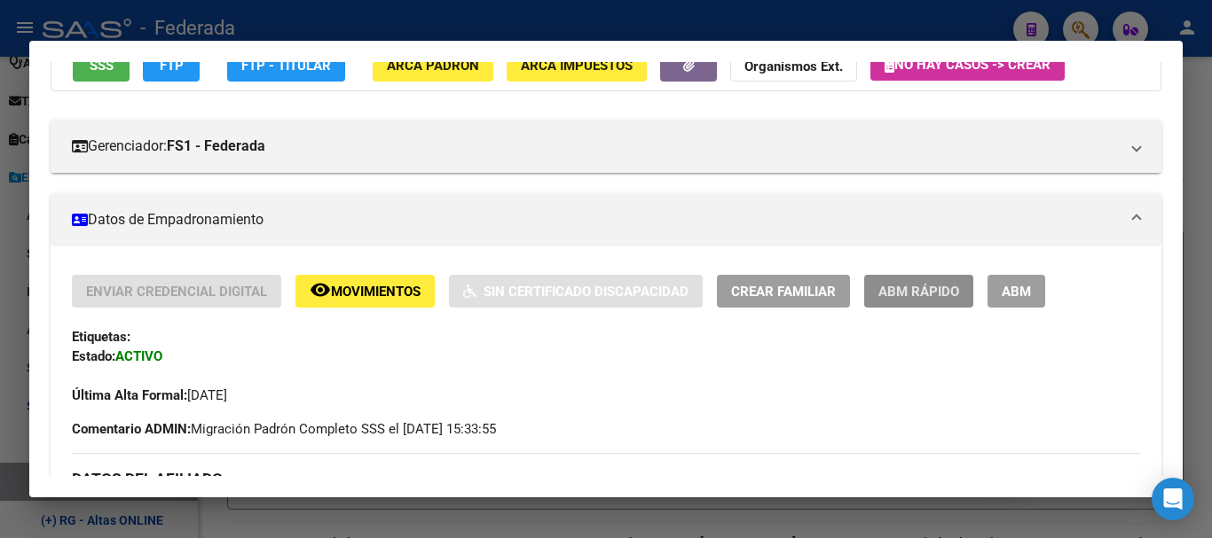
click at [900, 307] on button "ABM Rápido" at bounding box center [918, 291] width 109 height 33
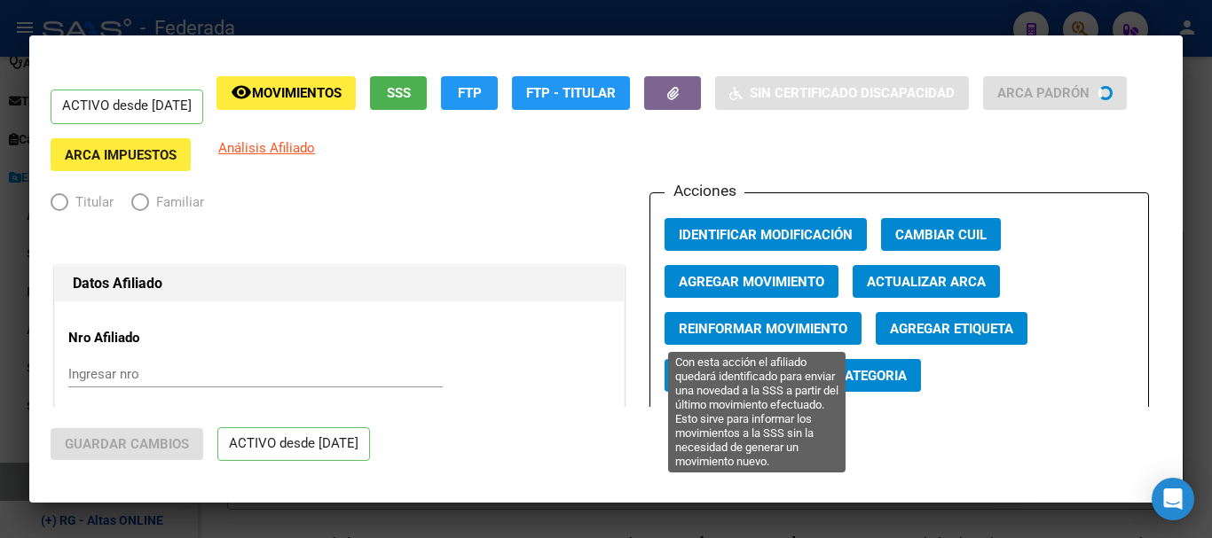
radio input "true"
type input "30-71135909-1"
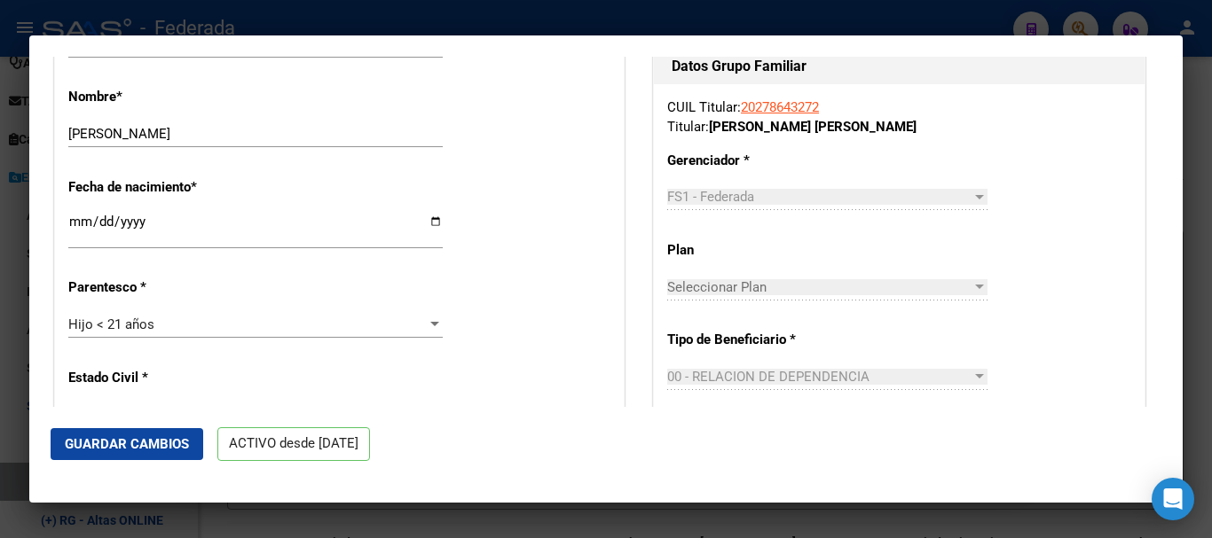
click at [270, 137] on input "[PERSON_NAME]" at bounding box center [255, 134] width 374 height 16
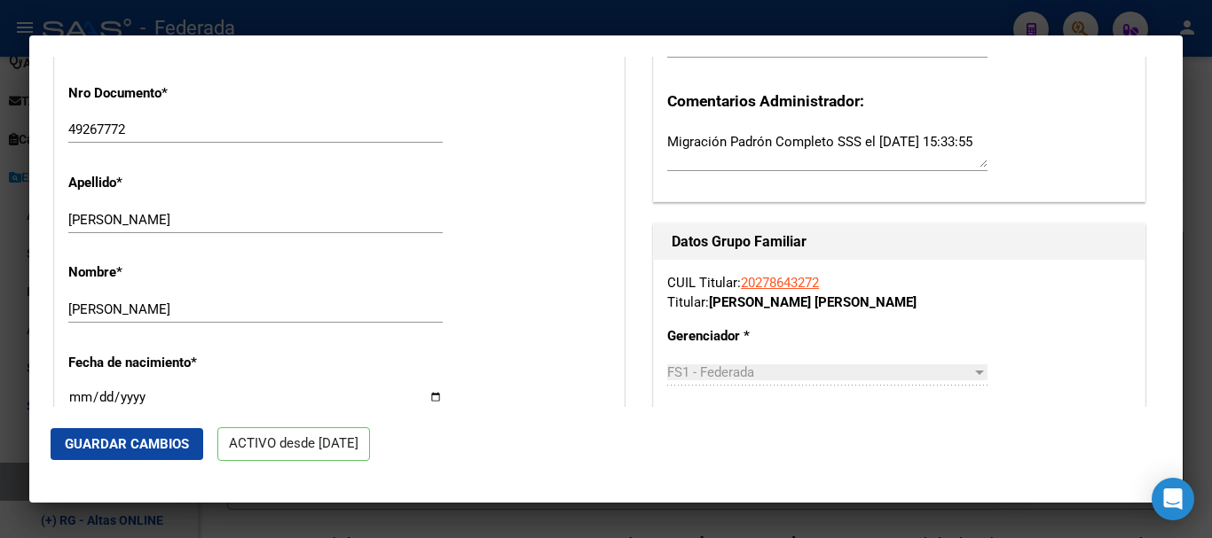
scroll to position [532, 0]
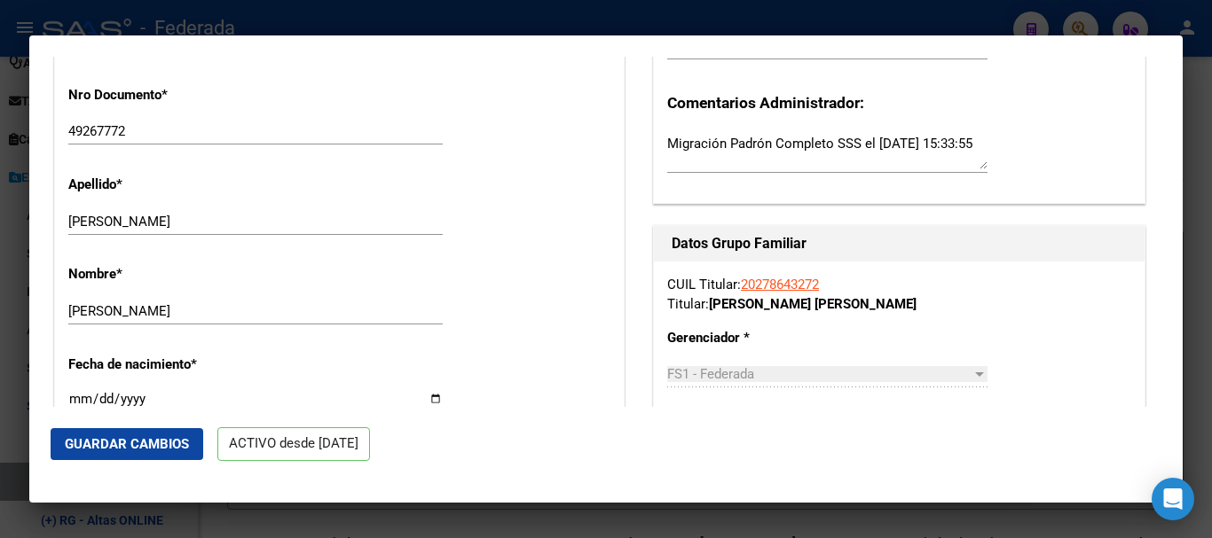
click at [275, 211] on div "[PERSON_NAME] Ingresar apellido" at bounding box center [255, 221] width 374 height 27
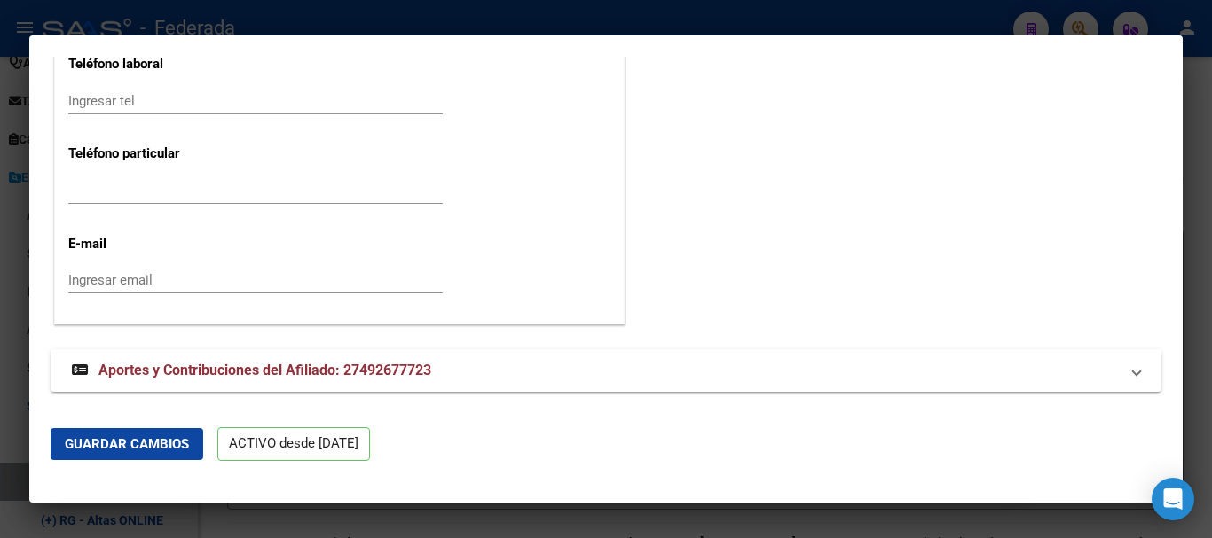
scroll to position [2318, 0]
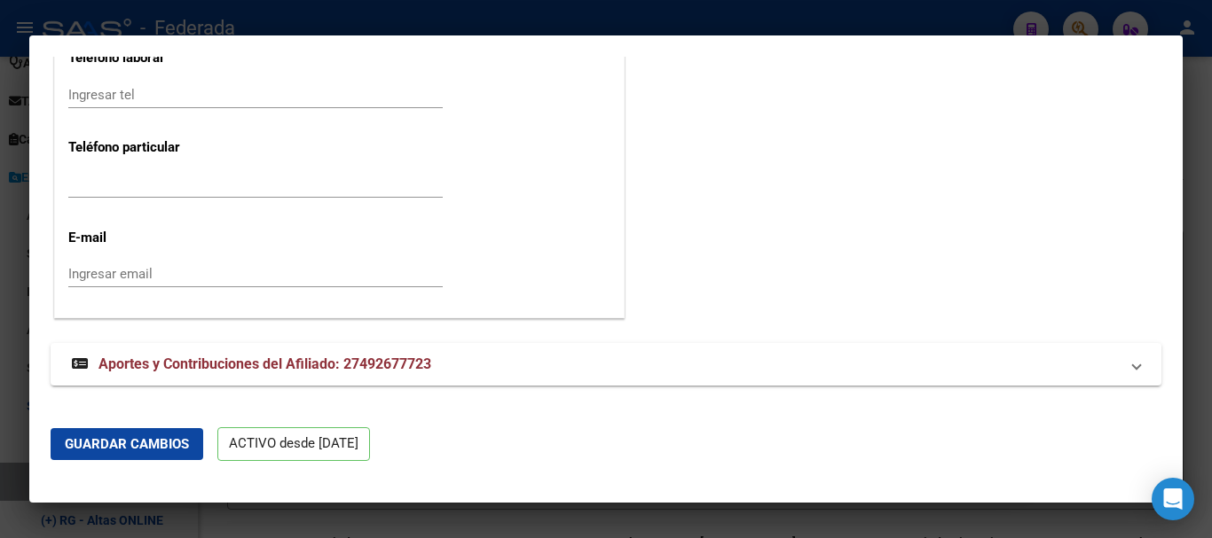
click at [188, 444] on span "Guardar Cambios" at bounding box center [127, 444] width 124 height 16
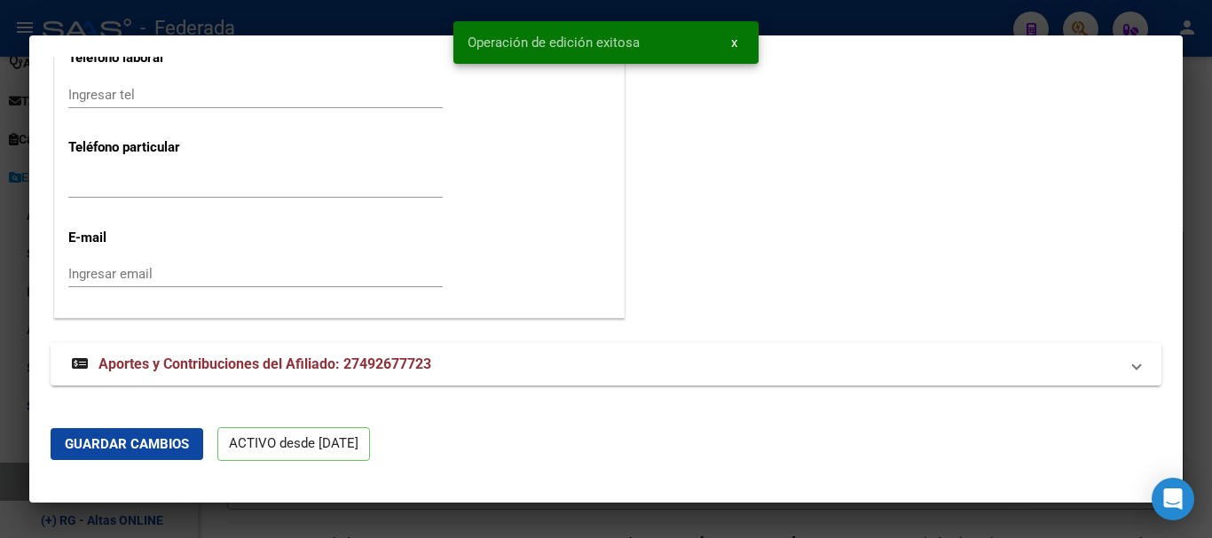
click at [1211, 302] on div at bounding box center [606, 269] width 1212 height 538
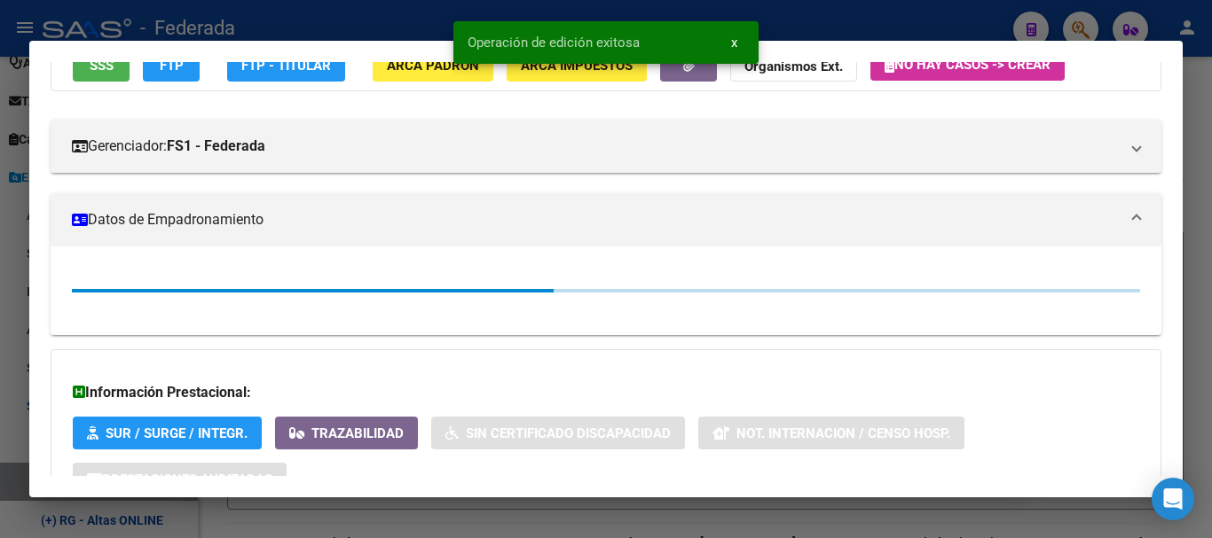
click at [1207, 302] on div at bounding box center [606, 269] width 1212 height 538
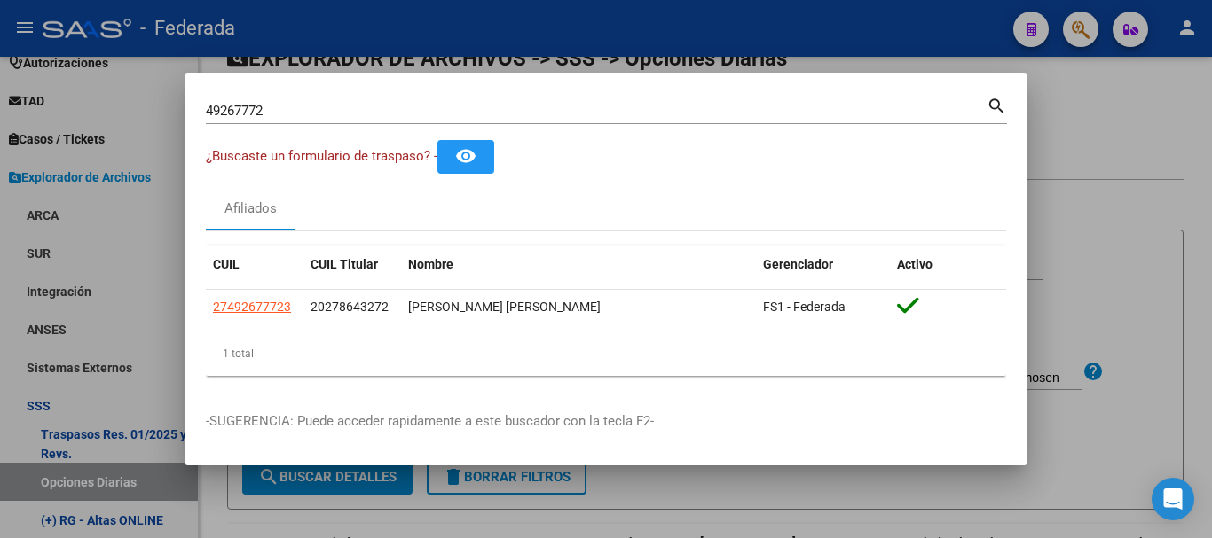
click at [350, 111] on input "49267772" at bounding box center [596, 111] width 781 height 16
click at [350, 110] on input "49267772" at bounding box center [596, 111] width 781 height 16
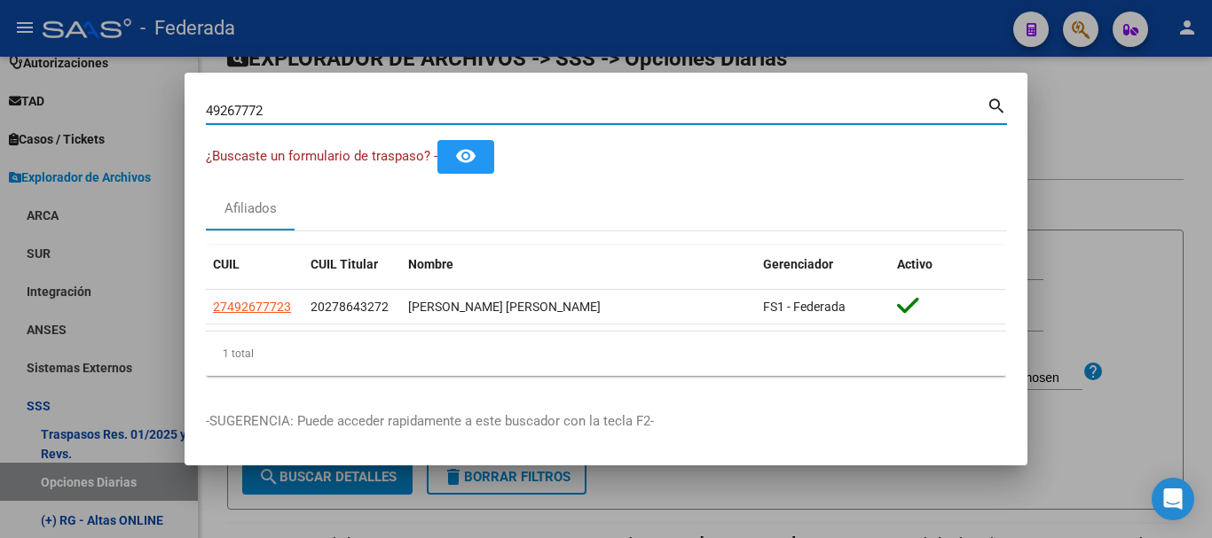
paste input "1975202|"
type input "41975202"
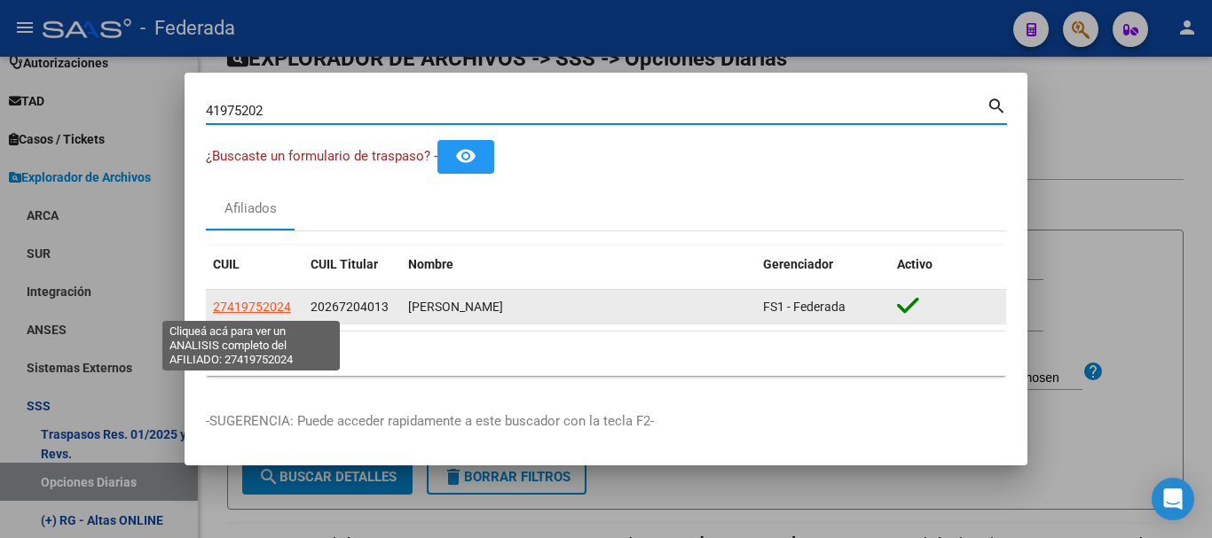
click at [264, 314] on span "27419752024" at bounding box center [252, 307] width 78 height 14
type textarea "27419752024"
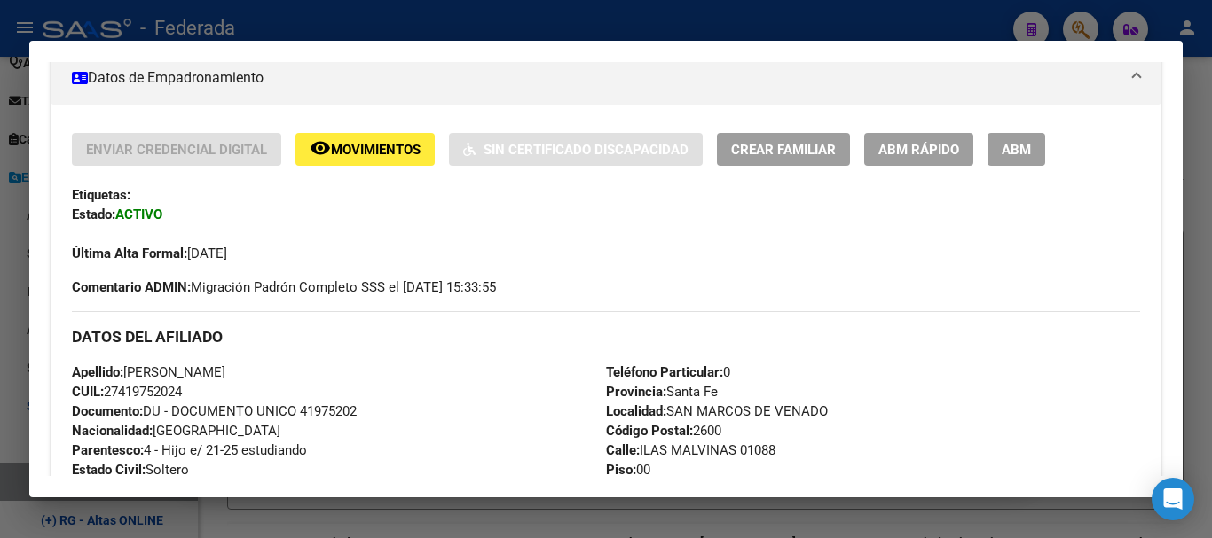
scroll to position [89, 0]
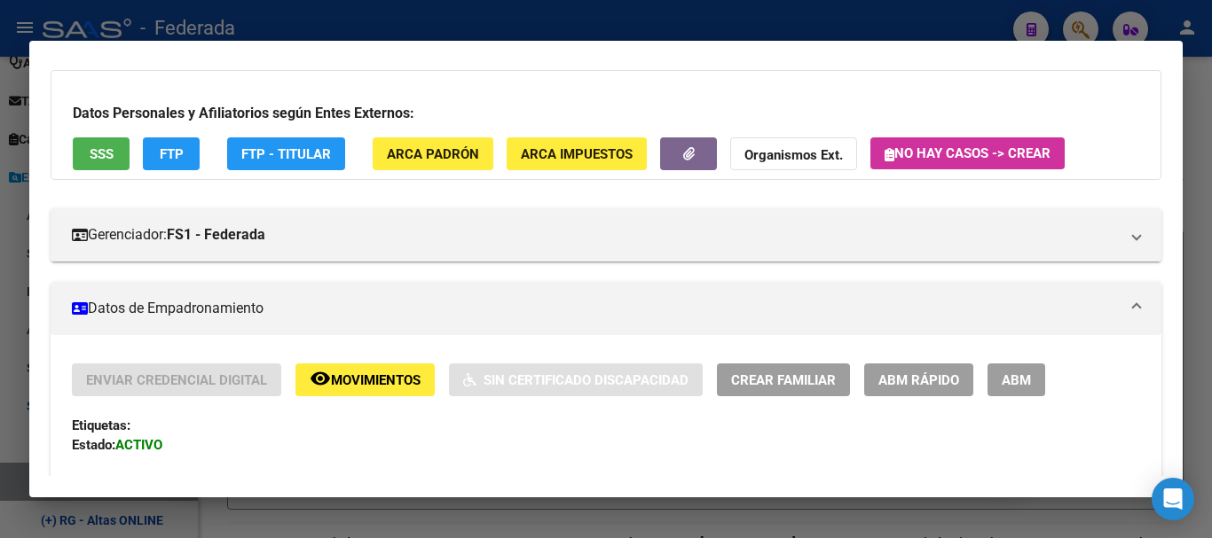
click at [884, 381] on span "ABM Rápido" at bounding box center [918, 381] width 81 height 16
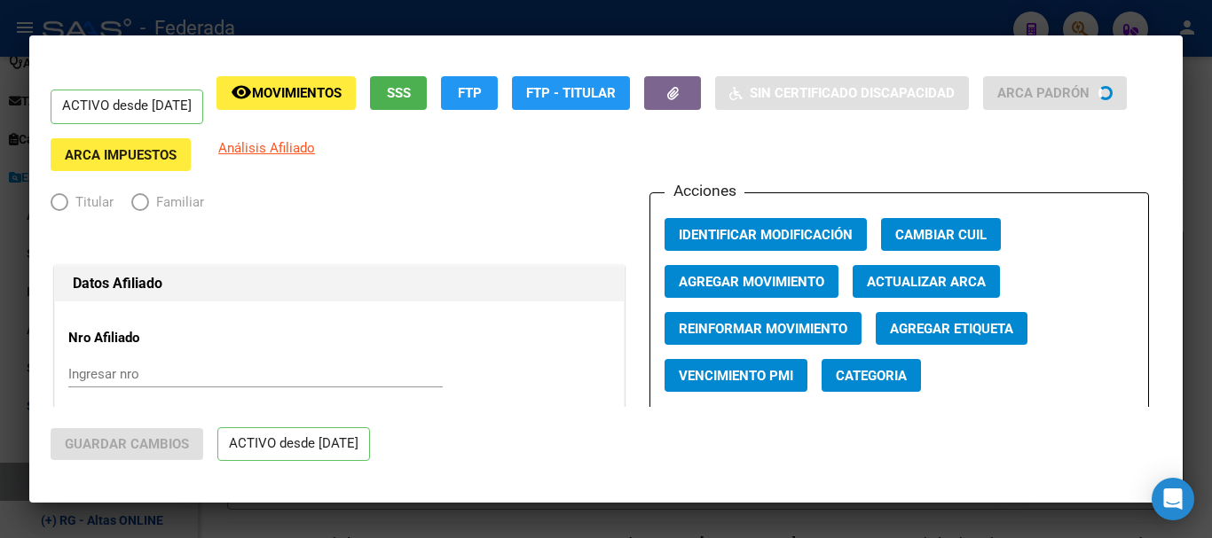
radio input "true"
type input "30-71037624-3"
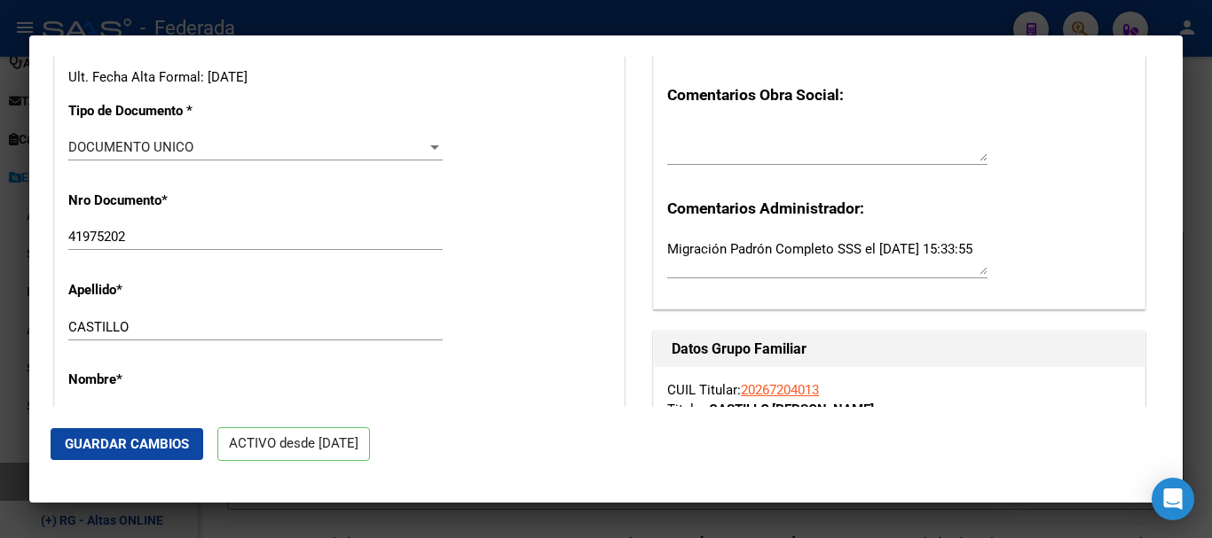
scroll to position [444, 0]
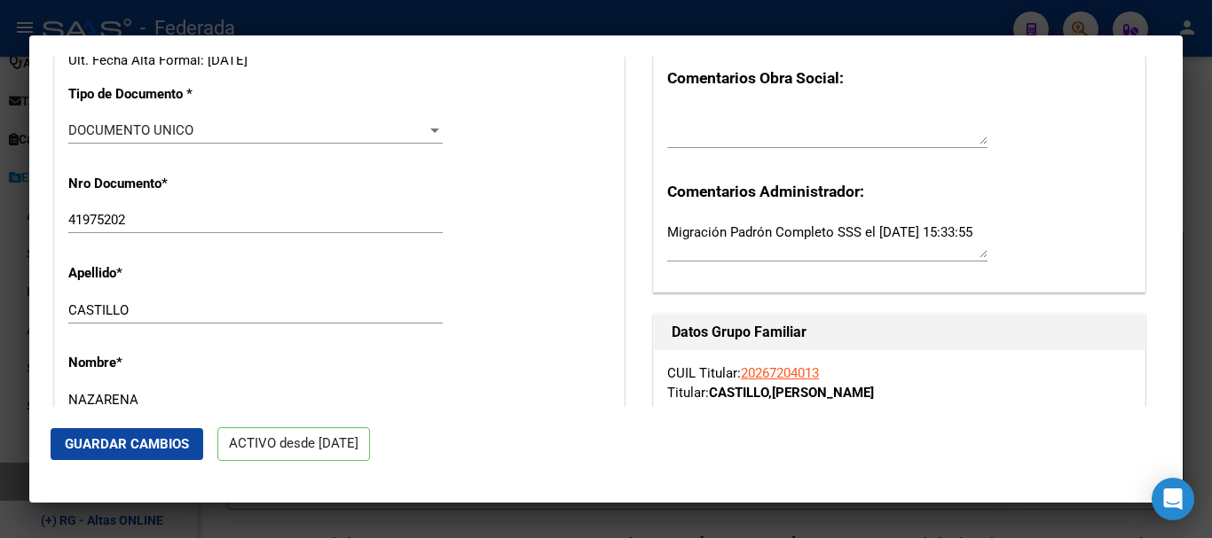
click at [323, 320] on div "[PERSON_NAME] Ingresar apellido" at bounding box center [255, 310] width 374 height 27
click at [320, 305] on input "CASTILLO" at bounding box center [255, 310] width 374 height 16
type input "CASTILLO"
click at [241, 392] on input "NAZARENA" at bounding box center [255, 400] width 374 height 16
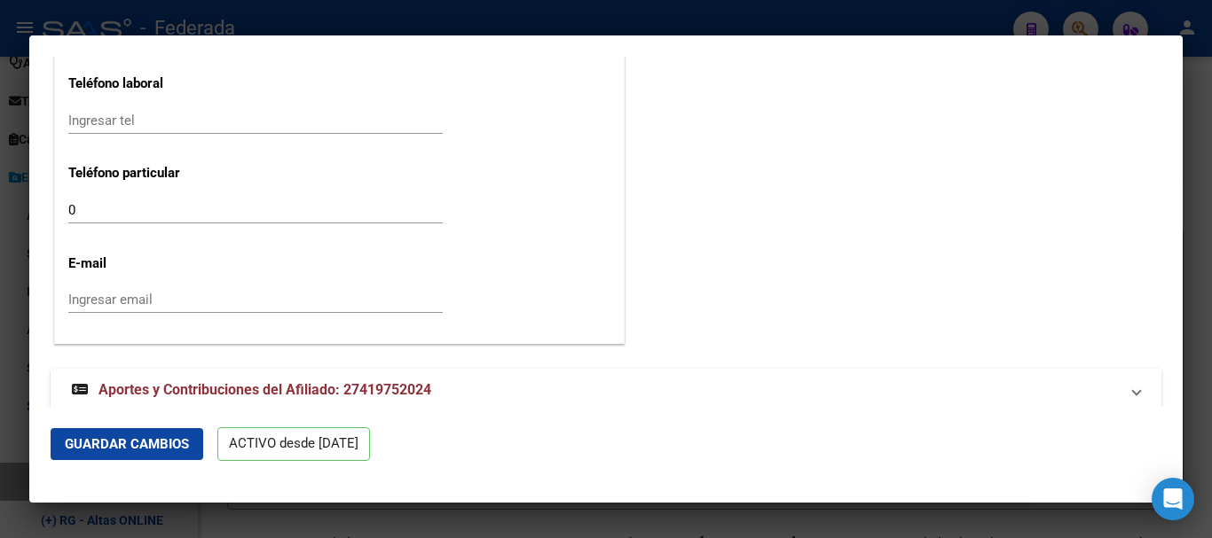
scroll to position [2318, 0]
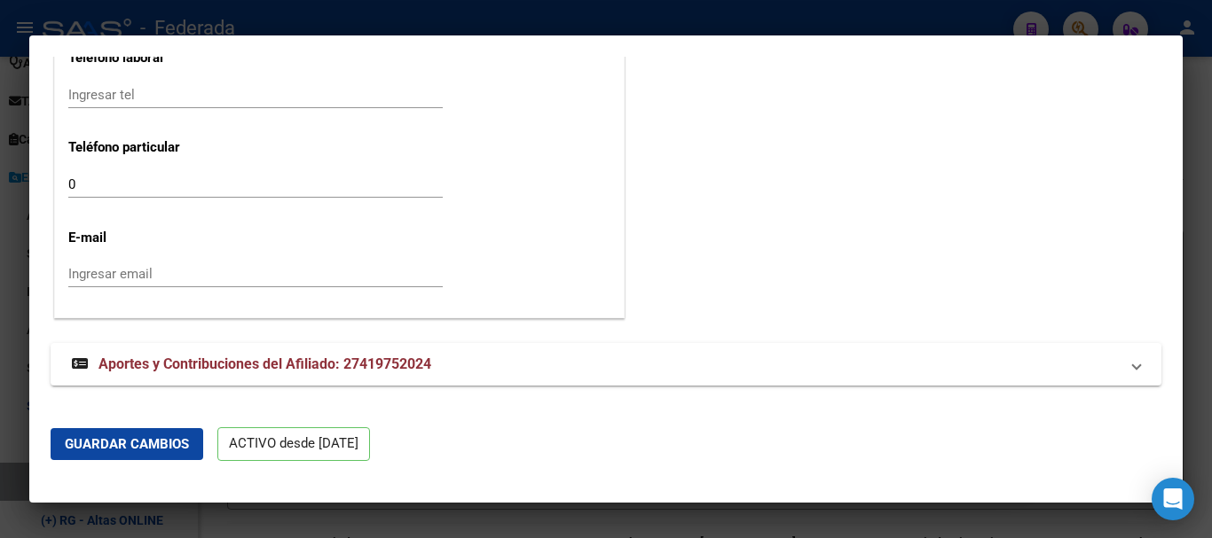
click at [167, 442] on span "Guardar Cambios" at bounding box center [127, 444] width 124 height 16
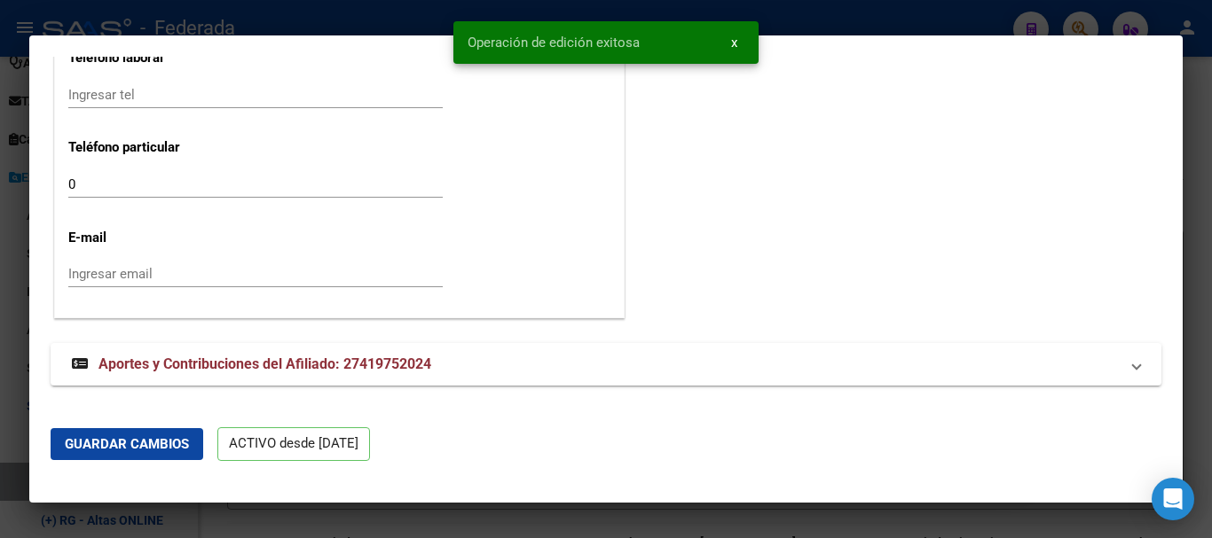
click at [1211, 325] on div at bounding box center [606, 269] width 1212 height 538
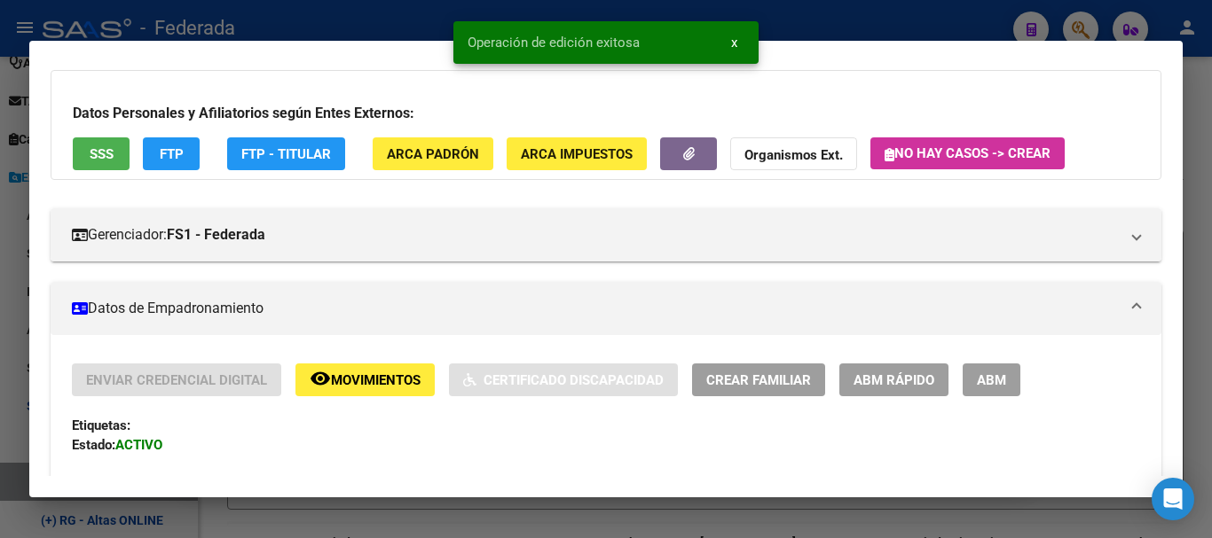
click at [1211, 265] on div at bounding box center [606, 269] width 1212 height 538
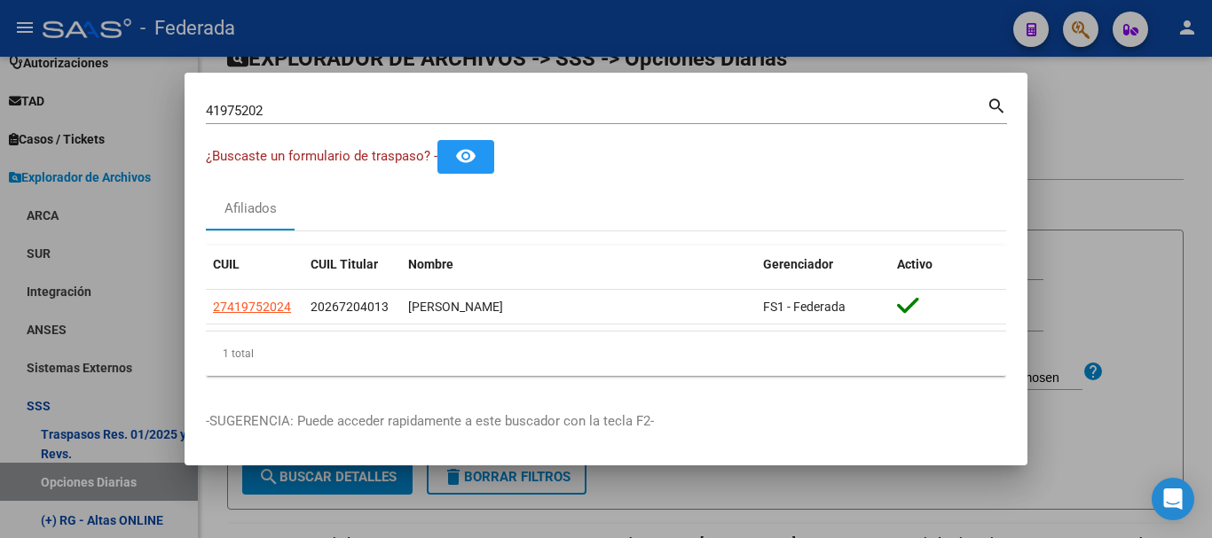
click at [471, 114] on input "41975202" at bounding box center [596, 111] width 781 height 16
paste input "5949344|"
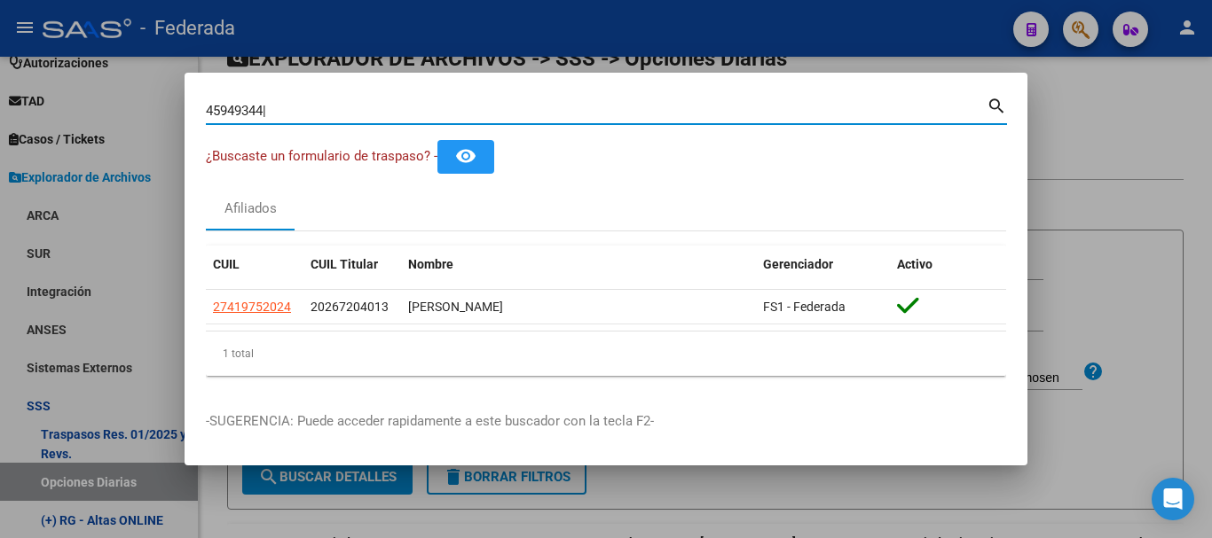
click at [471, 114] on input "45949344|" at bounding box center [596, 111] width 781 height 16
type input "45949344"
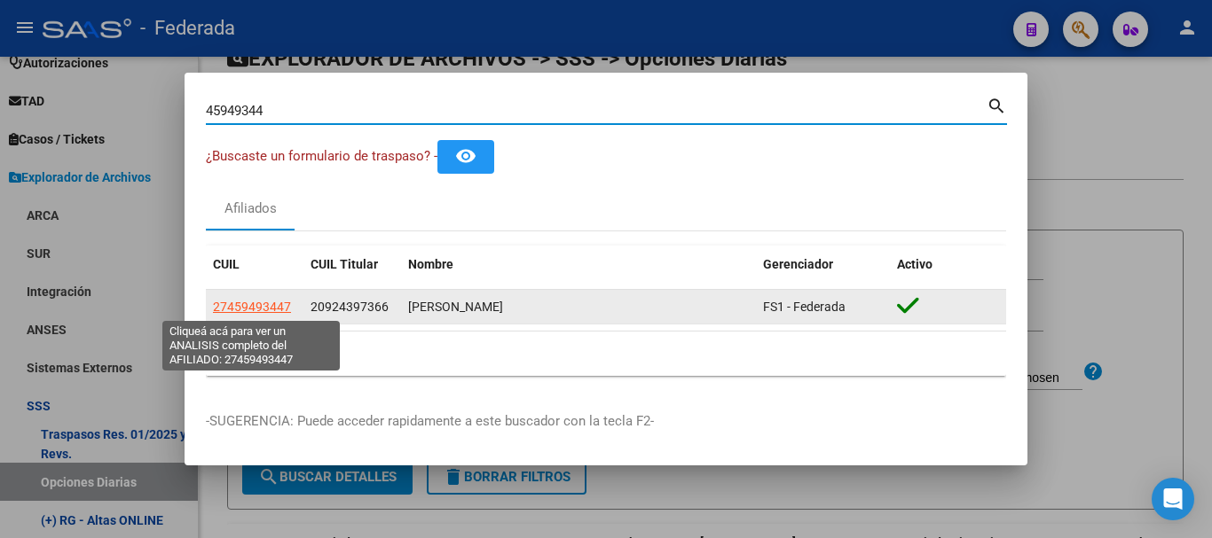
click at [254, 301] on span "27459493447" at bounding box center [252, 307] width 78 height 14
type textarea "27459493447"
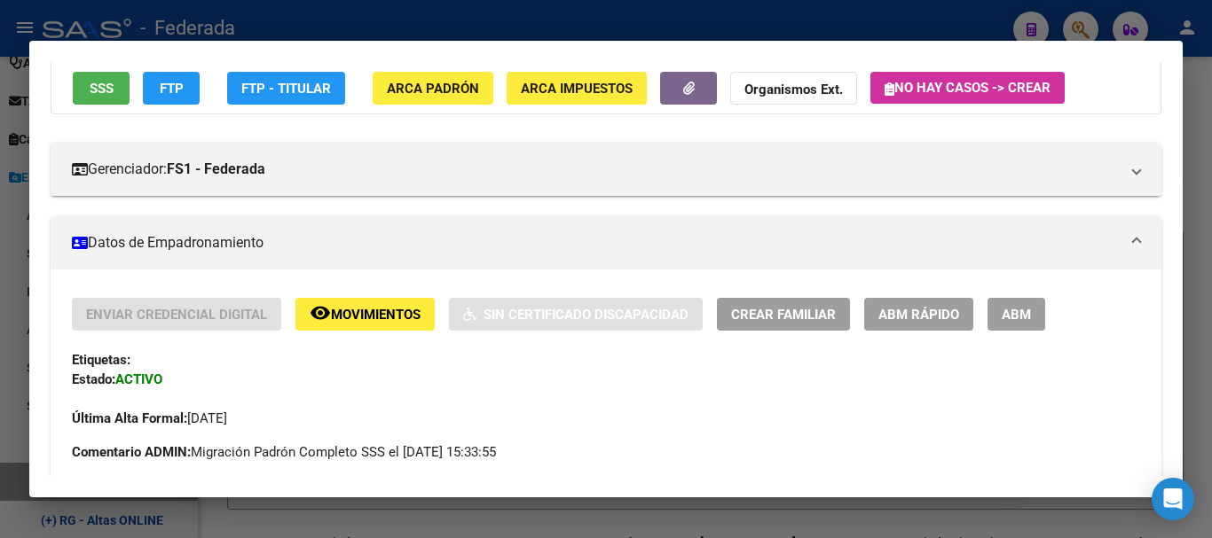
scroll to position [177, 0]
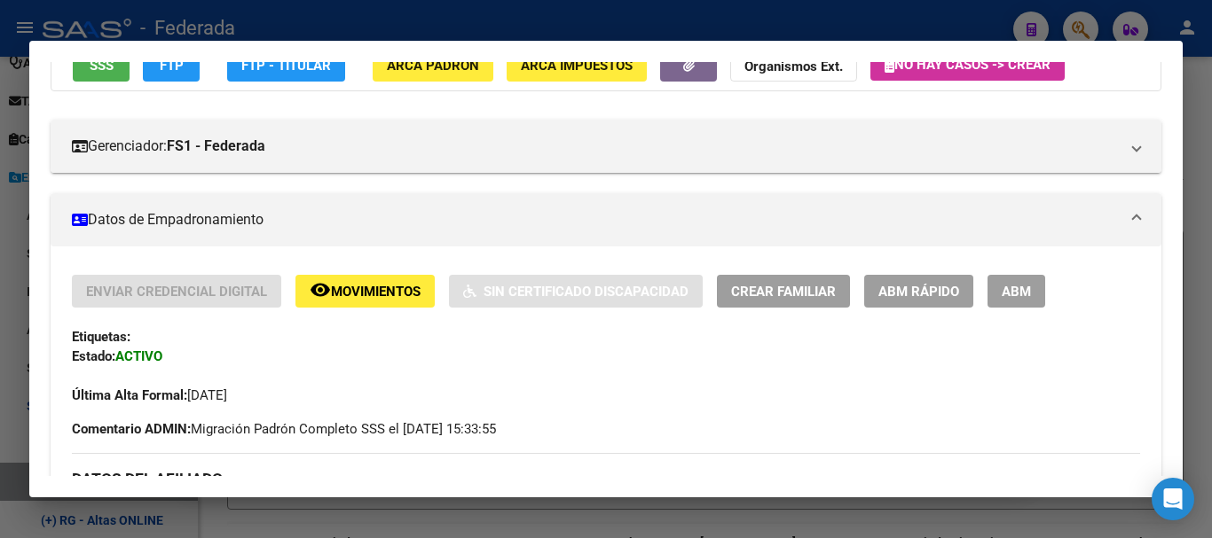
click at [903, 311] on div "Enviar Credencial Digital remove_red_eye Movimientos Sin Certificado Discapacid…" at bounding box center [606, 340] width 1068 height 130
click at [909, 292] on span "ABM Rápido" at bounding box center [918, 292] width 81 height 16
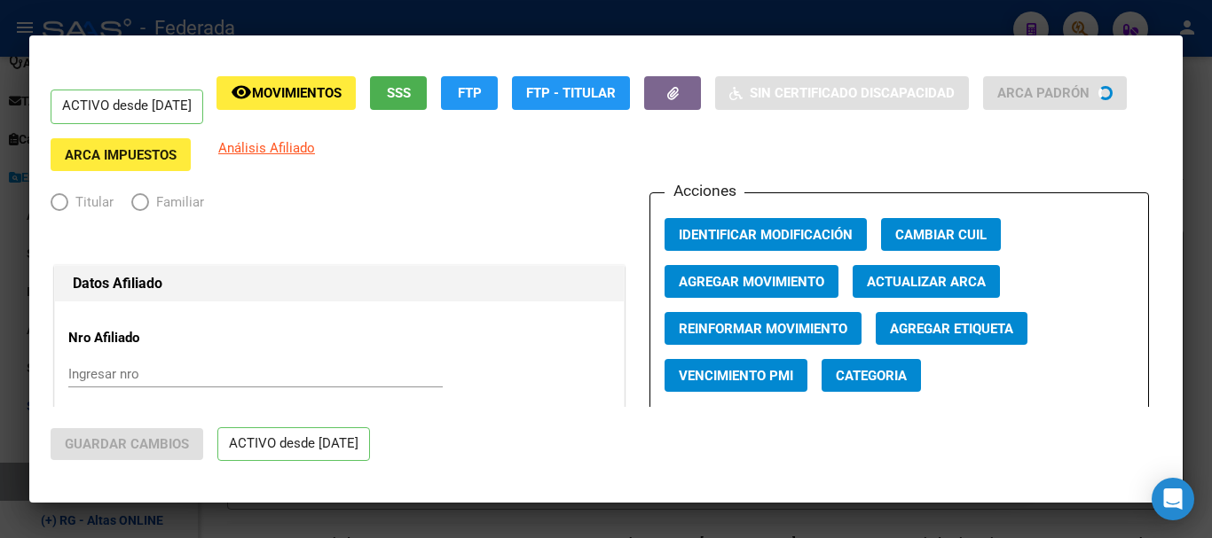
radio input "true"
type input "30-71138006-6"
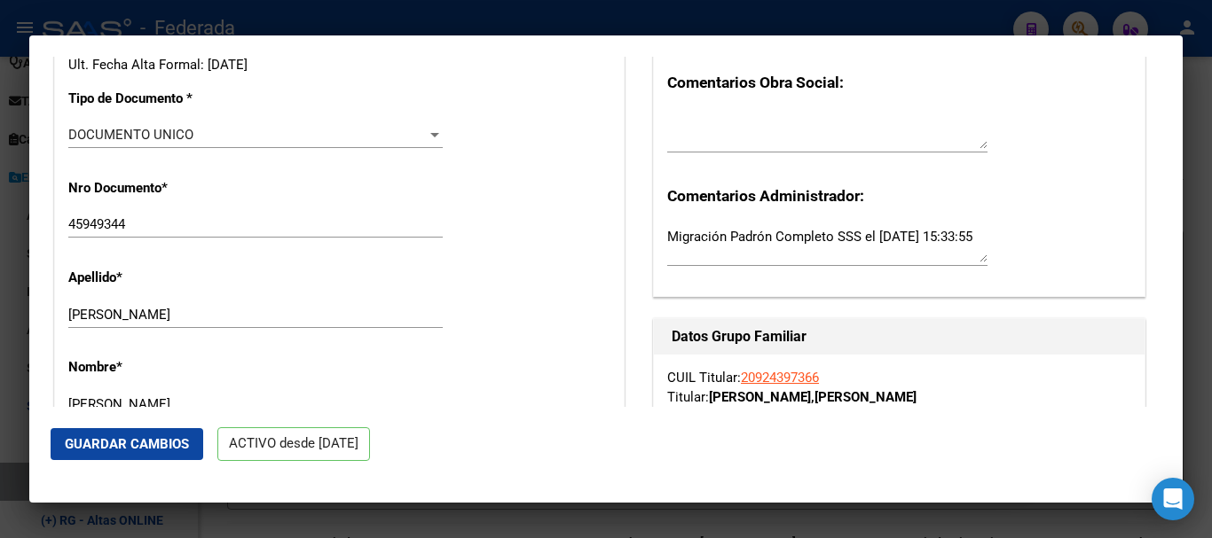
scroll to position [532, 0]
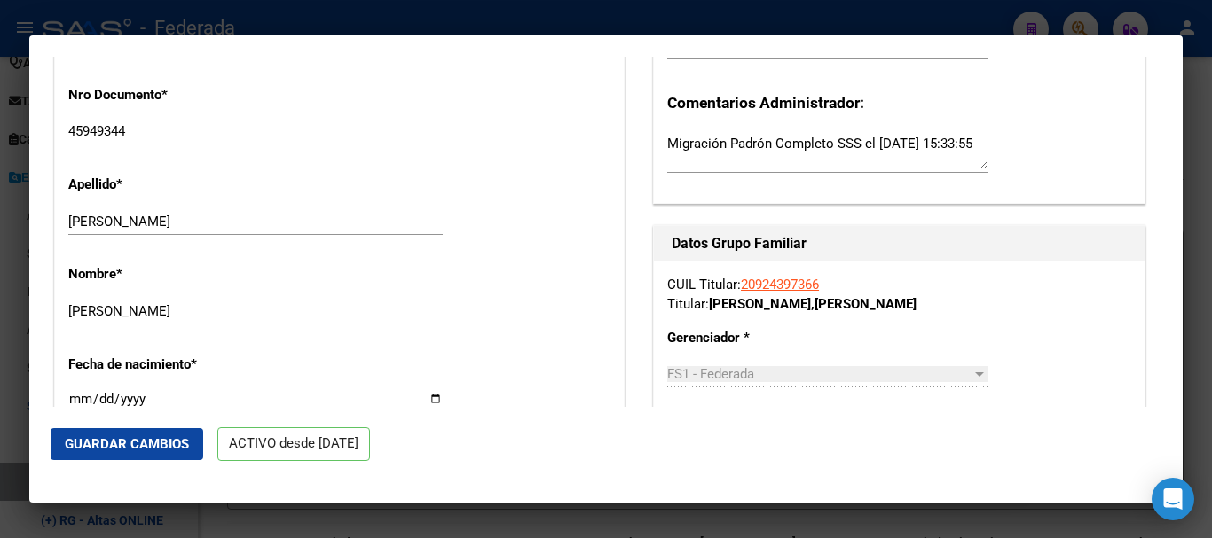
click at [289, 303] on input "[PERSON_NAME]" at bounding box center [255, 311] width 374 height 16
click at [284, 232] on div "[PERSON_NAME] Ingresar apellido" at bounding box center [255, 221] width 374 height 27
click at [285, 228] on input "[PERSON_NAME]" at bounding box center [255, 222] width 374 height 16
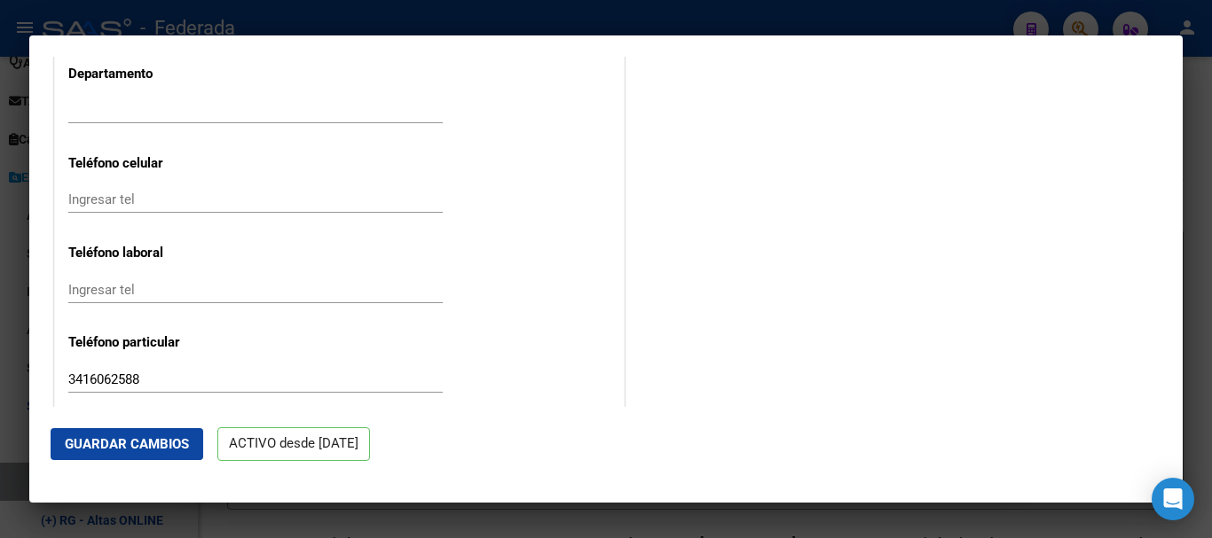
scroll to position [2129, 0]
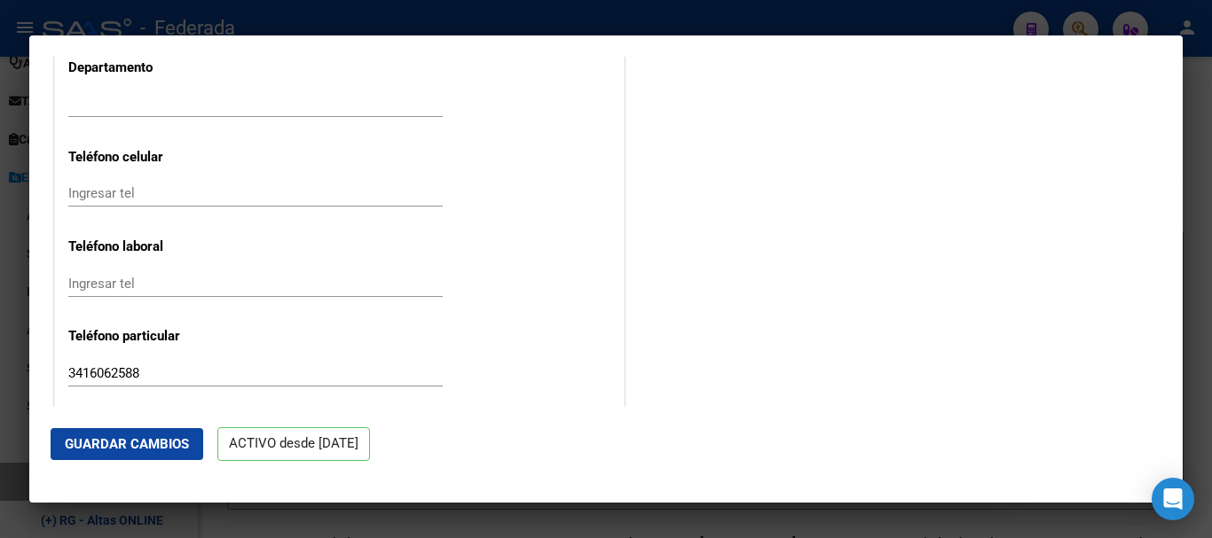
click at [184, 439] on span "Guardar Cambios" at bounding box center [127, 444] width 124 height 16
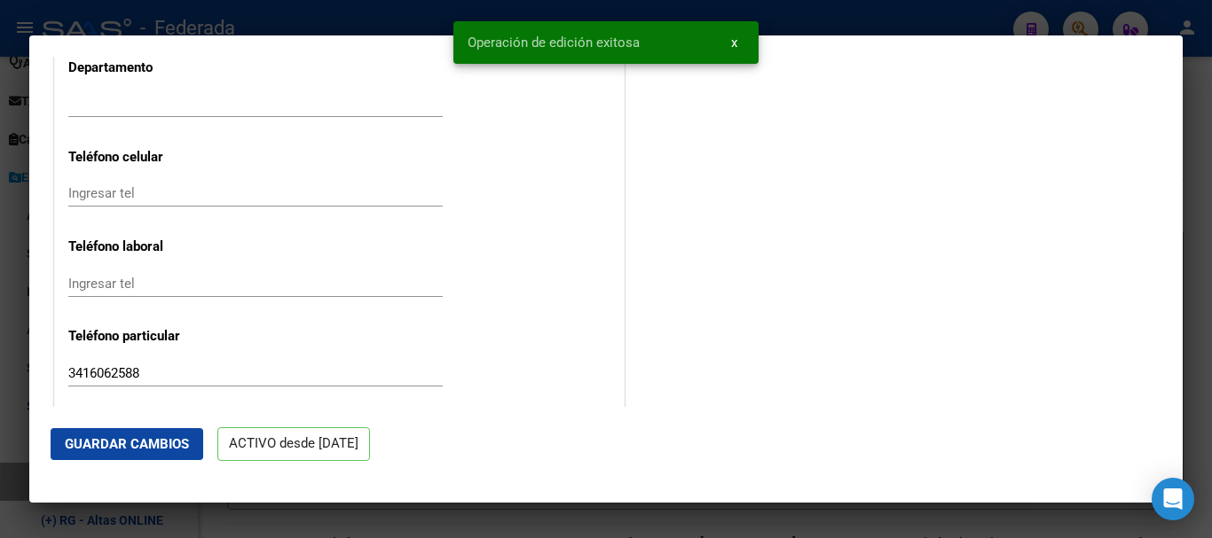
click at [1211, 320] on div at bounding box center [606, 269] width 1212 height 538
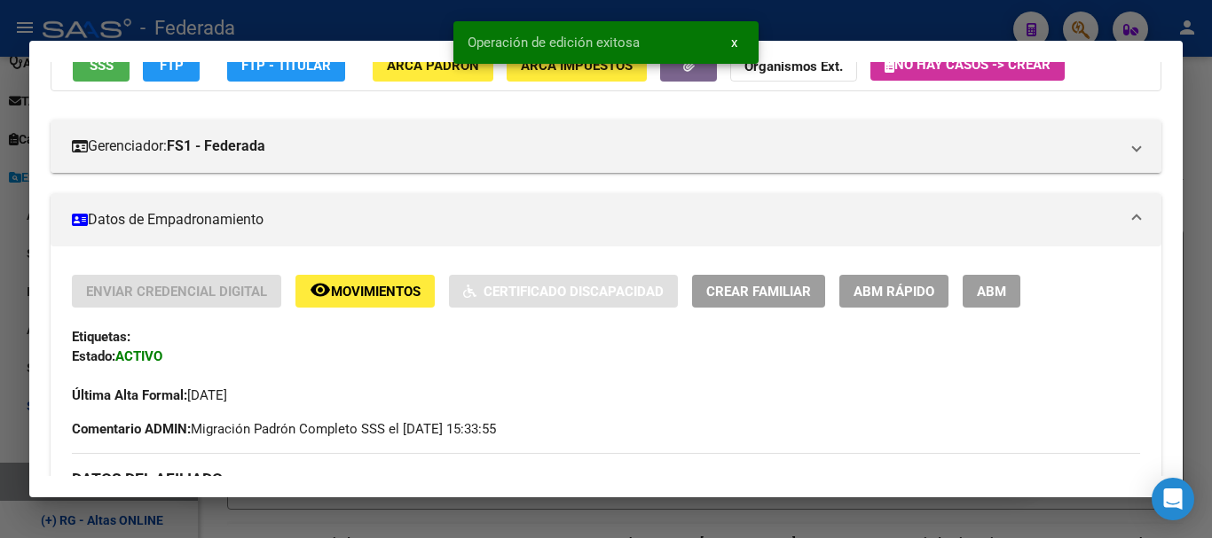
click at [1211, 320] on div at bounding box center [606, 269] width 1212 height 538
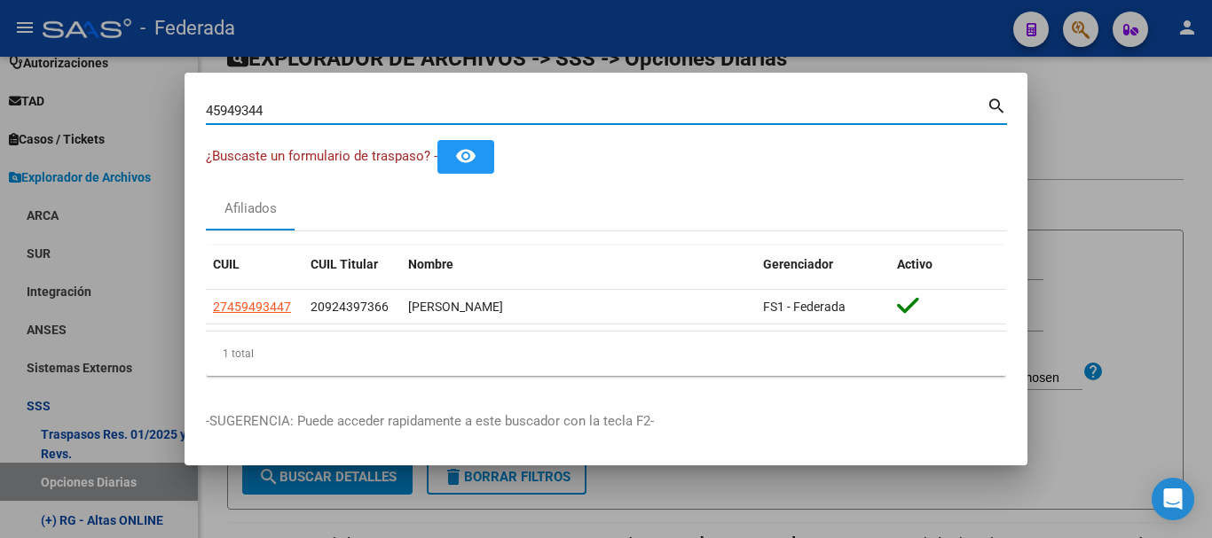
click at [400, 108] on input "45949344" at bounding box center [596, 111] width 781 height 16
paste input "796422|"
type input "45796422"
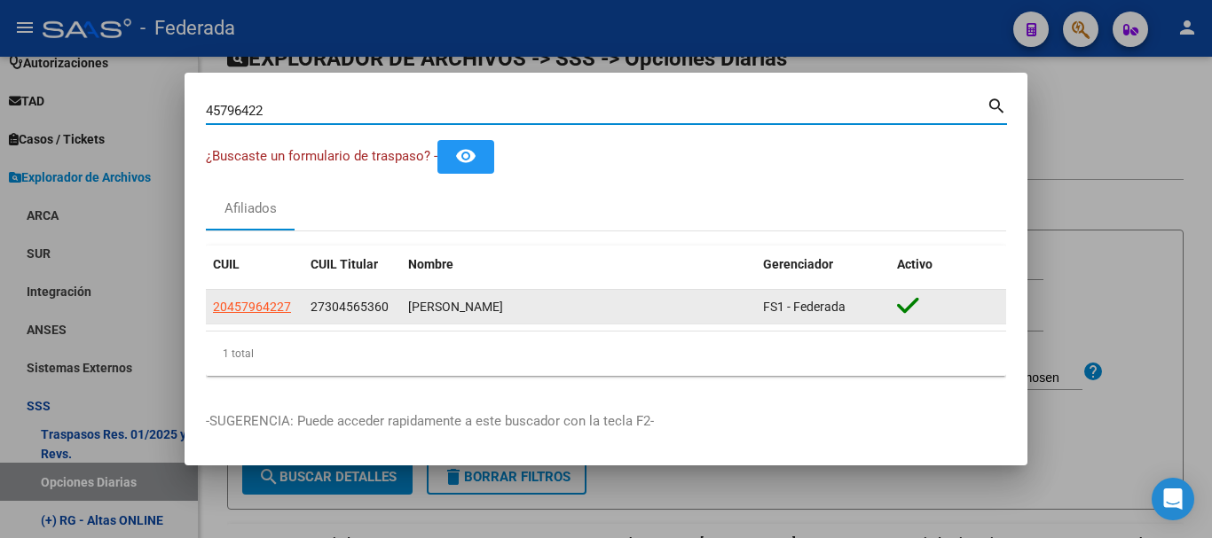
click at [270, 301] on span "20457964227" at bounding box center [252, 307] width 78 height 14
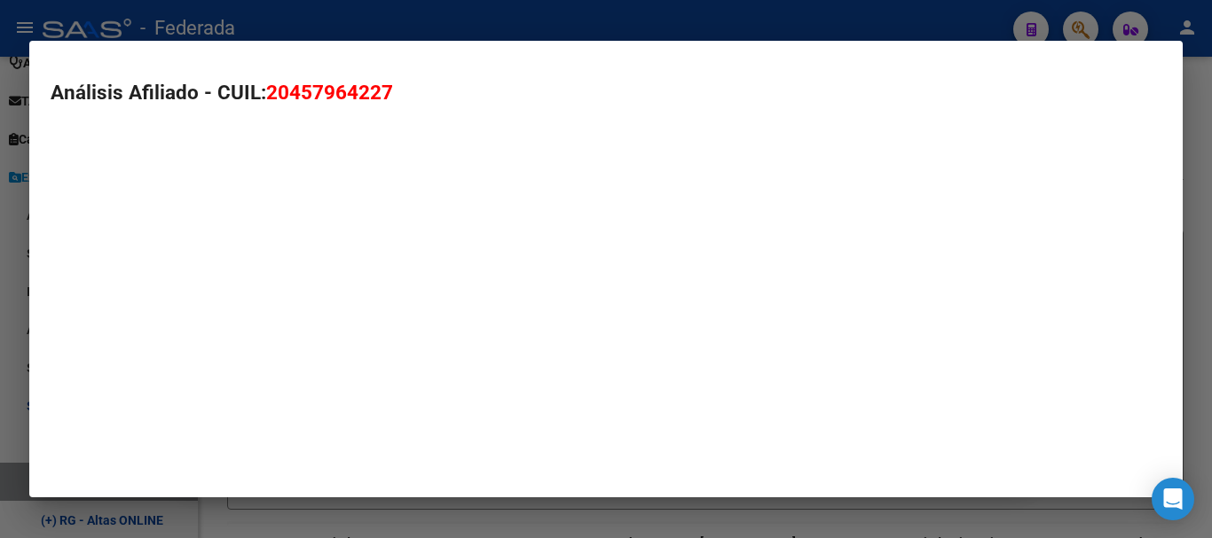
type textarea "20457964227"
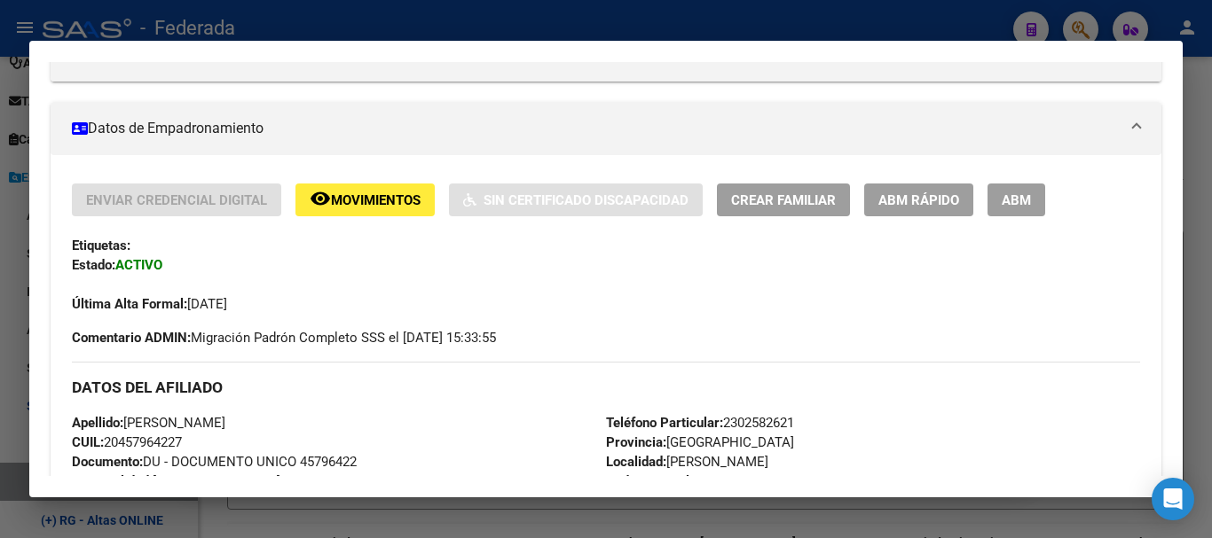
scroll to position [180, 0]
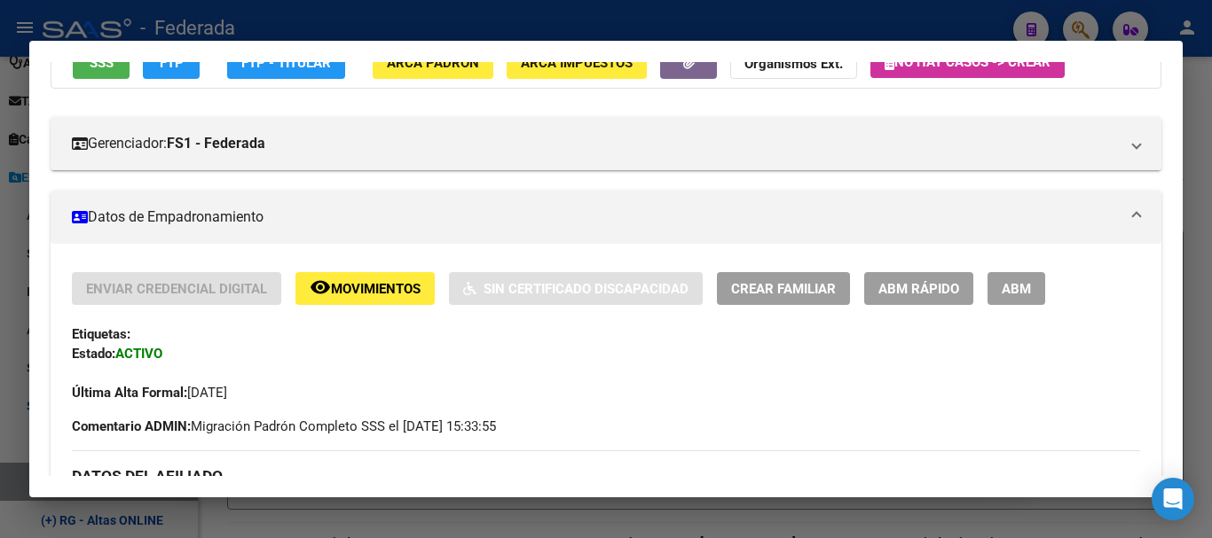
click at [953, 303] on button "ABM Rápido" at bounding box center [918, 288] width 109 height 33
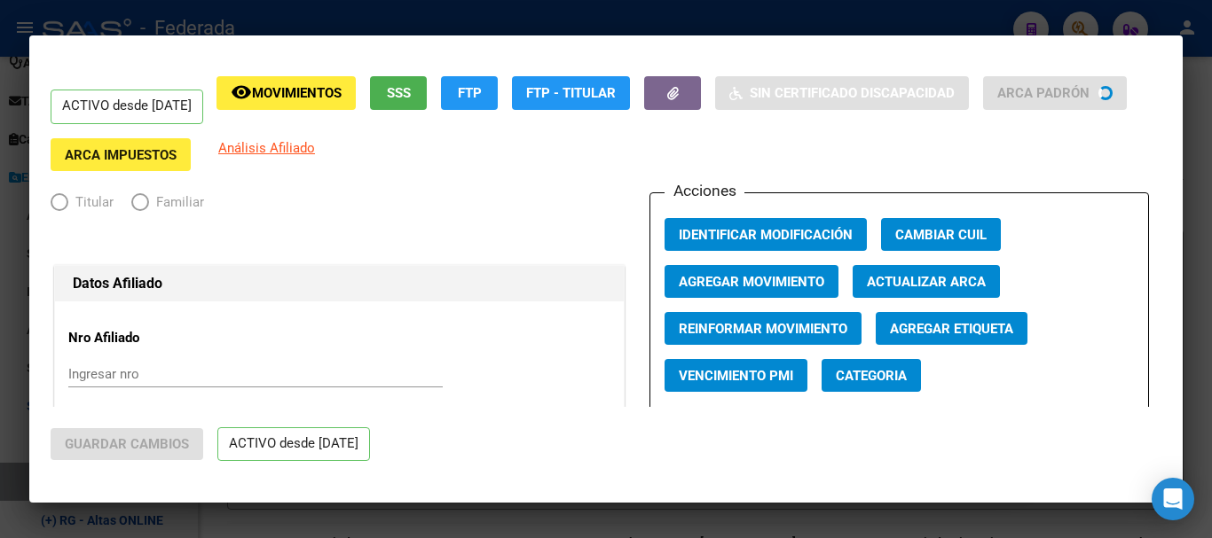
radio input "true"
type input "30-61398599-5"
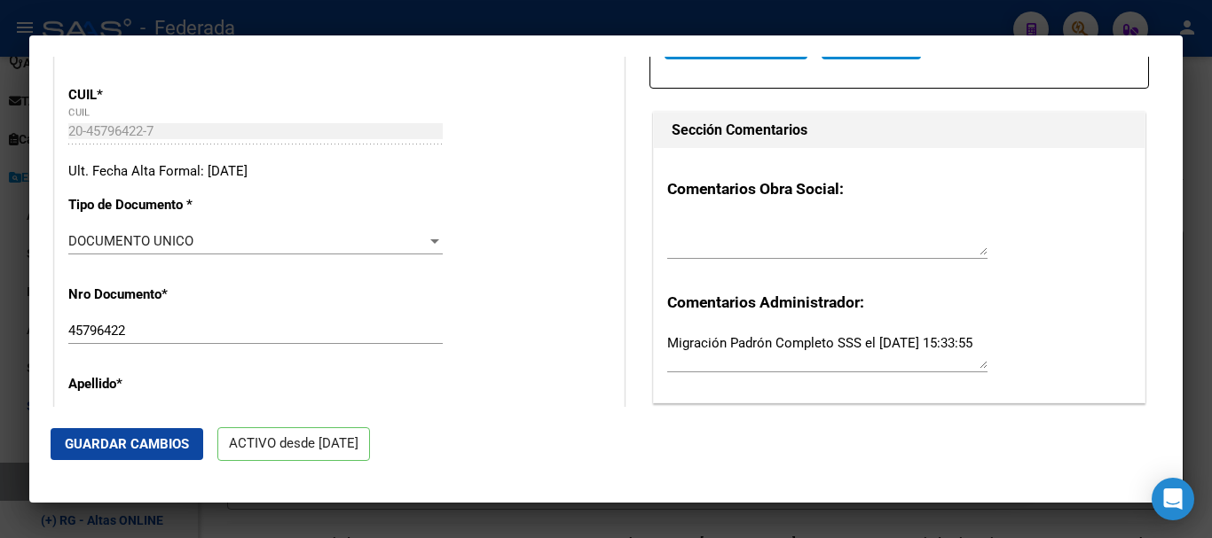
scroll to position [444, 0]
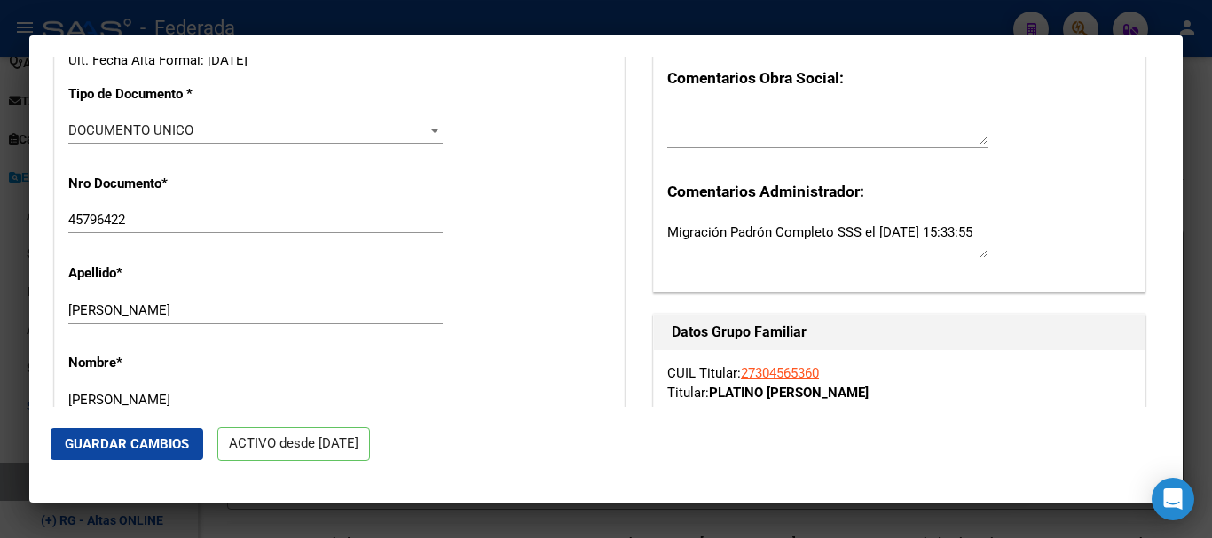
click at [201, 294] on div "Apellido * [PERSON_NAME] apellido" at bounding box center [339, 295] width 542 height 90
click at [201, 309] on input "[PERSON_NAME]" at bounding box center [255, 310] width 374 height 16
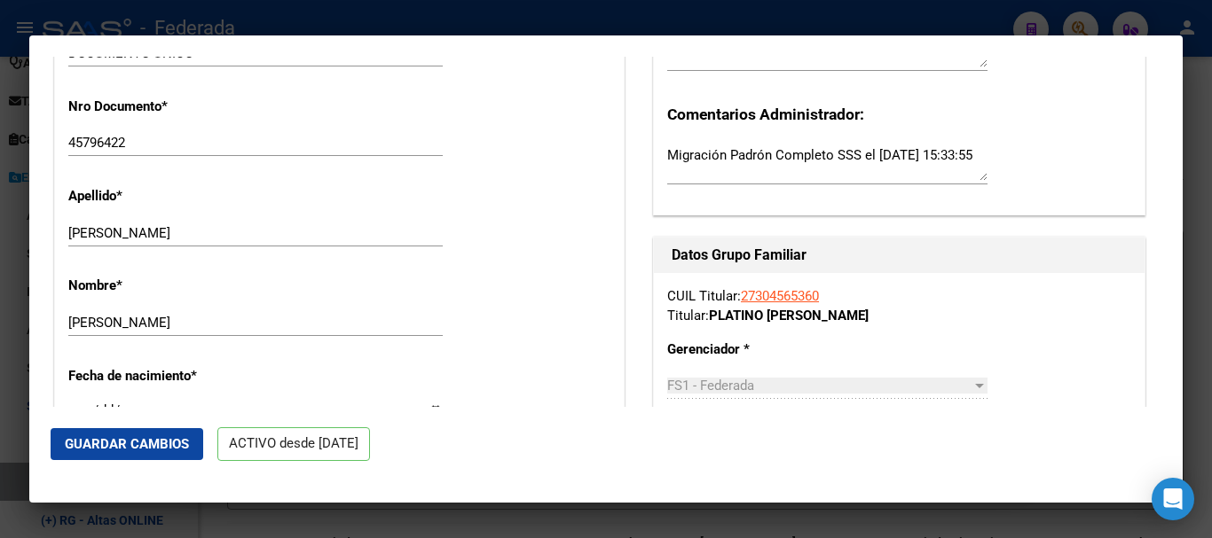
scroll to position [532, 0]
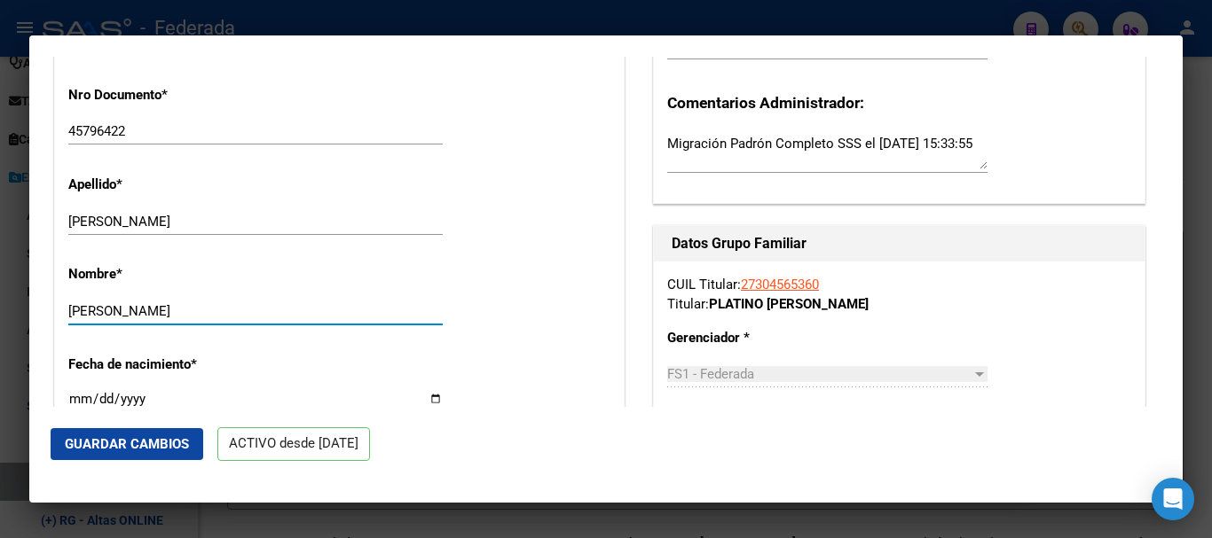
click at [107, 305] on input "[PERSON_NAME]" at bounding box center [255, 311] width 374 height 16
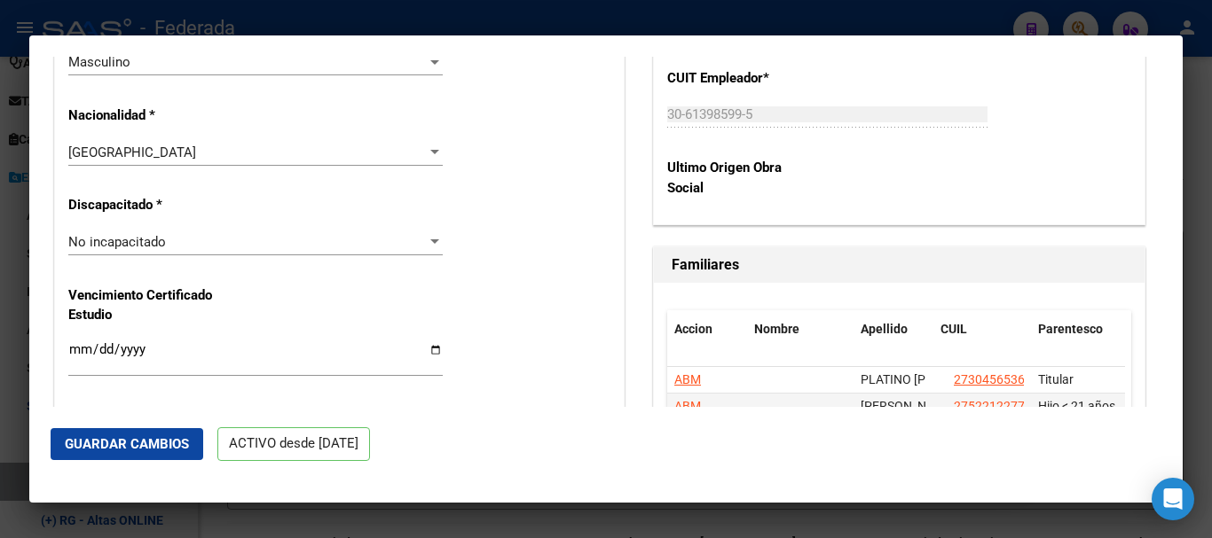
scroll to position [1153, 0]
click at [181, 452] on button "Guardar Cambios" at bounding box center [127, 444] width 153 height 32
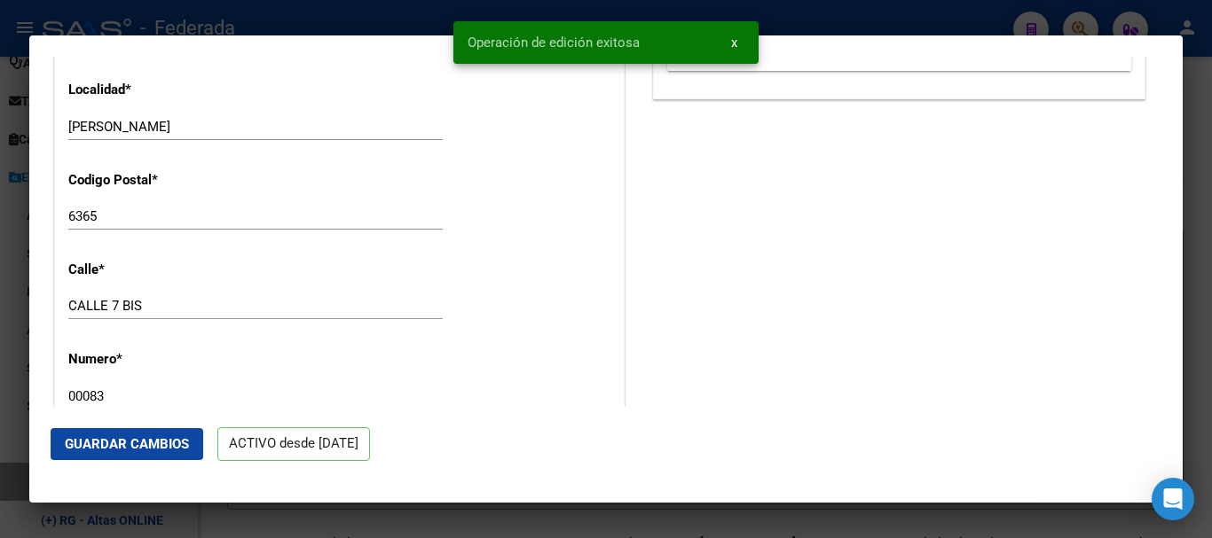
scroll to position [1685, 0]
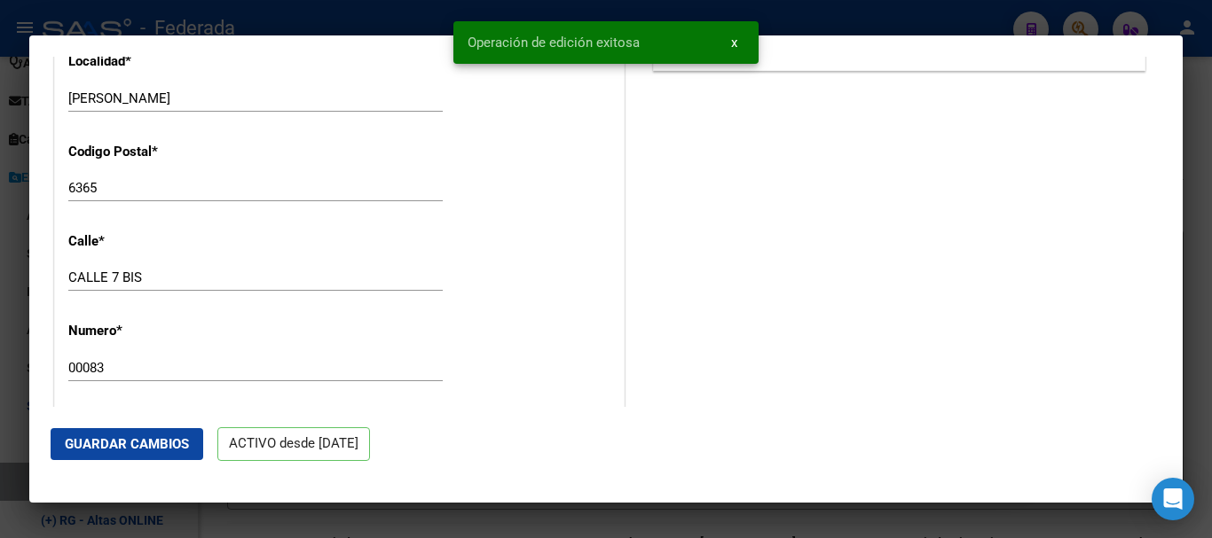
click at [1211, 280] on div at bounding box center [606, 269] width 1212 height 538
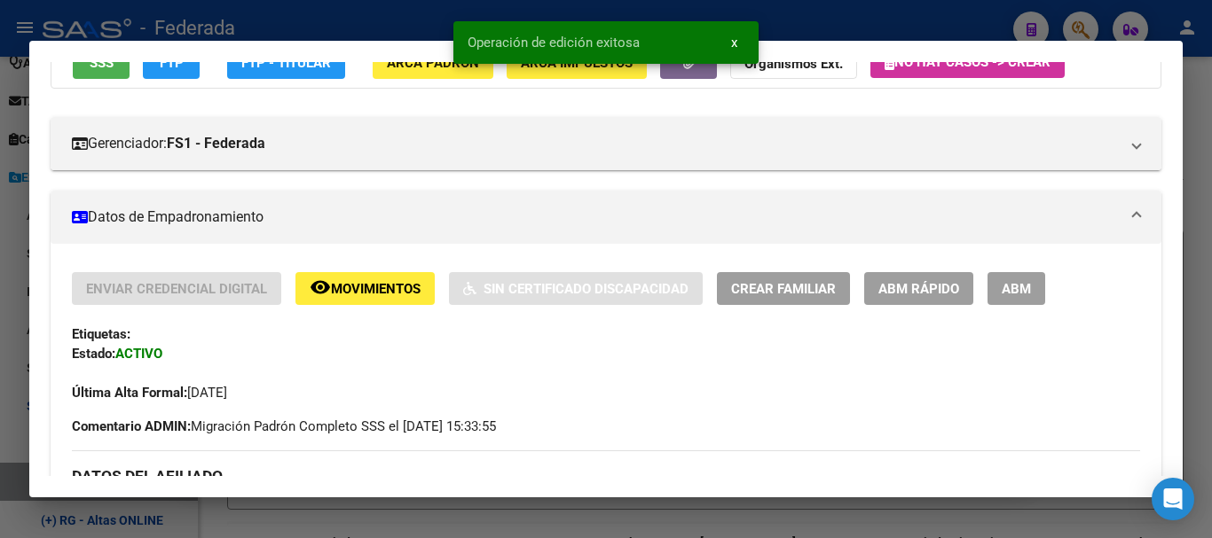
click at [1211, 267] on div at bounding box center [606, 269] width 1212 height 538
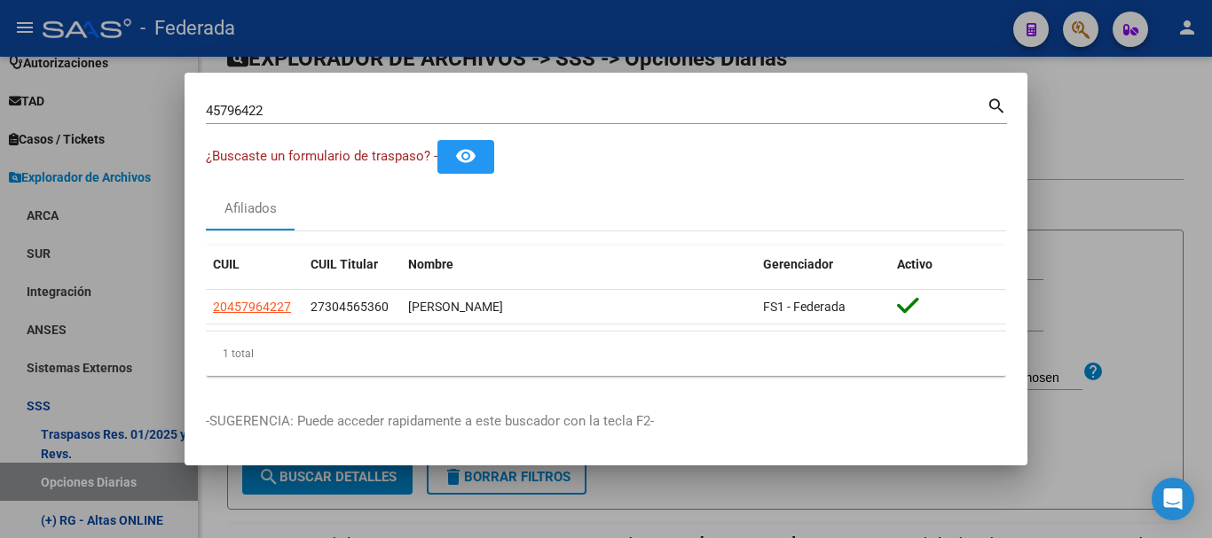
click at [1087, 93] on div at bounding box center [606, 269] width 1212 height 538
